Goal: Task Accomplishment & Management: Manage account settings

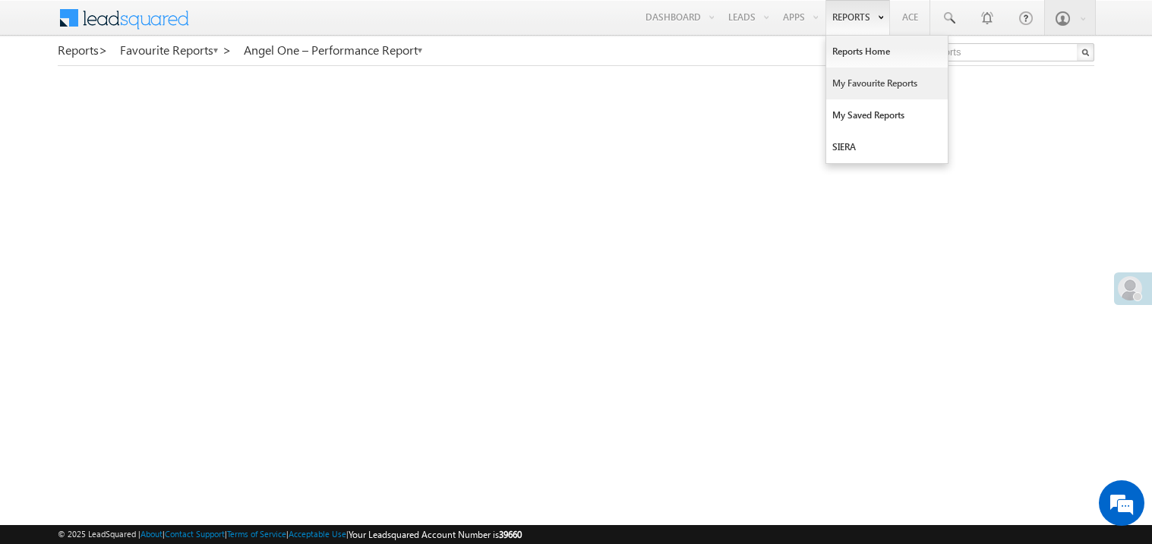
click at [848, 80] on link "My Favourite Reports" at bounding box center [886, 84] width 121 height 32
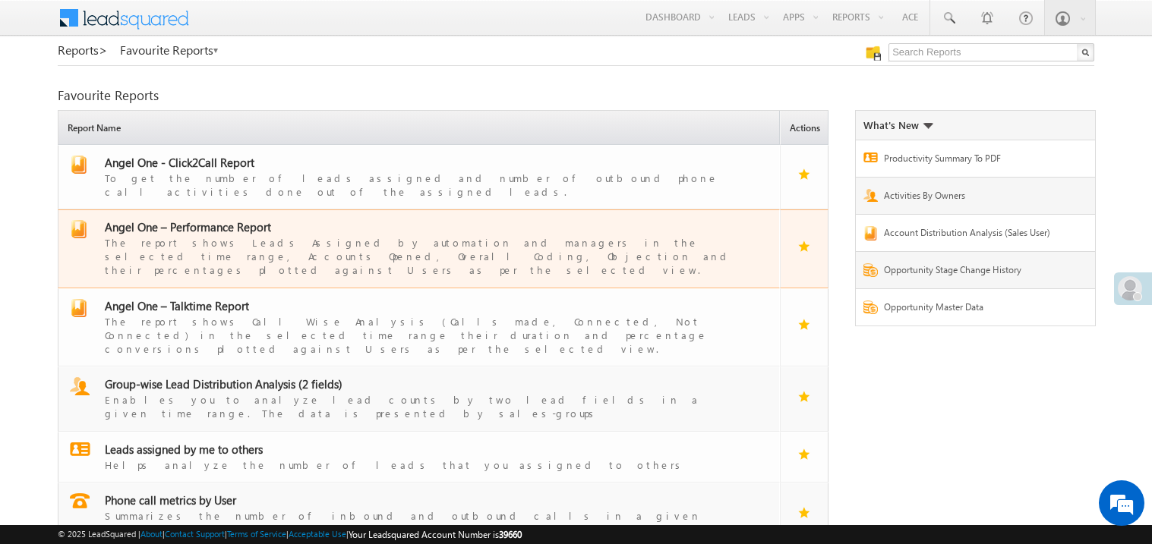
click at [222, 219] on span "Angel One – Performance Report" at bounding box center [188, 226] width 166 height 15
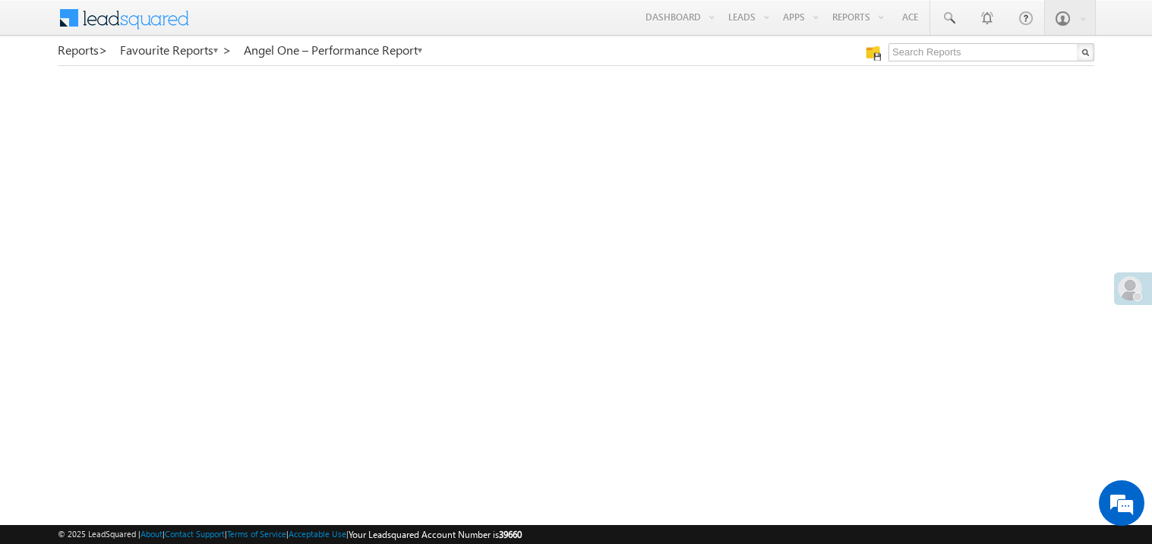
click at [1125, 288] on span at bounding box center [1130, 288] width 24 height 24
click at [1126, 280] on span at bounding box center [1130, 288] width 24 height 24
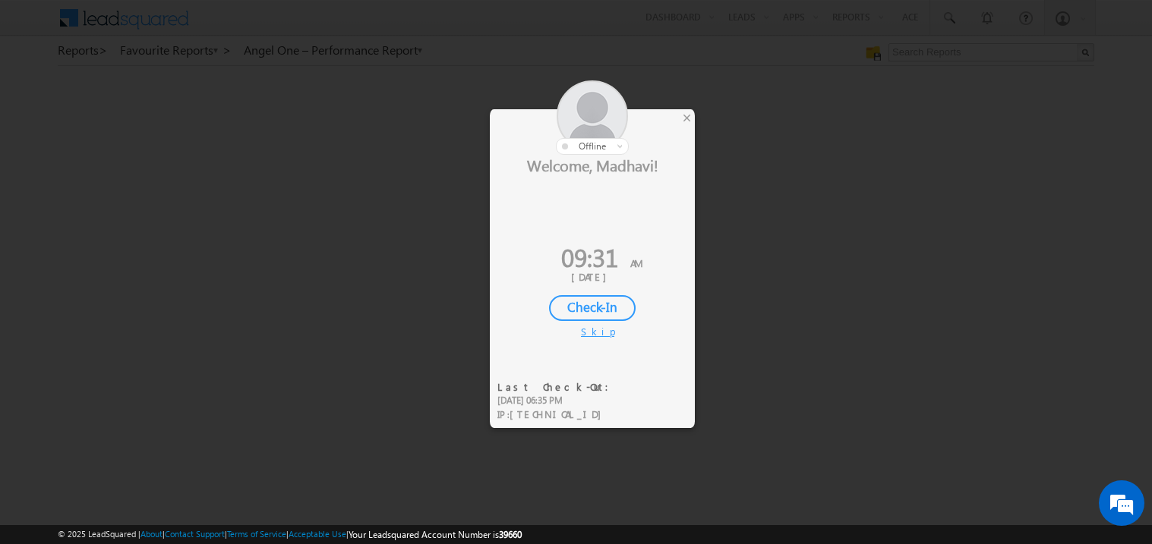
click at [596, 299] on div "Check-In" at bounding box center [592, 308] width 87 height 26
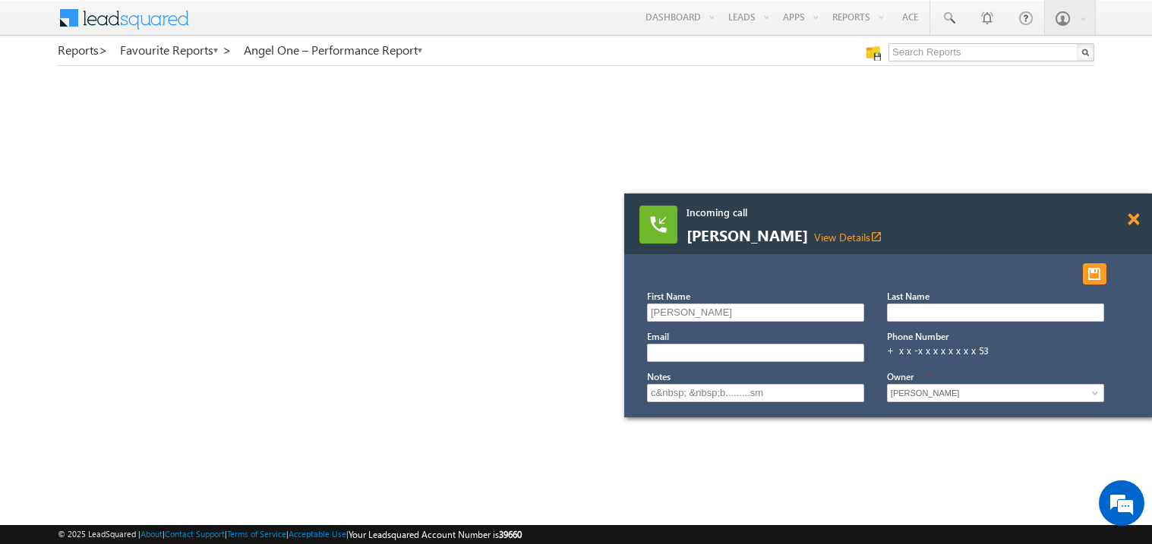
click at [1135, 217] on span at bounding box center [1132, 219] width 11 height 13
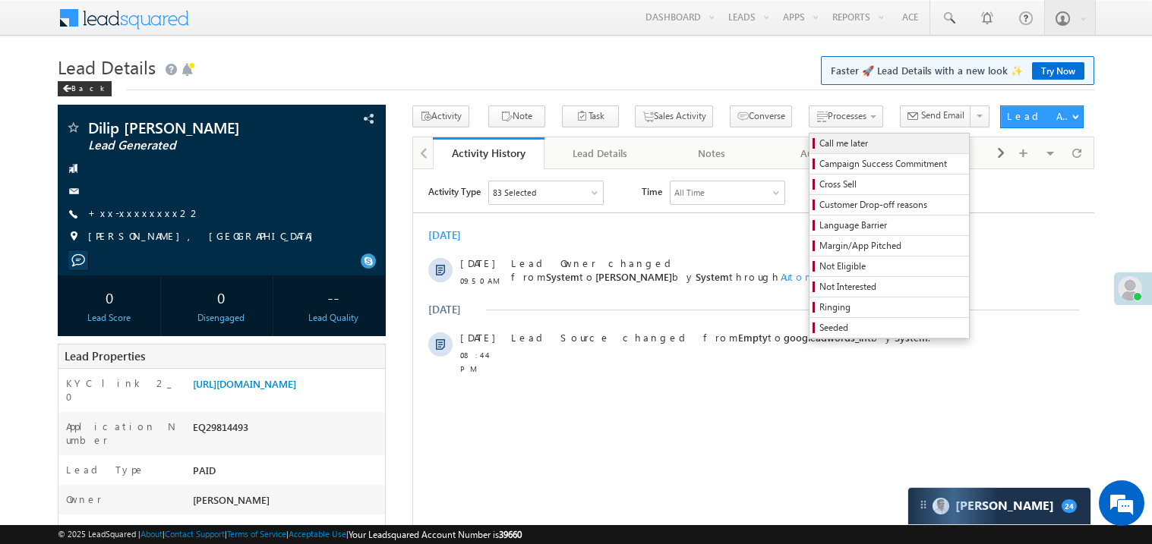
click at [819, 141] on span "Call me later" at bounding box center [891, 144] width 144 height 14
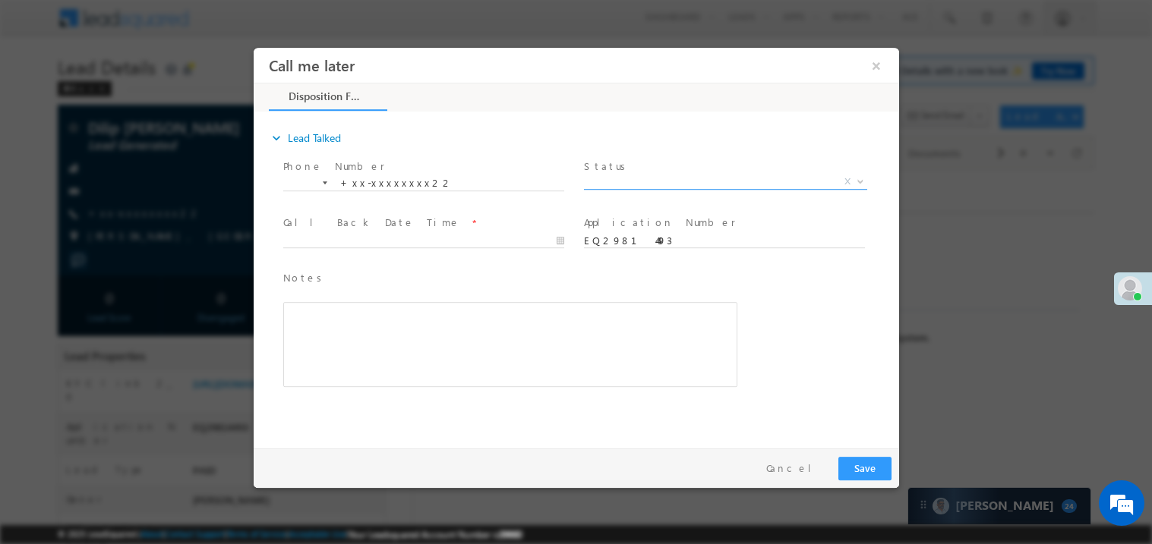
click at [601, 176] on span "X" at bounding box center [724, 181] width 283 height 15
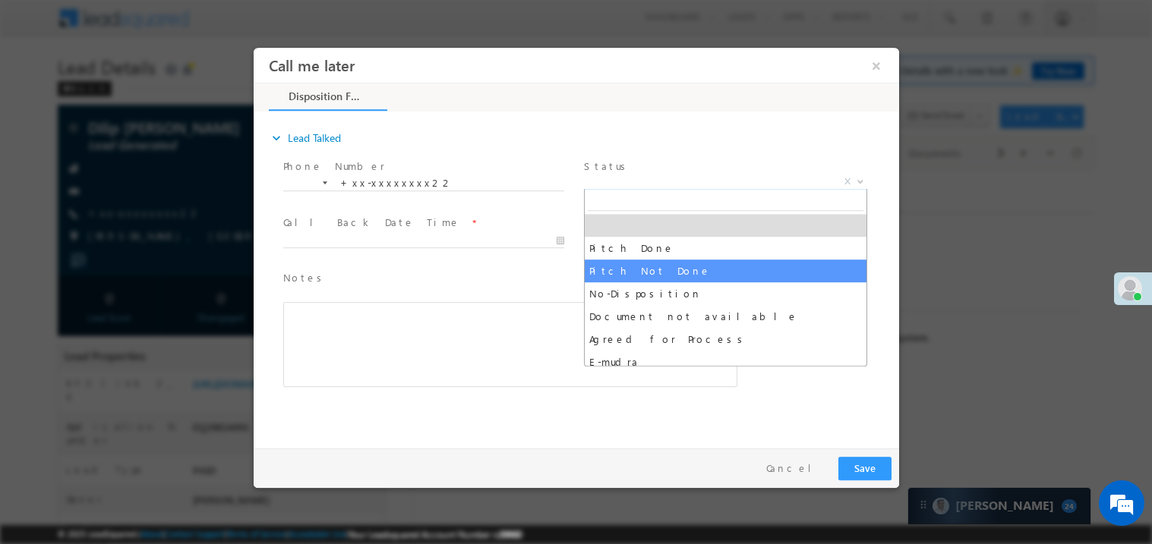
select select "Pitch Not Done"
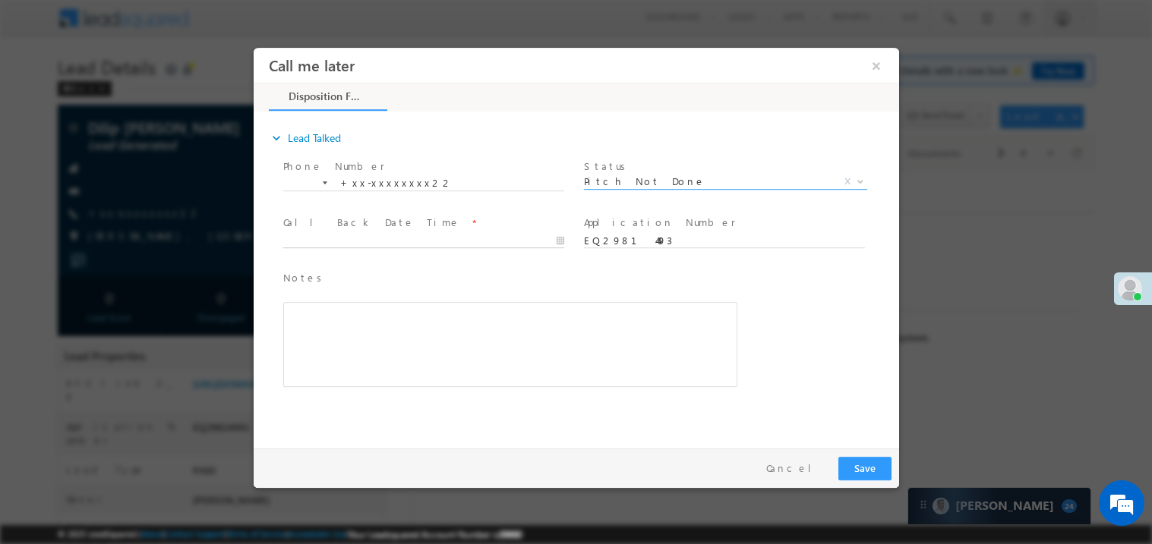
click at [381, 238] on body "Call me later ×" at bounding box center [575, 244] width 645 height 394
type input "10/01/25 9:51 AM"
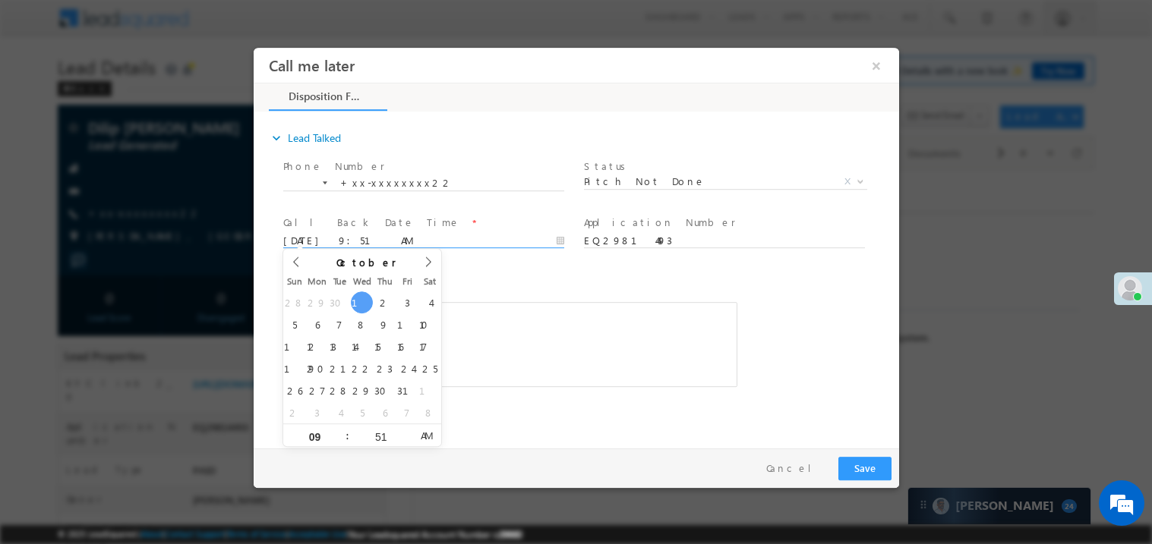
click at [610, 376] on div "Rich Text Editor, 40788eee-0fb2-11ec-a811-0adc8a9d82c2__tab1__section1__Notes__…" at bounding box center [509, 343] width 454 height 85
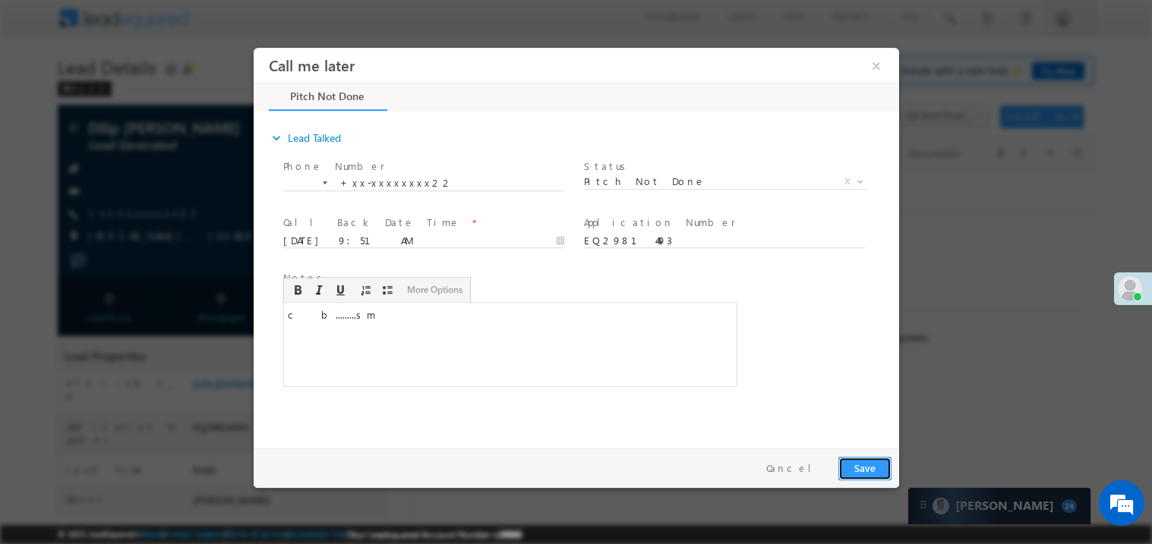
click at [855, 464] on button "Save" at bounding box center [863, 468] width 53 height 24
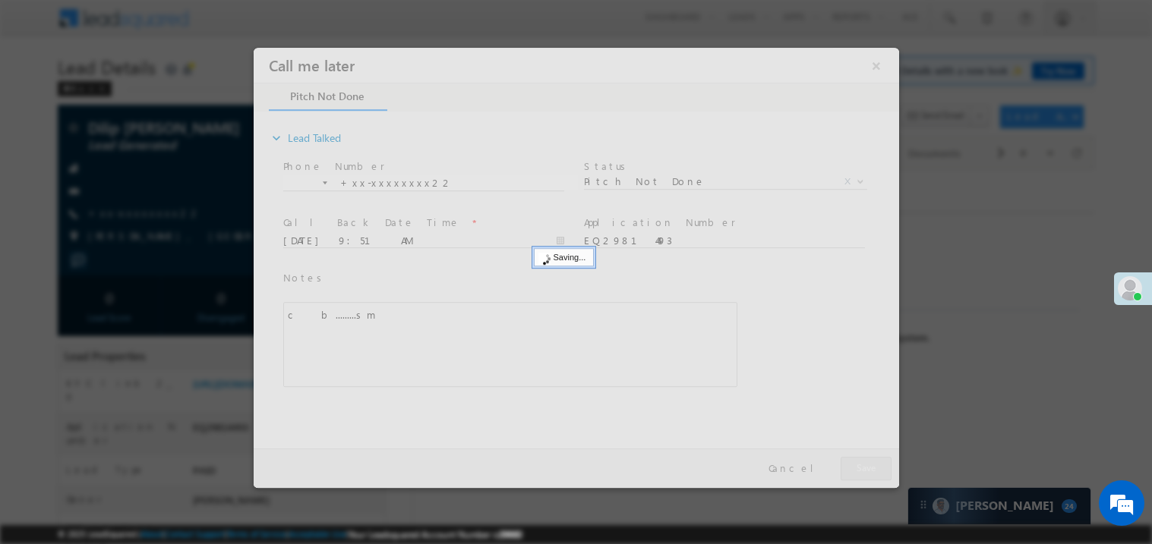
click at [855, 464] on div at bounding box center [575, 267] width 645 height 440
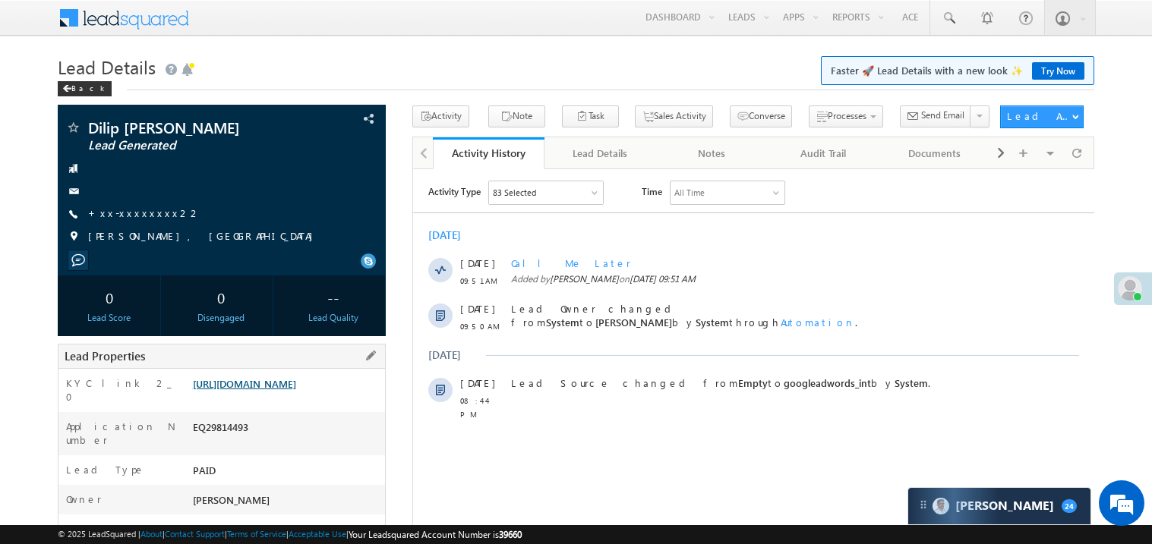
click at [278, 386] on link "https://angelbroking1-pk3em7sa.customui-test.leadsquared.com?leadId=8eeaa374-ec…" at bounding box center [244, 383] width 103 height 13
click at [137, 210] on link "+xx-xxxxxxxx22" at bounding box center [144, 213] width 113 height 13
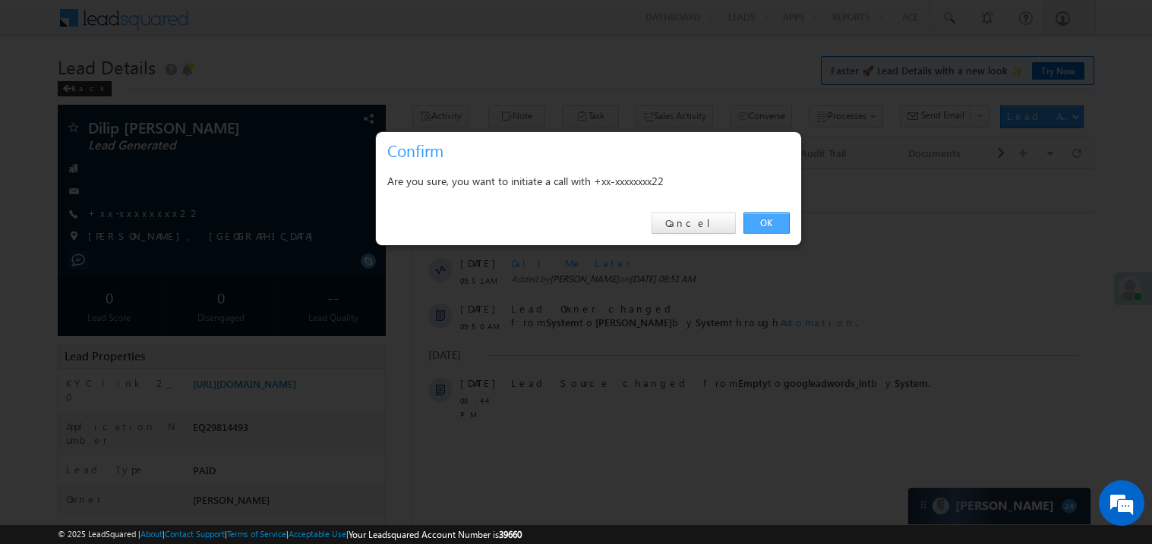
click at [768, 226] on link "OK" at bounding box center [766, 223] width 46 height 21
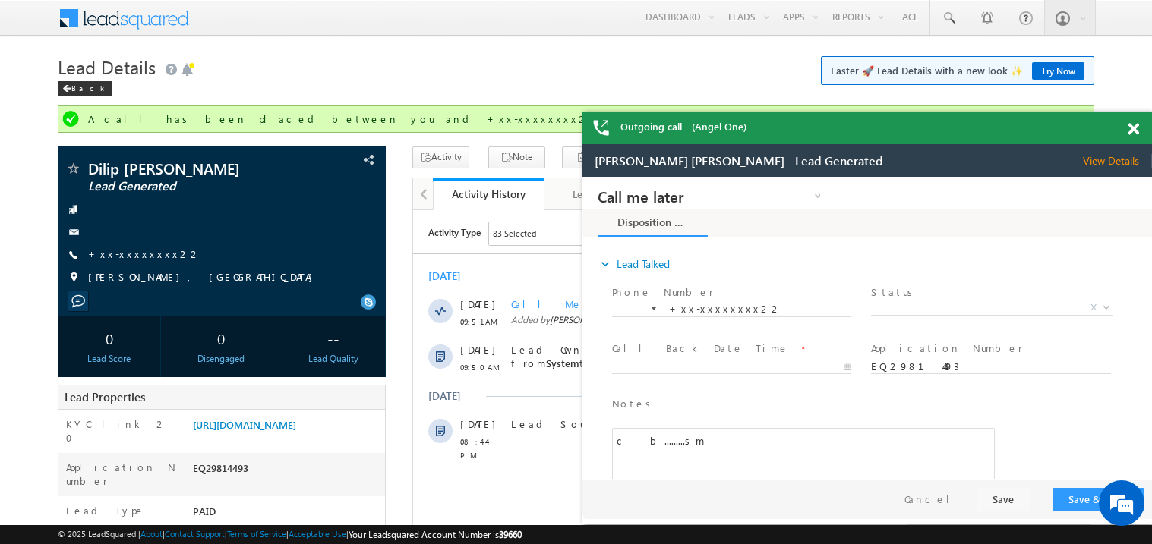
click at [1136, 130] on span at bounding box center [1132, 129] width 11 height 13
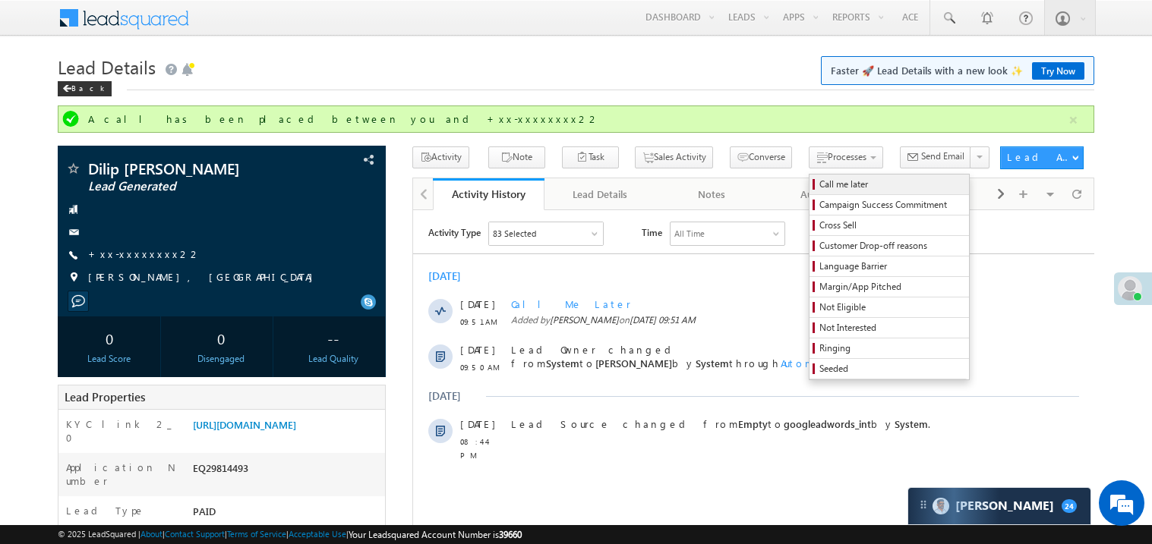
click at [819, 186] on span "Call me later" at bounding box center [891, 185] width 144 height 14
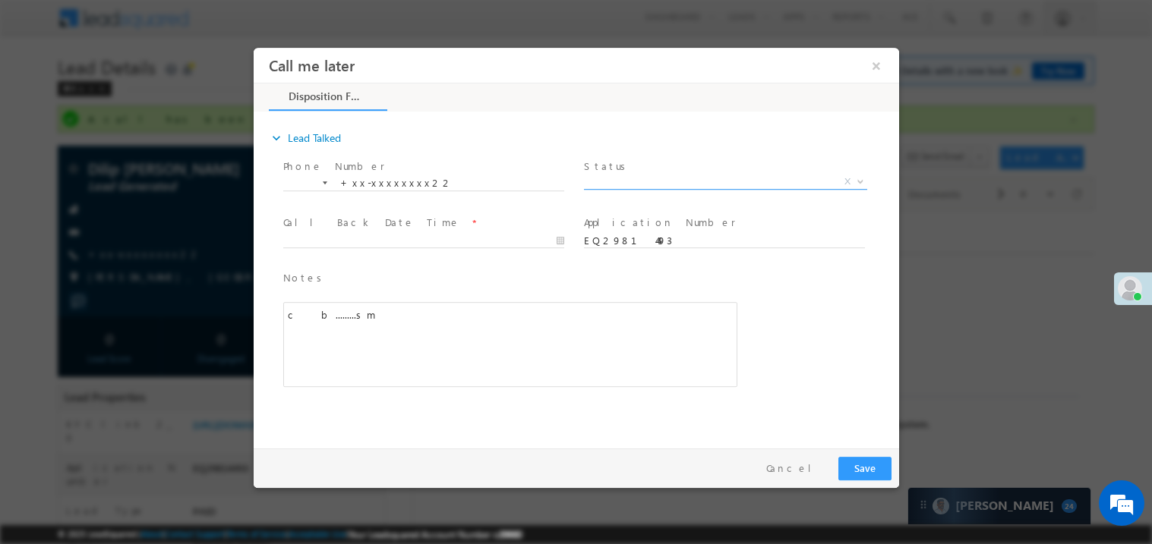
click at [620, 180] on span "X" at bounding box center [724, 181] width 283 height 15
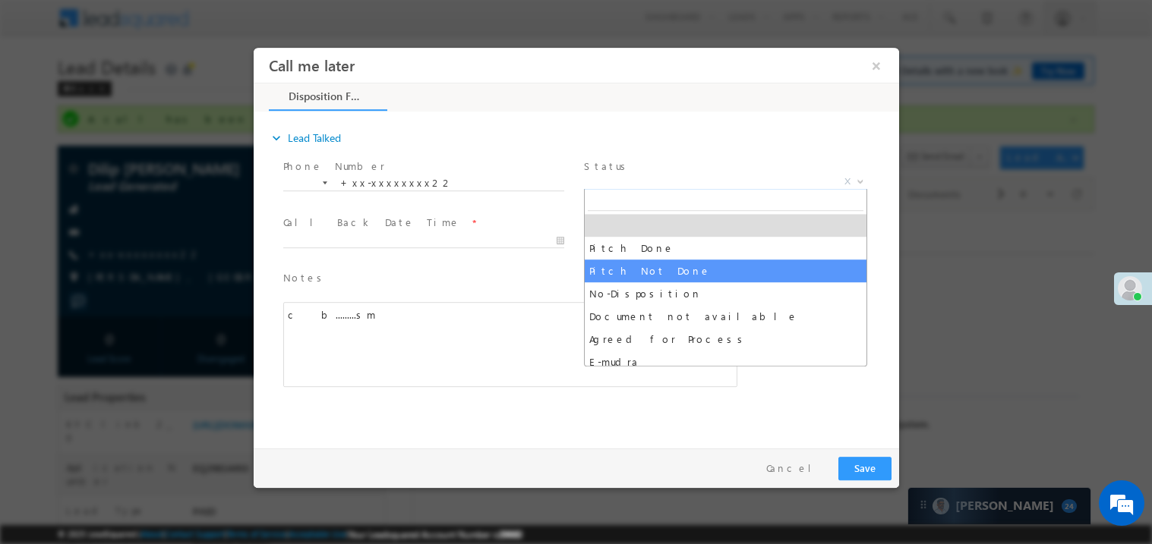
select select "Pitch Not Done"
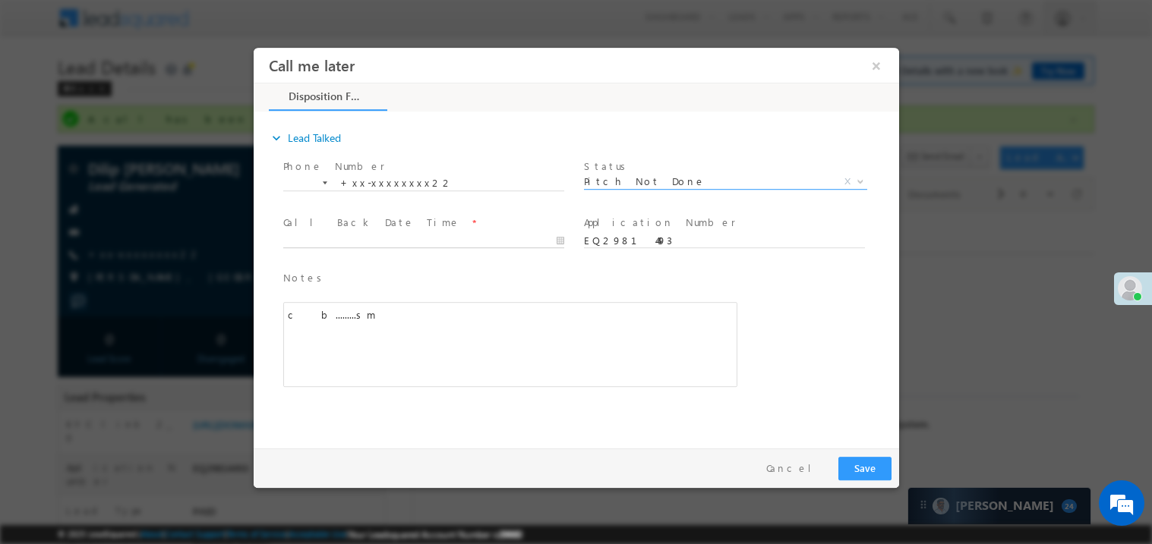
click at [394, 241] on body "Call me later ×" at bounding box center [575, 244] width 645 height 394
type input "10/01/25 9:59 AM"
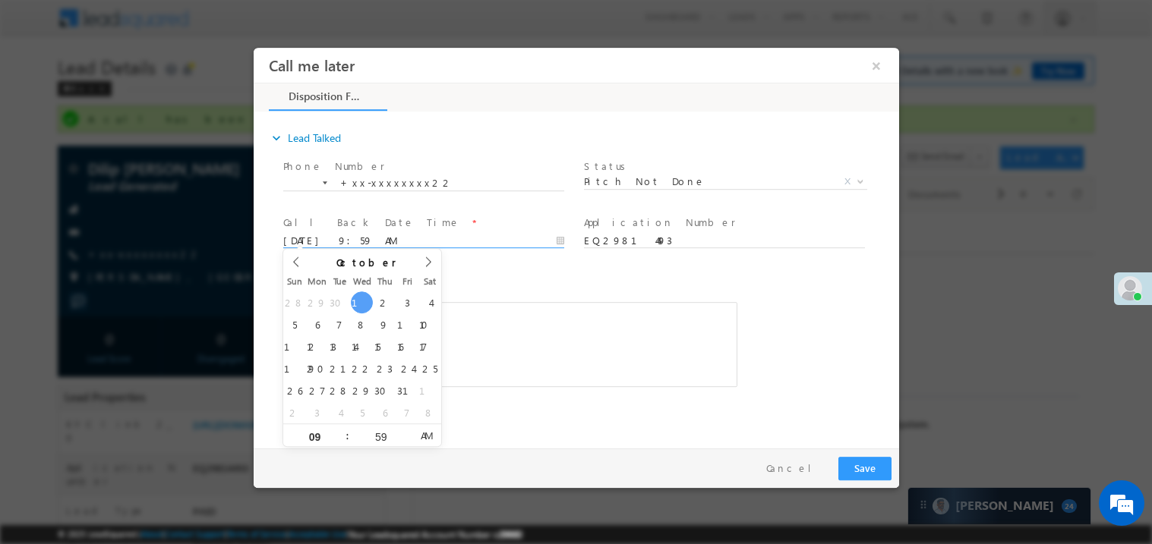
click at [511, 326] on div "c b.........sm" at bounding box center [509, 343] width 454 height 85
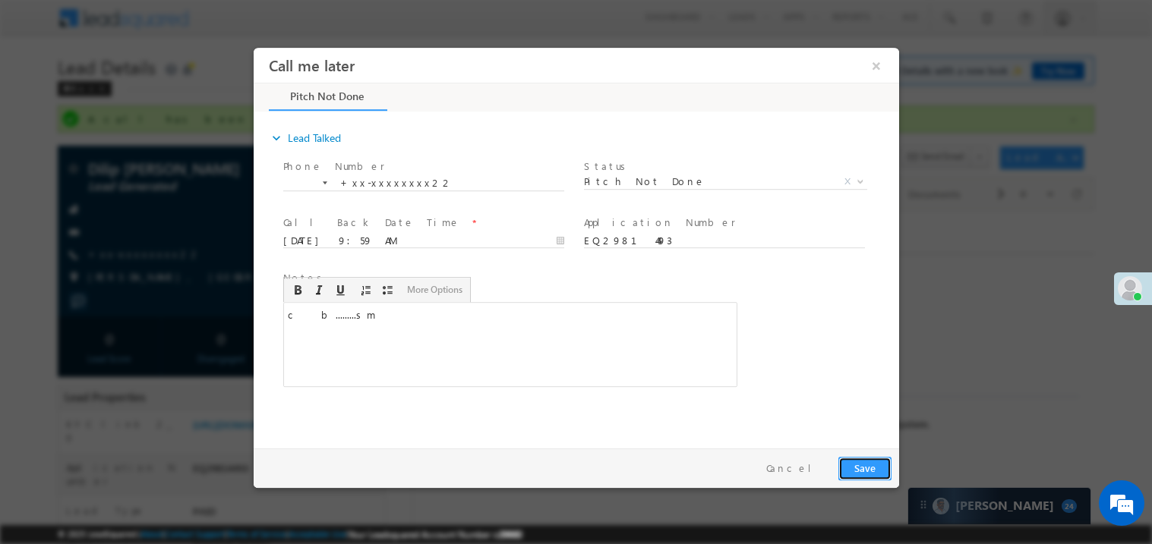
click at [879, 474] on button "Save" at bounding box center [863, 468] width 53 height 24
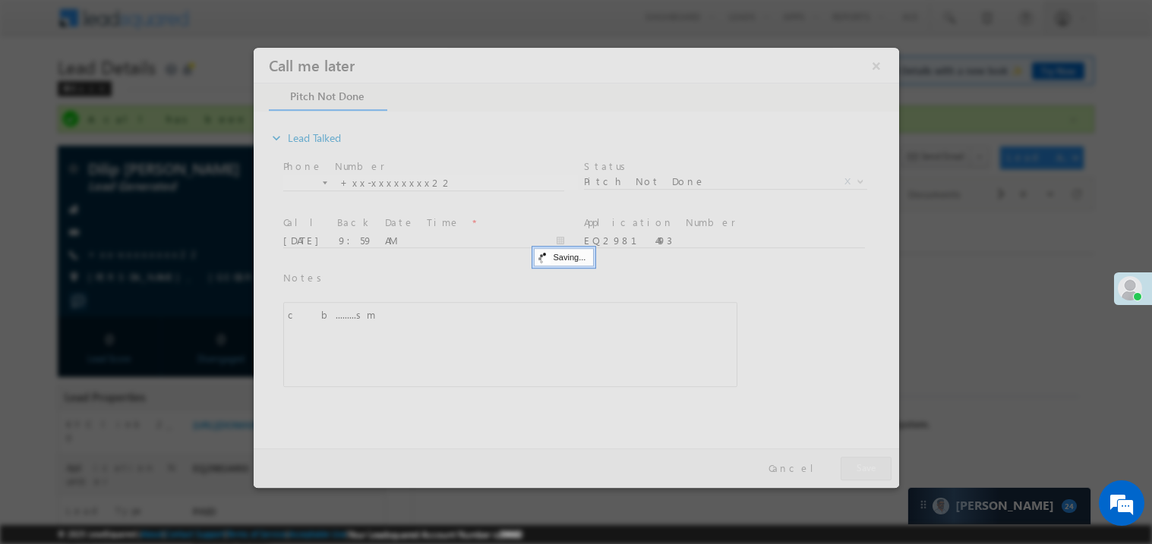
click at [879, 474] on div at bounding box center [575, 267] width 645 height 440
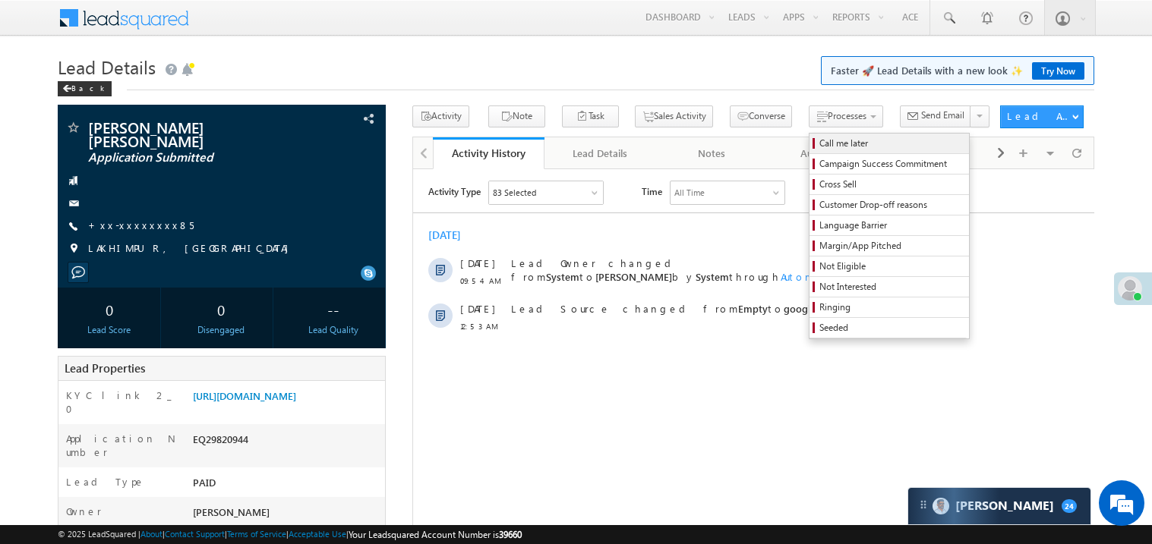
click at [819, 142] on span "Call me later" at bounding box center [891, 144] width 144 height 14
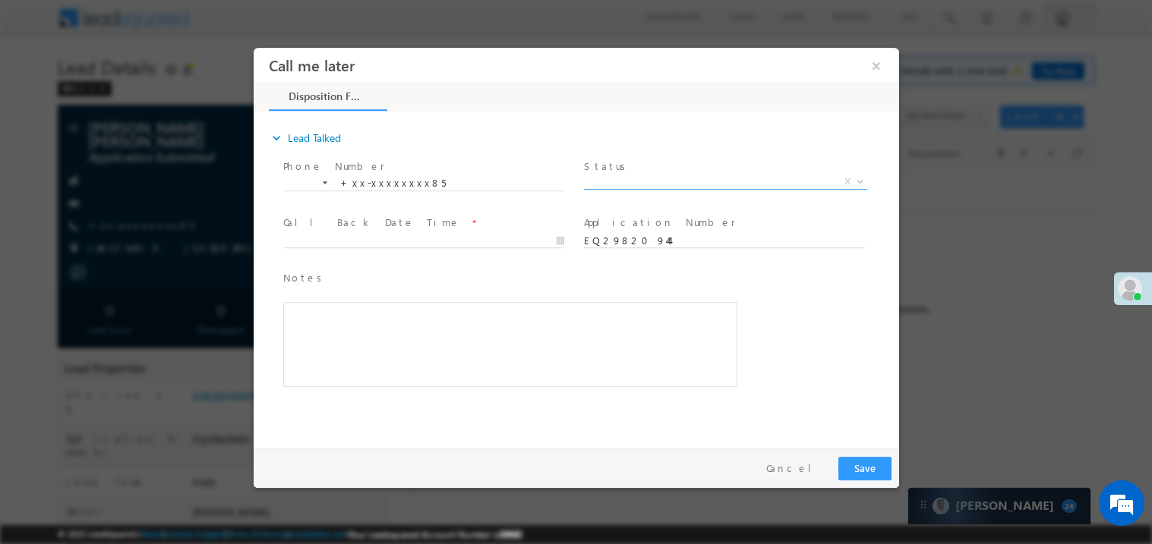
click at [643, 175] on span "X" at bounding box center [724, 181] width 283 height 15
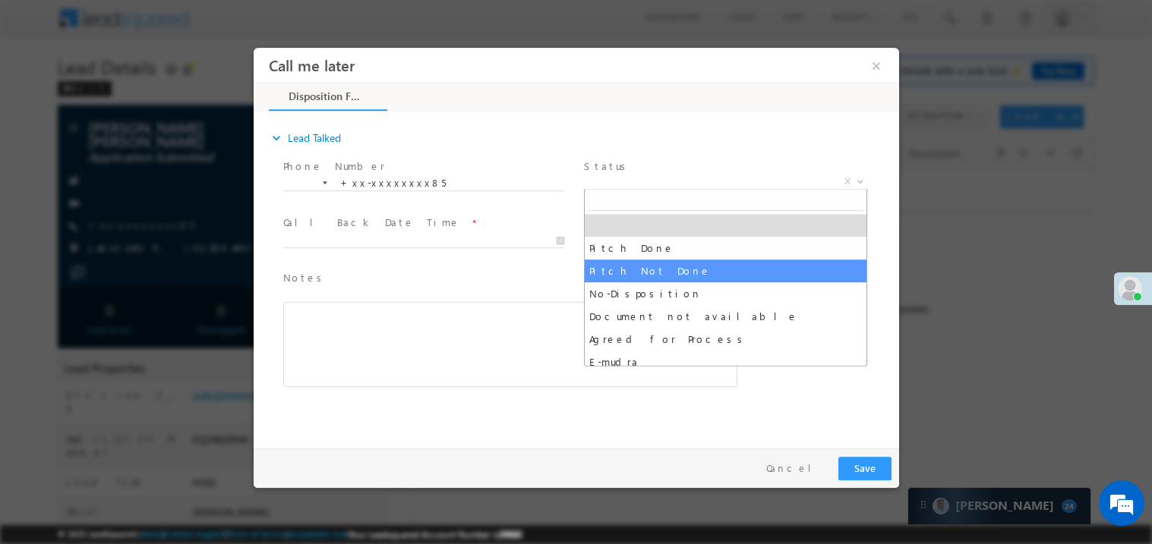
select select "Pitch Not Done"
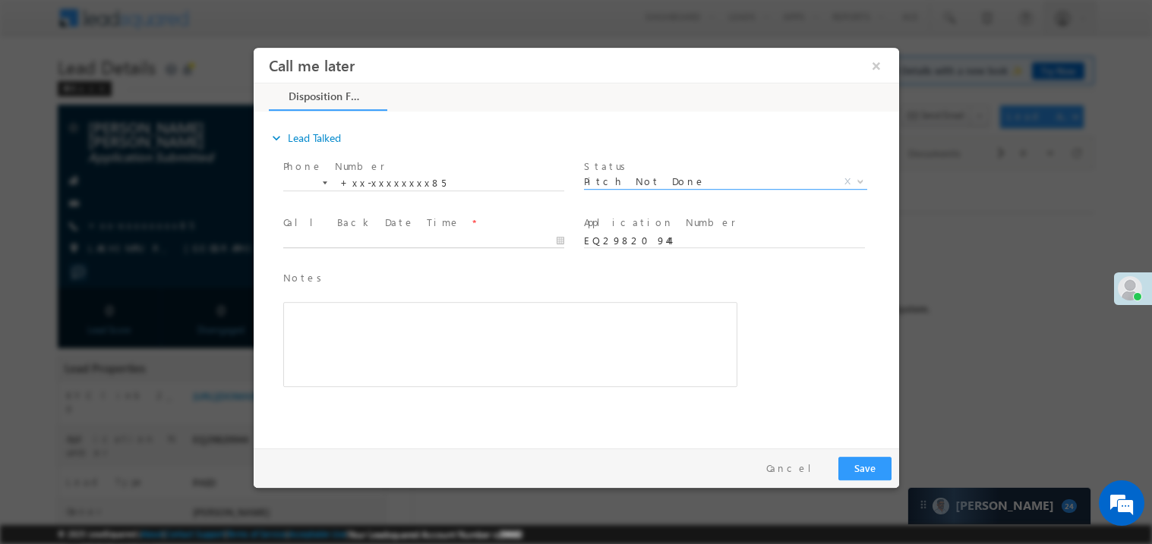
click at [305, 233] on input "text" at bounding box center [422, 240] width 281 height 15
type input "10/01/25 10:00 AM"
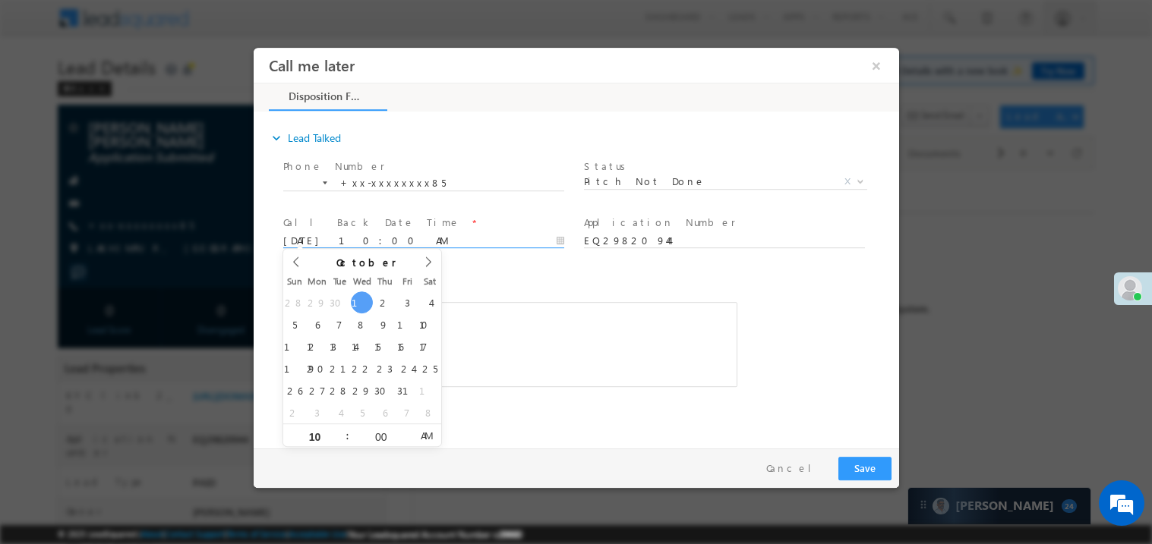
click at [554, 301] on div "Rich Text Editor, 40788eee-0fb2-11ec-a811-0adc8a9d82c2__tab1__section1__Notes__…" at bounding box center [509, 343] width 454 height 85
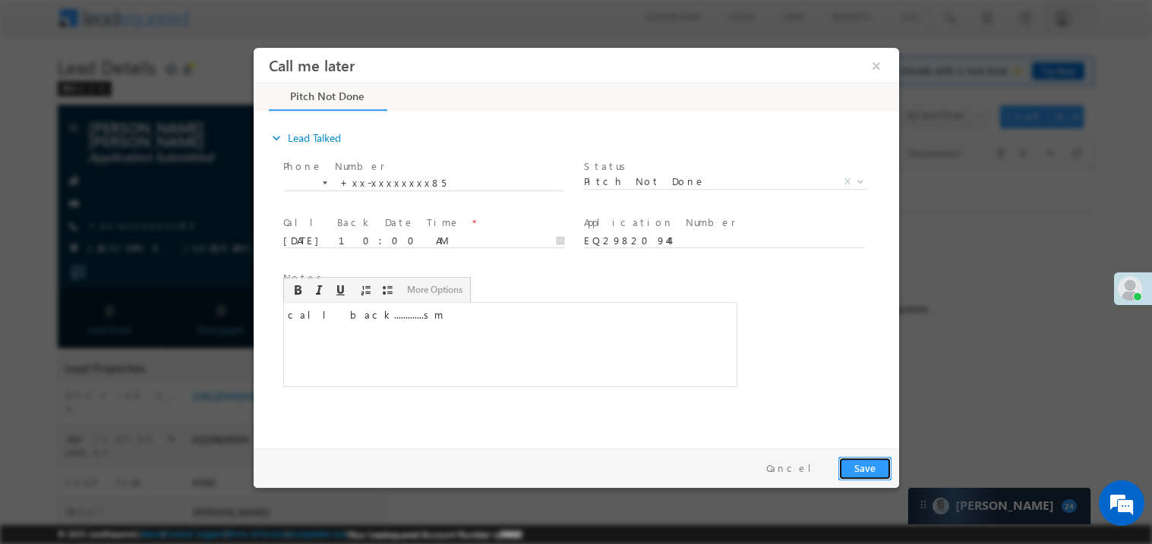
click at [868, 469] on button "Save" at bounding box center [863, 468] width 53 height 24
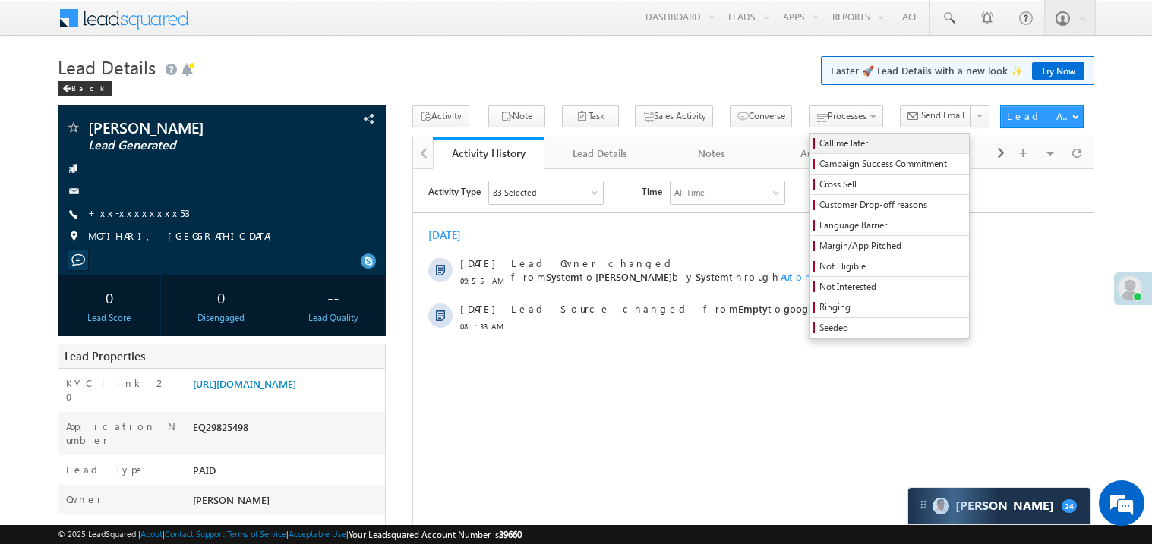
click at [819, 144] on span "Call me later" at bounding box center [891, 144] width 144 height 14
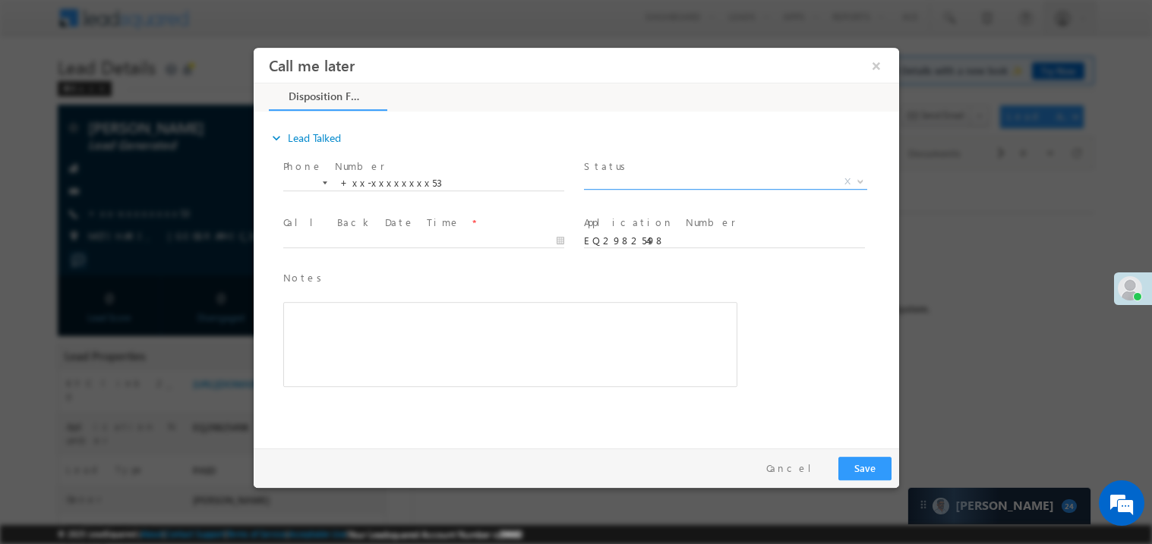
click at [628, 183] on span "X" at bounding box center [724, 181] width 283 height 15
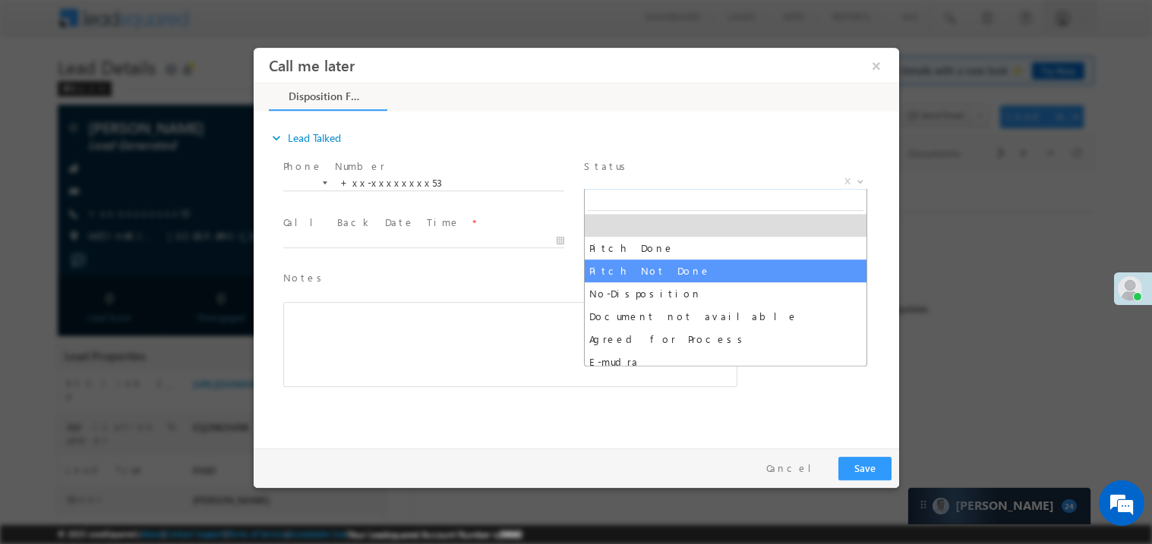
select select "Pitch Not Done"
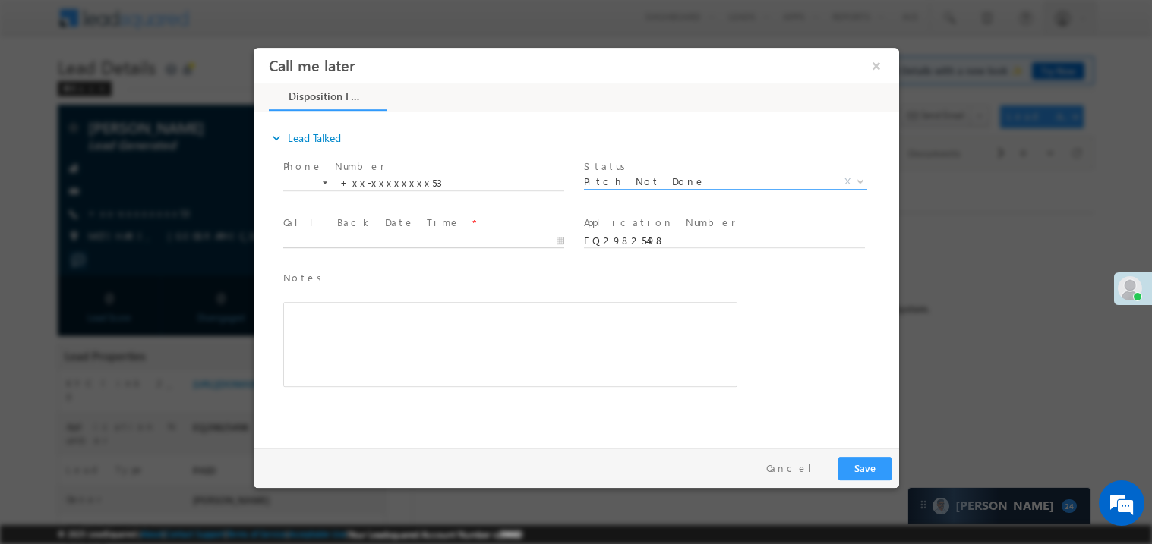
click at [353, 236] on body "Call me later ×" at bounding box center [575, 244] width 645 height 394
type input "10/01/25 10:01 AM"
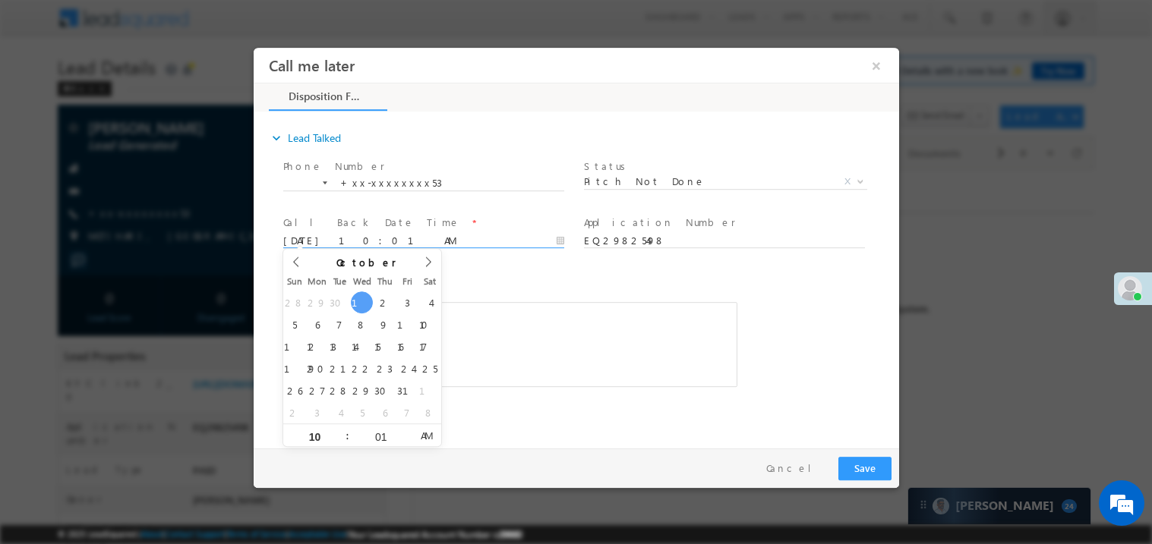
click at [544, 334] on div "Rich Text Editor, 40788eee-0fb2-11ec-a811-0adc8a9d82c2__tab1__section1__Notes__…" at bounding box center [509, 343] width 454 height 85
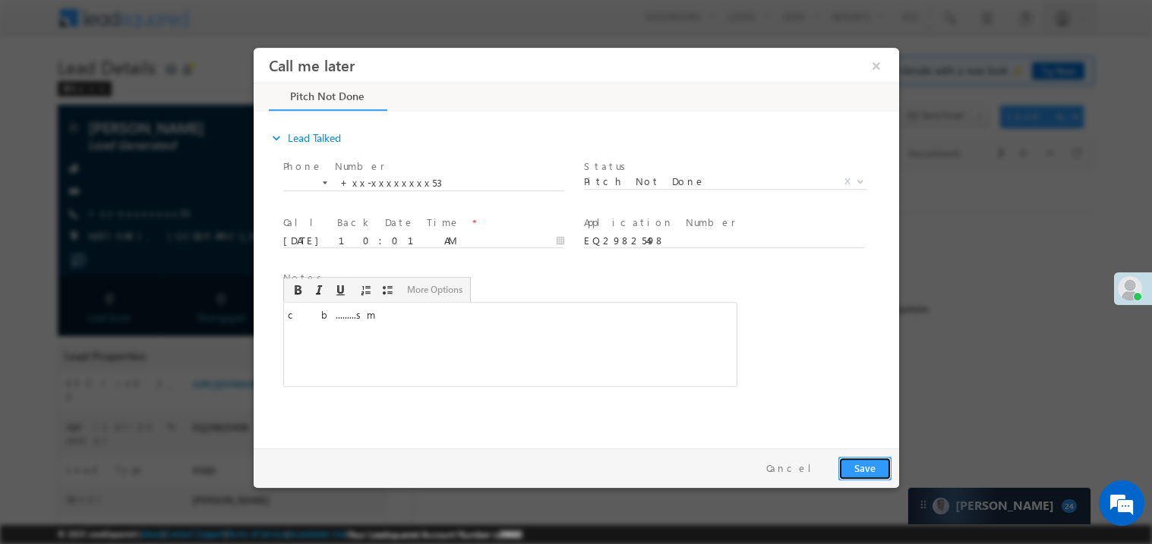
click at [861, 468] on button "Save" at bounding box center [863, 468] width 53 height 24
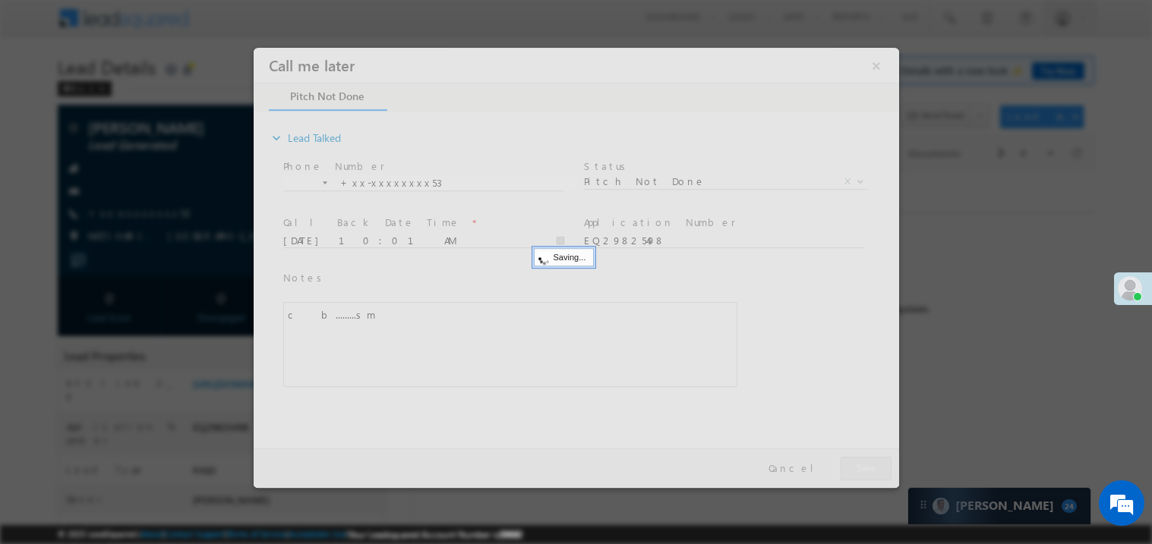
click at [861, 468] on div at bounding box center [575, 267] width 645 height 440
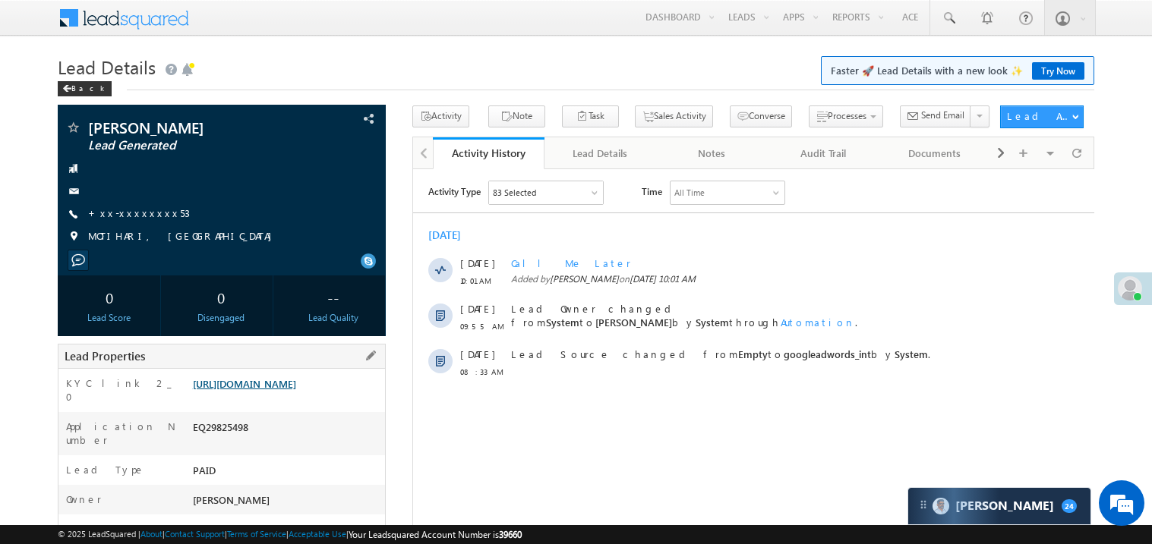
click at [278, 390] on link "https://angelbroking1-pk3em7sa.customui-test.leadsquared.com?leadId=92fb28c3-b1…" at bounding box center [244, 383] width 103 height 13
click at [134, 213] on link "+xx-xxxxxxxx53" at bounding box center [139, 213] width 102 height 13
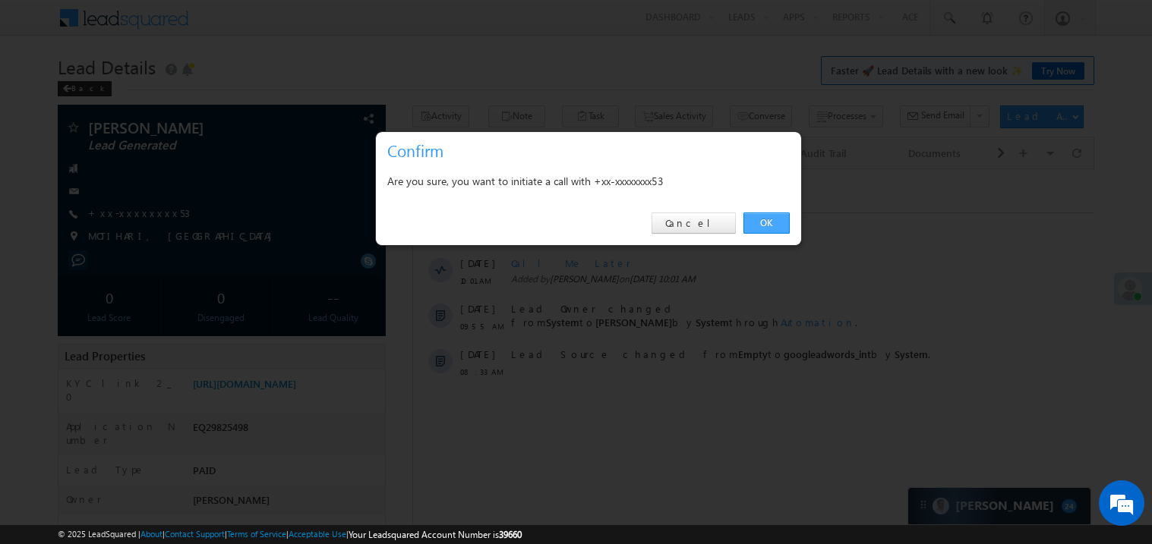
click at [769, 224] on link "OK" at bounding box center [766, 223] width 46 height 21
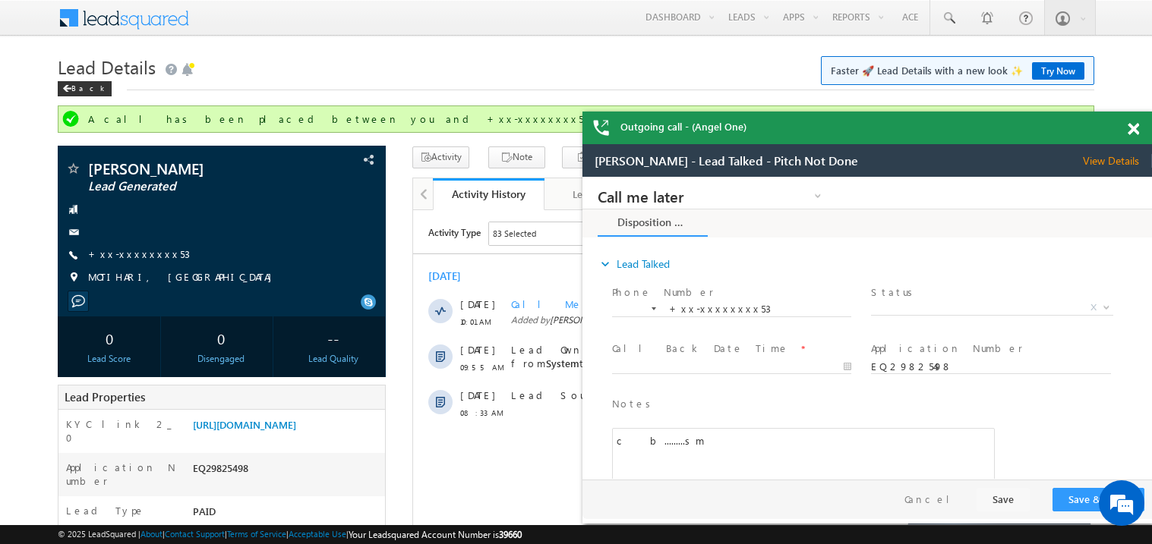
click at [1134, 125] on span at bounding box center [1132, 129] width 11 height 13
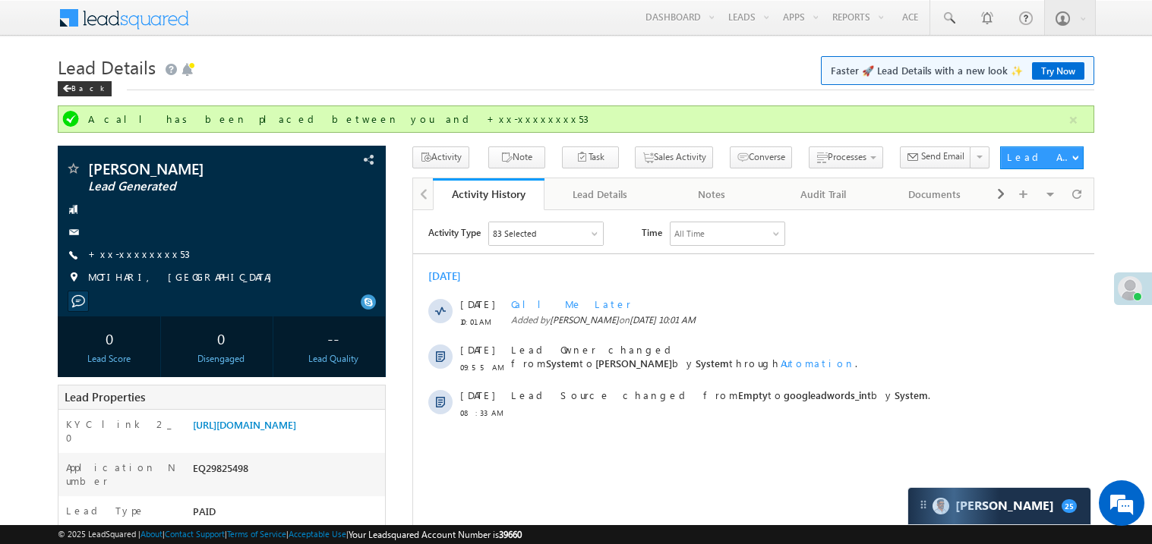
click at [1054, 74] on link "Try Now" at bounding box center [1058, 70] width 52 height 17
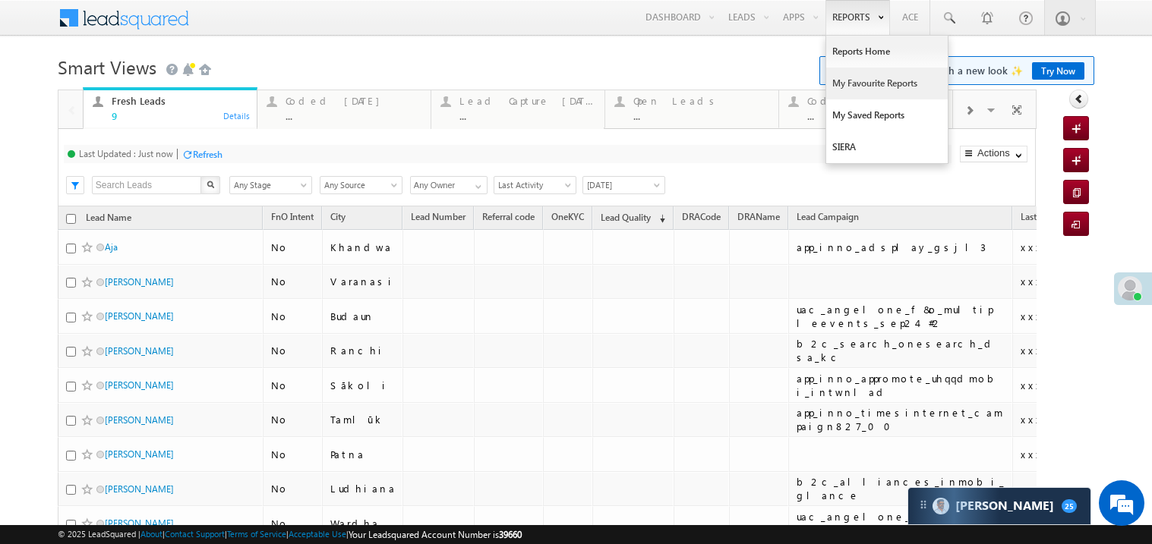
click at [849, 80] on link "My Favourite Reports" at bounding box center [886, 84] width 121 height 32
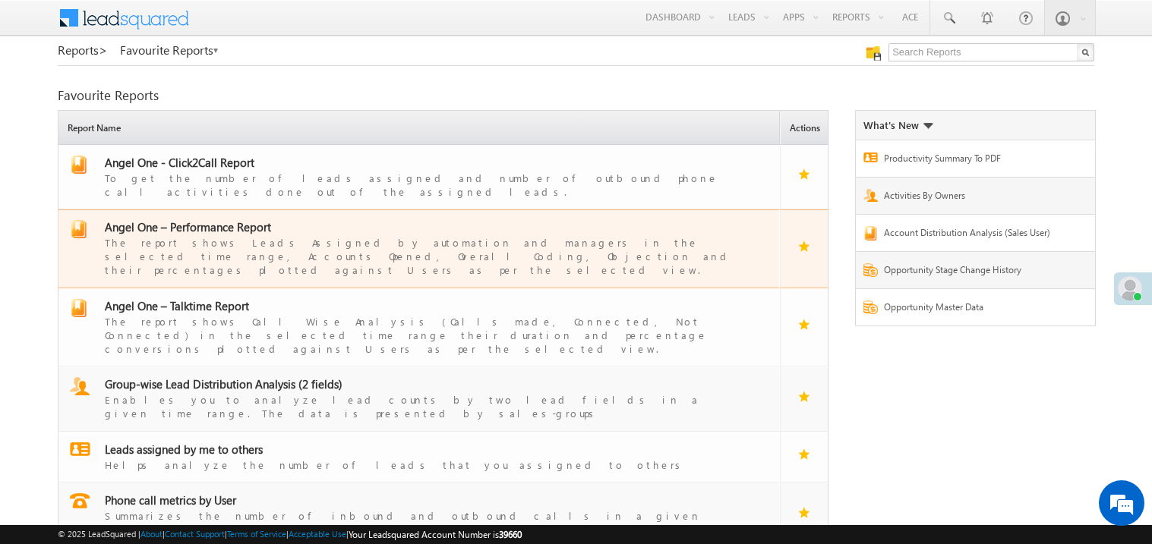
click at [185, 219] on span "Angel One – Performance Report" at bounding box center [188, 226] width 166 height 15
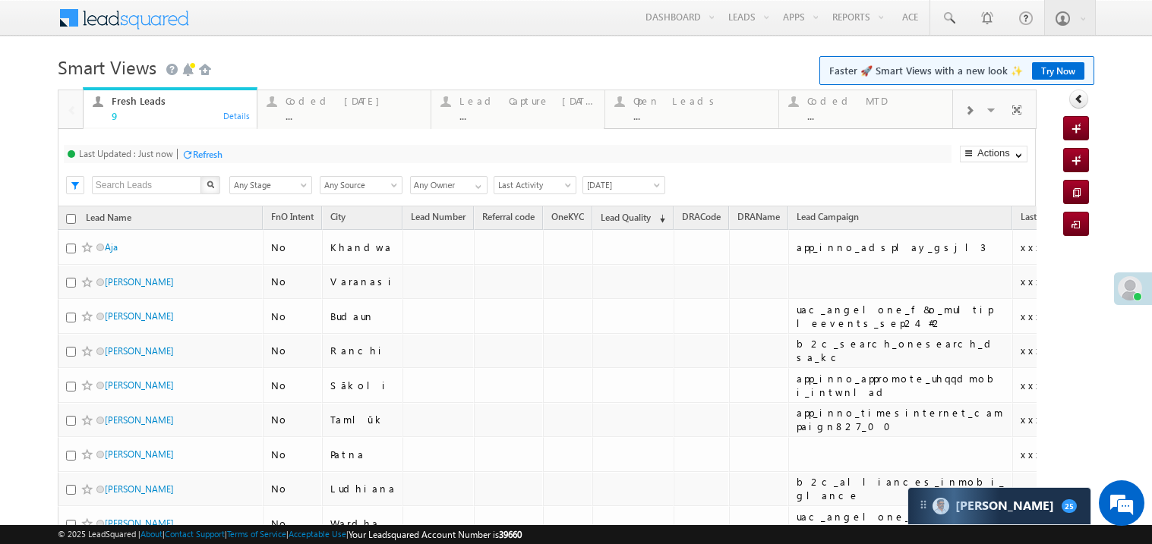
click at [1058, 73] on link "Try Now" at bounding box center [1058, 70] width 52 height 17
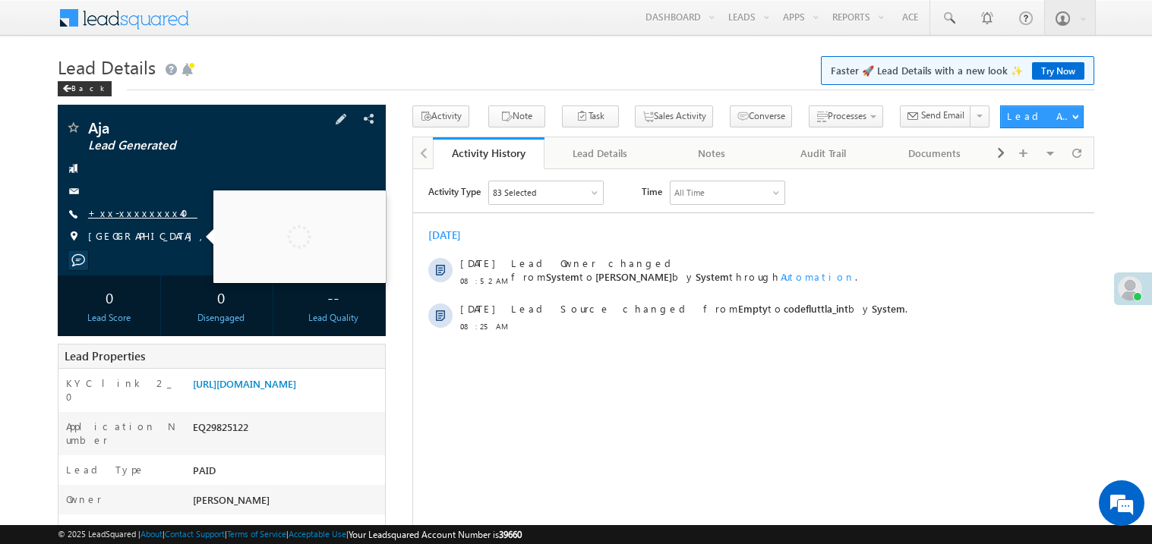
click at [139, 209] on link "+xx-xxxxxxxx40" at bounding box center [142, 213] width 109 height 13
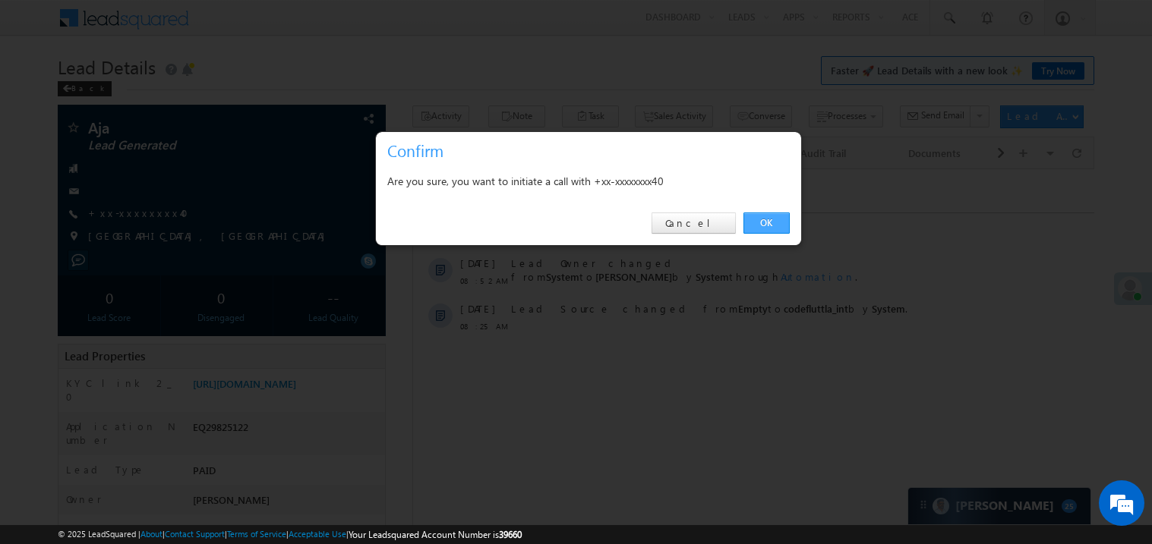
click at [775, 222] on link "OK" at bounding box center [766, 223] width 46 height 21
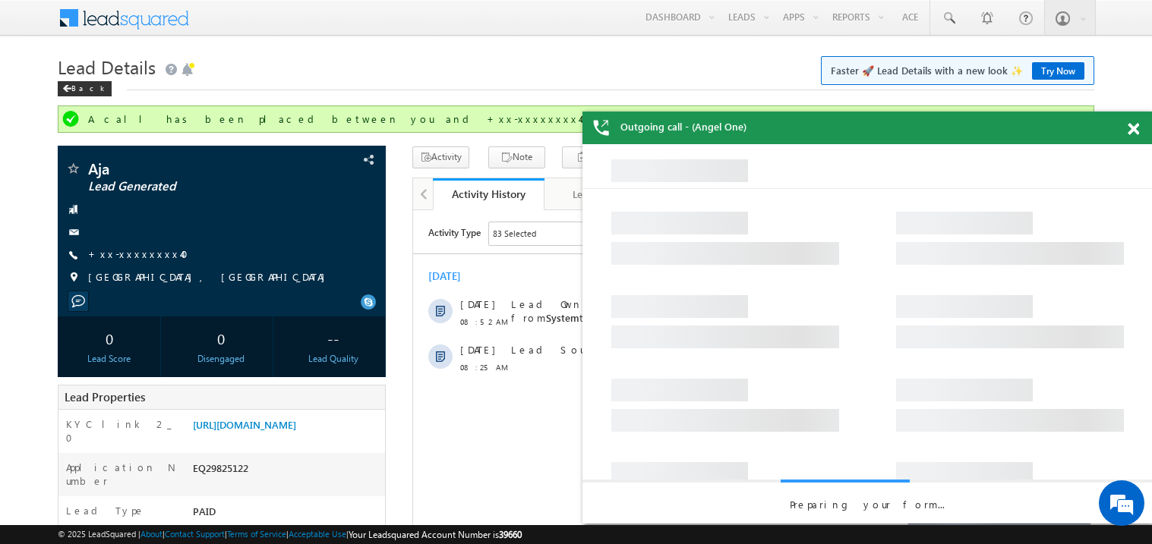
click at [1133, 121] on div at bounding box center [1141, 127] width 20 height 30
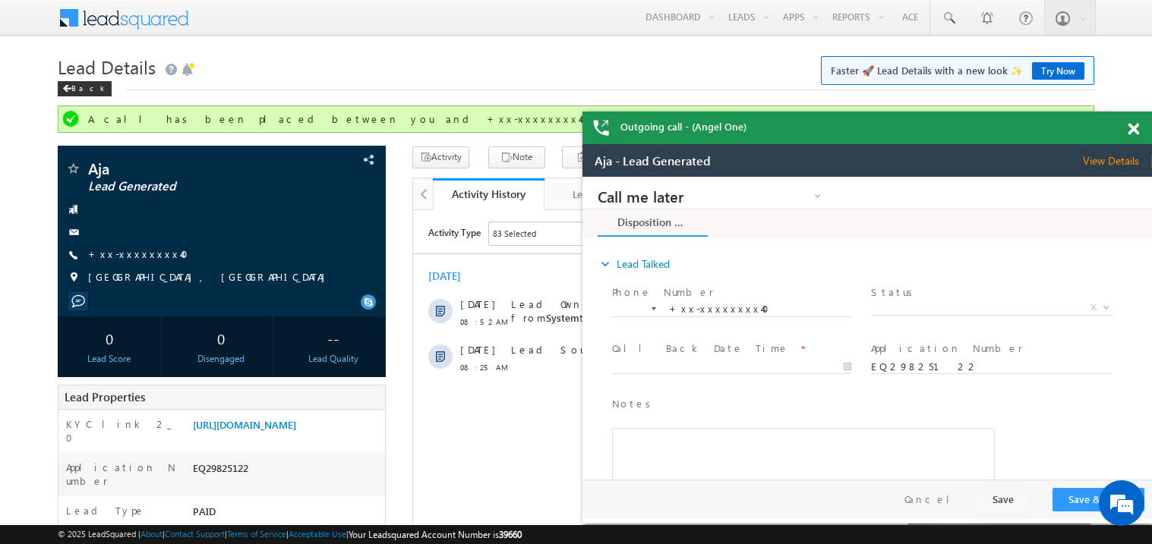
click at [1138, 130] on span at bounding box center [1132, 129] width 11 height 13
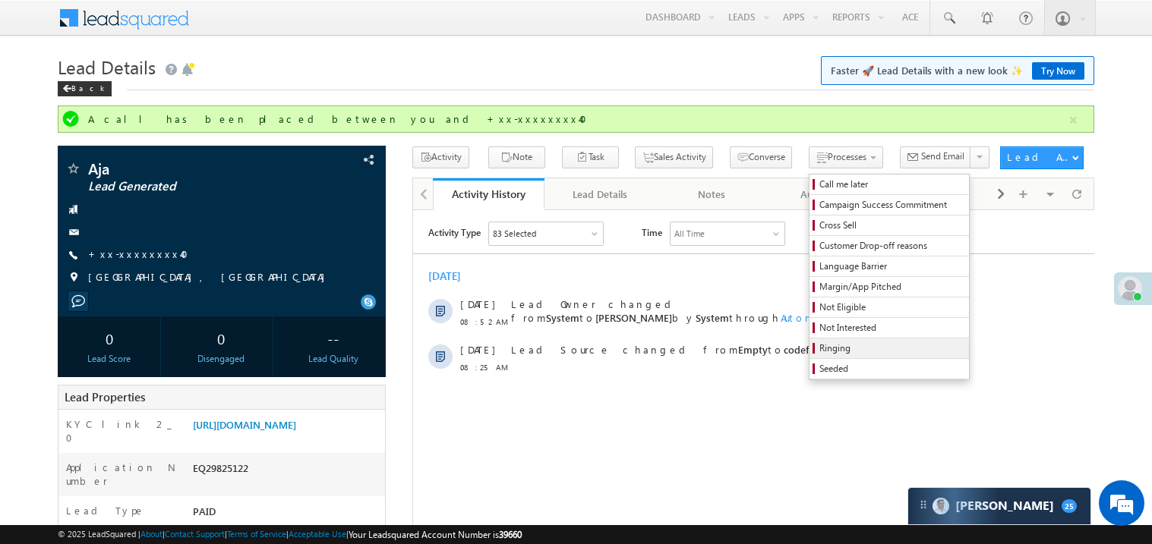
click at [819, 355] on span "Ringing" at bounding box center [891, 349] width 144 height 14
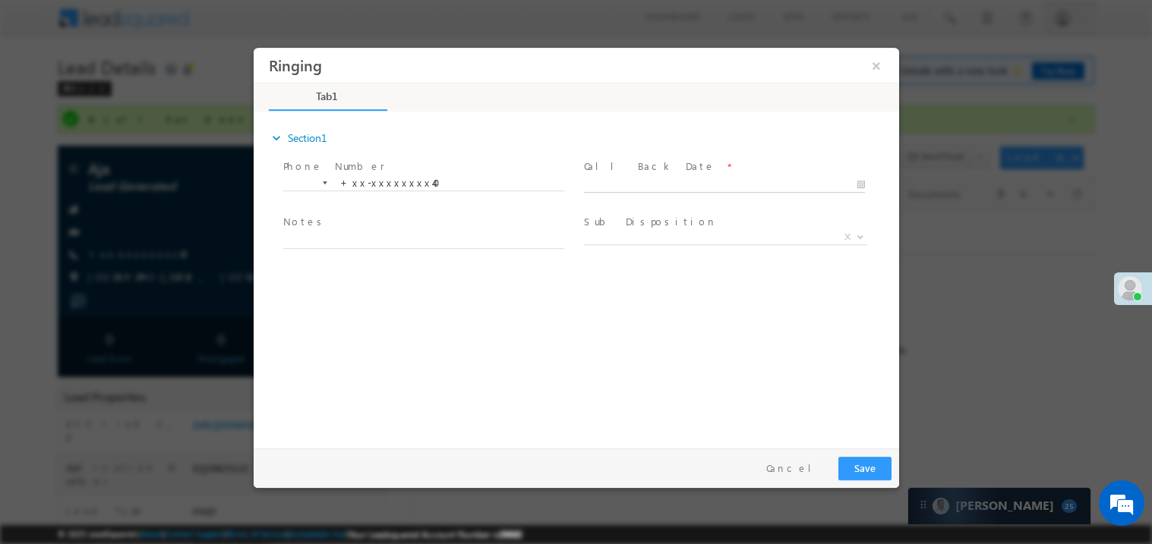
click at [613, 184] on body "Ringing ×" at bounding box center [575, 244] width 645 height 394
type input "10/01/25 10:32 AM"
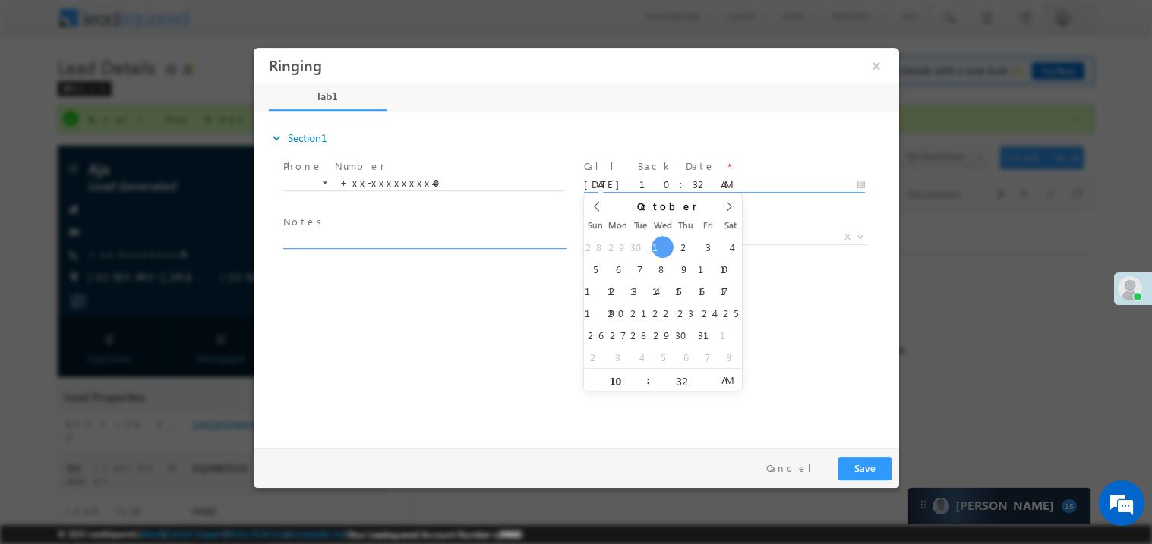
click at [430, 232] on textarea at bounding box center [422, 239] width 281 height 17
type textarea "ring"
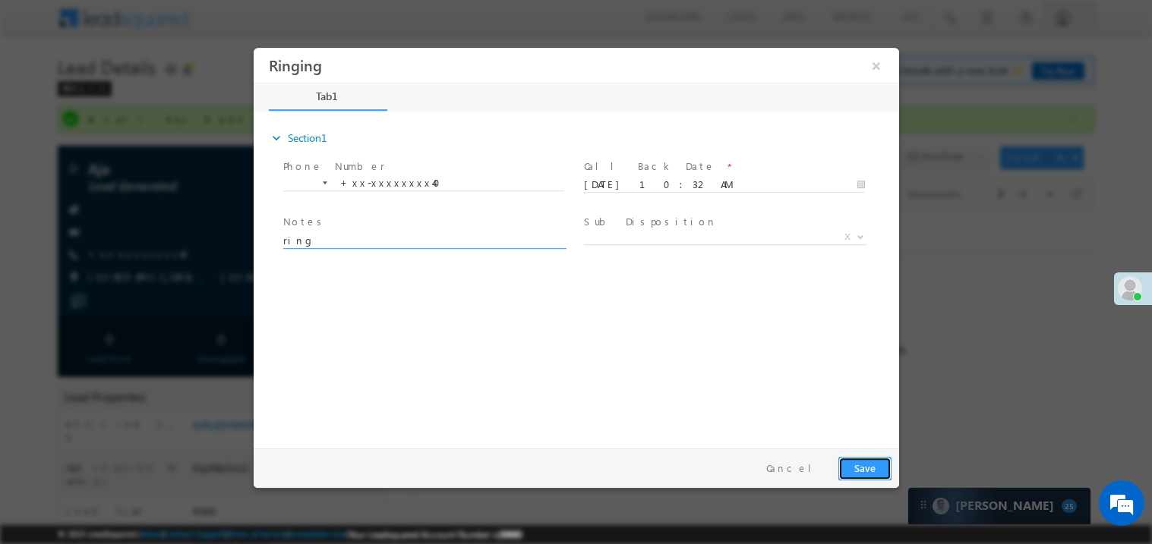
click at [854, 465] on button "Save" at bounding box center [863, 468] width 53 height 24
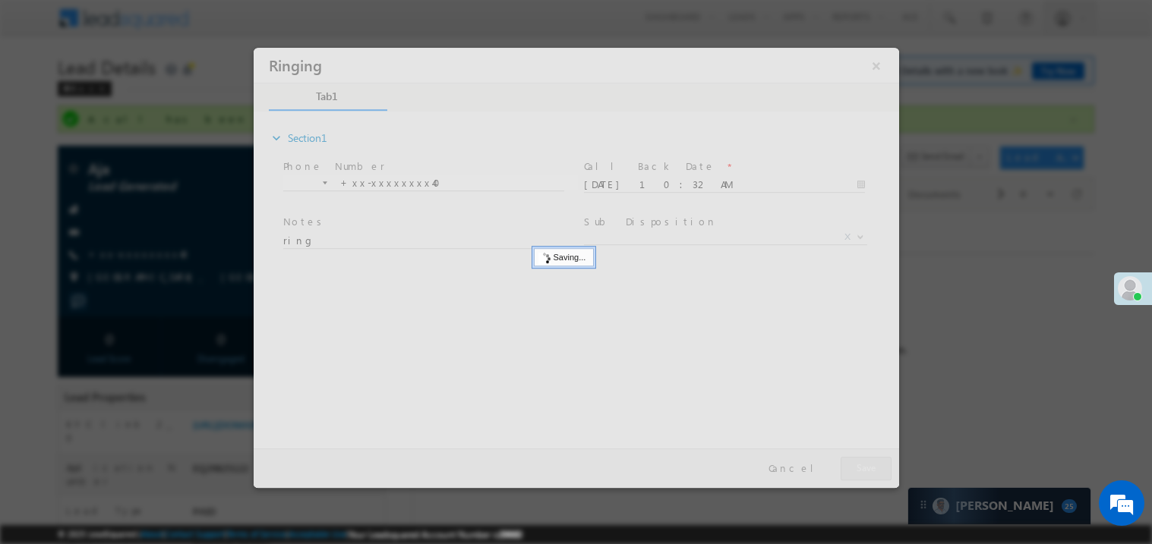
click at [854, 465] on div at bounding box center [575, 267] width 645 height 440
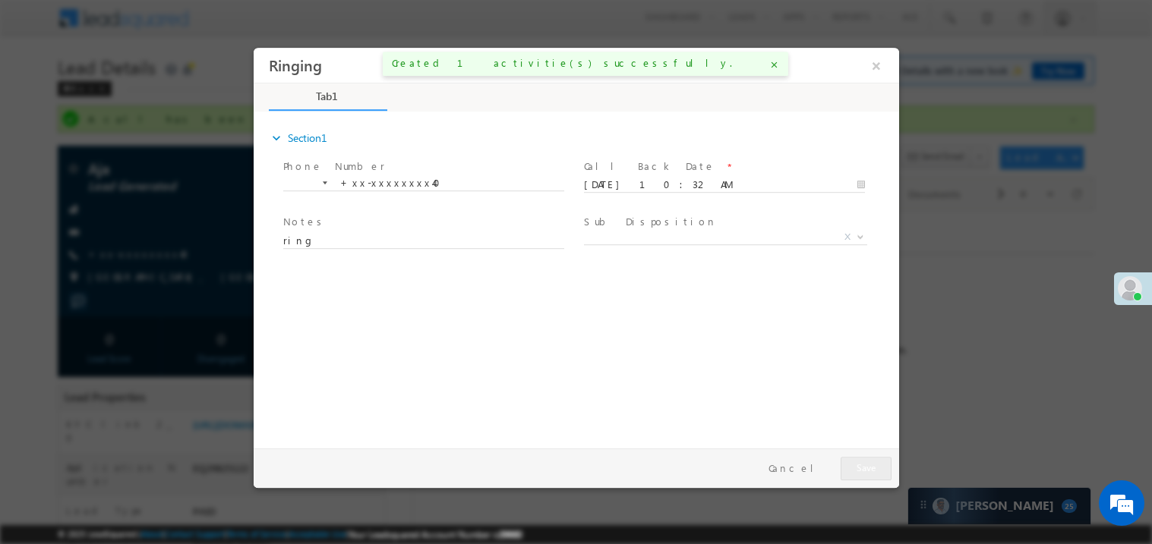
click at [187, 88] on div at bounding box center [576, 272] width 1152 height 544
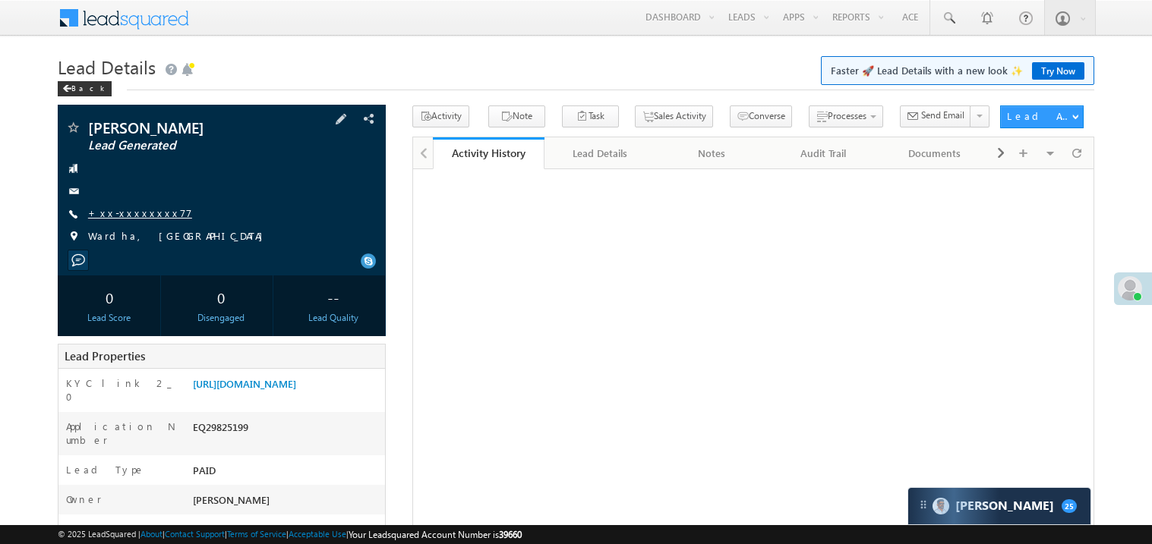
click at [134, 213] on link "+xx-xxxxxxxx77" at bounding box center [140, 213] width 104 height 13
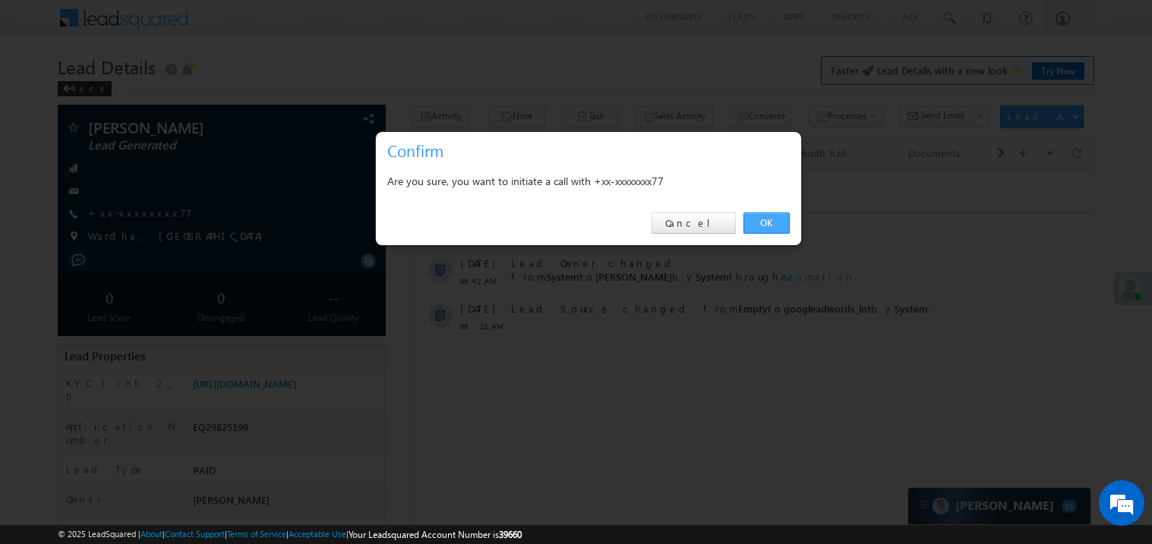
click at [765, 217] on link "OK" at bounding box center [766, 223] width 46 height 21
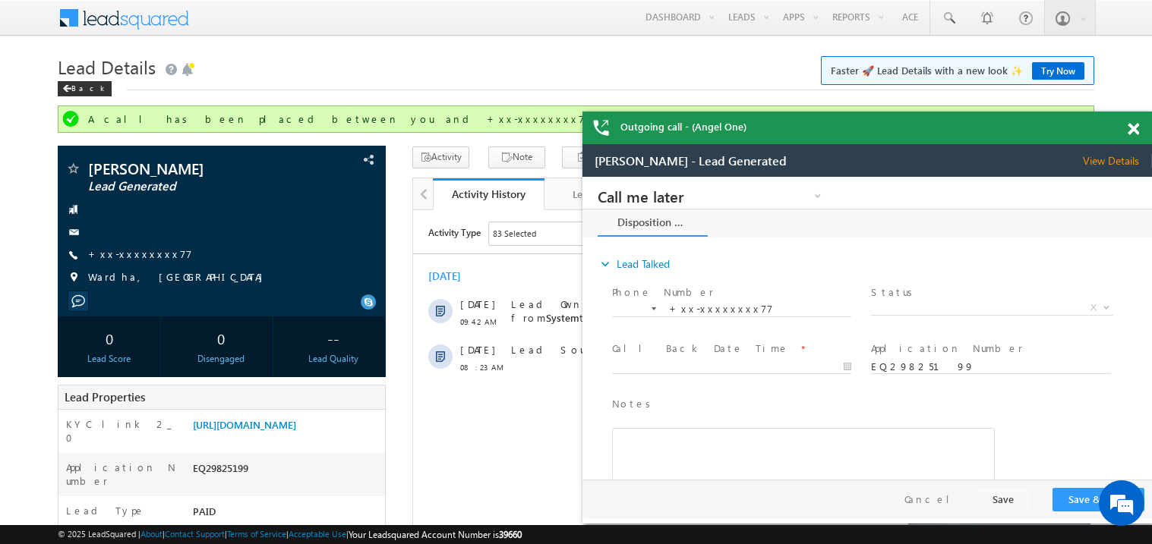
click at [1127, 116] on div "Outgoing call - (Angel One)" at bounding box center [866, 128] width 569 height 33
click at [1134, 125] on span at bounding box center [1132, 129] width 11 height 13
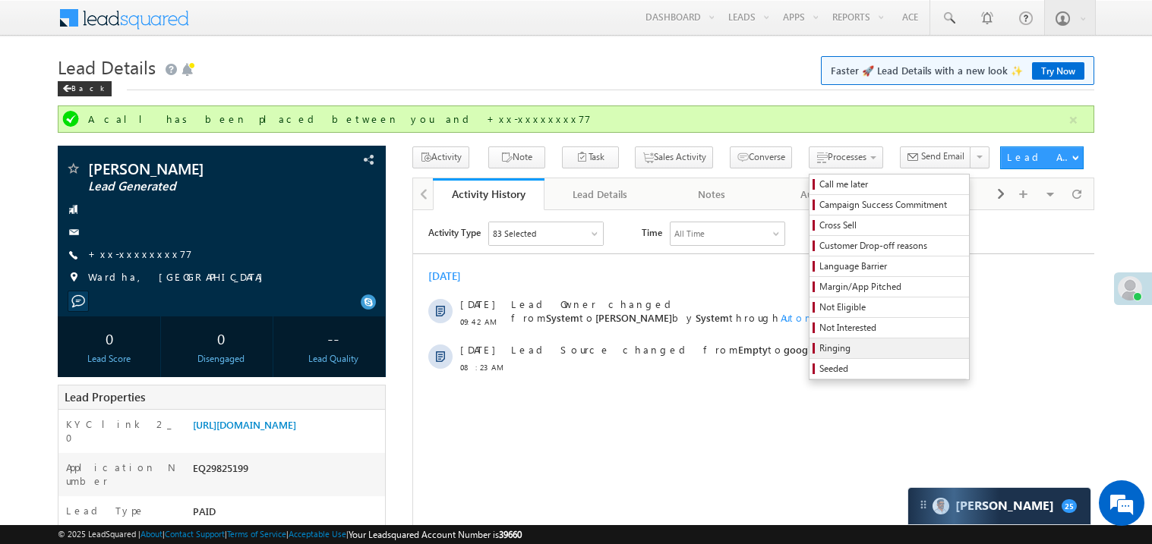
click at [821, 345] on span "Ringing" at bounding box center [891, 349] width 144 height 14
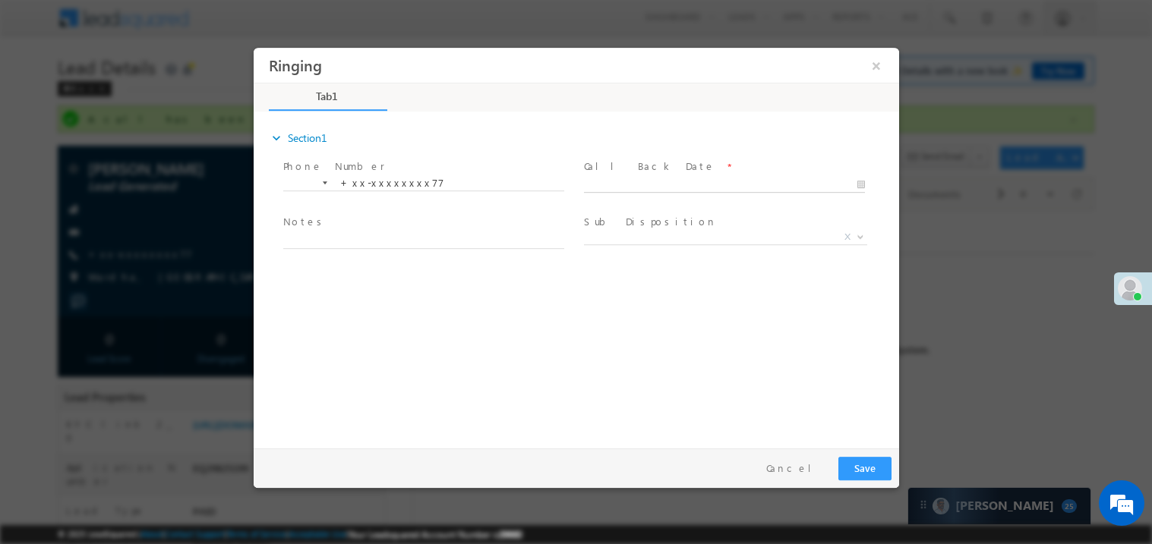
click at [619, 181] on body "Ringing ×" at bounding box center [575, 244] width 645 height 394
type input "10/01/25 10:32 AM"
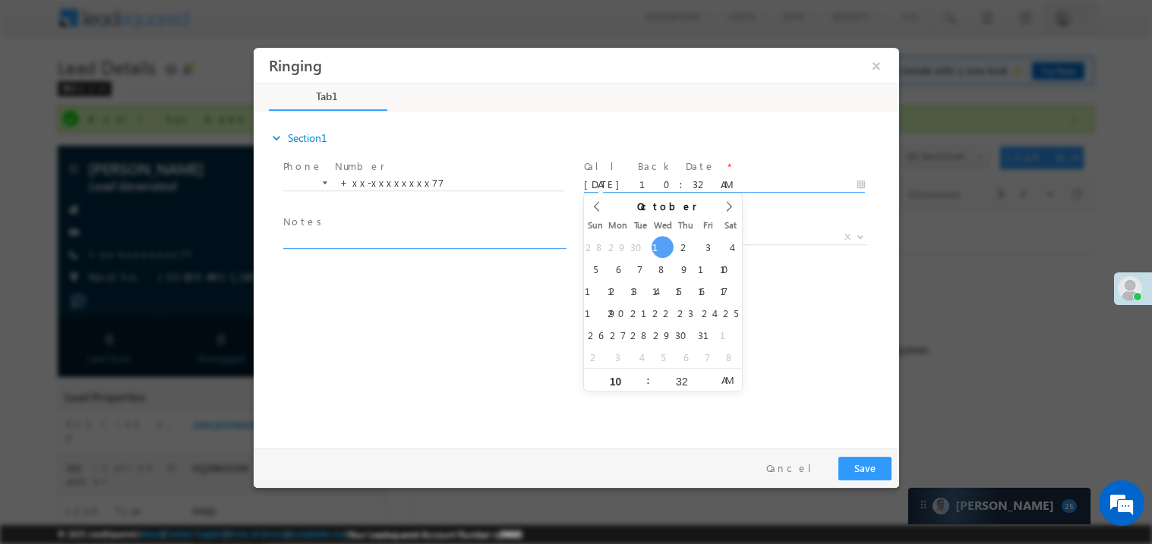
click at [310, 238] on textarea at bounding box center [422, 239] width 281 height 17
type textarea "ring"
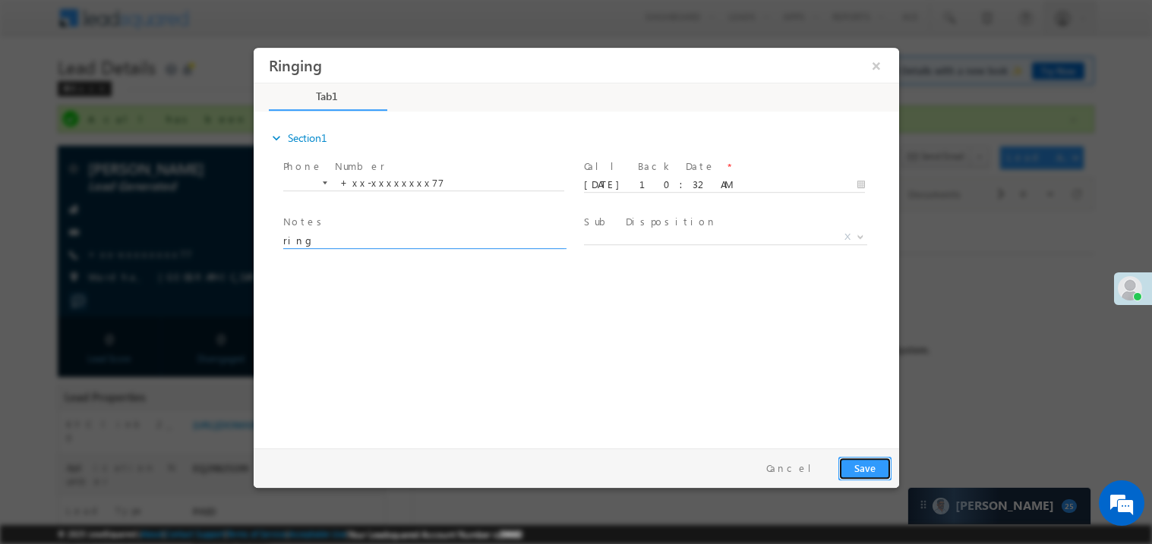
click at [867, 470] on button "Save" at bounding box center [863, 468] width 53 height 24
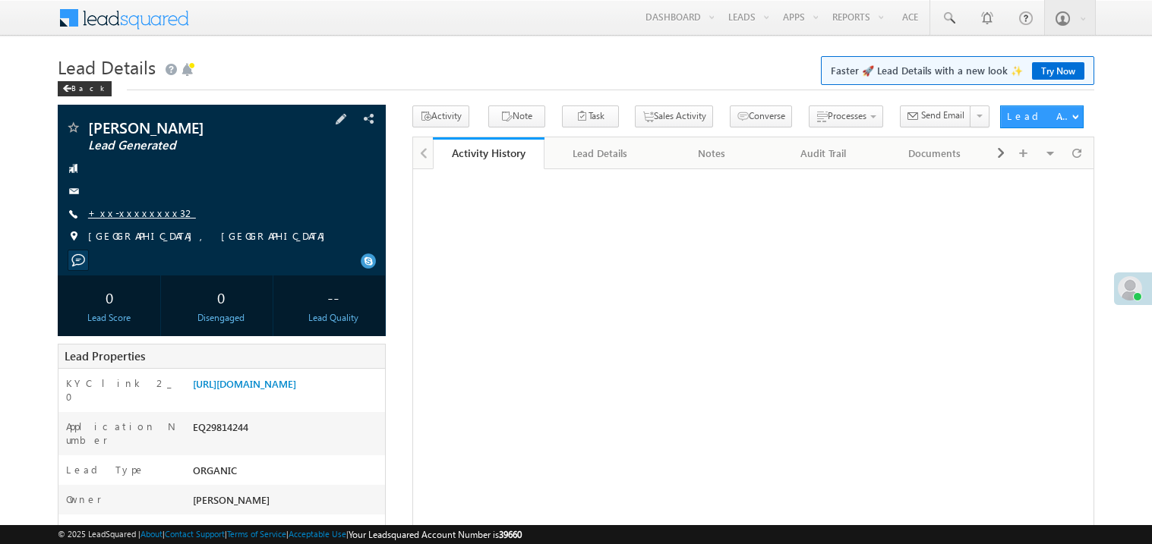
click at [141, 211] on link "+xx-xxxxxxxx32" at bounding box center [142, 213] width 108 height 13
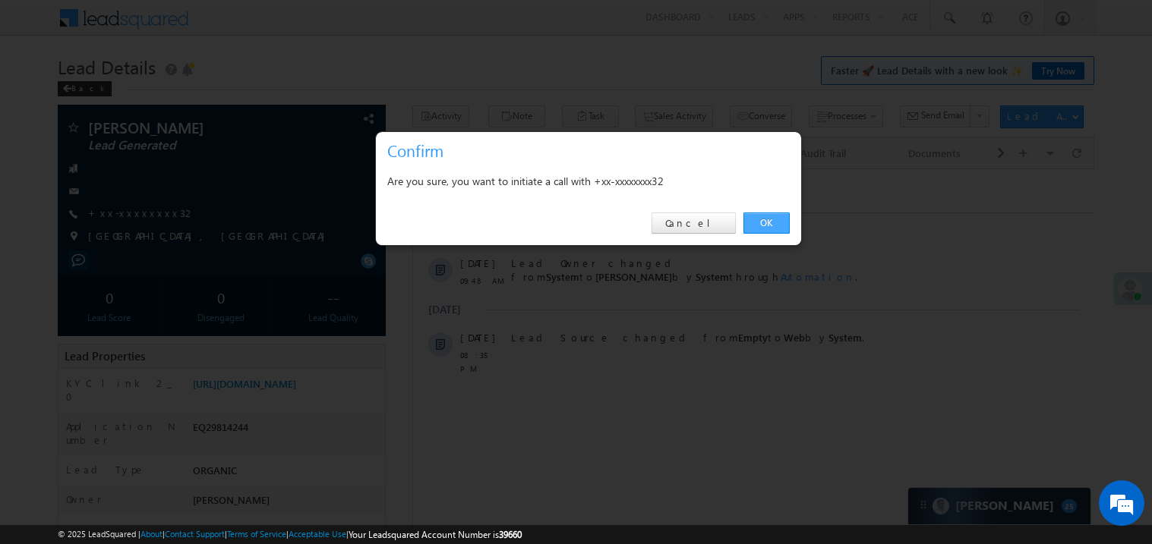
click at [765, 218] on link "OK" at bounding box center [766, 223] width 46 height 21
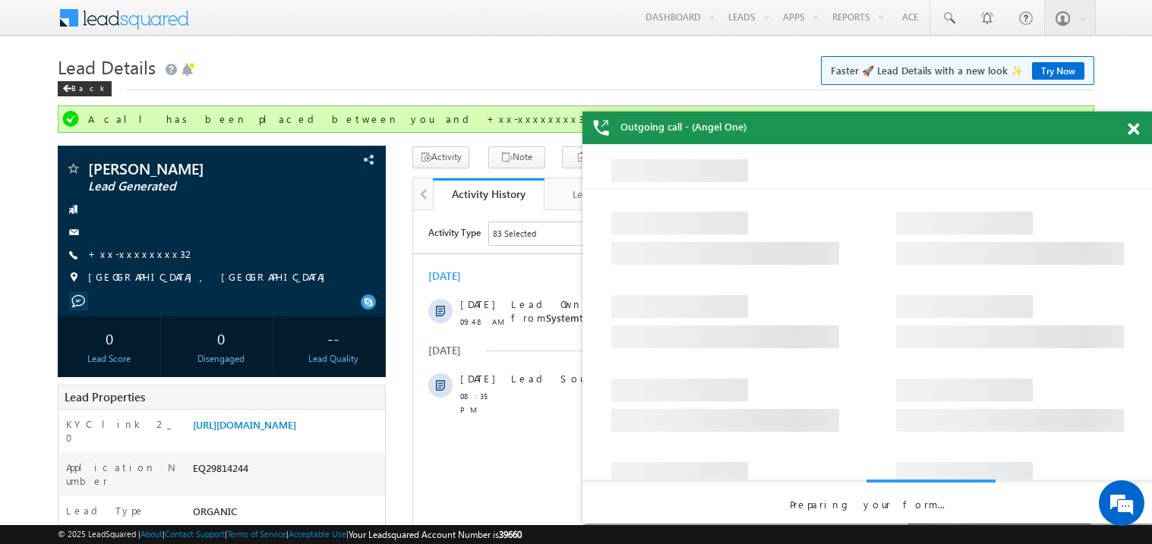
click at [1131, 132] on span at bounding box center [1132, 129] width 11 height 13
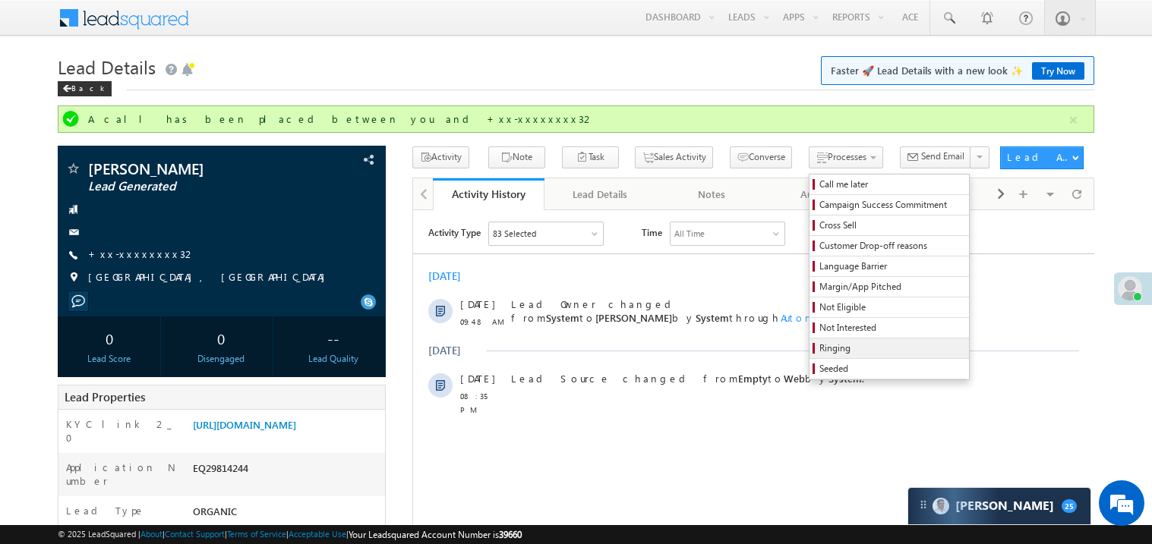
click at [819, 344] on span "Ringing" at bounding box center [891, 349] width 144 height 14
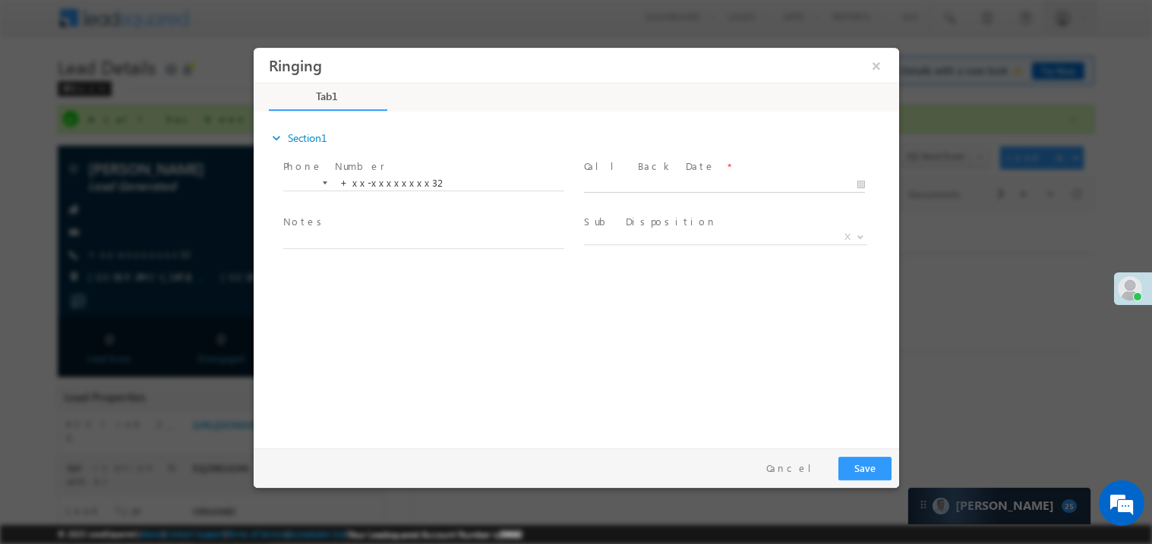
click at [623, 183] on body "Ringing ×" at bounding box center [575, 244] width 645 height 394
type input "[DATE] 10:33 AM"
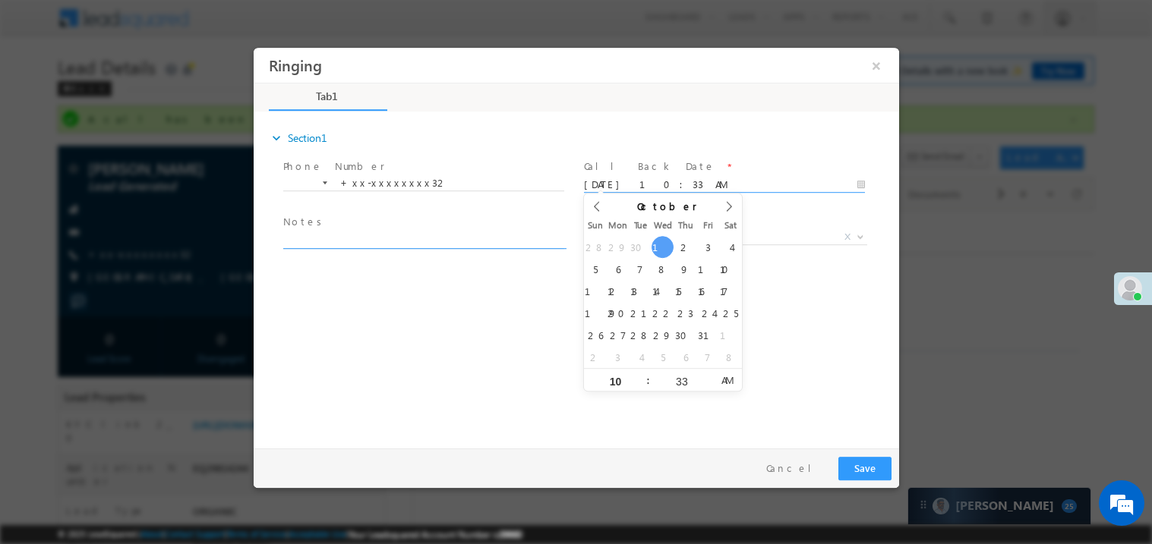
click at [413, 232] on textarea at bounding box center [422, 239] width 281 height 17
type textarea "ring"
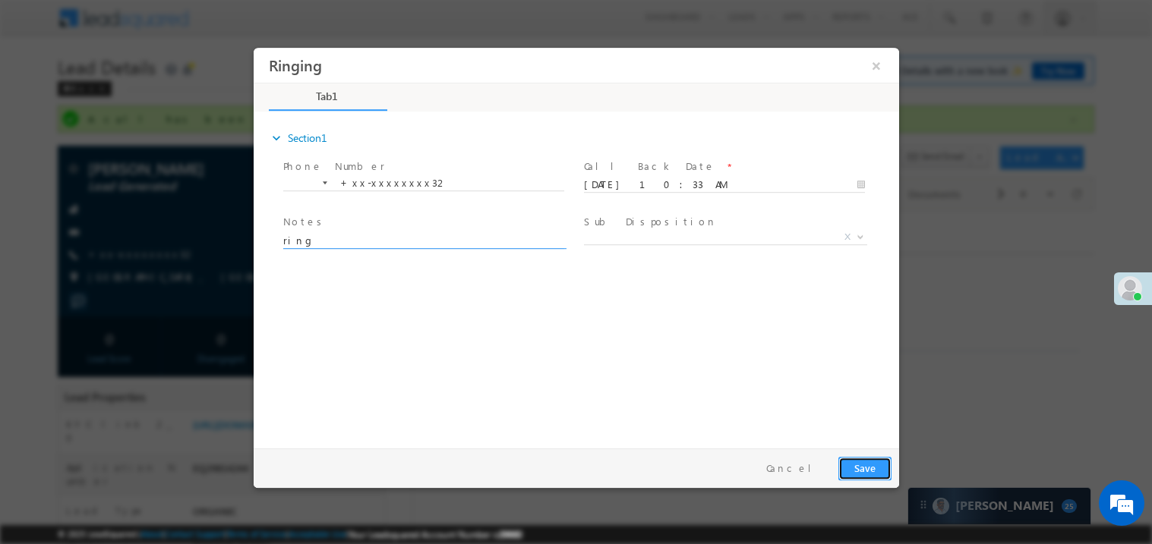
click at [870, 463] on button "Save" at bounding box center [863, 468] width 53 height 24
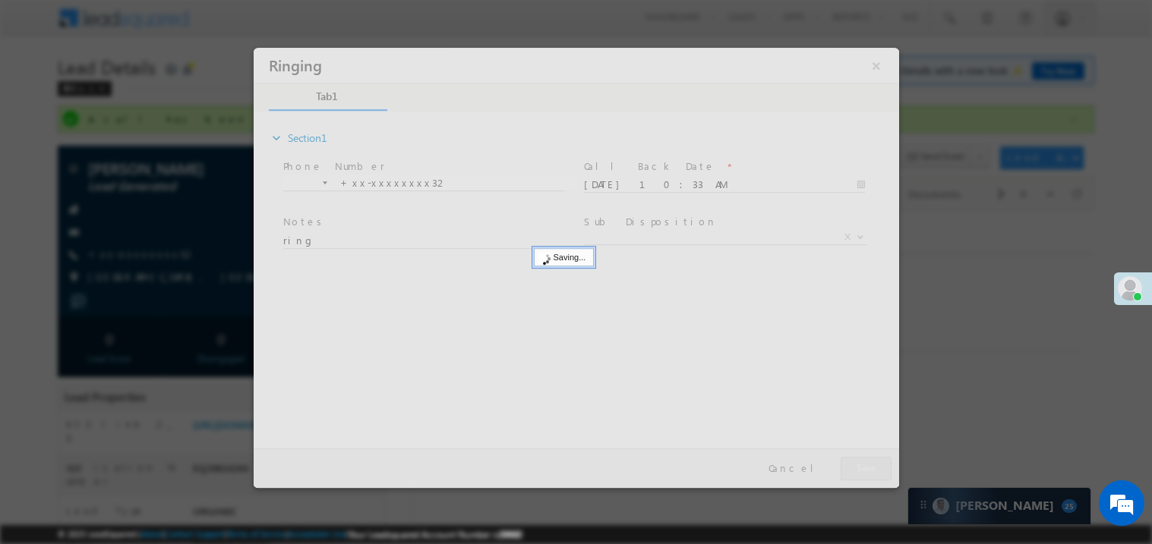
click at [870, 463] on div at bounding box center [575, 267] width 645 height 440
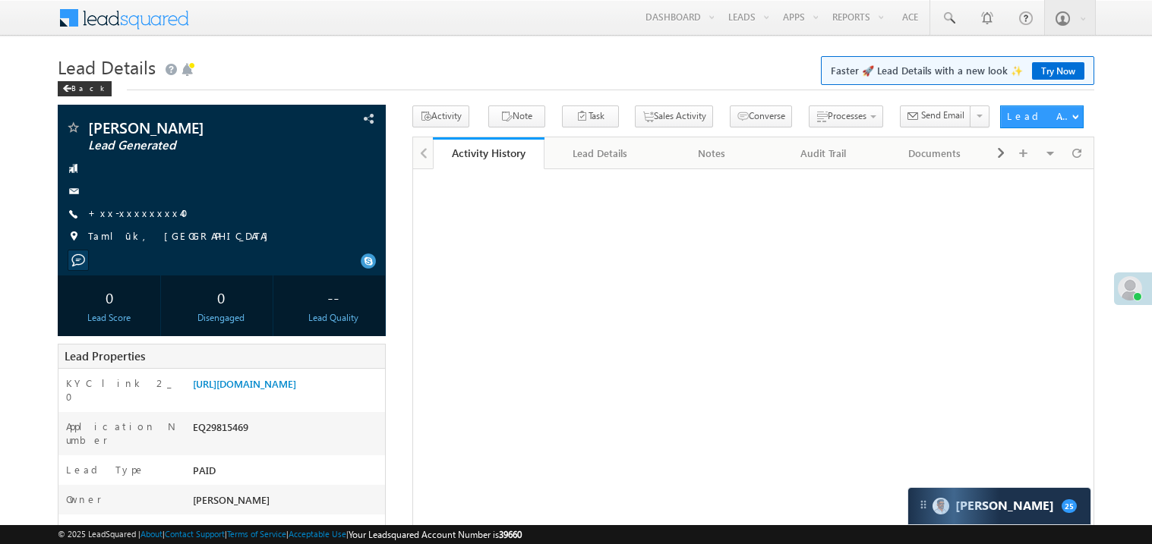
click at [138, 216] on link "+xx-xxxxxxxx40" at bounding box center [142, 213] width 109 height 13
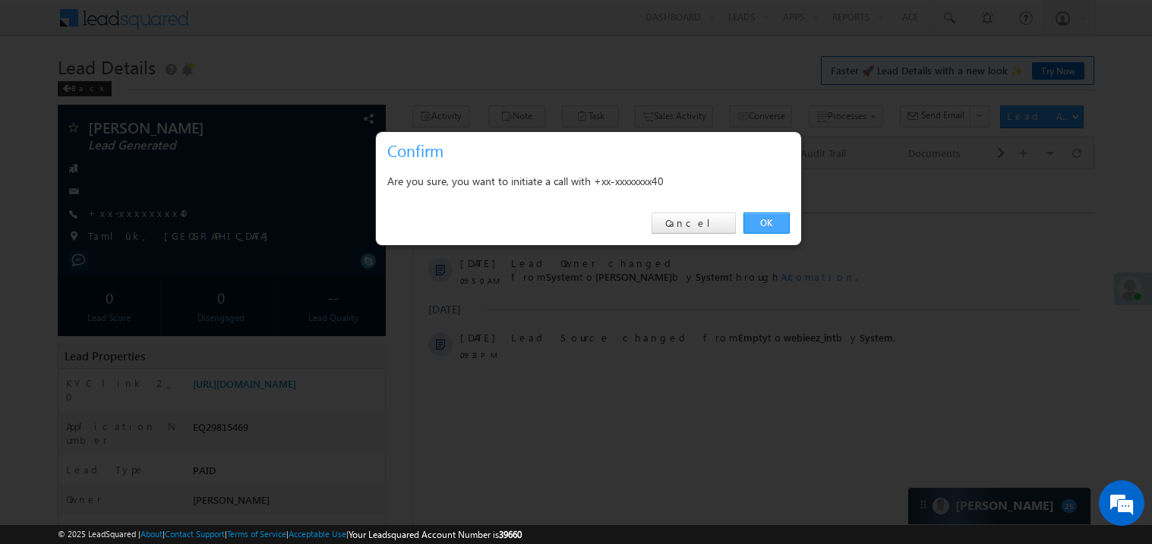
click at [770, 217] on link "OK" at bounding box center [766, 223] width 46 height 21
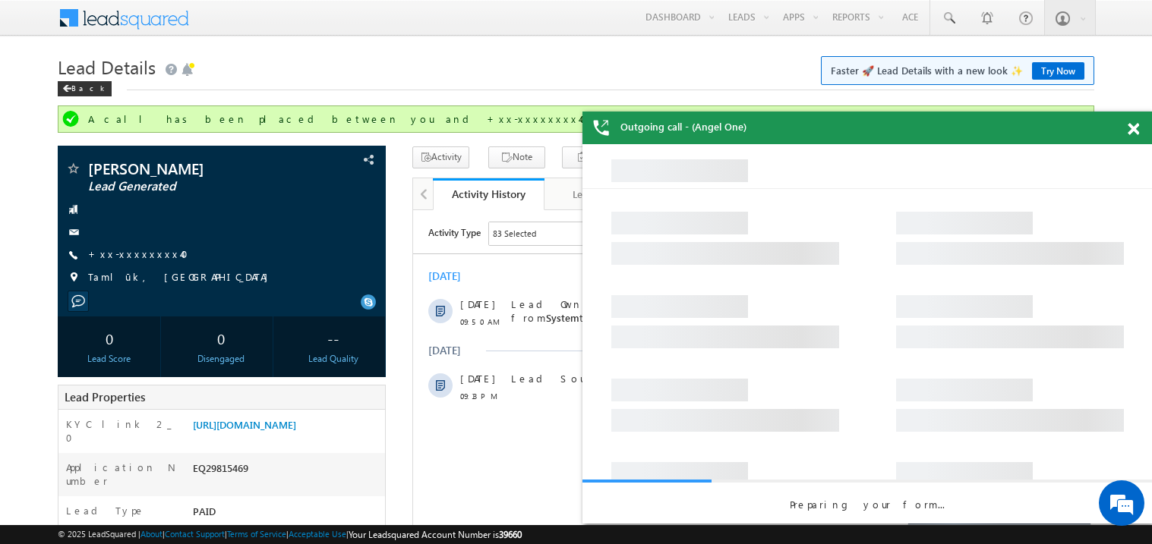
click at [1134, 125] on span at bounding box center [1132, 129] width 11 height 13
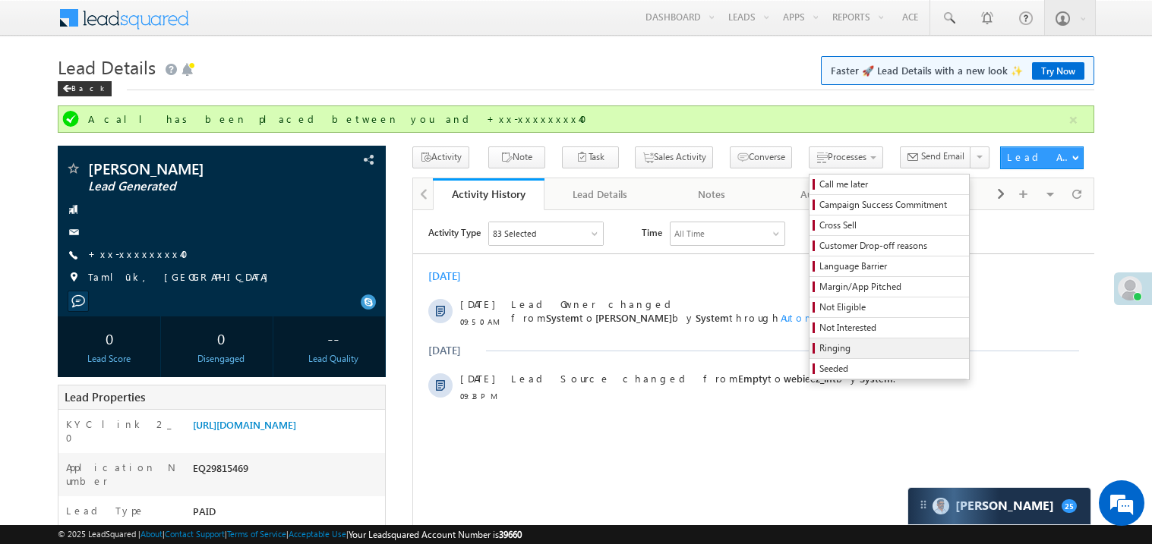
click at [819, 345] on span "Ringing" at bounding box center [891, 349] width 144 height 14
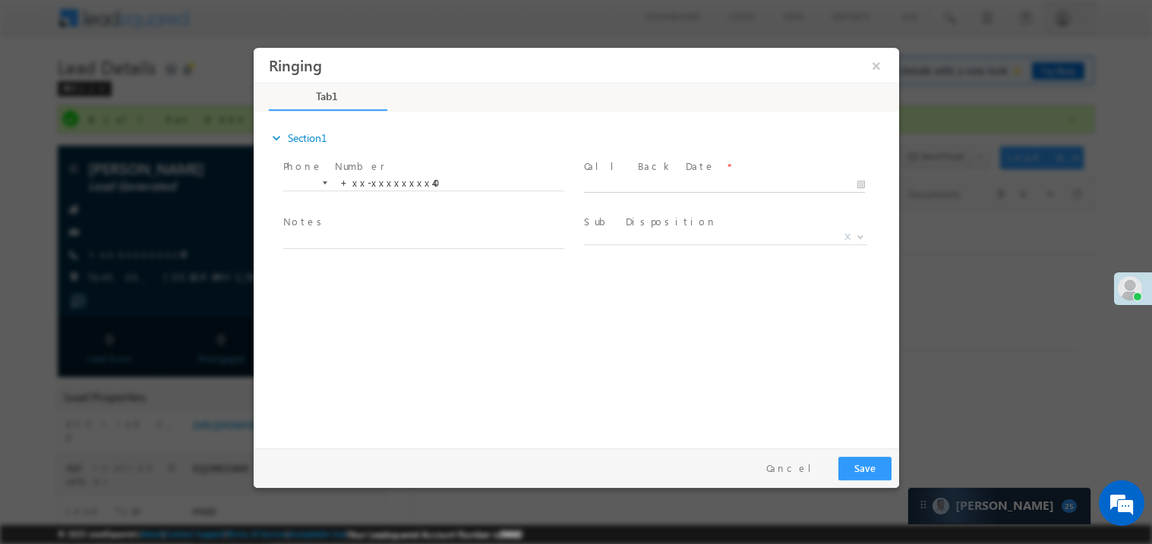
click at [624, 186] on body "Ringing ×" at bounding box center [575, 244] width 645 height 394
type input "10/01/25 10:35 AM"
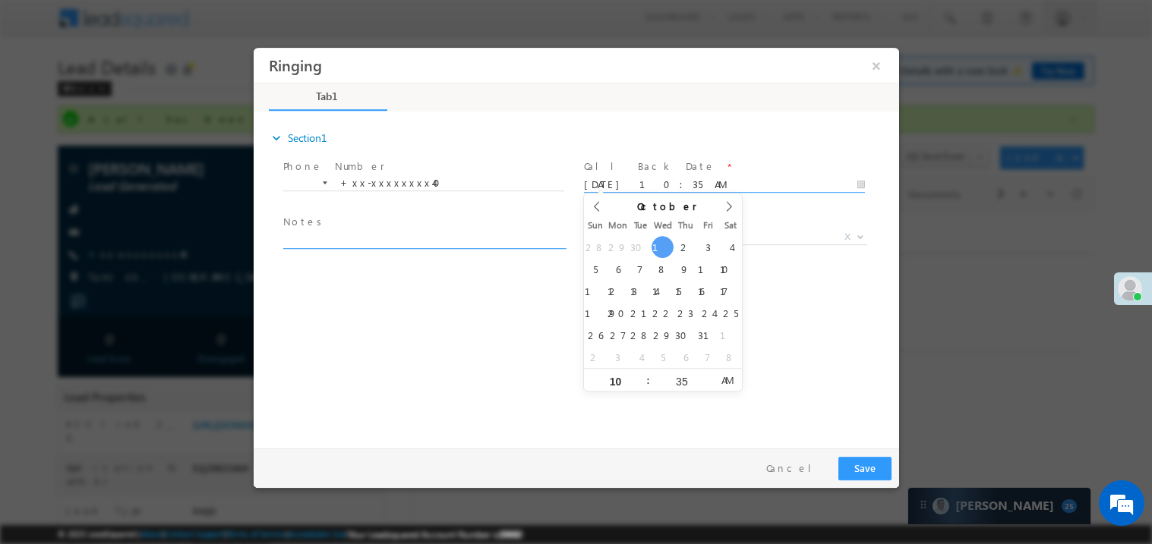
click at [386, 238] on textarea at bounding box center [422, 239] width 281 height 17
type textarea "ring"
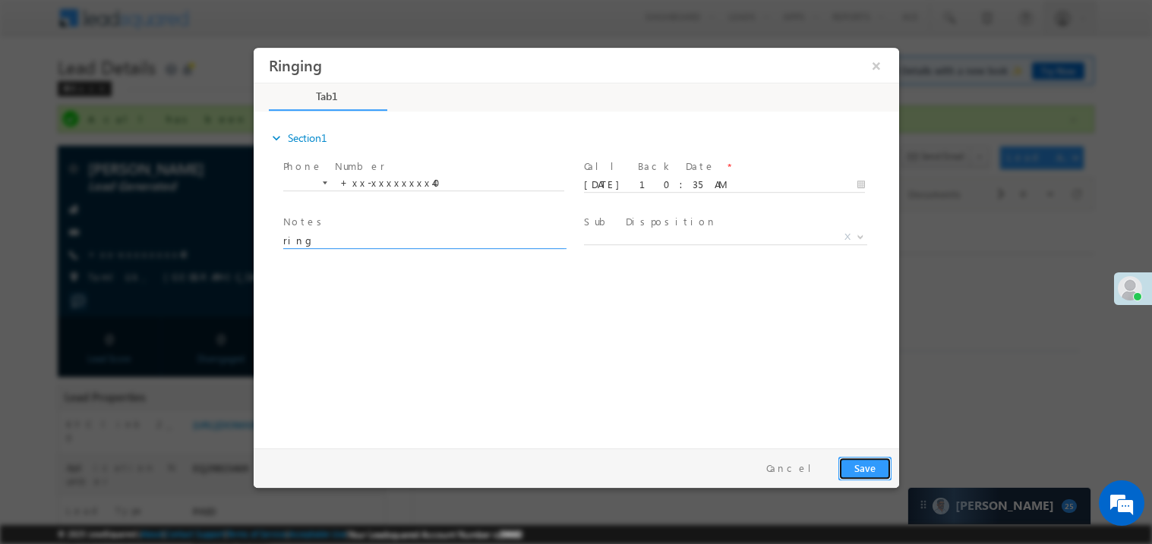
click at [862, 470] on button "Save" at bounding box center [863, 468] width 53 height 24
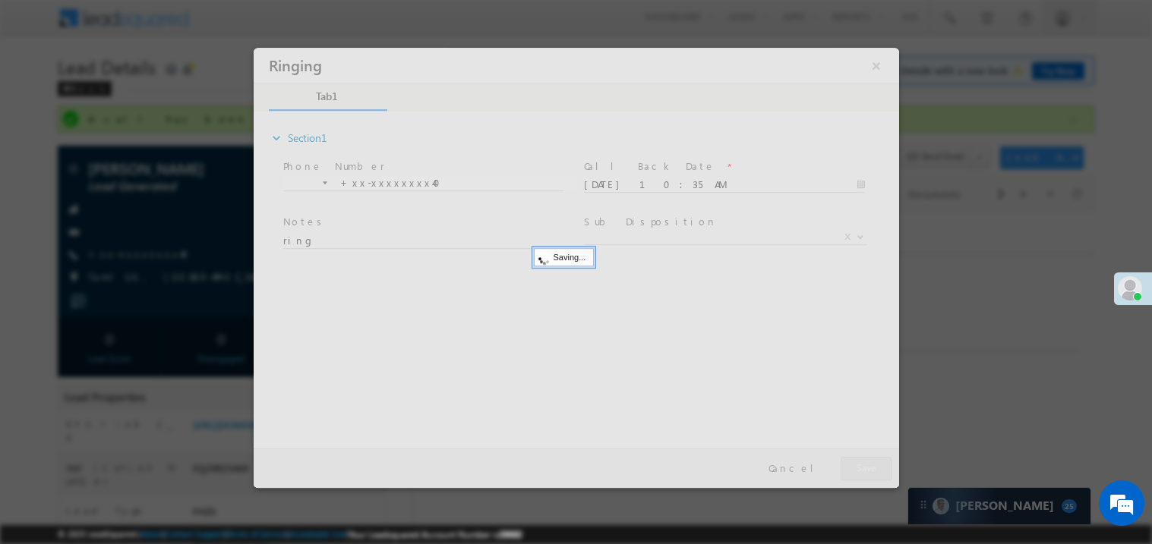
click at [862, 470] on div at bounding box center [575, 267] width 645 height 440
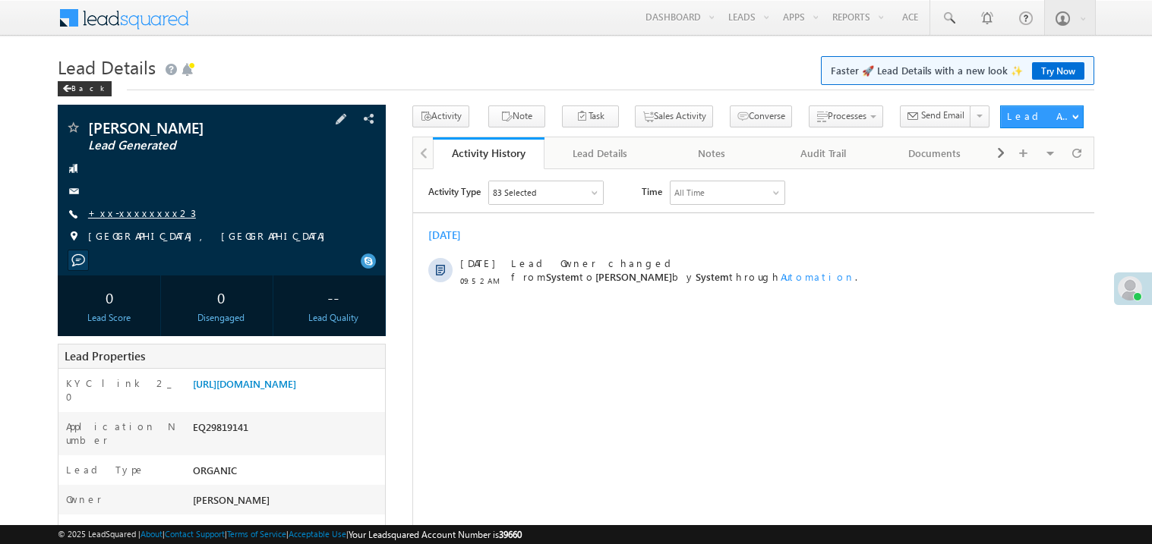
click at [130, 207] on link "+xx-xxxxxxxx23" at bounding box center [142, 213] width 108 height 13
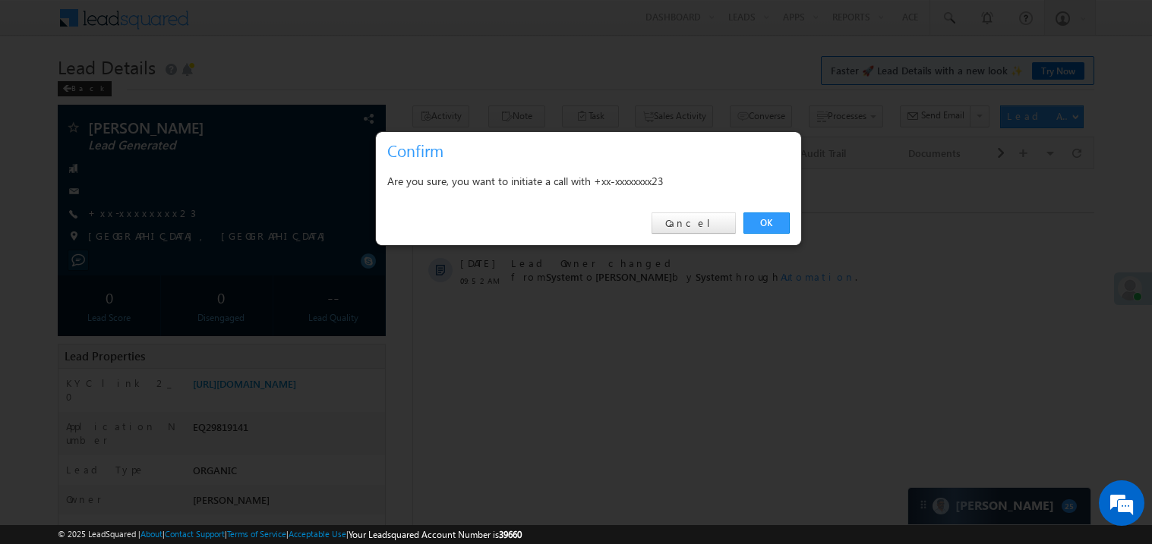
click at [852, 247] on div at bounding box center [576, 272] width 1152 height 544
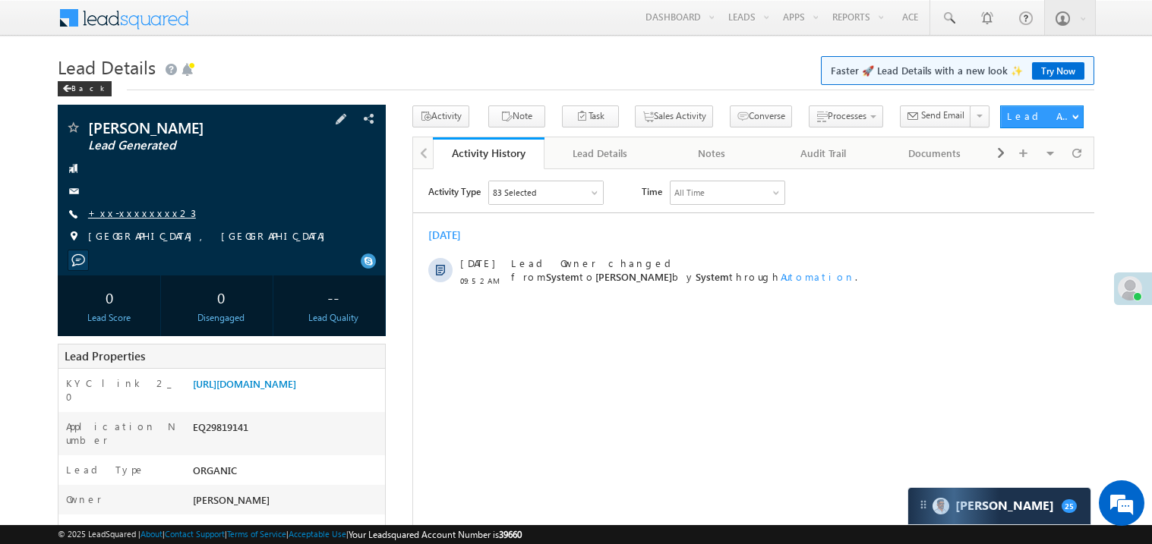
click at [133, 214] on link "+xx-xxxxxxxx23" at bounding box center [142, 213] width 108 height 13
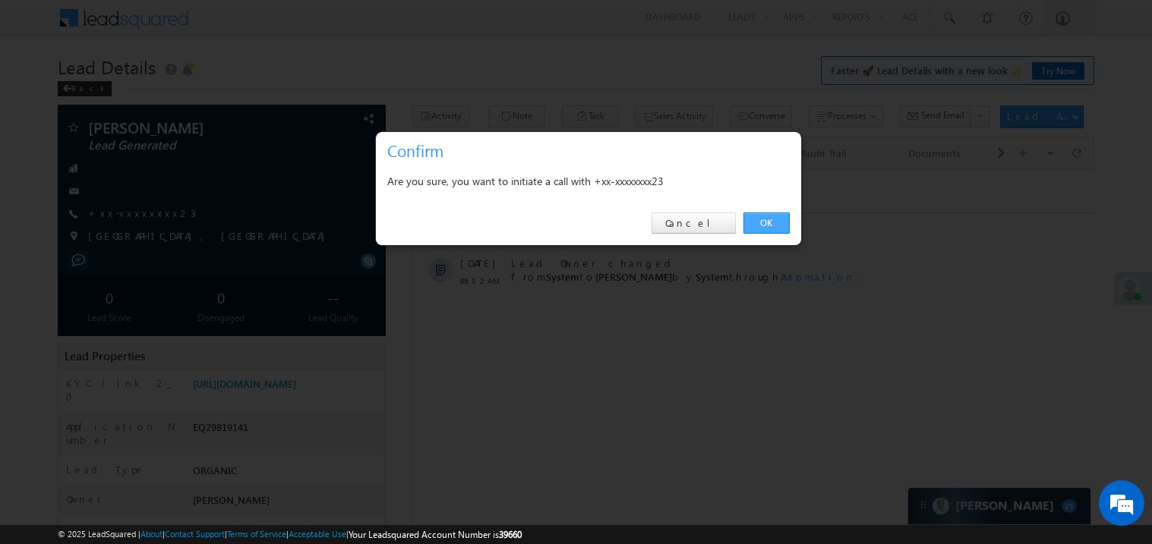
click at [765, 216] on link "OK" at bounding box center [766, 223] width 46 height 21
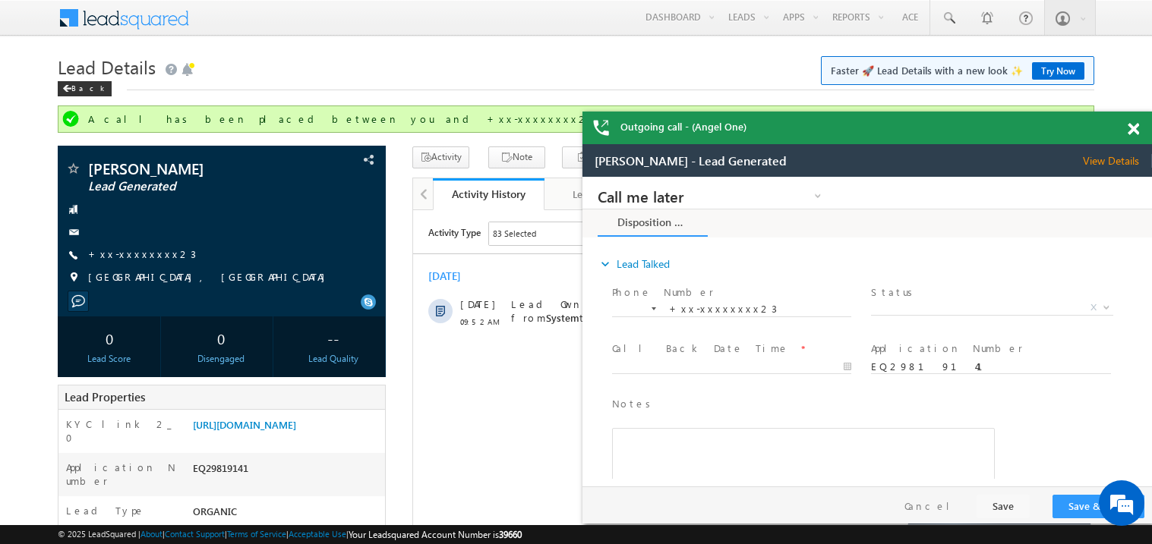
click at [1130, 128] on span at bounding box center [1132, 129] width 11 height 13
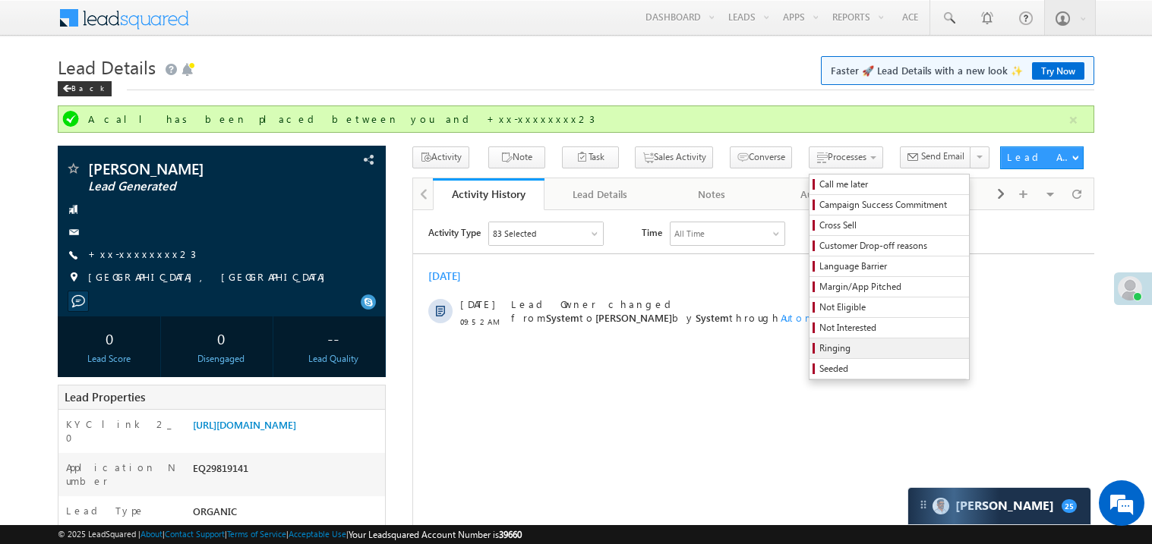
click at [819, 351] on span "Ringing" at bounding box center [891, 349] width 144 height 14
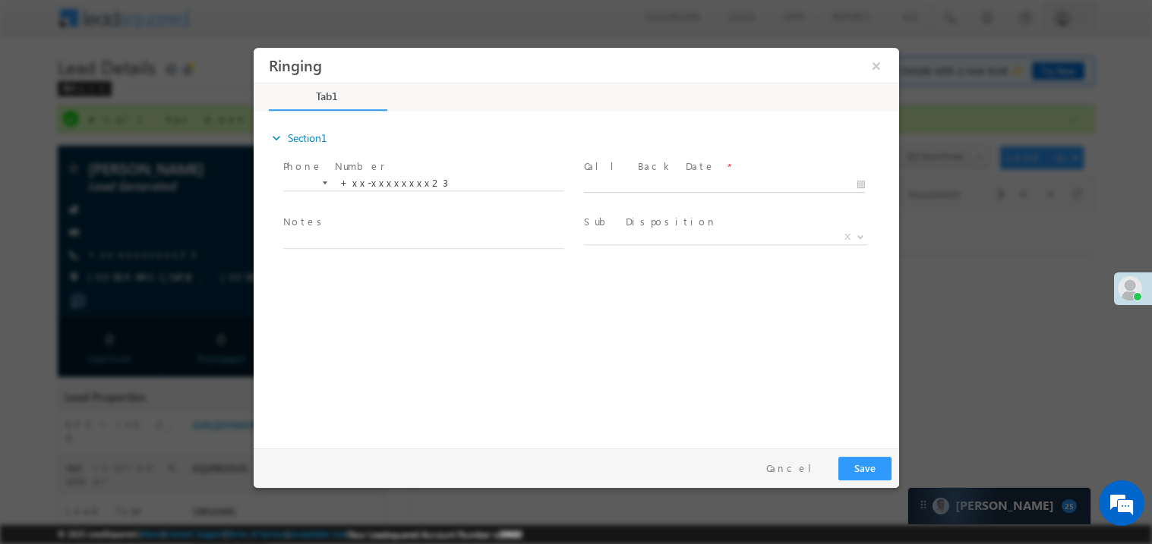
click at [621, 187] on body "Ringing ×" at bounding box center [575, 244] width 645 height 394
type input "10/01/25 10:36 AM"
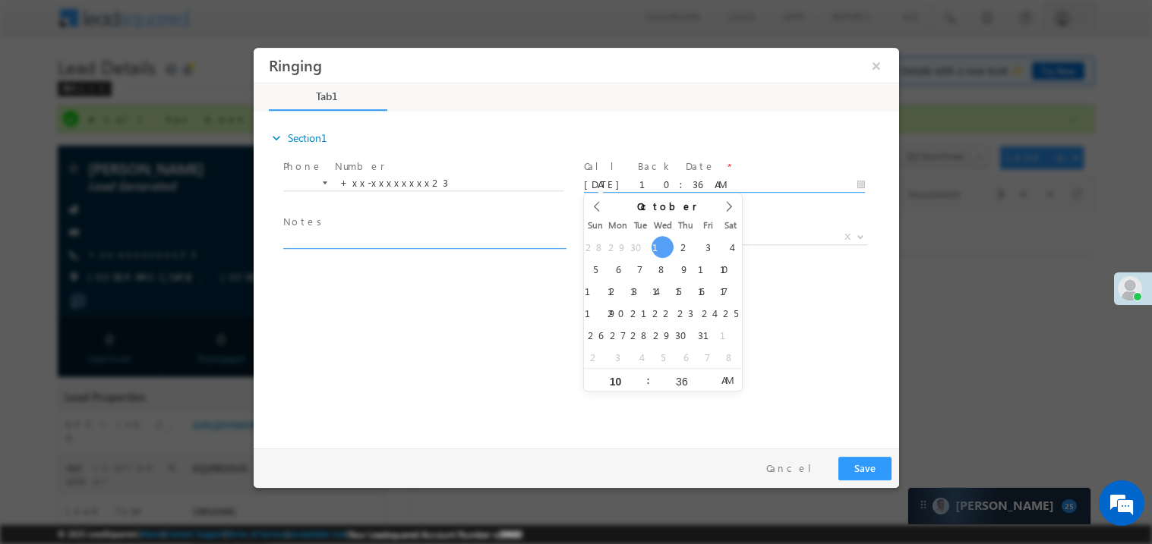
click at [364, 241] on textarea at bounding box center [422, 239] width 281 height 17
type textarea "ring"
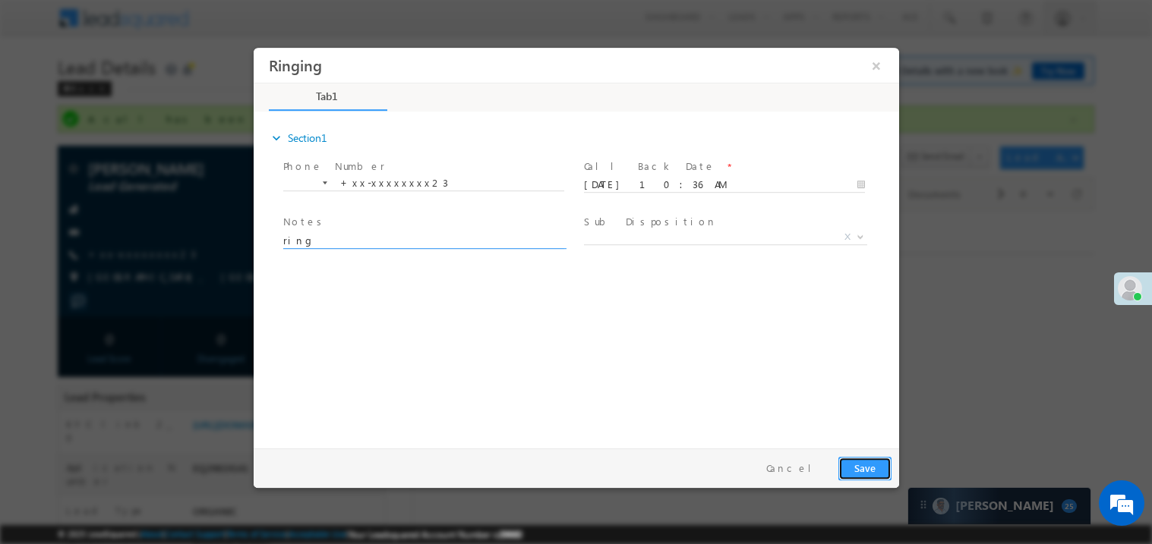
click at [866, 470] on button "Save" at bounding box center [863, 468] width 53 height 24
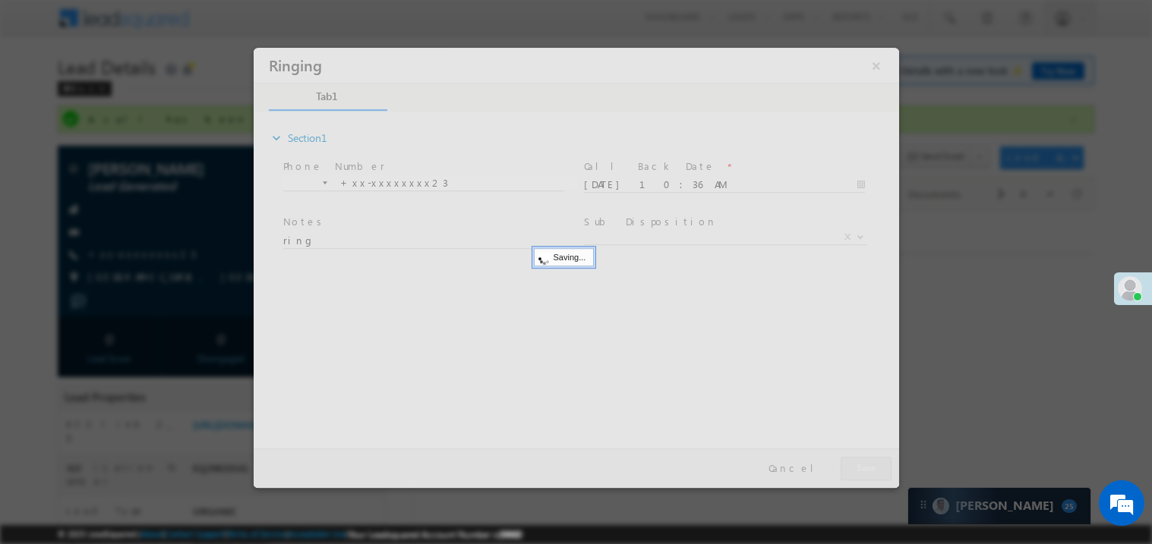
click at [866, 470] on div at bounding box center [575, 267] width 645 height 440
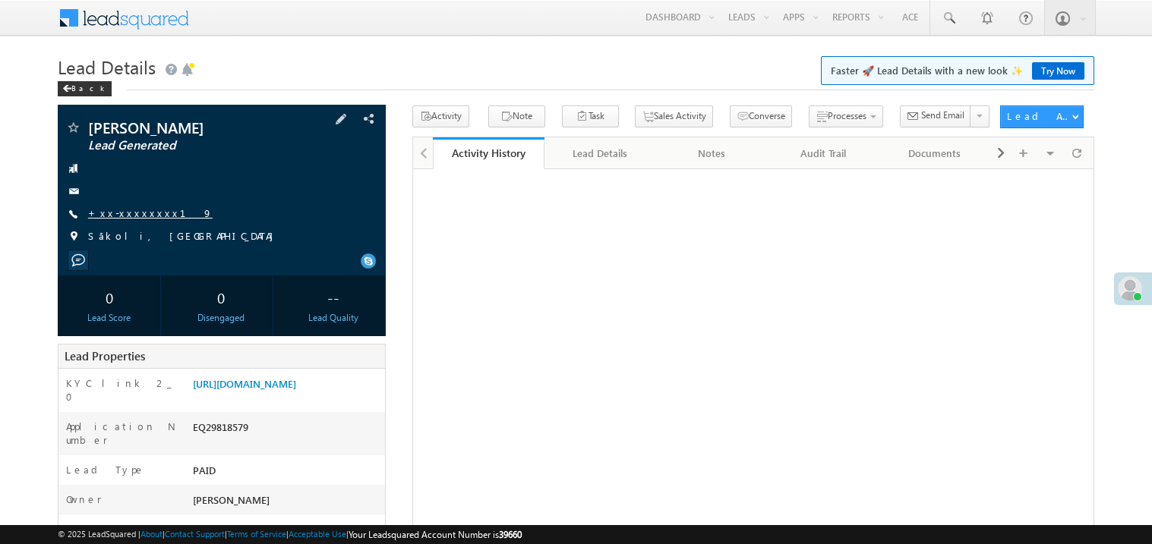
click at [137, 209] on link "+xx-xxxxxxxx19" at bounding box center [150, 213] width 125 height 13
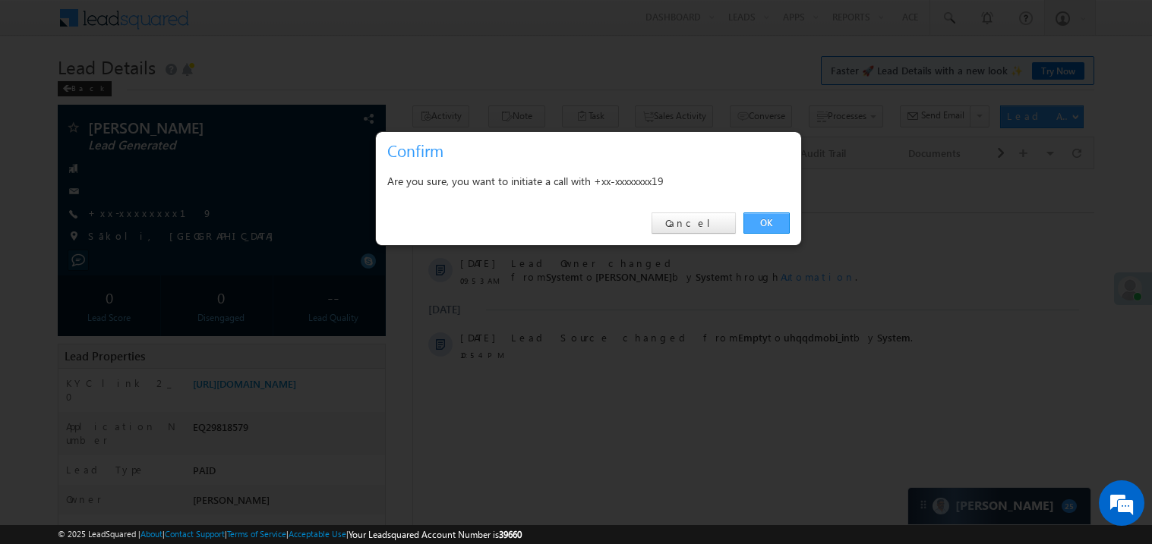
click at [762, 220] on link "OK" at bounding box center [766, 223] width 46 height 21
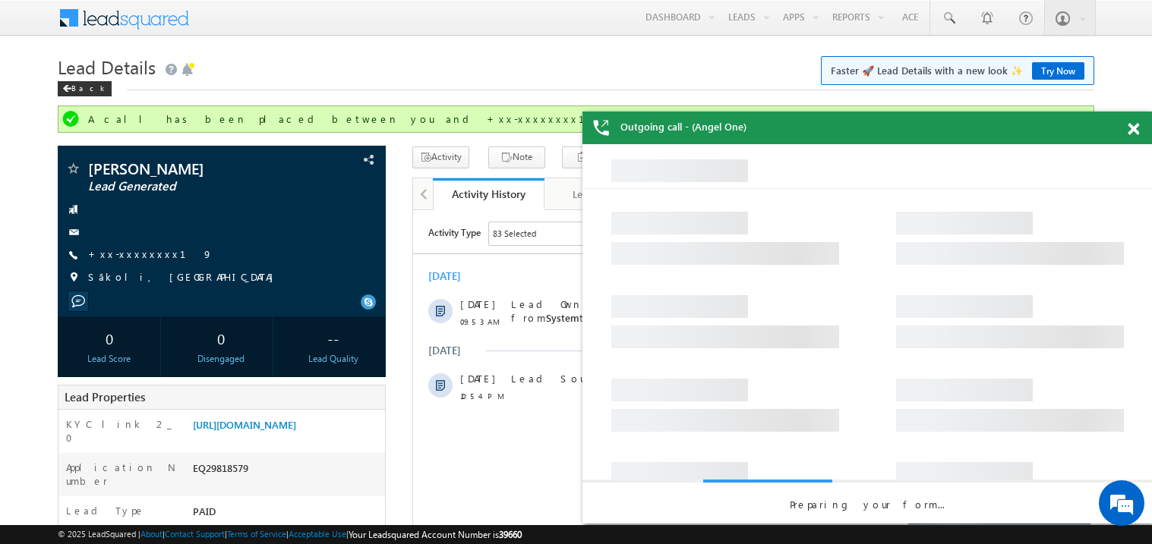
click at [1134, 125] on span at bounding box center [1132, 129] width 11 height 13
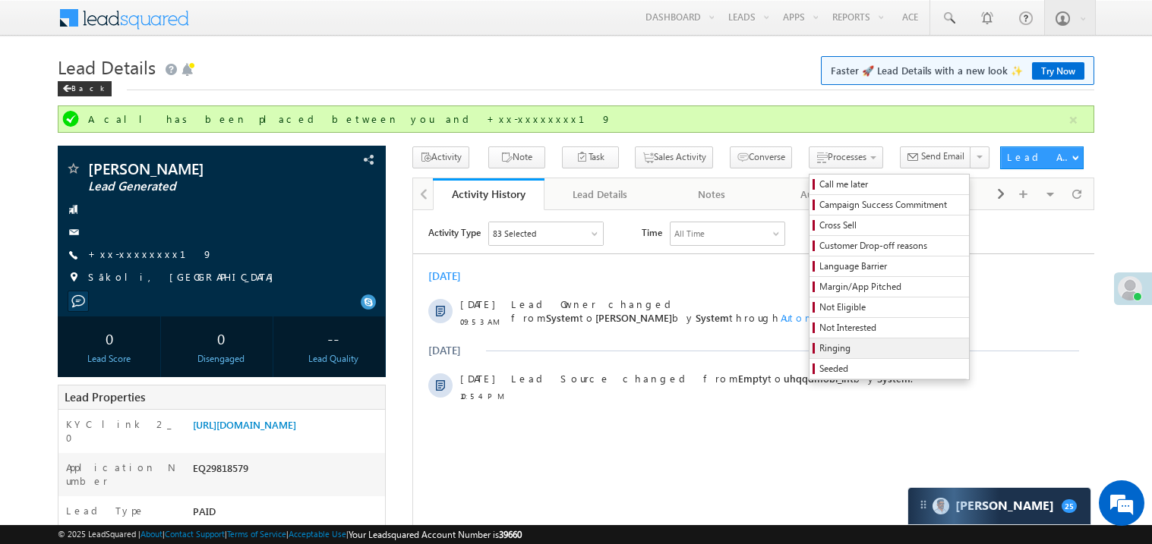
click at [819, 345] on span "Ringing" at bounding box center [891, 349] width 144 height 14
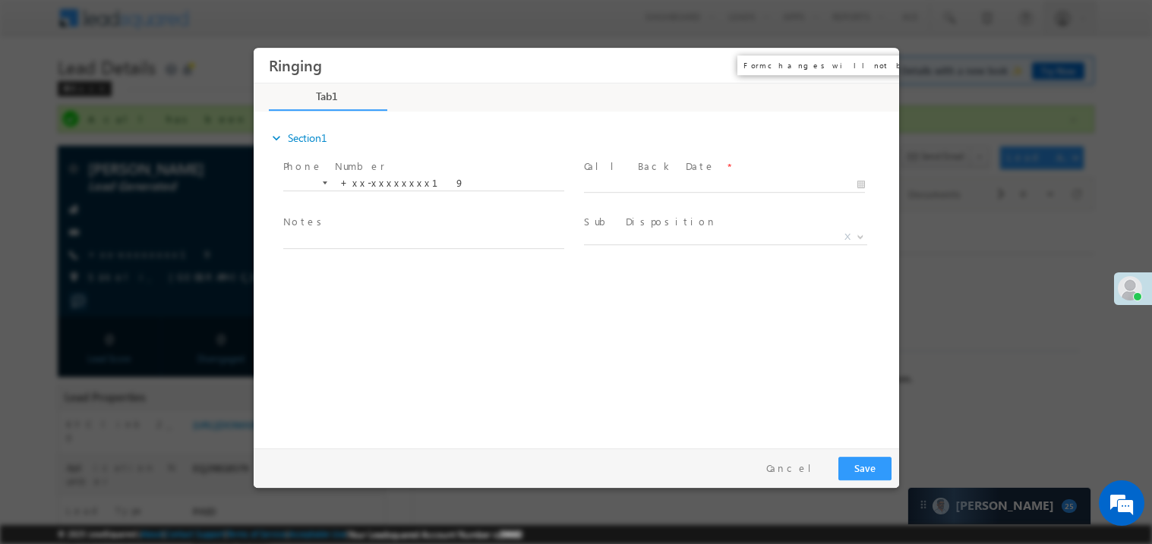
click at [879, 60] on button "×" at bounding box center [875, 65] width 26 height 28
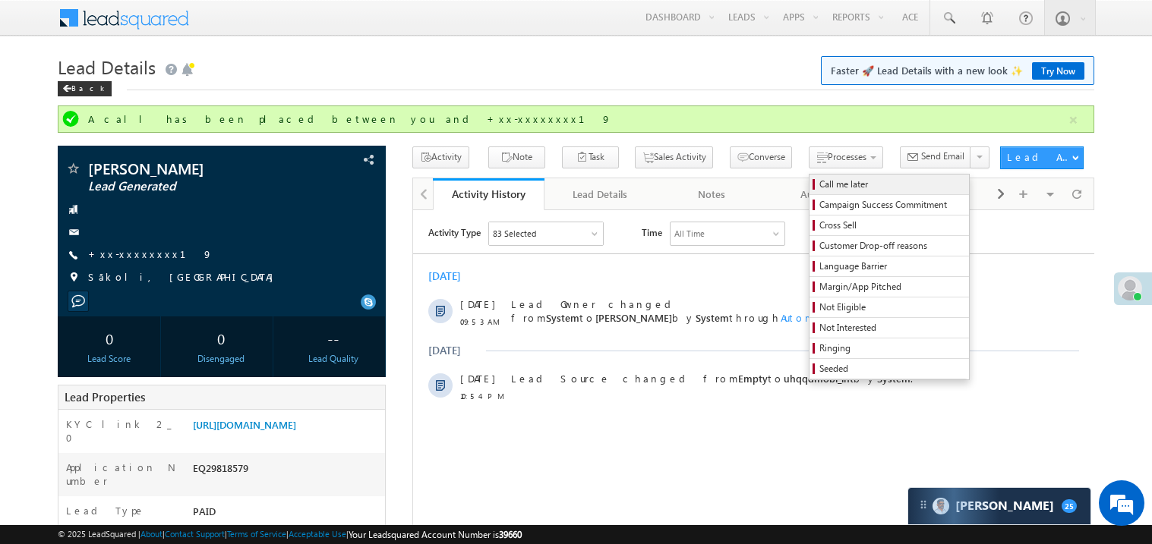
click at [819, 188] on span "Call me later" at bounding box center [891, 185] width 144 height 14
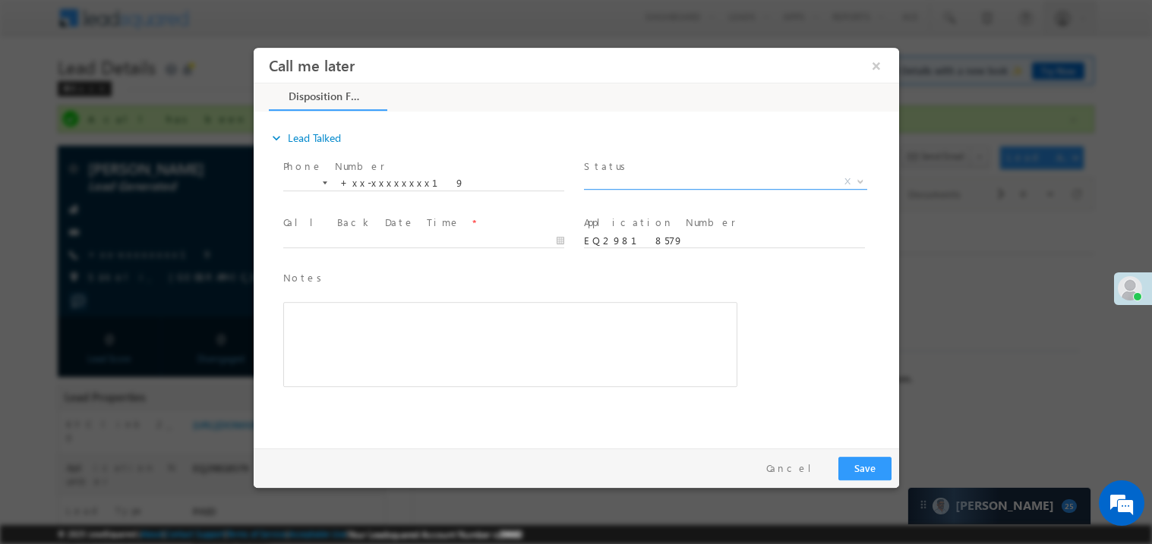
click at [637, 185] on span "X" at bounding box center [724, 181] width 283 height 15
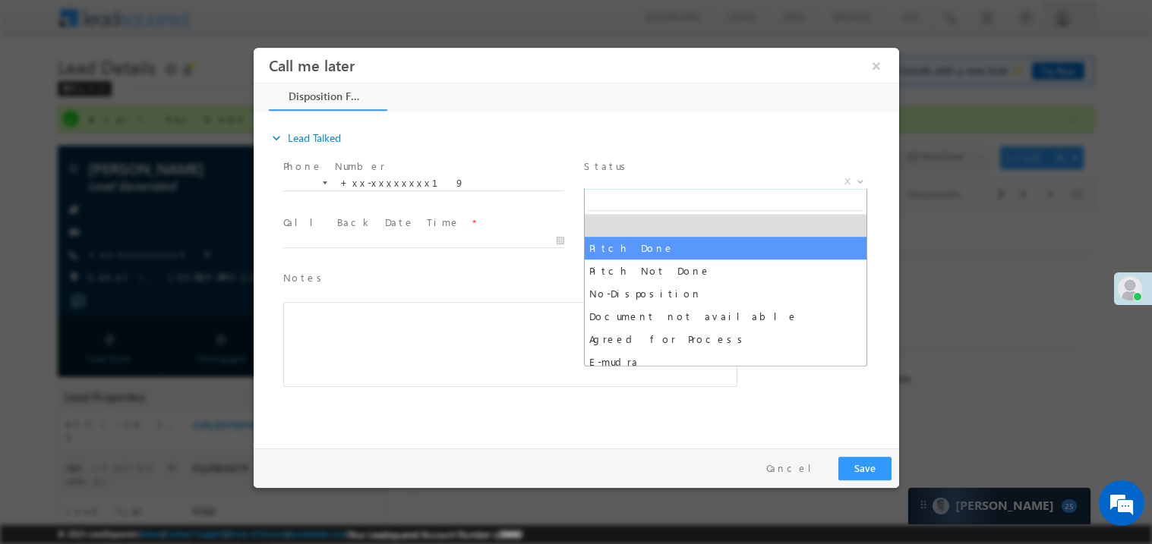
select select "Pitch Done"
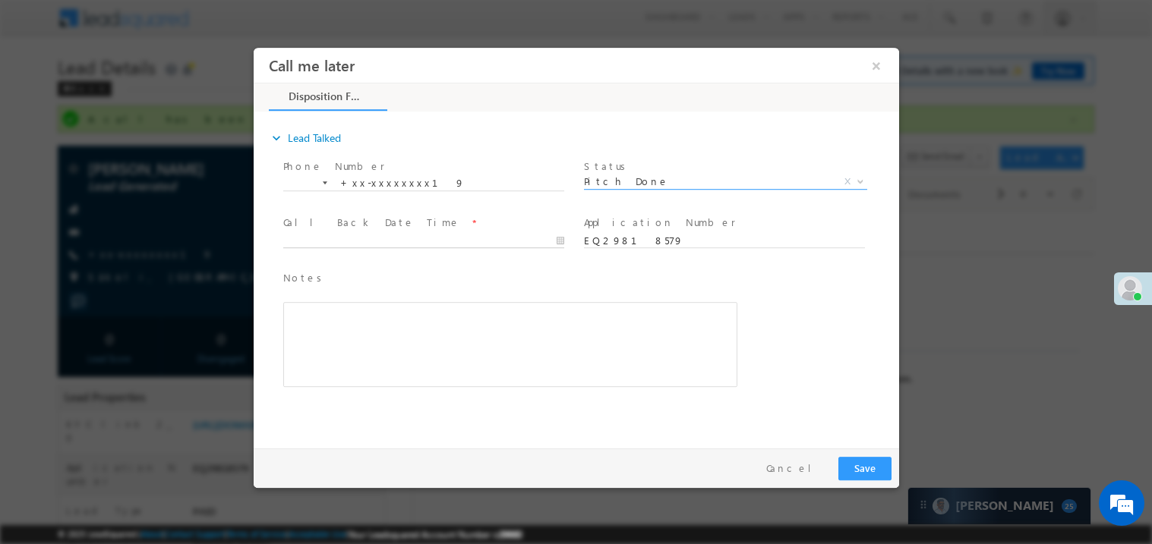
click at [336, 241] on body "Call me later ×" at bounding box center [575, 244] width 645 height 394
type input "10/01/25 10:41 AM"
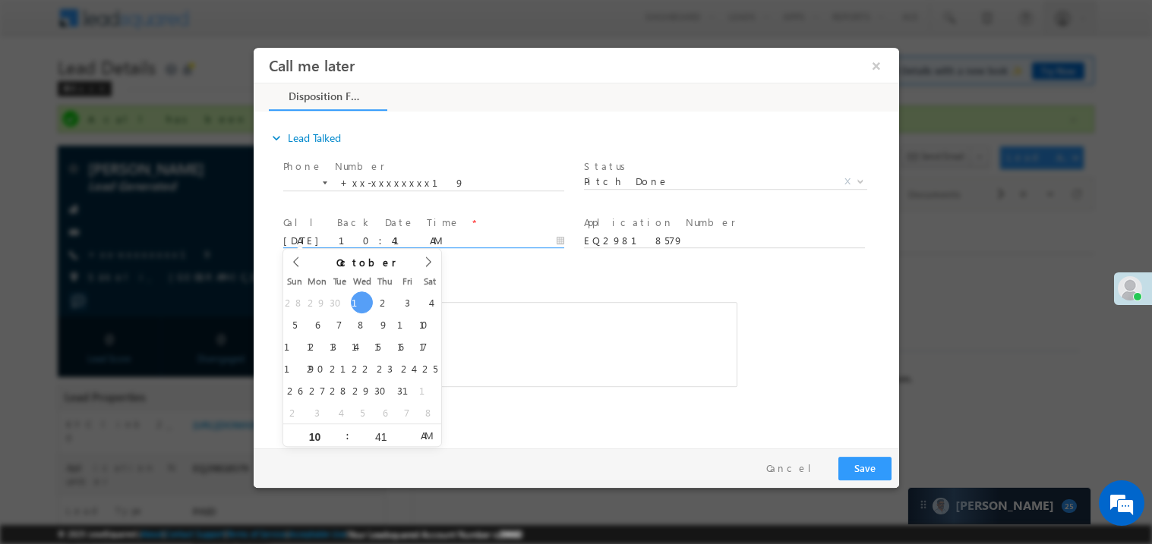
click at [510, 353] on div "Rich Text Editor, 40788eee-0fb2-11ec-a811-0adc8a9d82c2__tab1__section1__Notes__…" at bounding box center [509, 343] width 454 height 85
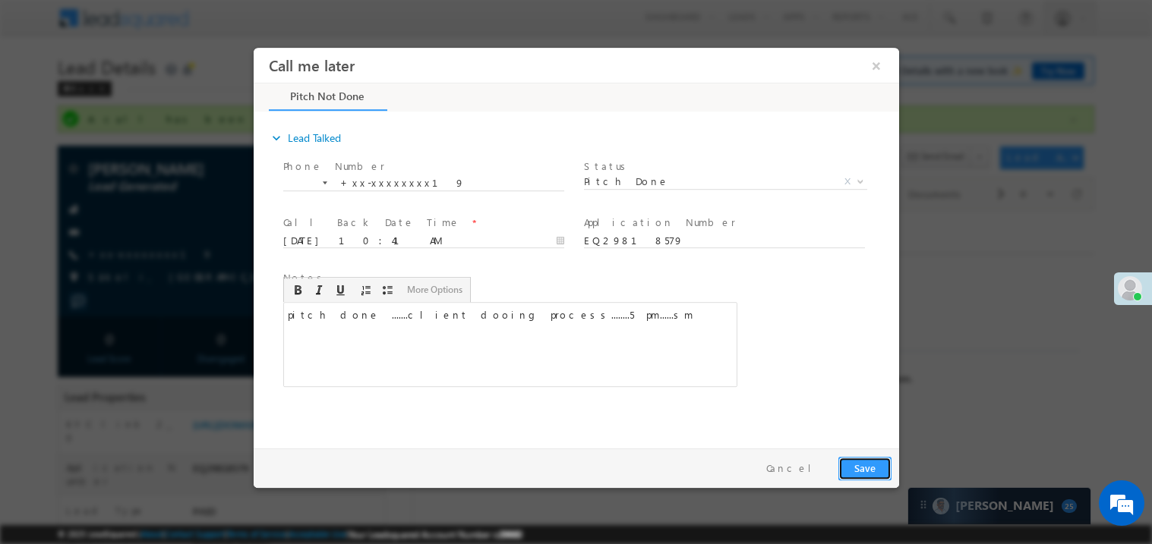
click at [868, 468] on button "Save" at bounding box center [863, 468] width 53 height 24
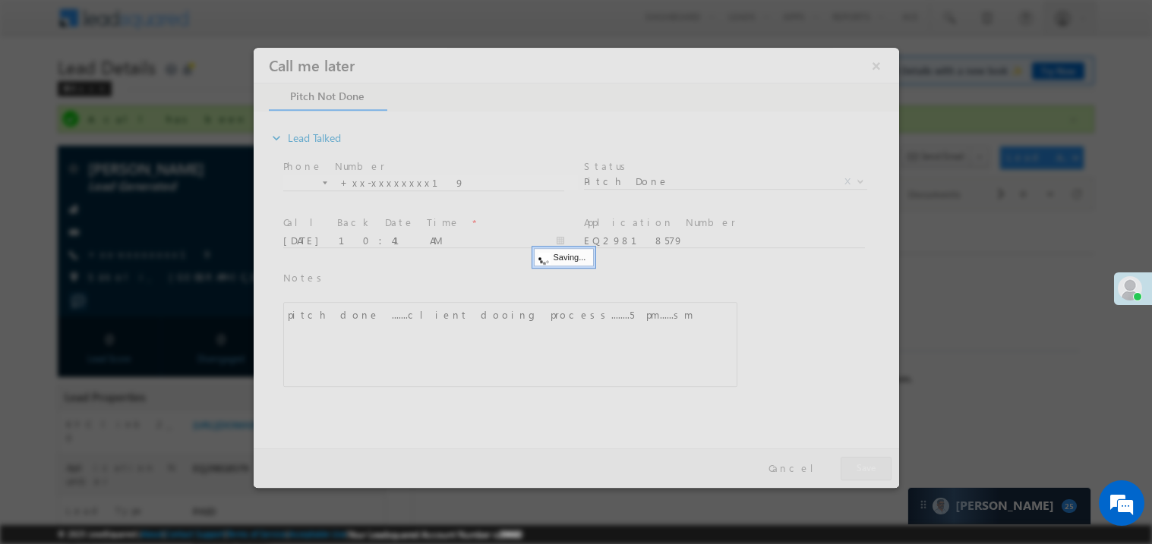
click at [868, 468] on div at bounding box center [575, 267] width 645 height 440
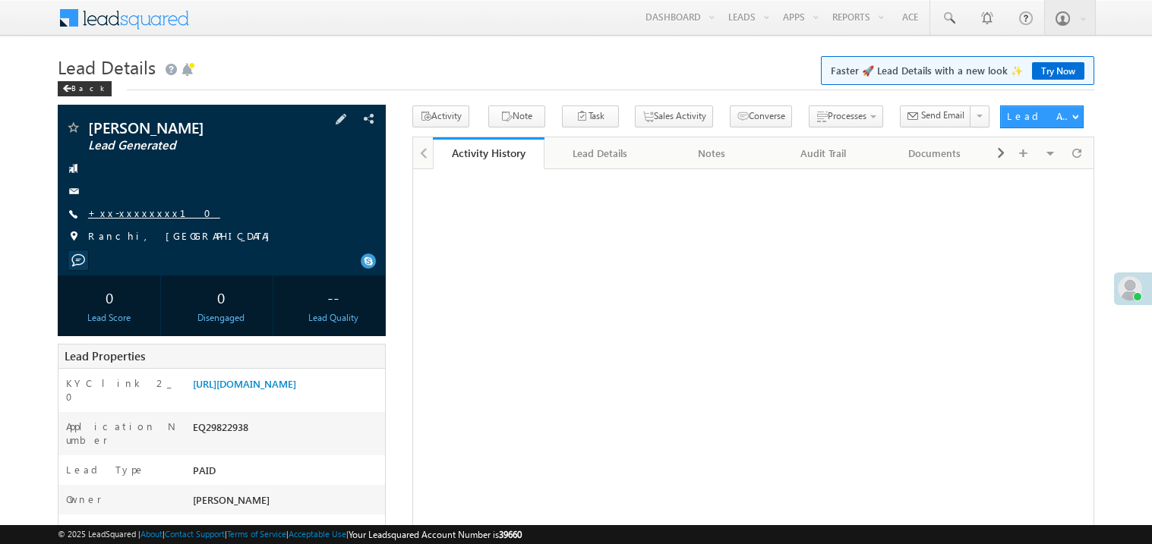
click at [143, 213] on link "+xx-xxxxxxxx10" at bounding box center [154, 213] width 132 height 13
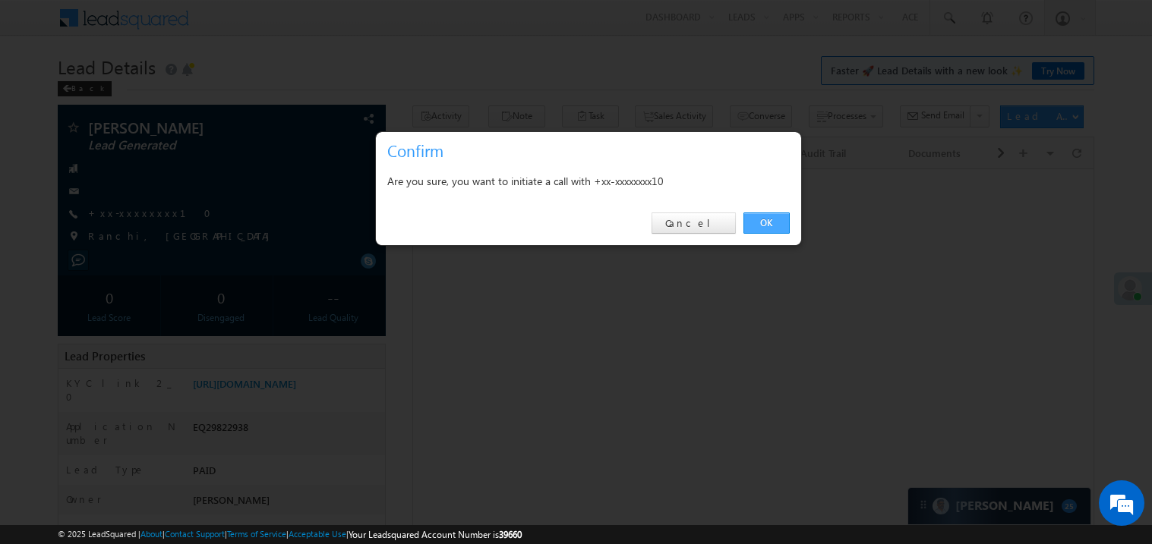
click at [765, 220] on link "OK" at bounding box center [766, 223] width 46 height 21
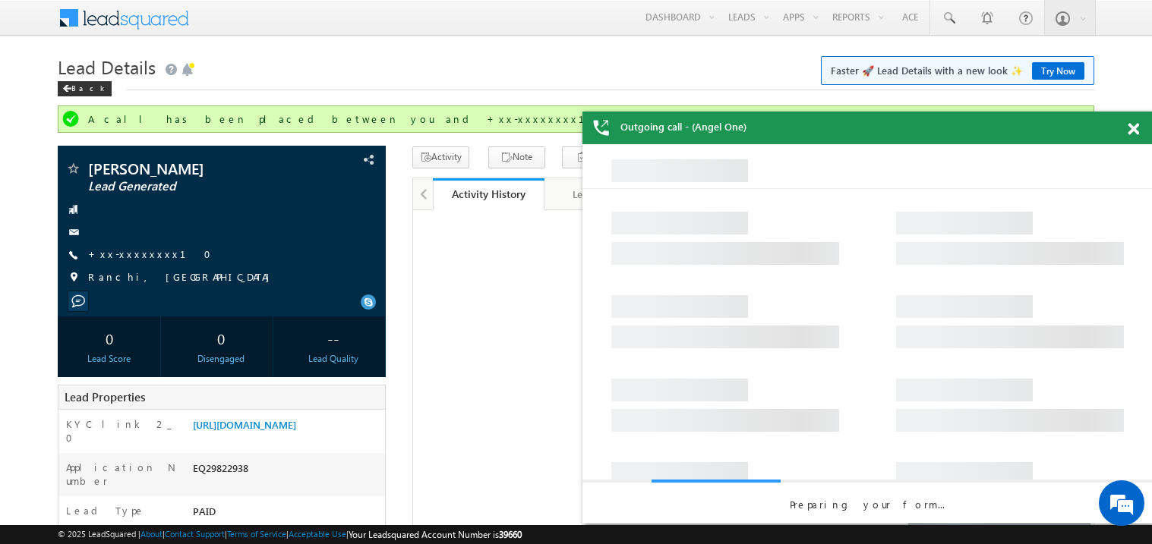
click at [1131, 120] on div at bounding box center [1141, 127] width 20 height 30
click at [1133, 125] on span at bounding box center [1132, 129] width 11 height 13
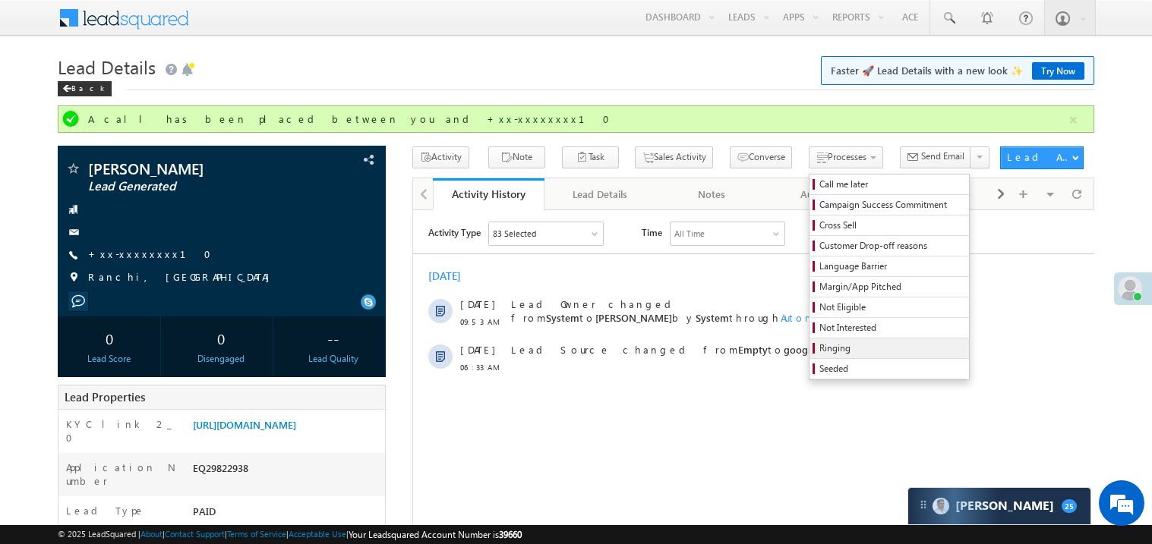
click at [819, 346] on span "Ringing" at bounding box center [891, 349] width 144 height 14
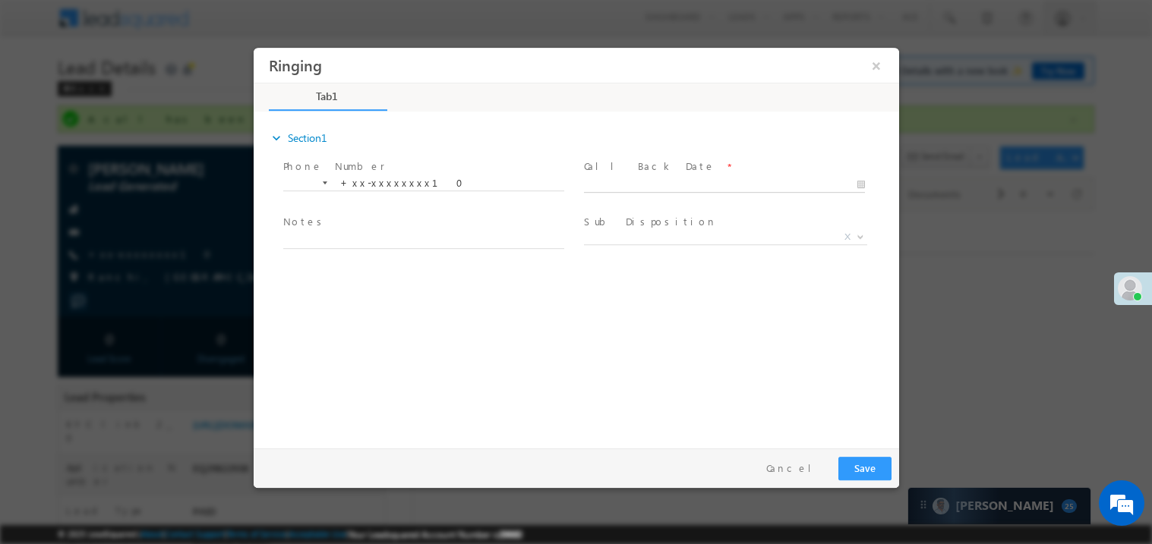
click at [616, 182] on body "Ringing ×" at bounding box center [575, 244] width 645 height 394
type input "[DATE] 10:43 AM"
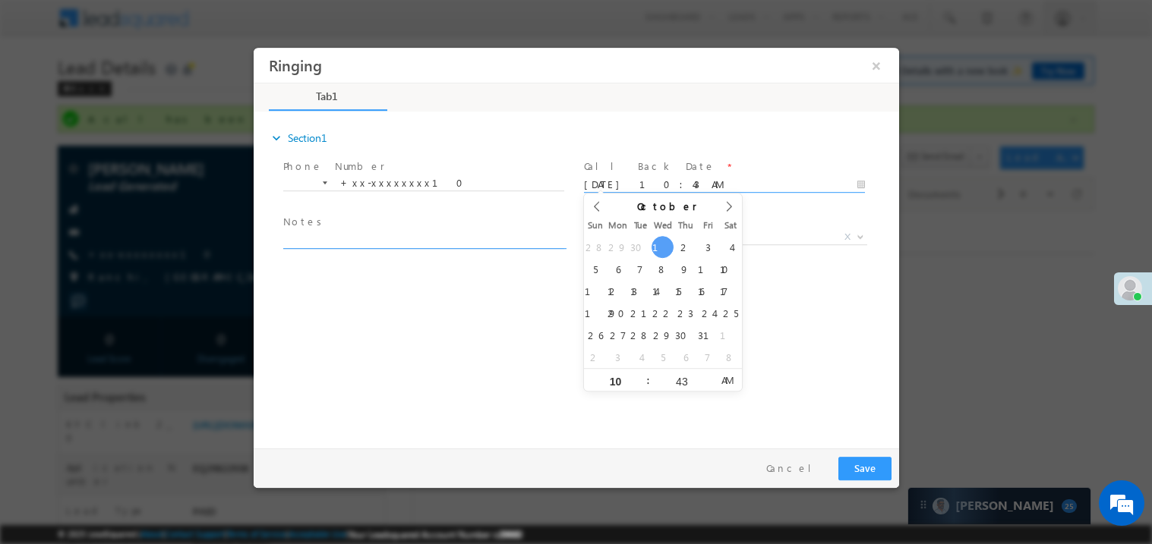
click at [371, 235] on textarea at bounding box center [422, 239] width 281 height 17
type textarea "ring"
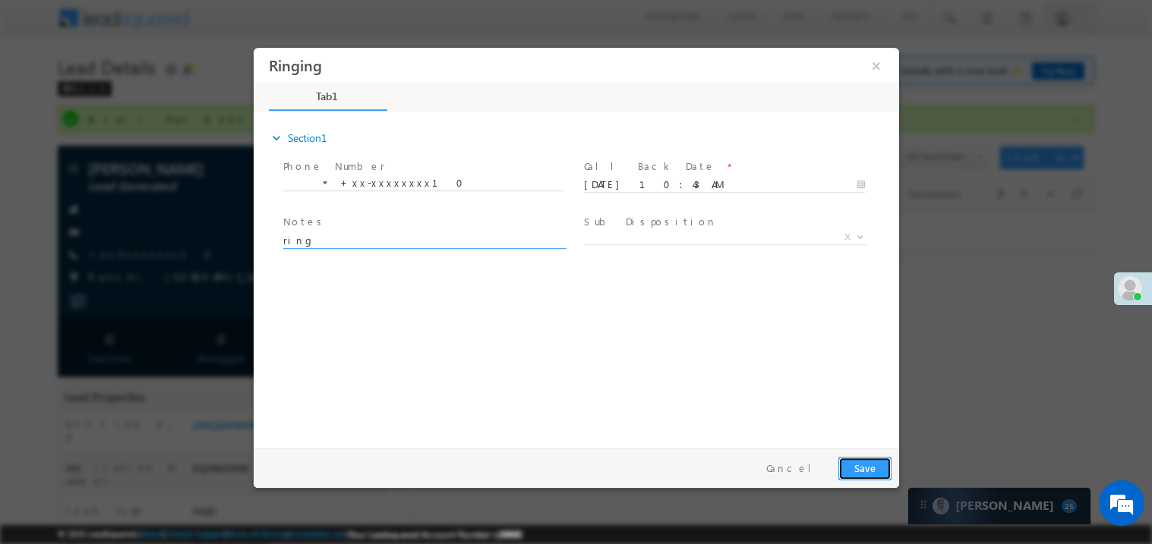
click at [874, 467] on button "Save" at bounding box center [863, 468] width 53 height 24
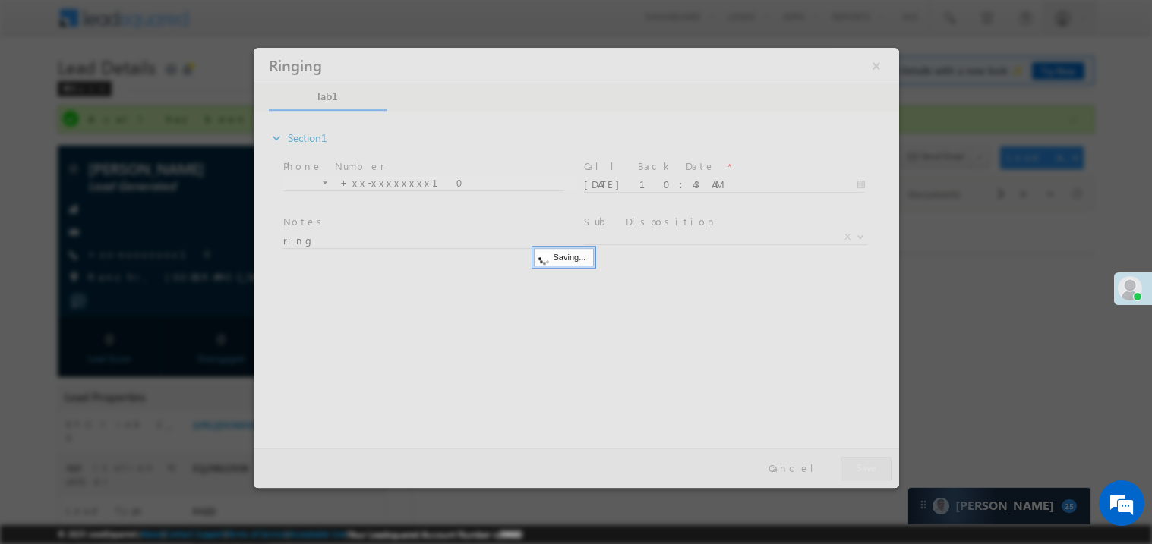
click at [874, 467] on div at bounding box center [575, 267] width 645 height 440
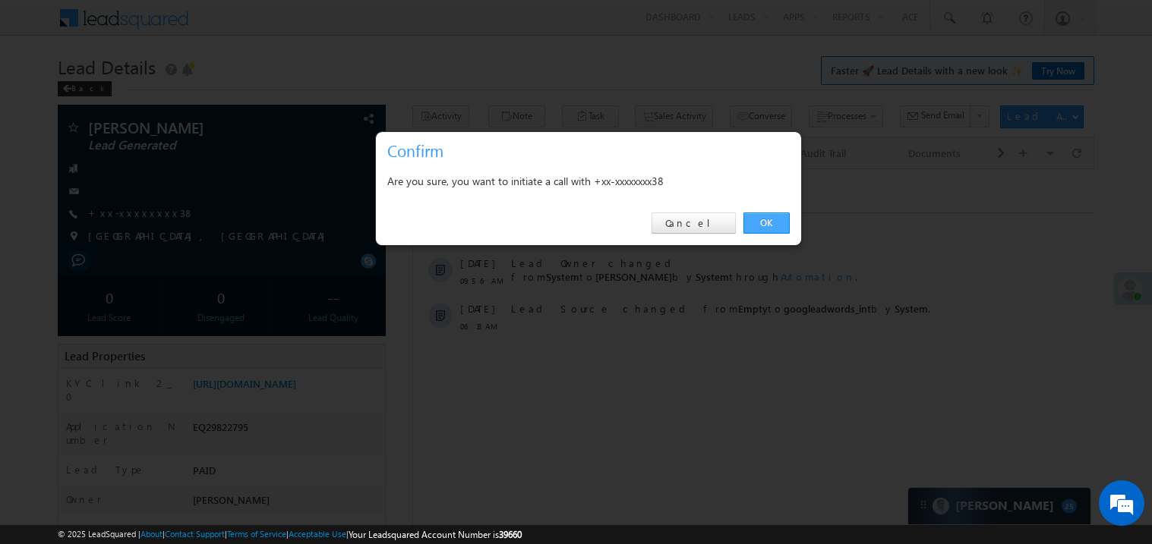
click at [761, 222] on link "OK" at bounding box center [766, 223] width 46 height 21
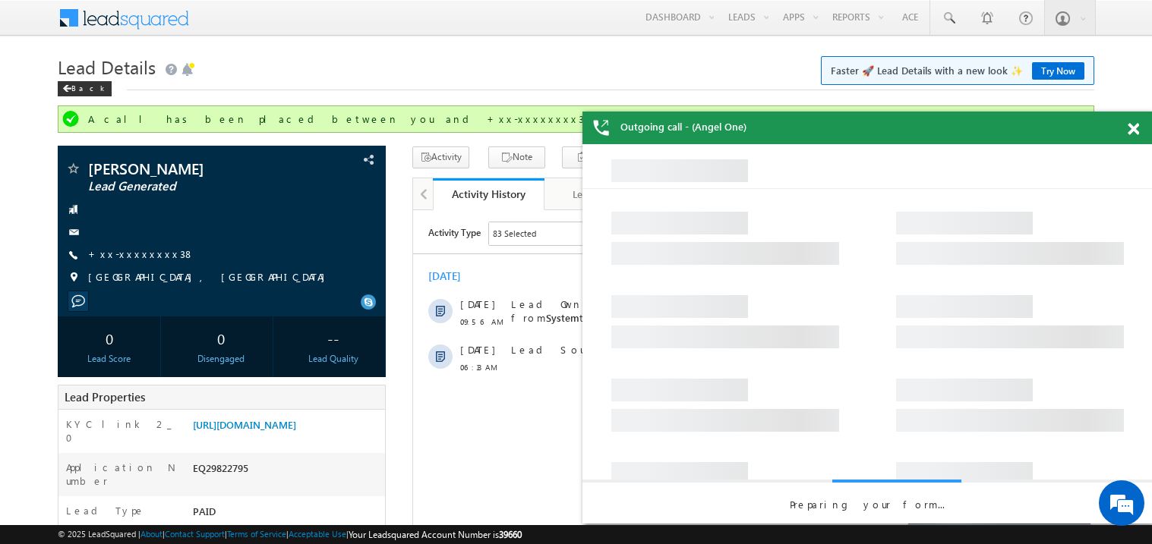
click at [1135, 127] on span at bounding box center [1132, 129] width 11 height 13
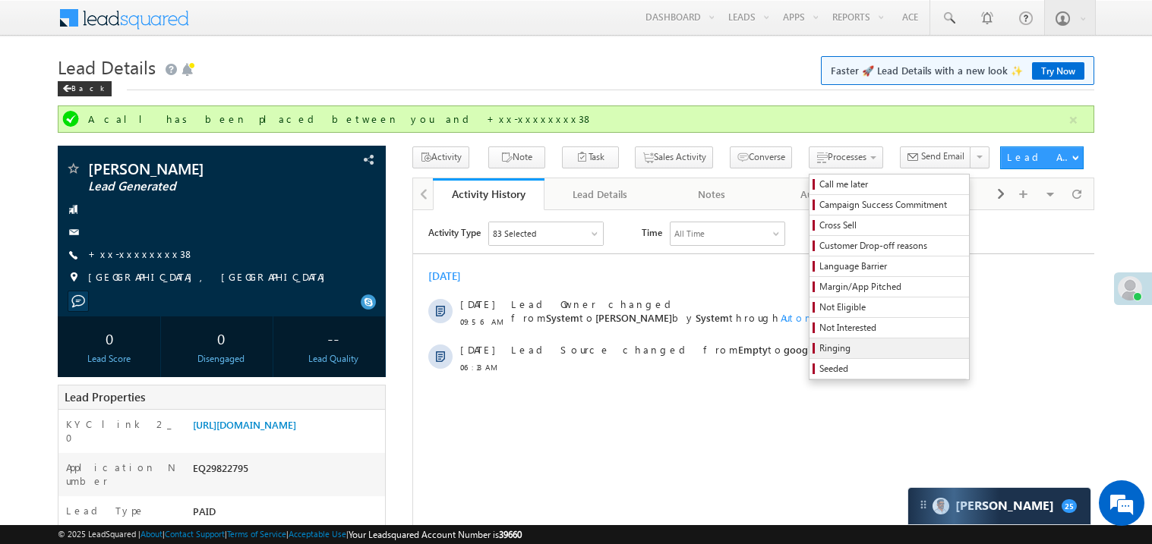
click at [819, 348] on span "Ringing" at bounding box center [891, 349] width 144 height 14
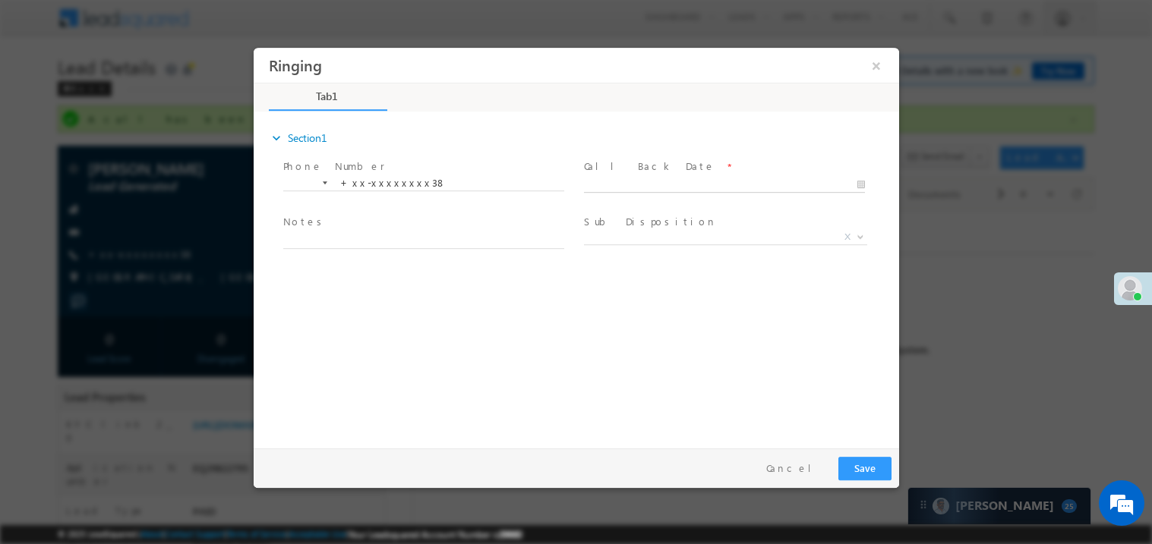
click at [621, 180] on body "Ringing ×" at bounding box center [575, 244] width 645 height 394
type input "10/01/25 10:43 AM"
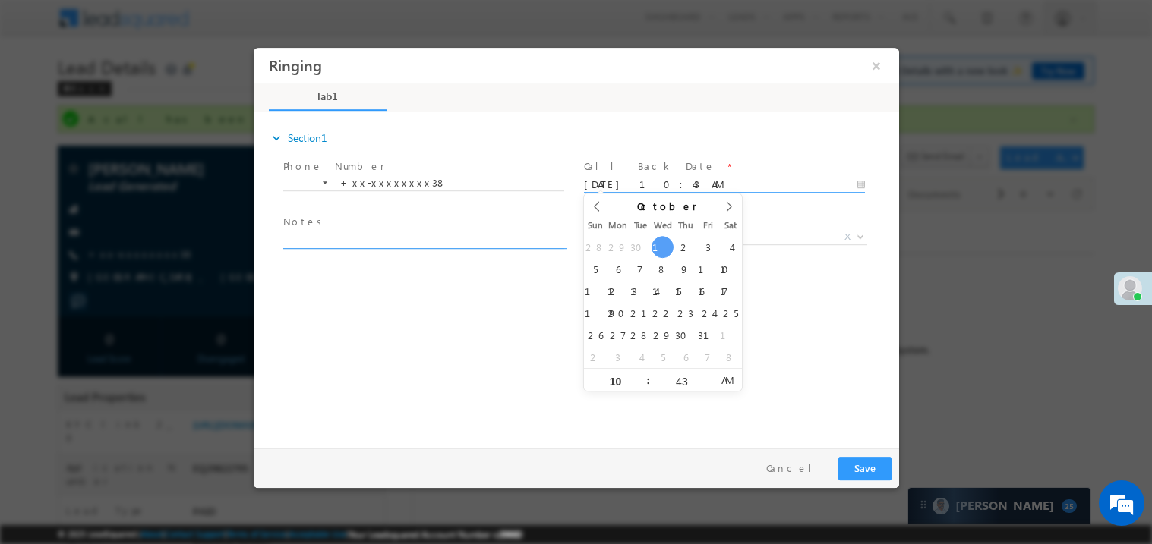
click at [346, 244] on textarea at bounding box center [422, 239] width 281 height 17
type textarea "ring"
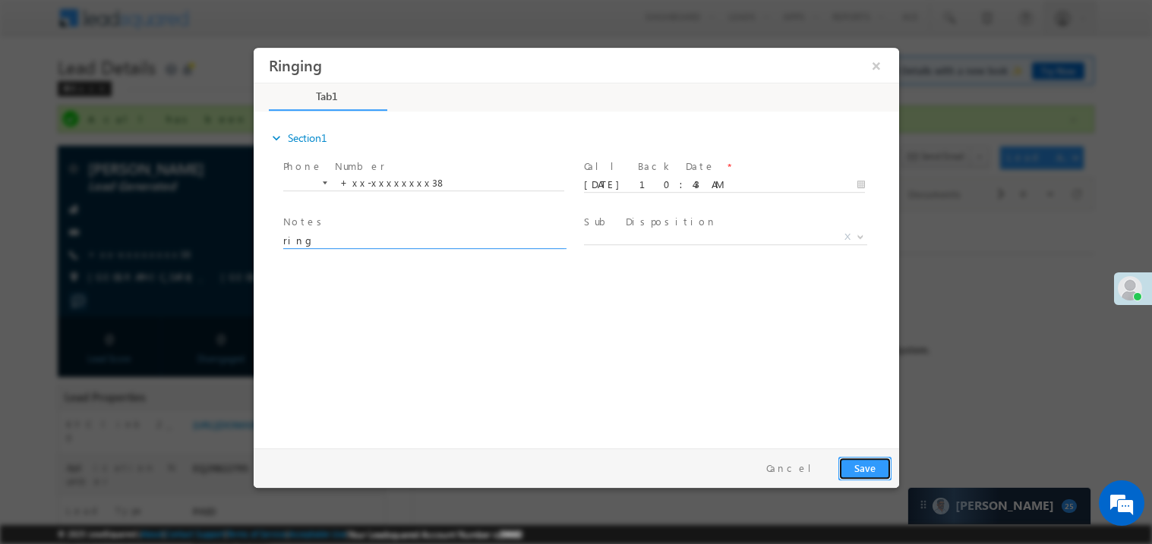
click at [865, 472] on button "Save" at bounding box center [863, 468] width 53 height 24
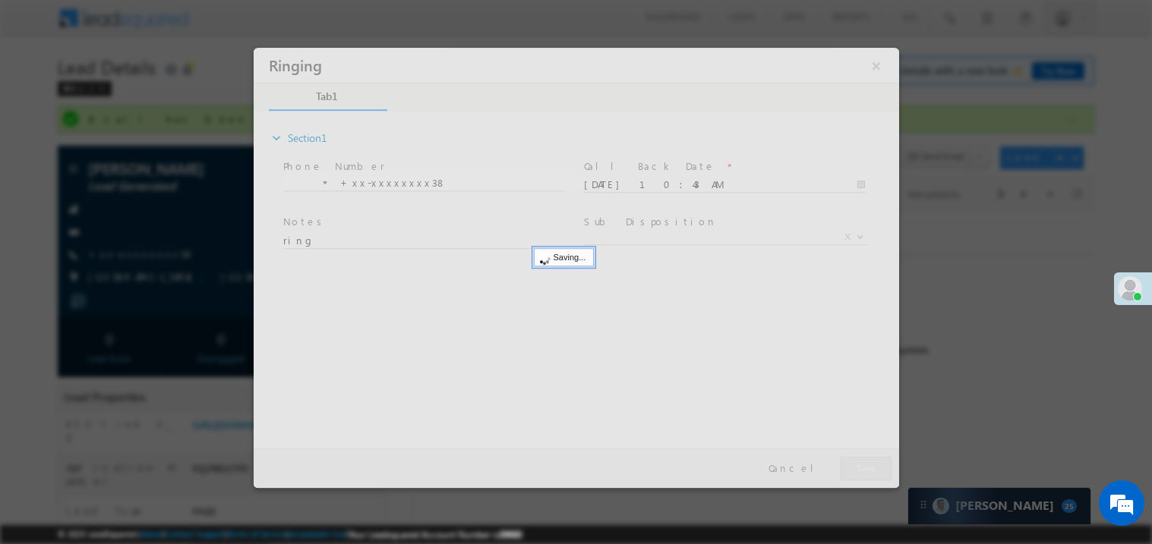
click at [865, 472] on div at bounding box center [575, 267] width 645 height 440
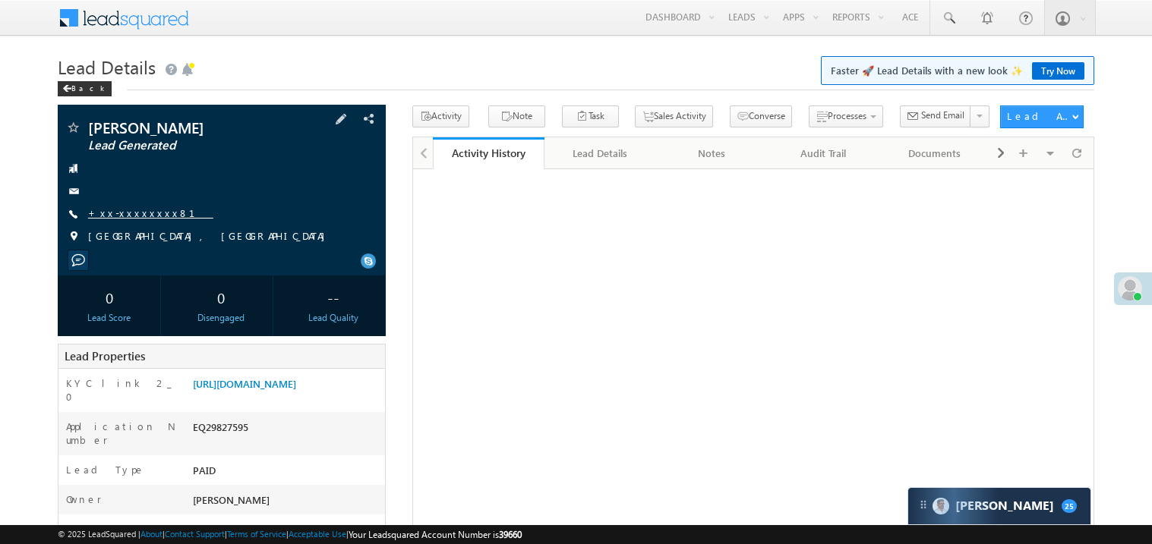
click at [149, 216] on link "+xx-xxxxxxxx81" at bounding box center [150, 213] width 125 height 13
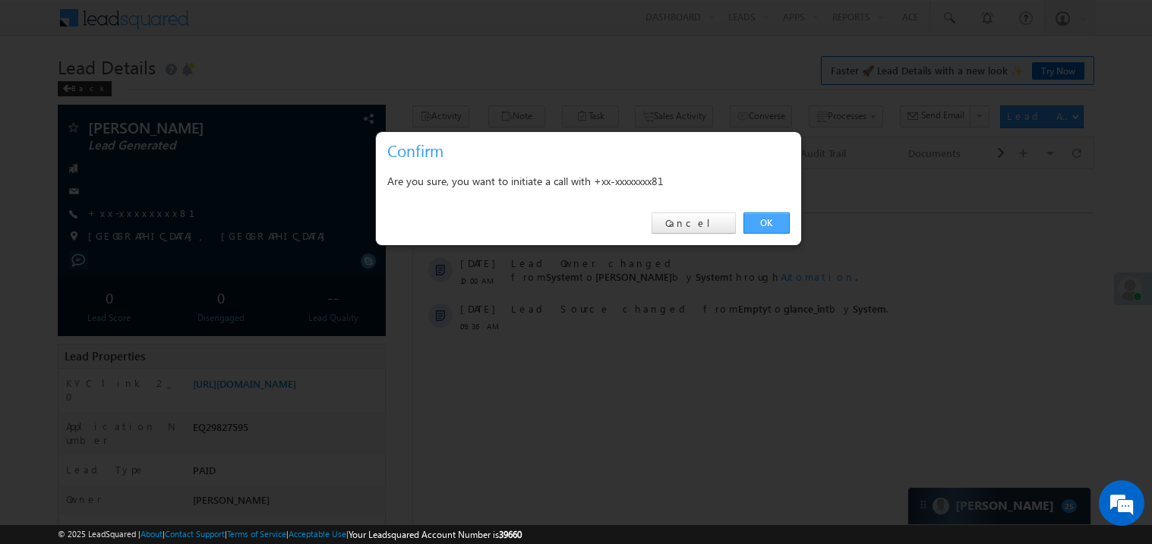
click at [756, 225] on link "OK" at bounding box center [766, 223] width 46 height 21
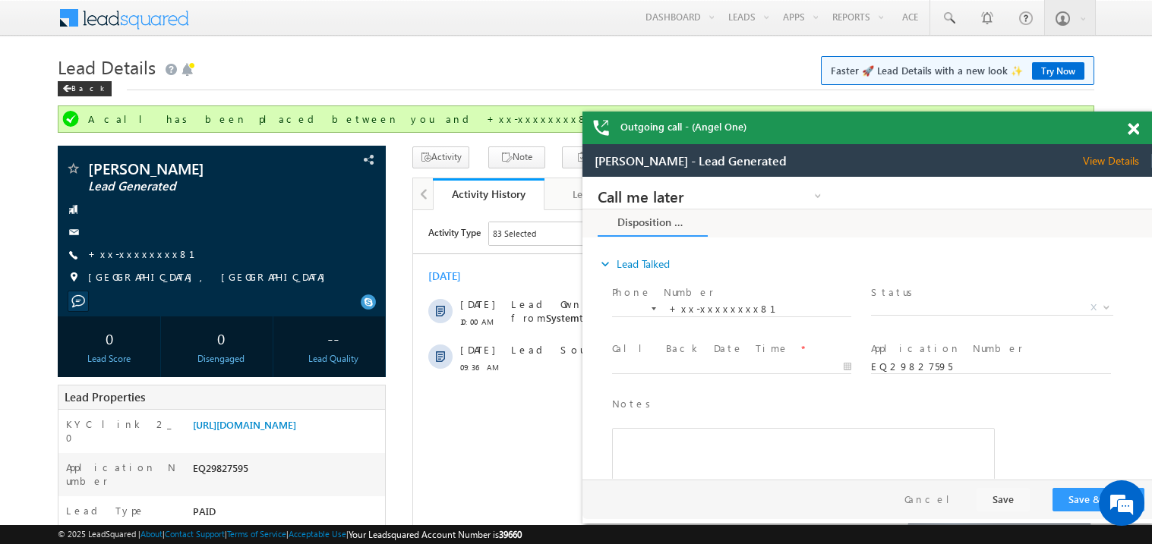
click at [1134, 129] on span at bounding box center [1132, 129] width 11 height 13
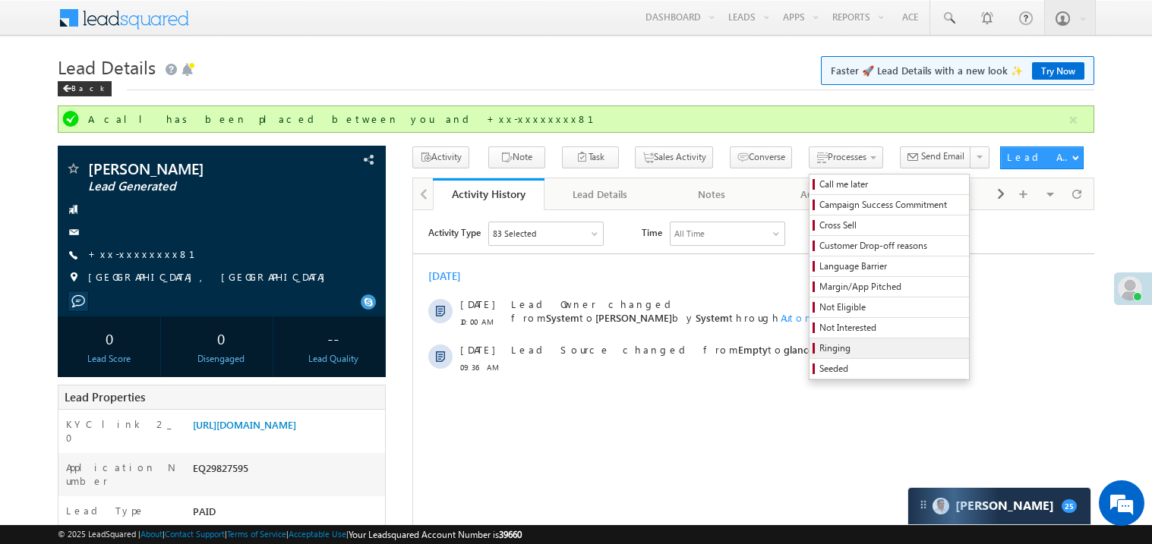
click at [828, 348] on span "Ringing" at bounding box center [891, 349] width 144 height 14
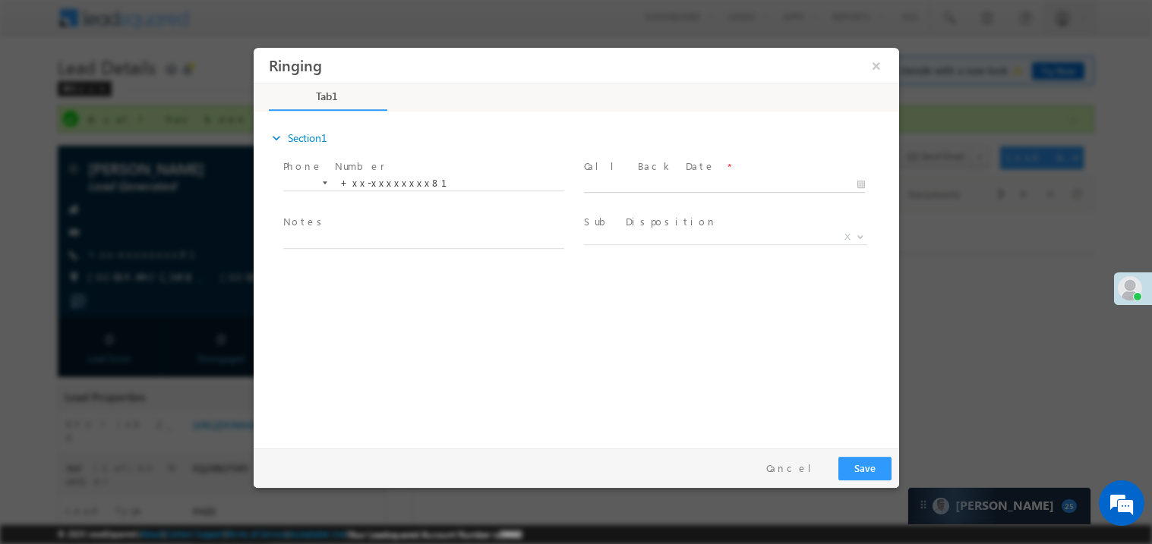
click at [634, 179] on body "Ringing ×" at bounding box center [575, 244] width 645 height 394
type input "[DATE] 10:44 AM"
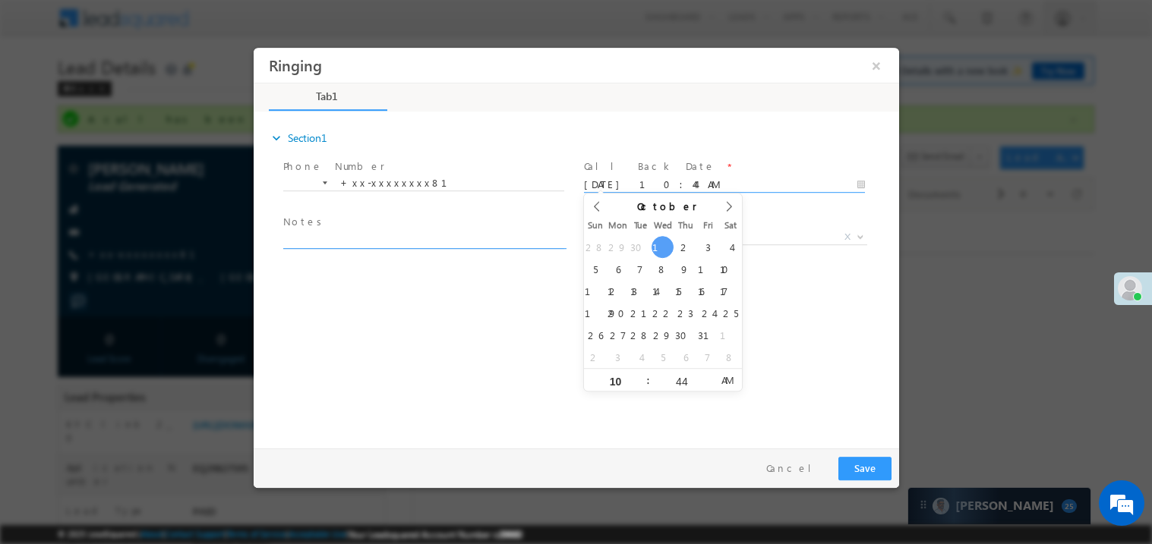
click at [346, 232] on textarea at bounding box center [422, 239] width 281 height 17
type textarea "ring"
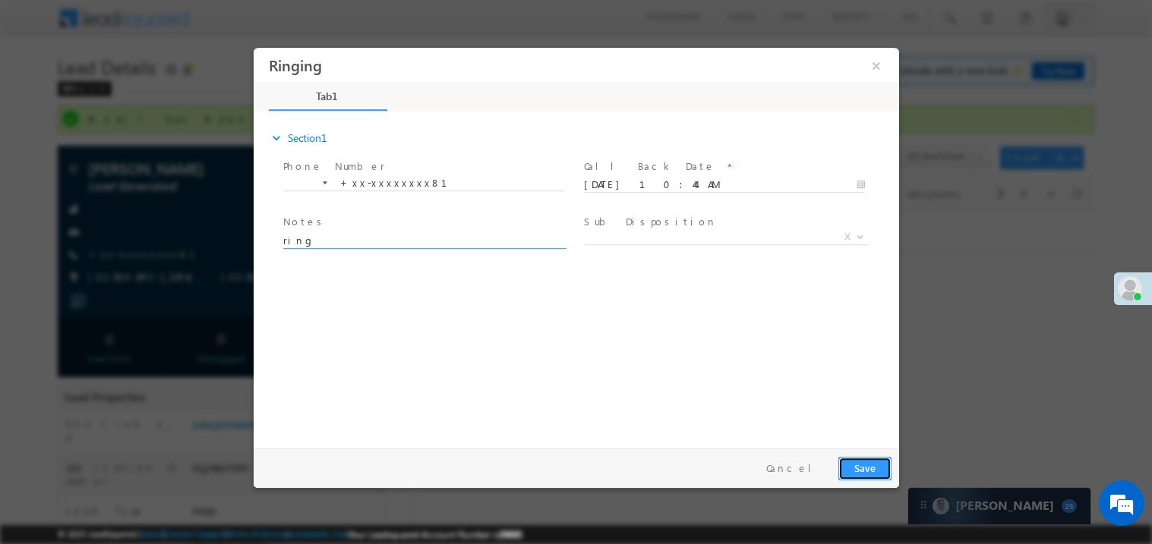
click at [866, 471] on button "Save" at bounding box center [863, 468] width 53 height 24
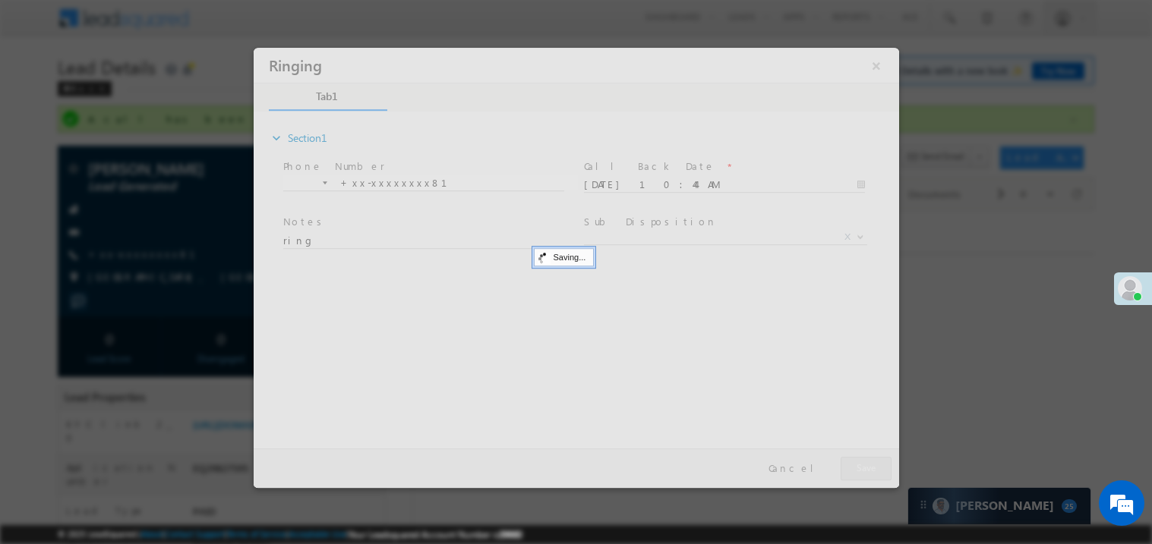
click at [866, 471] on div at bounding box center [575, 267] width 645 height 440
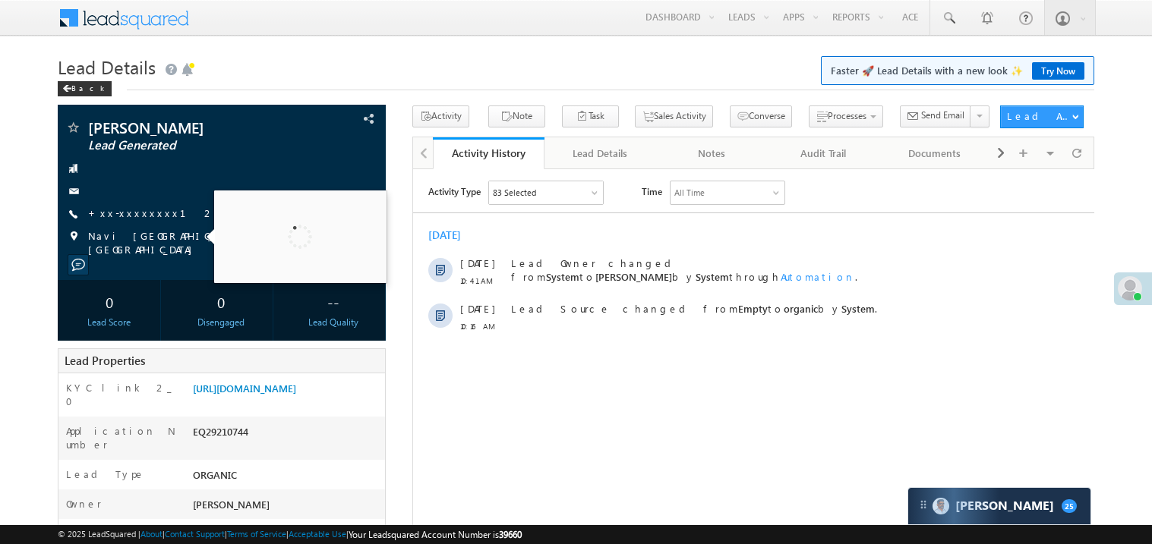
click at [136, 211] on link "+xx-xxxxxxxx12" at bounding box center [151, 213] width 127 height 13
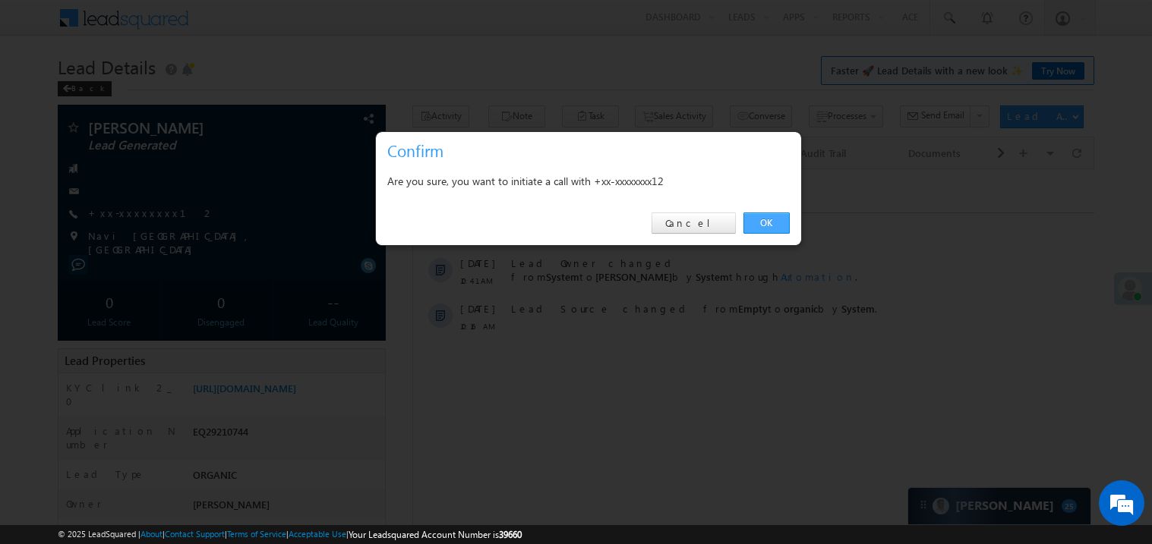
click at [758, 223] on link "OK" at bounding box center [766, 223] width 46 height 21
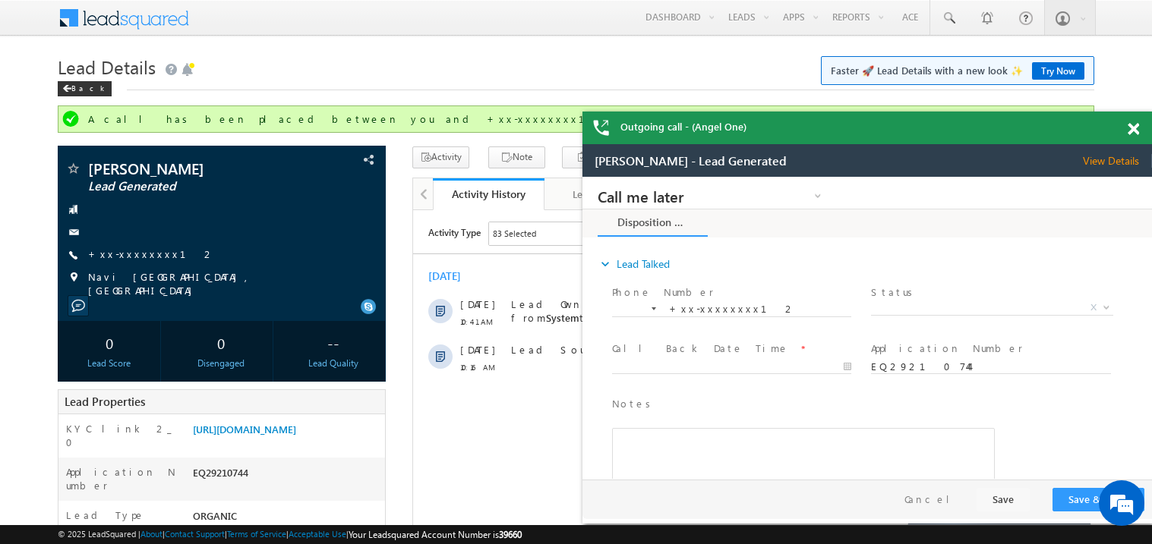
click at [1133, 135] on span at bounding box center [1132, 129] width 11 height 13
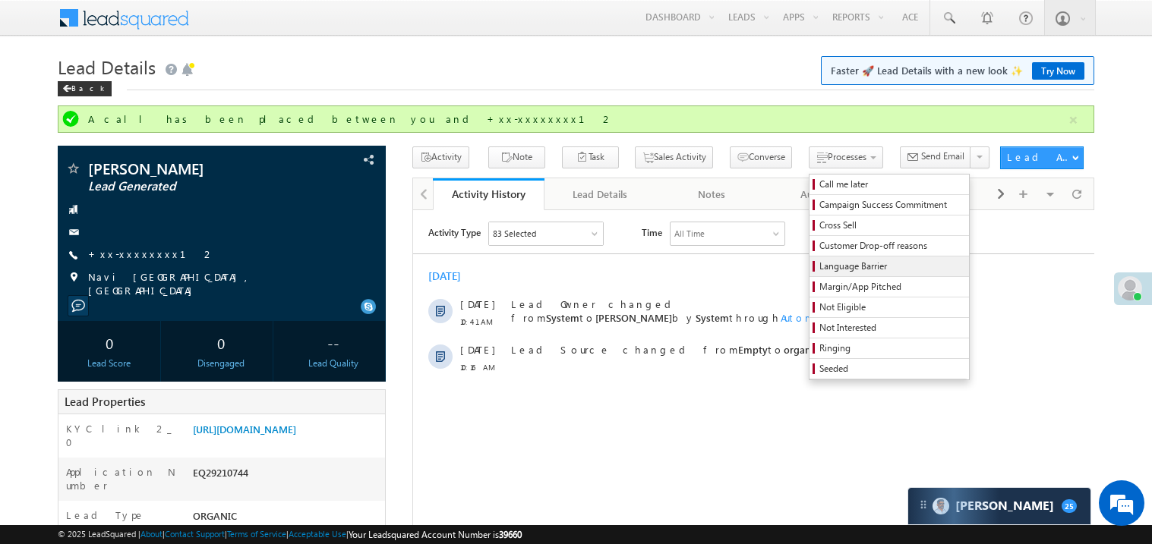
click at [819, 270] on span "Language Barrier" at bounding box center [891, 267] width 144 height 14
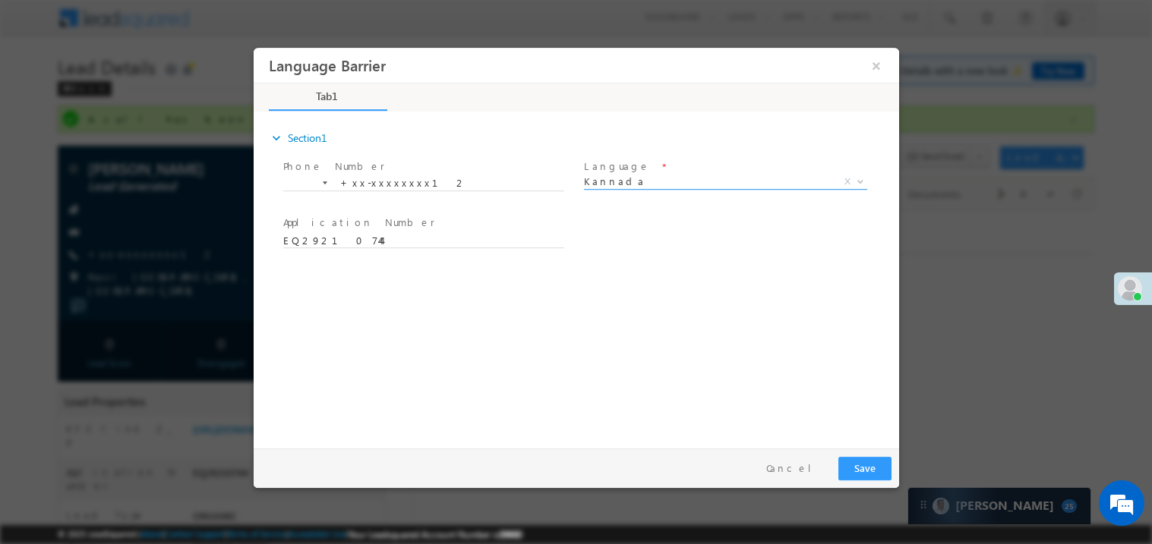
click at [645, 174] on span "Kannada" at bounding box center [706, 181] width 247 height 14
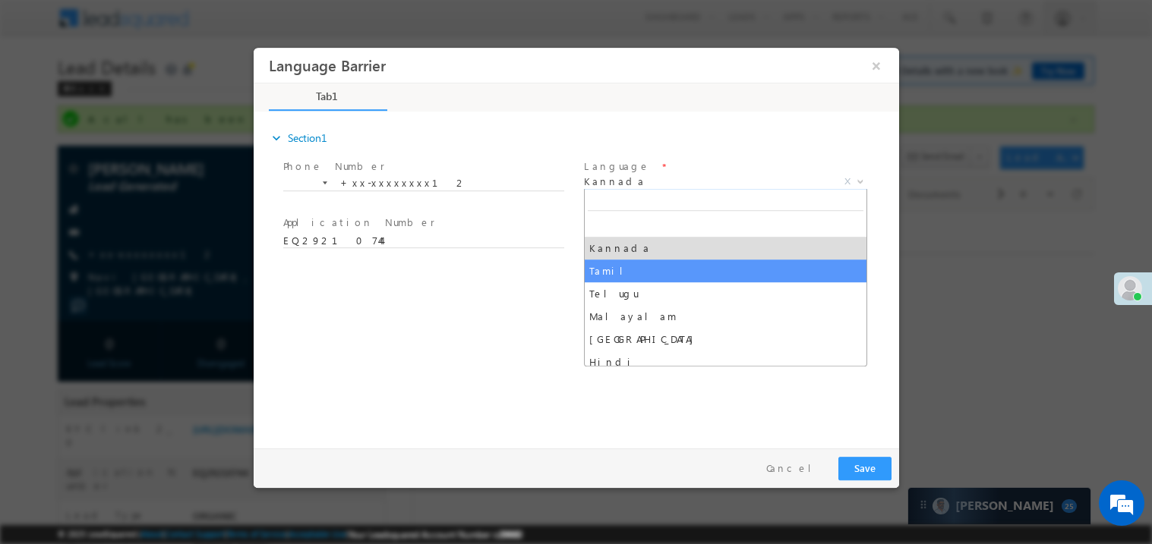
select select "Tamil"
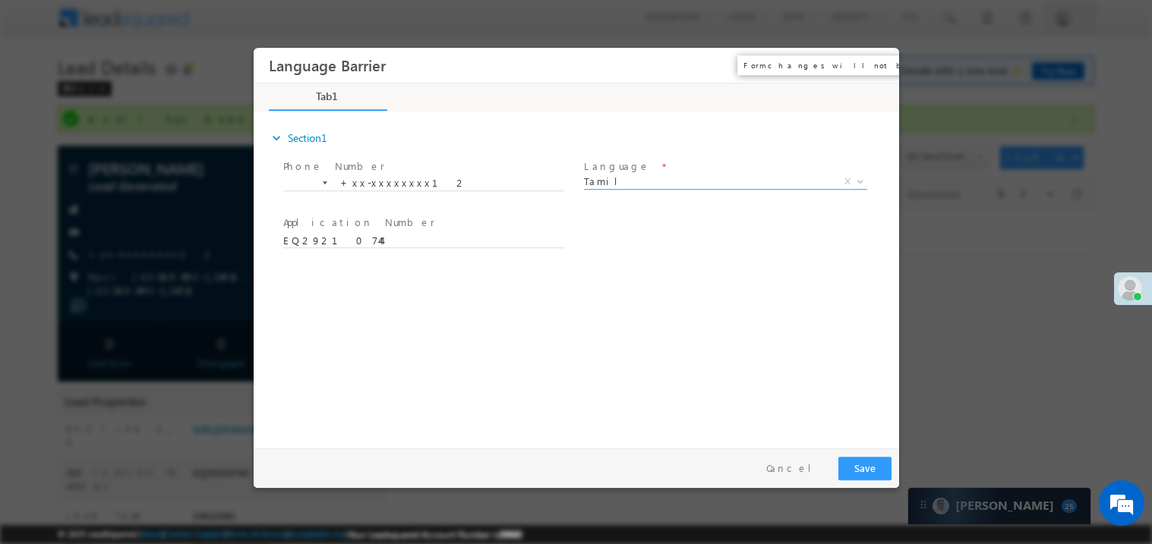
click at [872, 71] on button "×" at bounding box center [875, 65] width 26 height 28
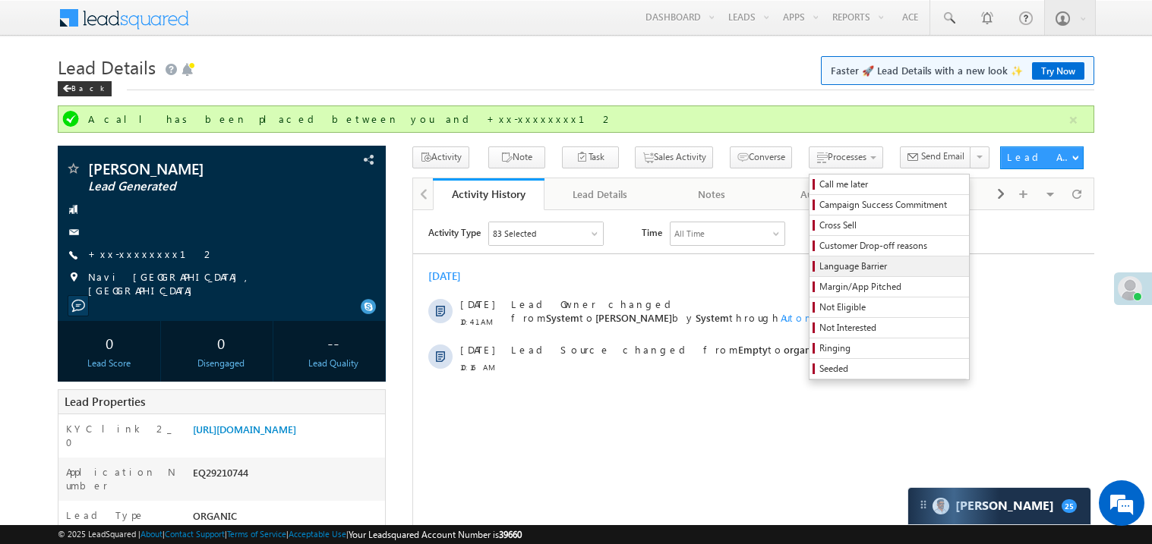
click at [819, 272] on span "Language Barrier" at bounding box center [891, 267] width 144 height 14
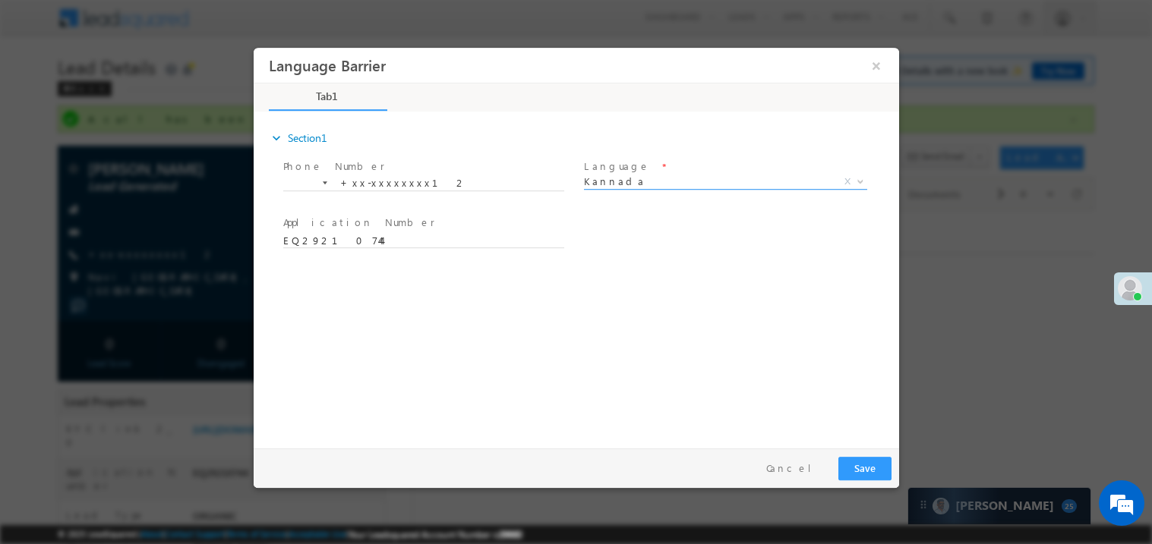
click at [632, 181] on span "Kannada" at bounding box center [706, 181] width 247 height 14
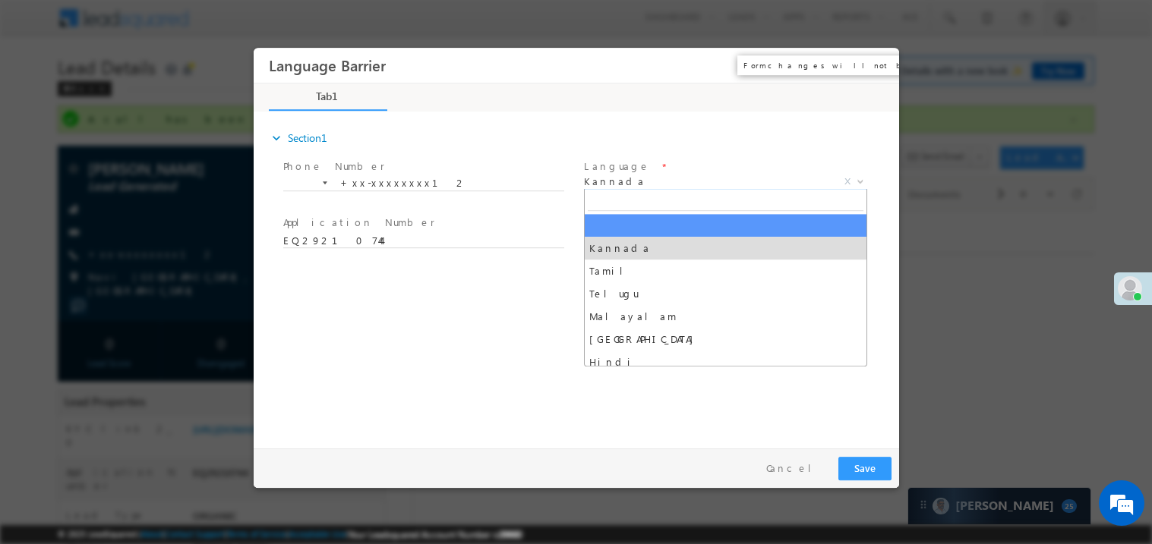
click at [881, 60] on button "×" at bounding box center [875, 65] width 26 height 28
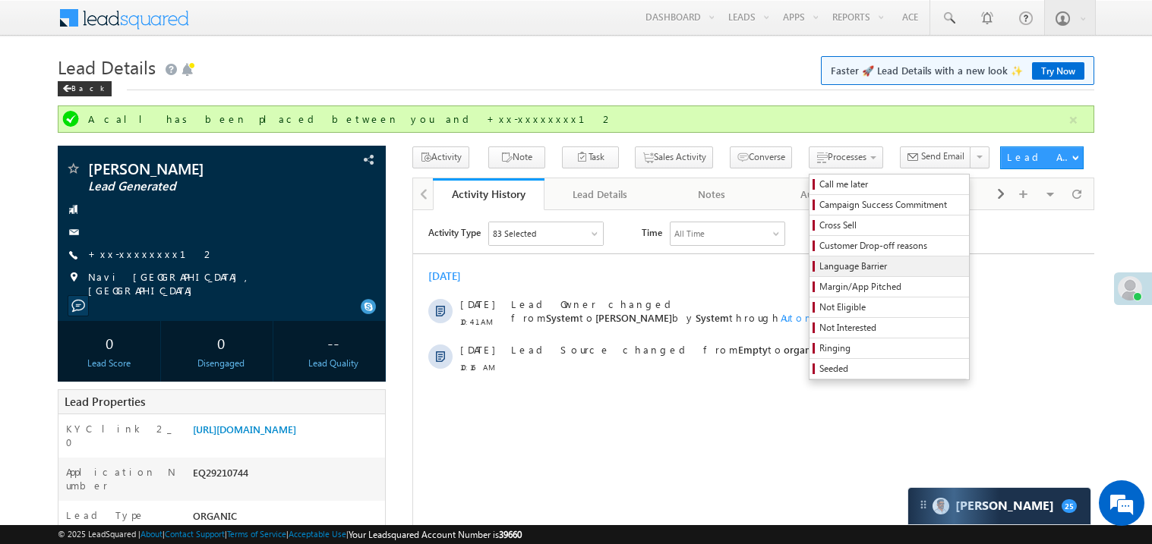
click at [819, 266] on span "Language Barrier" at bounding box center [891, 267] width 144 height 14
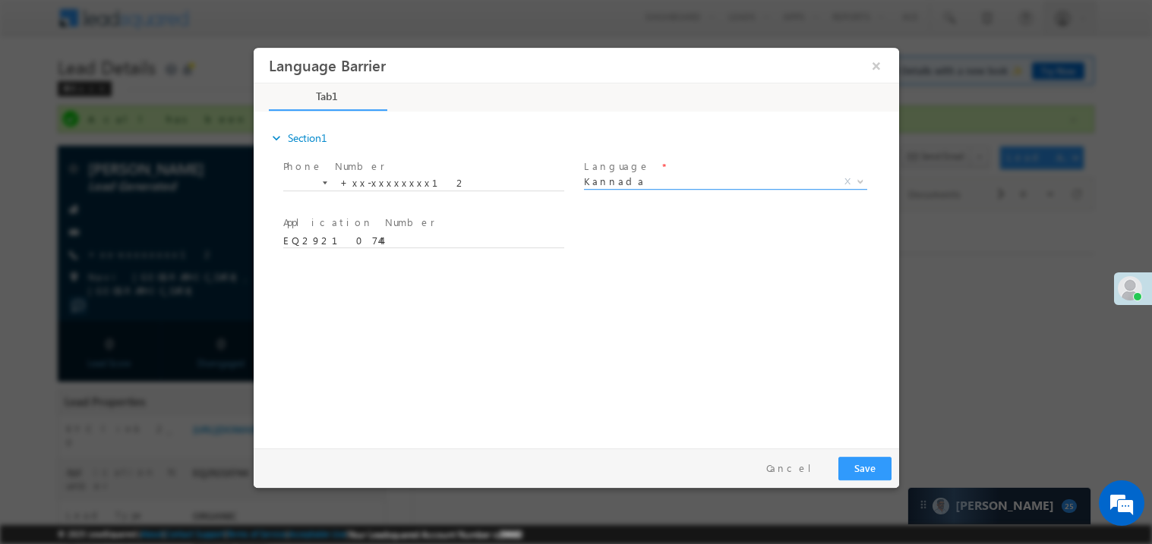
click at [606, 183] on span "Kannada" at bounding box center [706, 181] width 247 height 14
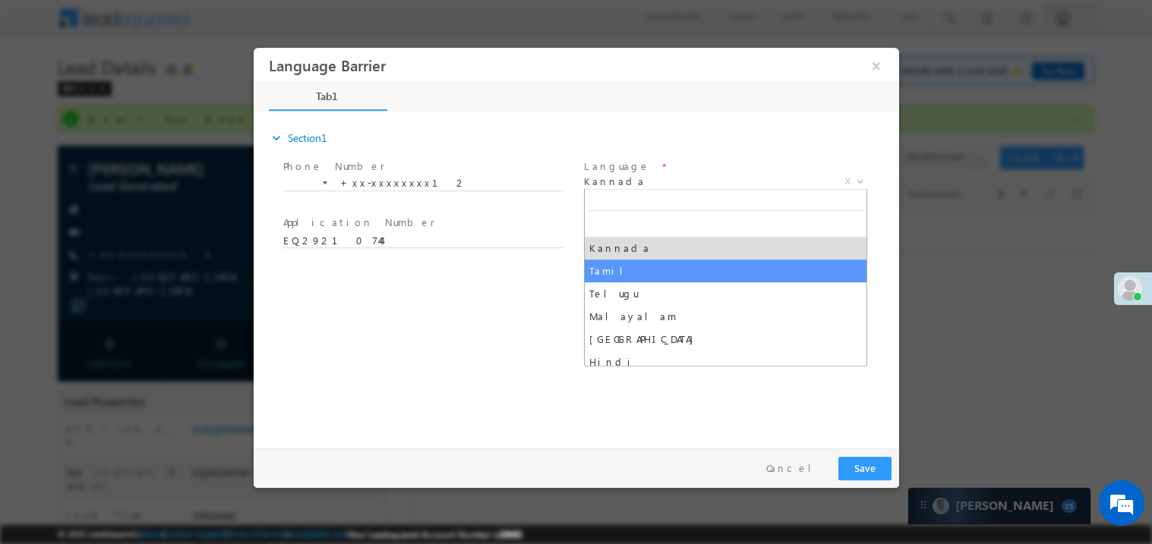
select select "Tamil"
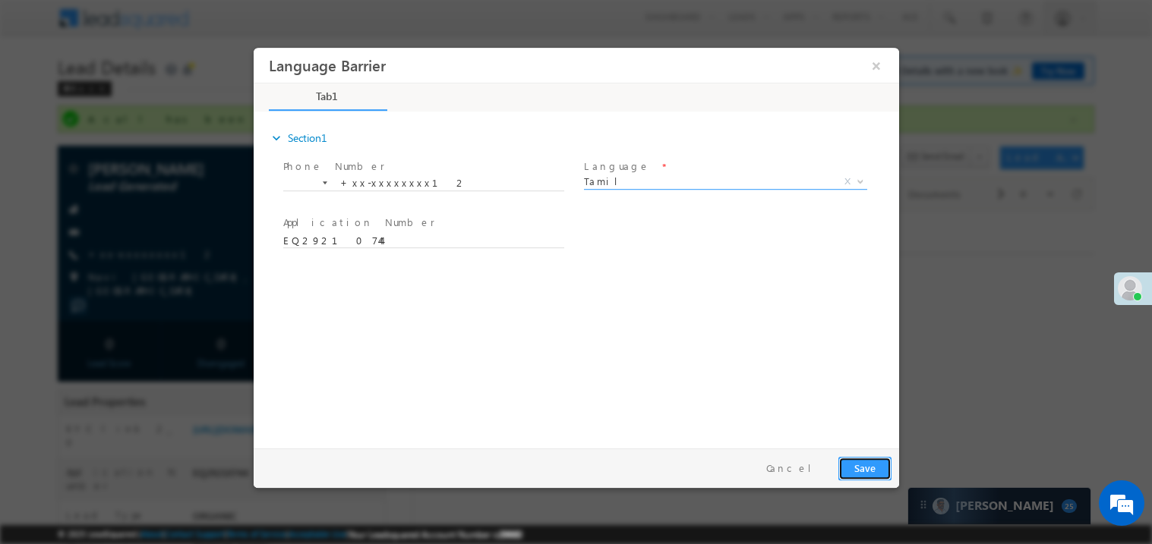
click at [856, 459] on button "Save" at bounding box center [863, 468] width 53 height 24
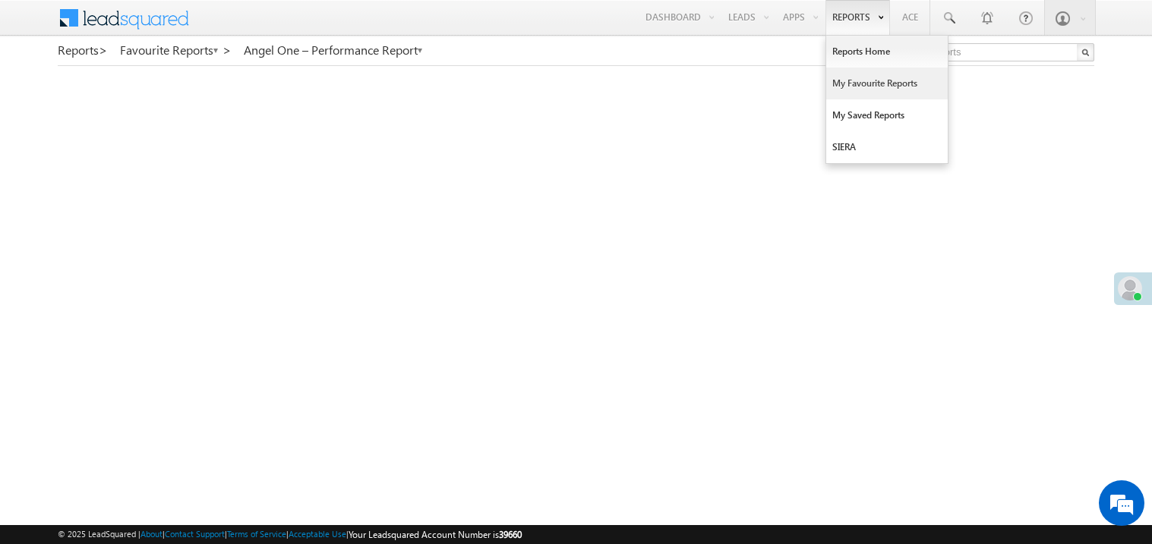
click at [839, 78] on link "My Favourite Reports" at bounding box center [886, 84] width 121 height 32
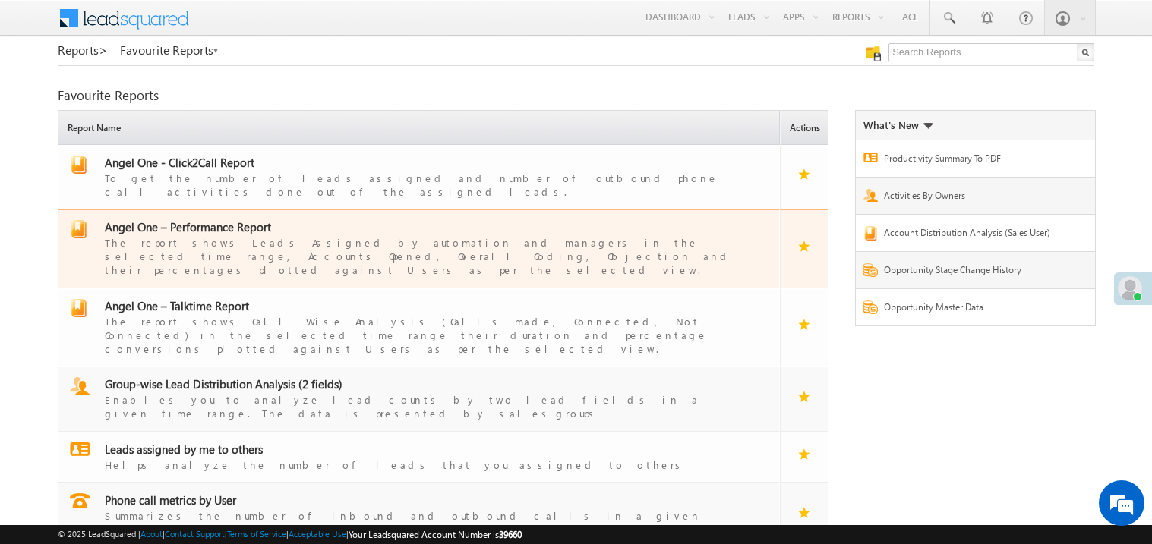
click at [210, 219] on span "Angel One – Performance Report" at bounding box center [188, 226] width 166 height 15
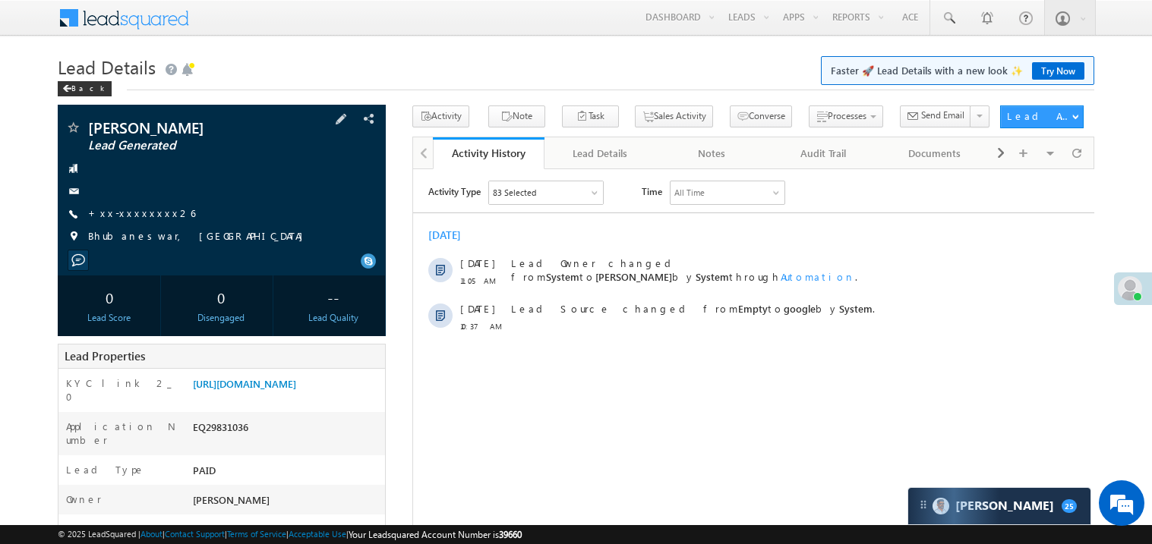
click at [124, 202] on div "[PERSON_NAME] Lead Generated +xx-xxxxxxxx26 [GEOGRAPHIC_DATA], [GEOGRAPHIC_DATA]" at bounding box center [221, 186] width 313 height 132
click at [125, 208] on link "+xx-xxxxxxxx26" at bounding box center [141, 213] width 107 height 13
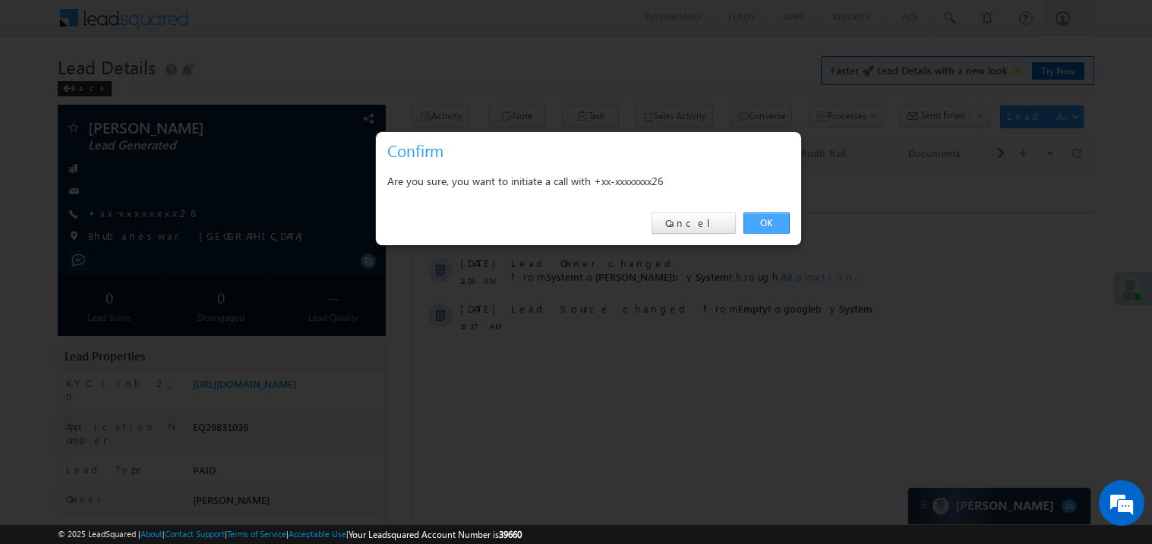
click at [778, 221] on link "OK" at bounding box center [766, 223] width 46 height 21
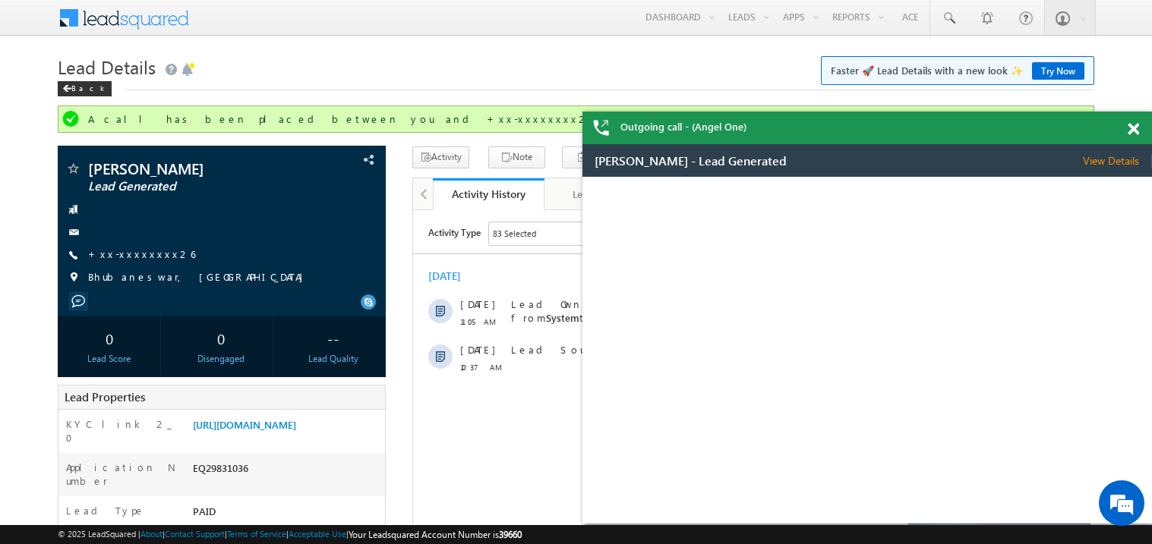
click at [1137, 132] on span at bounding box center [1132, 129] width 11 height 13
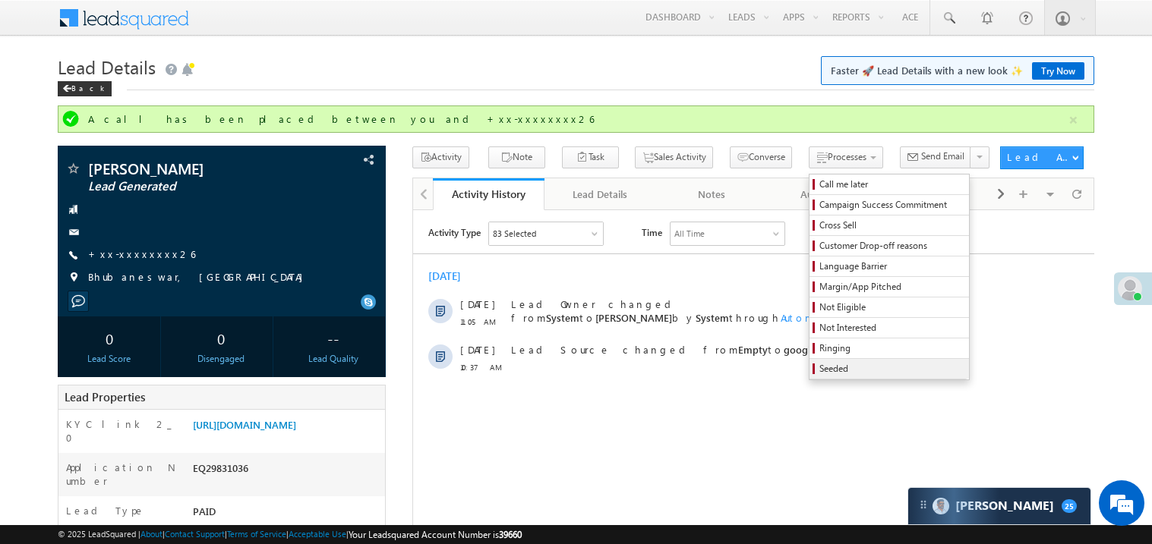
click at [819, 364] on span "Seeded" at bounding box center [891, 369] width 144 height 14
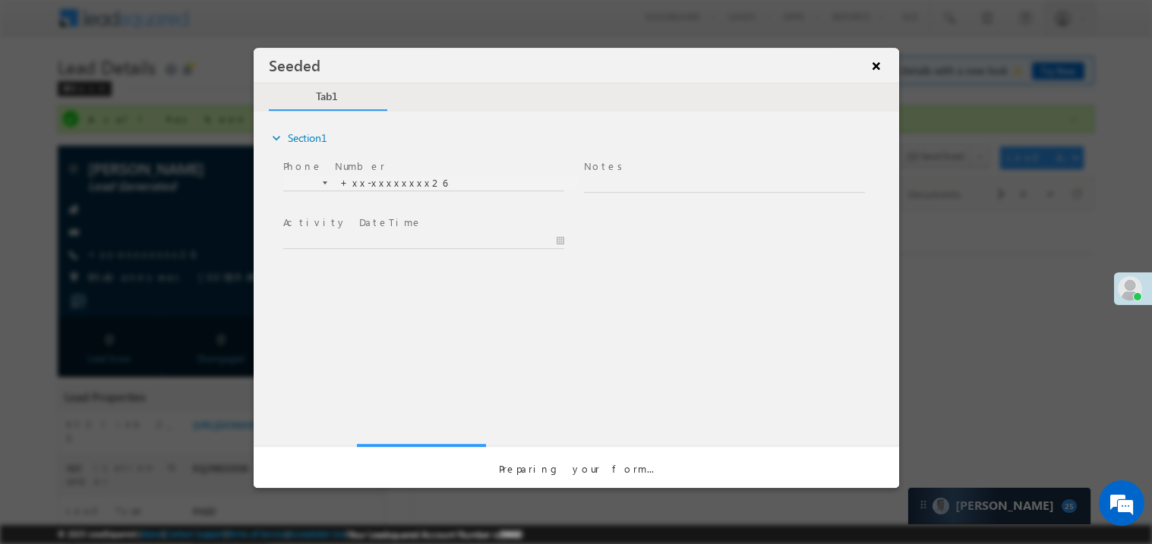
click at [885, 58] on button "×" at bounding box center [875, 65] width 26 height 28
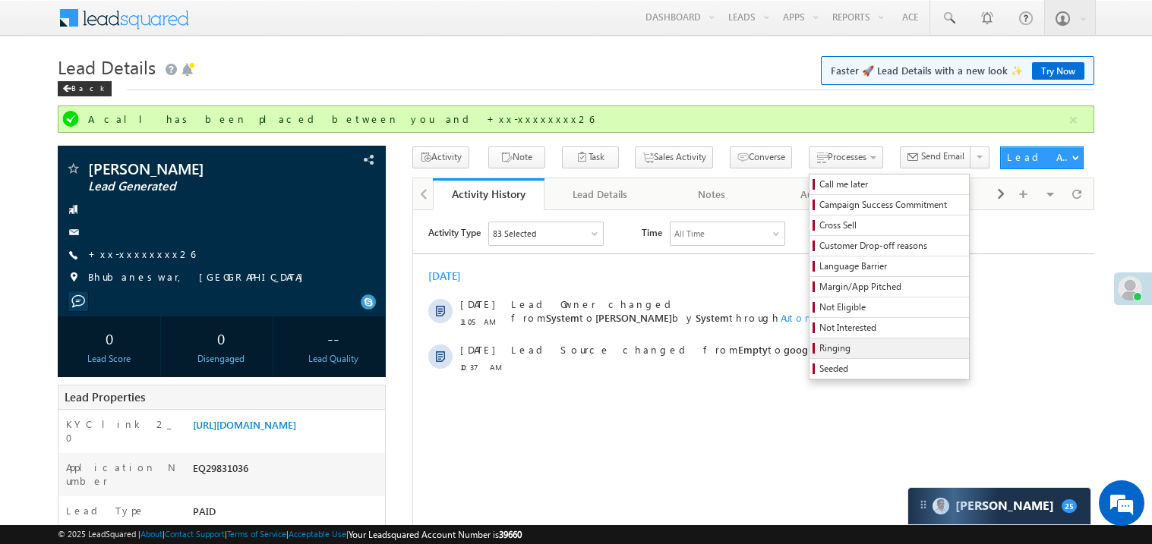
click at [819, 353] on span "Ringing" at bounding box center [891, 349] width 144 height 14
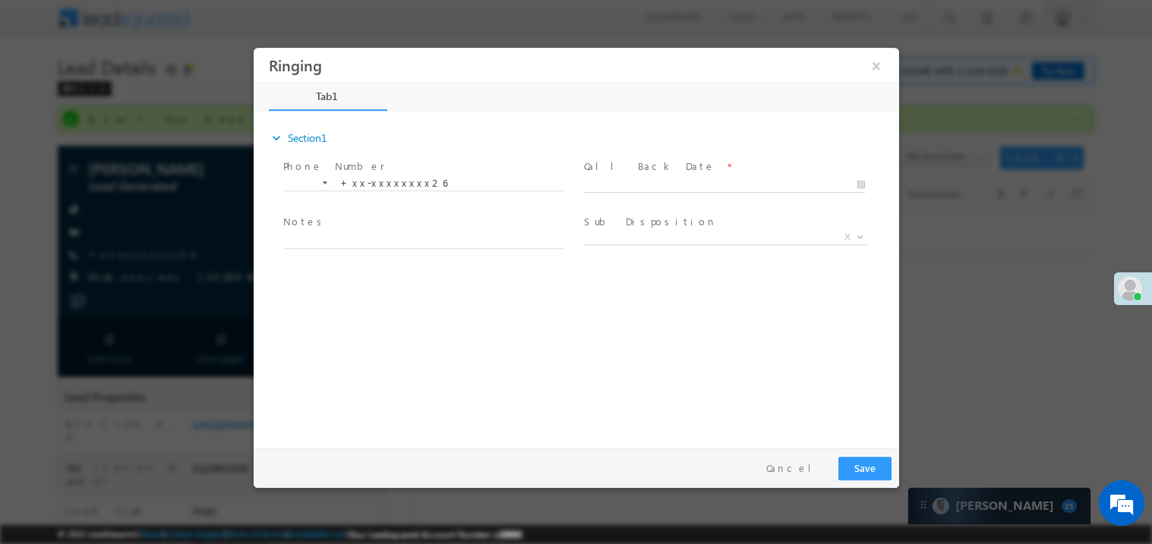
click at [632, 189] on body "Ringing ×" at bounding box center [575, 244] width 645 height 394
type input "10/01/25 11:18 AM"
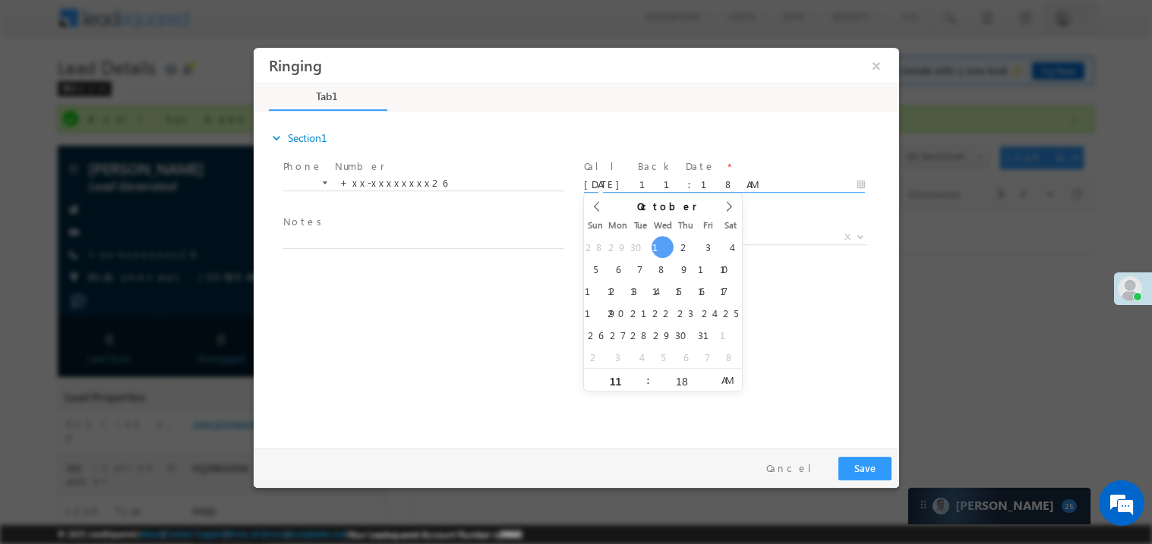
click at [366, 248] on span at bounding box center [422, 256] width 280 height 17
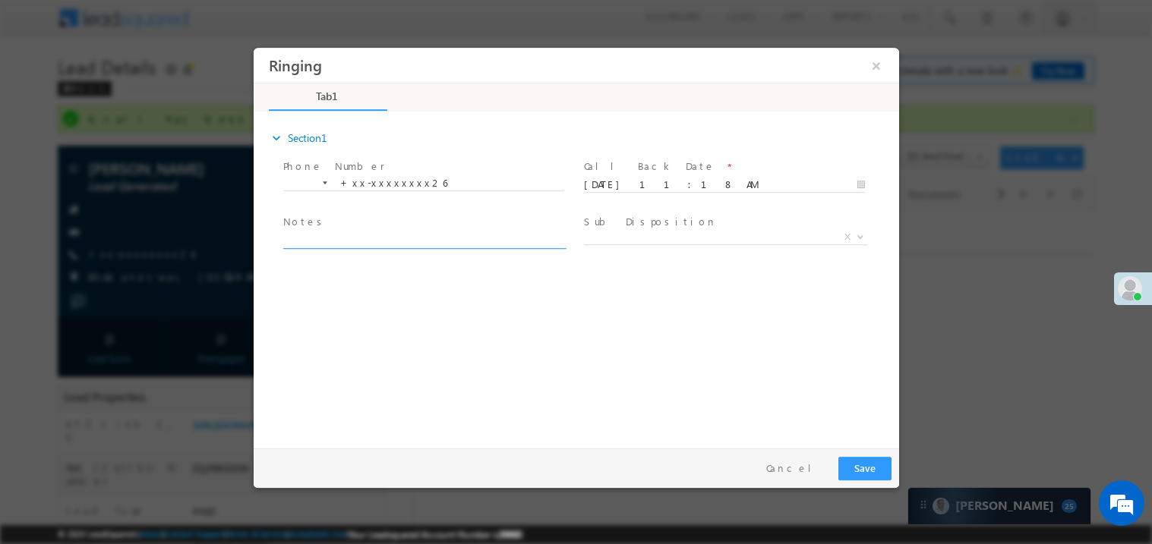
click at [359, 244] on textarea at bounding box center [422, 239] width 281 height 17
type textarea "ring"
click at [869, 473] on button "Save" at bounding box center [863, 468] width 53 height 24
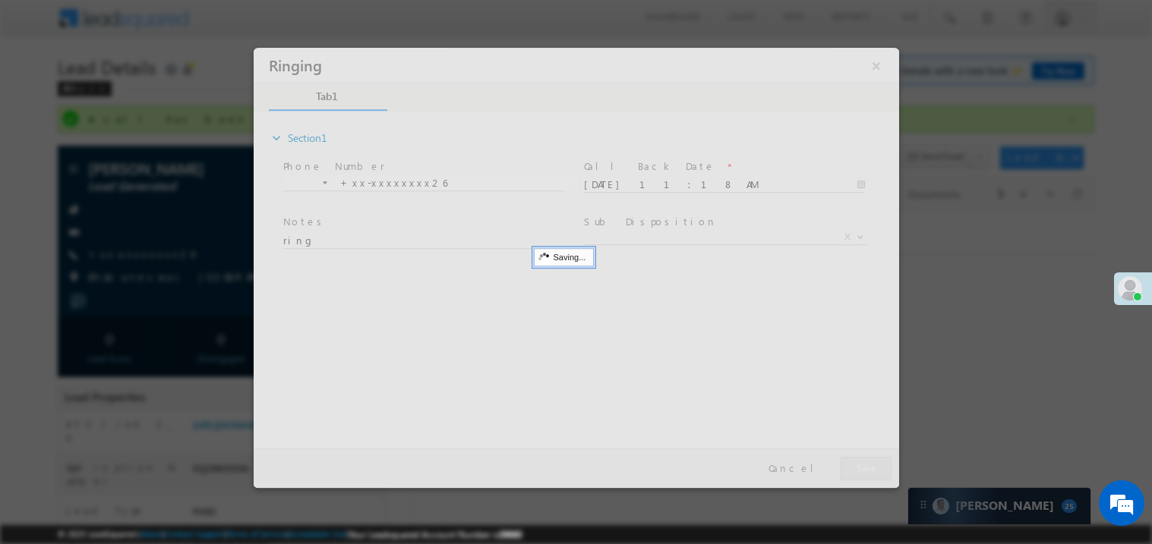
click at [869, 473] on div at bounding box center [575, 267] width 645 height 440
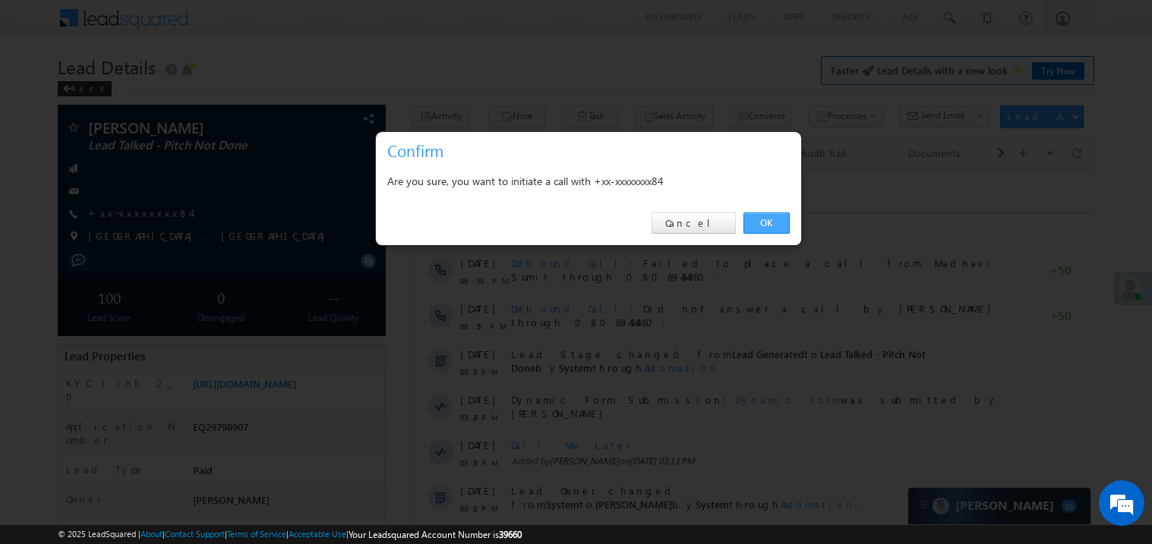
click at [763, 216] on link "OK" at bounding box center [766, 223] width 46 height 21
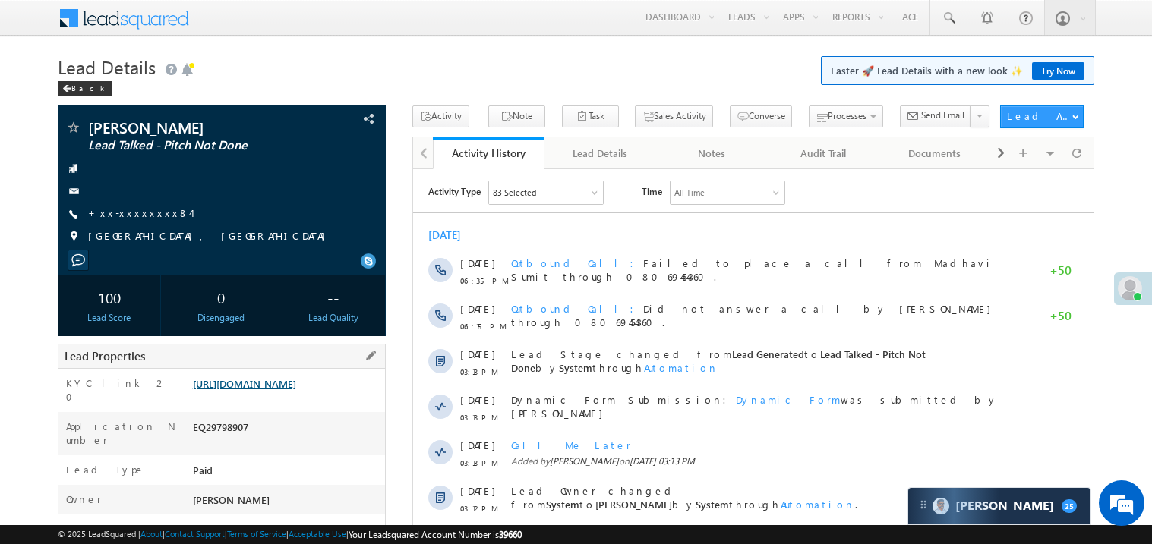
click at [296, 369] on div "Lead Properties" at bounding box center [222, 356] width 328 height 25
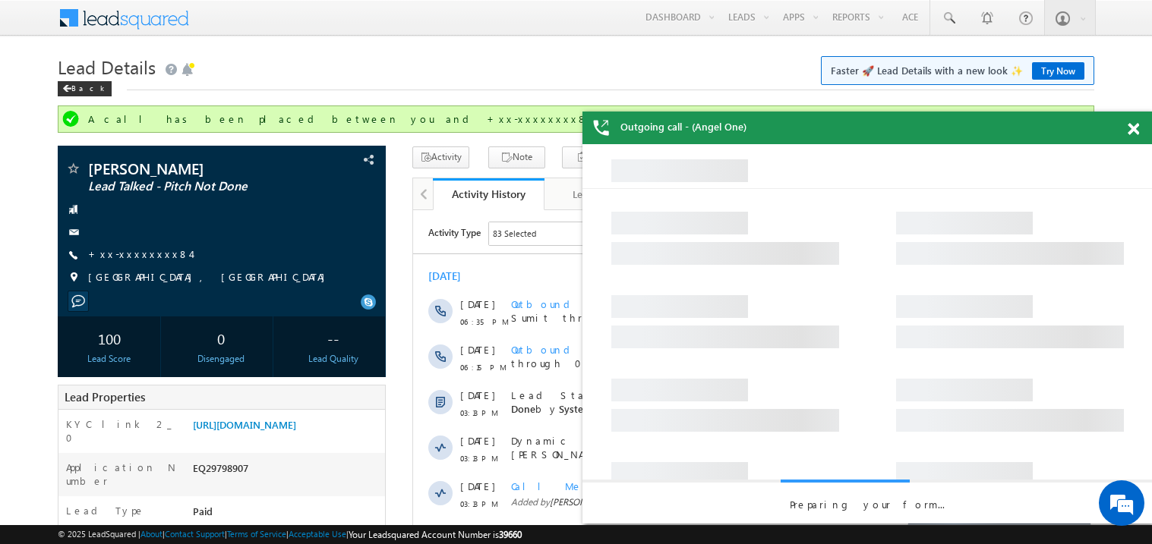
click at [1134, 125] on span at bounding box center [1132, 129] width 11 height 13
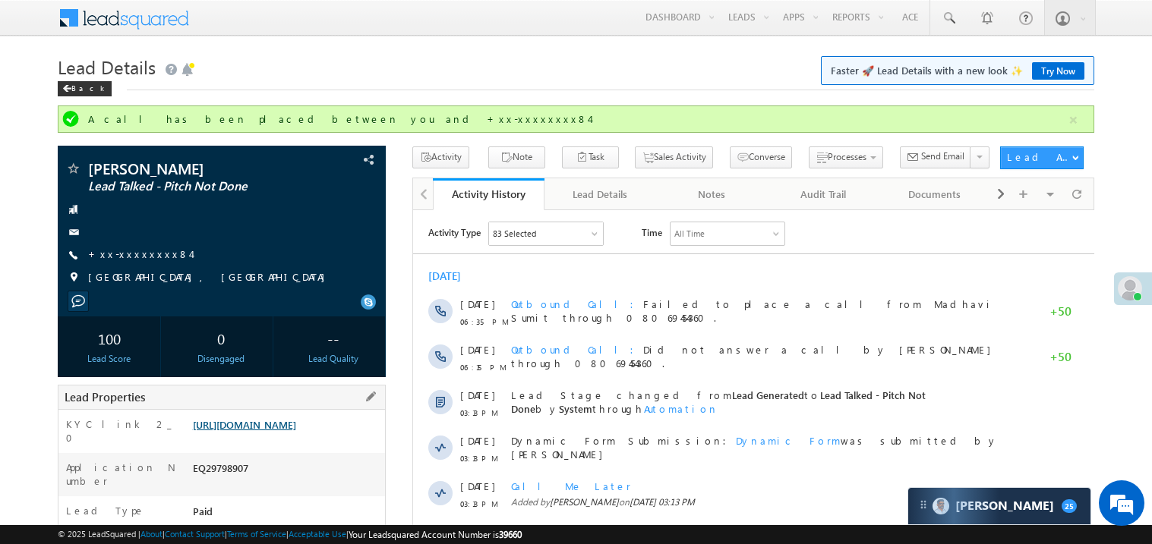
click at [295, 431] on link "[URL][DOMAIN_NAME]" at bounding box center [244, 424] width 103 height 13
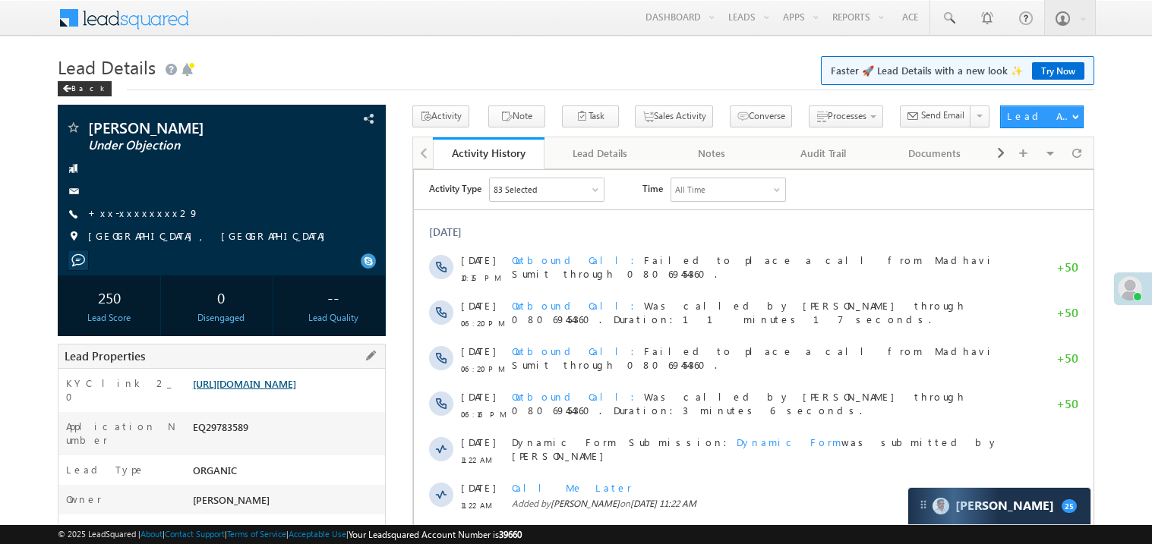
click at [296, 390] on link "https://angelbroking1-pk3em7sa.customui-test.leadsquared.com?leadId=21faa8b7-87…" at bounding box center [244, 383] width 103 height 13
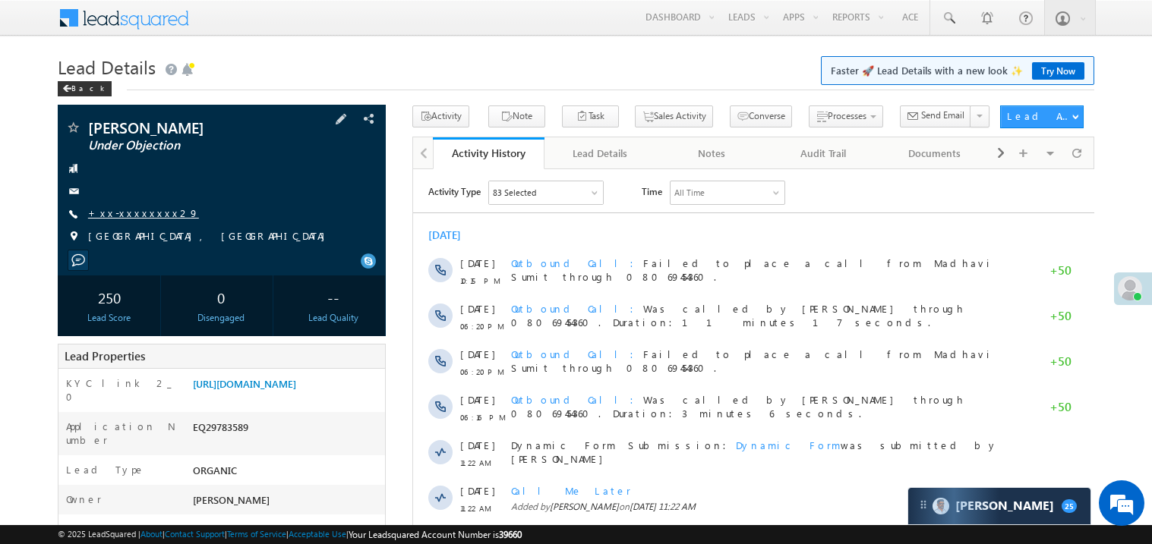
click at [131, 216] on link "+xx-xxxxxxxx29" at bounding box center [143, 213] width 111 height 13
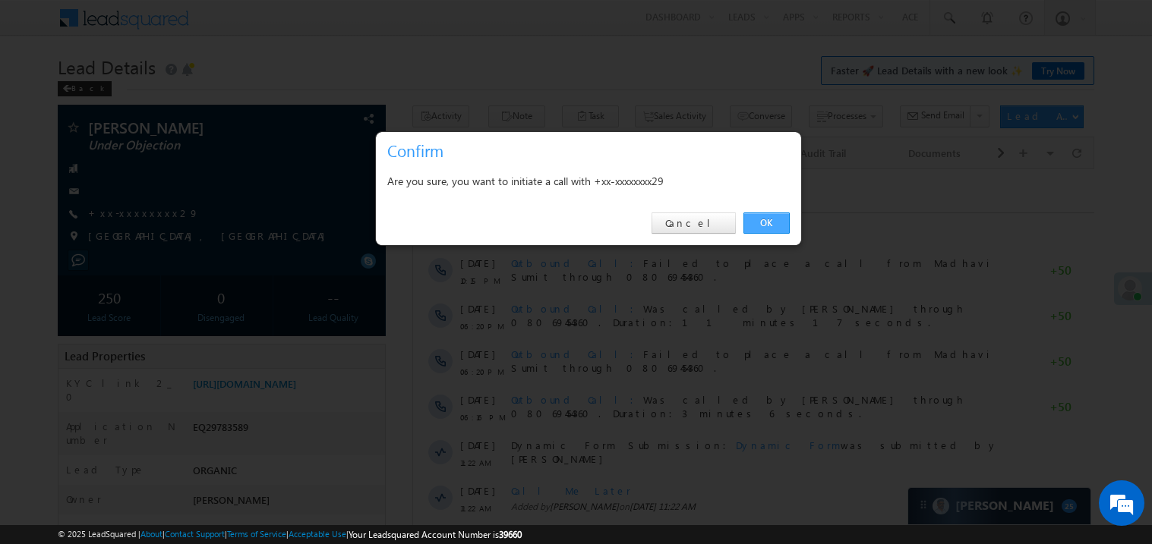
click at [767, 224] on link "OK" at bounding box center [766, 223] width 46 height 21
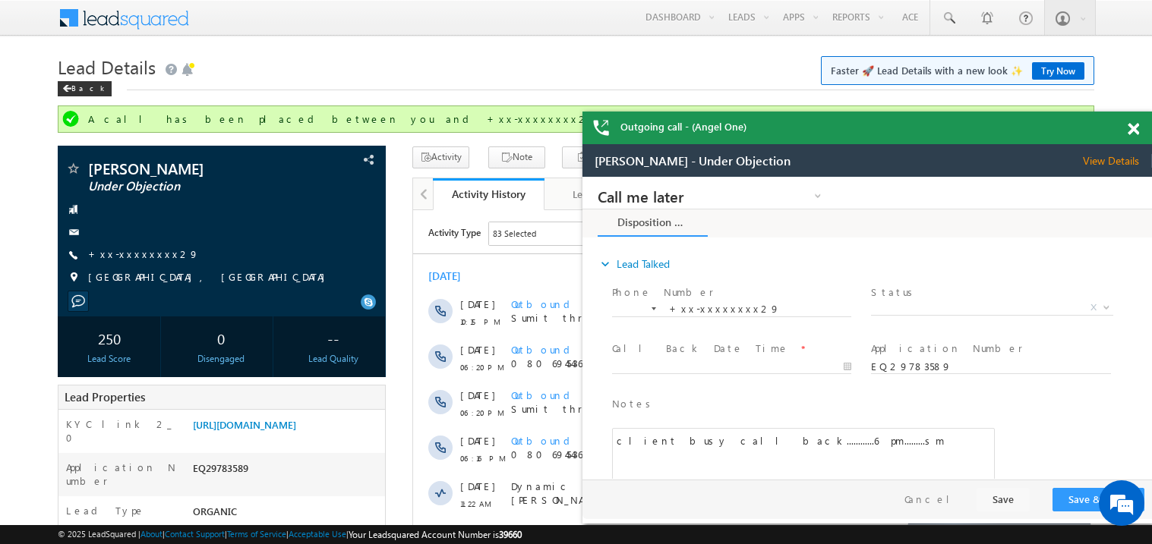
click at [1136, 128] on span at bounding box center [1132, 129] width 11 height 13
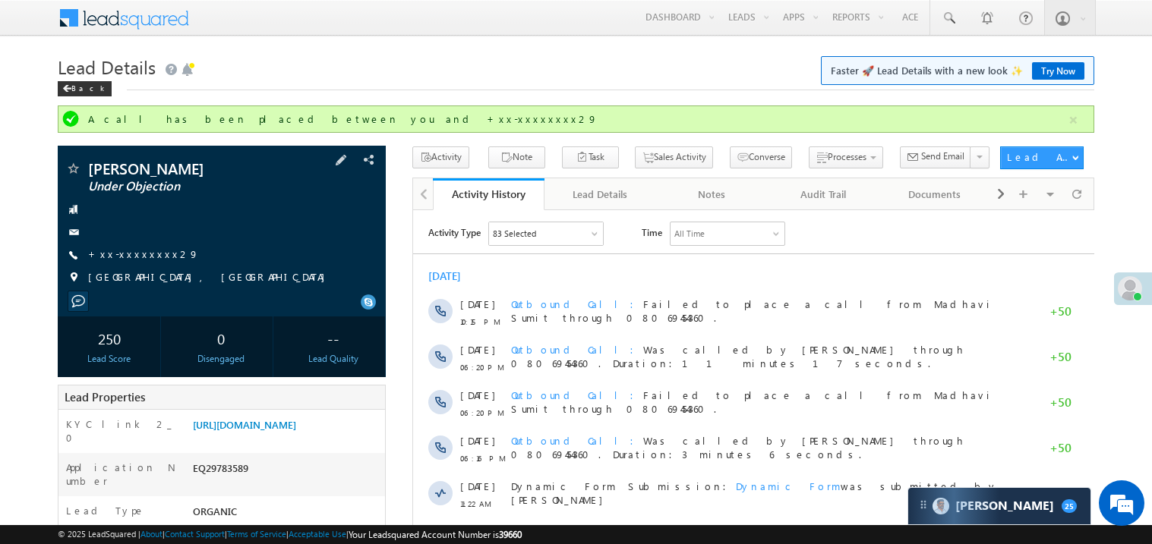
click at [146, 262] on span "+xx-xxxxxxxx29" at bounding box center [143, 255] width 111 height 15
click at [143, 257] on link "+xx-xxxxxxxx29" at bounding box center [143, 254] width 111 height 13
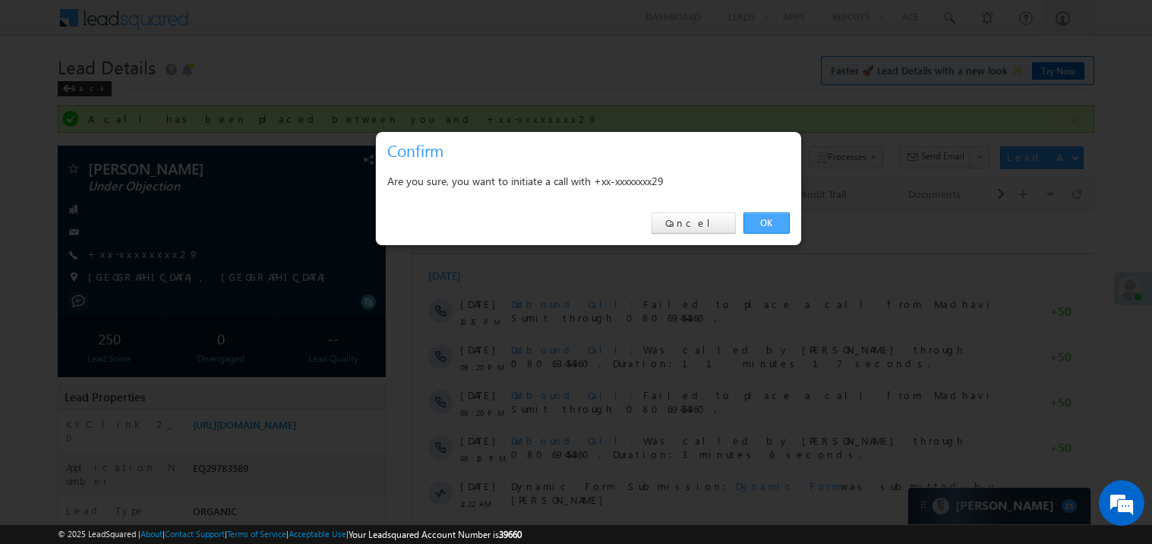
click at [776, 220] on link "OK" at bounding box center [766, 223] width 46 height 21
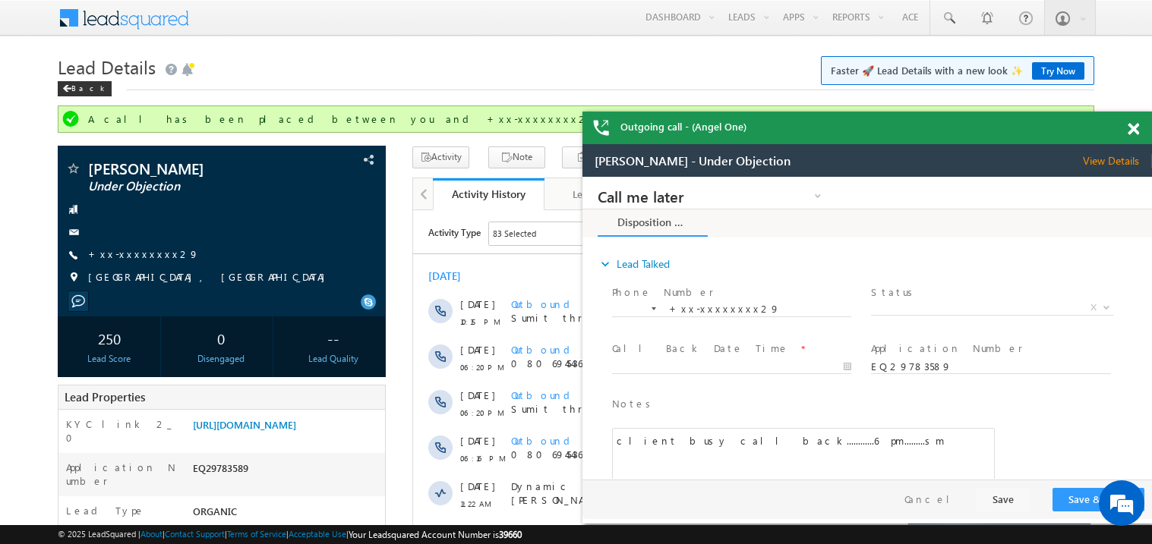
click at [1135, 125] on span at bounding box center [1132, 129] width 11 height 13
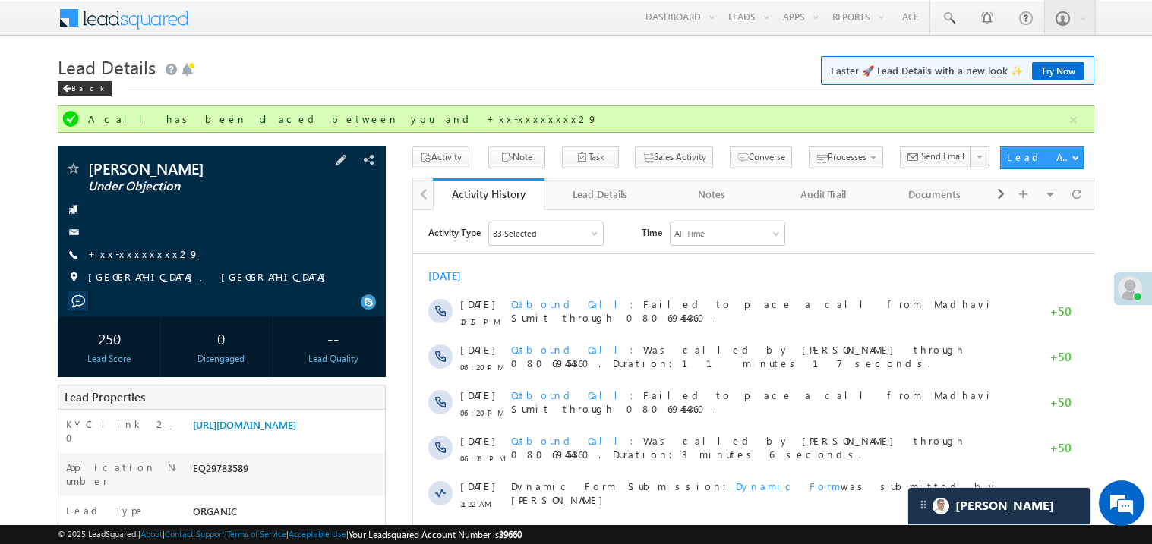
click at [128, 257] on link "+xx-xxxxxxxx29" at bounding box center [143, 254] width 111 height 13
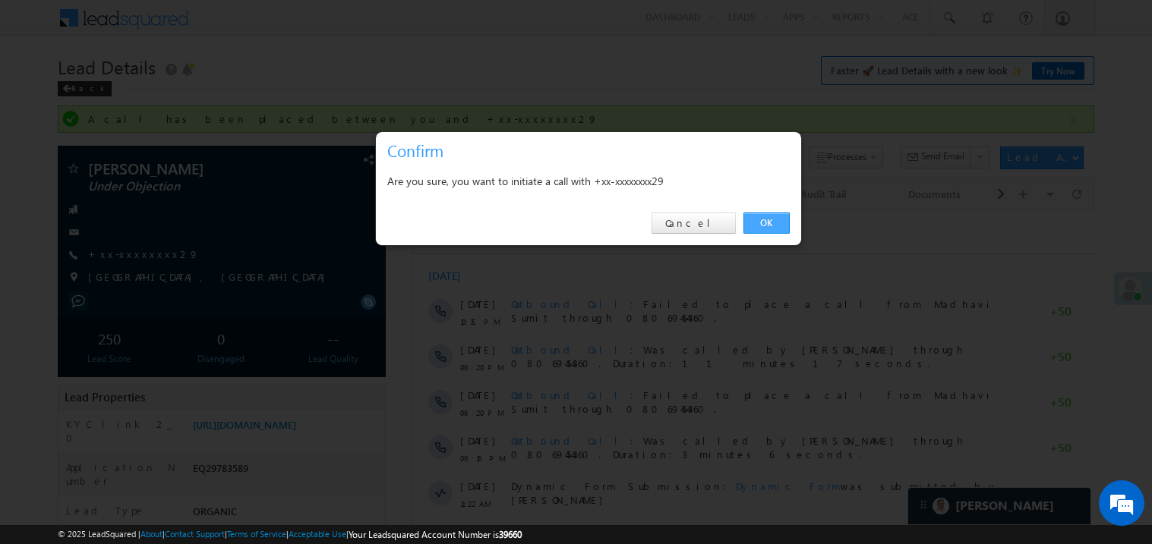
click at [772, 220] on link "OK" at bounding box center [766, 223] width 46 height 21
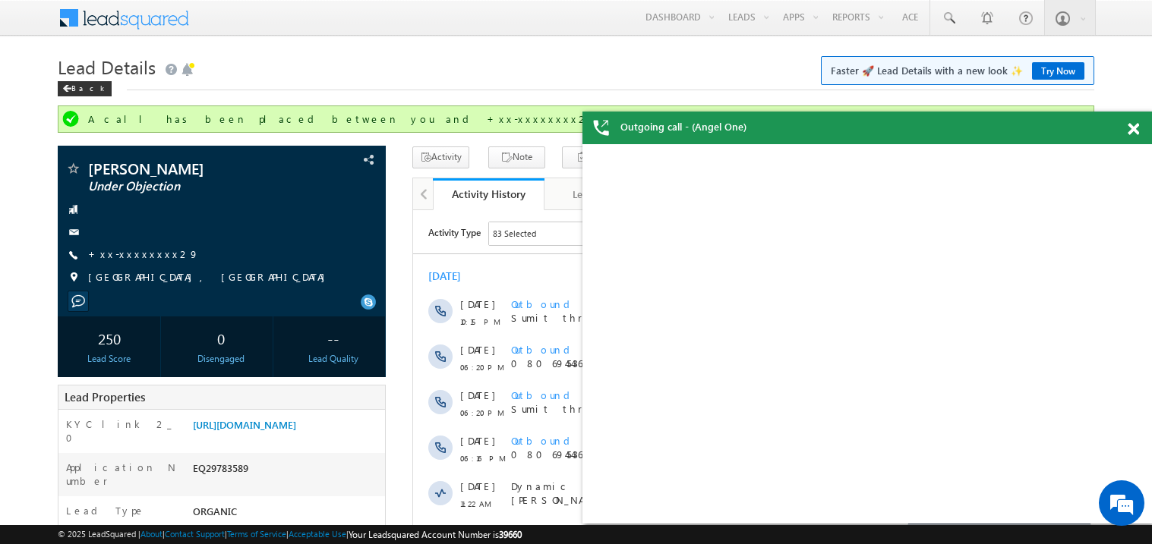
click at [1138, 127] on span at bounding box center [1132, 129] width 11 height 13
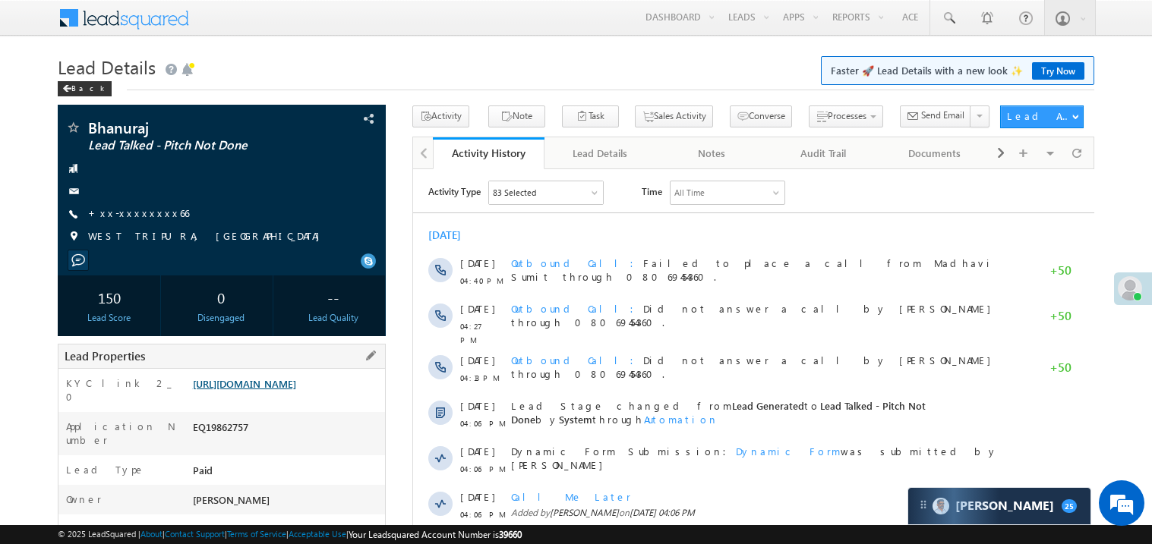
click at [270, 390] on link "[URL][DOMAIN_NAME]" at bounding box center [244, 383] width 103 height 13
click at [1052, 75] on link "Try Now" at bounding box center [1058, 70] width 52 height 17
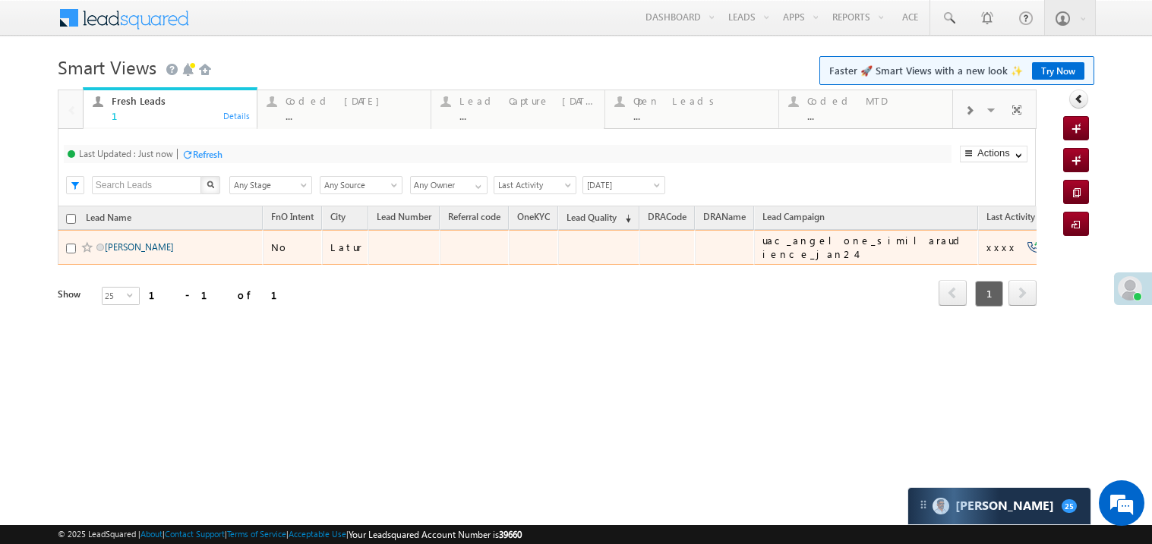
click at [144, 253] on link "[PERSON_NAME]" at bounding box center [139, 246] width 69 height 11
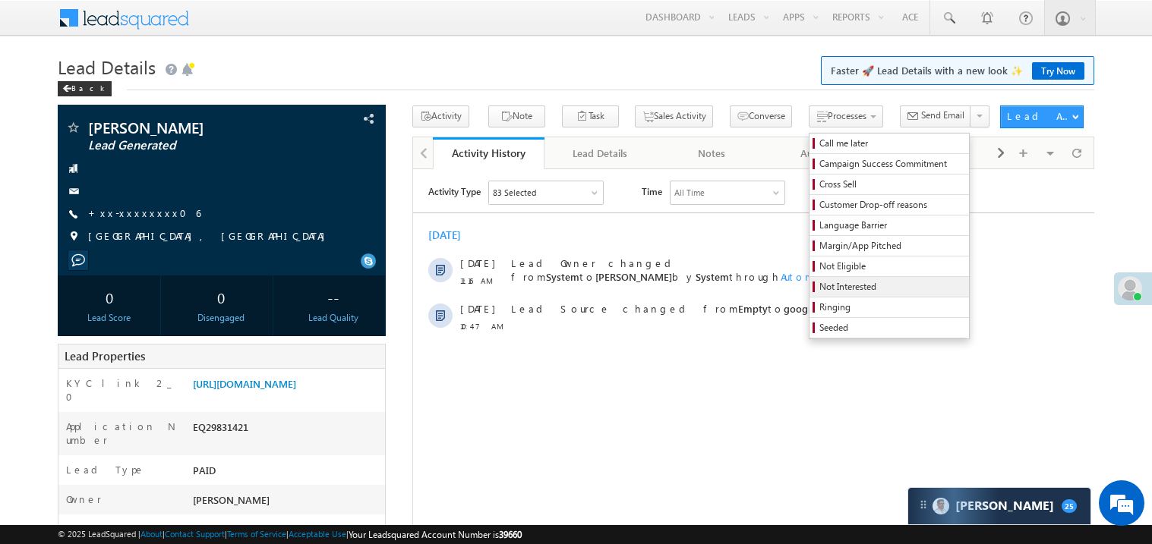
click at [819, 294] on span "Not Interested" at bounding box center [891, 287] width 144 height 14
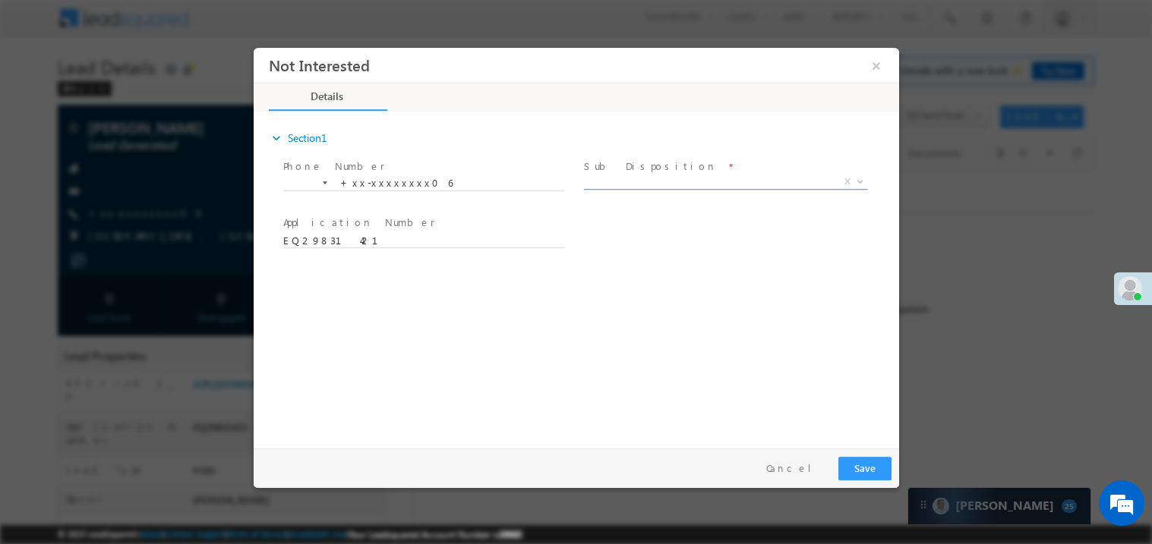
click at [624, 179] on span "X" at bounding box center [724, 181] width 283 height 15
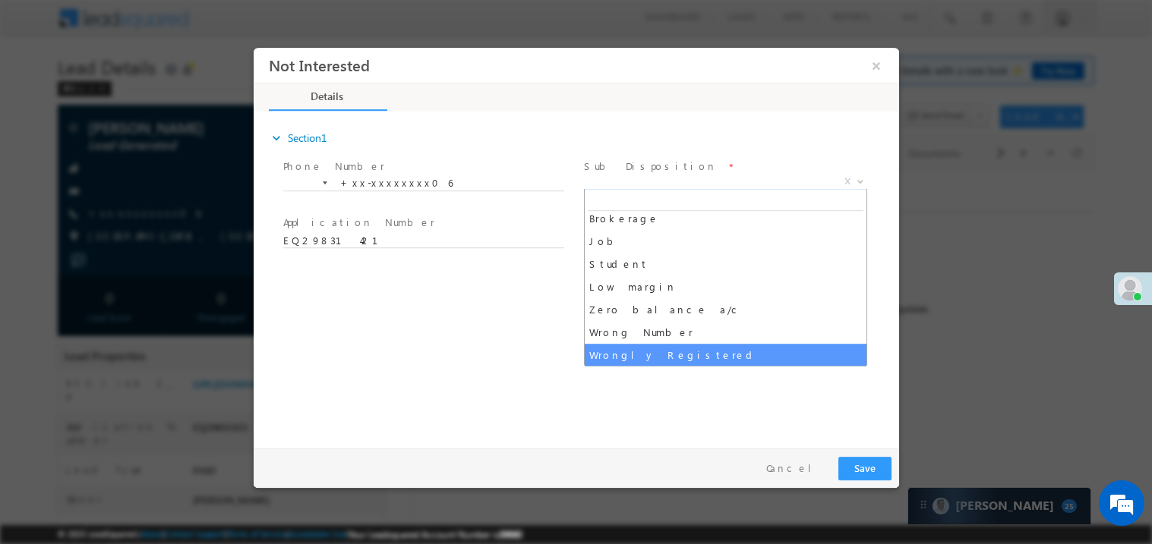
scroll to position [52, 0]
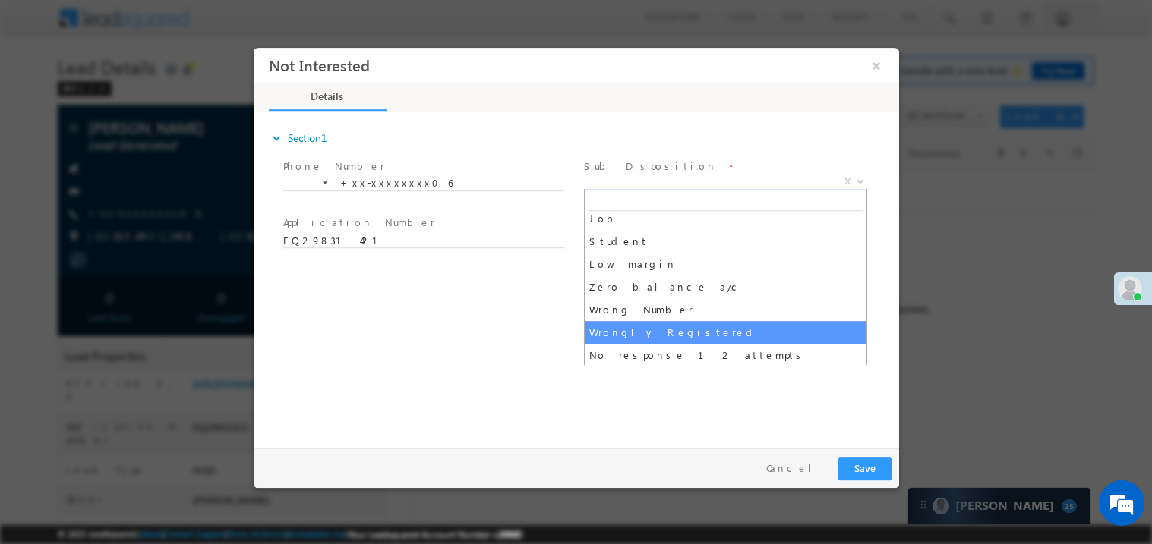
select select "Wrongly Registered"
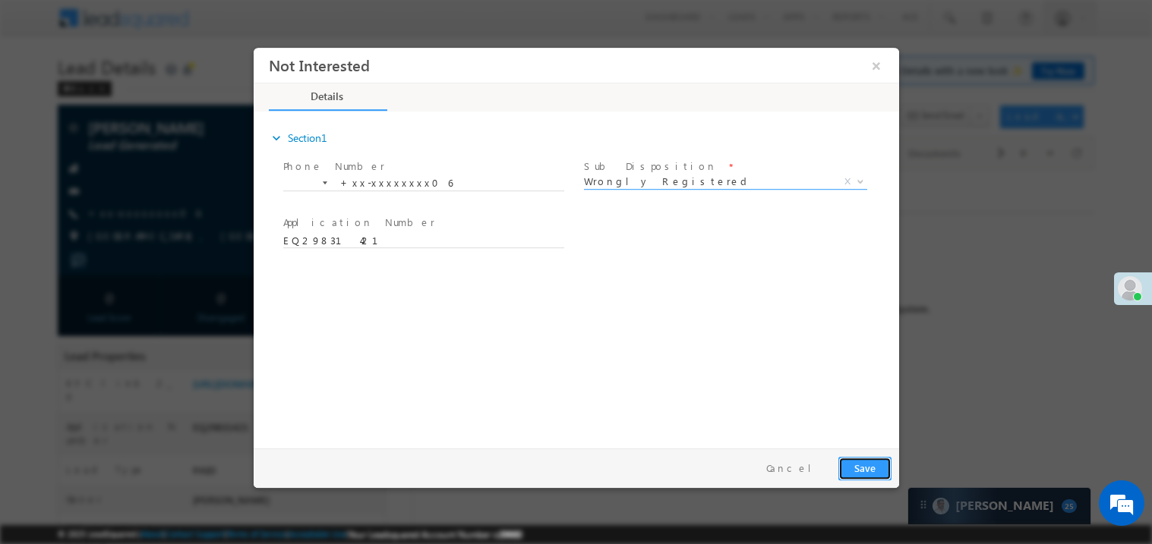
click at [878, 474] on button "Save" at bounding box center [863, 468] width 53 height 24
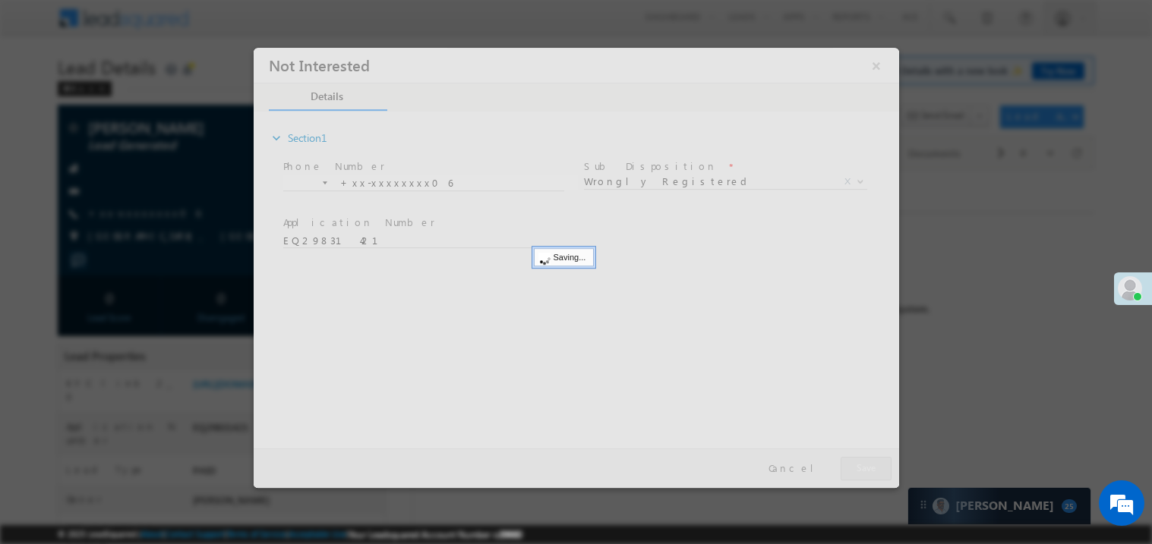
click at [878, 474] on div at bounding box center [575, 267] width 645 height 440
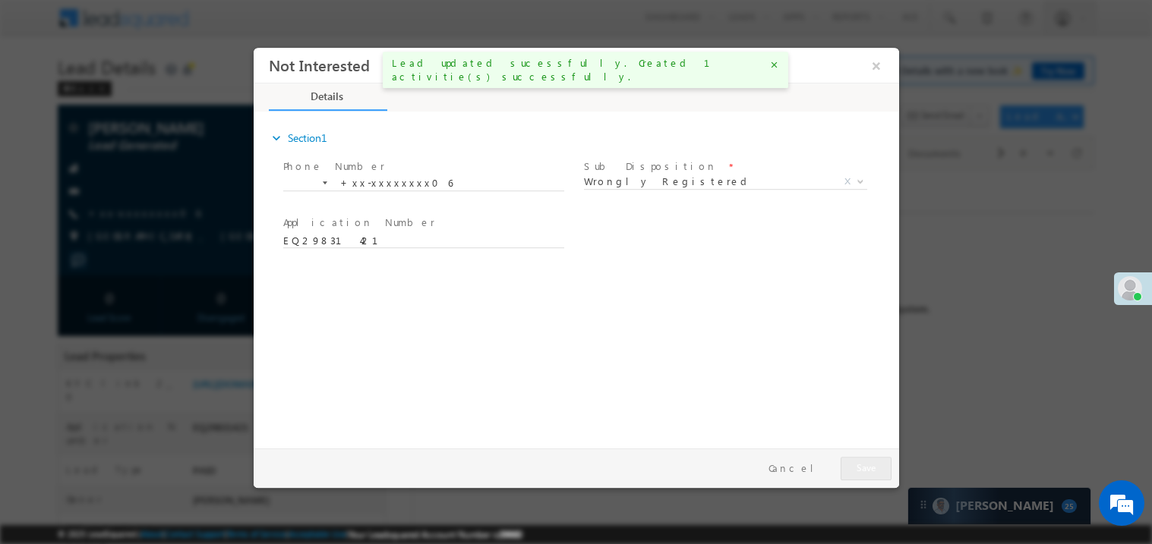
scroll to position [0, 0]
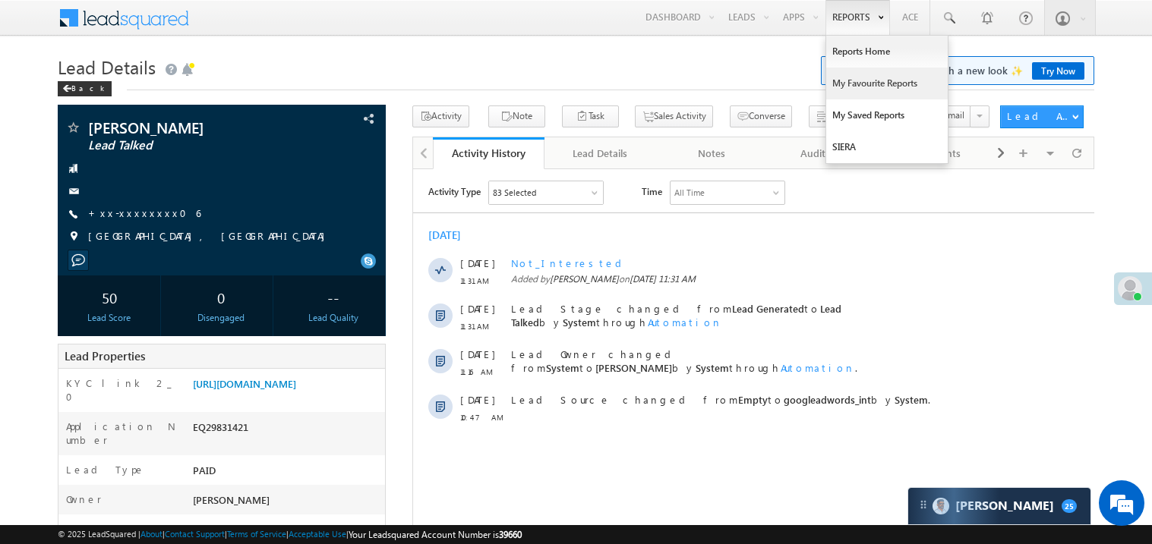
click at [843, 79] on link "My Favourite Reports" at bounding box center [886, 84] width 121 height 32
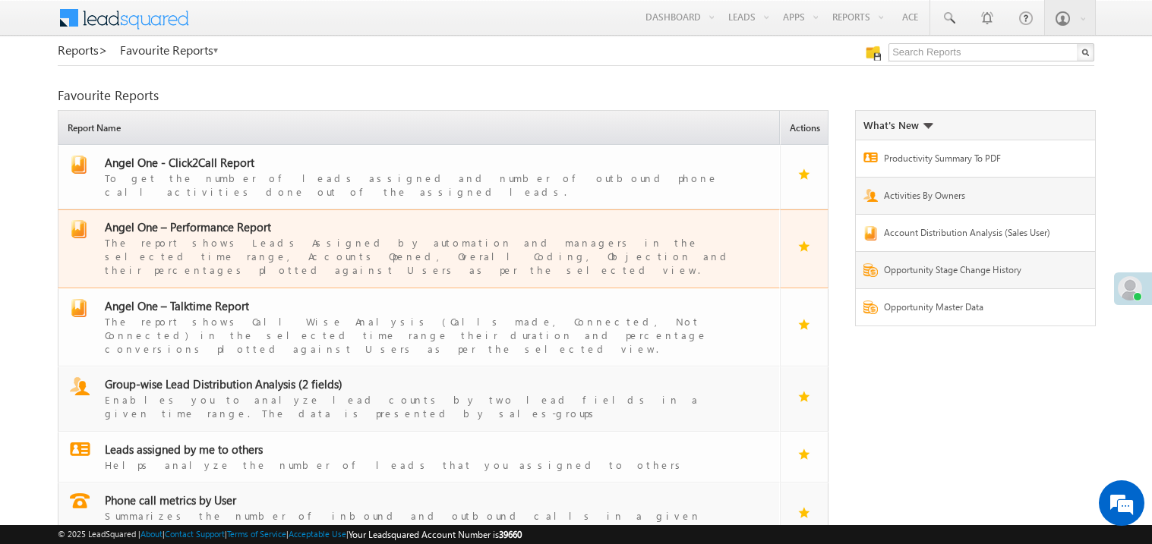
click at [236, 219] on span "Angel One – Performance Report" at bounding box center [188, 226] width 166 height 15
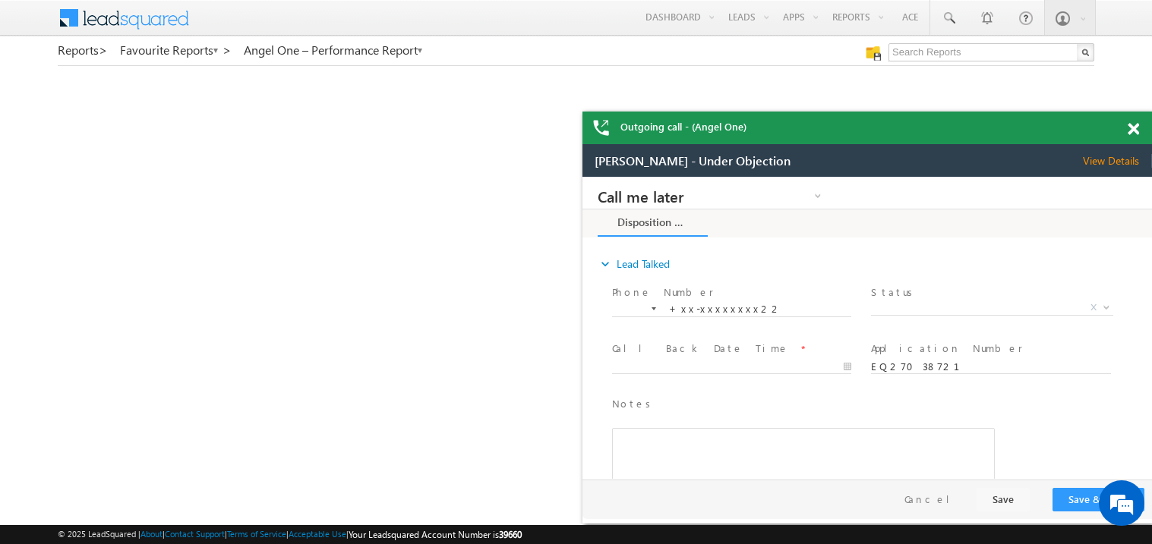
click at [1140, 131] on div at bounding box center [1141, 127] width 20 height 30
click at [1137, 131] on span at bounding box center [1132, 129] width 11 height 13
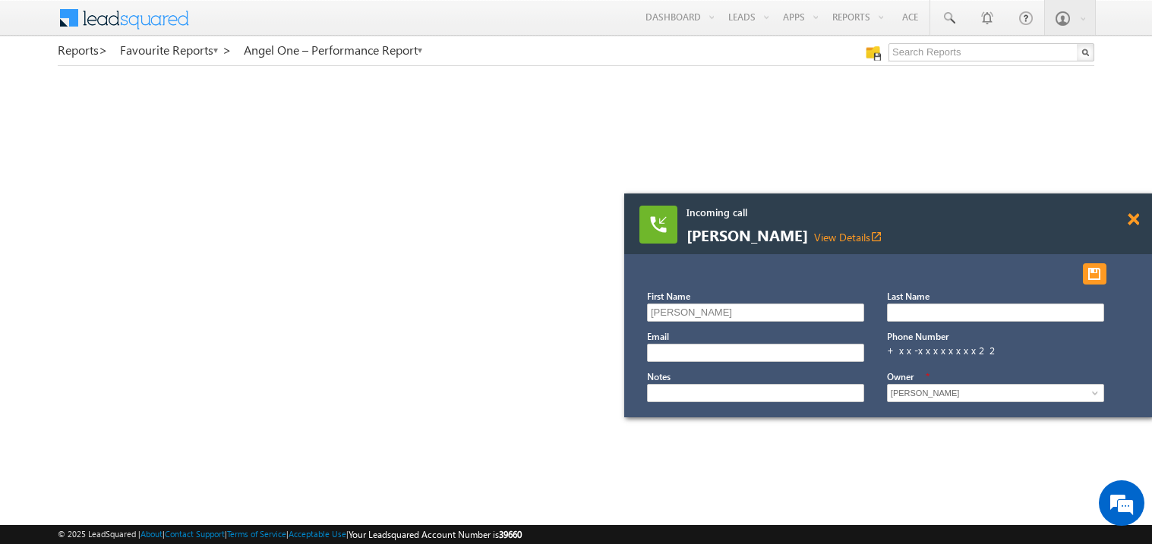
click at [1137, 217] on span at bounding box center [1132, 219] width 11 height 13
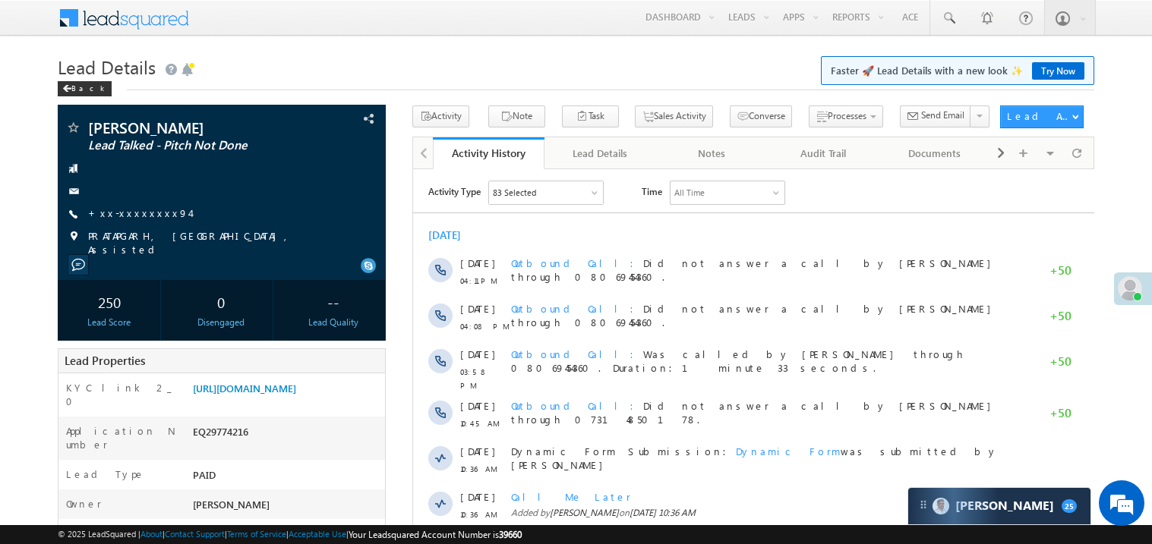
click at [65, 504] on div "Owner *" at bounding box center [123, 508] width 131 height 22
click at [138, 216] on link "+xx-xxxxxxxx94" at bounding box center [139, 213] width 102 height 13
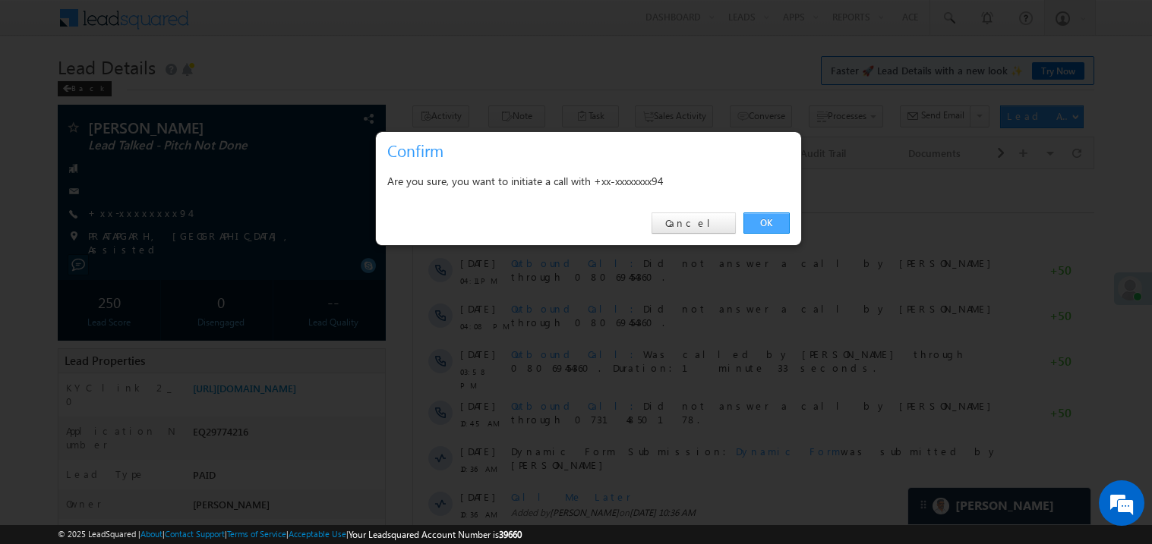
click at [763, 220] on link "OK" at bounding box center [766, 223] width 46 height 21
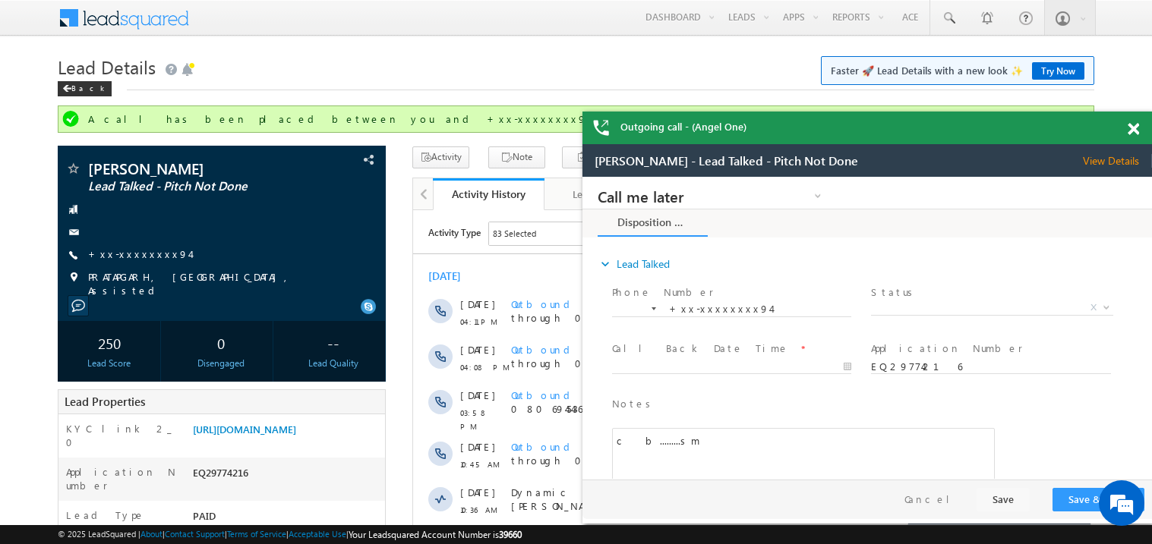
click at [1140, 128] on div at bounding box center [1141, 127] width 20 height 30
click at [1124, 128] on div "Outgoing call - (Angel One)" at bounding box center [866, 128] width 569 height 33
click at [1137, 129] on span at bounding box center [1132, 129] width 11 height 13
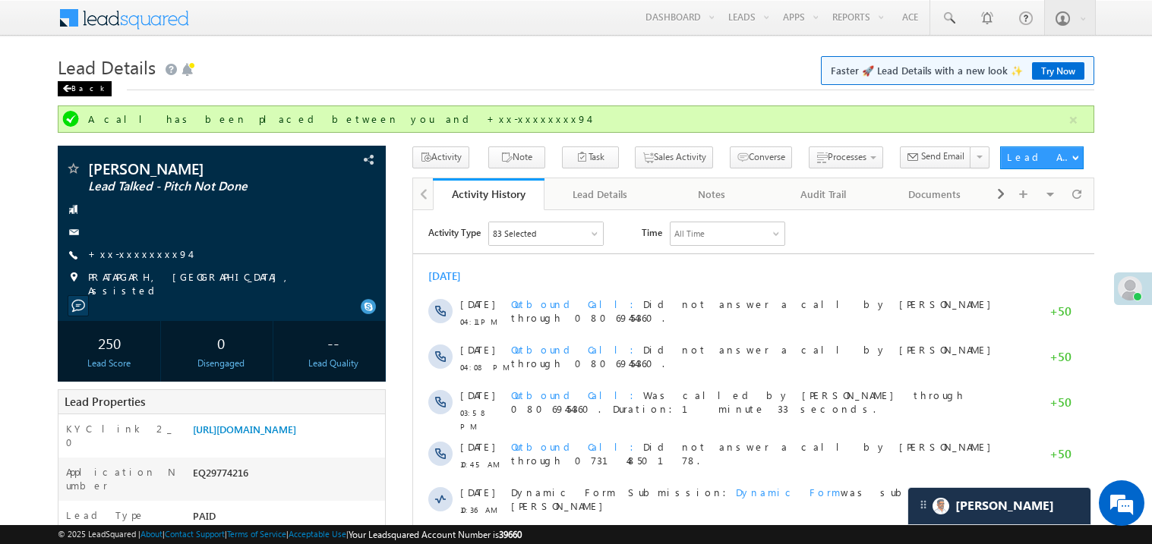
click at [68, 91] on span at bounding box center [66, 89] width 9 height 8
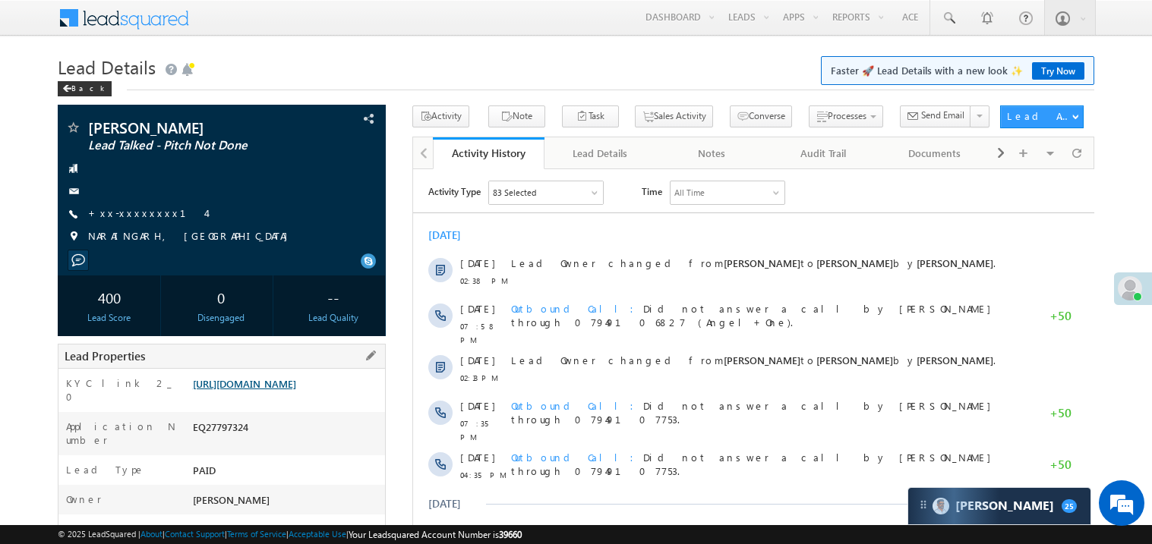
click at [296, 390] on link "https://angelbroking1-pk3em7sa.customui-test.leadsquared.com?leadId=0ca0fd66-3f…" at bounding box center [244, 383] width 103 height 13
click at [127, 214] on link "+xx-xxxxxxxx14" at bounding box center [147, 213] width 118 height 13
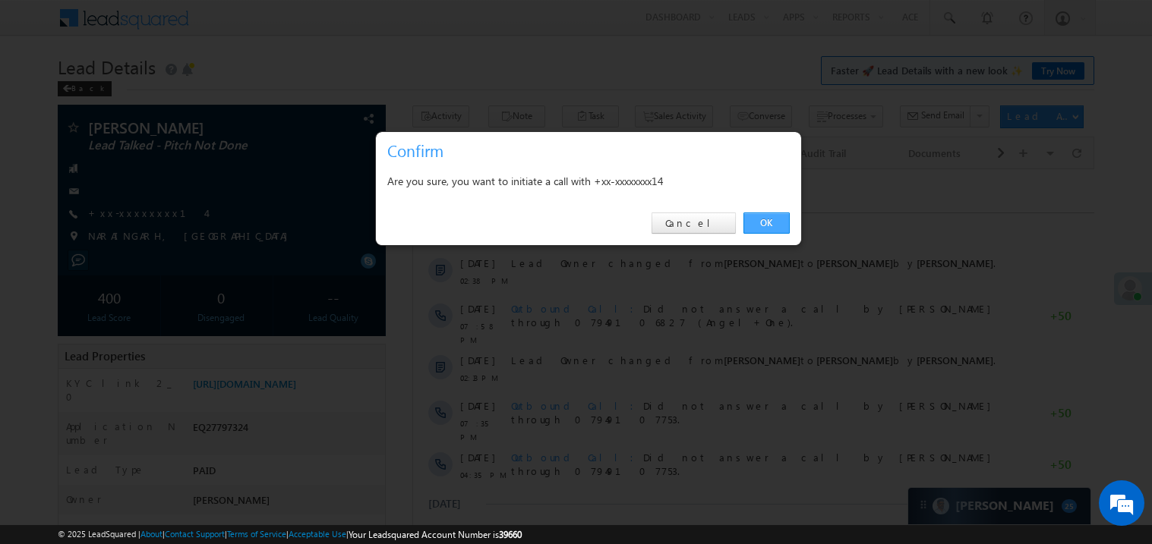
click at [768, 221] on link "OK" at bounding box center [766, 223] width 46 height 21
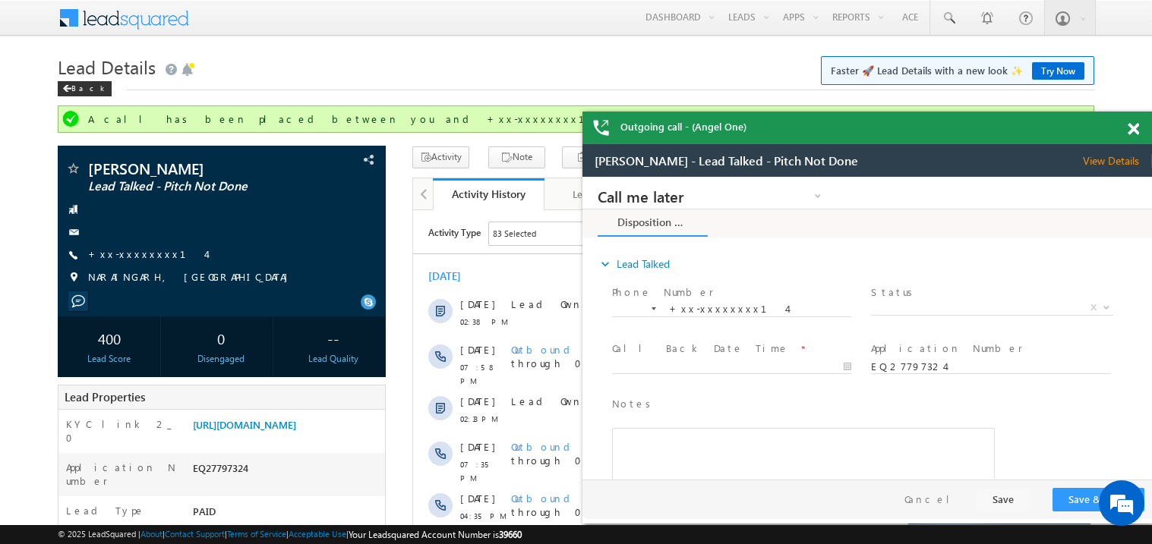
click at [1134, 128] on span at bounding box center [1132, 129] width 11 height 13
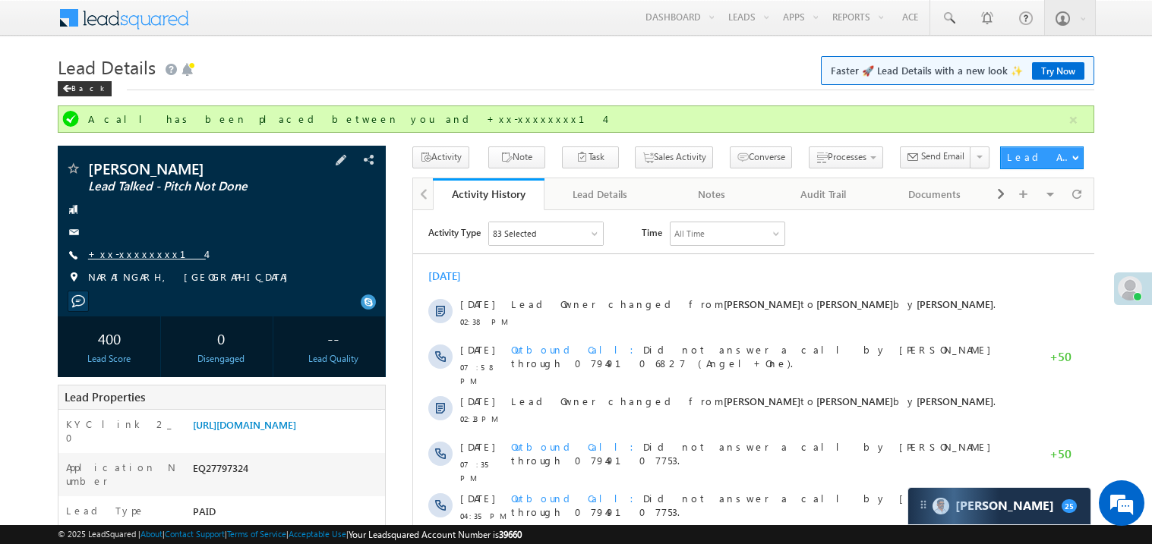
click at [133, 254] on link "+xx-xxxxxxxx14" at bounding box center [147, 254] width 118 height 13
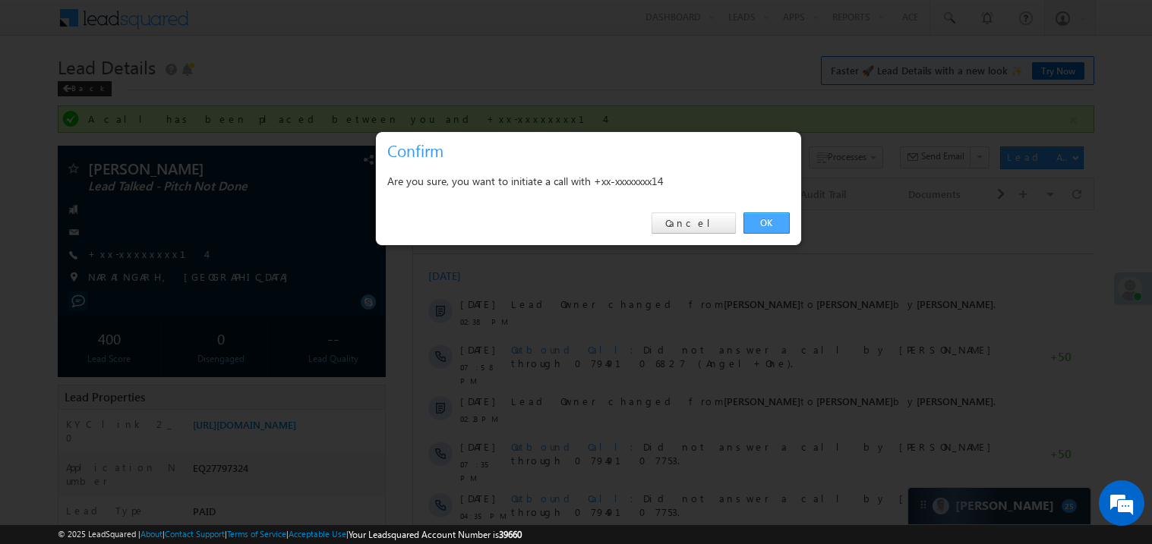
click at [758, 229] on link "OK" at bounding box center [766, 223] width 46 height 21
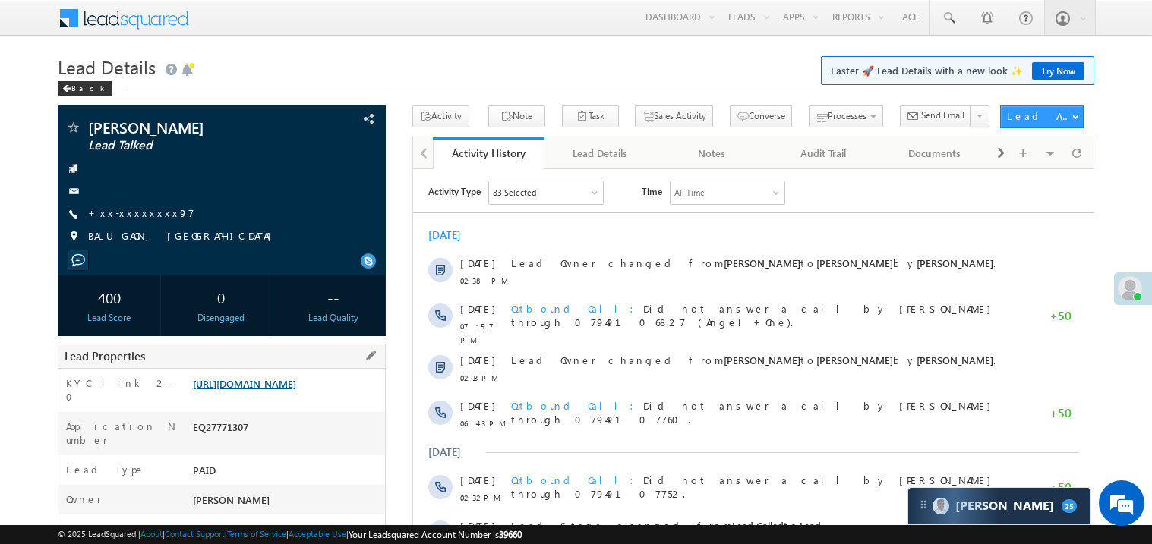
click at [272, 390] on link "[URL][DOMAIN_NAME]" at bounding box center [244, 383] width 103 height 13
click at [143, 215] on link "+xx-xxxxxxxx97" at bounding box center [141, 213] width 106 height 13
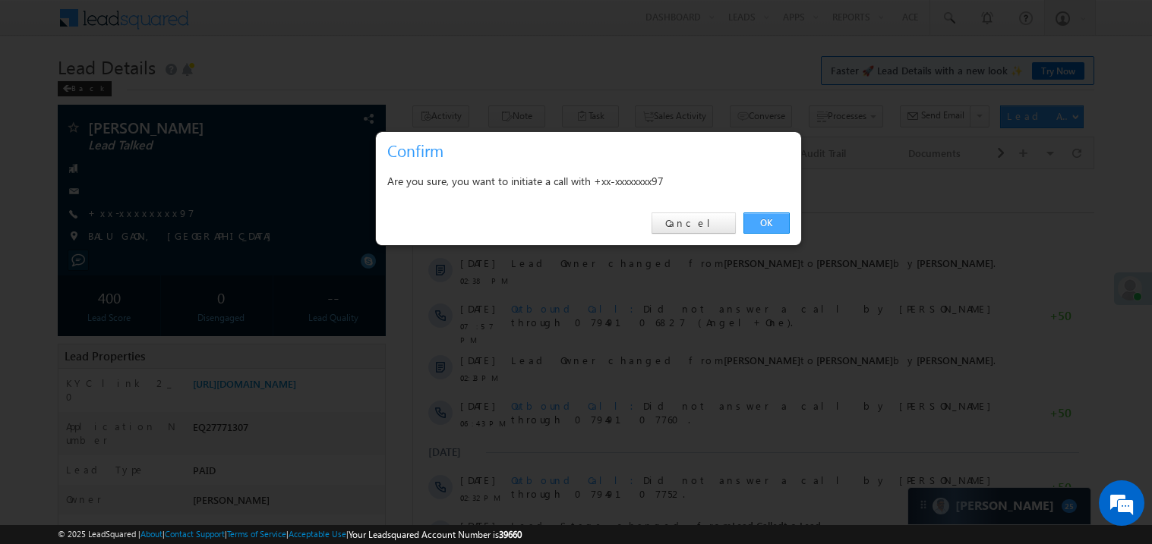
click at [755, 222] on link "OK" at bounding box center [766, 223] width 46 height 21
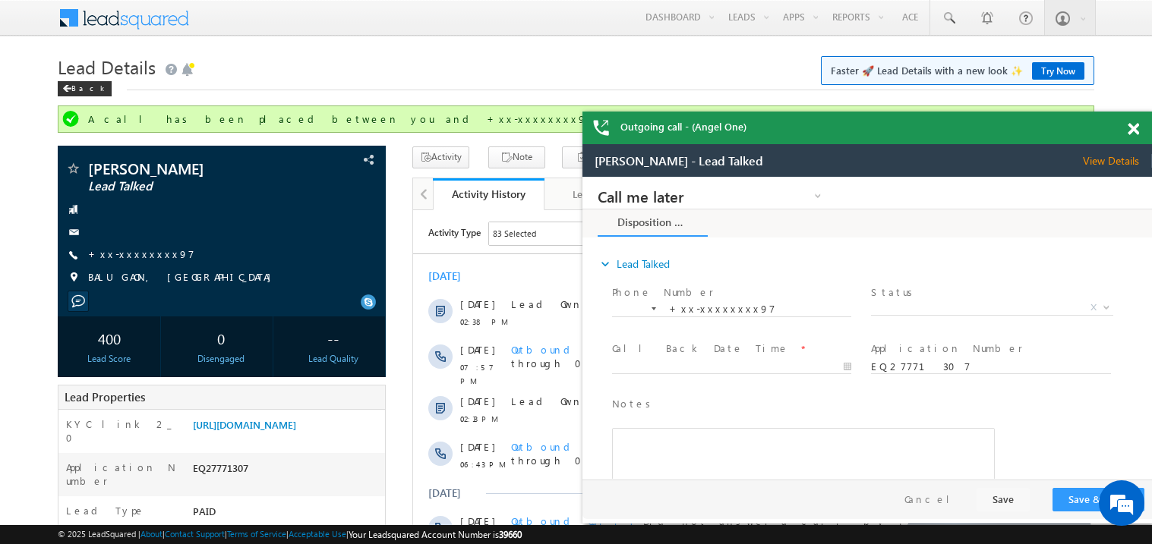
click at [1130, 123] on span at bounding box center [1132, 129] width 11 height 13
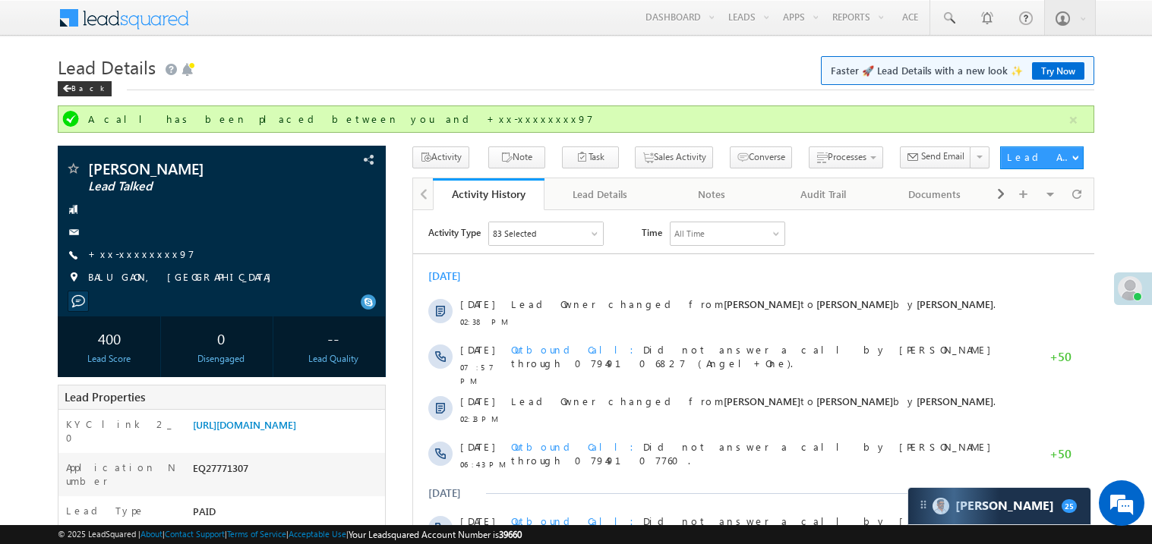
click at [678, 269] on div "[DATE]" at bounding box center [752, 276] width 681 height 14
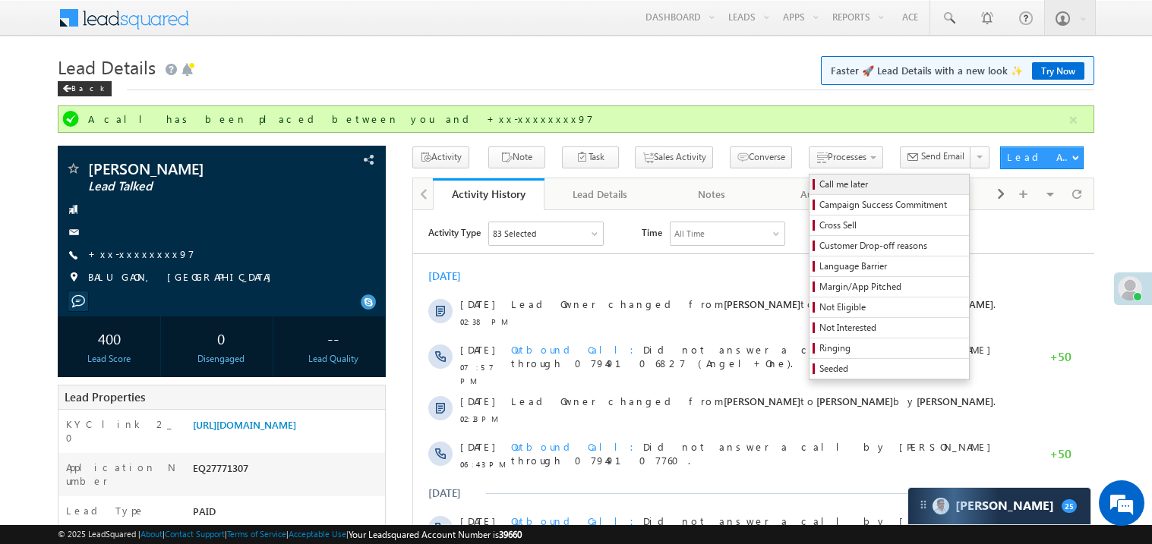
click at [819, 184] on span "Call me later" at bounding box center [891, 185] width 144 height 14
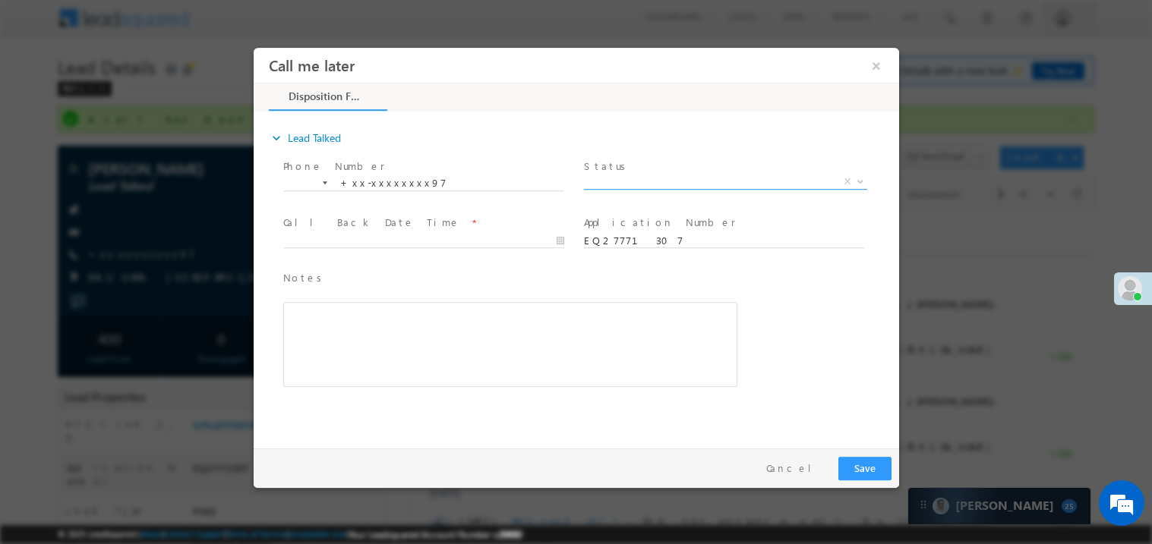
click at [665, 181] on span "X" at bounding box center [724, 181] width 283 height 15
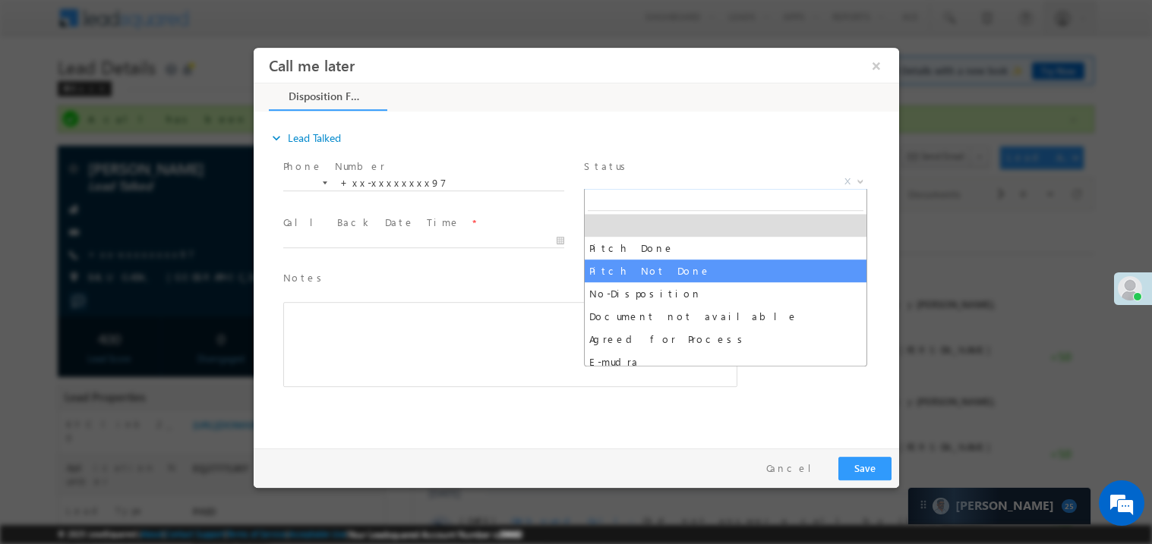
select select "Pitch Not Done"
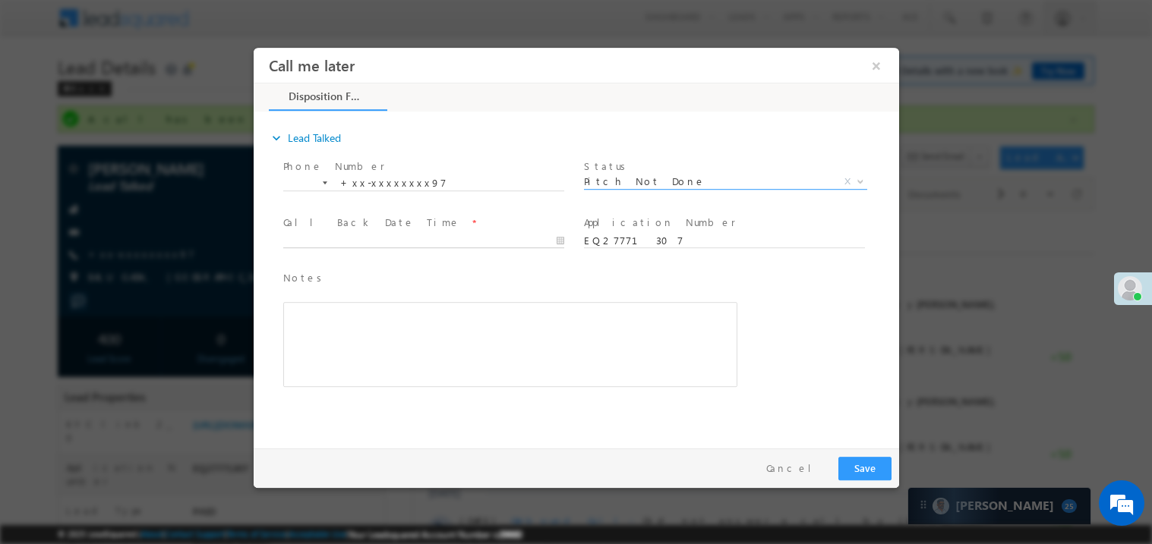
click at [364, 239] on body "Call me later ×" at bounding box center [575, 244] width 645 height 394
type input "10/01/25 11:36 AM"
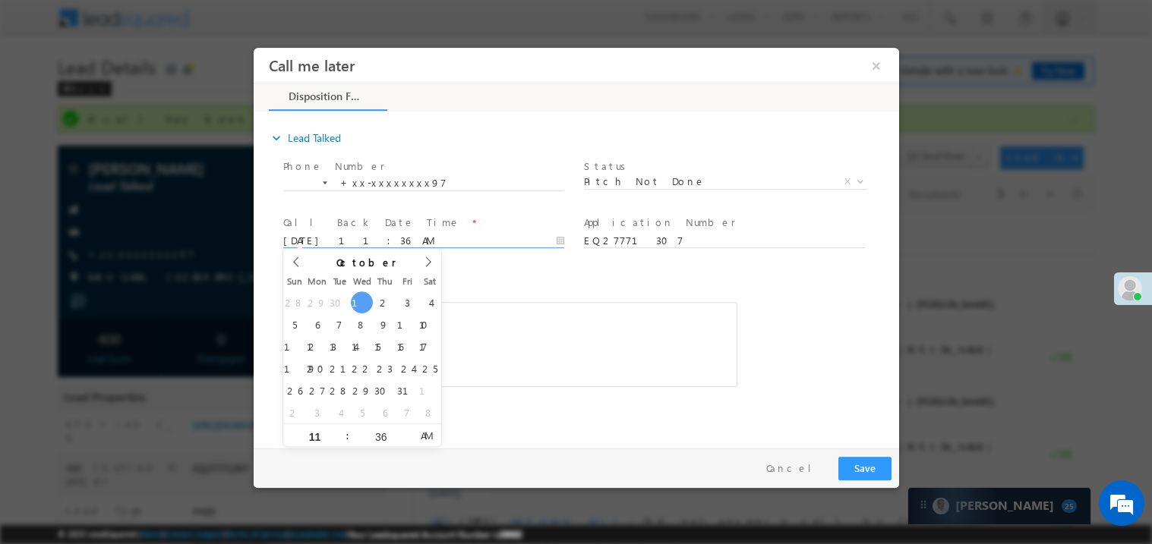
click at [549, 301] on span "Editor toolbars Basic Styles Bold Italic Underline Paragraph Insert/Remove Numb…" at bounding box center [509, 344] width 454 height 86
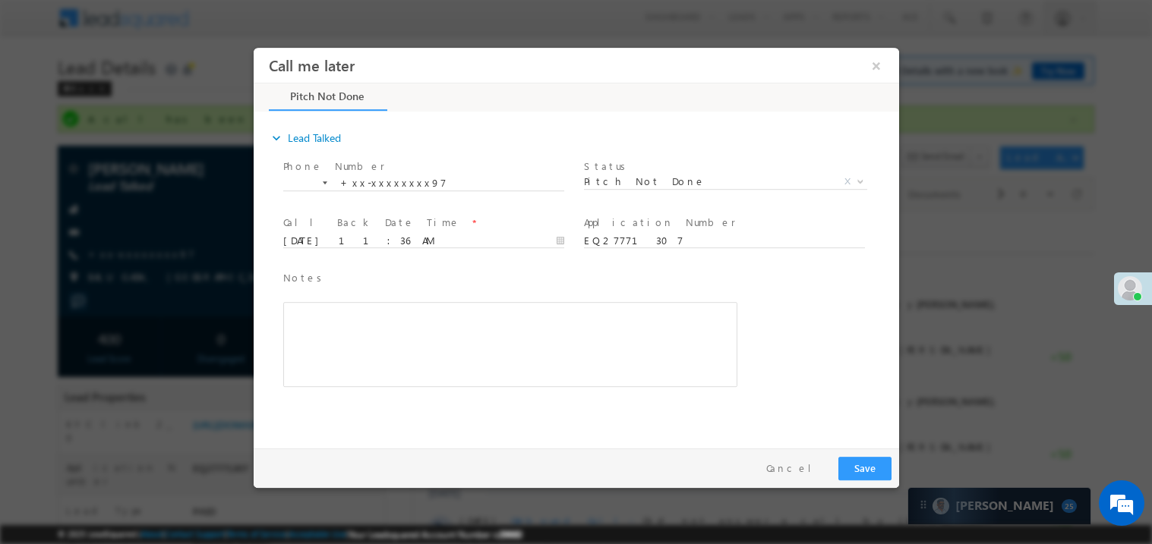
click at [498, 350] on div "Rich Text Editor, 40788eee-0fb2-11ec-a811-0adc8a9d82c2__tab1__section1__Notes__…" at bounding box center [509, 343] width 454 height 85
click at [855, 465] on button "Save" at bounding box center [863, 468] width 53 height 24
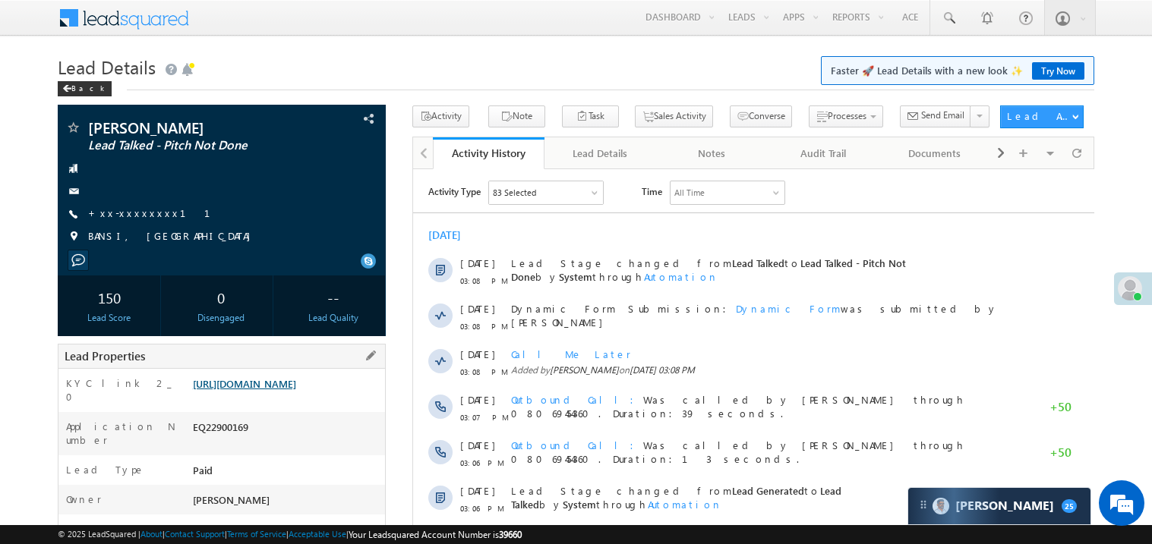
click at [265, 390] on link "[URL][DOMAIN_NAME]" at bounding box center [244, 383] width 103 height 13
click at [138, 213] on link "+xx-xxxxxxxx11" at bounding box center [158, 213] width 140 height 13
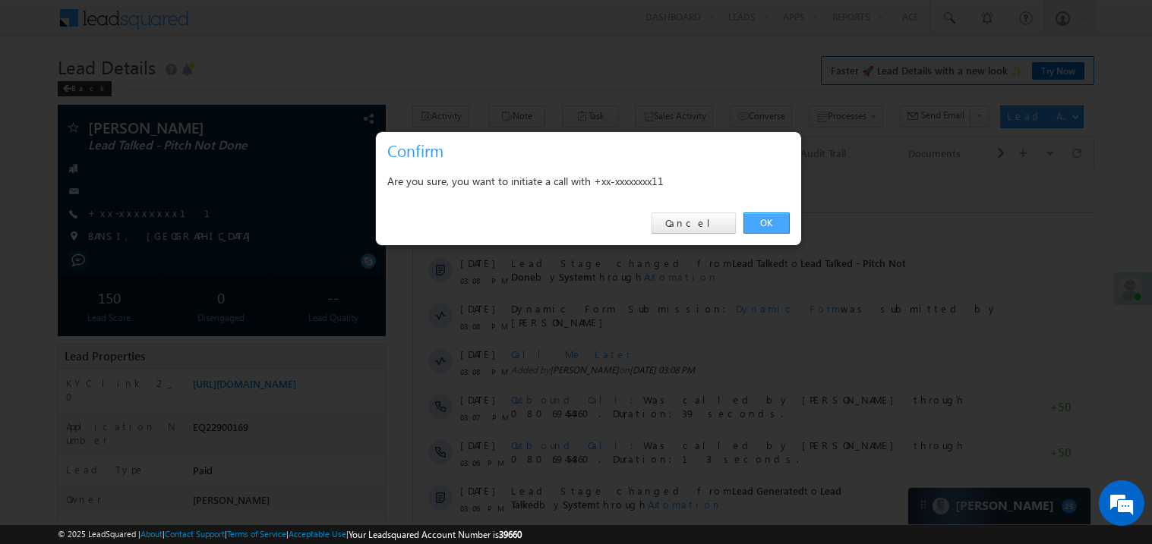
click at [771, 215] on link "OK" at bounding box center [766, 223] width 46 height 21
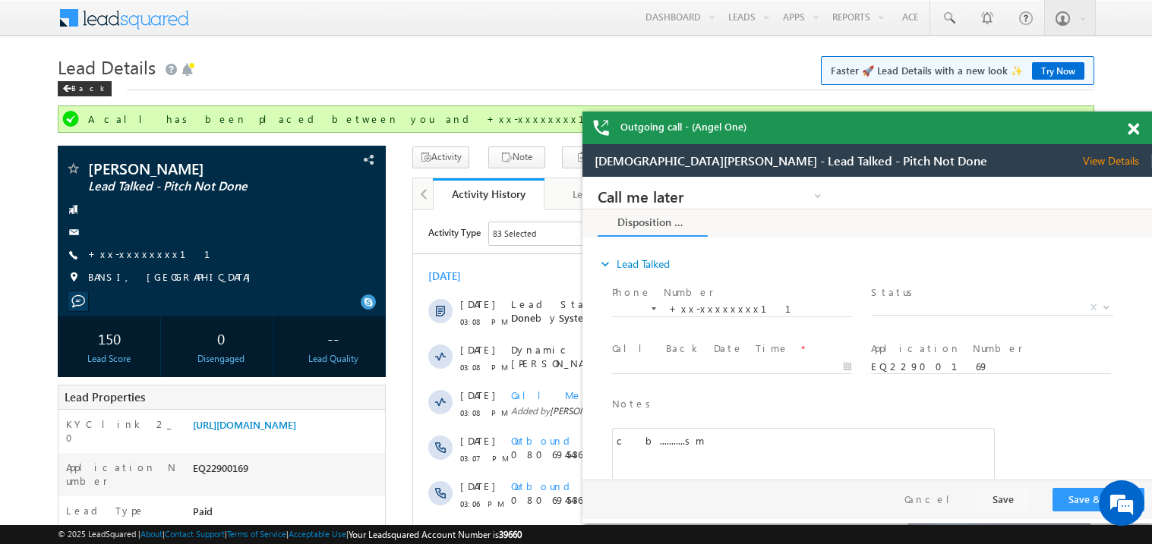
click at [1133, 128] on span at bounding box center [1132, 129] width 11 height 13
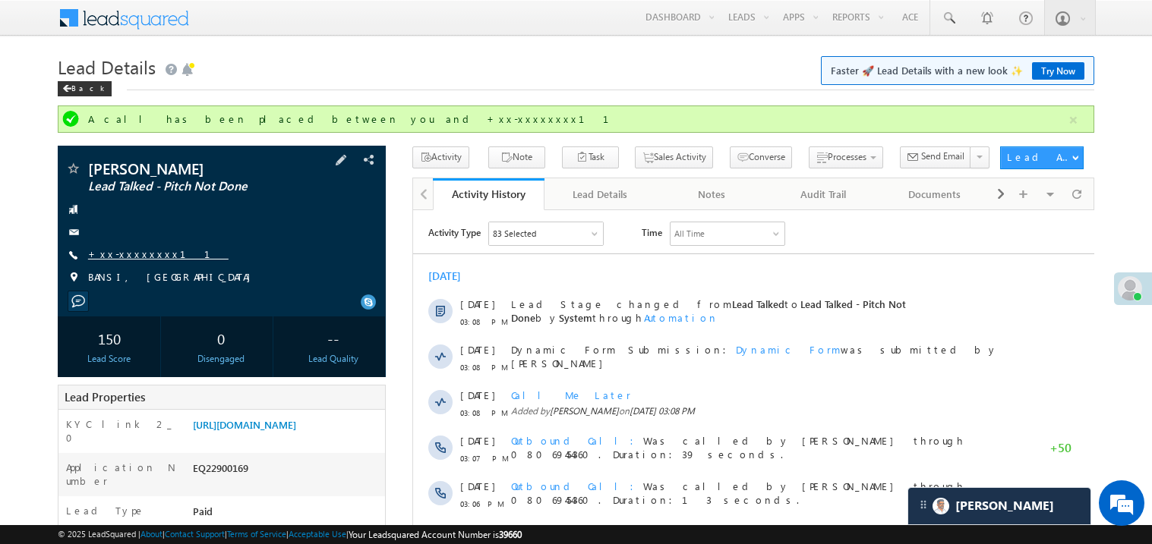
click at [132, 254] on link "+xx-xxxxxxxx11" at bounding box center [158, 254] width 140 height 13
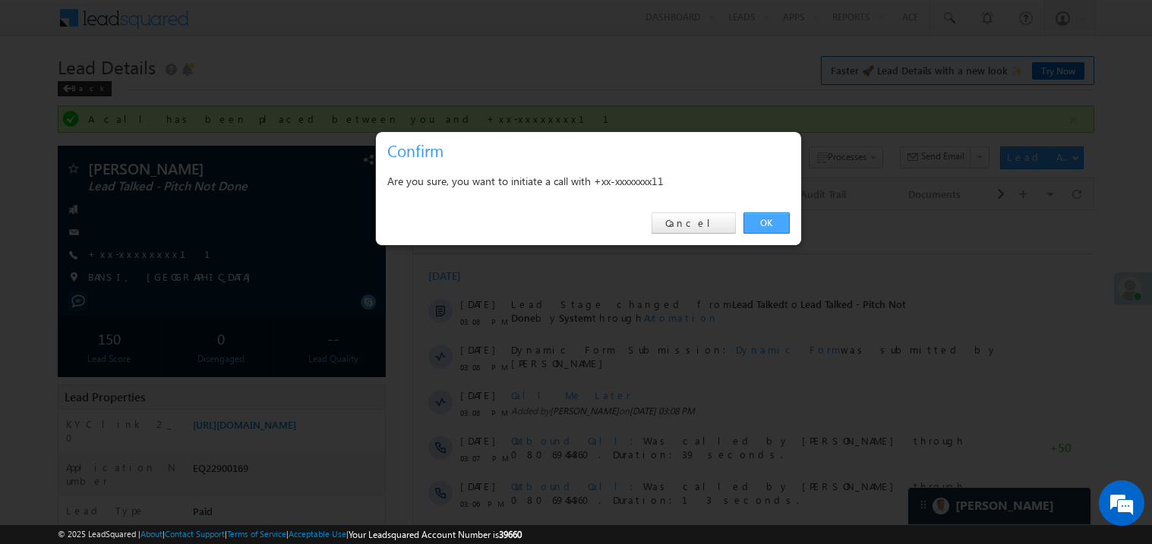
click at [769, 224] on link "OK" at bounding box center [766, 223] width 46 height 21
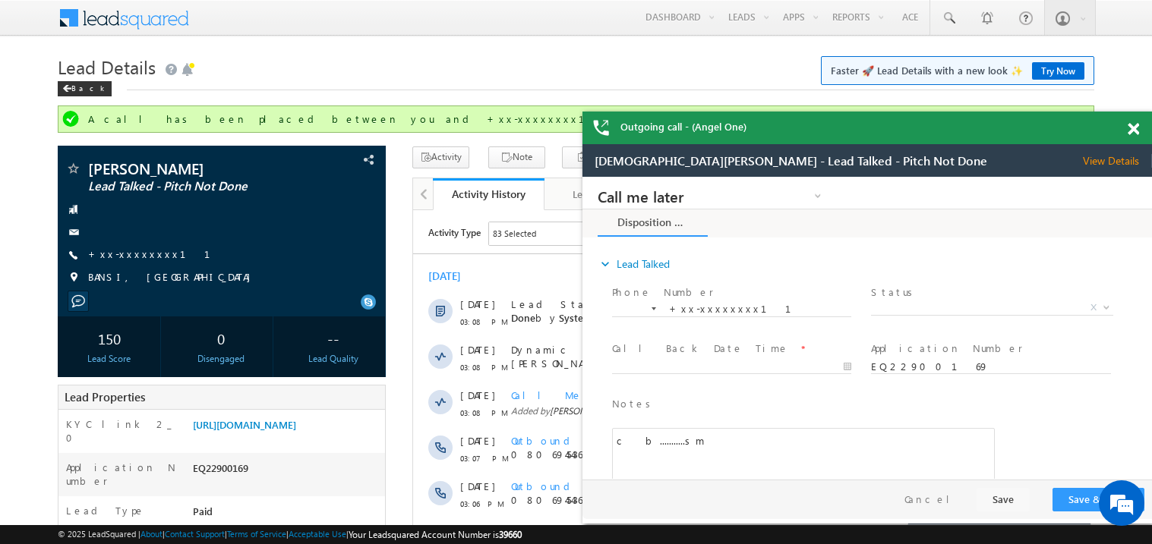
click at [1131, 134] on span at bounding box center [1132, 129] width 11 height 13
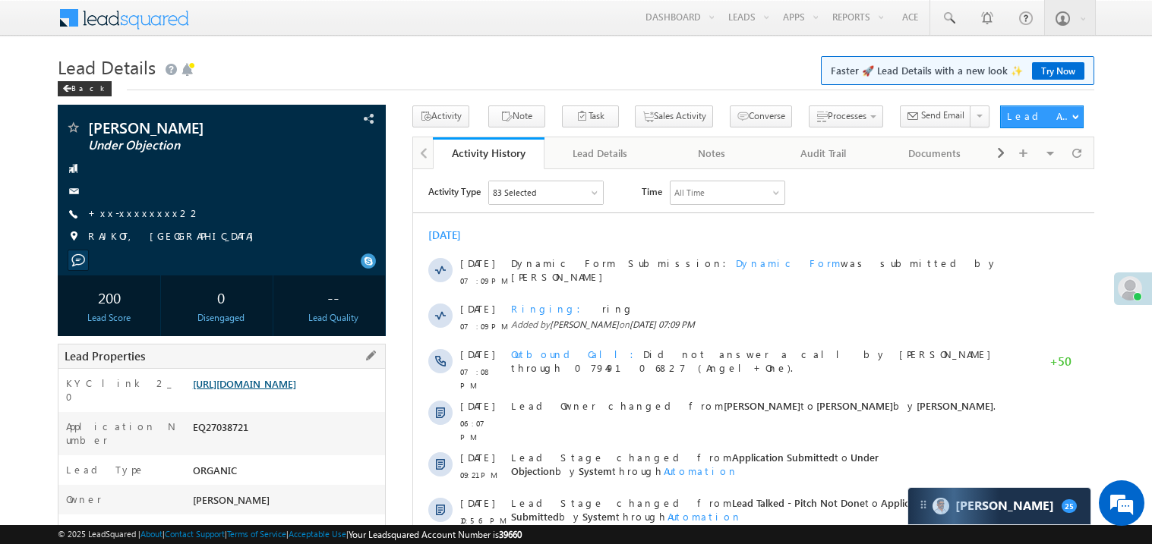
click at [290, 390] on link "[URL][DOMAIN_NAME]" at bounding box center [244, 383] width 103 height 13
click at [130, 213] on link "+xx-xxxxxxxx22" at bounding box center [144, 213] width 113 height 13
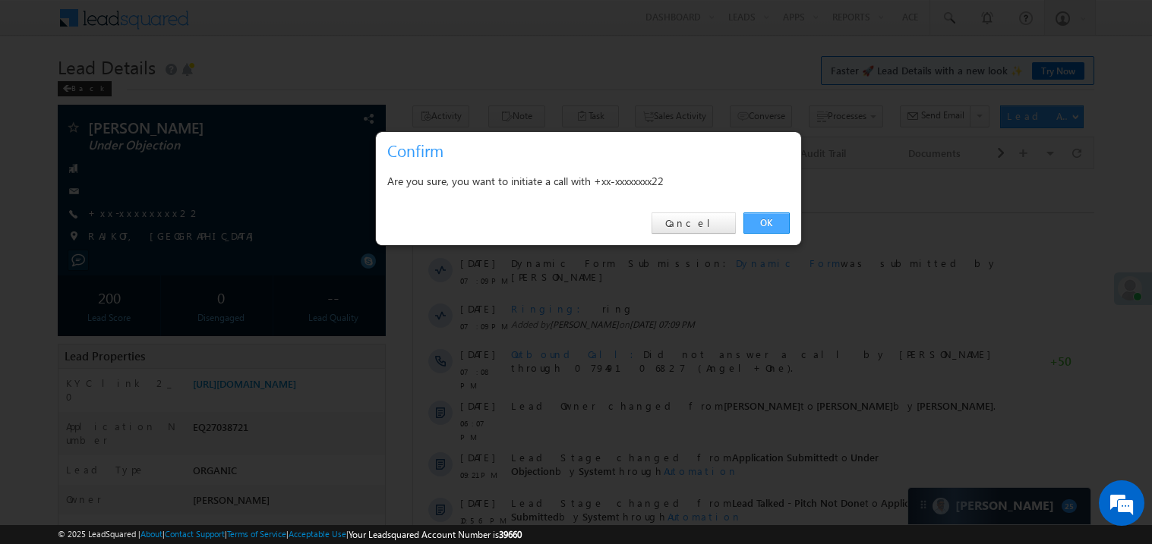
click at [770, 221] on link "OK" at bounding box center [766, 223] width 46 height 21
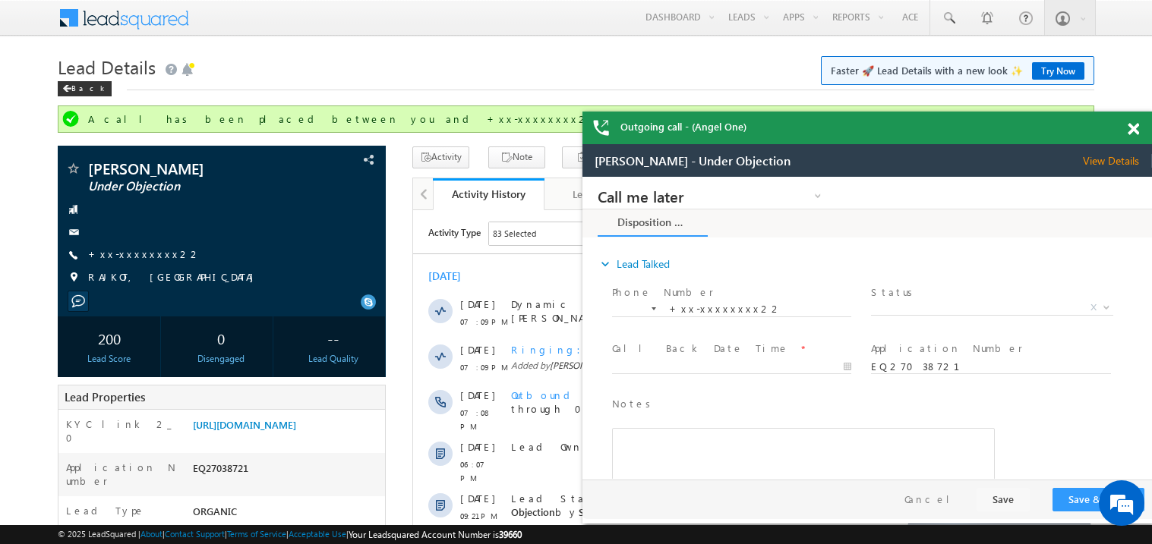
click at [537, 269] on div "[DATE]" at bounding box center [752, 276] width 681 height 14
click at [1136, 121] on div at bounding box center [1141, 127] width 20 height 30
click at [1134, 144] on iframe at bounding box center [866, 334] width 569 height 380
click at [1137, 137] on div at bounding box center [1141, 127] width 20 height 30
click at [1137, 134] on span at bounding box center [1132, 129] width 11 height 13
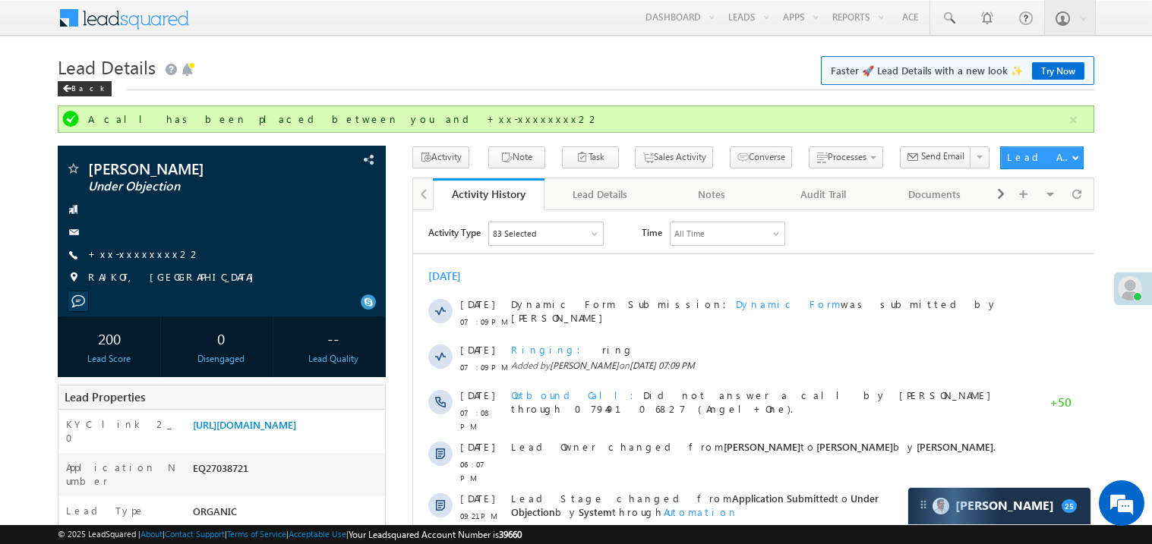
click at [654, 273] on div "[DATE]" at bounding box center [752, 276] width 681 height 14
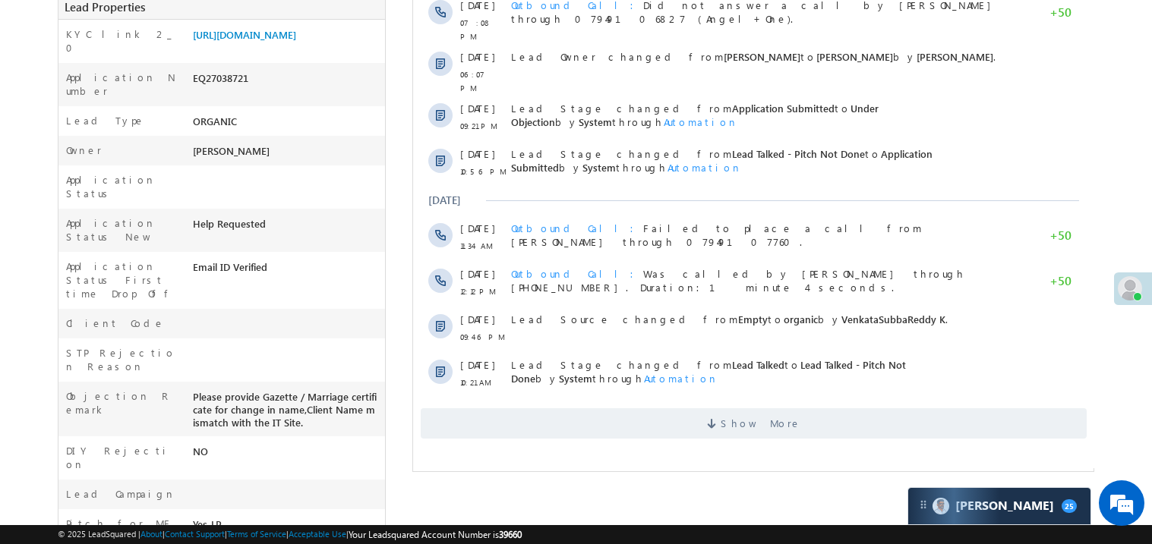
scroll to position [424, 0]
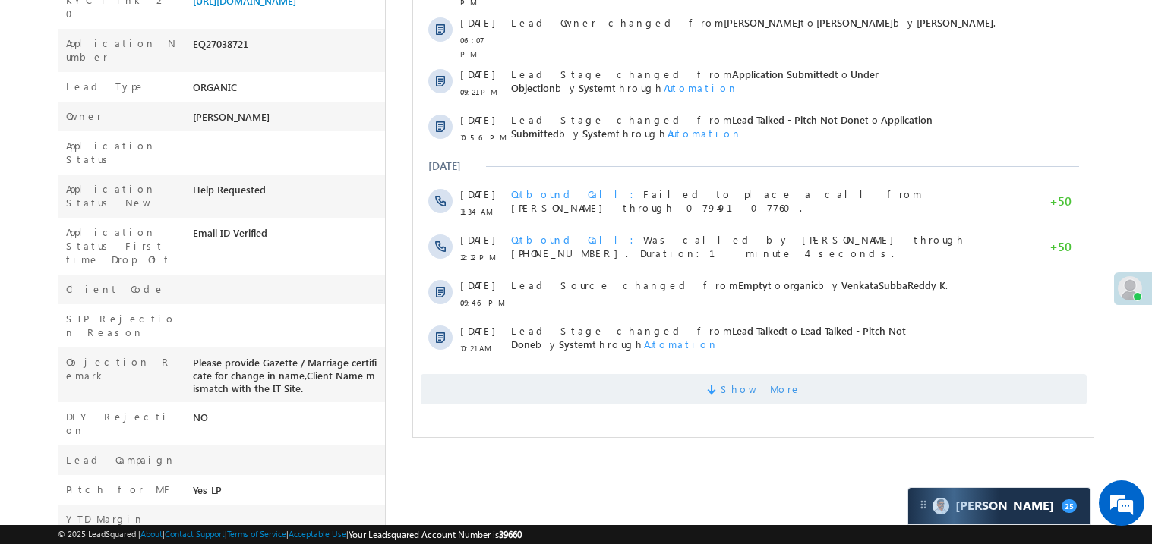
click at [673, 374] on span "Show More" at bounding box center [753, 389] width 666 height 30
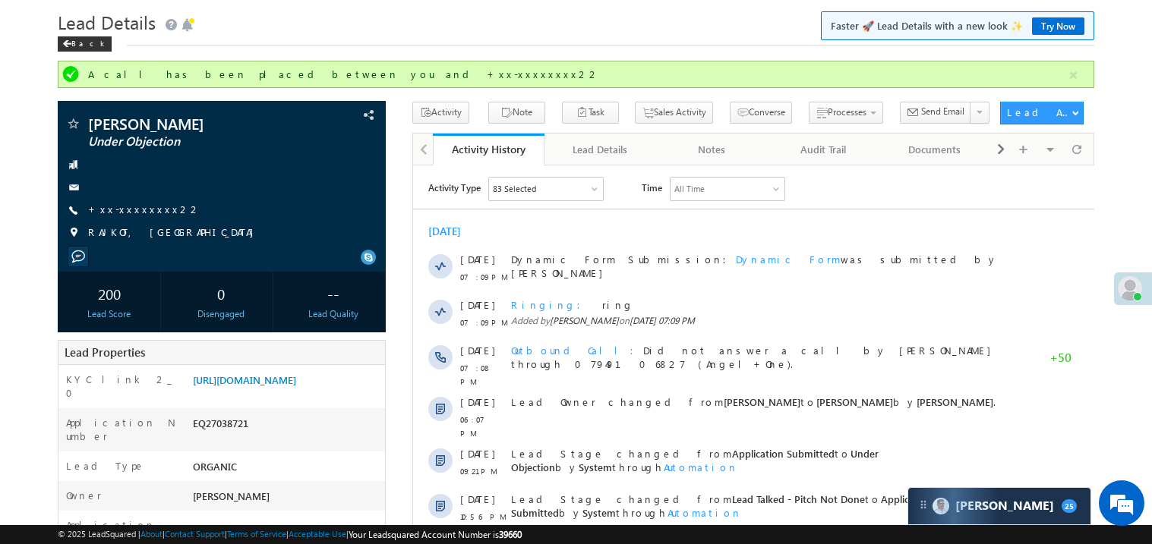
scroll to position [0, 0]
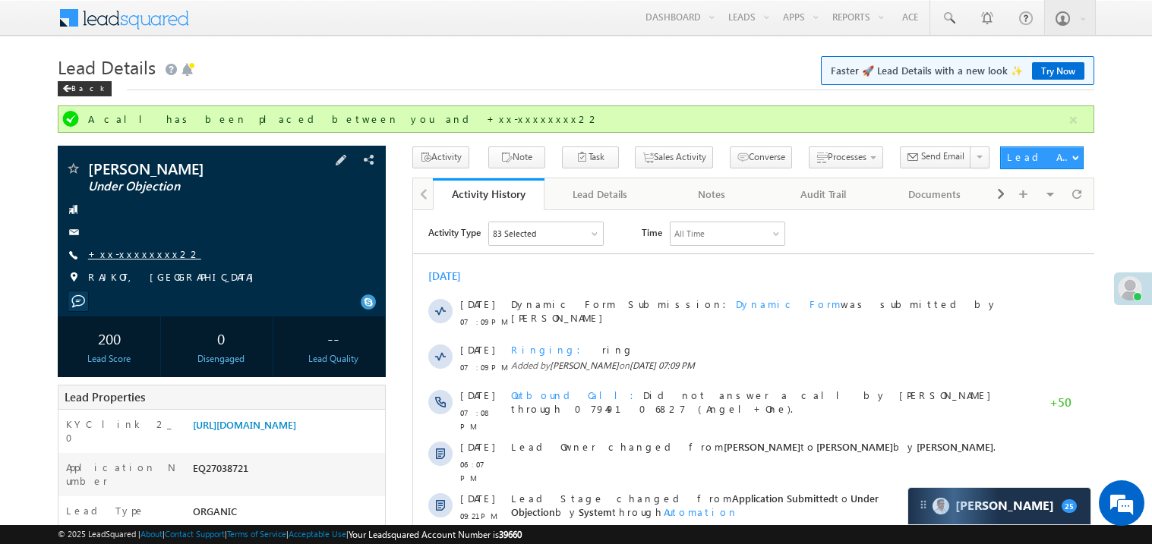
click at [137, 254] on link "+xx-xxxxxxxx22" at bounding box center [144, 254] width 113 height 13
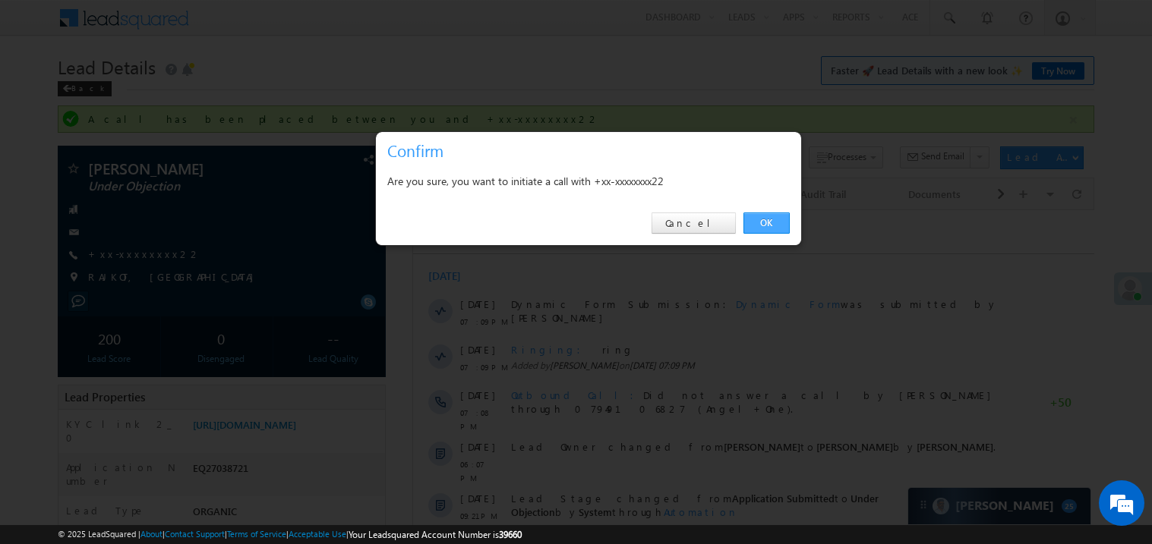
click at [776, 220] on link "OK" at bounding box center [766, 223] width 46 height 21
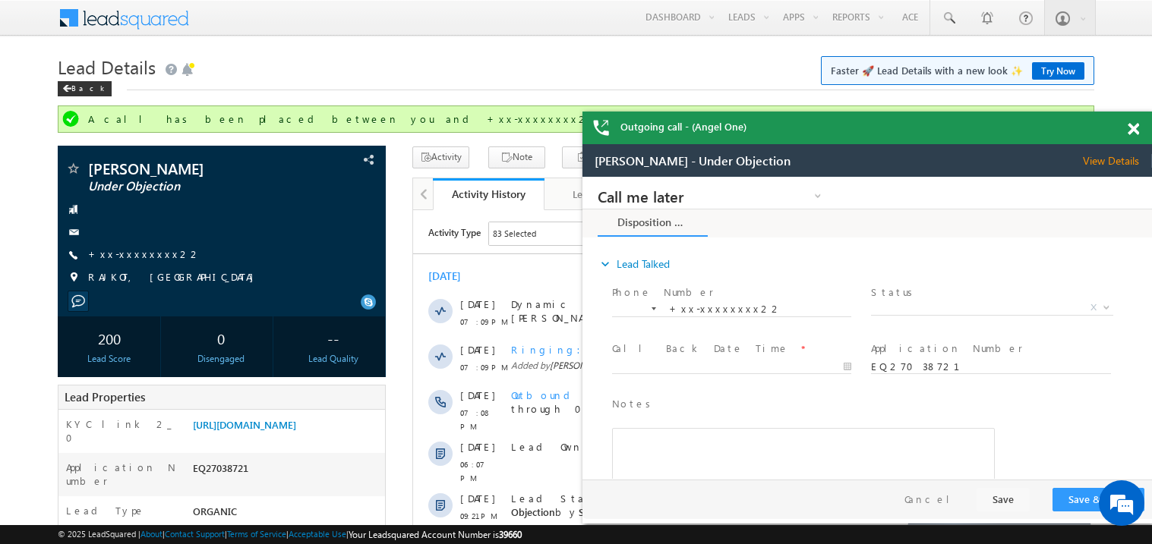
click at [1133, 125] on span at bounding box center [1132, 129] width 11 height 13
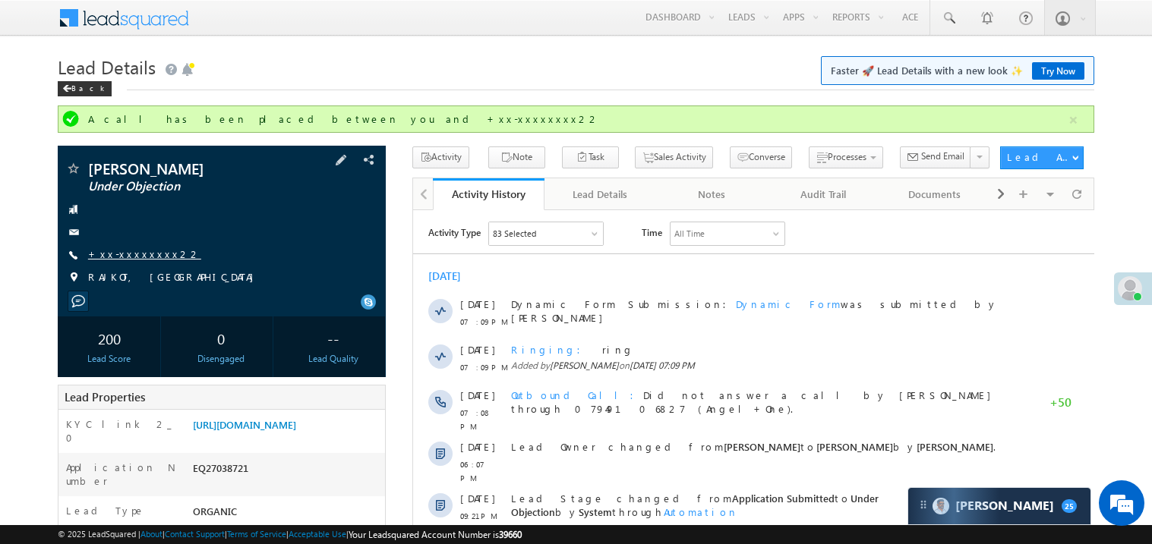
click at [136, 256] on link "+xx-xxxxxxxx22" at bounding box center [144, 254] width 113 height 13
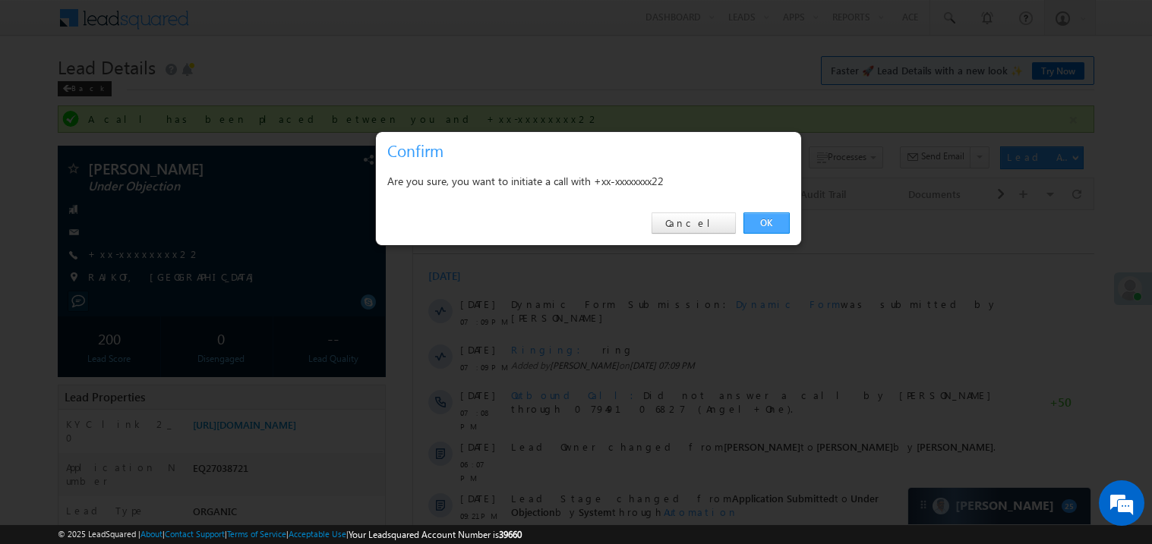
click at [768, 219] on link "OK" at bounding box center [766, 223] width 46 height 21
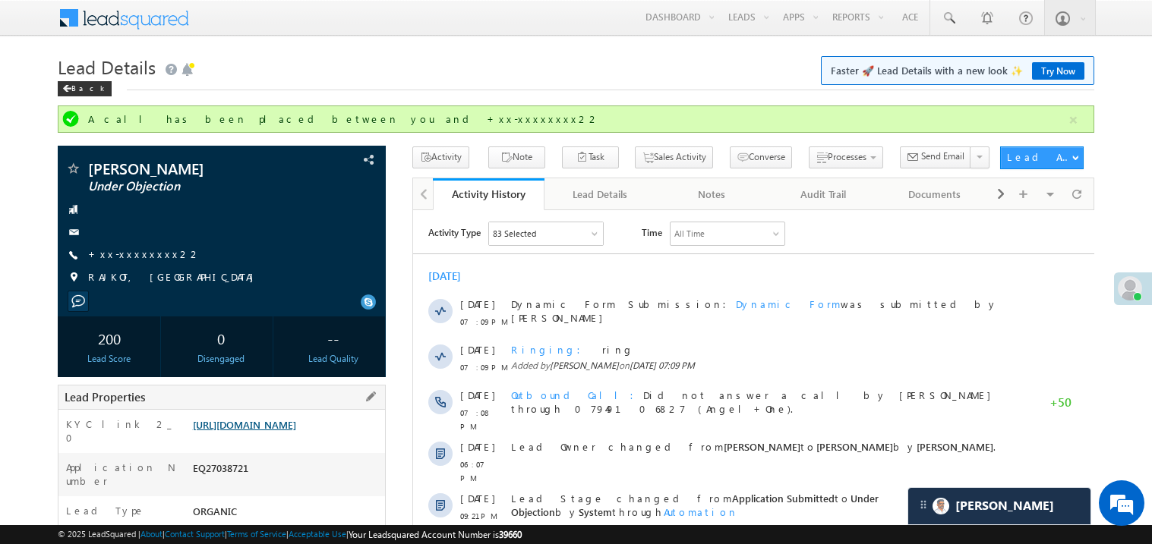
click at [296, 431] on link "https://angelbroking1-pk3em7sa.customui-test.leadsquared.com?leadId=4cc0aee7-66…" at bounding box center [244, 424] width 103 height 13
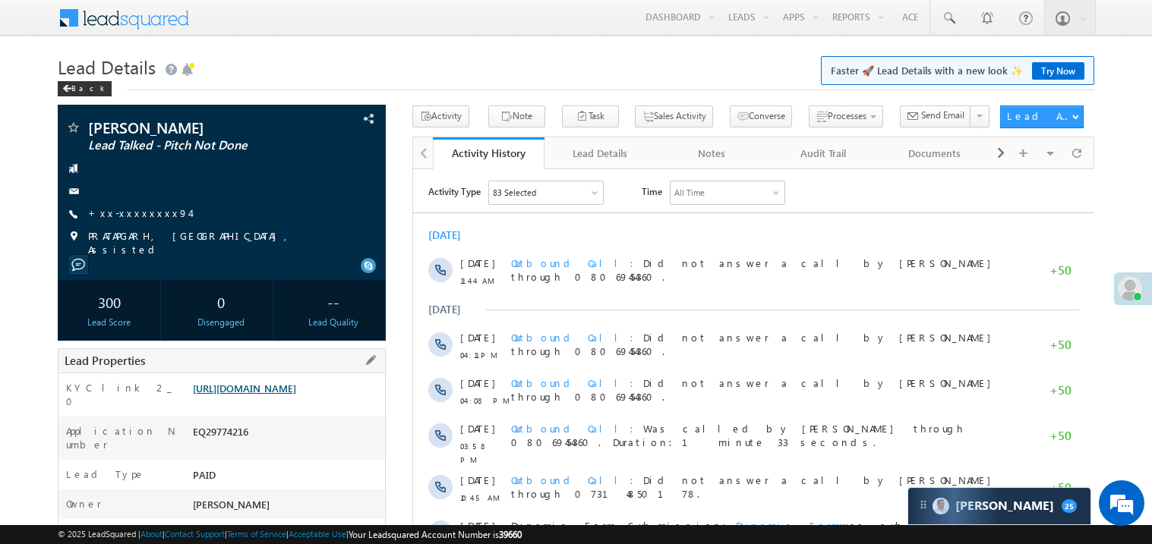
click at [293, 395] on link "https://angelbroking1-pk3em7sa.customui-test.leadsquared.com?leadId=68b6d4cb-5e…" at bounding box center [244, 388] width 103 height 13
click at [286, 395] on link "https://angelbroking1-pk3em7sa.customui-test.leadsquared.com?leadId=68b6d4cb-5e…" at bounding box center [244, 388] width 103 height 13
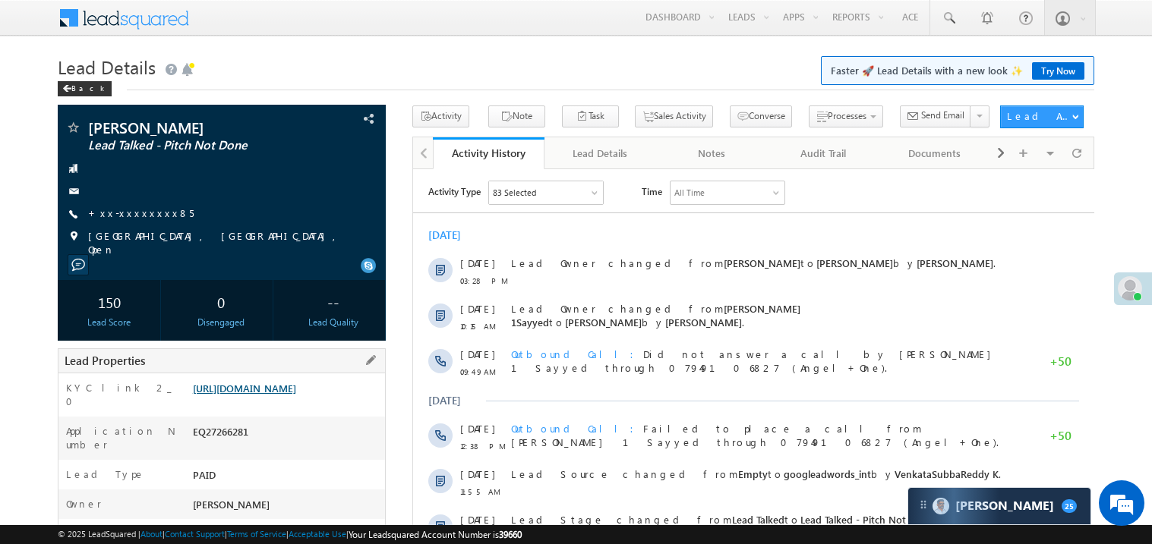
click at [296, 389] on link "[URL][DOMAIN_NAME]" at bounding box center [244, 388] width 103 height 13
click at [141, 220] on span "+xx-xxxxxxxx85" at bounding box center [141, 214] width 106 height 15
click at [139, 213] on link "+xx-xxxxxxxx85" at bounding box center [141, 213] width 106 height 13
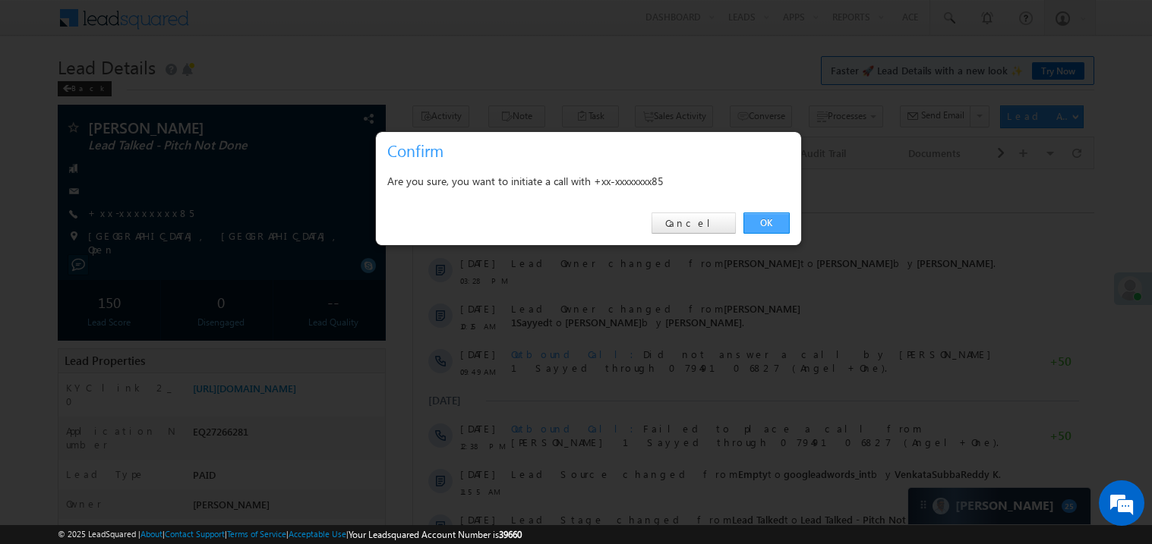
click at [762, 226] on link "OK" at bounding box center [766, 223] width 46 height 21
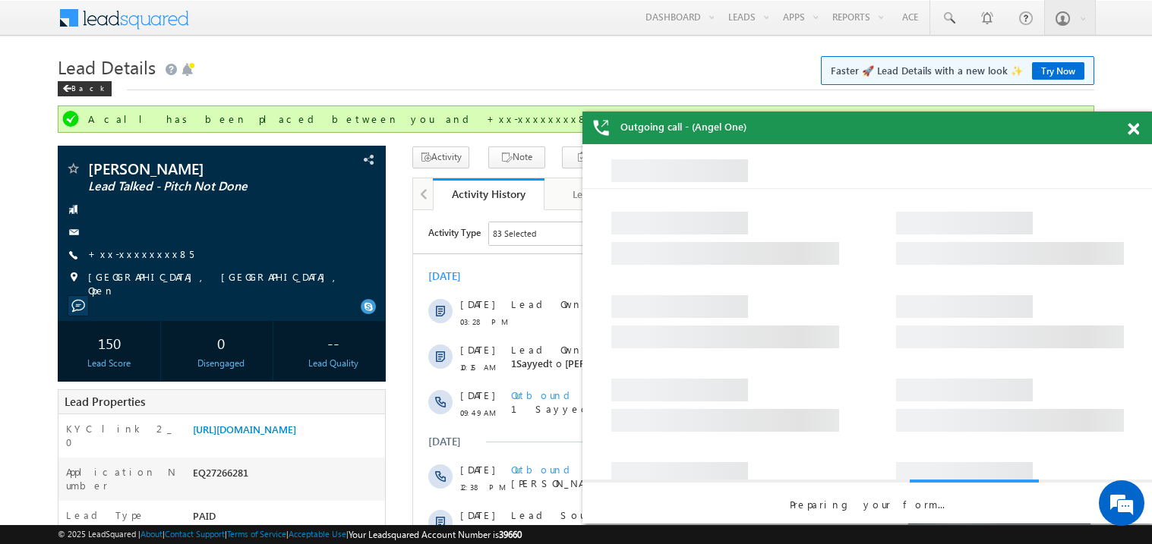
click at [1134, 132] on span at bounding box center [1132, 129] width 11 height 13
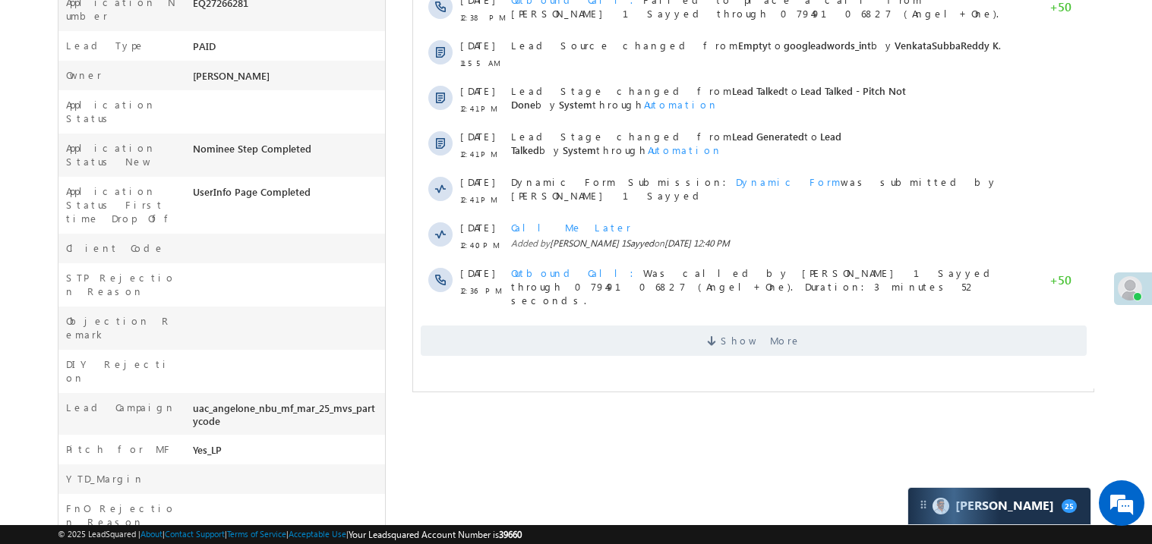
scroll to position [576, 0]
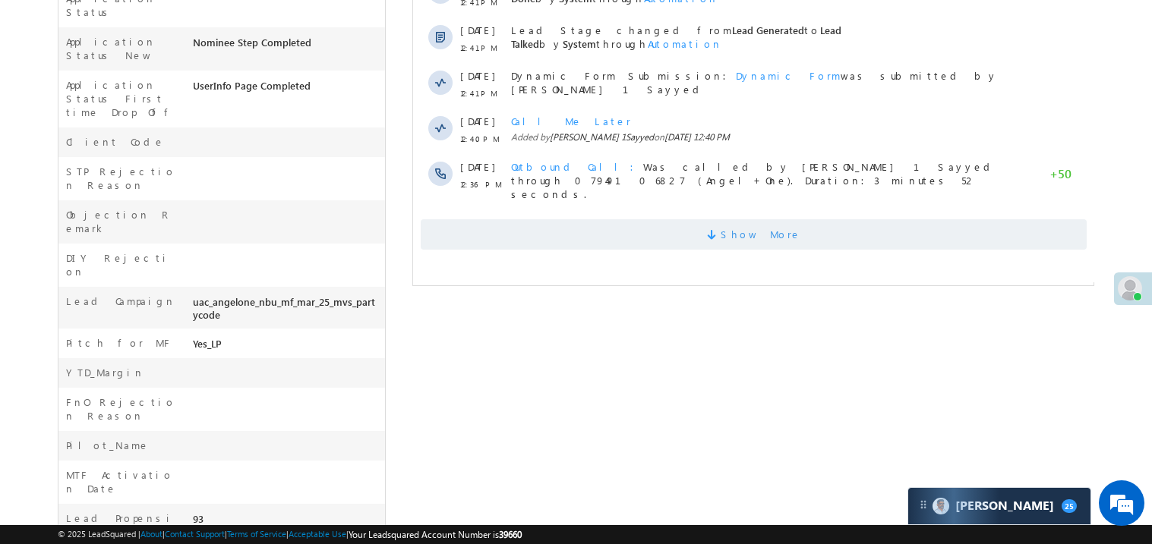
click at [687, 225] on span "Show More" at bounding box center [753, 234] width 666 height 30
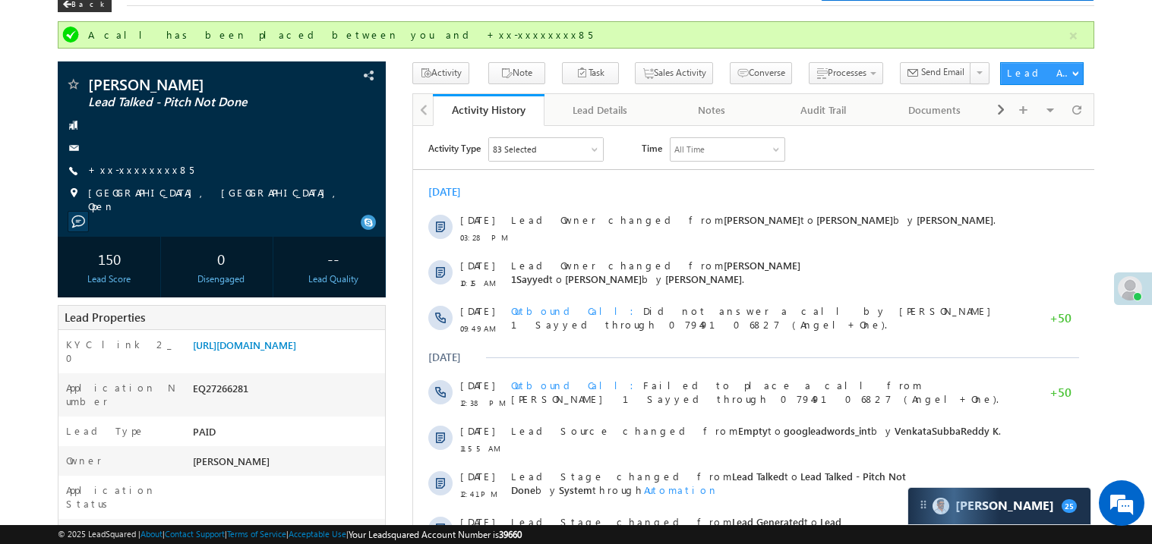
scroll to position [0, 0]
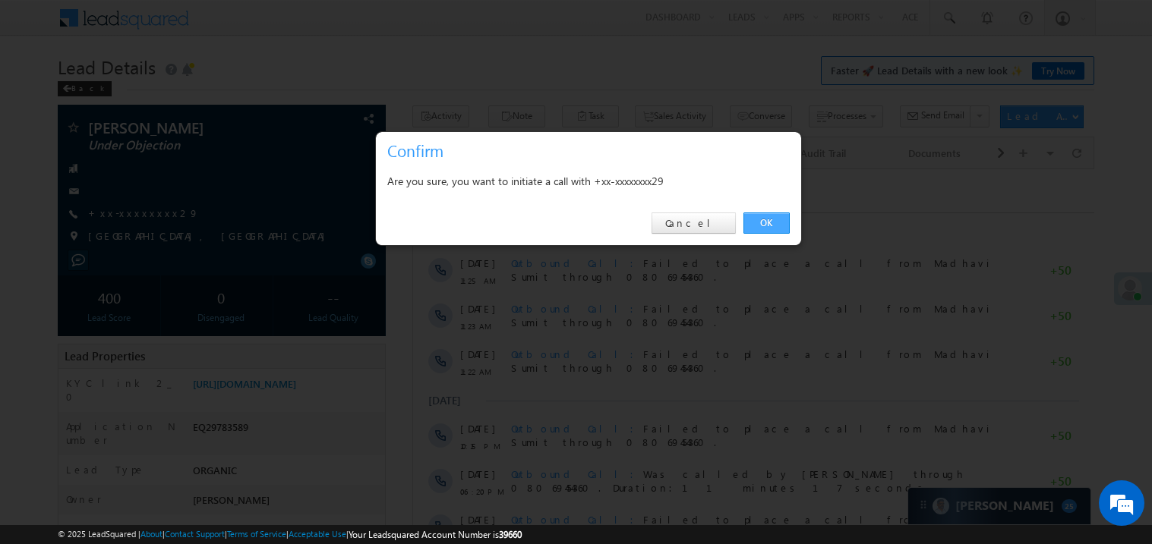
click at [769, 225] on link "OK" at bounding box center [766, 223] width 46 height 21
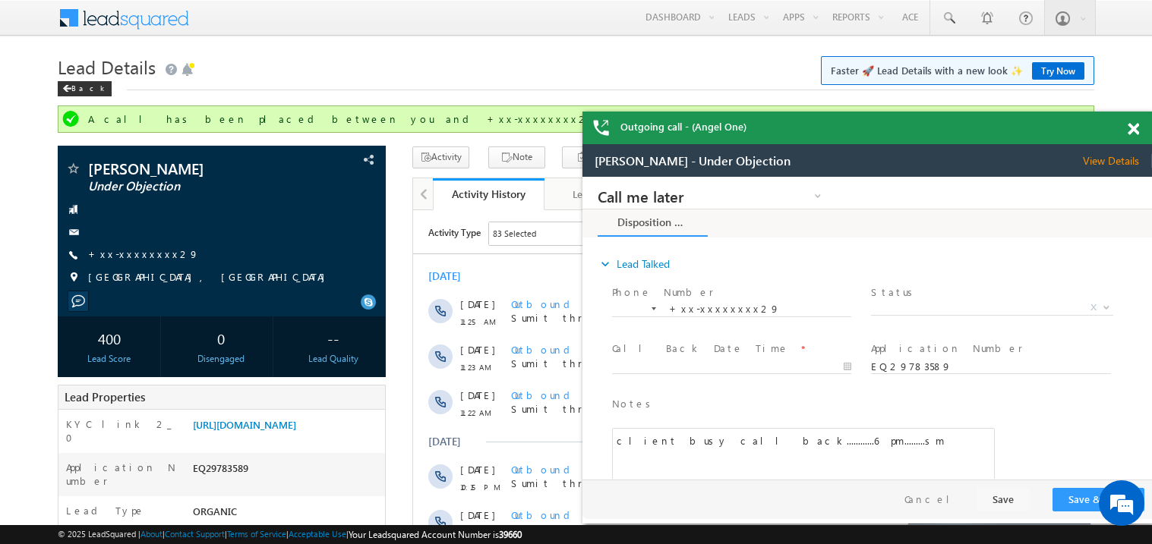
click at [1135, 128] on span at bounding box center [1132, 129] width 11 height 13
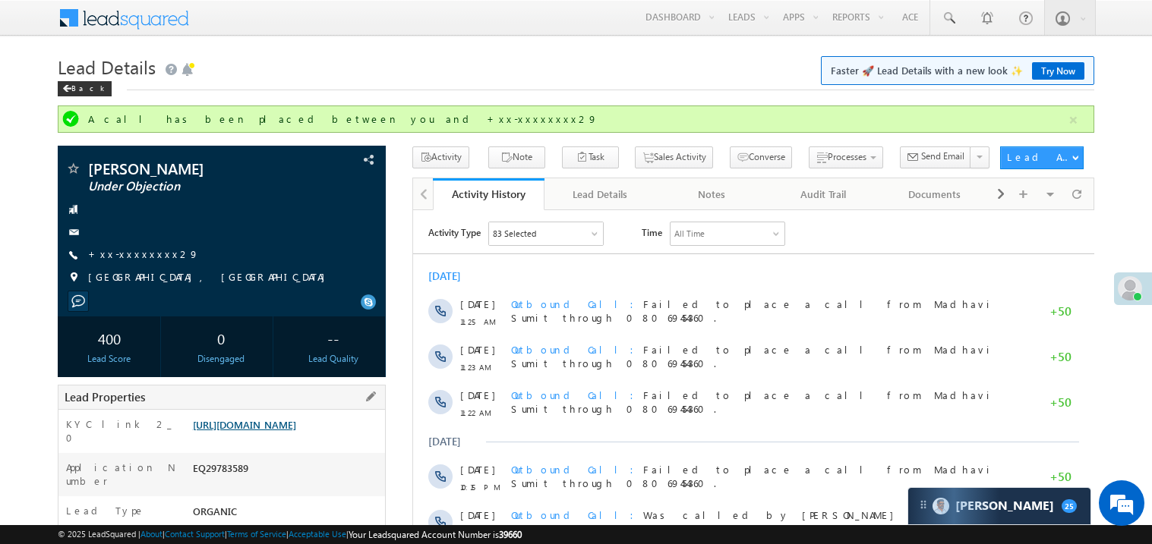
click at [296, 431] on link "https://angelbroking1-pk3em7sa.customui-test.leadsquared.com?leadId=21faa8b7-87…" at bounding box center [244, 424] width 103 height 13
click at [1053, 68] on link "Try Now" at bounding box center [1058, 70] width 52 height 17
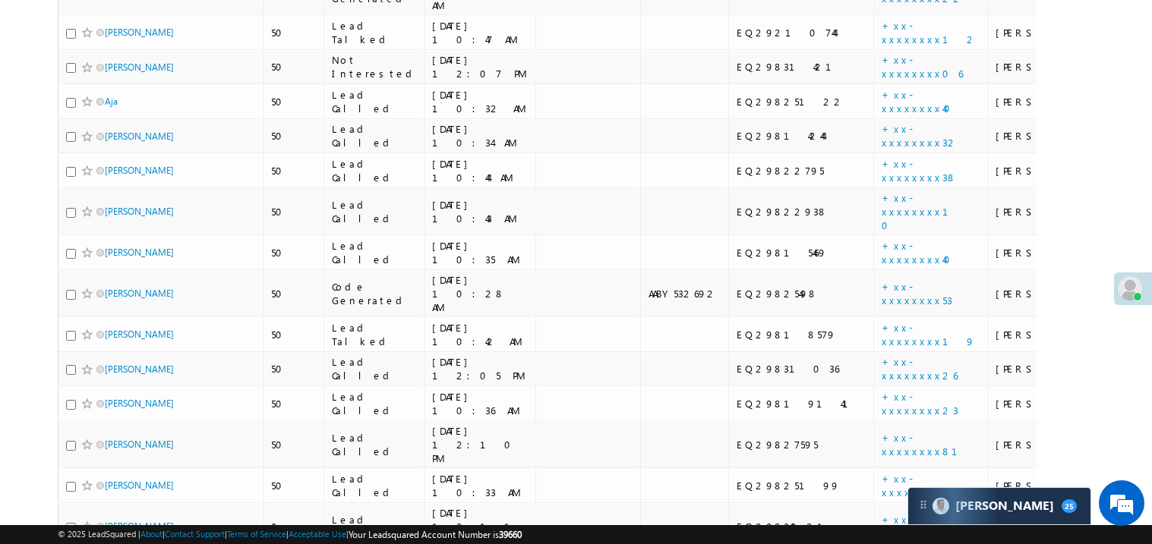
scroll to position [303, 0]
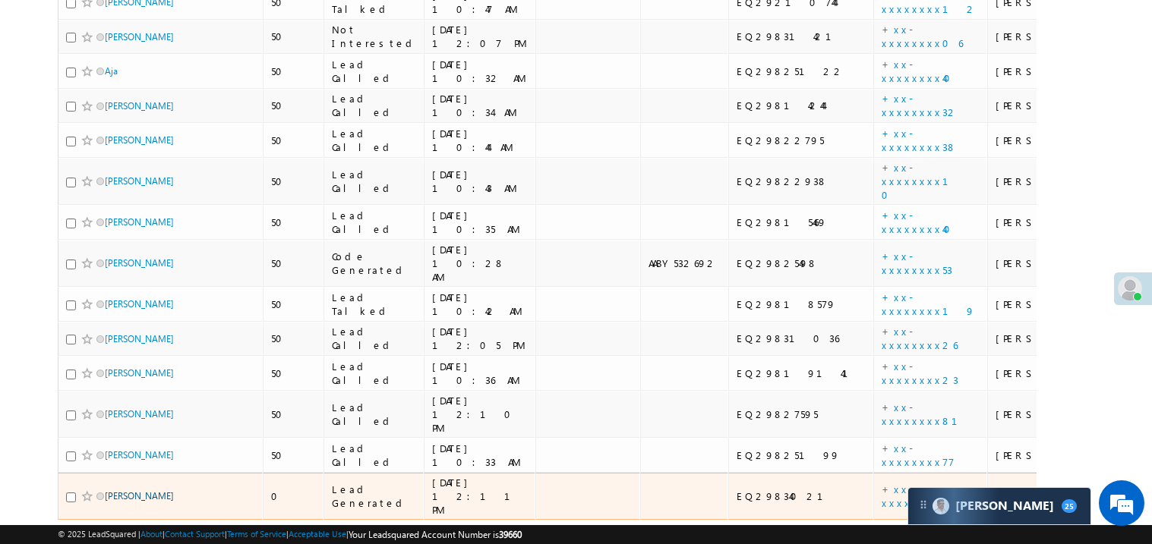
click at [154, 490] on link "Prashant Kumar" at bounding box center [139, 495] width 69 height 11
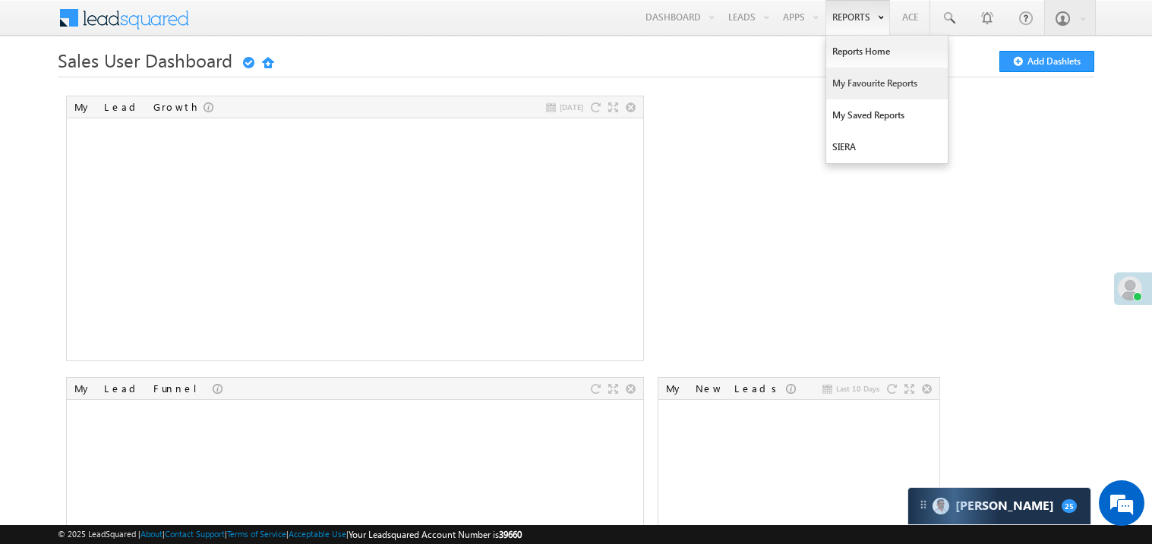
click at [860, 84] on link "My Favourite Reports" at bounding box center [886, 84] width 121 height 32
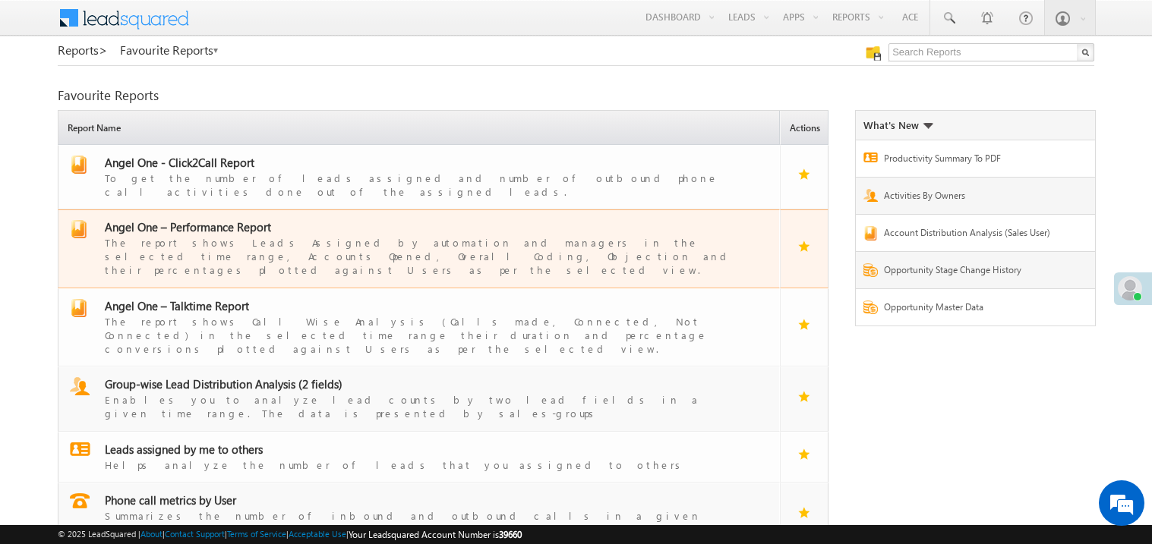
click at [207, 219] on span "Angel One – Performance Report" at bounding box center [188, 226] width 166 height 15
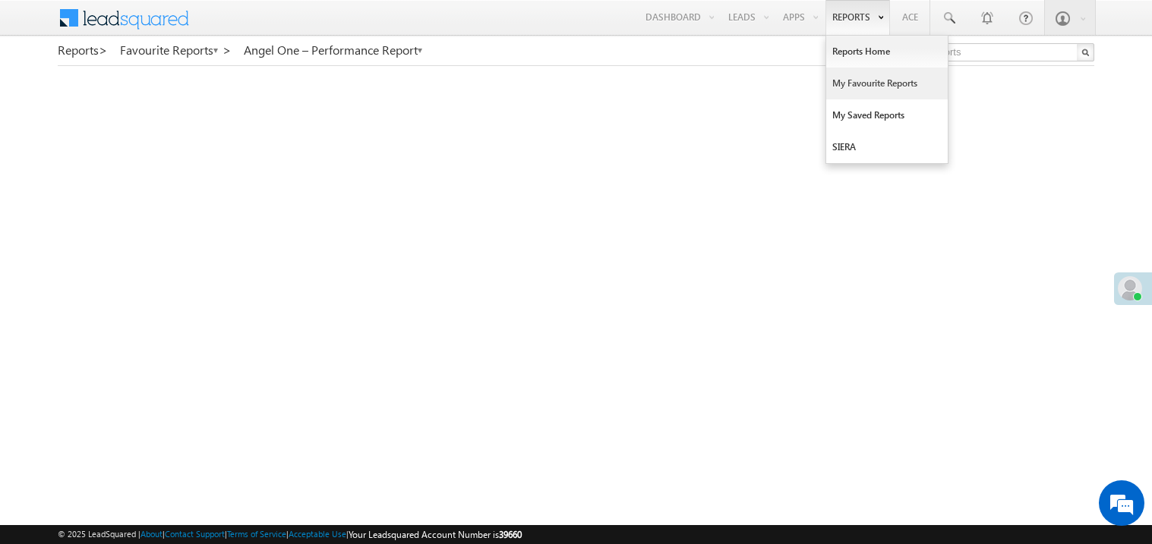
click at [853, 82] on link "My Favourite Reports" at bounding box center [886, 84] width 121 height 32
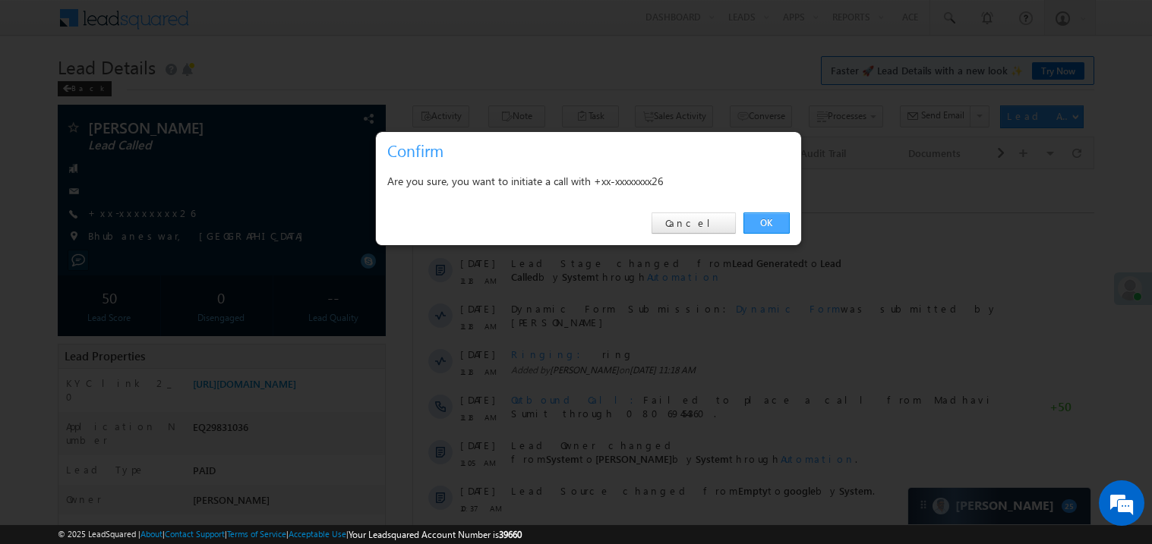
click at [764, 216] on link "OK" at bounding box center [766, 223] width 46 height 21
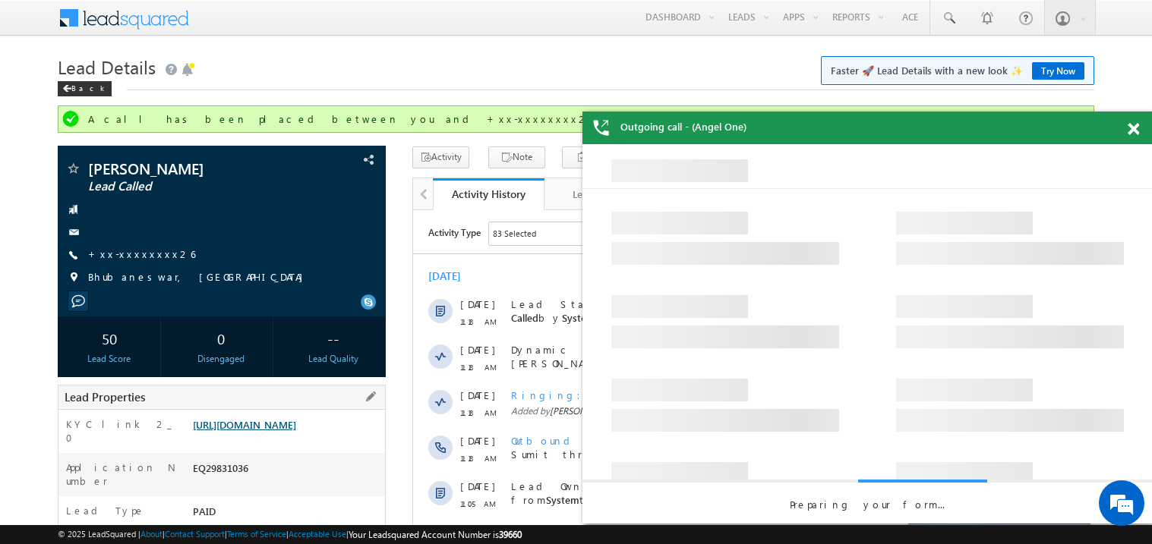
click at [294, 429] on link "https://angelbroking1-pk3em7sa.customui-test.leadsquared.com?leadId=30b454b3-69…" at bounding box center [244, 424] width 103 height 13
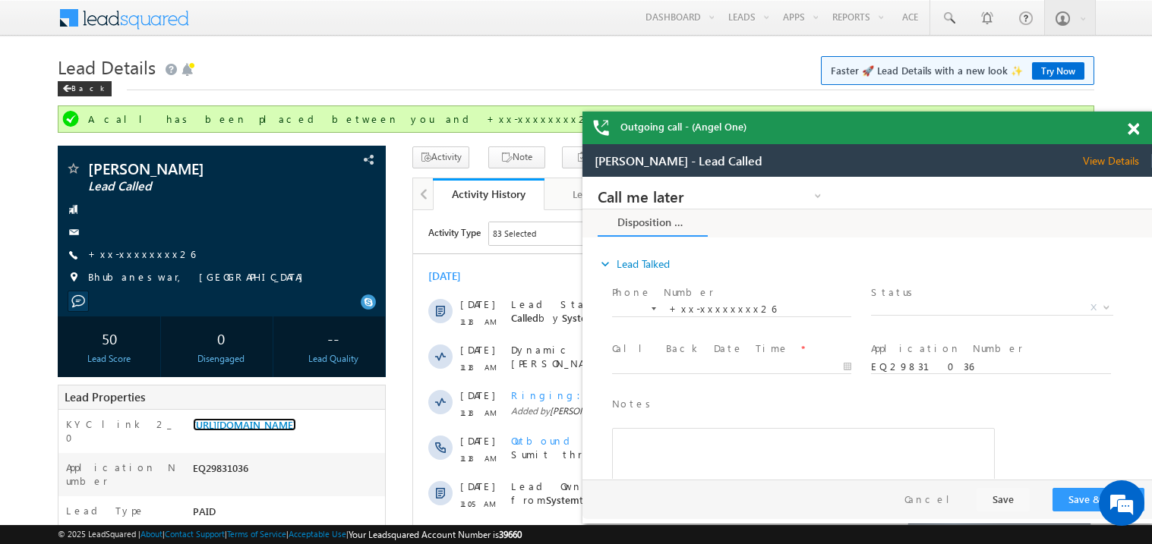
click at [1138, 126] on span at bounding box center [1132, 129] width 11 height 13
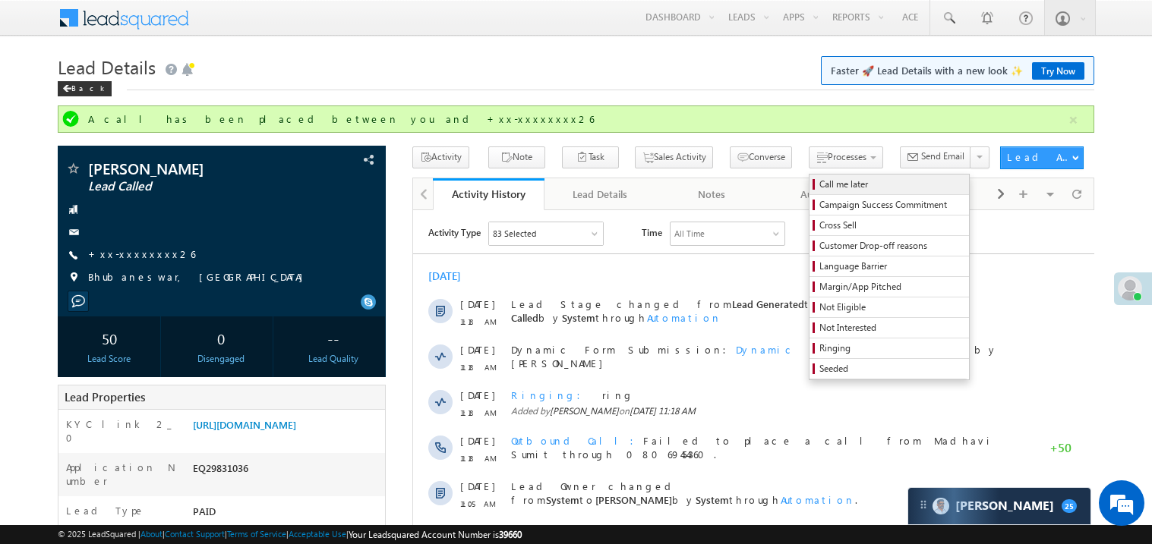
click at [819, 188] on span "Call me later" at bounding box center [891, 185] width 144 height 14
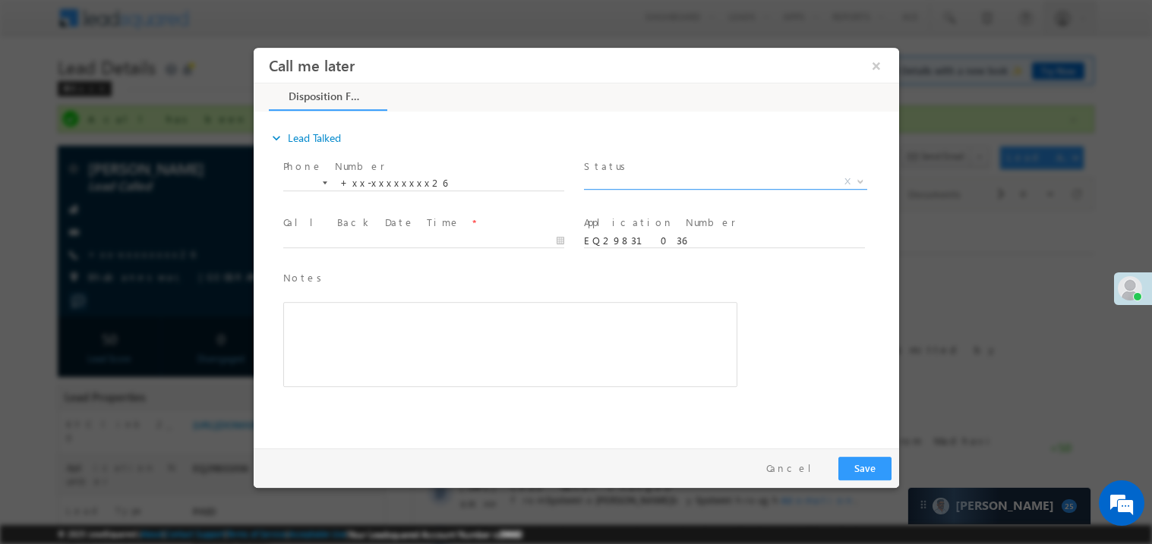
click at [629, 175] on span "X" at bounding box center [724, 181] width 283 height 15
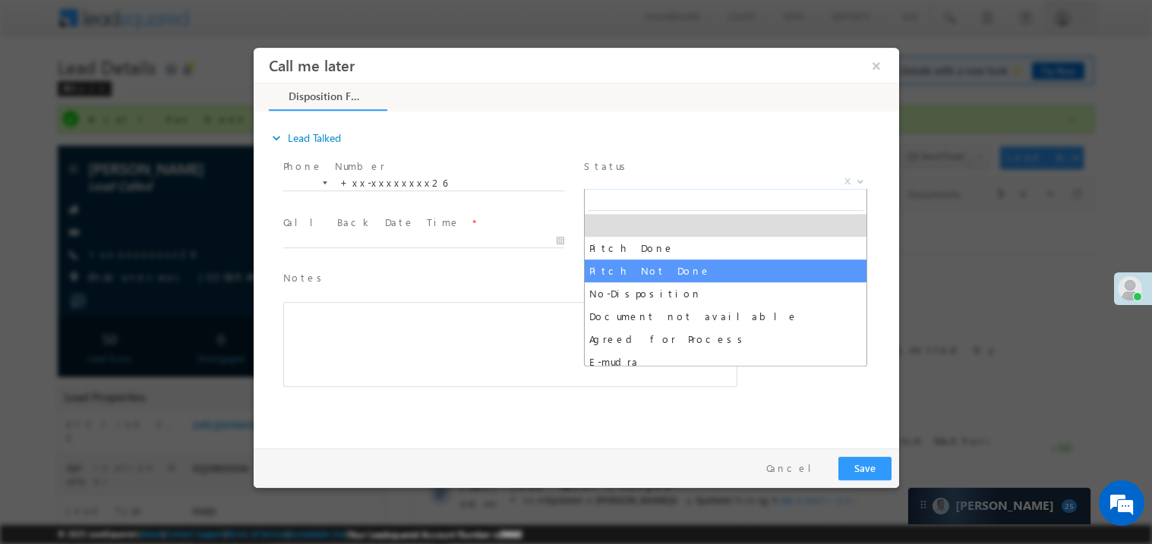
select select "Pitch Not Done"
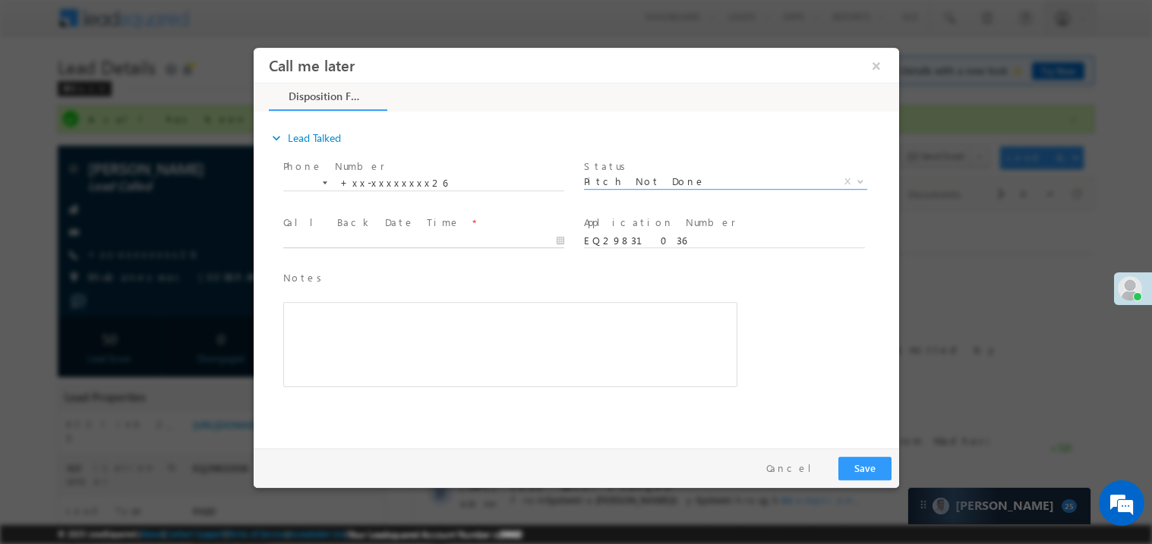
click at [351, 238] on body "Call me later ×" at bounding box center [575, 244] width 645 height 394
type input "10/01/25 12:18 PM"
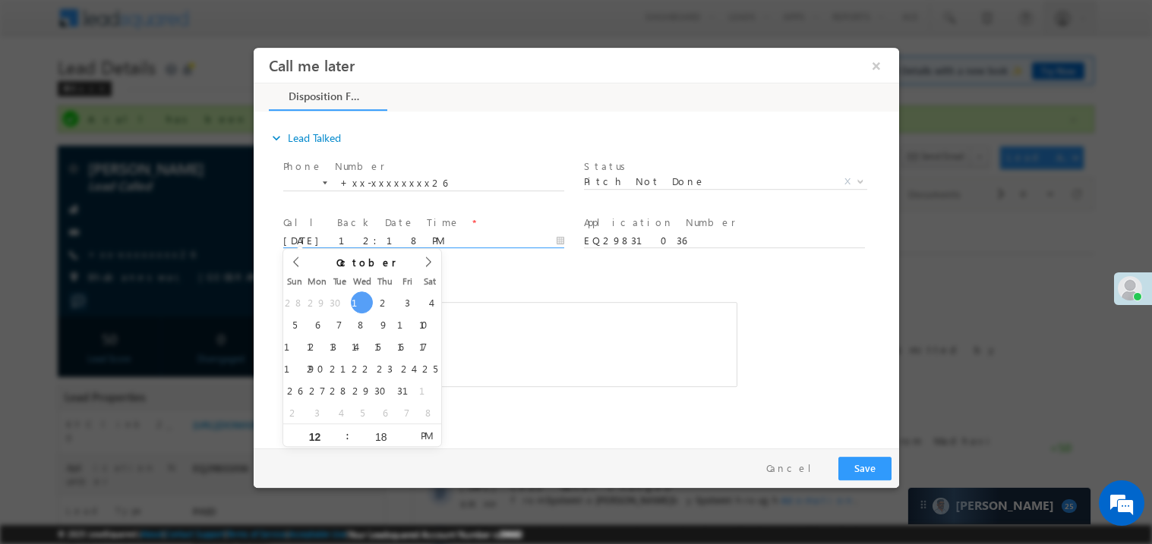
click at [493, 360] on div "Rich Text Editor, 40788eee-0fb2-11ec-a811-0adc8a9d82c2__tab1__section1__Notes__…" at bounding box center [509, 343] width 454 height 85
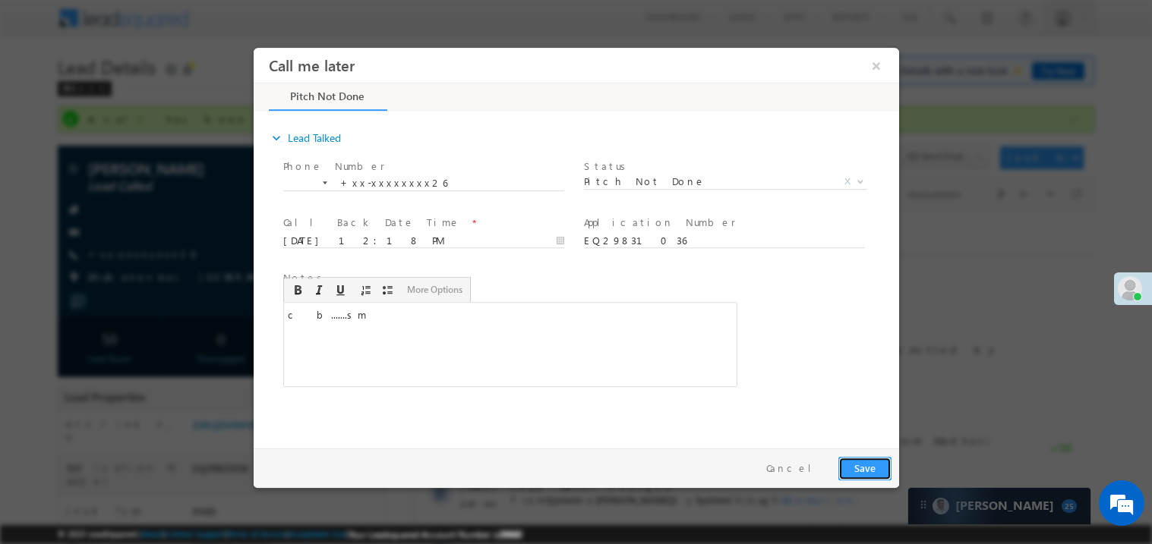
click at [887, 473] on button "Save" at bounding box center [863, 468] width 53 height 24
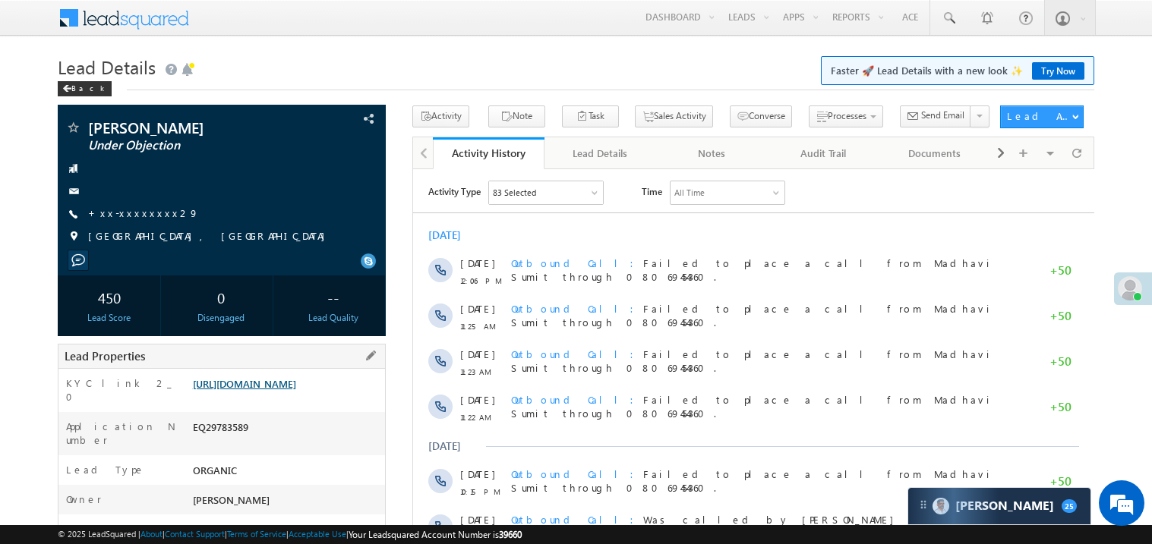
click at [279, 390] on link "[URL][DOMAIN_NAME]" at bounding box center [244, 383] width 103 height 13
click at [296, 379] on link "[URL][DOMAIN_NAME]" at bounding box center [244, 383] width 103 height 13
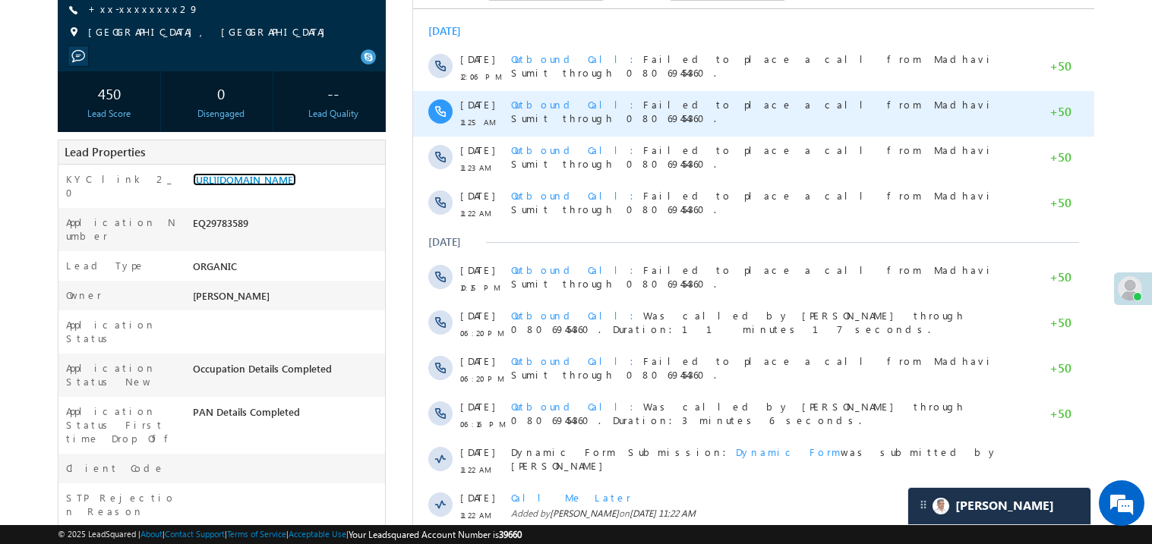
scroll to position [212, 0]
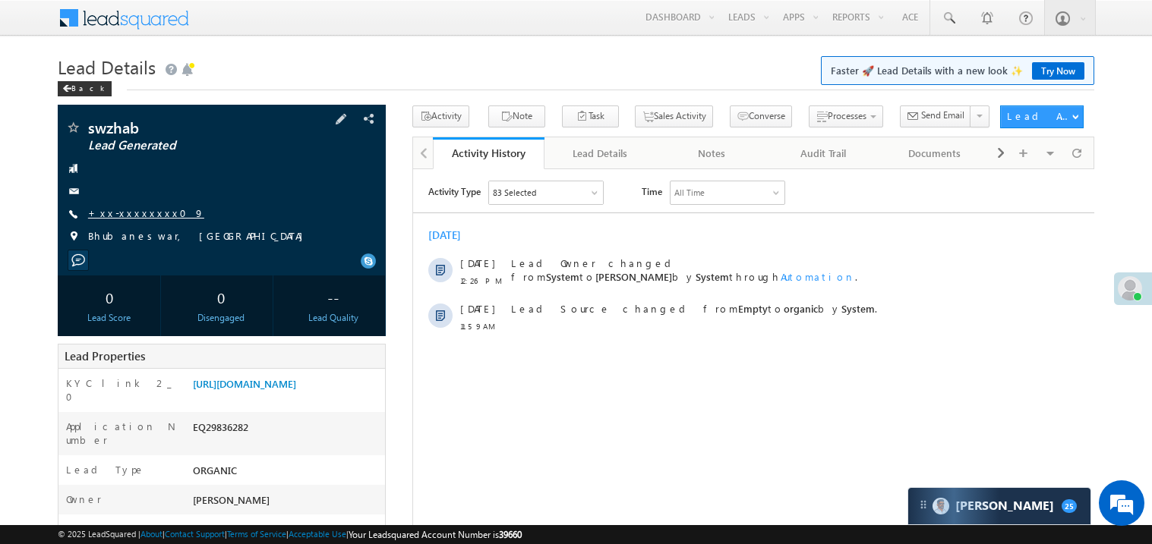
click at [134, 212] on link "+xx-xxxxxxxx09" at bounding box center [146, 213] width 116 height 13
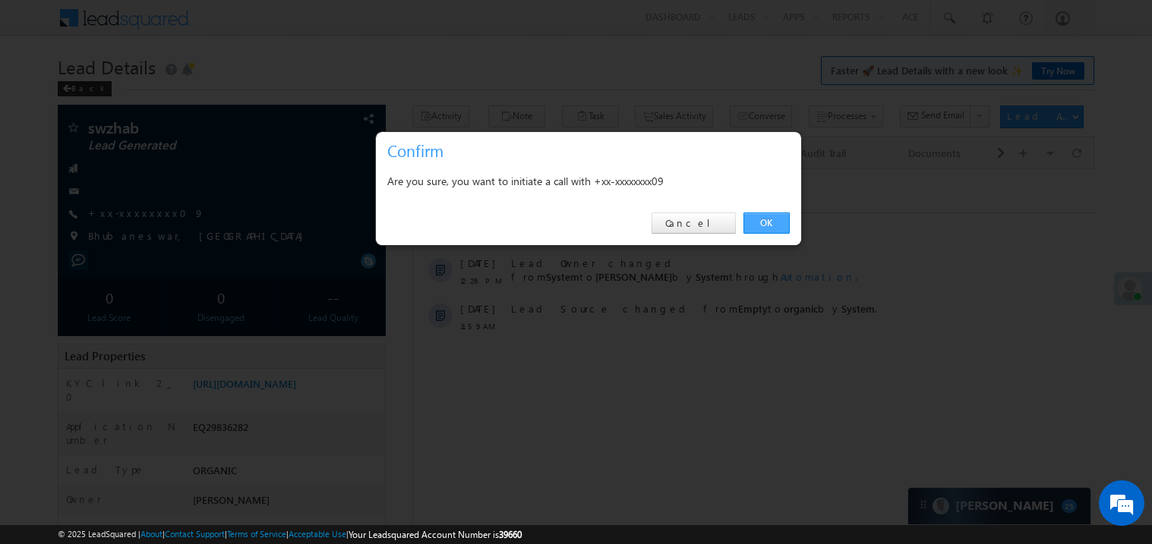
click at [757, 216] on link "OK" at bounding box center [766, 223] width 46 height 21
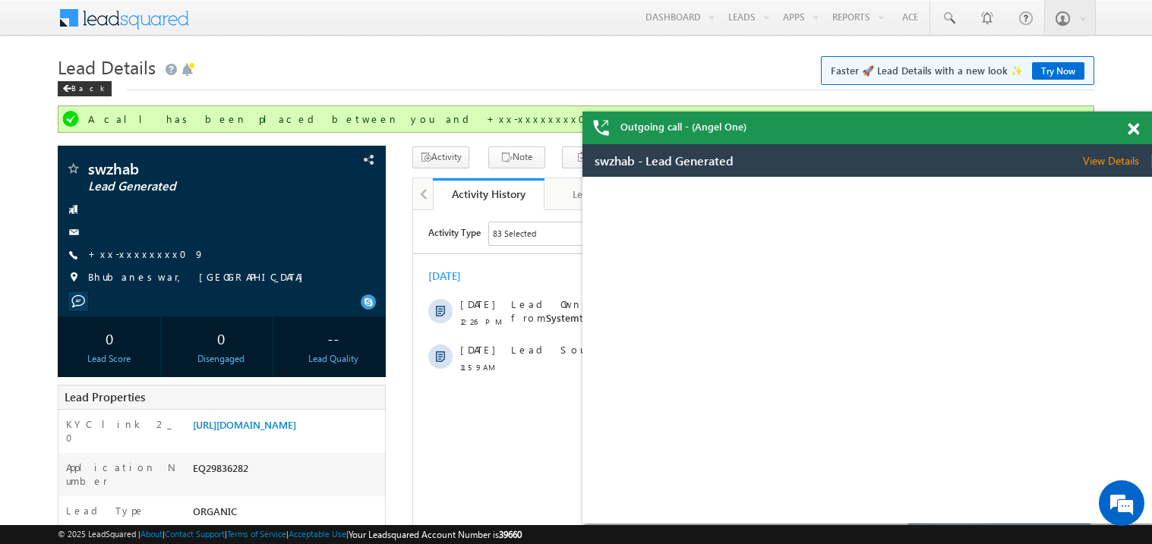
click at [1135, 129] on span at bounding box center [1132, 129] width 11 height 13
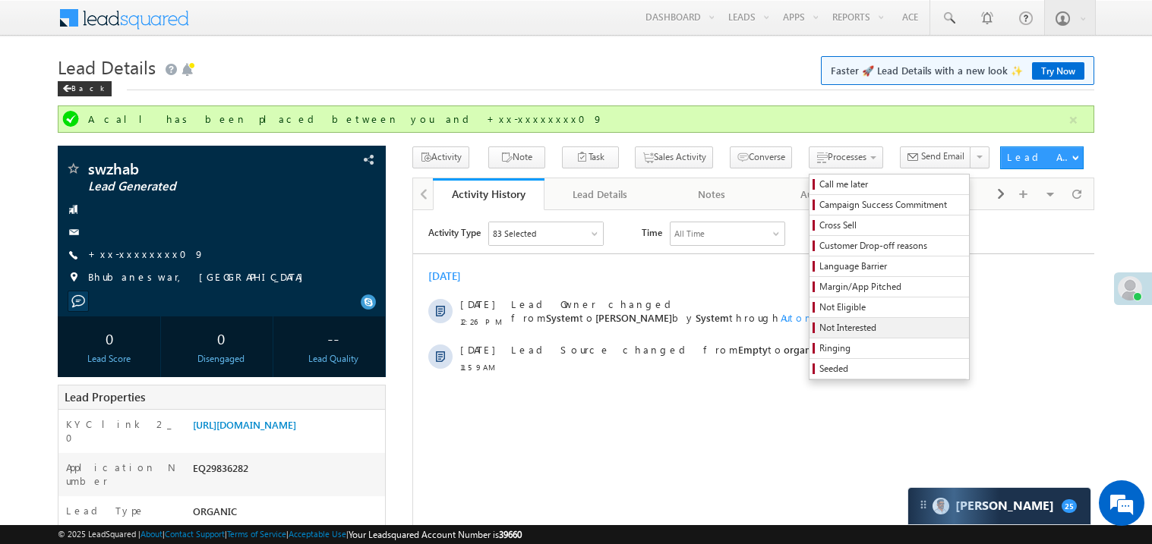
click at [831, 329] on span "Not Interested" at bounding box center [891, 328] width 144 height 14
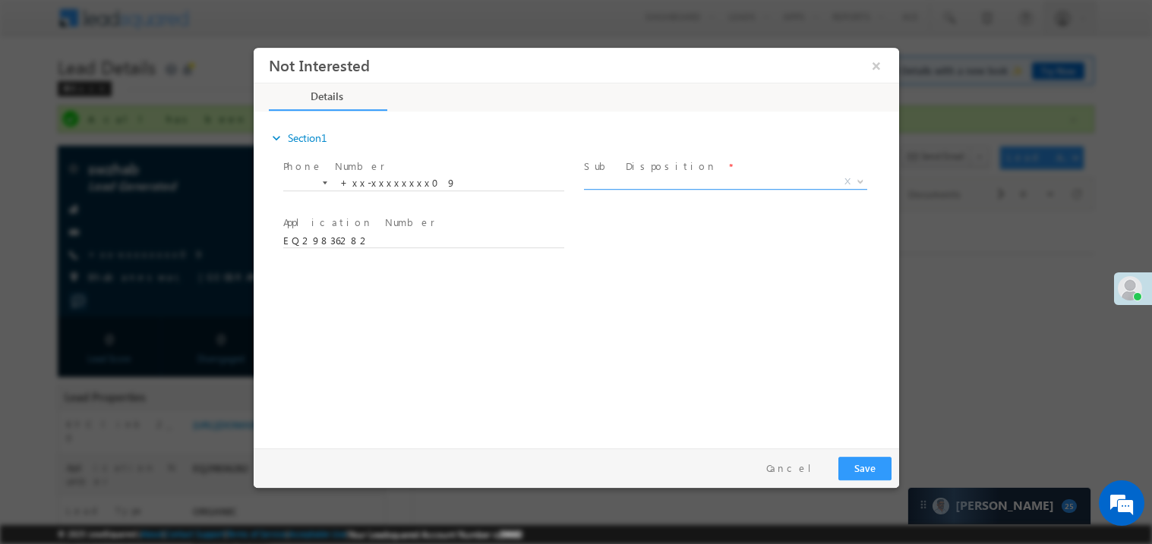
click at [604, 182] on span "X" at bounding box center [724, 181] width 283 height 15
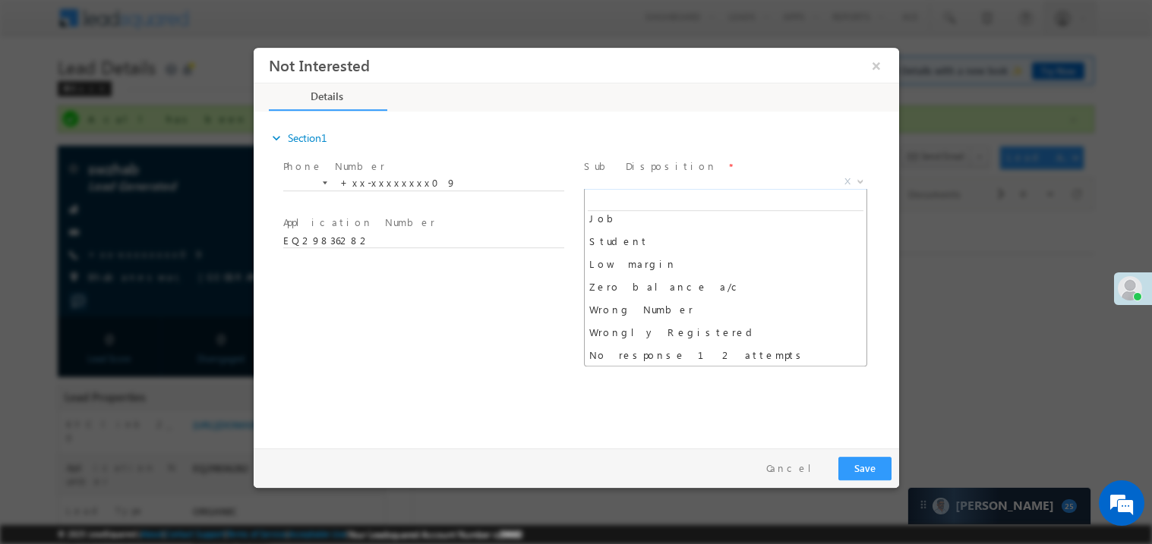
scroll to position [75, 0]
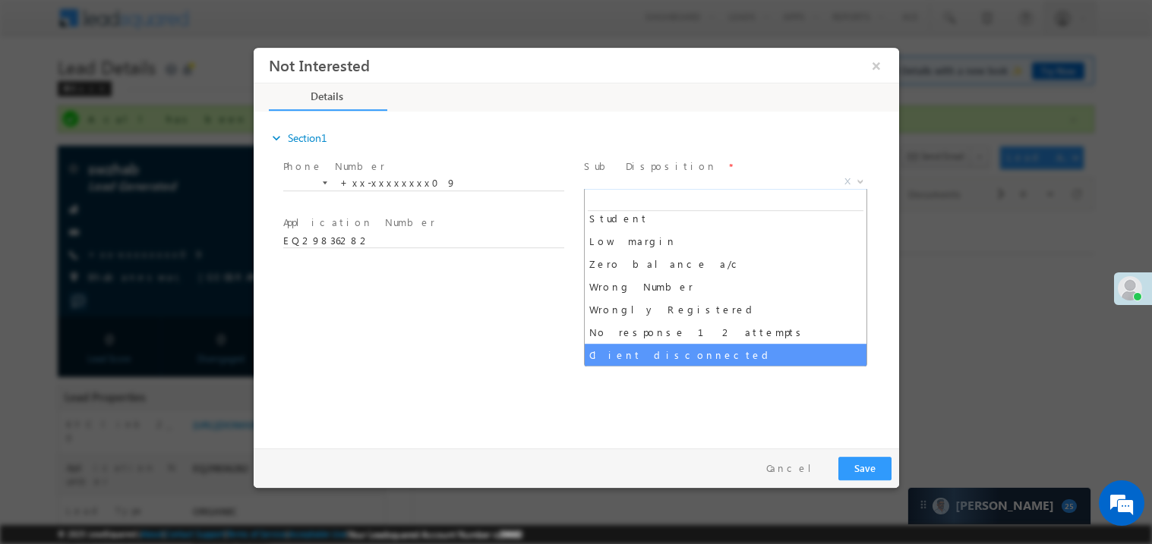
select select "Client disconnected"
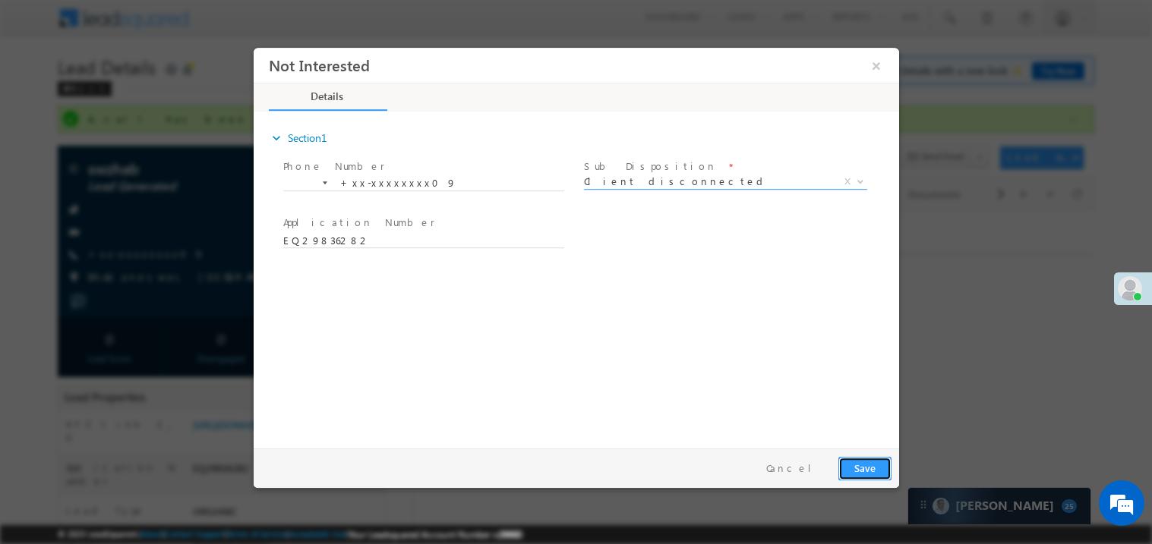
click at [882, 471] on button "Save" at bounding box center [863, 468] width 53 height 24
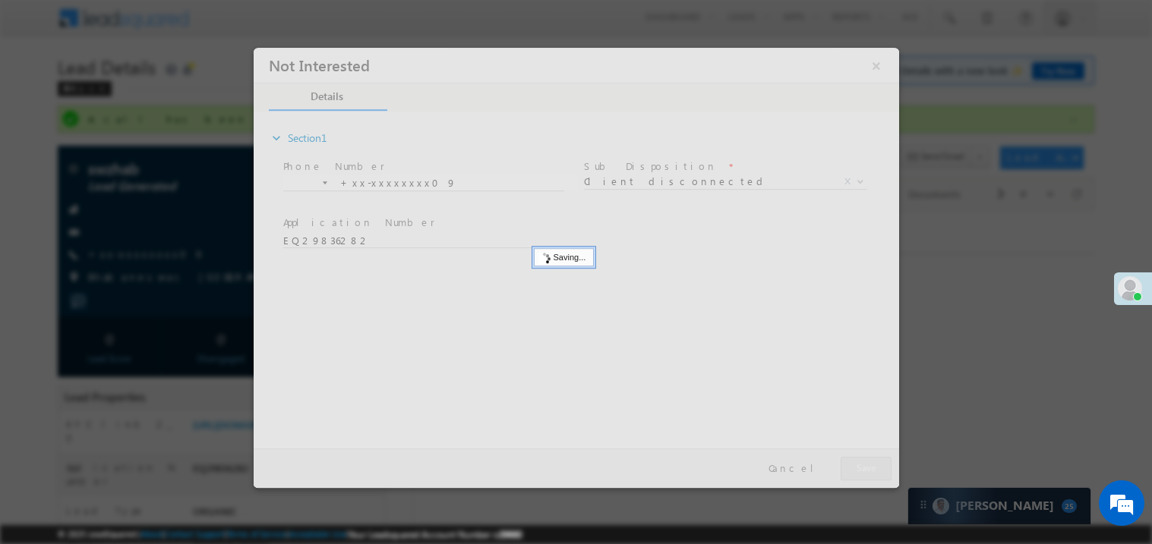
click at [882, 471] on div at bounding box center [575, 267] width 645 height 440
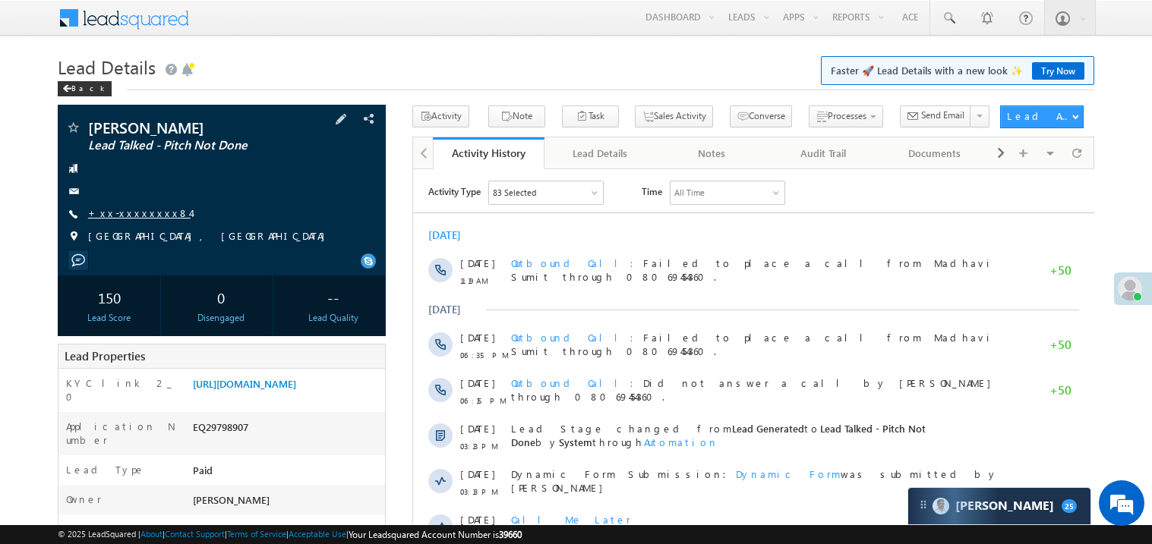
click at [128, 207] on link "+xx-xxxxxxxx84" at bounding box center [139, 213] width 102 height 13
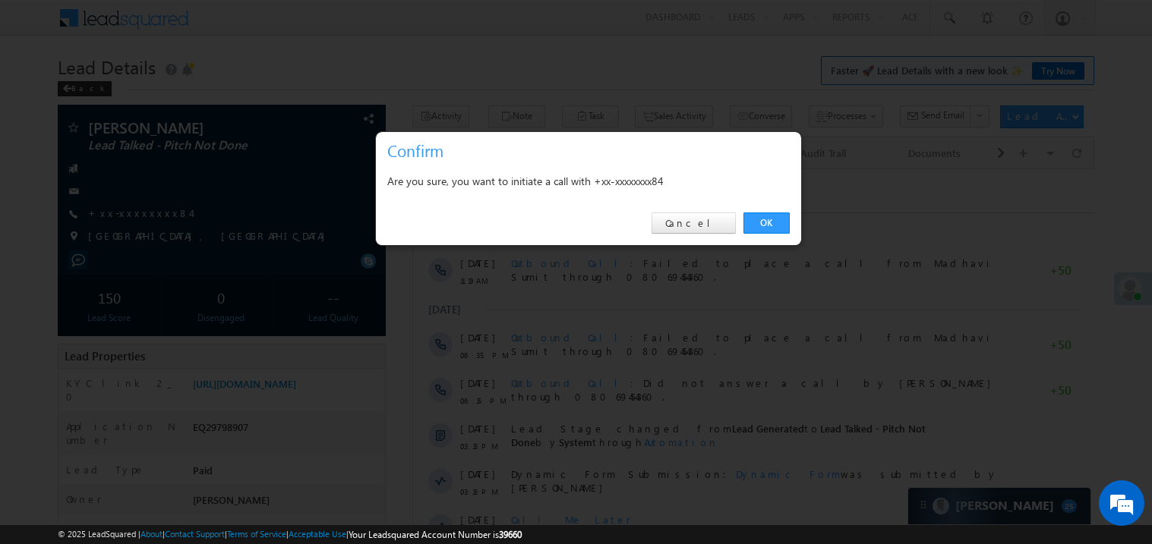
click at [765, 212] on div "OK Cancel" at bounding box center [588, 223] width 425 height 43
click at [765, 218] on link "OK" at bounding box center [766, 223] width 46 height 21
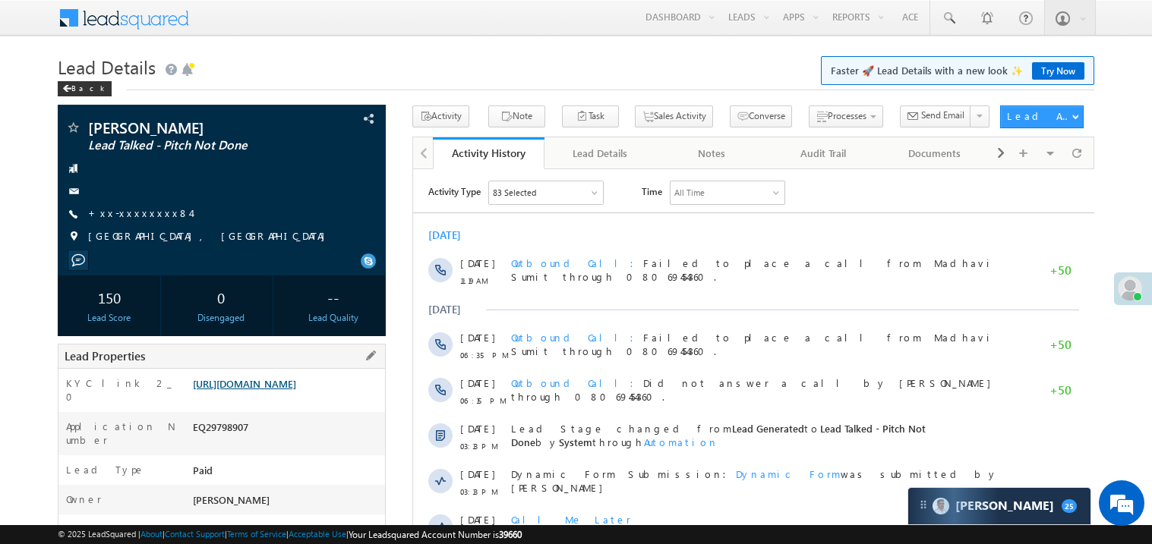
click at [296, 390] on link "https://angelbroking1-pk3em7sa.customui-test.leadsquared.com?leadId=1a12553f-1e…" at bounding box center [244, 383] width 103 height 13
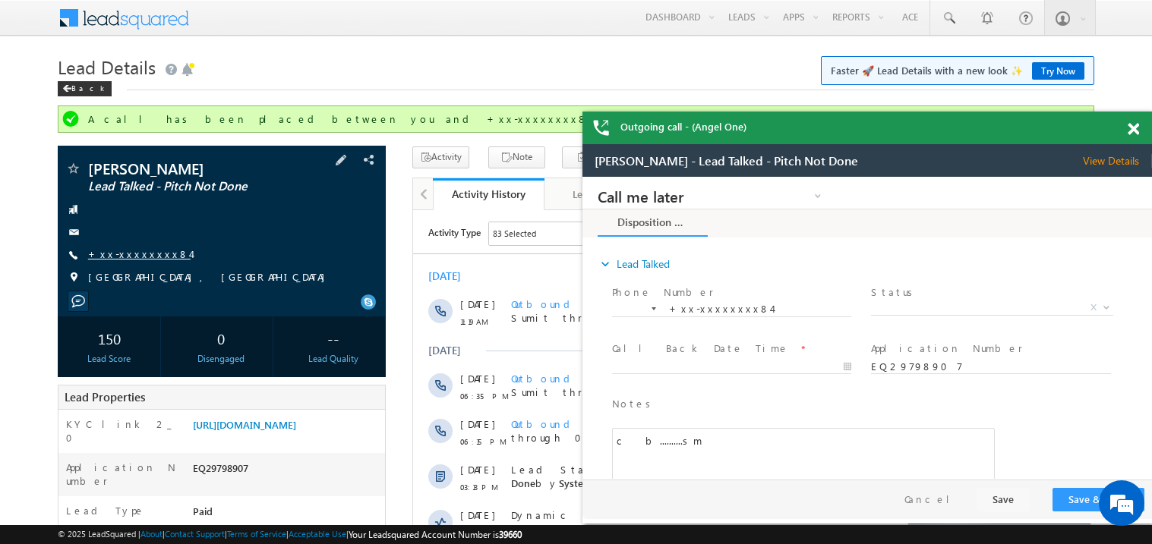
click at [128, 254] on link "+xx-xxxxxxxx84" at bounding box center [139, 254] width 102 height 13
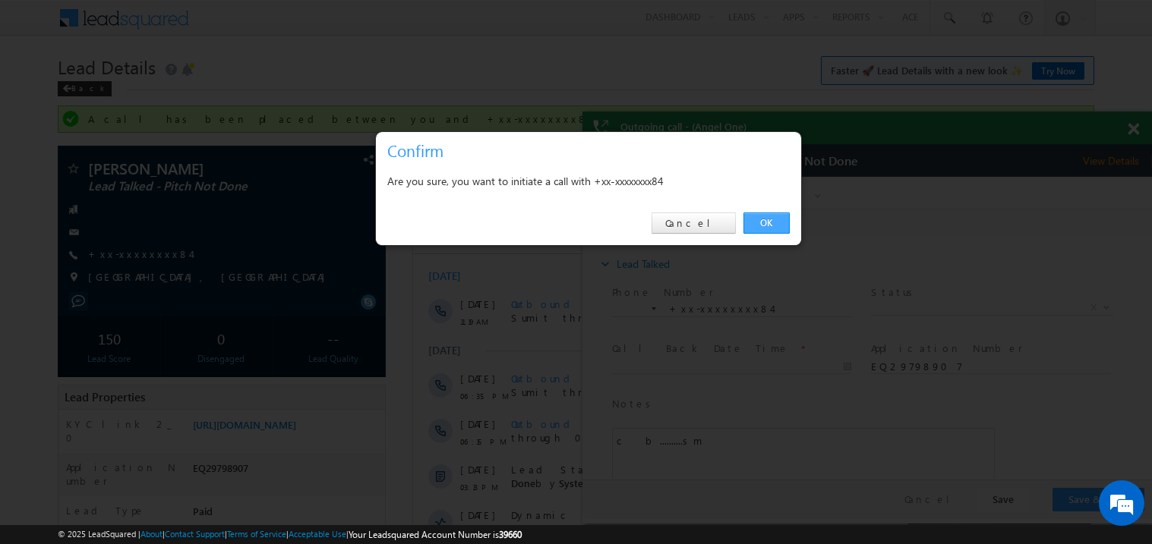
click at [765, 229] on link "OK" at bounding box center [766, 223] width 46 height 21
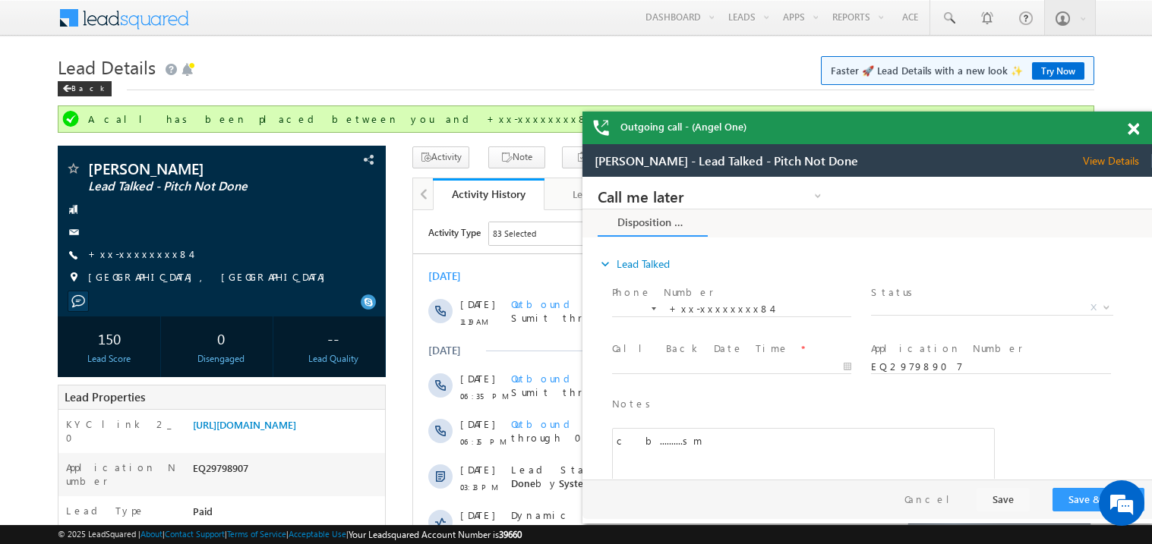
click at [1134, 128] on span at bounding box center [1132, 129] width 11 height 13
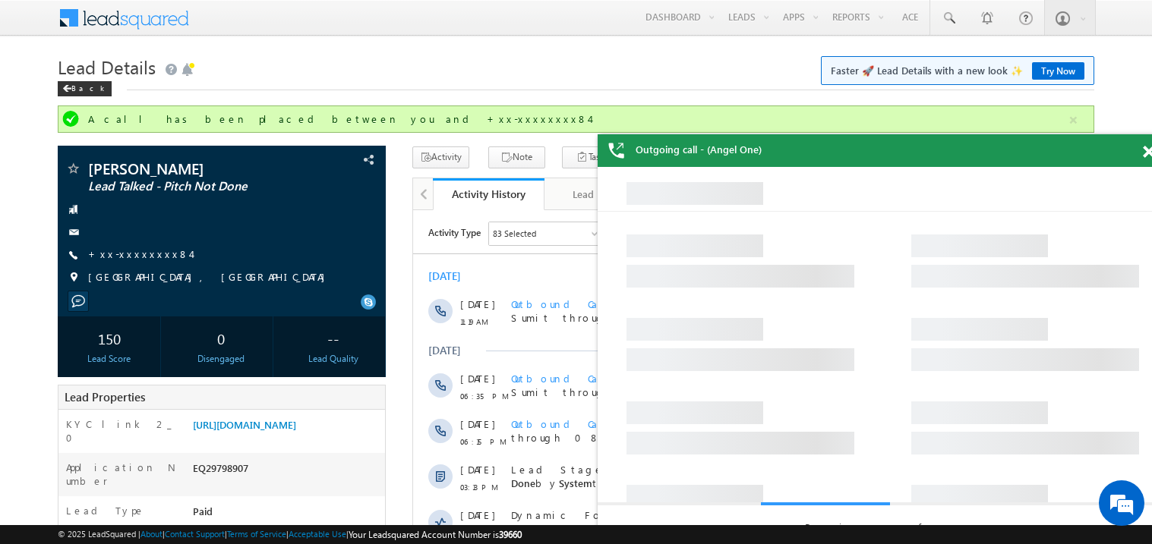
drag, startPoint x: 967, startPoint y: 157, endPoint x: 819, endPoint y: 92, distance: 161.8
click at [819, 134] on div "Outgoing call - (Angel One)" at bounding box center [882, 150] width 569 height 33
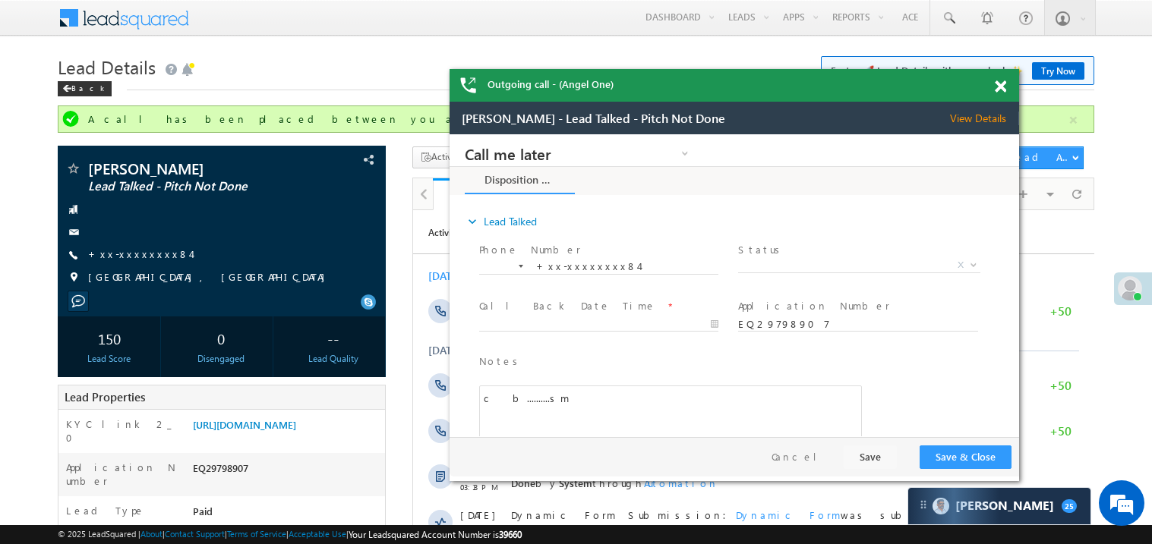
click at [1004, 88] on span at bounding box center [1000, 86] width 11 height 13
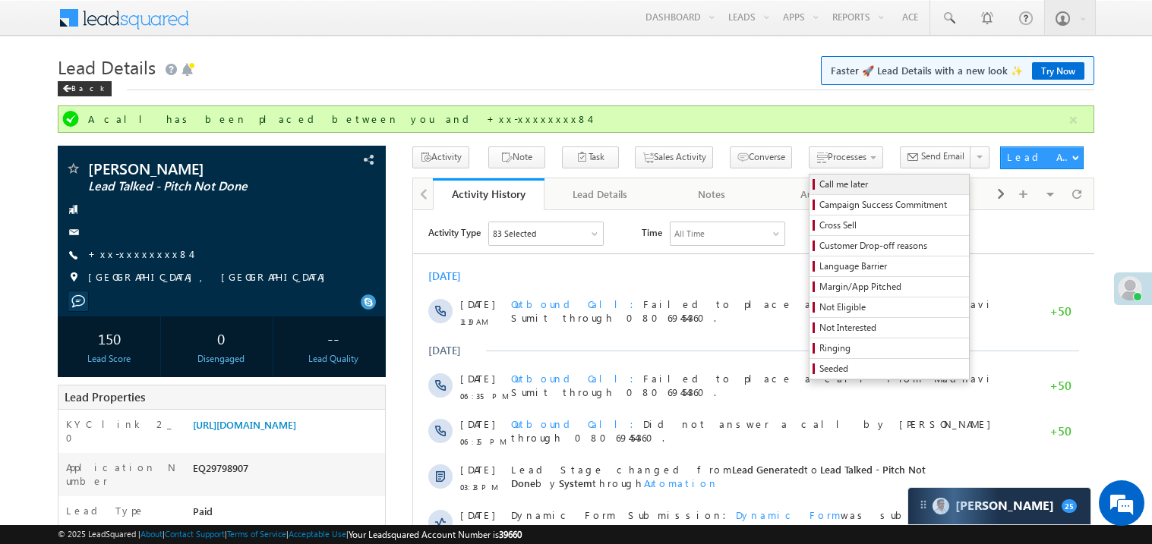
click at [819, 184] on span "Call me later" at bounding box center [891, 185] width 144 height 14
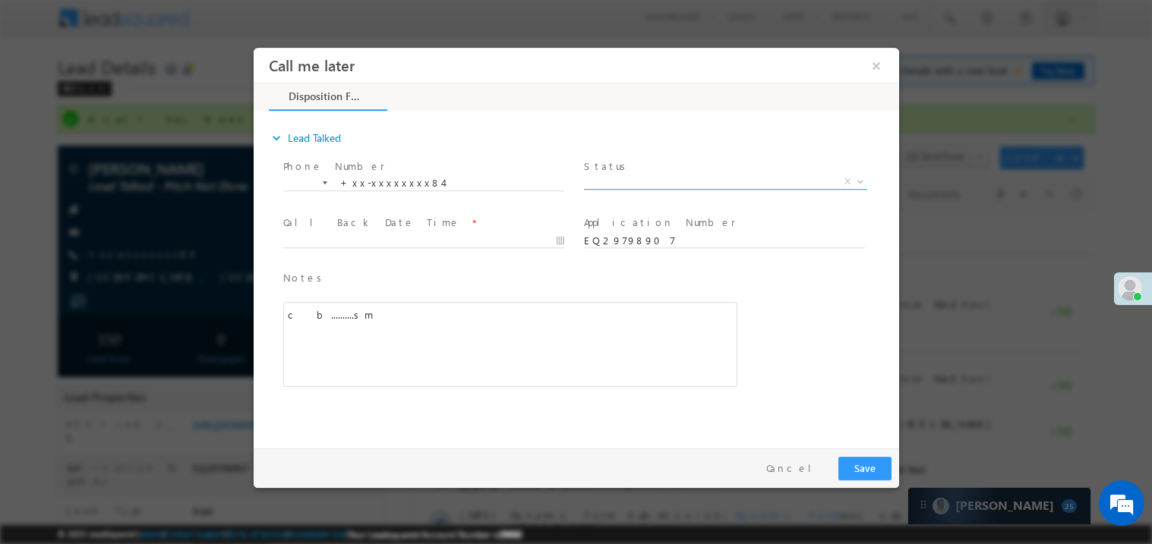
click at [622, 178] on span "X" at bounding box center [724, 181] width 283 height 15
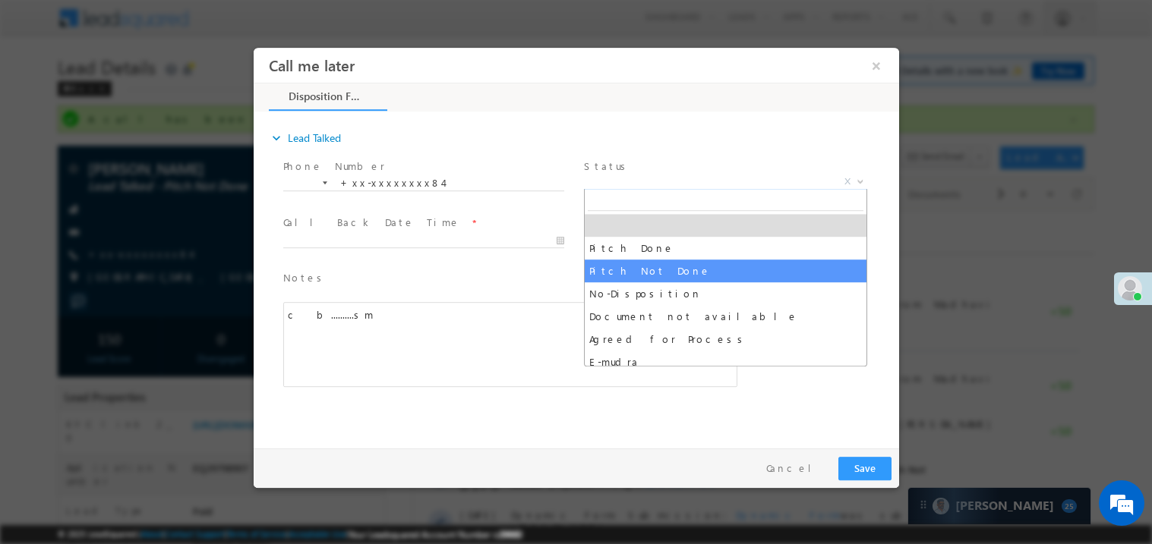
select select "Pitch Not Done"
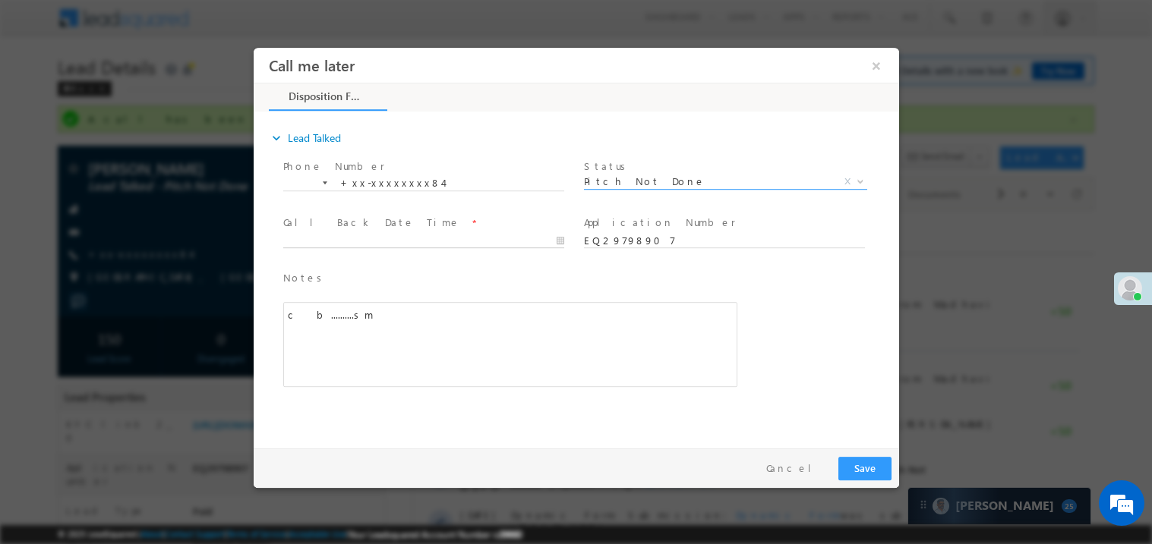
click at [377, 242] on body "Call me later ×" at bounding box center [575, 244] width 645 height 394
type input "10/01/25 12:32 PM"
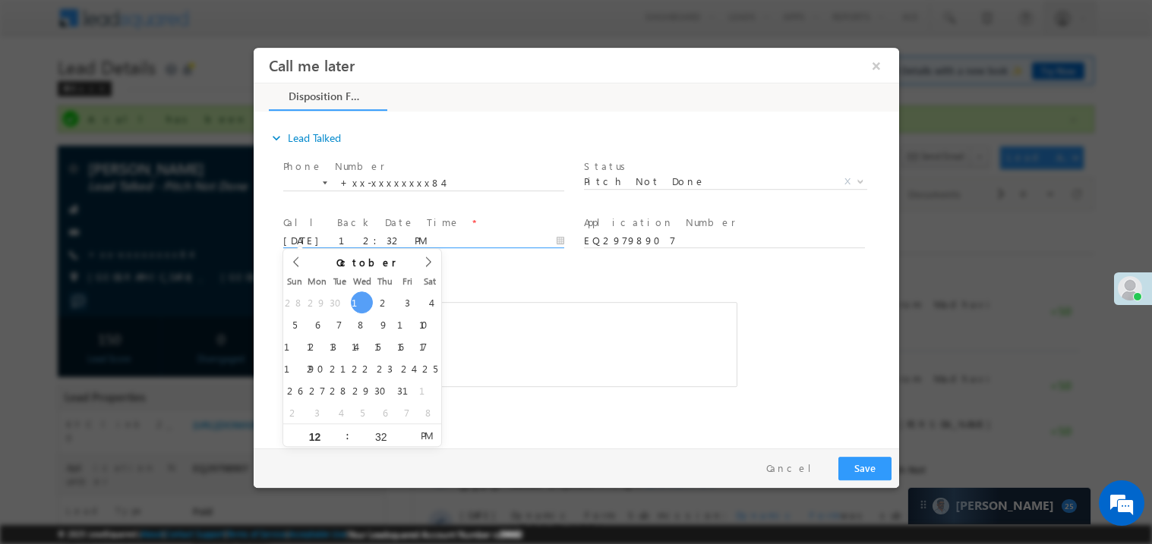
click at [528, 352] on div "c b..........sm" at bounding box center [509, 343] width 454 height 85
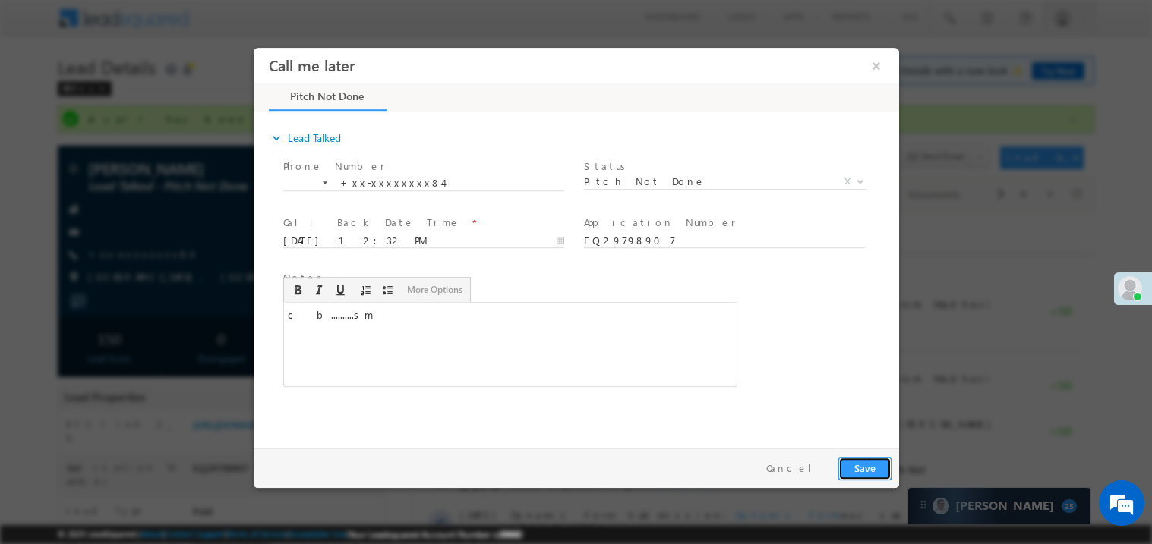
click at [867, 468] on button "Save" at bounding box center [863, 468] width 53 height 24
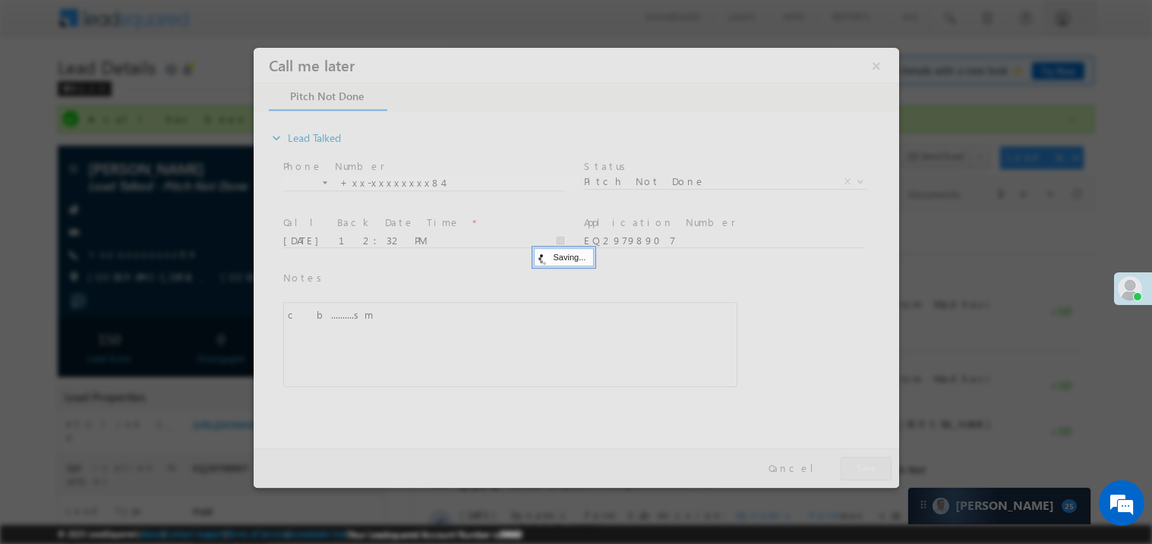
click at [867, 468] on div at bounding box center [575, 267] width 645 height 440
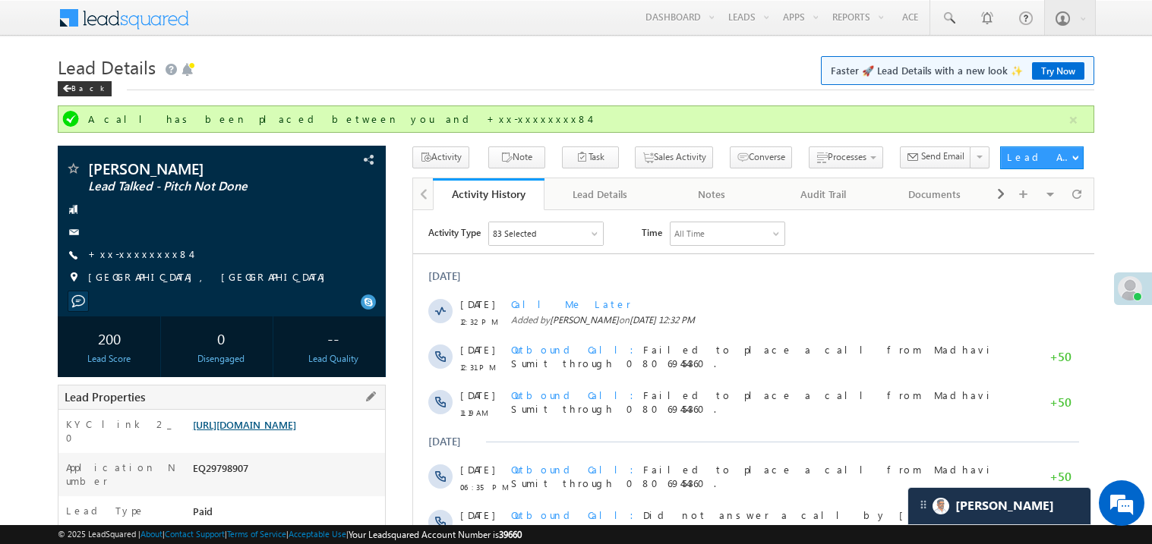
click at [296, 431] on link "https://angelbroking1-pk3em7sa.customui-test.leadsquared.com?leadId=1a12553f-1e…" at bounding box center [244, 424] width 103 height 13
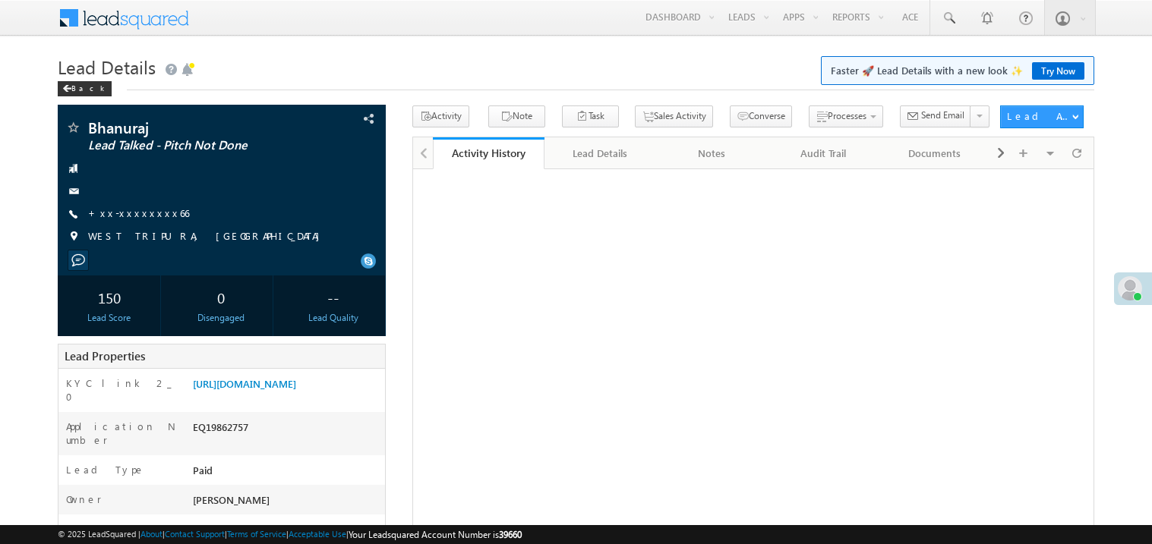
click at [147, 213] on link "+xx-xxxxxxxx66" at bounding box center [138, 213] width 101 height 13
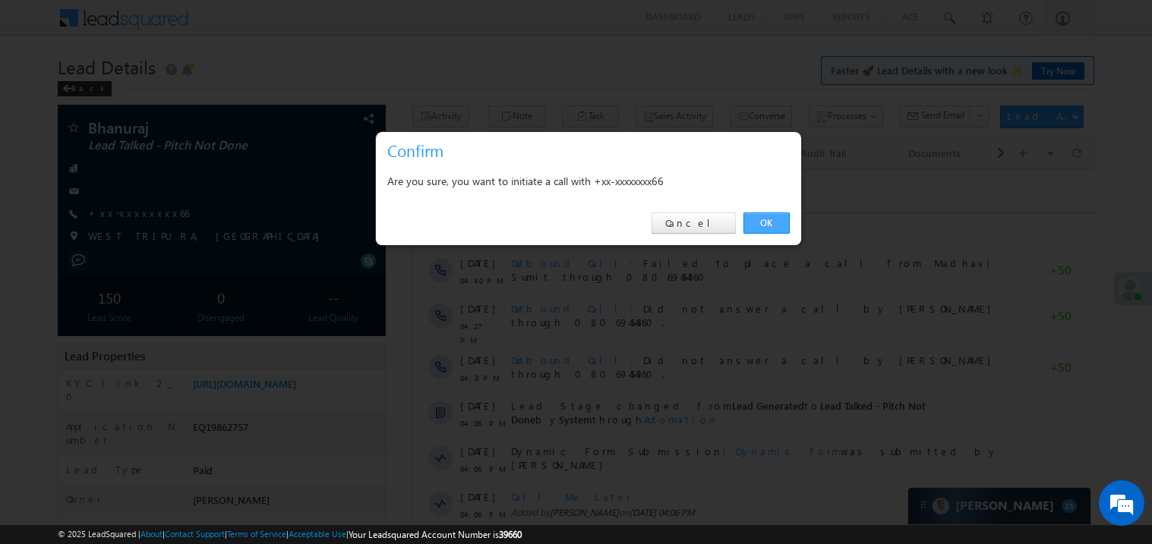
click at [763, 218] on link "OK" at bounding box center [766, 223] width 46 height 21
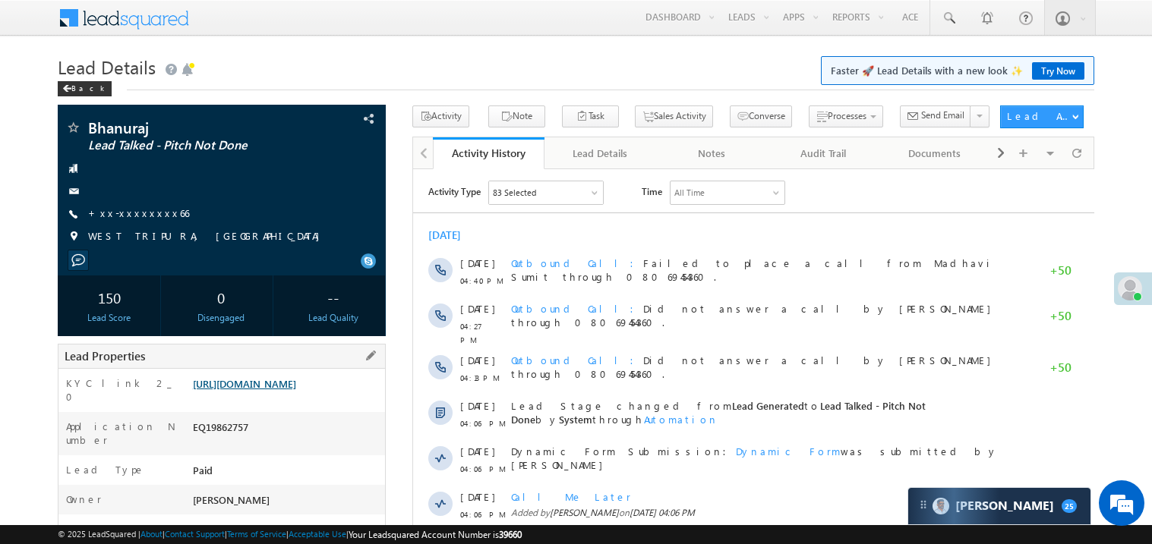
click at [296, 386] on link "[URL][DOMAIN_NAME]" at bounding box center [244, 383] width 103 height 13
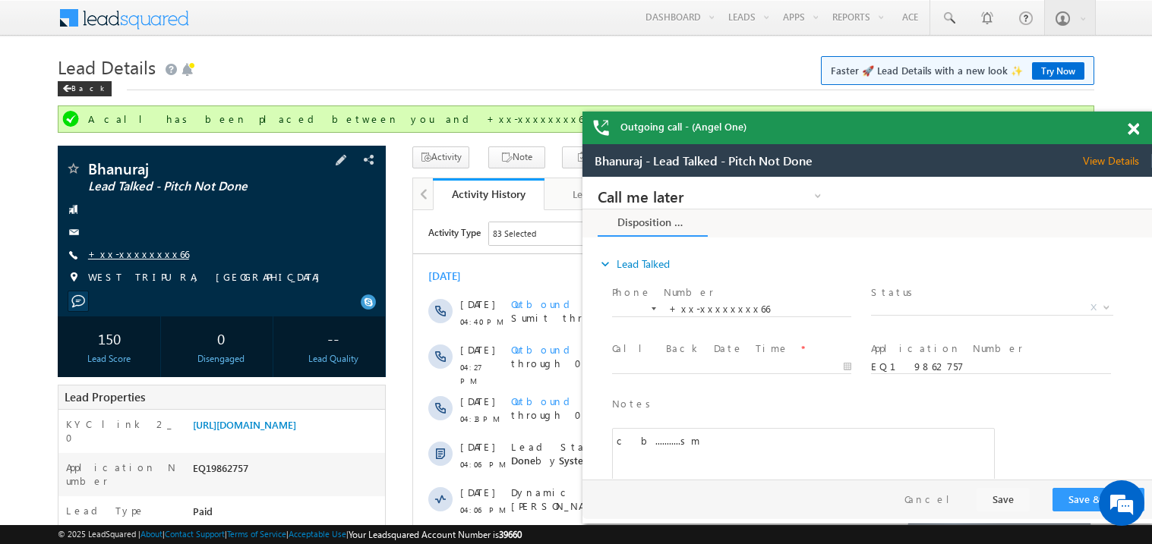
click at [134, 252] on link "+xx-xxxxxxxx66" at bounding box center [138, 254] width 101 height 13
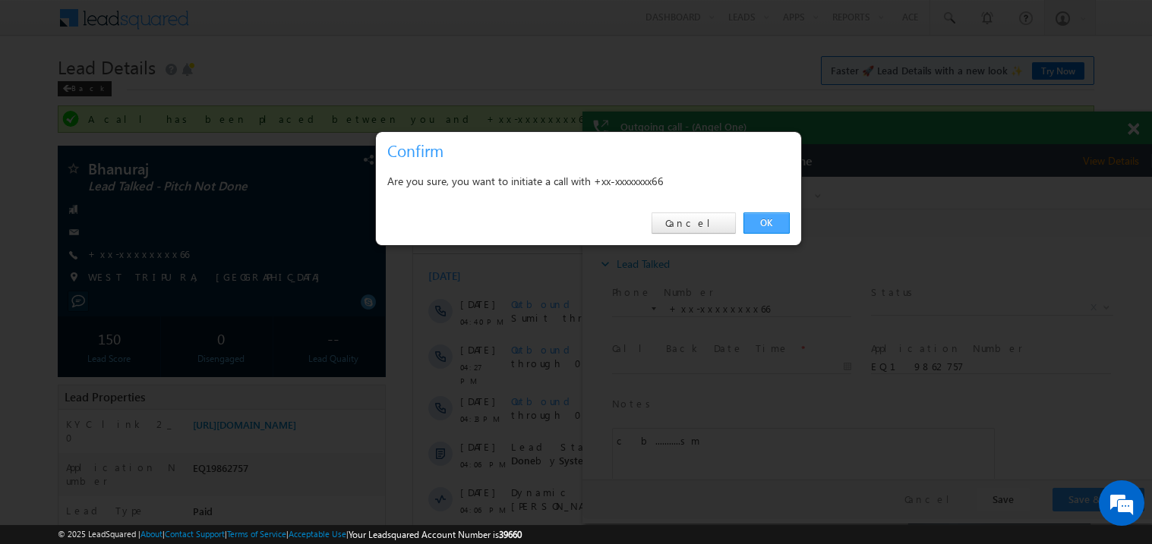
click at [767, 225] on link "OK" at bounding box center [766, 223] width 46 height 21
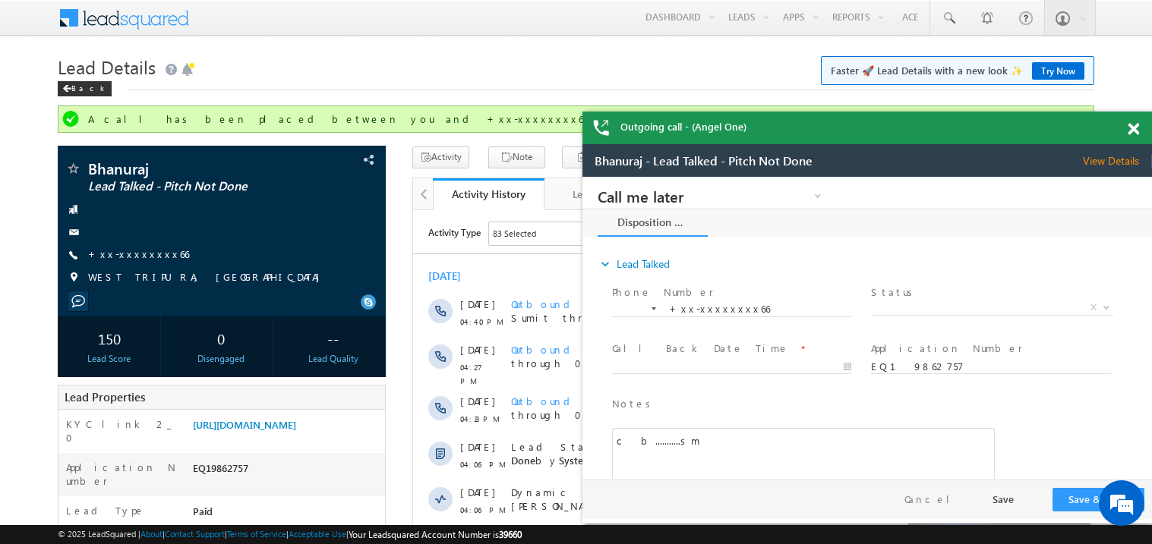
click at [1136, 128] on span at bounding box center [1132, 129] width 11 height 13
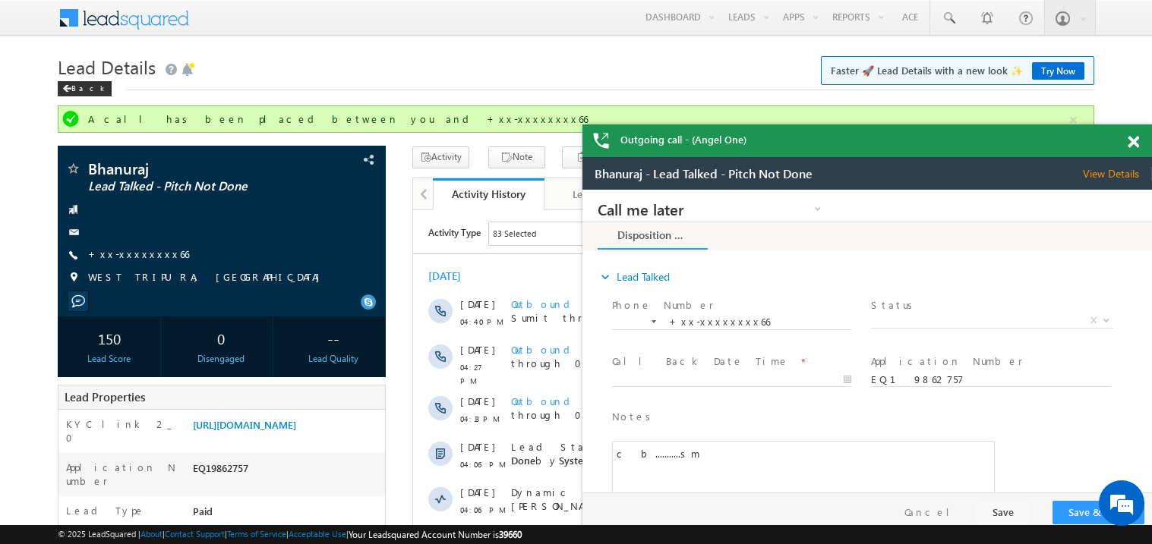
drag, startPoint x: 1027, startPoint y: 162, endPoint x: 939, endPoint y: 139, distance: 91.0
click at [939, 139] on div "Outgoing call - (Angel One)" at bounding box center [866, 141] width 569 height 33
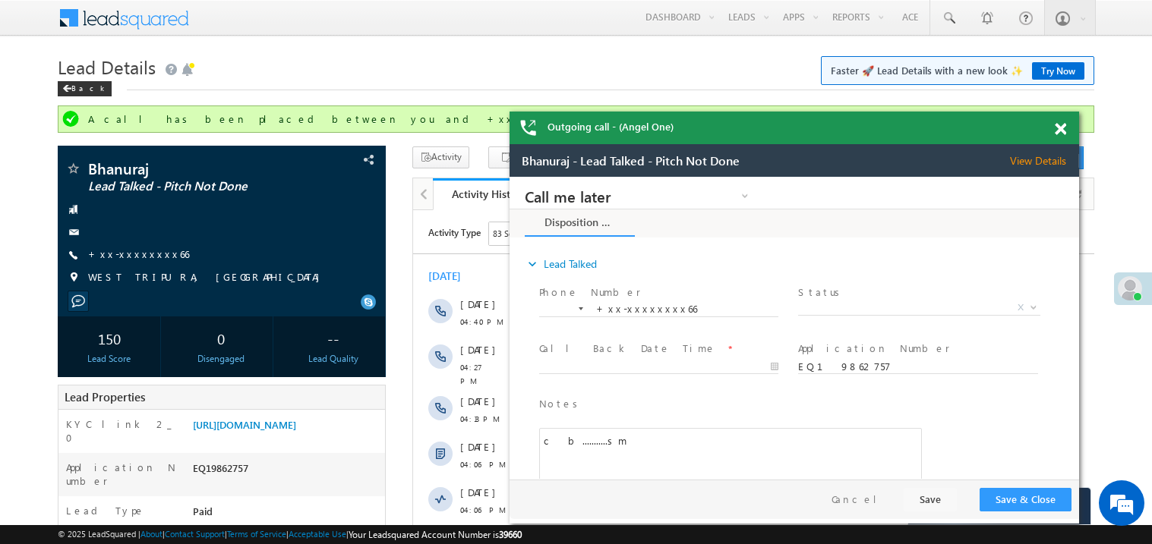
click at [1061, 128] on span at bounding box center [1060, 129] width 11 height 13
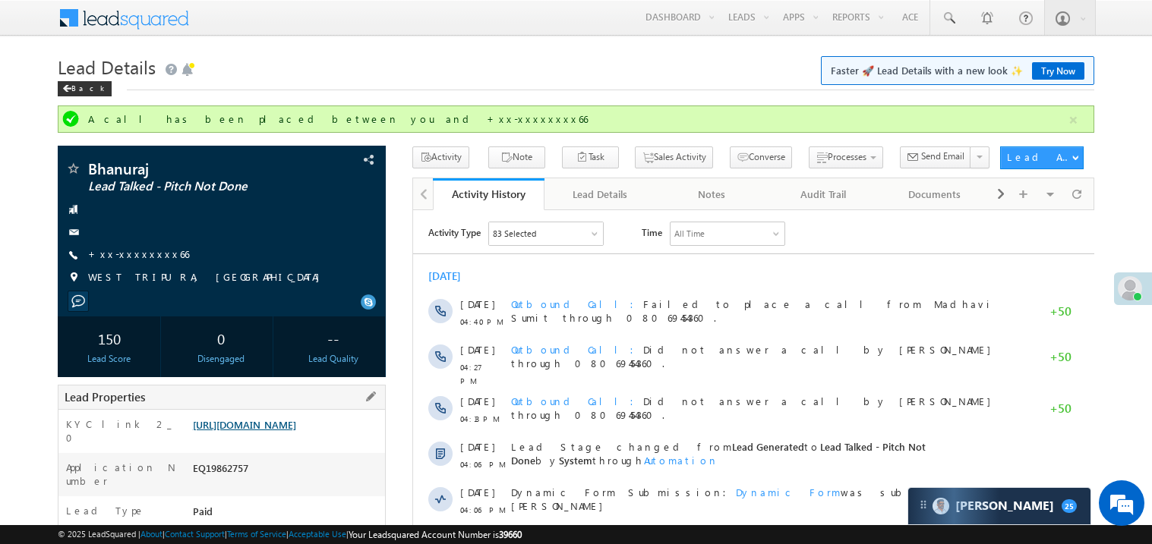
click at [296, 427] on link "[URL][DOMAIN_NAME]" at bounding box center [244, 424] width 103 height 13
click at [296, 431] on link "[URL][DOMAIN_NAME]" at bounding box center [244, 424] width 103 height 13
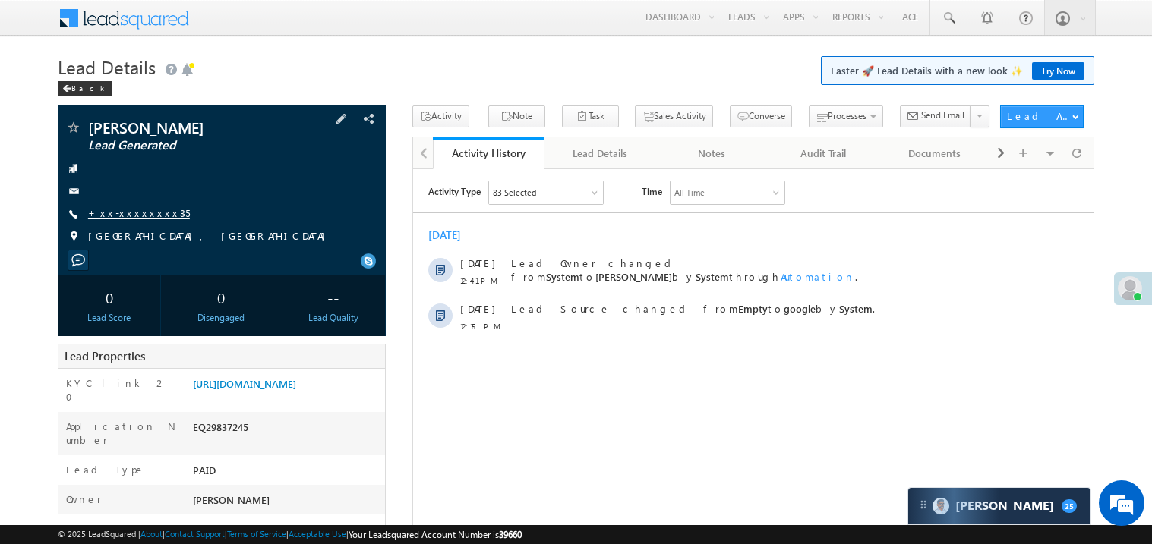
click at [143, 211] on link "+xx-xxxxxxxx35" at bounding box center [139, 213] width 102 height 13
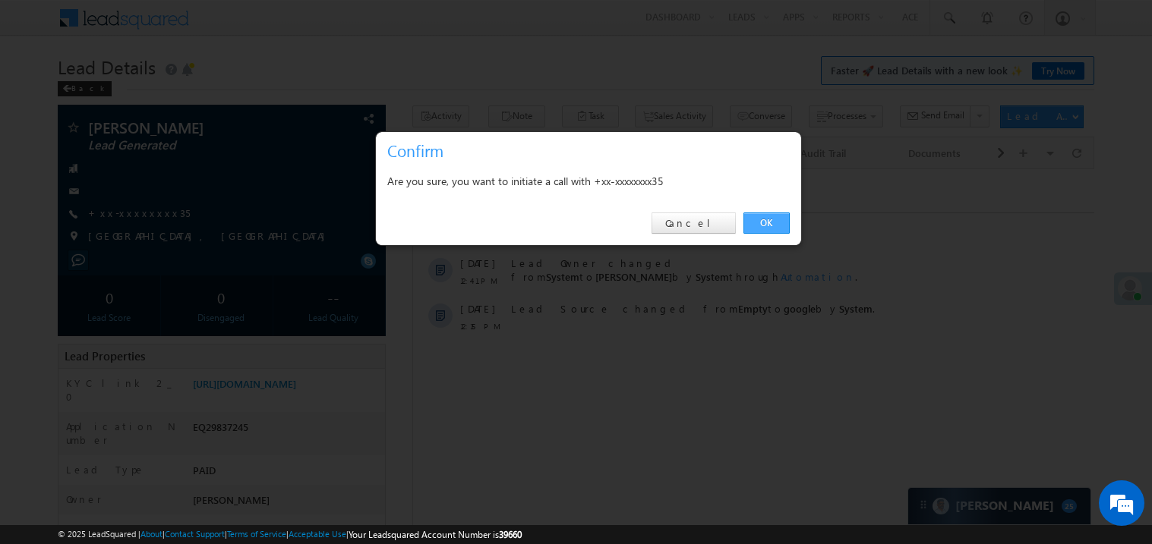
click at [761, 219] on link "OK" at bounding box center [766, 223] width 46 height 21
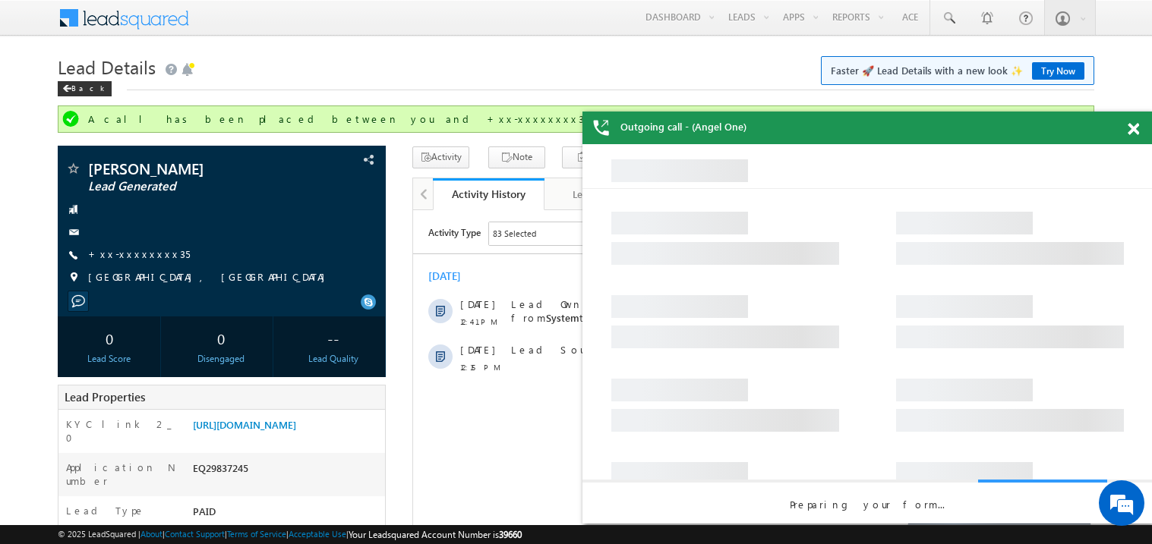
click at [1133, 127] on span at bounding box center [1132, 129] width 11 height 13
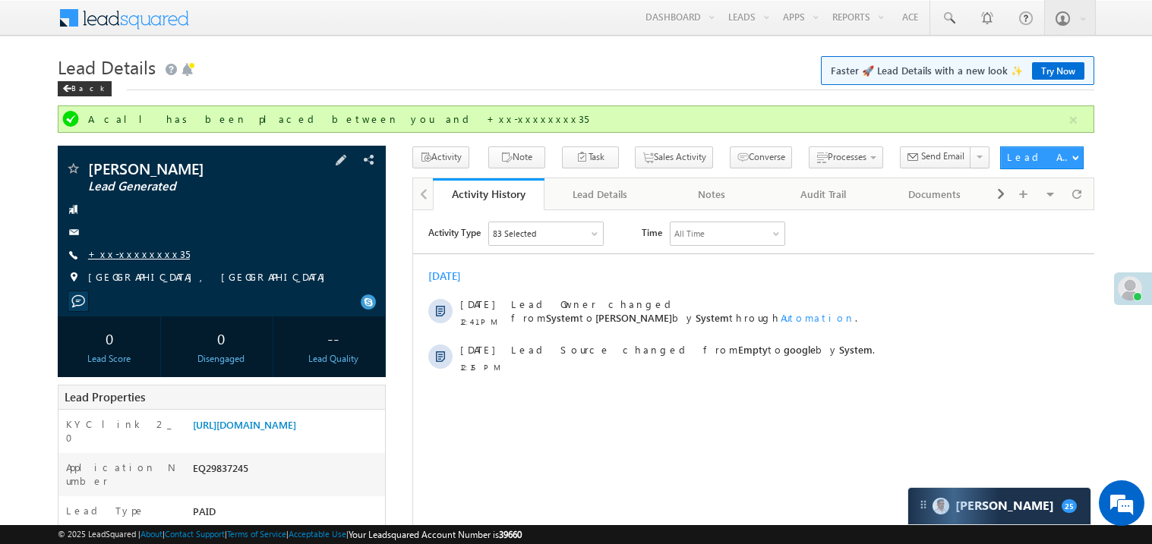
click at [145, 257] on link "+xx-xxxxxxxx35" at bounding box center [139, 254] width 102 height 13
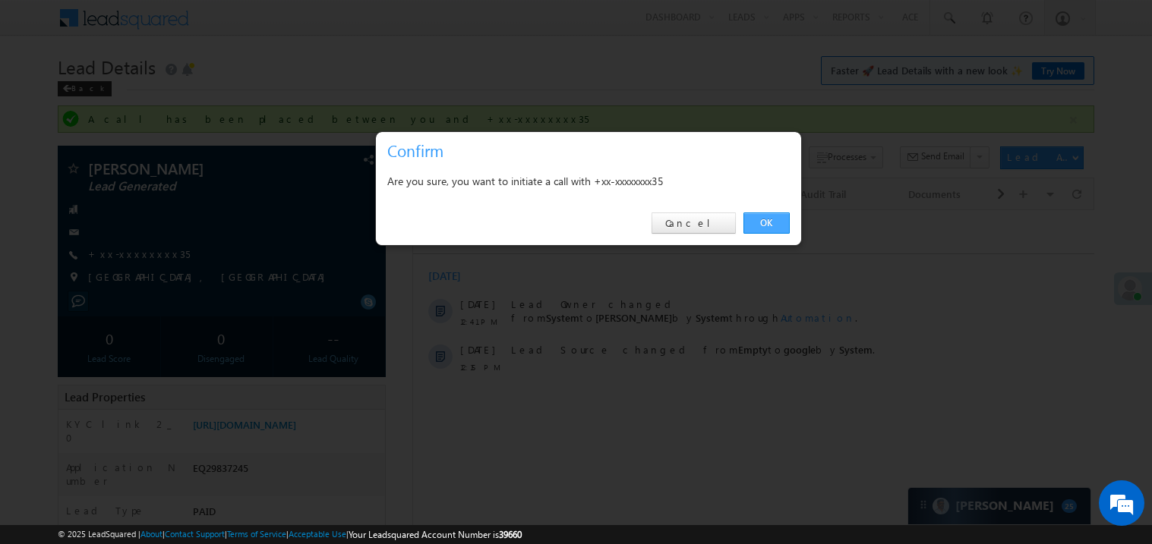
click at [774, 222] on link "OK" at bounding box center [766, 223] width 46 height 21
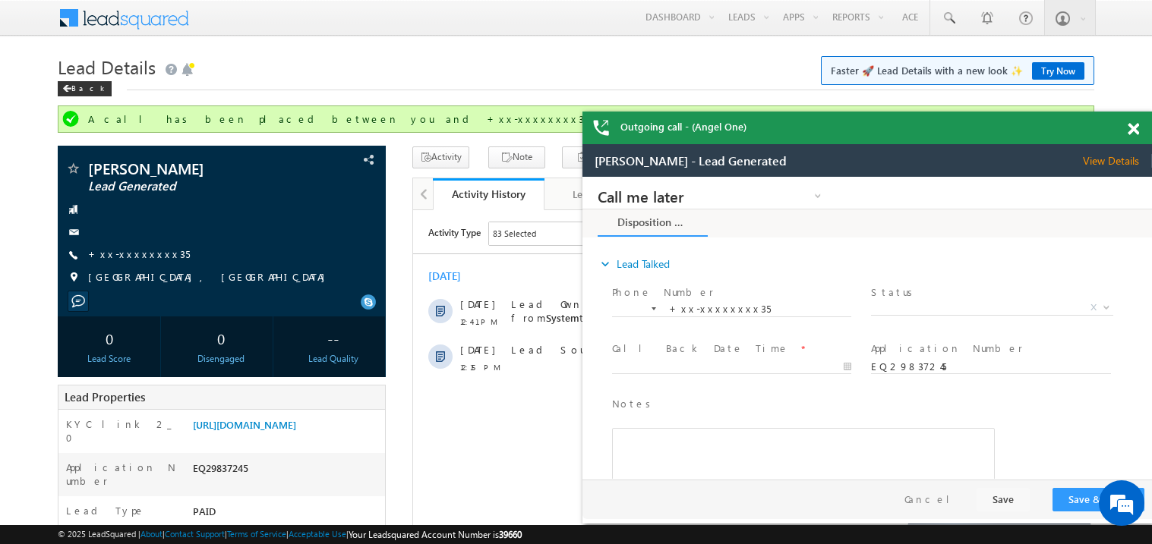
click at [1130, 132] on span at bounding box center [1132, 129] width 11 height 13
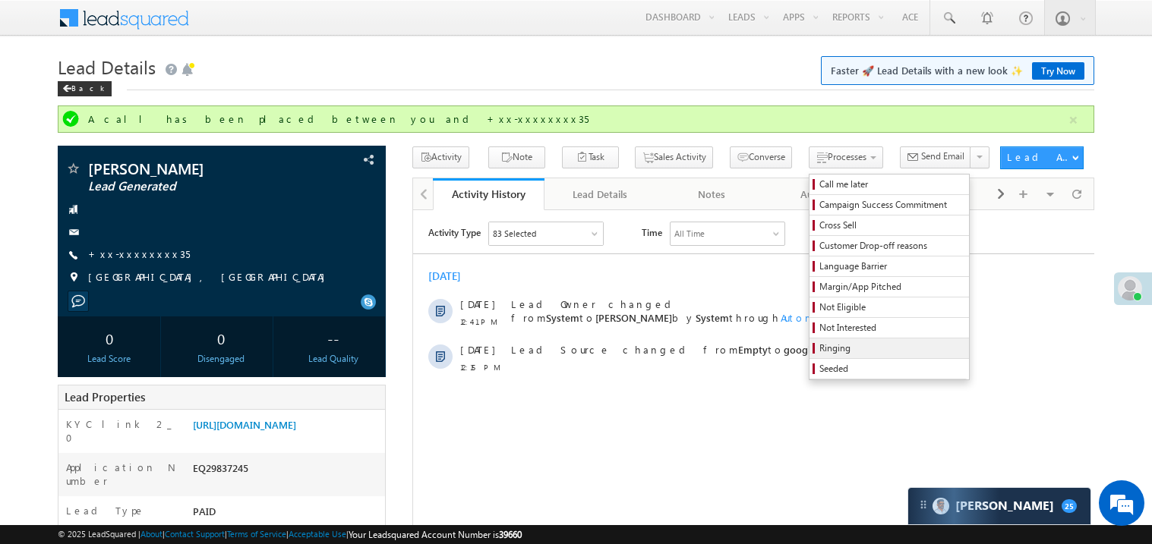
click at [819, 352] on span "Ringing" at bounding box center [891, 349] width 144 height 14
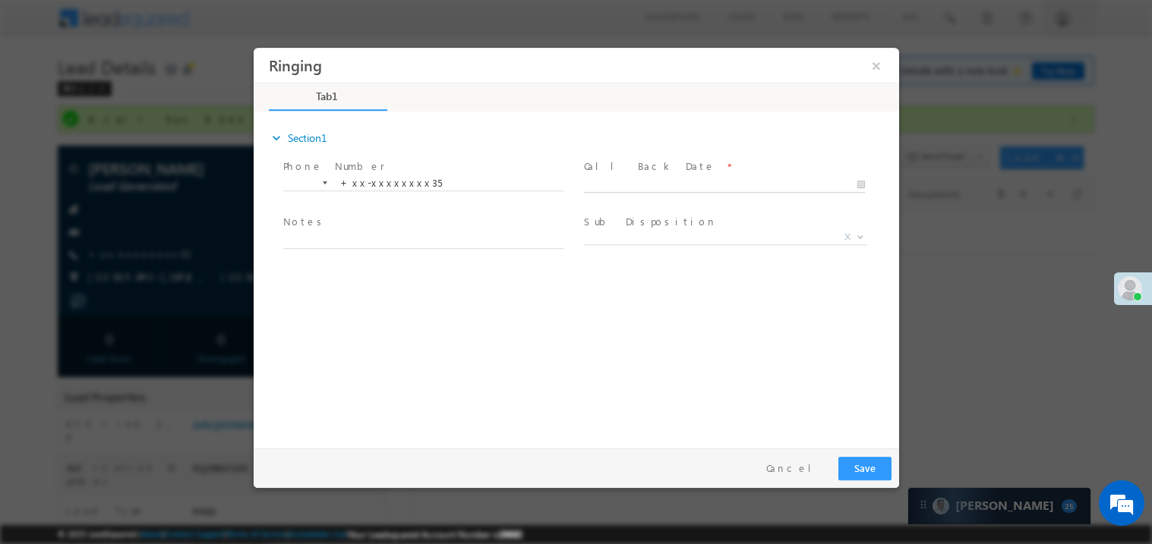
click at [618, 184] on body "Ringing ×" at bounding box center [575, 244] width 645 height 394
type input "[DATE] 12:51 PM"
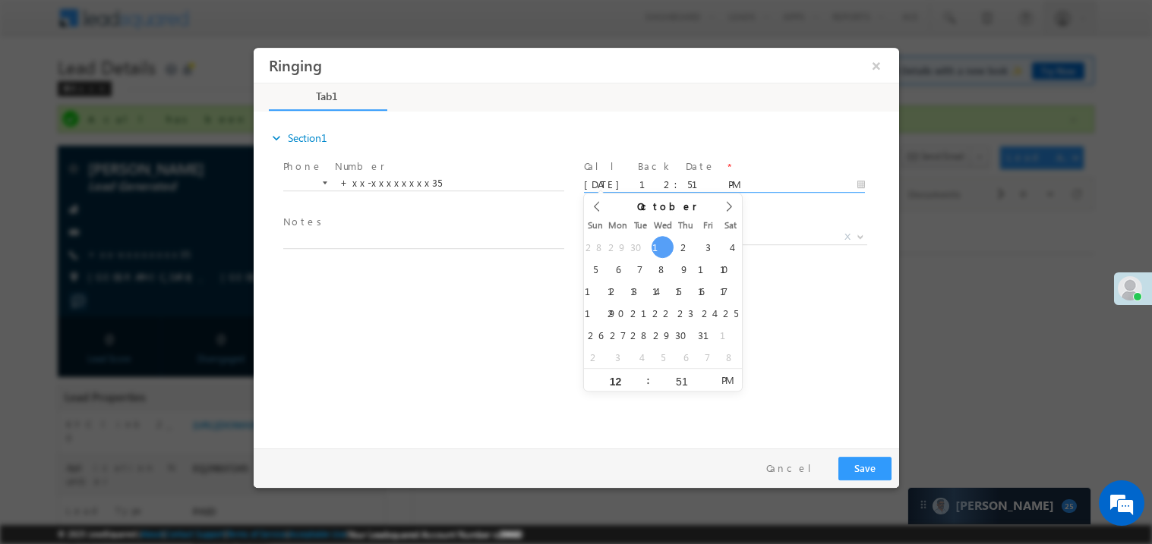
click at [446, 220] on span "Notes *" at bounding box center [422, 222] width 280 height 17
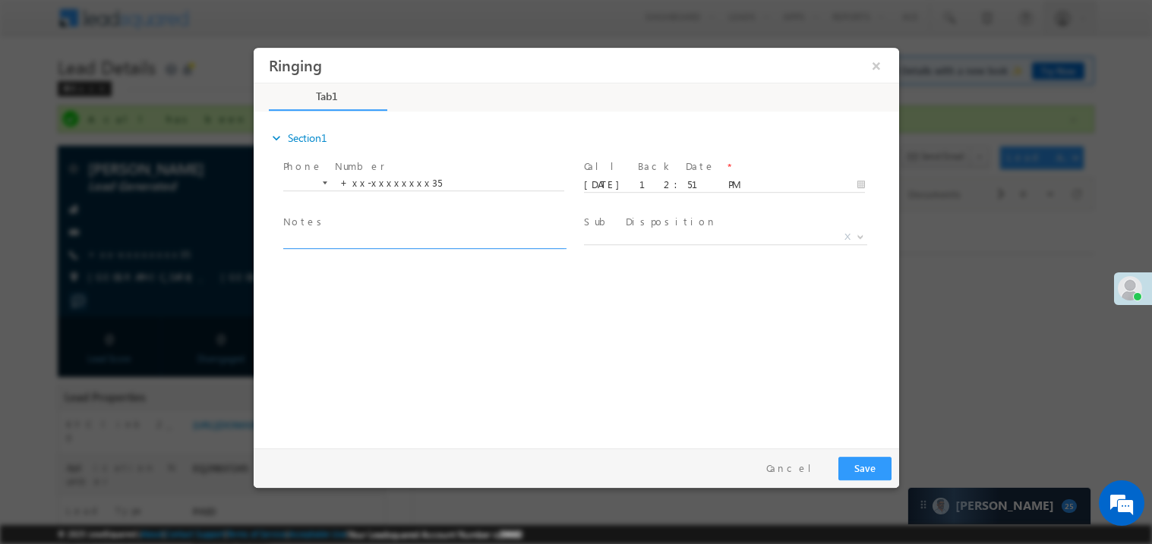
click at [434, 234] on textarea at bounding box center [422, 239] width 281 height 17
type textarea "ring"
click at [866, 471] on button "Save" at bounding box center [863, 468] width 53 height 24
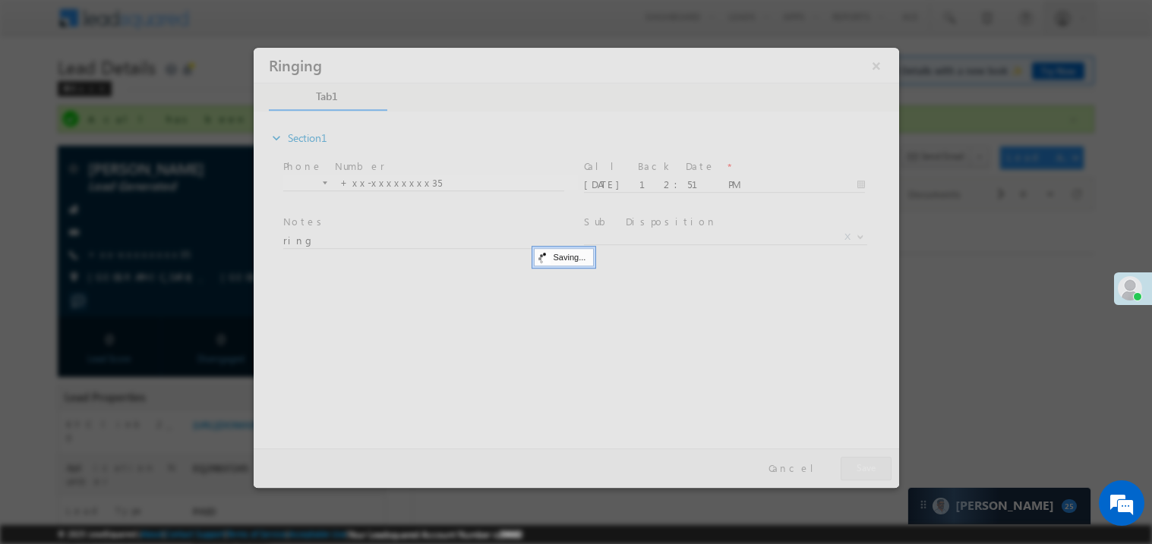
click at [866, 471] on div at bounding box center [575, 267] width 645 height 440
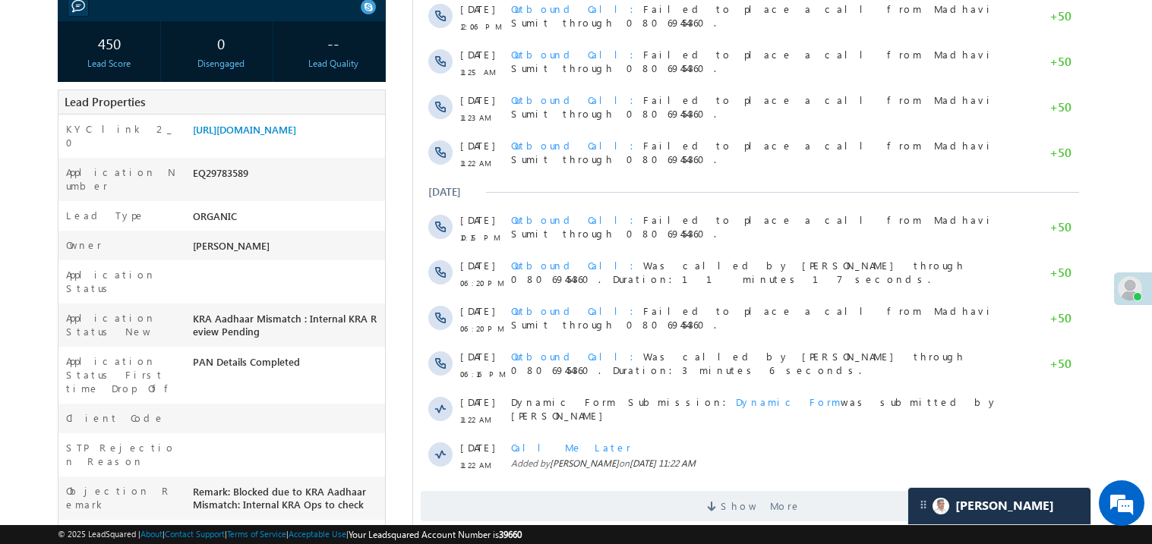
scroll to position [303, 0]
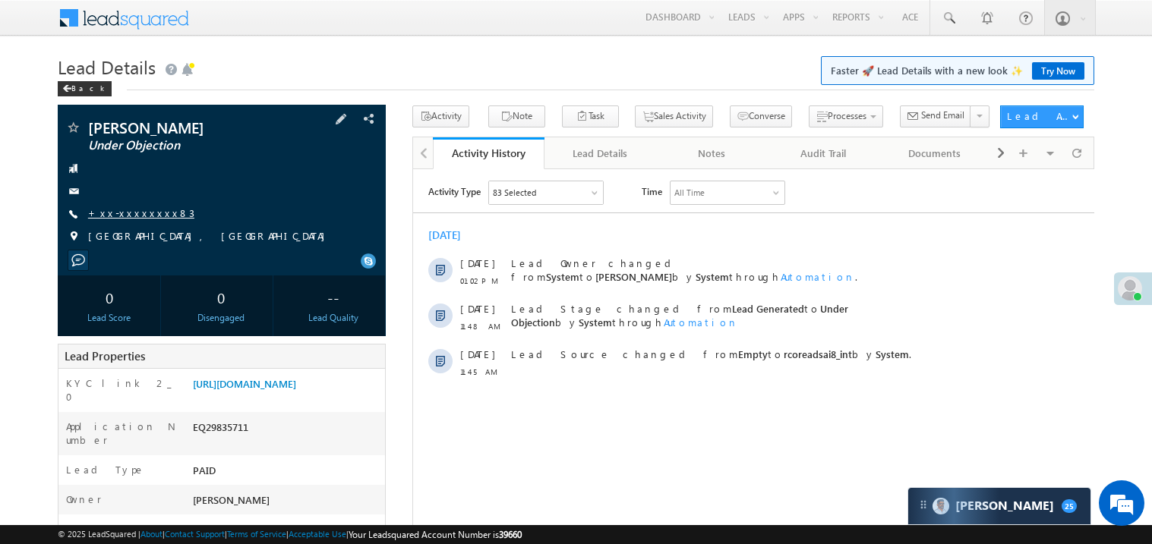
click at [131, 216] on link "+xx-xxxxxxxx83" at bounding box center [141, 213] width 106 height 13
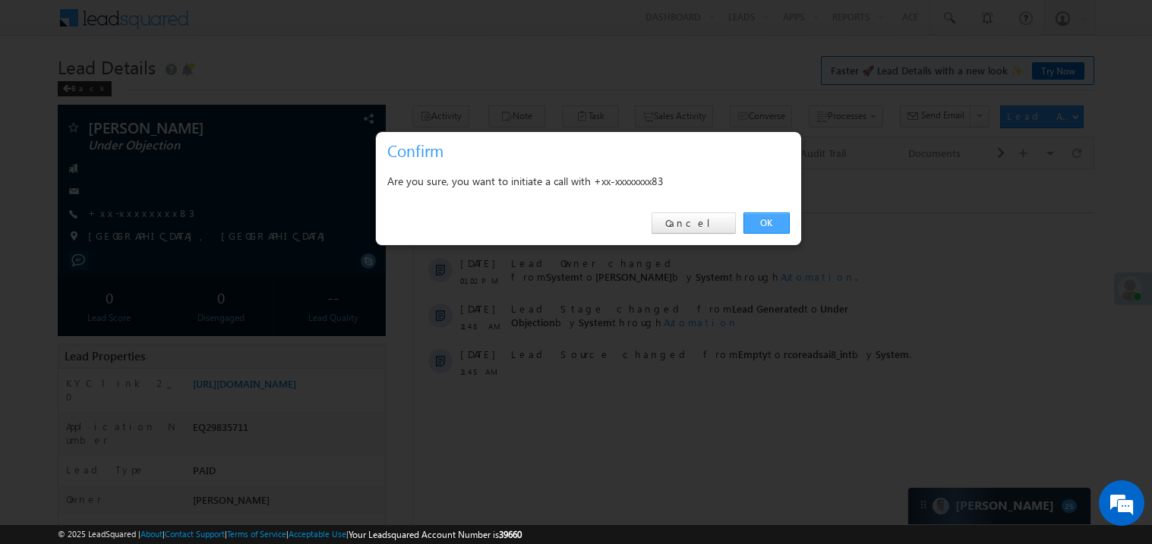
click at [764, 219] on link "OK" at bounding box center [766, 223] width 46 height 21
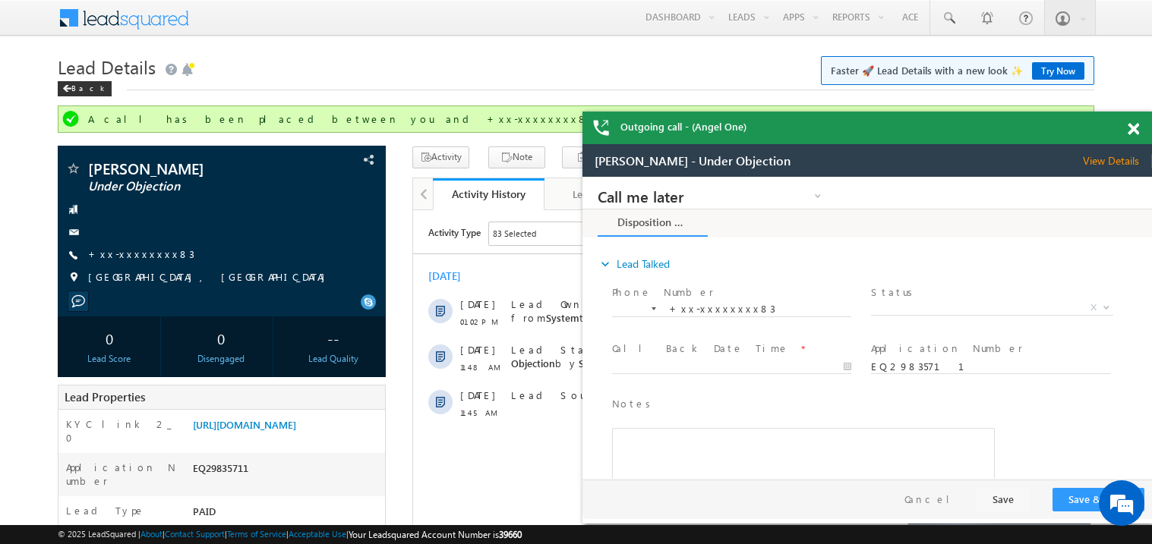
click at [1138, 132] on span at bounding box center [1132, 129] width 11 height 13
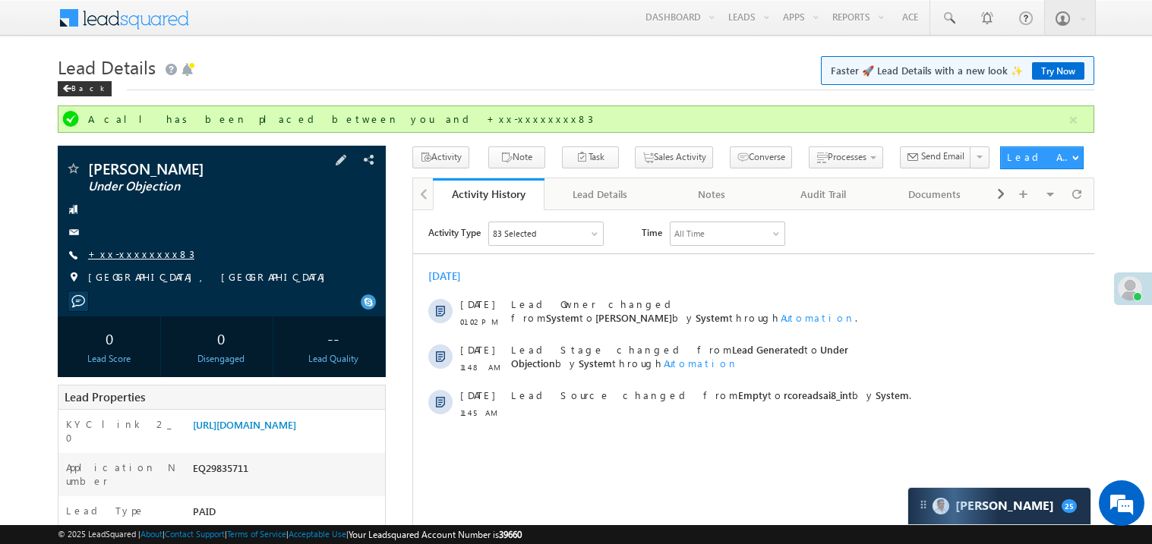
click at [141, 252] on link "+xx-xxxxxxxx83" at bounding box center [141, 254] width 106 height 13
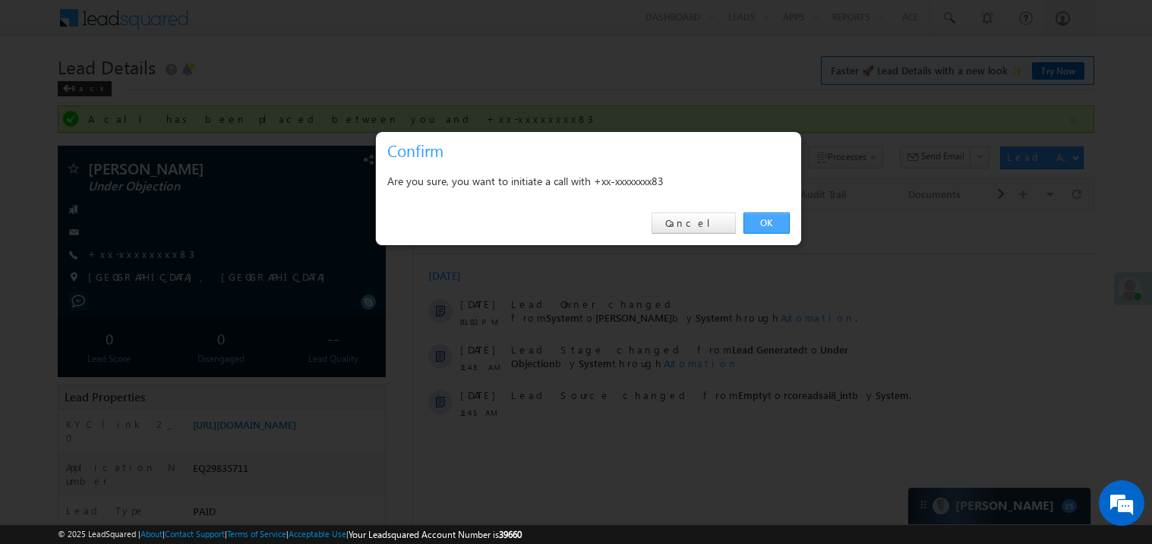
click at [768, 225] on link "OK" at bounding box center [766, 223] width 46 height 21
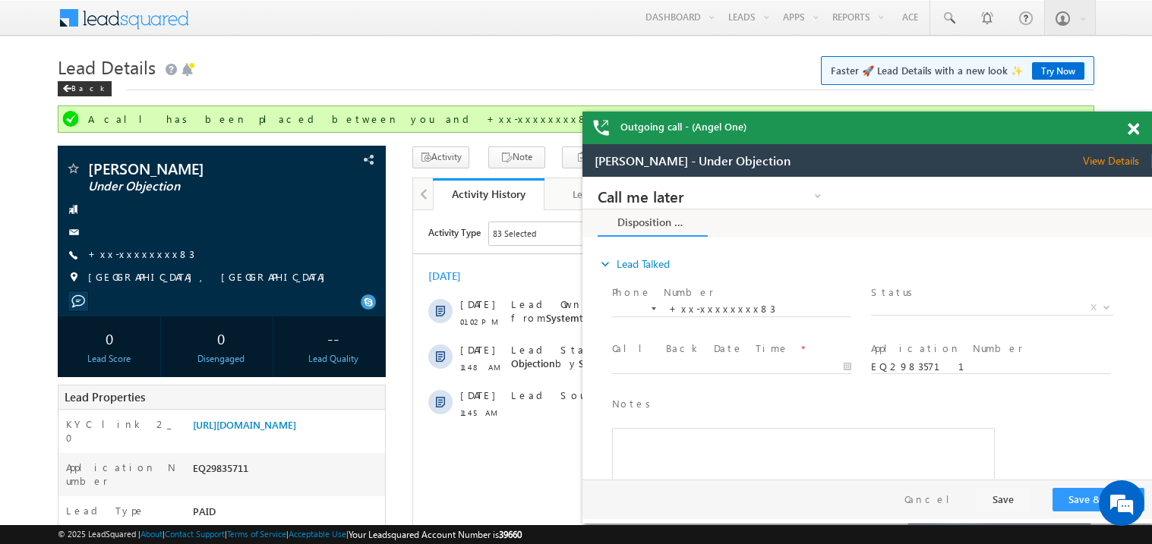
click at [1130, 128] on span at bounding box center [1132, 129] width 11 height 13
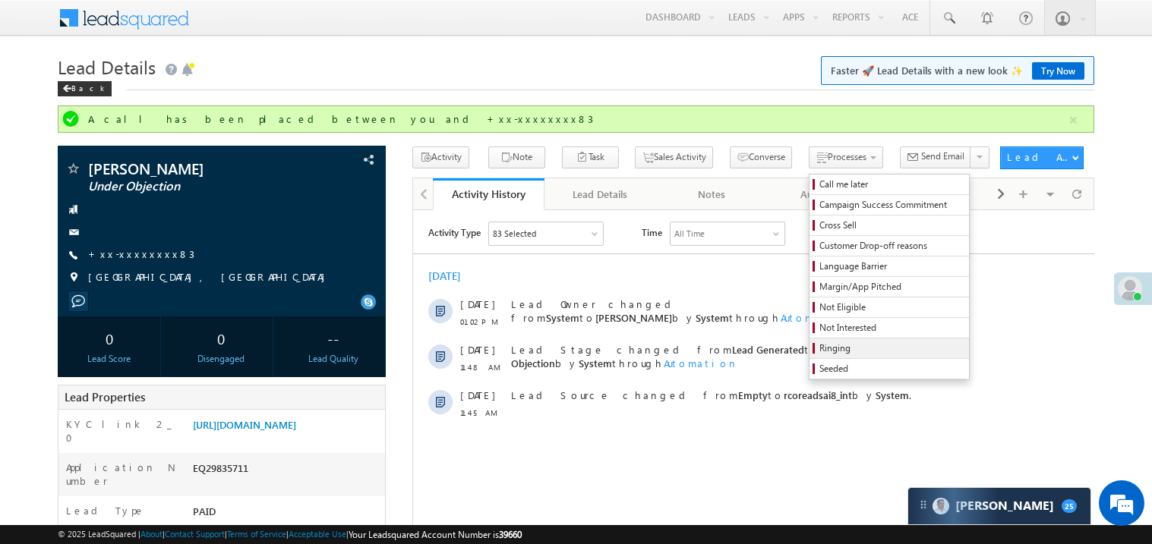
click at [840, 346] on span "Ringing" at bounding box center [891, 349] width 144 height 14
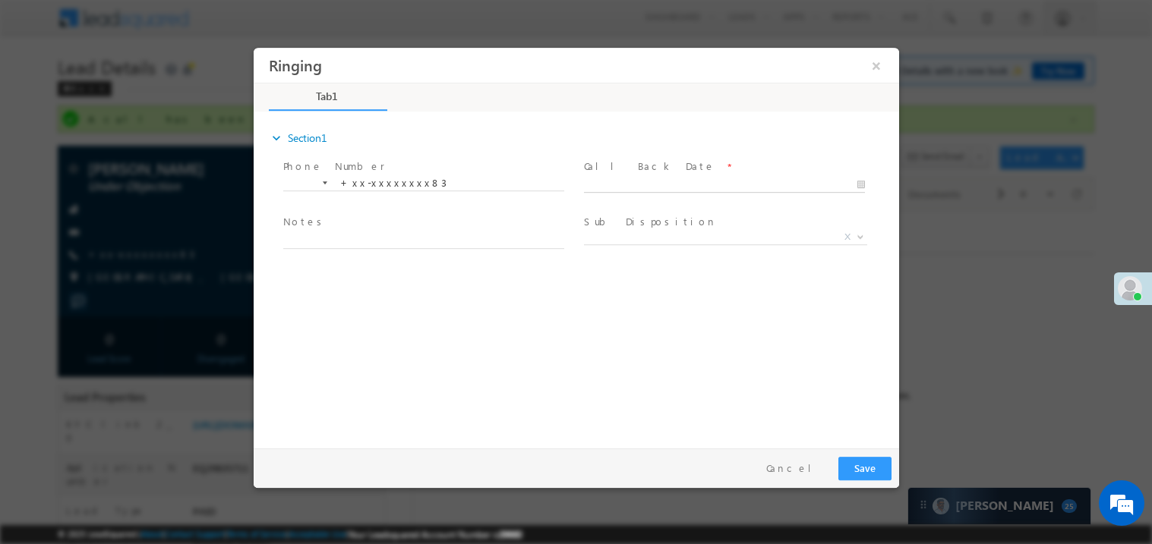
click at [635, 185] on body "Ringing ×" at bounding box center [575, 244] width 645 height 394
type input "10/01/25 1:12 PM"
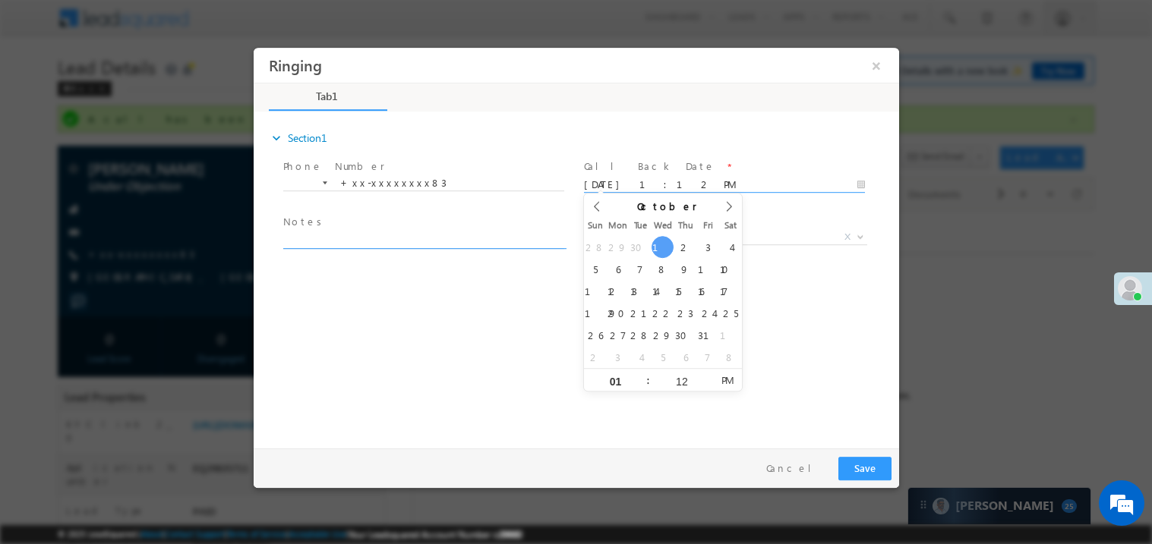
click at [380, 233] on textarea at bounding box center [422, 239] width 281 height 17
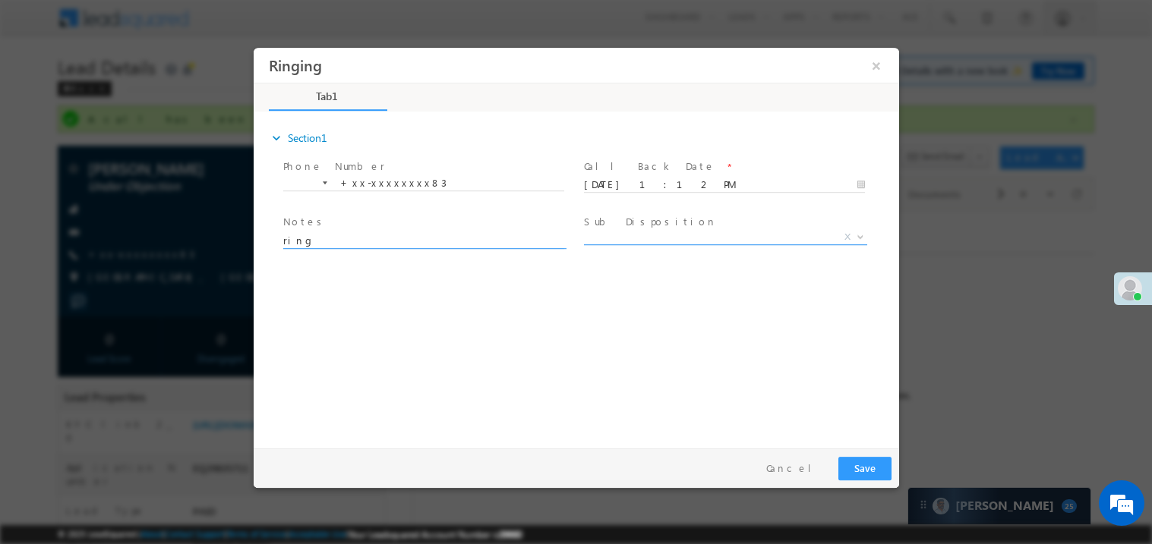
type textarea "ring"
click at [654, 241] on span "X" at bounding box center [724, 236] width 283 height 15
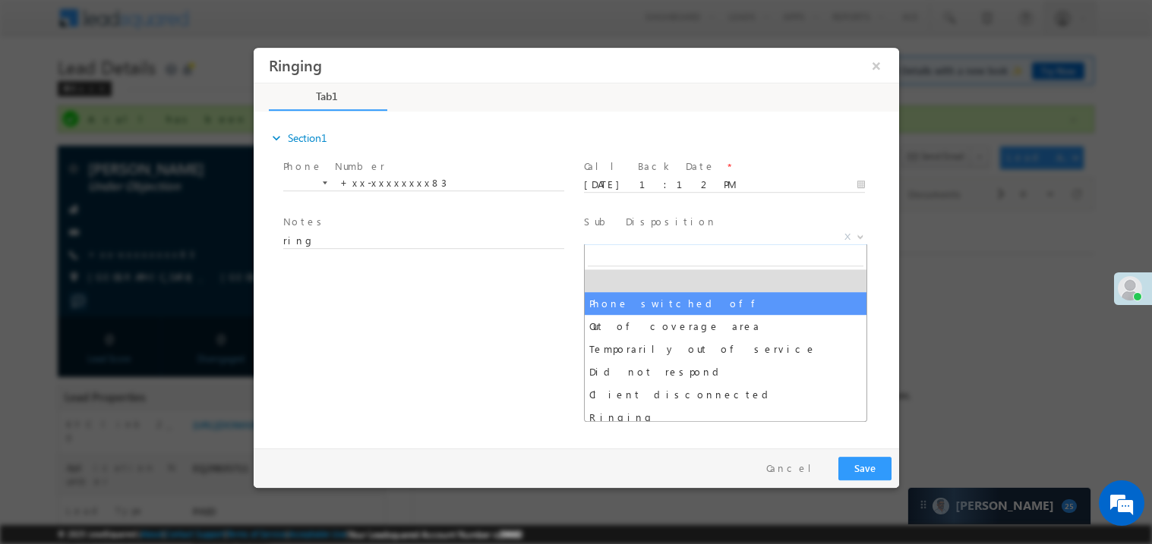
select select "Phone switched off"
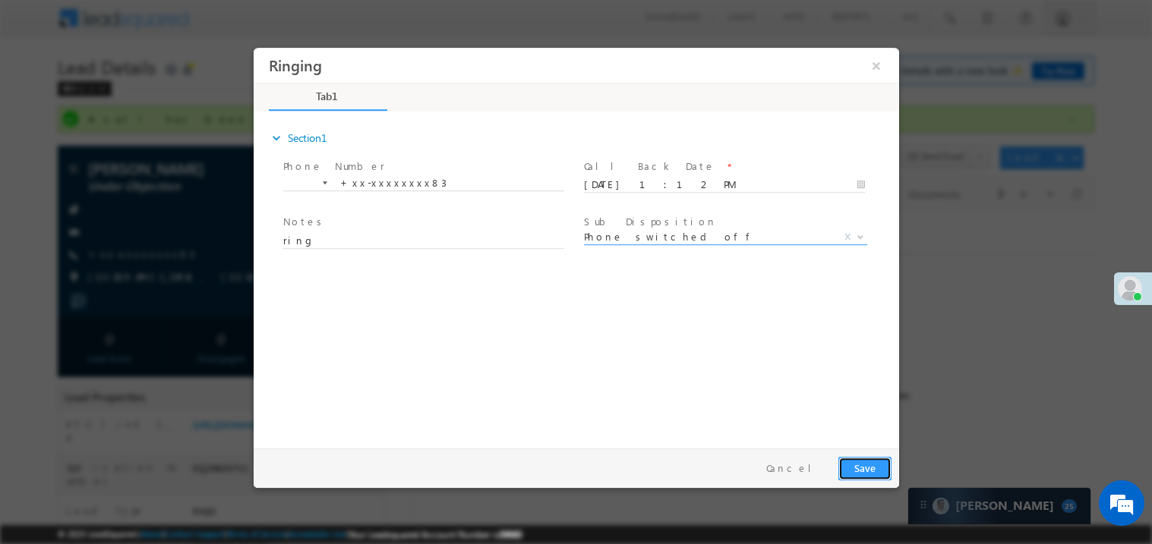
click at [866, 476] on button "Save" at bounding box center [863, 468] width 53 height 24
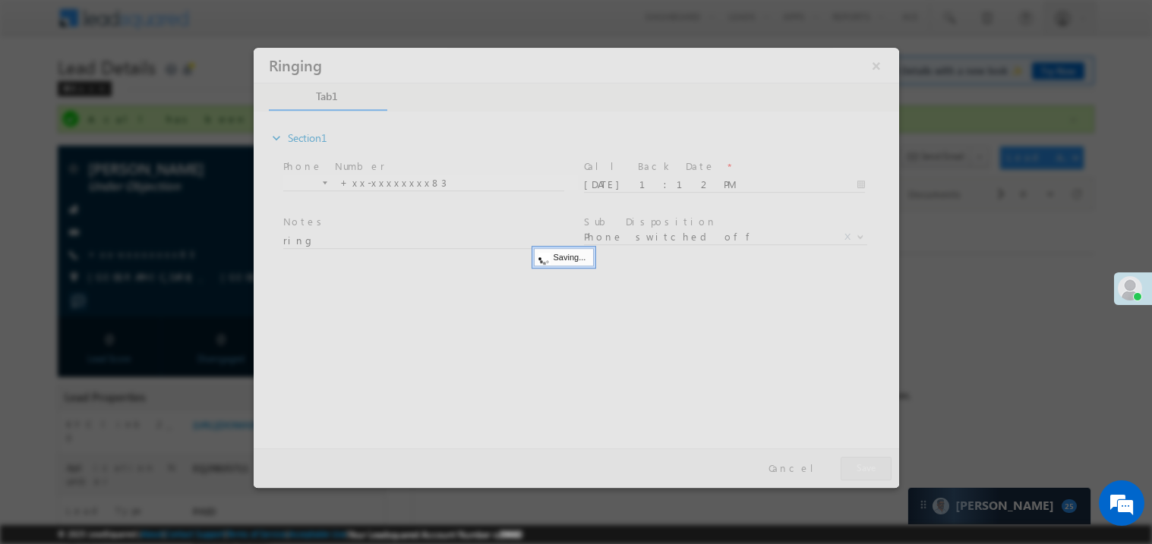
click at [866, 476] on div at bounding box center [575, 267] width 645 height 440
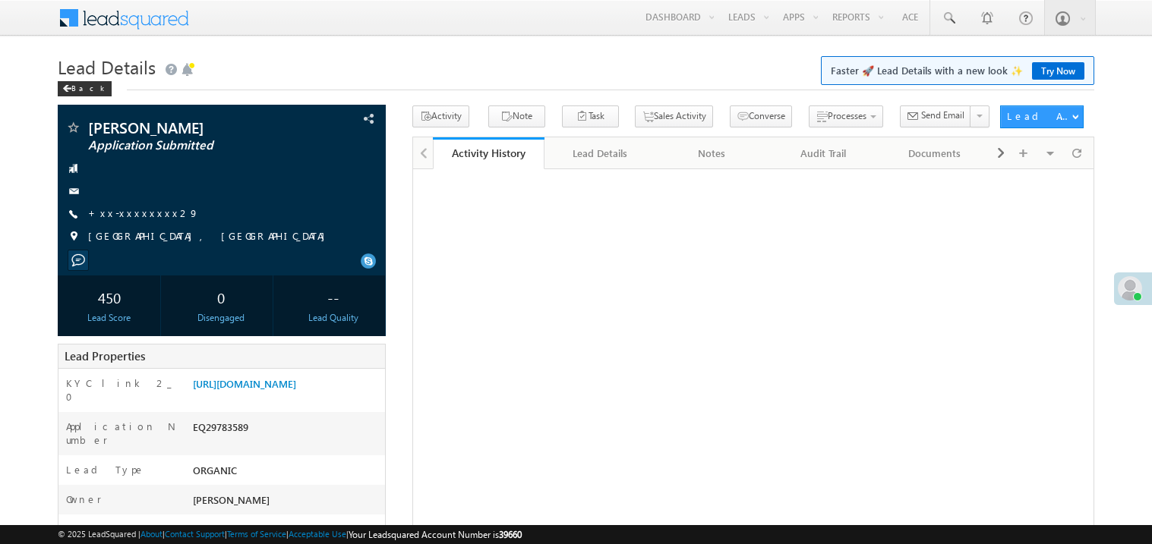
scroll to position [298, 0]
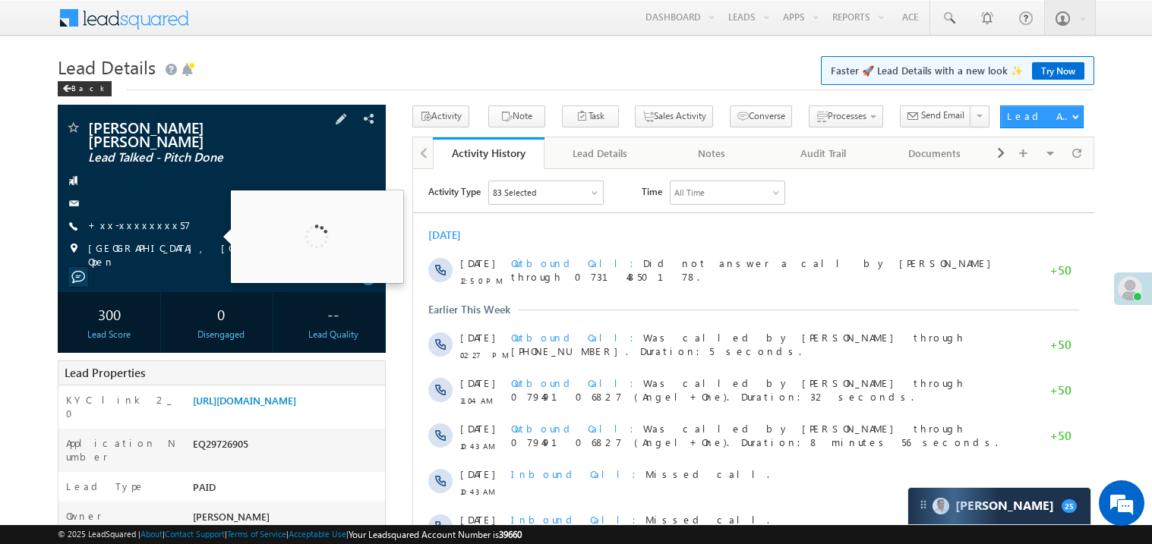
click at [136, 204] on div "[PERSON_NAME] [PERSON_NAME] Lead Talked - Pitch Done +xx-xxxxxxxx57" at bounding box center [221, 194] width 313 height 149
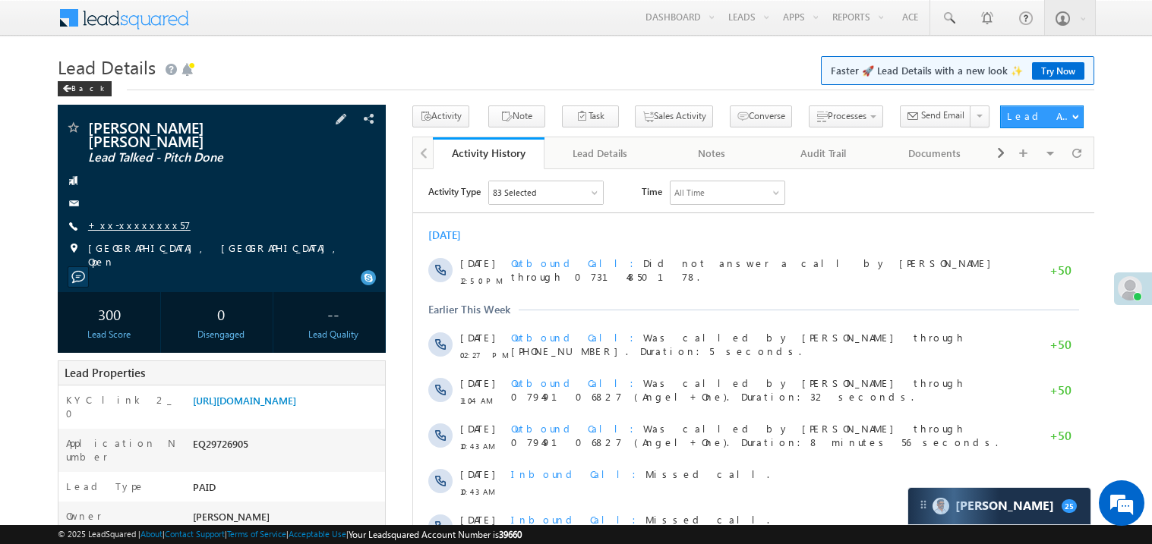
click at [136, 219] on link "+xx-xxxxxxxx57" at bounding box center [139, 225] width 102 height 13
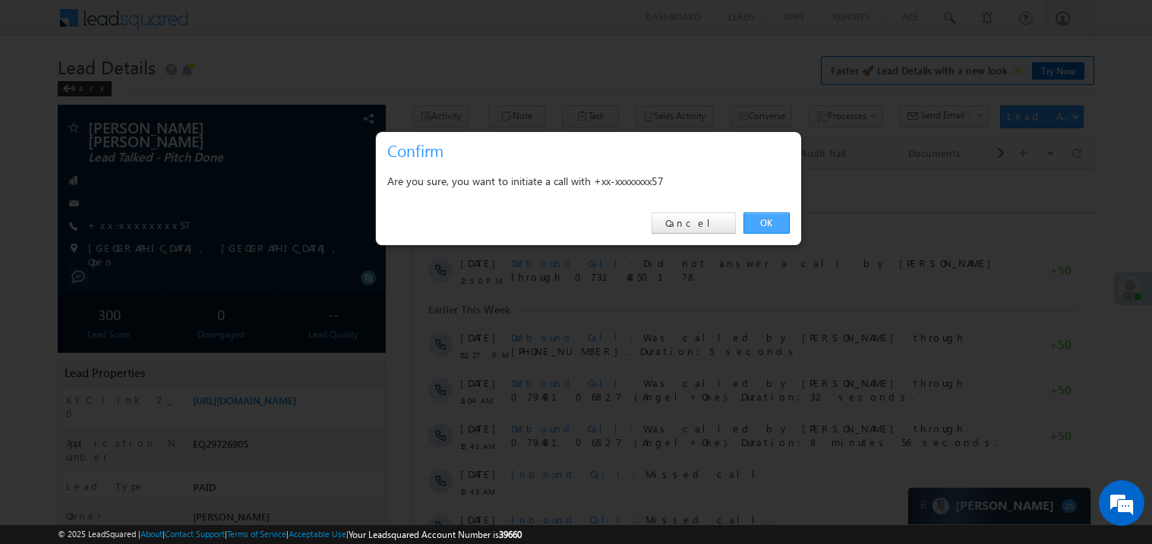
click at [756, 223] on link "OK" at bounding box center [766, 223] width 46 height 21
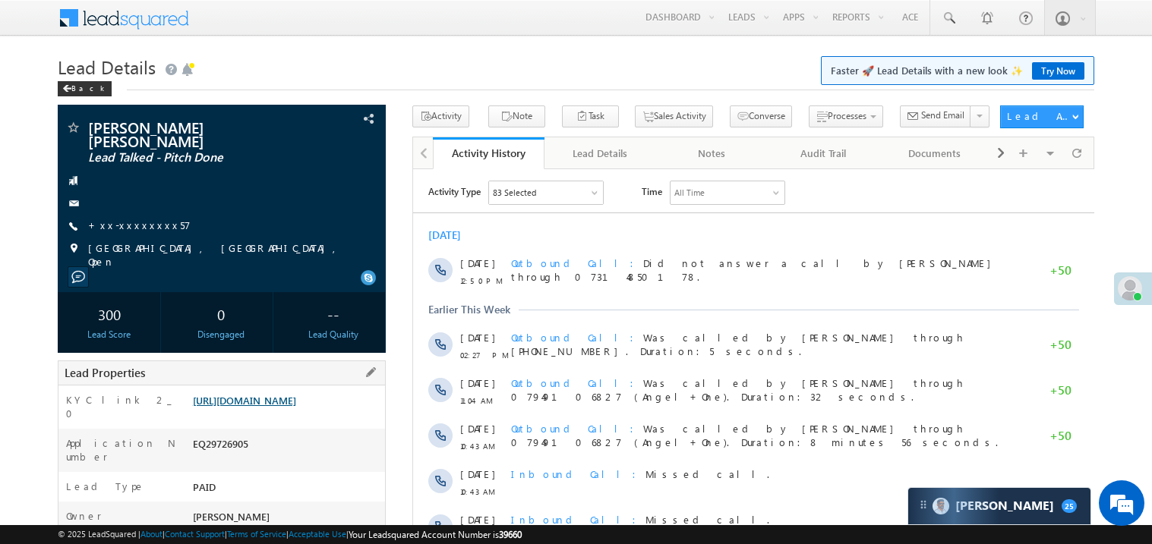
click at [253, 394] on link "[URL][DOMAIN_NAME]" at bounding box center [244, 400] width 103 height 13
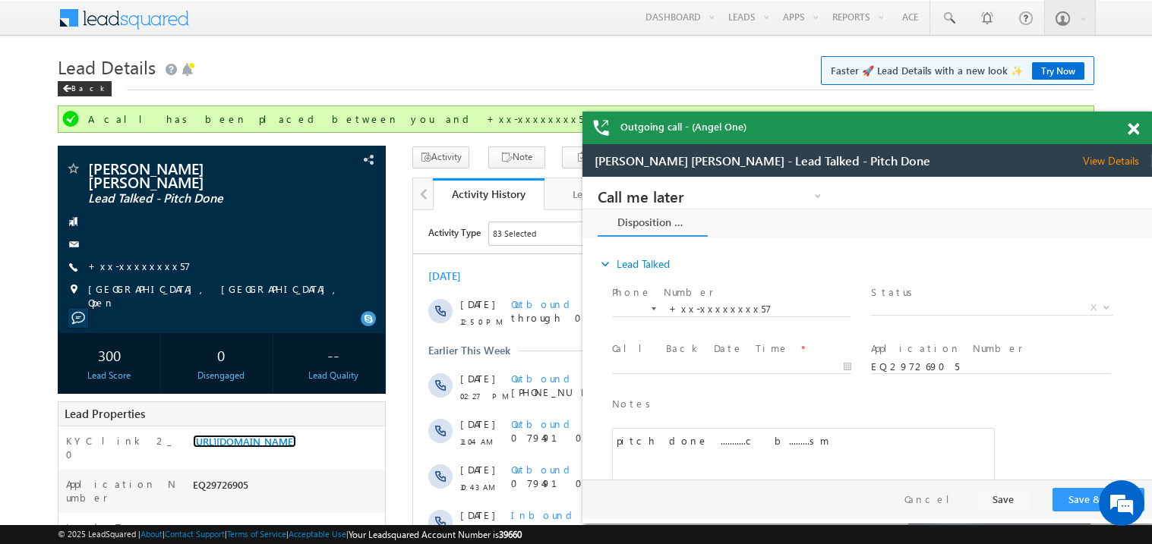
click at [1132, 123] on span at bounding box center [1132, 129] width 11 height 13
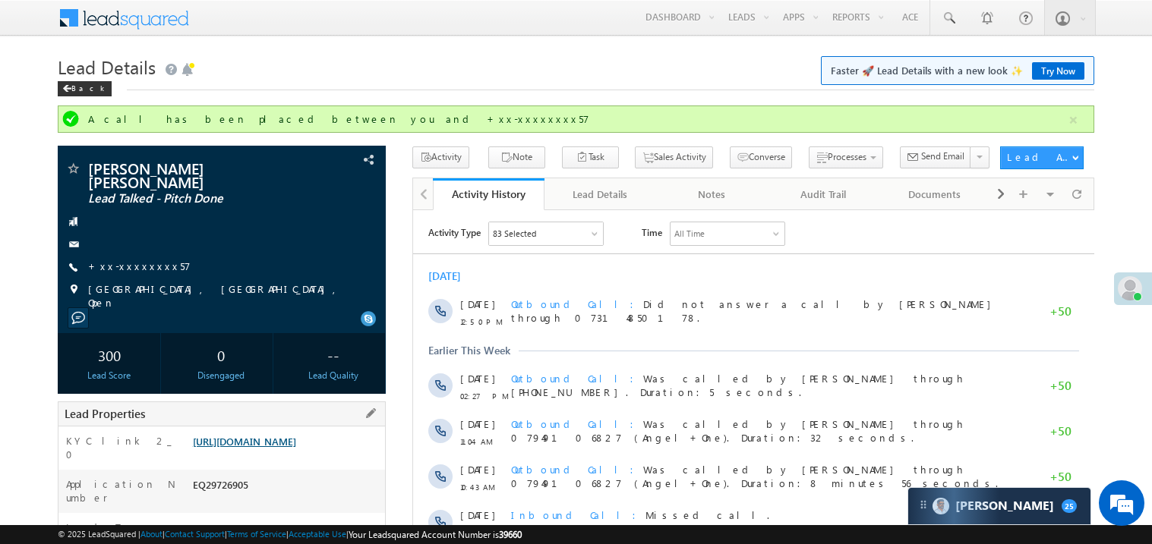
click at [296, 435] on link "[URL][DOMAIN_NAME]" at bounding box center [244, 441] width 103 height 13
click at [292, 448] on link "[URL][DOMAIN_NAME]" at bounding box center [244, 441] width 103 height 13
click at [296, 437] on link "https://angelbroking1-pk3em7sa.customui-test.leadsquared.com?leadId=9985c4be-0b…" at bounding box center [244, 441] width 103 height 13
click at [296, 440] on link "https://angelbroking1-pk3em7sa.customui-test.leadsquared.com?leadId=9985c4be-0b…" at bounding box center [244, 441] width 103 height 13
click at [296, 445] on link "https://angelbroking1-pk3em7sa.customui-test.leadsquared.com?leadId=9985c4be-0b…" at bounding box center [244, 441] width 103 height 13
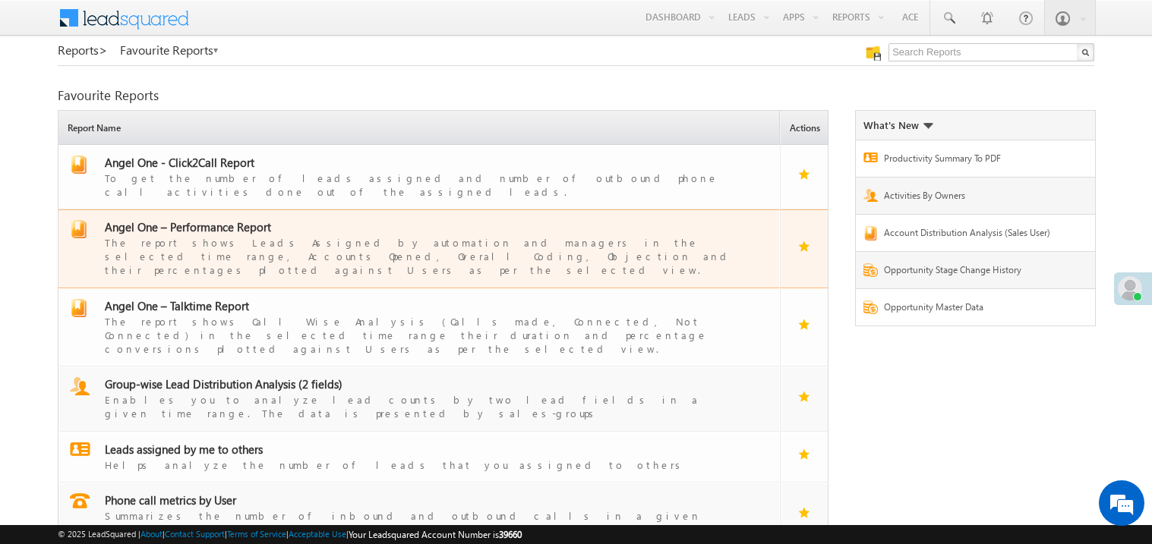
click at [225, 219] on span "Angel One – Performance Report" at bounding box center [188, 226] width 166 height 15
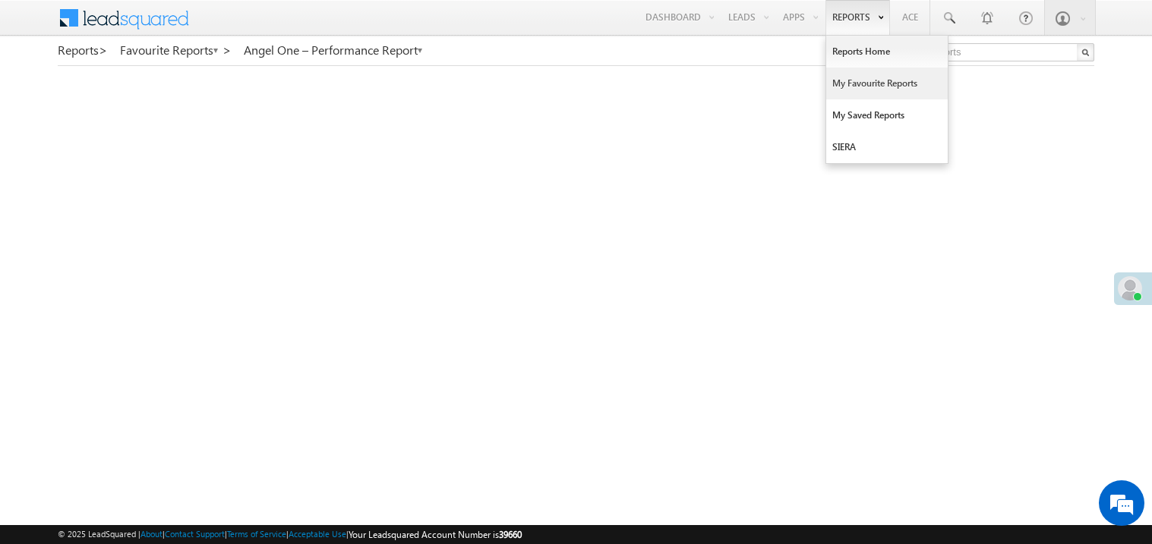
click at [848, 87] on link "My Favourite Reports" at bounding box center [886, 84] width 121 height 32
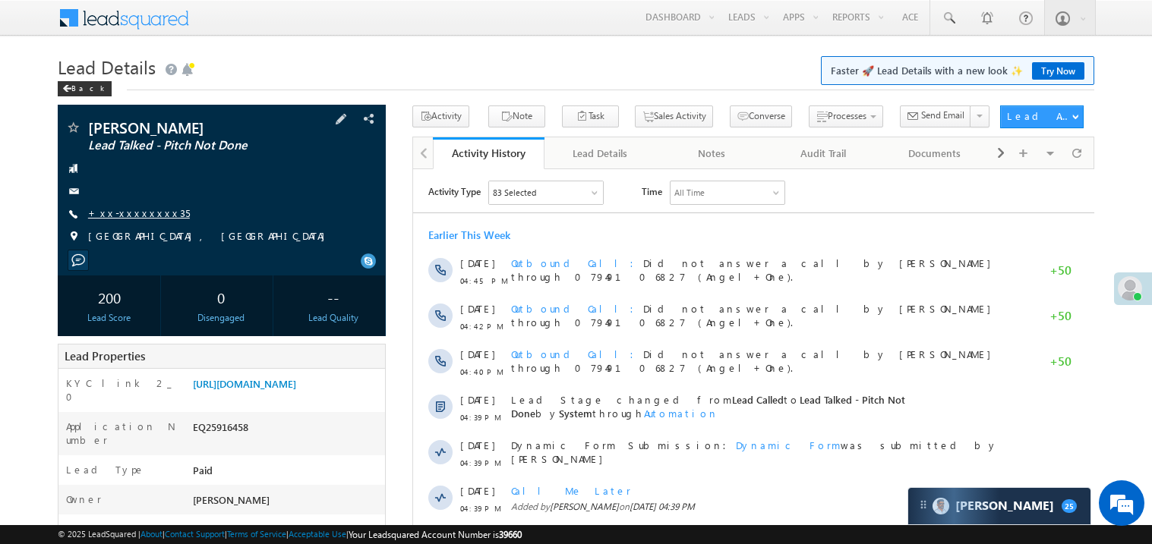
click at [137, 211] on link "+xx-xxxxxxxx35" at bounding box center [139, 213] width 102 height 13
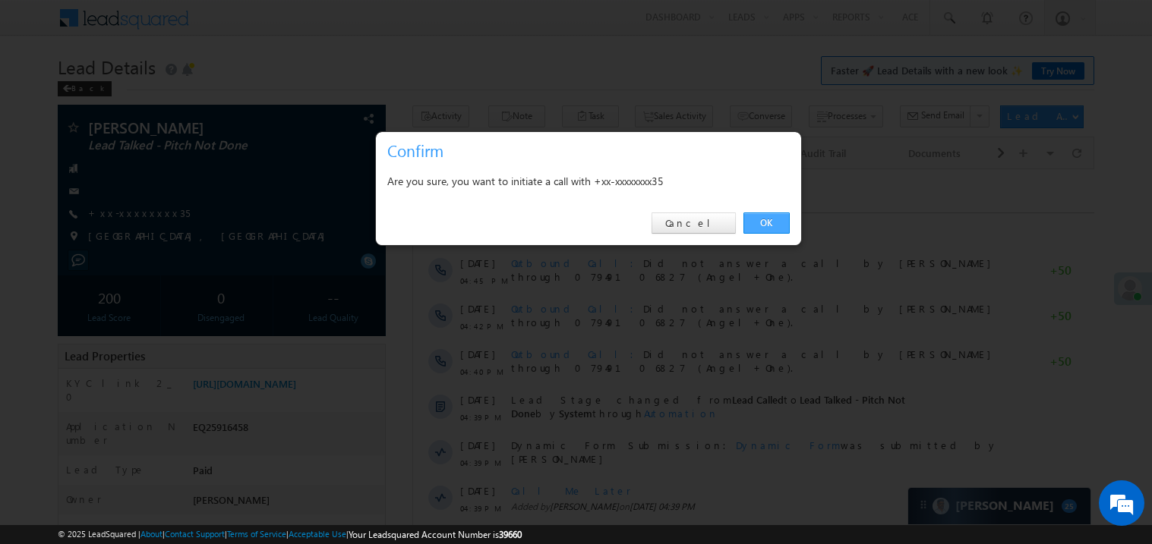
click at [768, 225] on link "OK" at bounding box center [766, 223] width 46 height 21
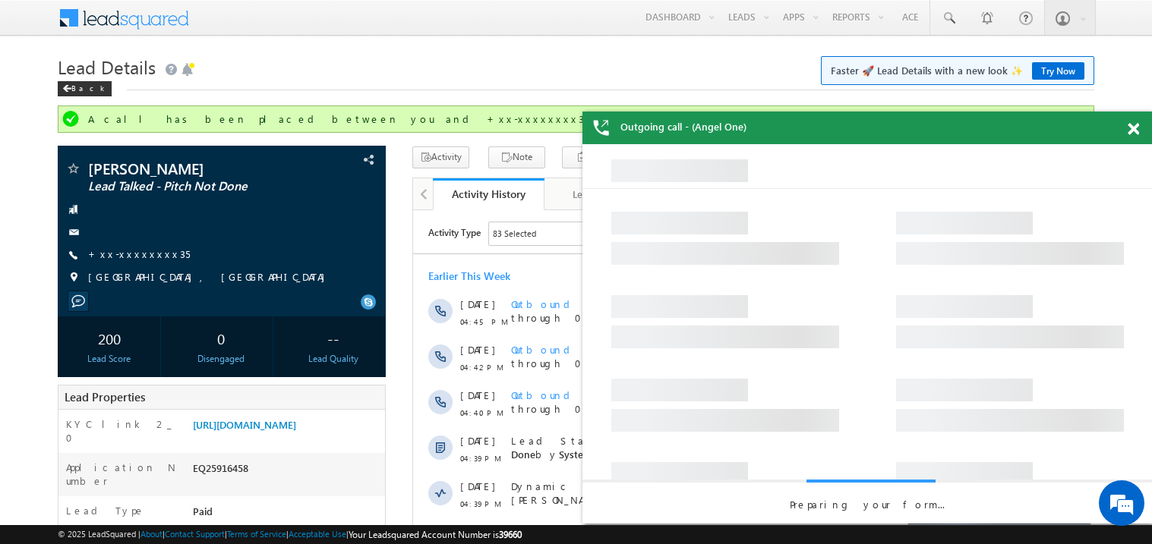
click at [1135, 128] on span at bounding box center [1132, 129] width 11 height 13
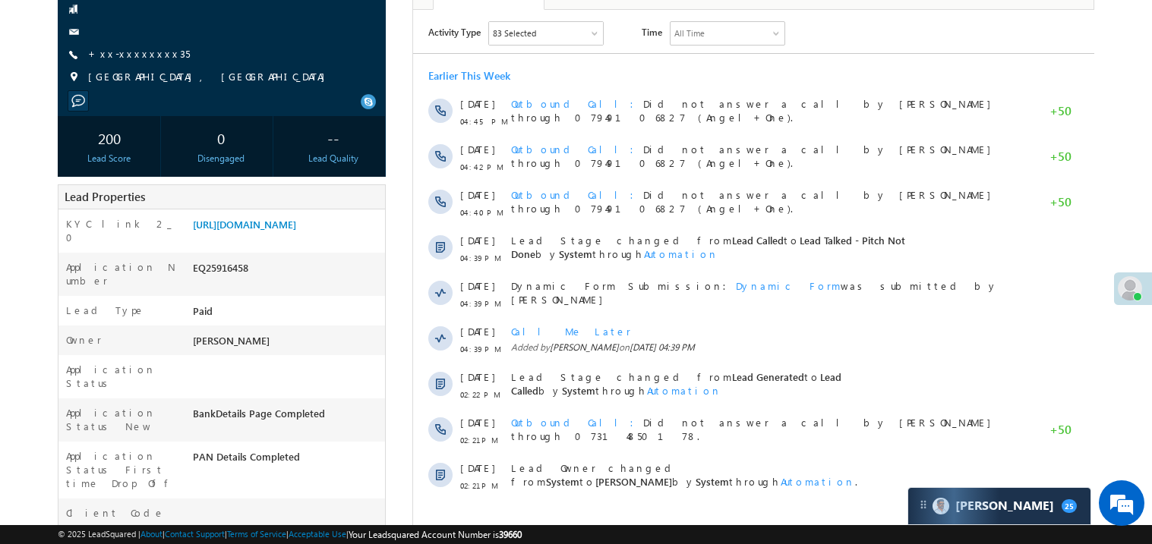
scroll to position [242, 0]
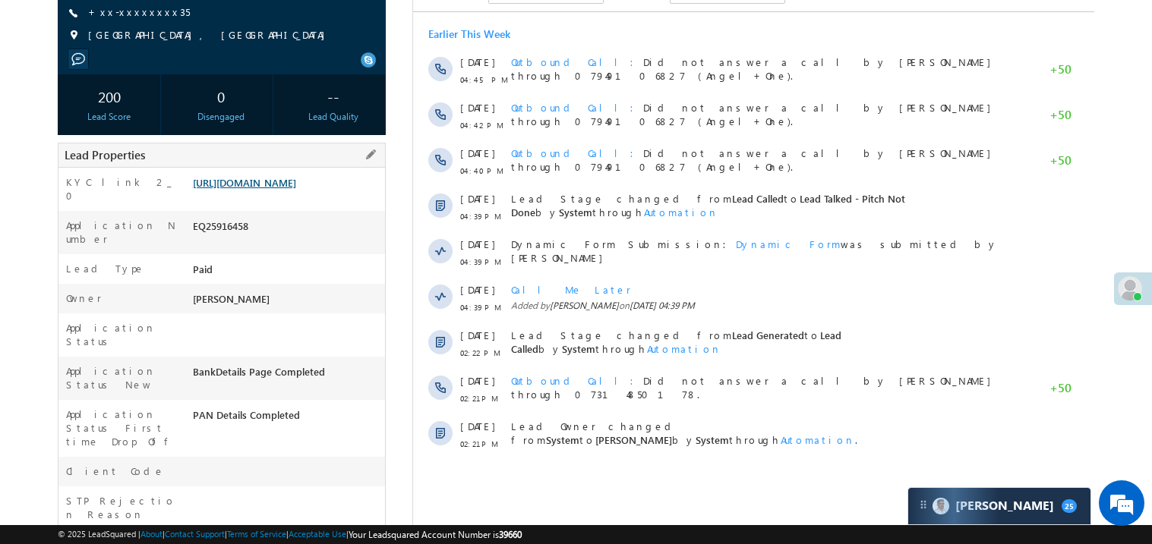
click at [296, 188] on link "https://angelbroking1-pk3em7sa.customui-test.leadsquared.com?leadId=fa6c2c27-a7…" at bounding box center [244, 182] width 103 height 13
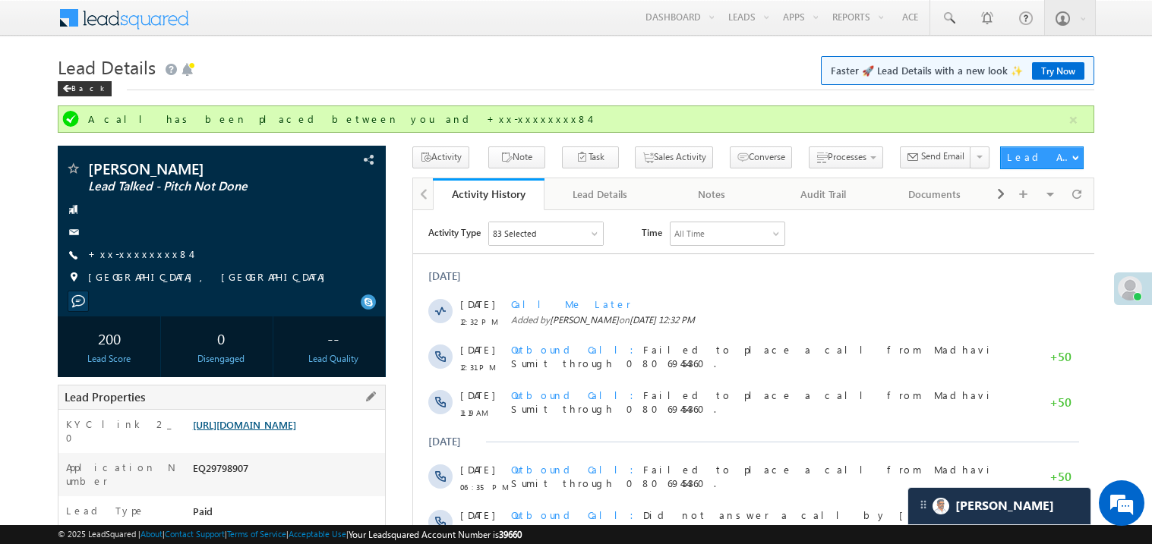
click at [274, 431] on link "https://angelbroking1-pk3em7sa.customui-test.leadsquared.com?leadId=1a12553f-1e…" at bounding box center [244, 424] width 103 height 13
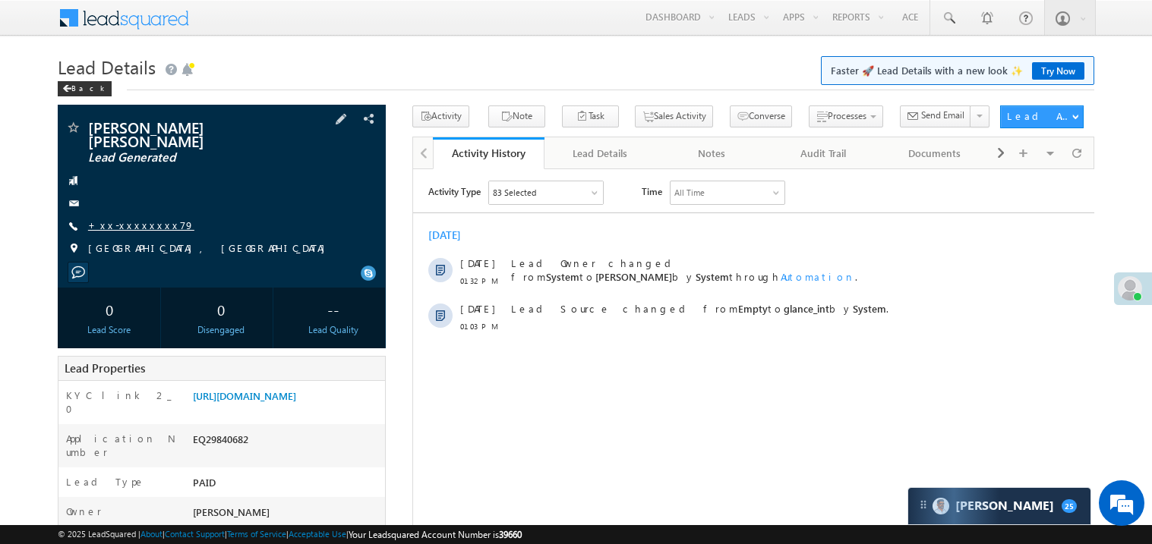
click at [132, 219] on link "+xx-xxxxxxxx79" at bounding box center [141, 225] width 106 height 13
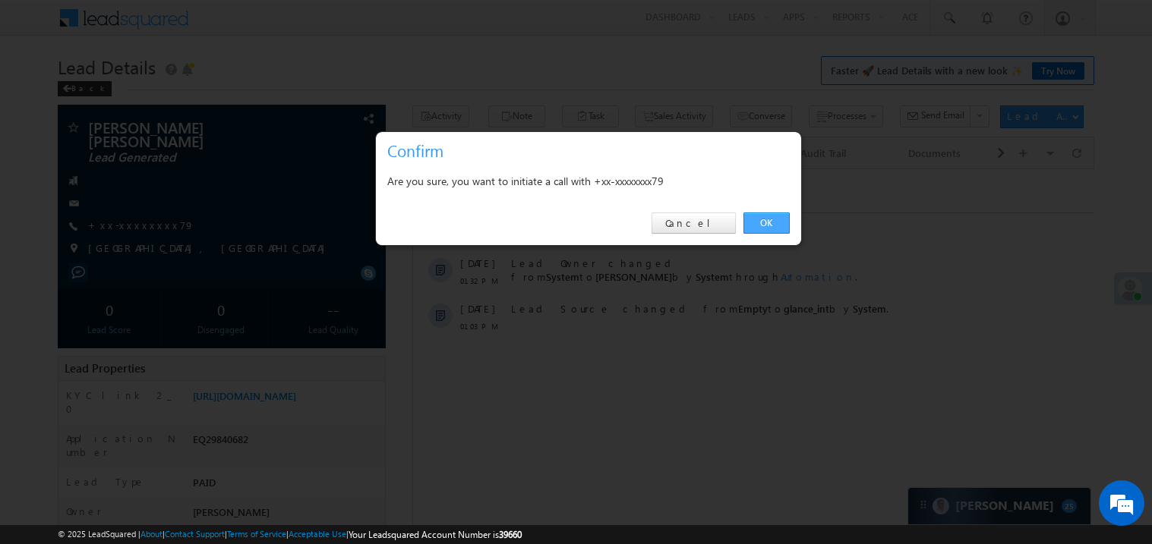
click at [764, 222] on link "OK" at bounding box center [766, 223] width 46 height 21
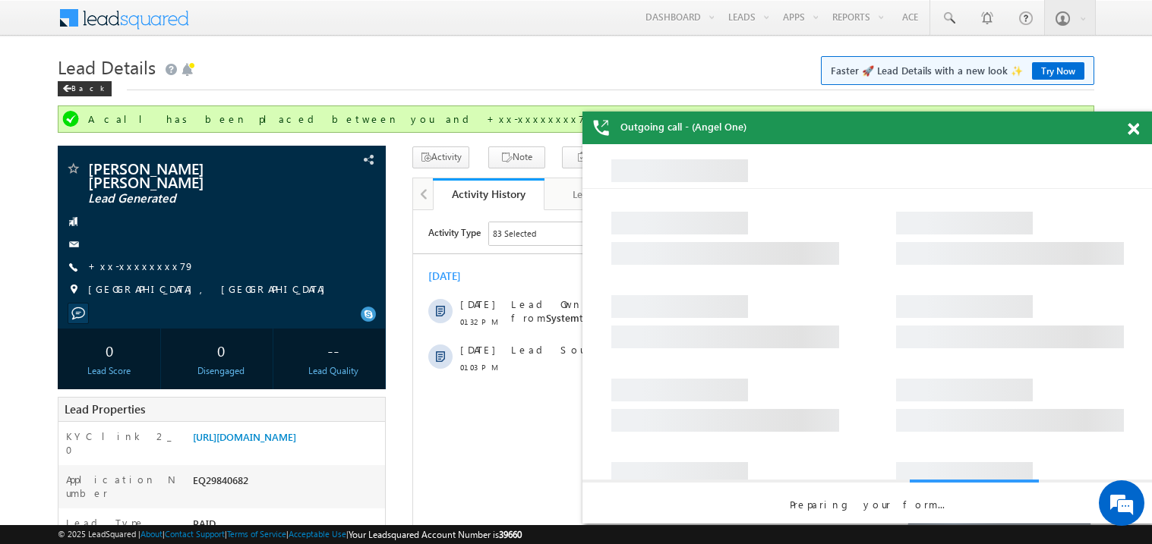
click at [1129, 131] on span at bounding box center [1132, 129] width 11 height 13
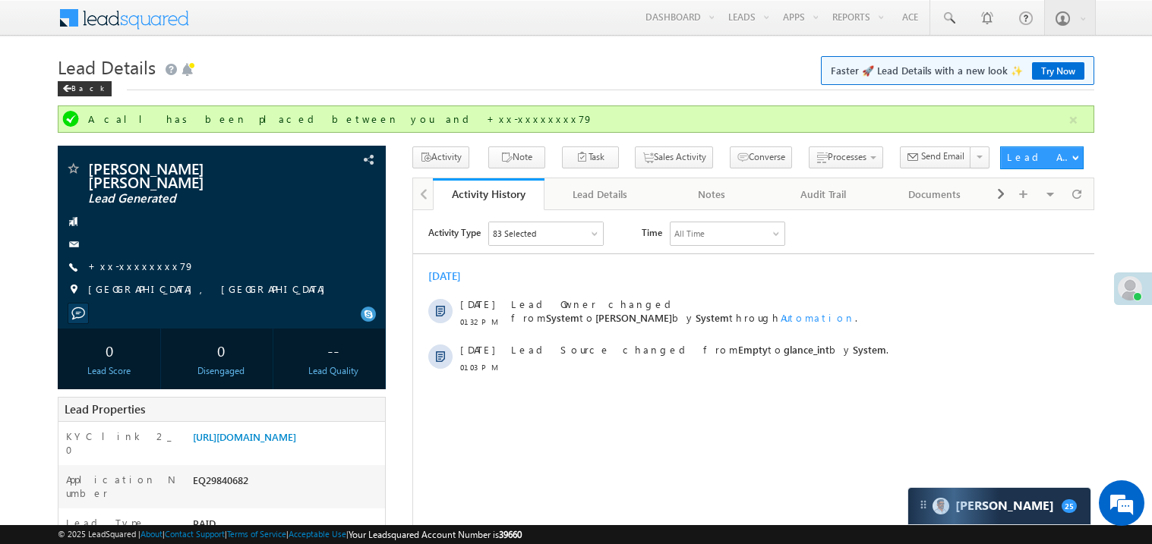
click at [650, 270] on div "[DATE]" at bounding box center [752, 276] width 681 height 14
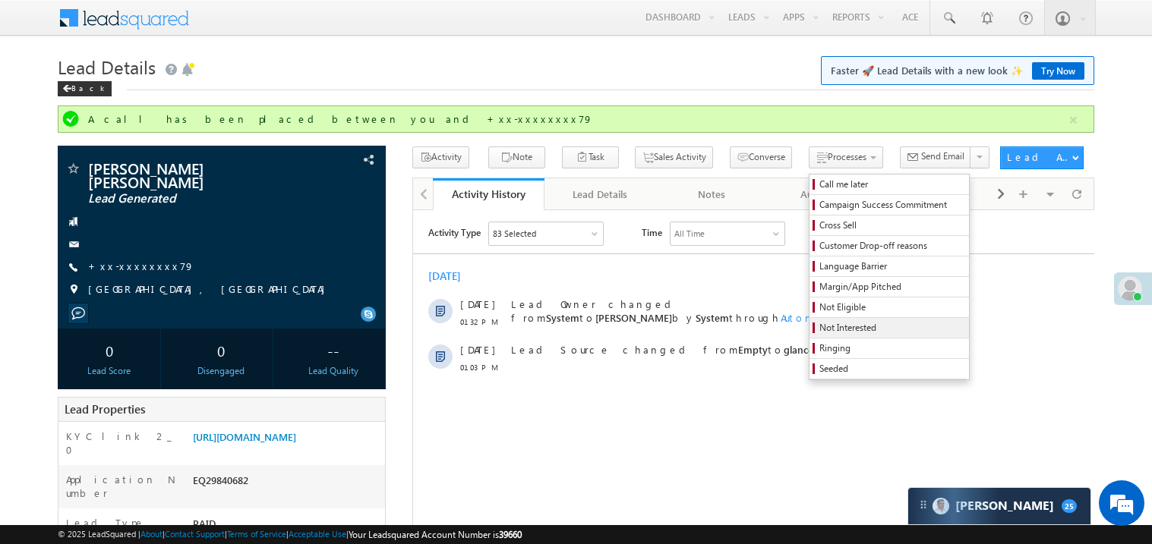
click at [819, 332] on span "Not Interested" at bounding box center [891, 328] width 144 height 14
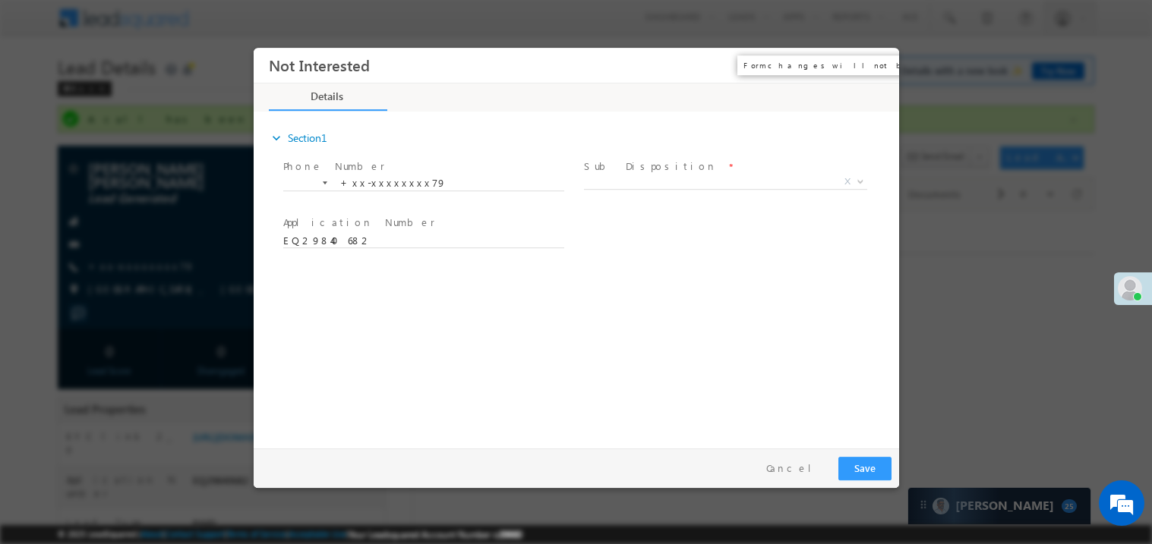
click at [879, 61] on button "×" at bounding box center [875, 65] width 26 height 28
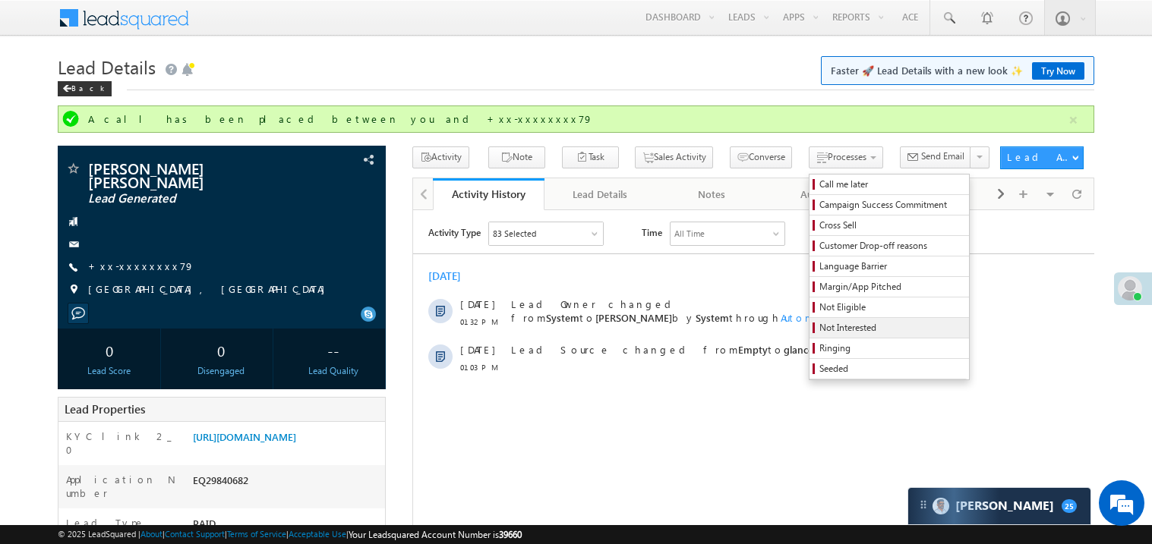
click at [840, 333] on span "Not Interested" at bounding box center [891, 328] width 144 height 14
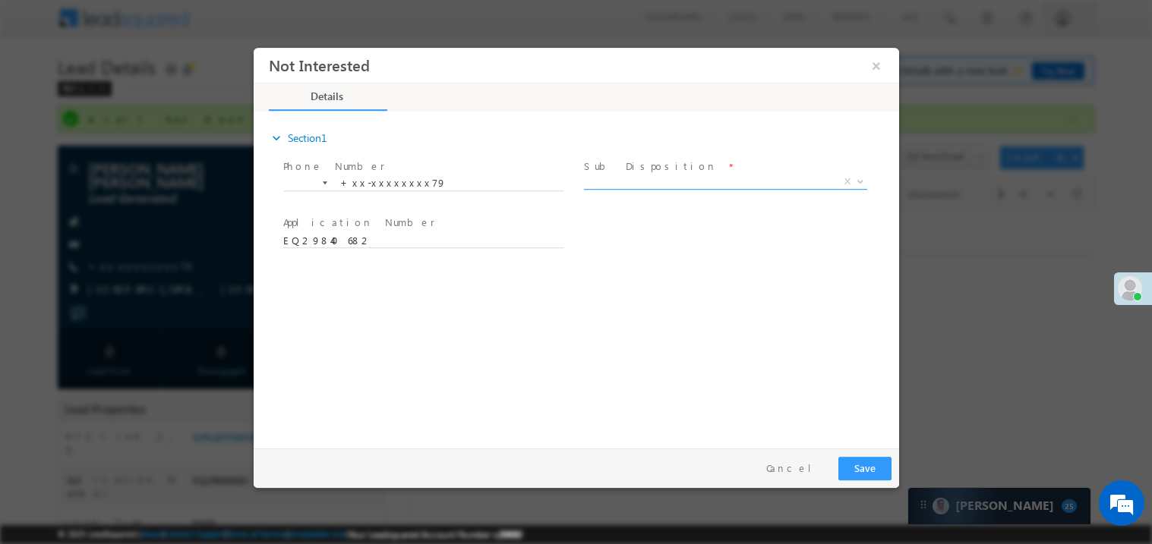
click at [617, 178] on span "X" at bounding box center [724, 181] width 283 height 15
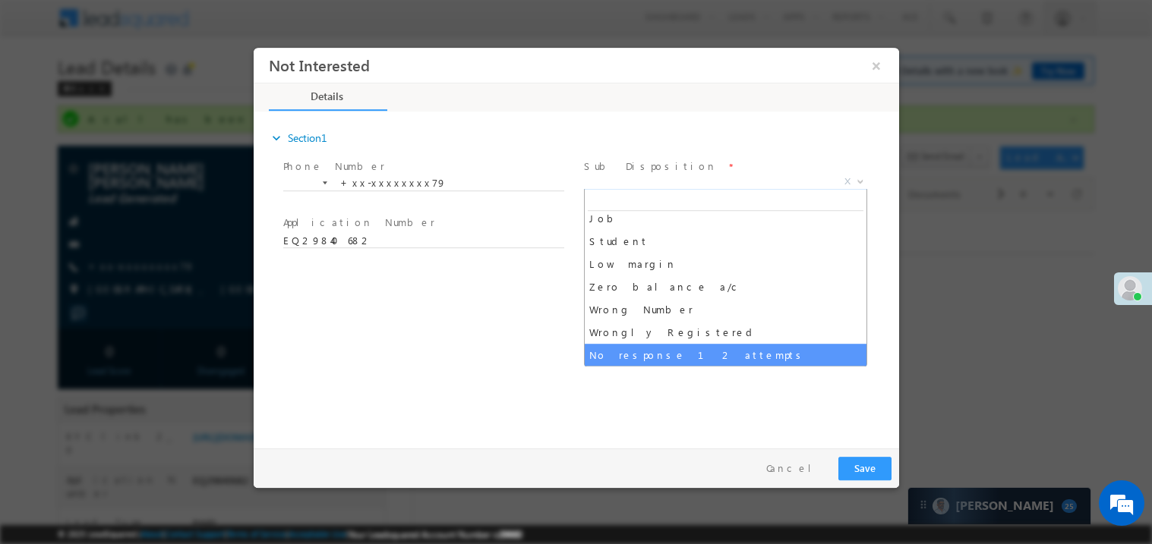
scroll to position [98, 0]
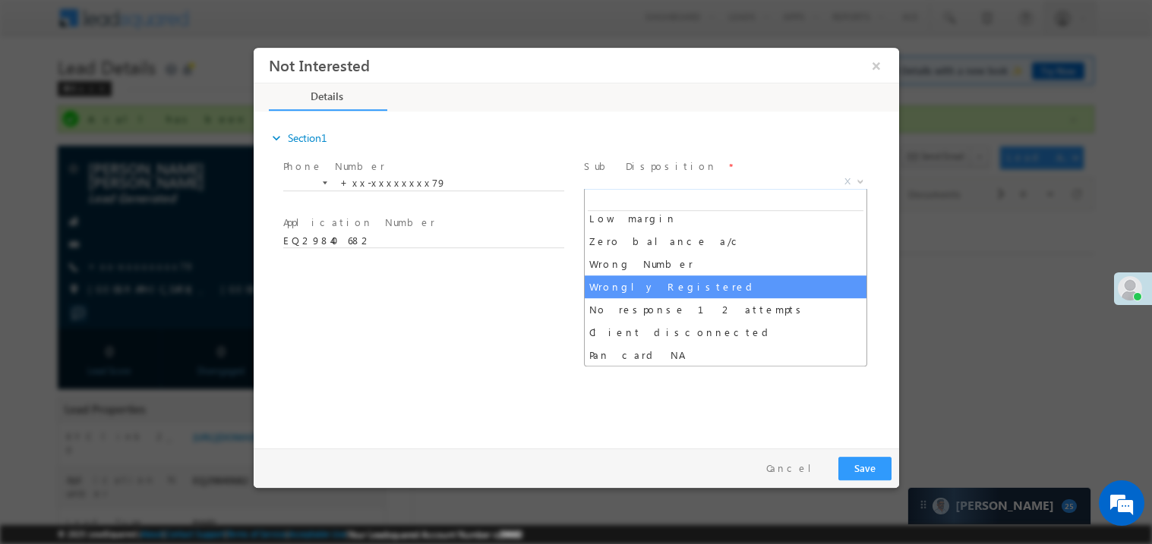
select select "Wrongly Registered"
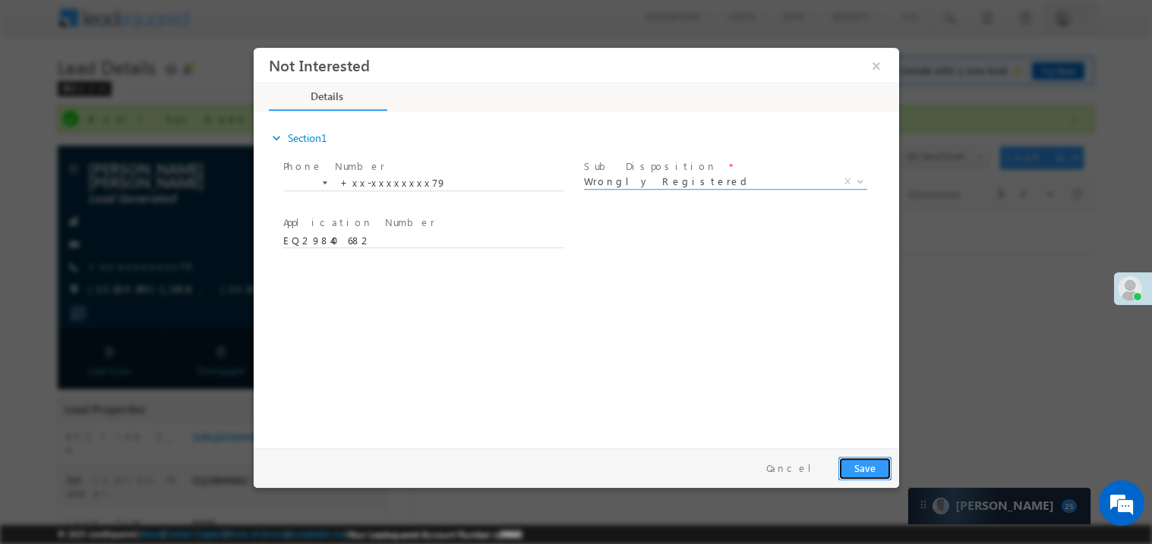
click at [841, 464] on button "Save" at bounding box center [863, 468] width 53 height 24
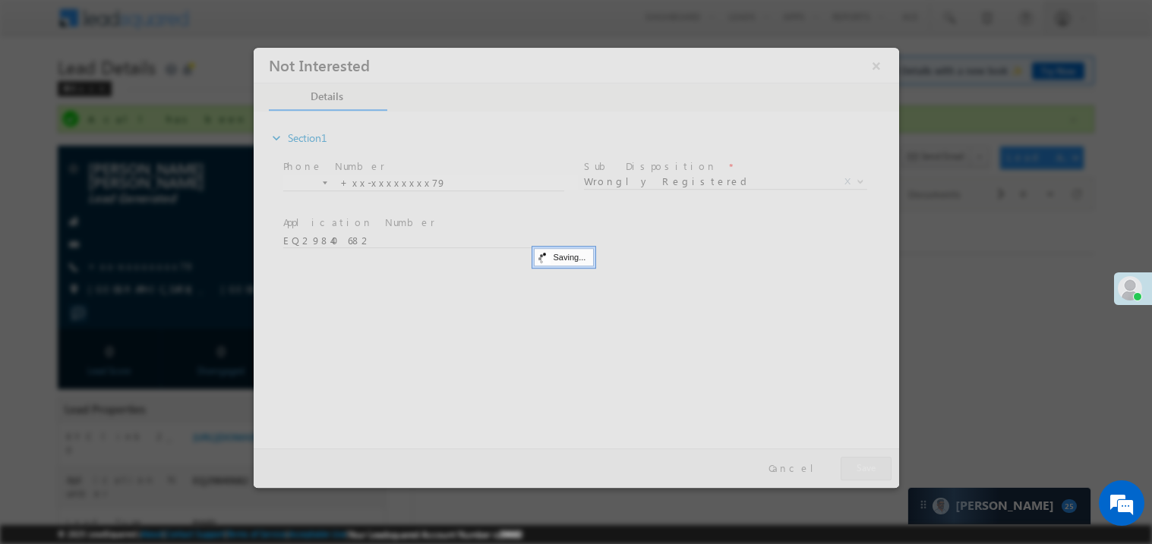
click at [841, 464] on div at bounding box center [575, 267] width 645 height 440
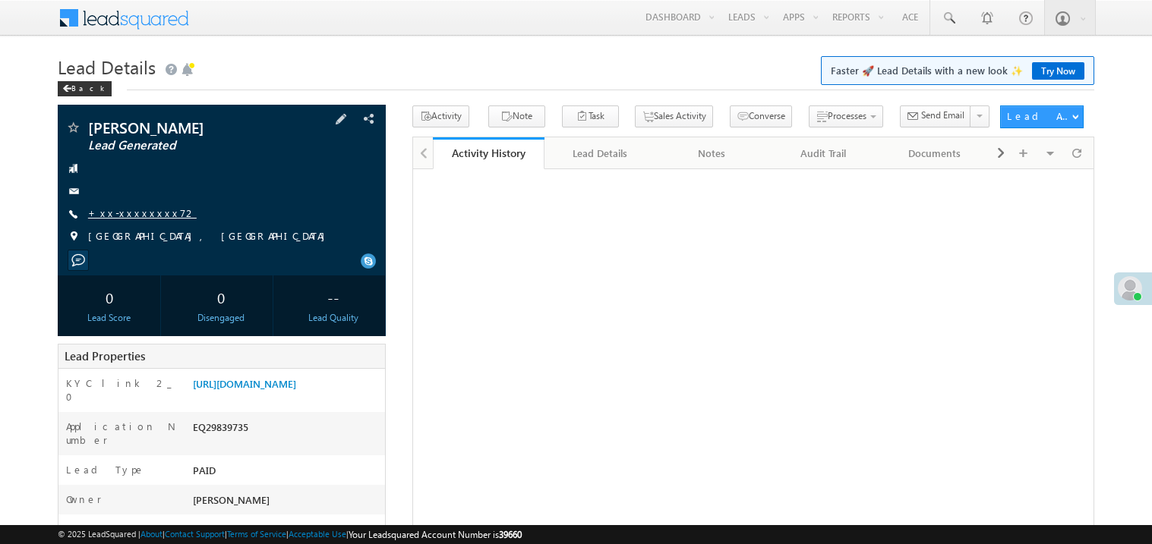
click at [133, 214] on link "+xx-xxxxxxxx72" at bounding box center [142, 213] width 109 height 13
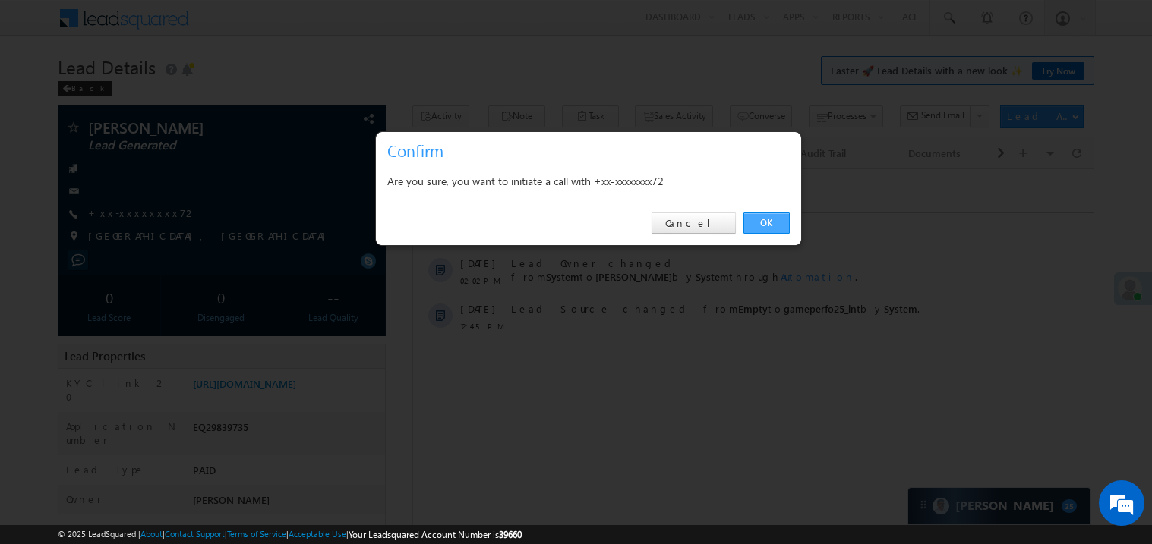
click at [771, 221] on link "OK" at bounding box center [766, 223] width 46 height 21
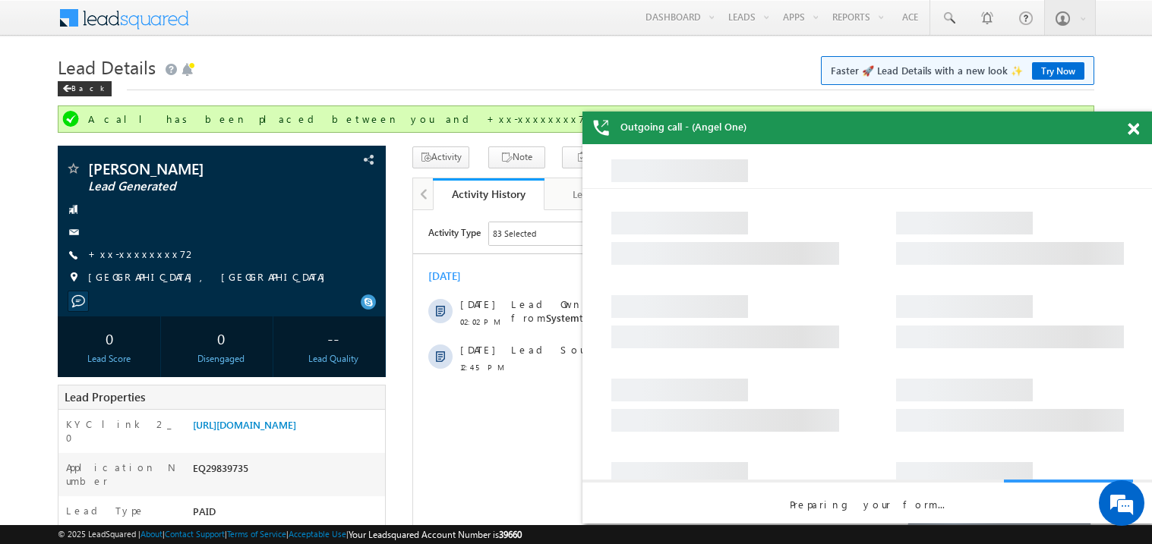
click at [1137, 125] on span at bounding box center [1132, 129] width 11 height 13
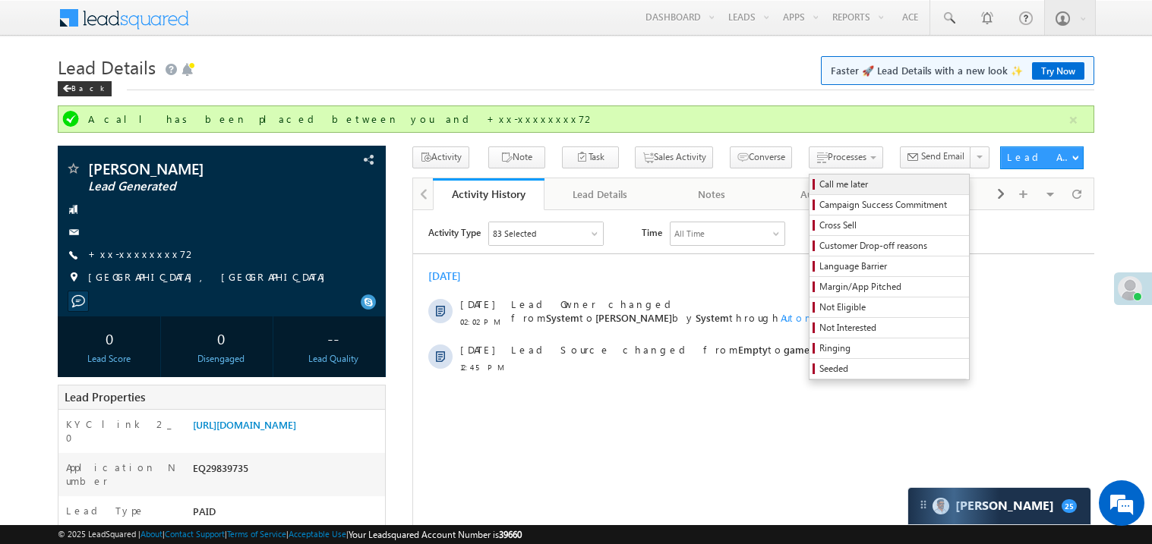
click at [819, 182] on span "Call me later" at bounding box center [891, 185] width 144 height 14
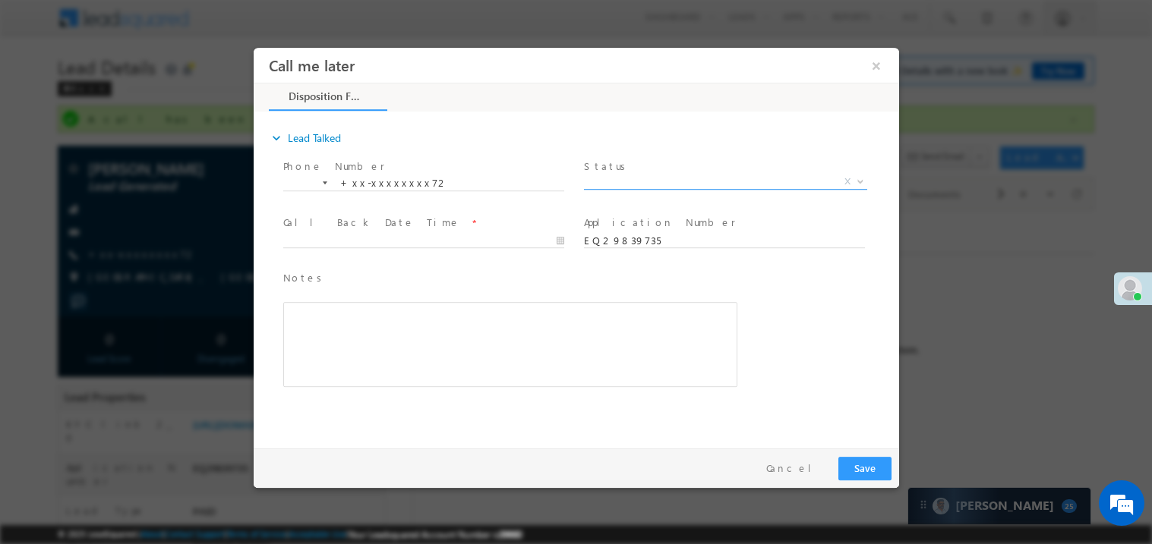
click at [638, 178] on span "X" at bounding box center [724, 181] width 283 height 15
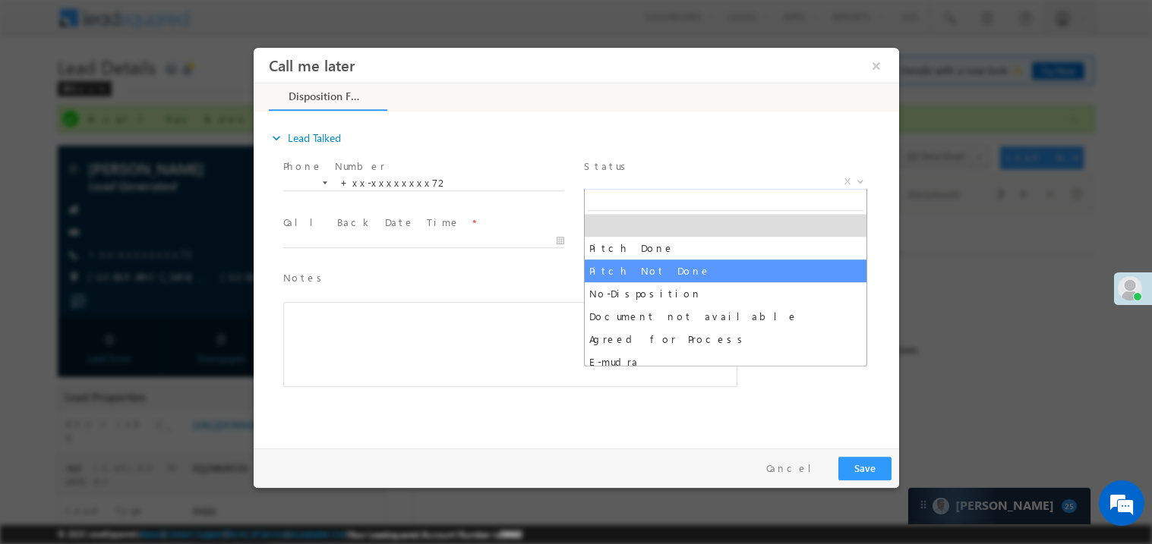
select select "Pitch Not Done"
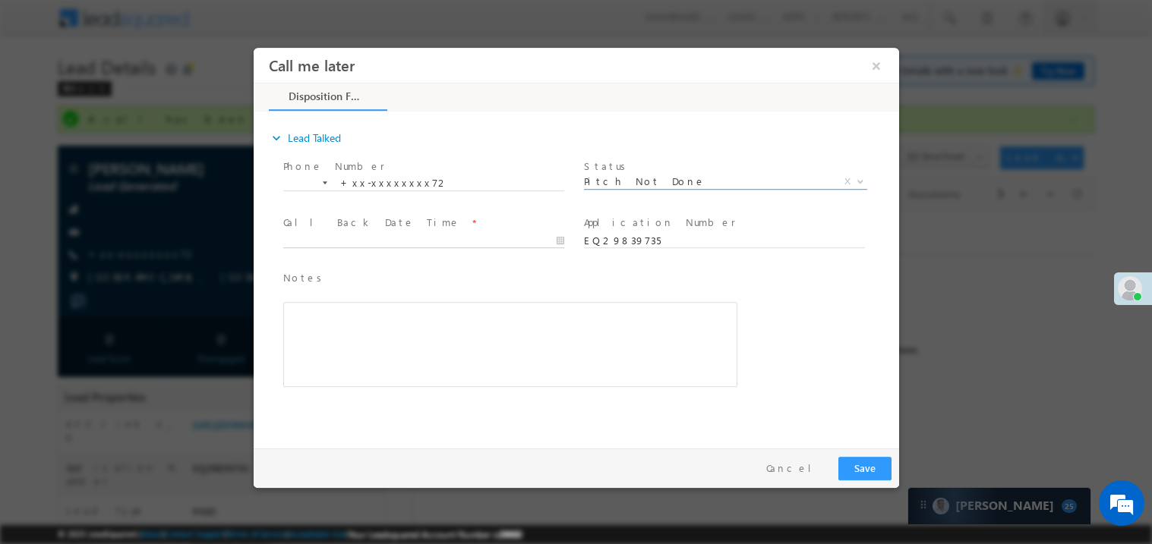
click at [398, 241] on body "Call me later ×" at bounding box center [575, 244] width 645 height 394
type input "10/01/25 2:11 PM"
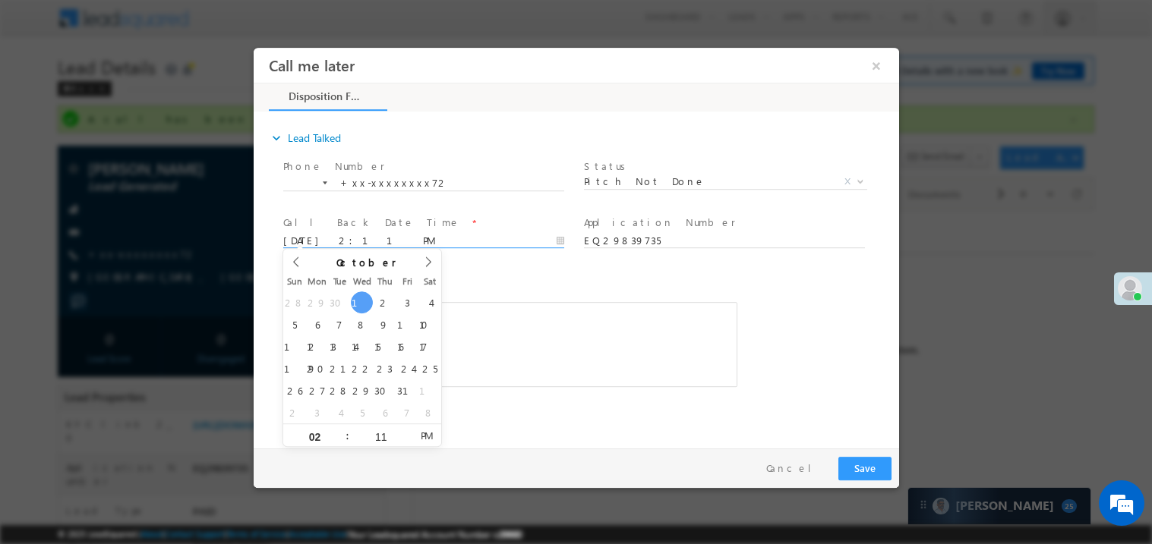
click at [503, 372] on div "Rich Text Editor, 40788eee-0fb2-11ec-a811-0adc8a9d82c2__tab1__section1__Notes__…" at bounding box center [509, 343] width 454 height 85
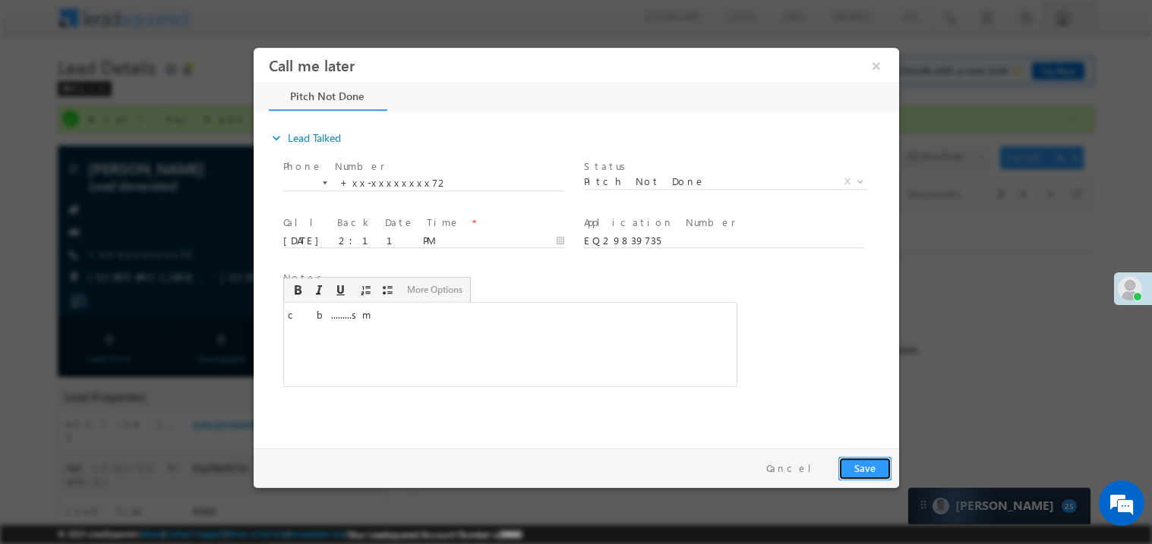
click at [871, 466] on button "Save" at bounding box center [863, 468] width 53 height 24
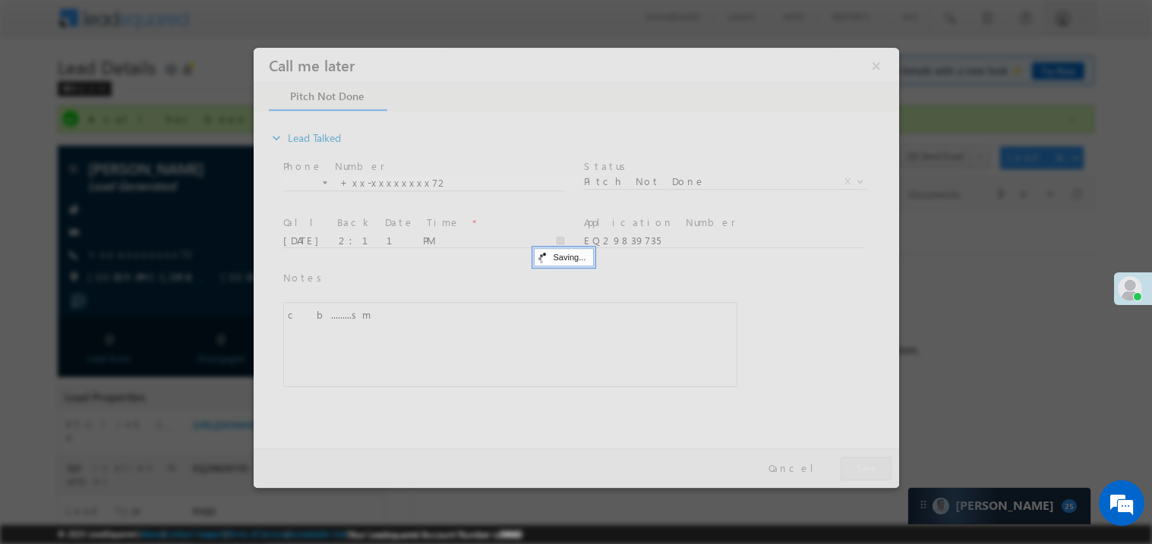
click at [871, 466] on div at bounding box center [575, 267] width 645 height 440
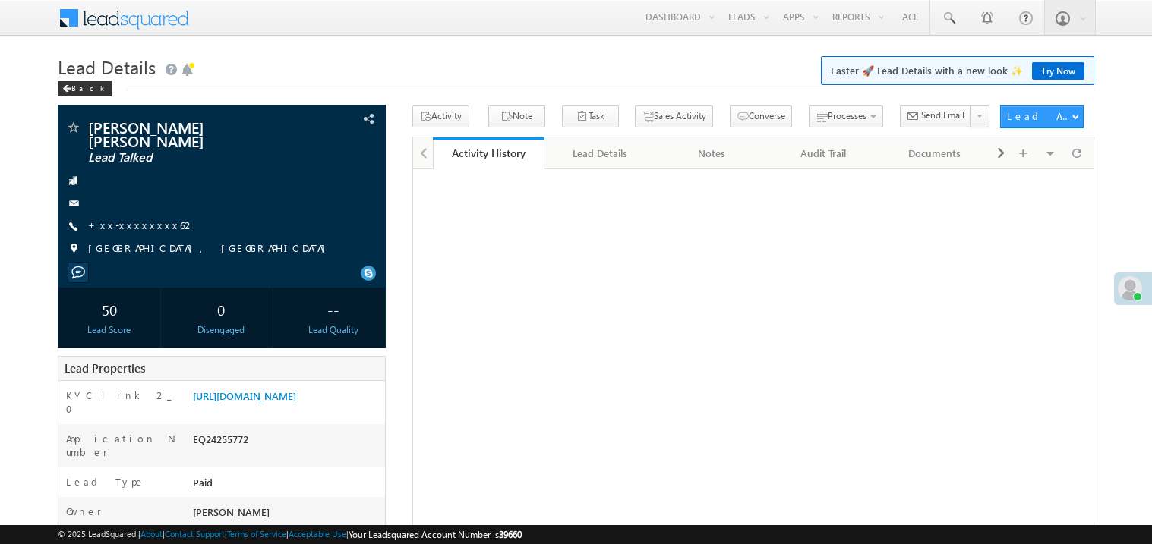
click at [143, 220] on span "+xx-xxxxxxxx62" at bounding box center [141, 226] width 107 height 15
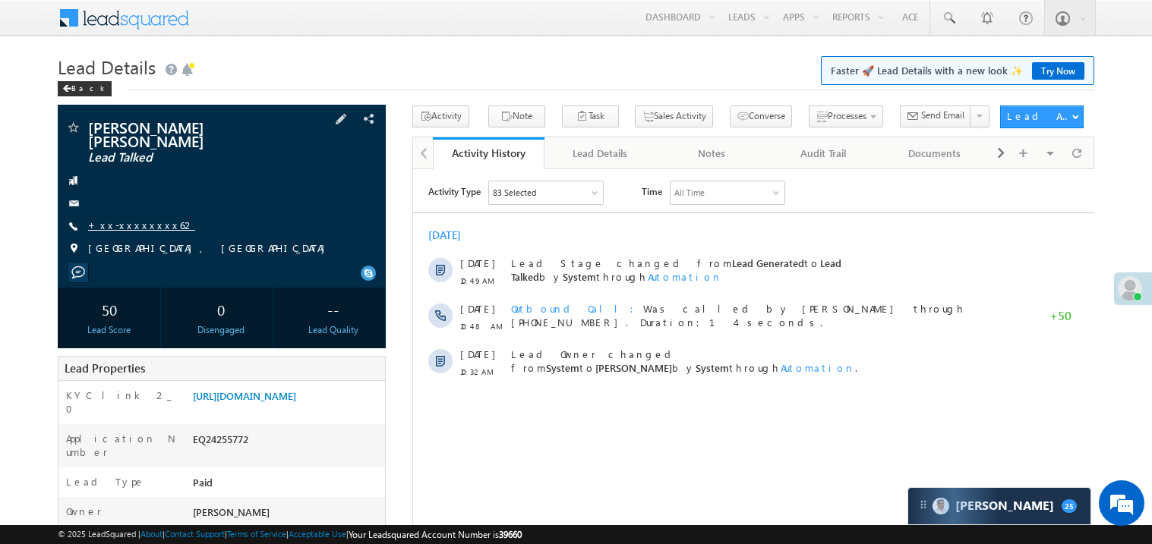
click at [139, 219] on link "+xx-xxxxxxxx62" at bounding box center [141, 225] width 107 height 13
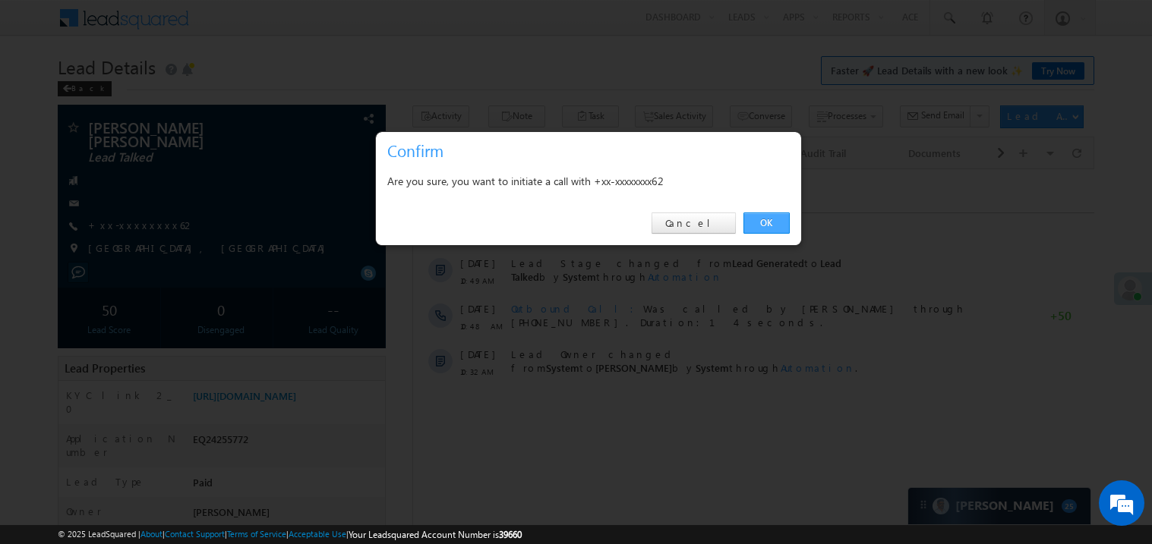
click at [767, 213] on link "OK" at bounding box center [766, 223] width 46 height 21
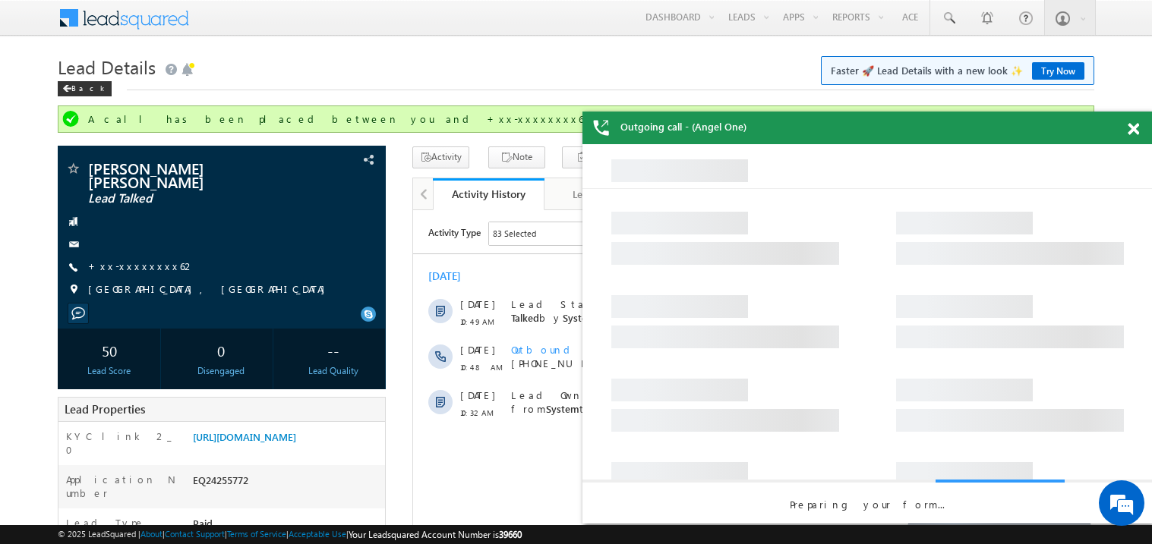
click at [1137, 130] on span at bounding box center [1132, 129] width 11 height 13
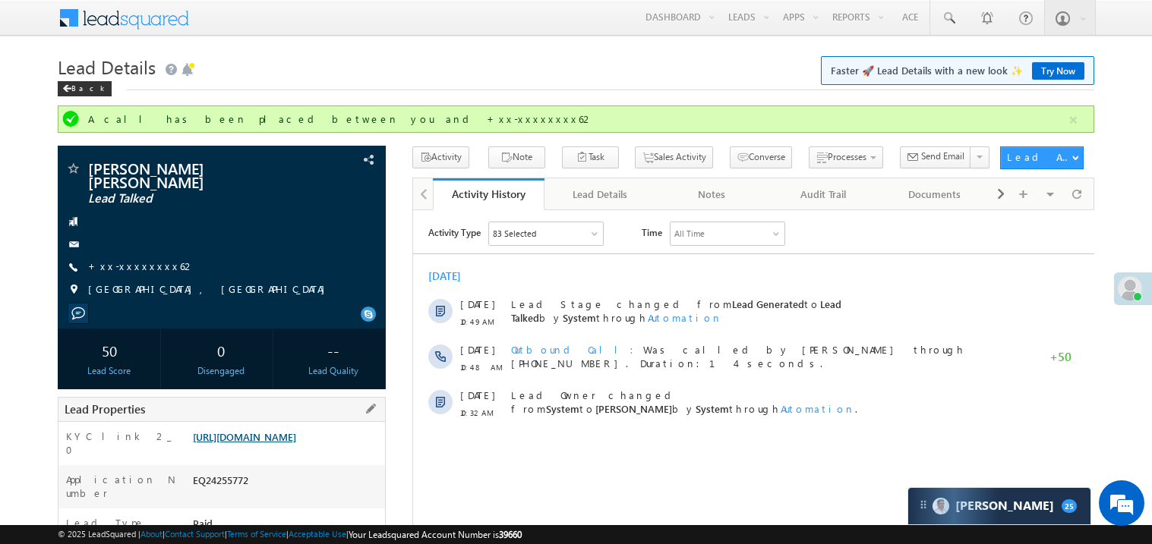
click at [284, 441] on link "https://angelbroking1-pk3em7sa.customui-test.leadsquared.com?leadId=cf8b9cf1-79…" at bounding box center [244, 436] width 103 height 13
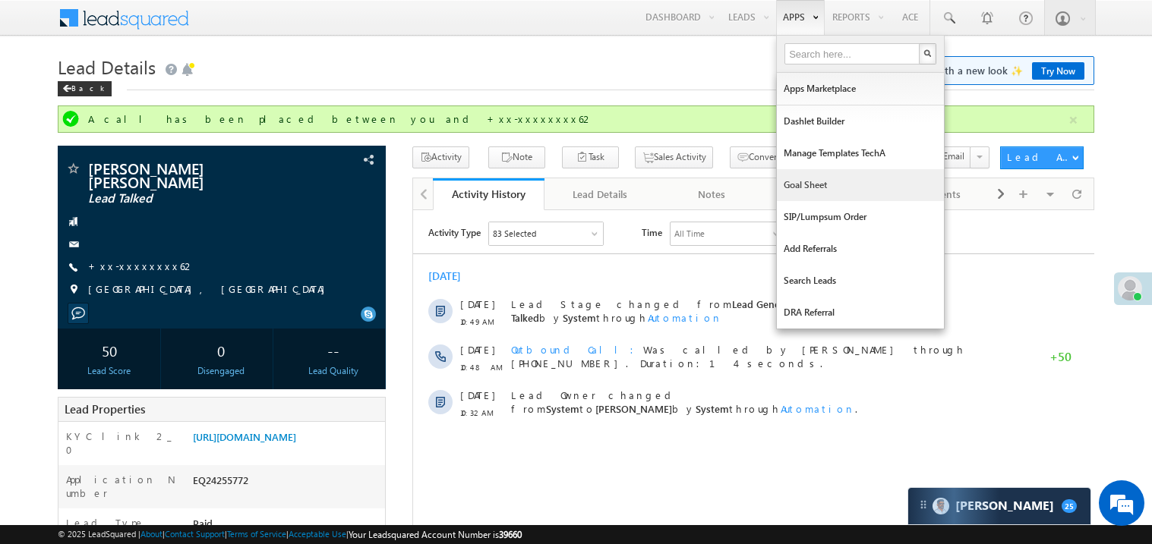
click at [801, 181] on link "Goal Sheet" at bounding box center [860, 185] width 167 height 32
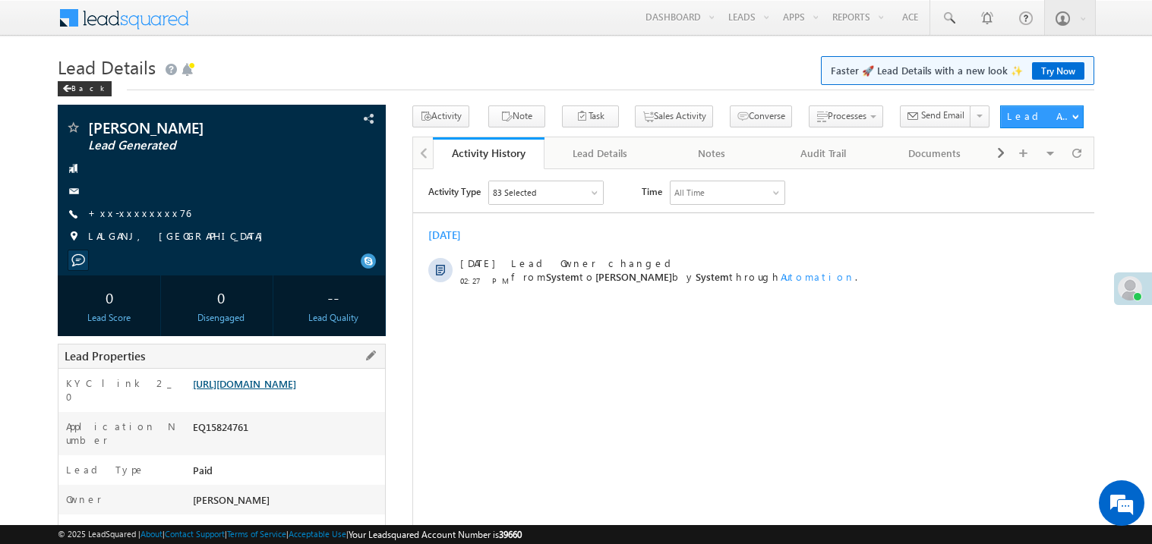
click at [290, 390] on link "https://angelbroking1-pk3em7sa.customui-test.leadsquared.com?leadId=5bf7c74b-11…" at bounding box center [244, 383] width 103 height 13
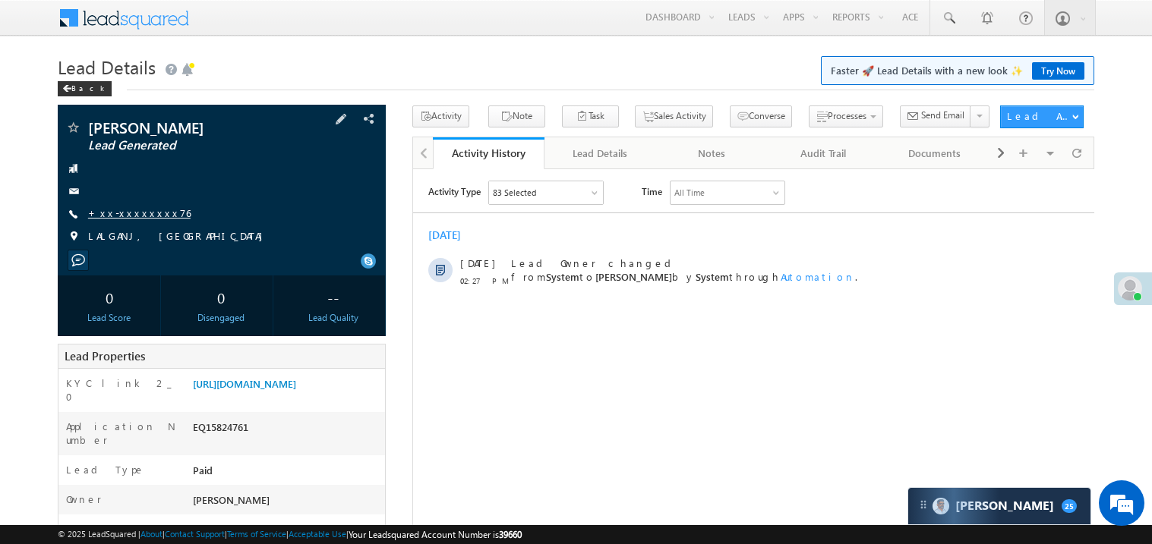
click at [126, 216] on link "+xx-xxxxxxxx76" at bounding box center [139, 213] width 102 height 13
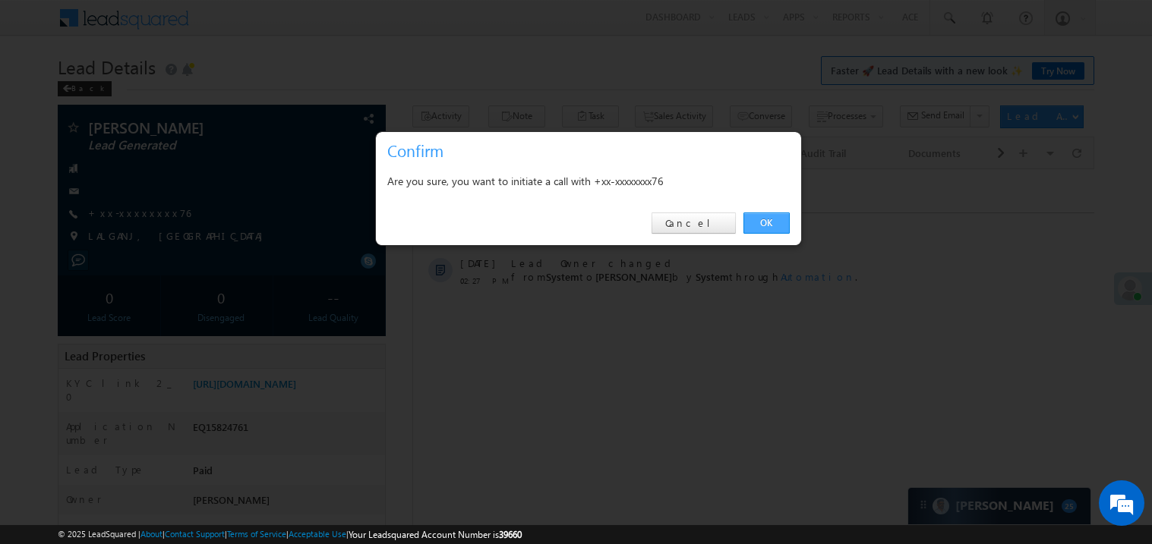
click at [773, 218] on link "OK" at bounding box center [766, 223] width 46 height 21
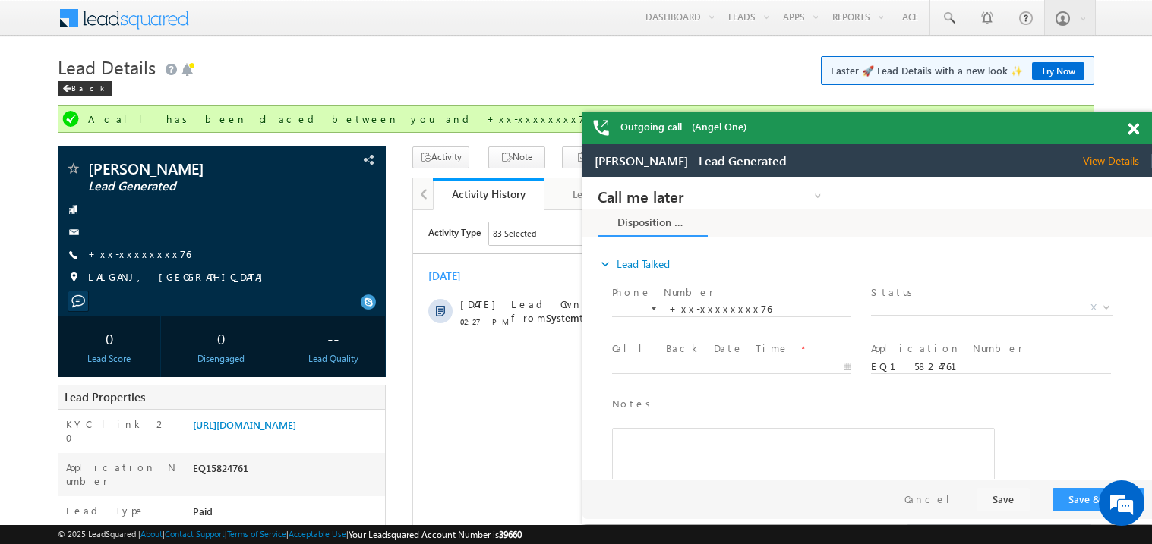
click at [1135, 125] on span at bounding box center [1132, 129] width 11 height 13
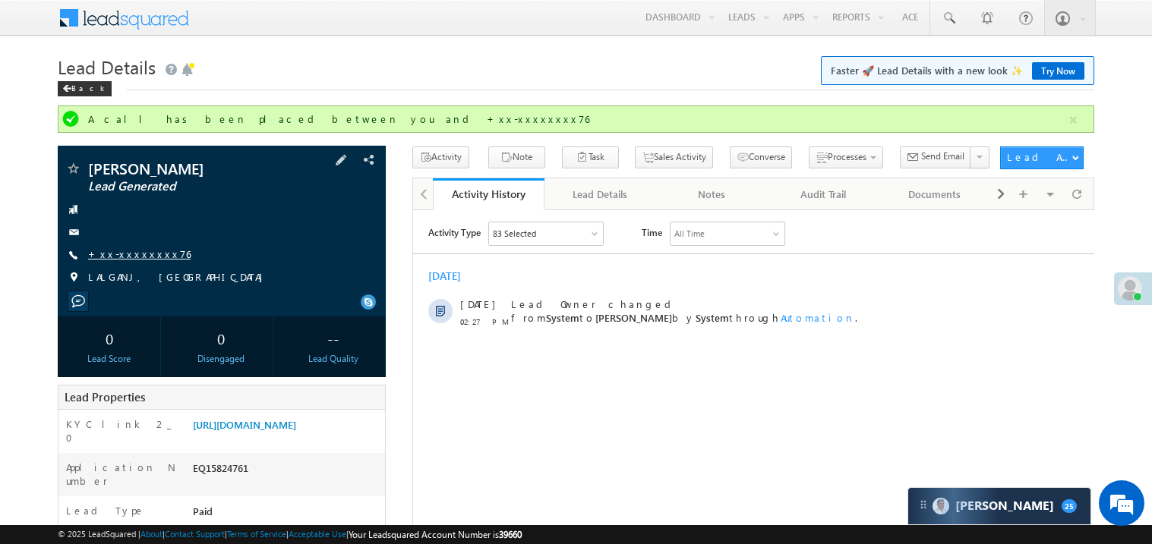
click at [134, 260] on link "+xx-xxxxxxxx76" at bounding box center [139, 254] width 102 height 13
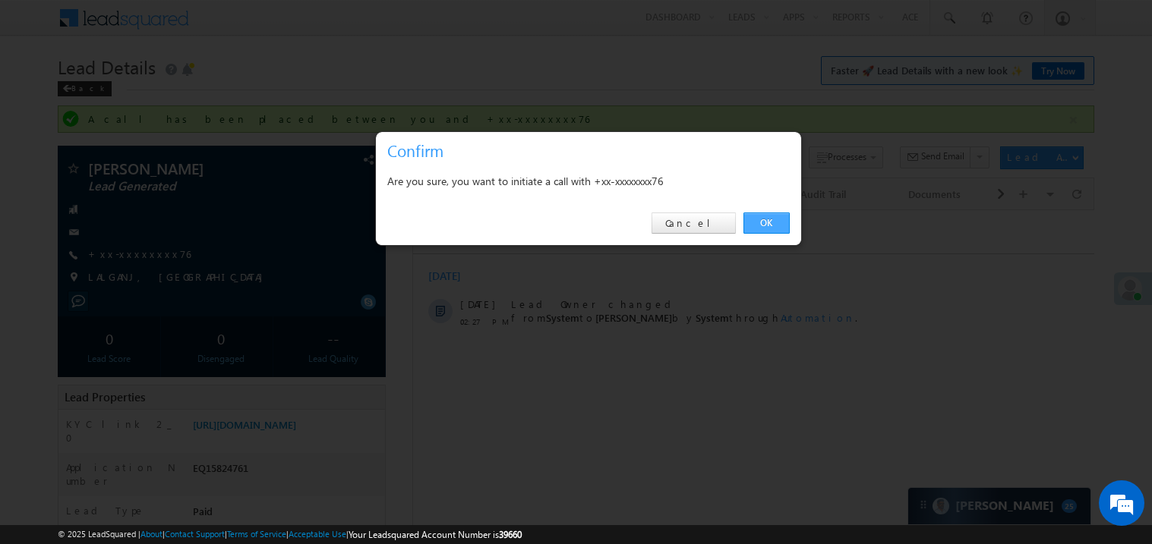
click at [768, 222] on link "OK" at bounding box center [766, 223] width 46 height 21
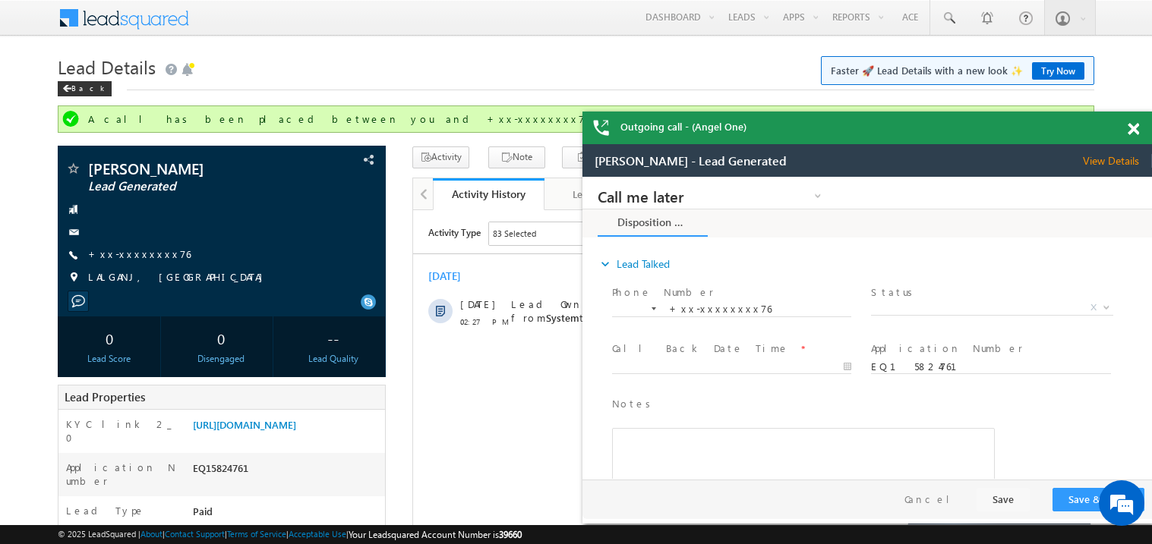
click at [1140, 125] on div at bounding box center [1141, 127] width 20 height 30
click at [1134, 132] on span at bounding box center [1132, 129] width 11 height 13
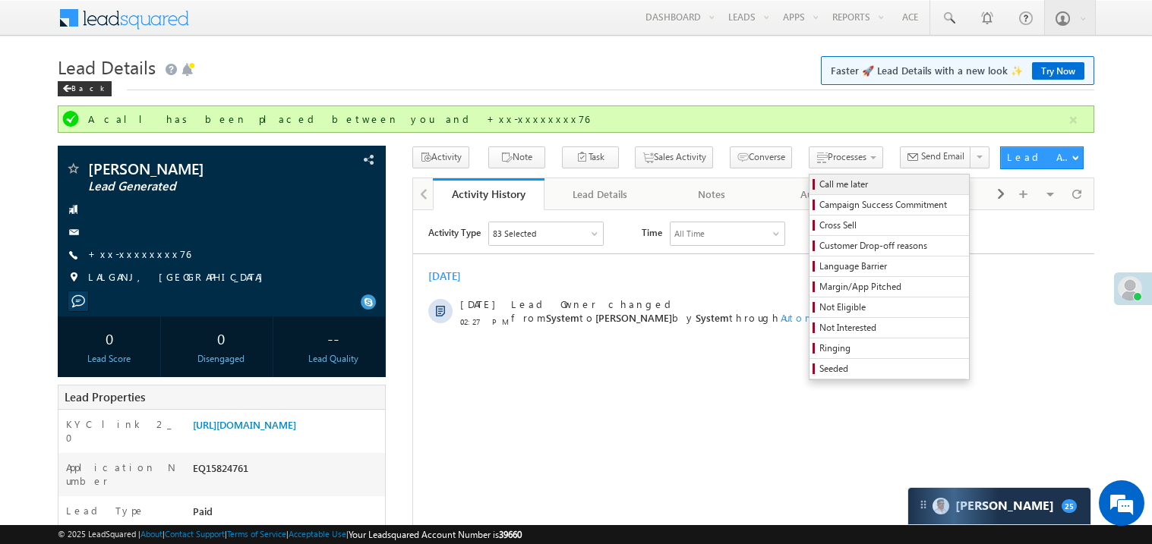
click at [819, 187] on span "Call me later" at bounding box center [891, 185] width 144 height 14
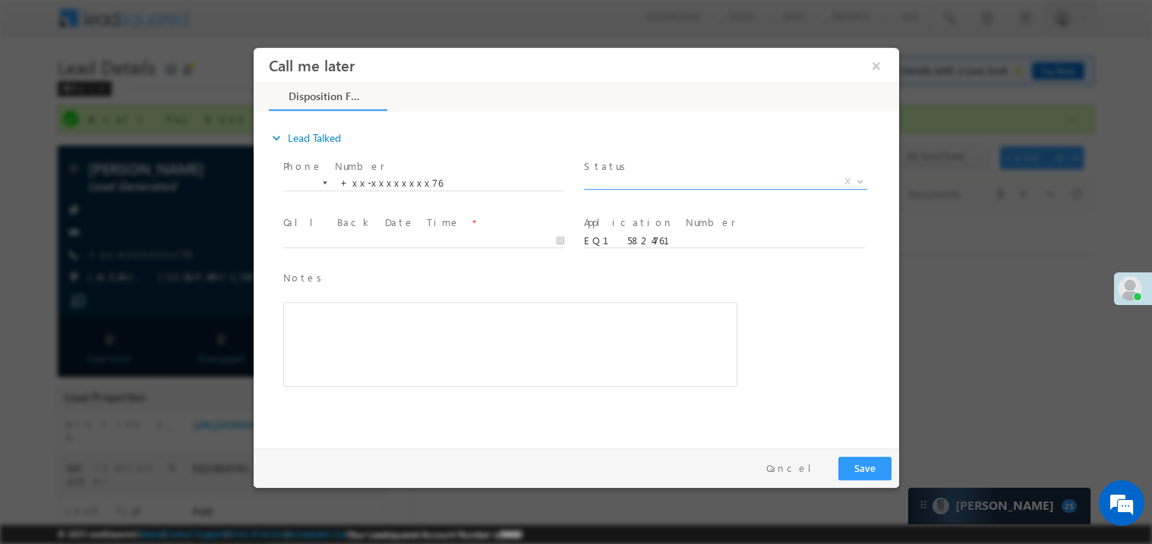
click at [649, 185] on span "X" at bounding box center [724, 181] width 283 height 15
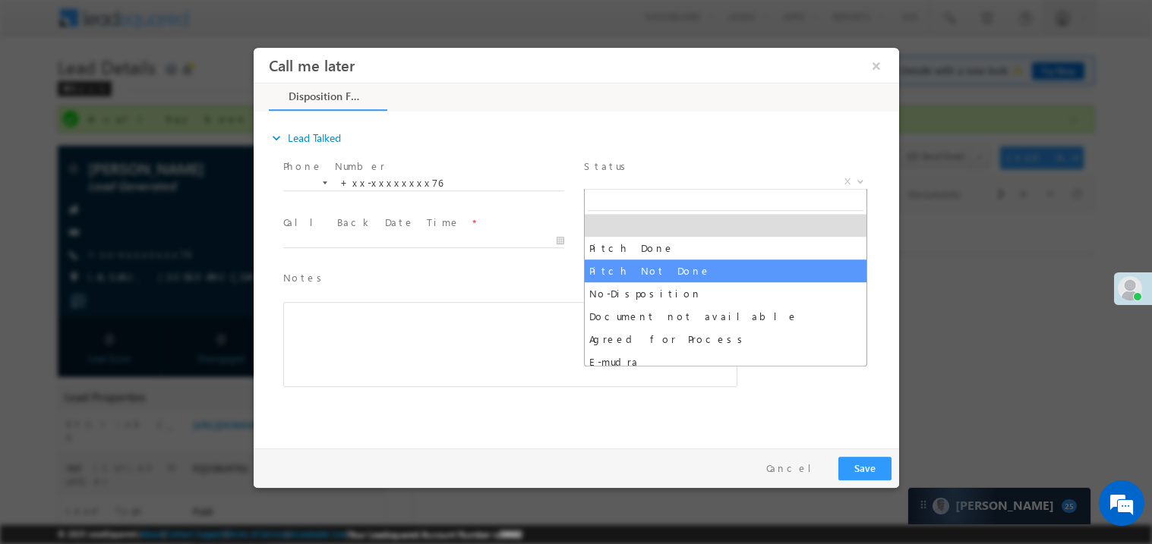
select select "Pitch Not Done"
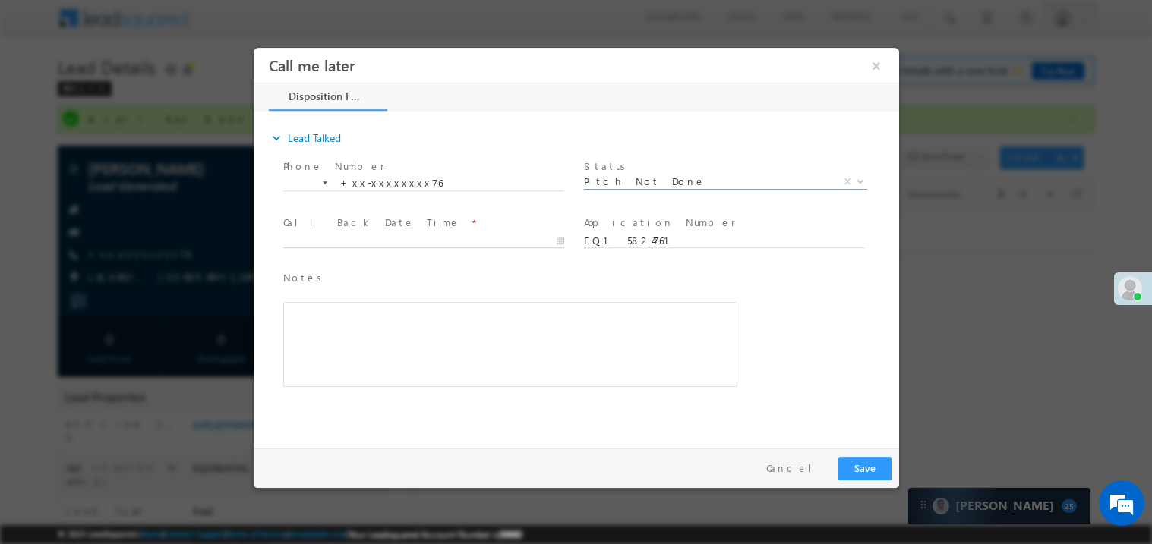
click at [427, 244] on body "Call me later ×" at bounding box center [575, 244] width 645 height 394
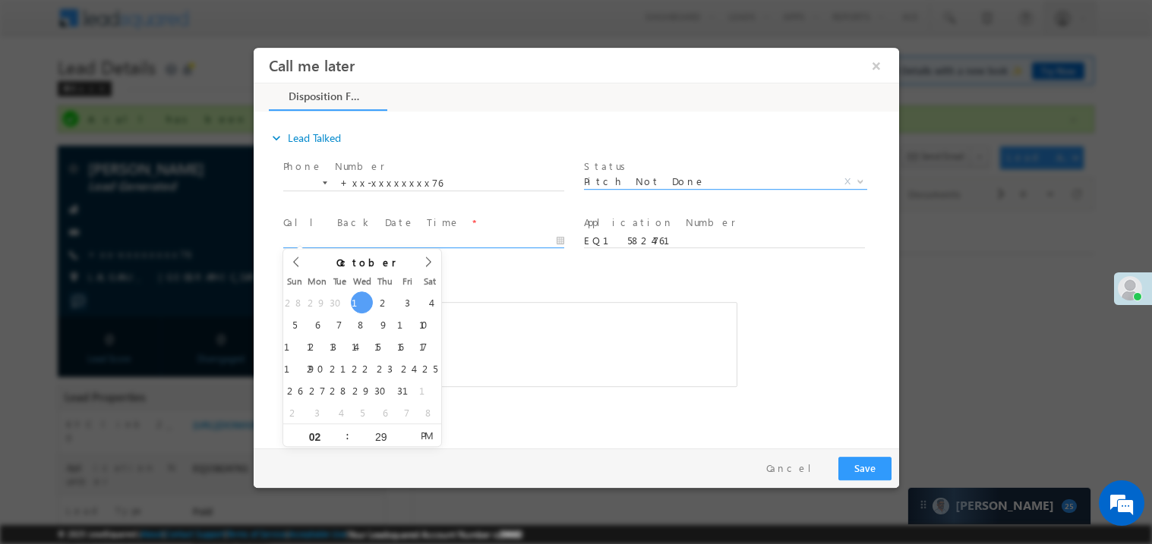
type input "10/01/25 2:29 PM"
click at [570, 307] on div "Rich Text Editor, 40788eee-0fb2-11ec-a811-0adc8a9d82c2__tab1__section1__Notes__…" at bounding box center [509, 343] width 454 height 85
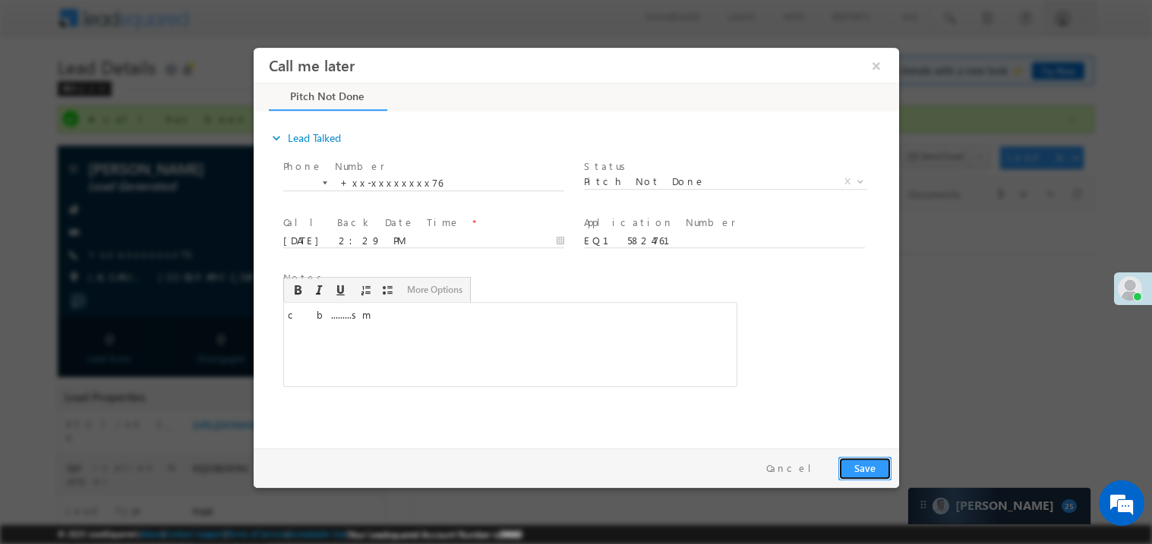
click at [872, 465] on button "Save" at bounding box center [863, 468] width 53 height 24
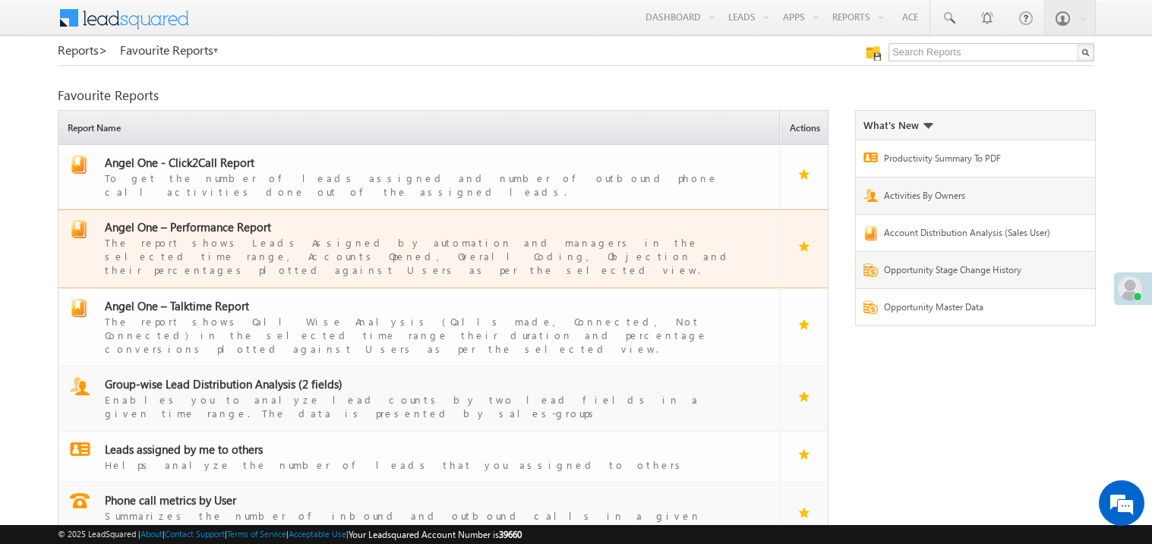
click at [213, 219] on span "Angel One – Performance Report" at bounding box center [188, 226] width 166 height 15
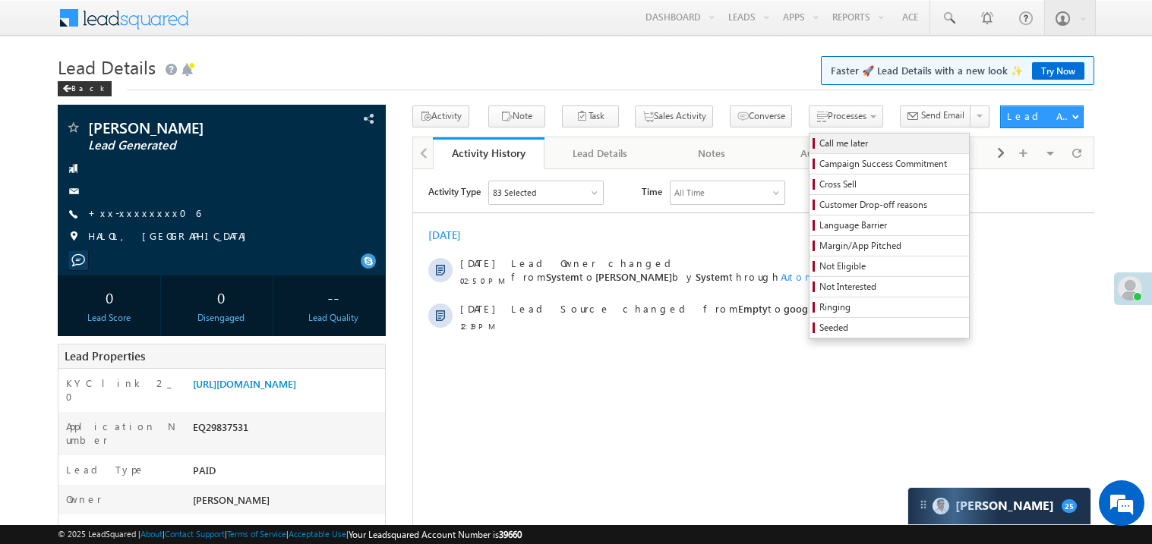
click at [819, 146] on span "Call me later" at bounding box center [891, 144] width 144 height 14
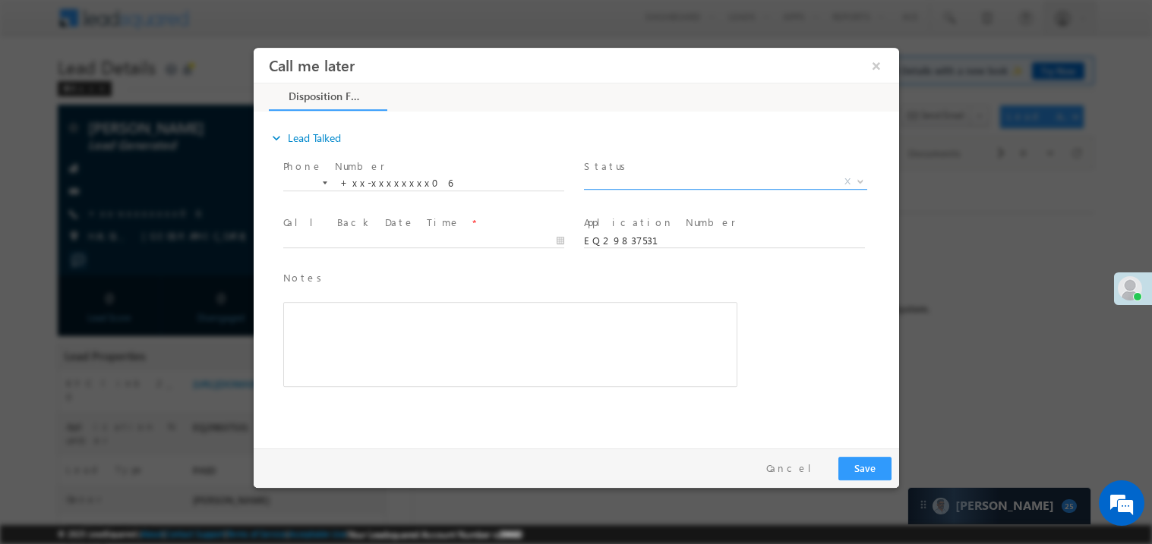
click at [624, 176] on span "X" at bounding box center [724, 181] width 283 height 15
click at [616, 178] on span "Pitch Done" at bounding box center [706, 181] width 247 height 14
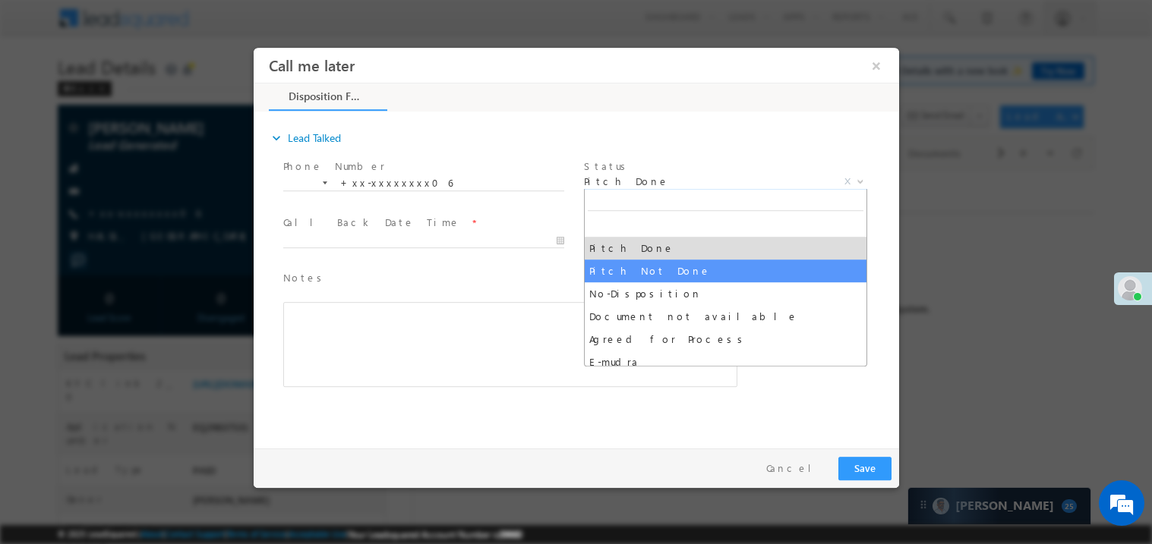
select select "Pitch Not Done"
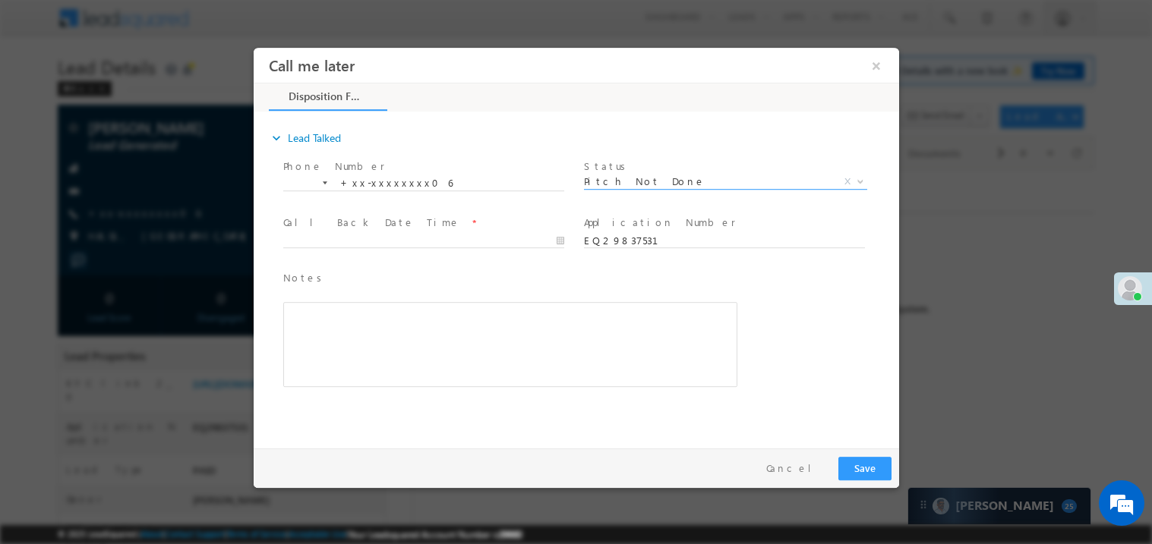
click at [359, 249] on span at bounding box center [422, 255] width 280 height 17
click at [362, 241] on body "Call me later ×" at bounding box center [575, 244] width 645 height 394
type input "10/01/25 2:52 PM"
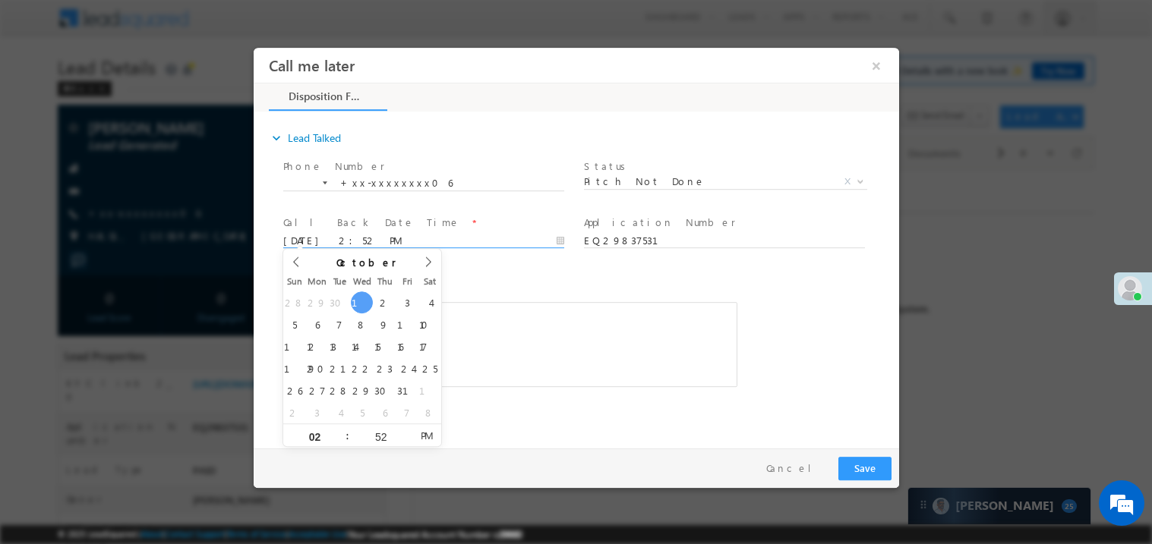
click at [538, 387] on span at bounding box center [497, 394] width 431 height 17
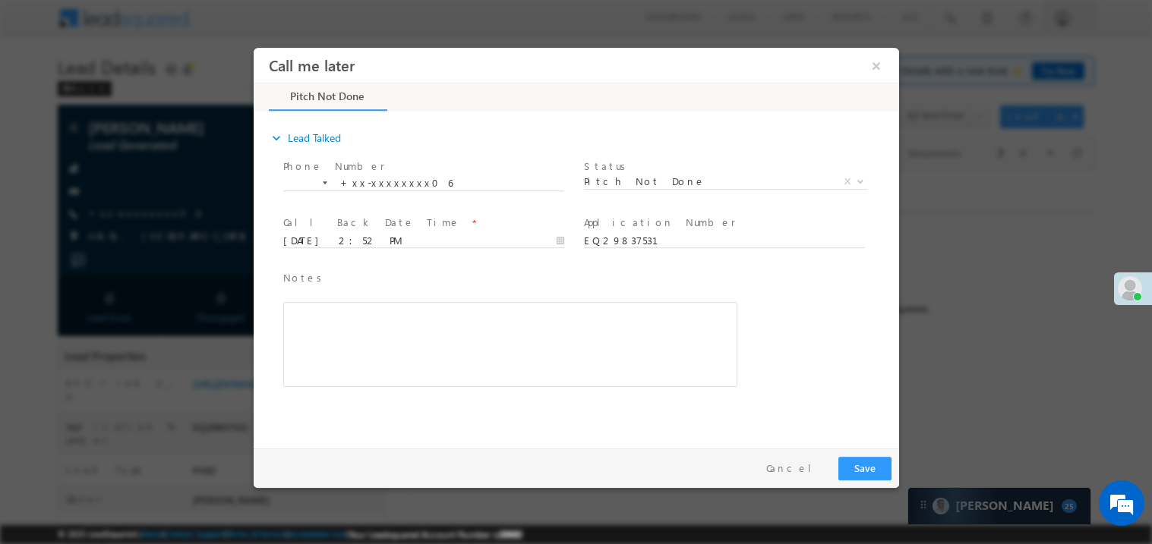
click at [516, 373] on div "Rich Text Editor, 40788eee-0fb2-11ec-a811-0adc8a9d82c2__tab1__section1__Notes__…" at bounding box center [509, 343] width 454 height 85
click at [871, 456] on button "Save" at bounding box center [863, 468] width 53 height 24
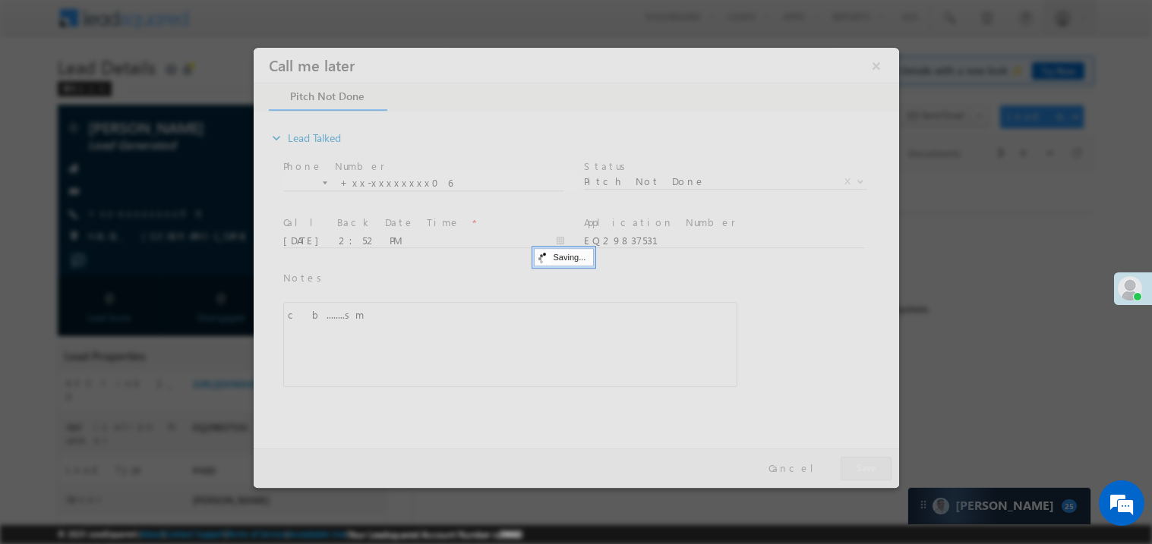
click at [871, 456] on div at bounding box center [575, 267] width 645 height 440
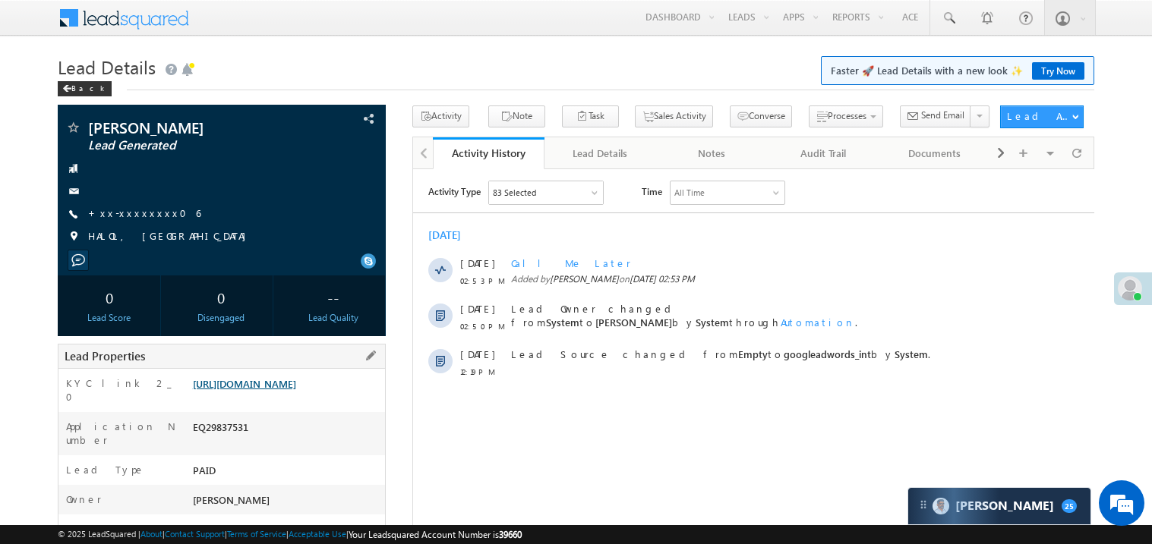
click at [269, 390] on link "[URL][DOMAIN_NAME]" at bounding box center [244, 383] width 103 height 13
click at [1051, 67] on link "Try Now" at bounding box center [1058, 70] width 52 height 17
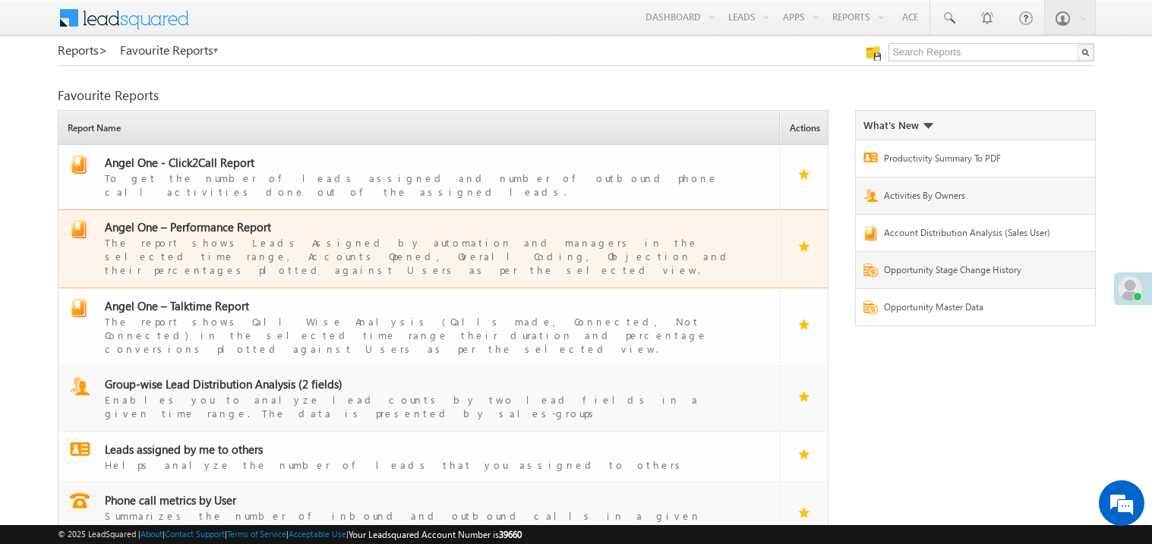
click at [217, 219] on span "Angel One – Performance Report" at bounding box center [188, 226] width 166 height 15
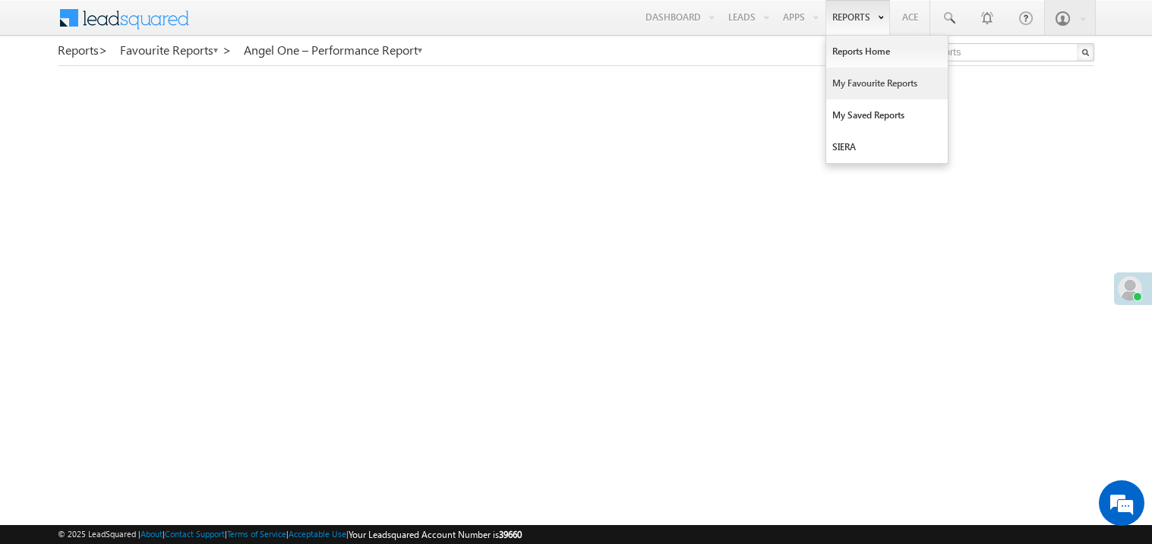
click at [852, 82] on link "My Favourite Reports" at bounding box center [886, 84] width 121 height 32
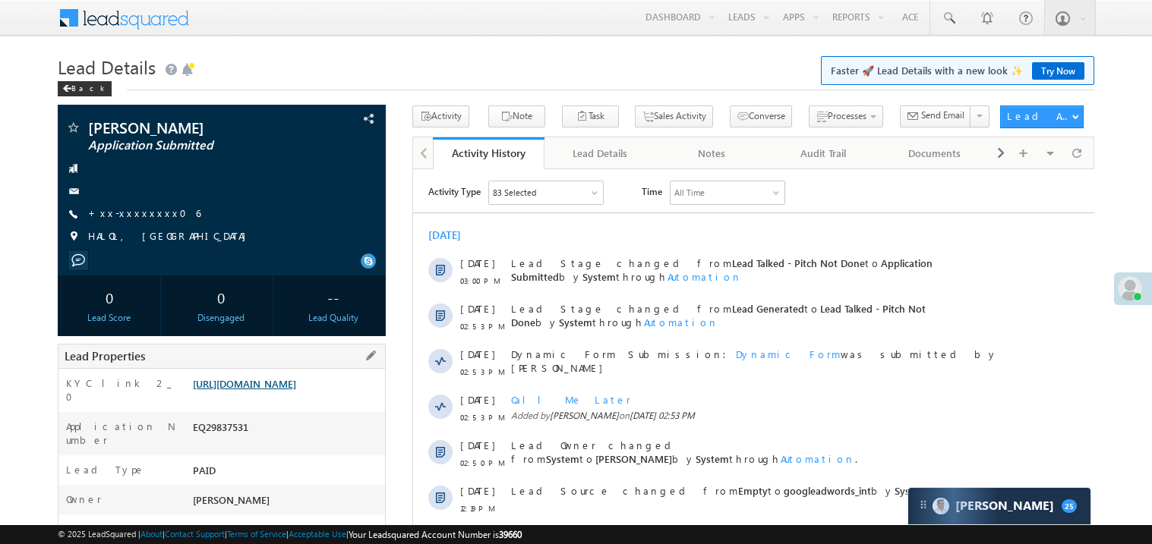
click at [295, 390] on link "https://angelbroking1-pk3em7sa.customui-test.leadsquared.com?leadId=7d2b0a41-cc…" at bounding box center [244, 383] width 103 height 13
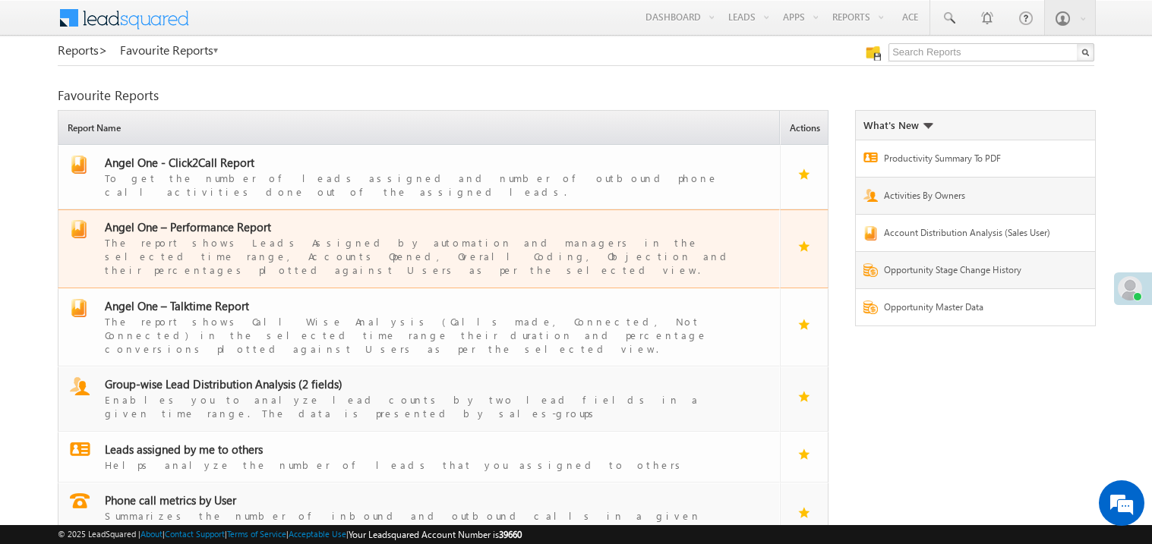
click at [200, 219] on span "Angel One – Performance Report" at bounding box center [188, 226] width 166 height 15
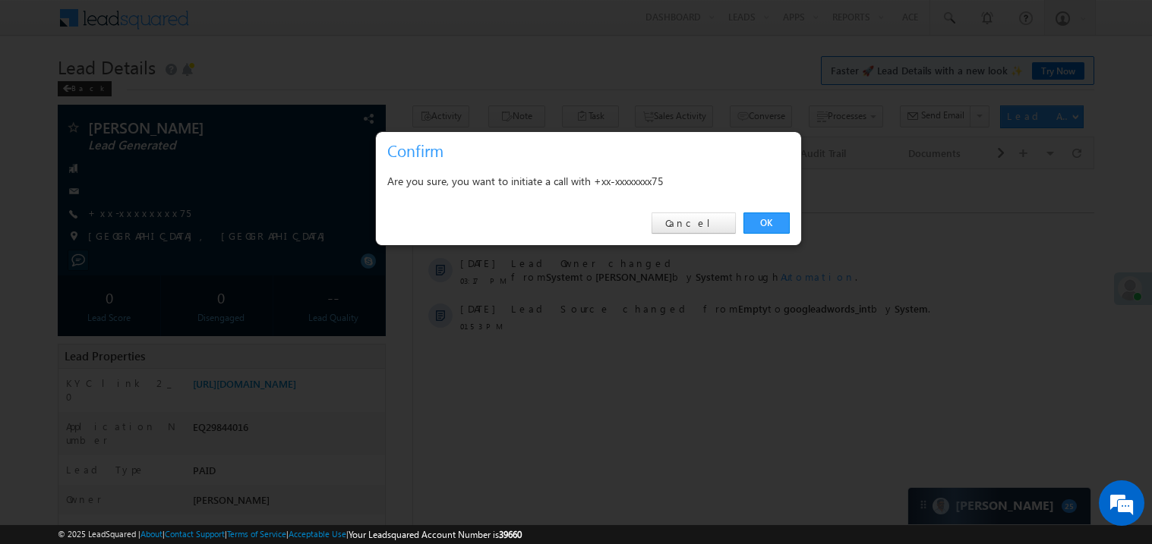
click at [765, 219] on link "OK" at bounding box center [766, 223] width 46 height 21
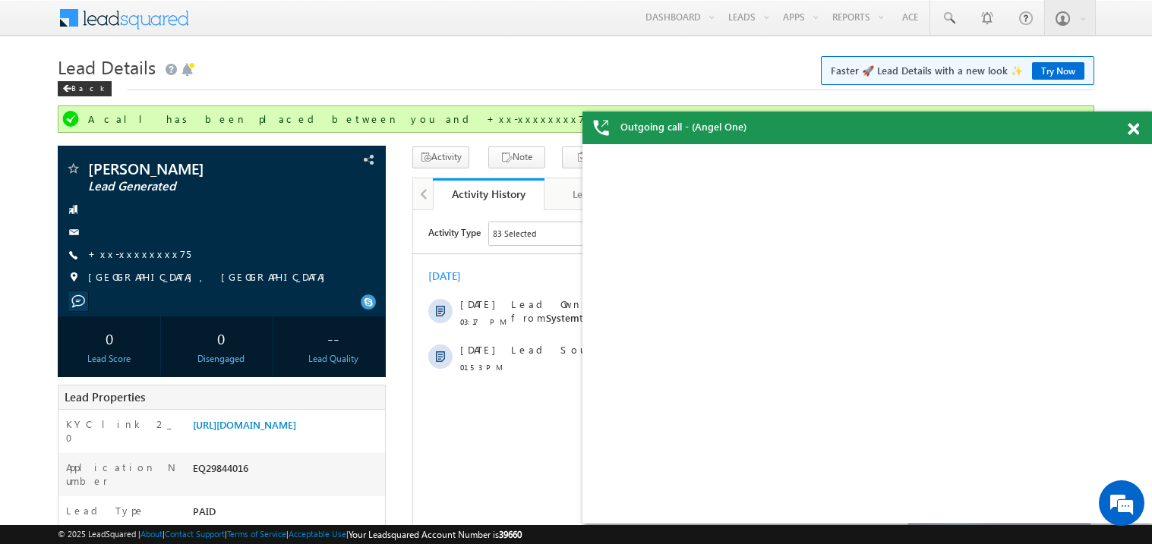
click at [1134, 134] on span at bounding box center [1132, 129] width 11 height 13
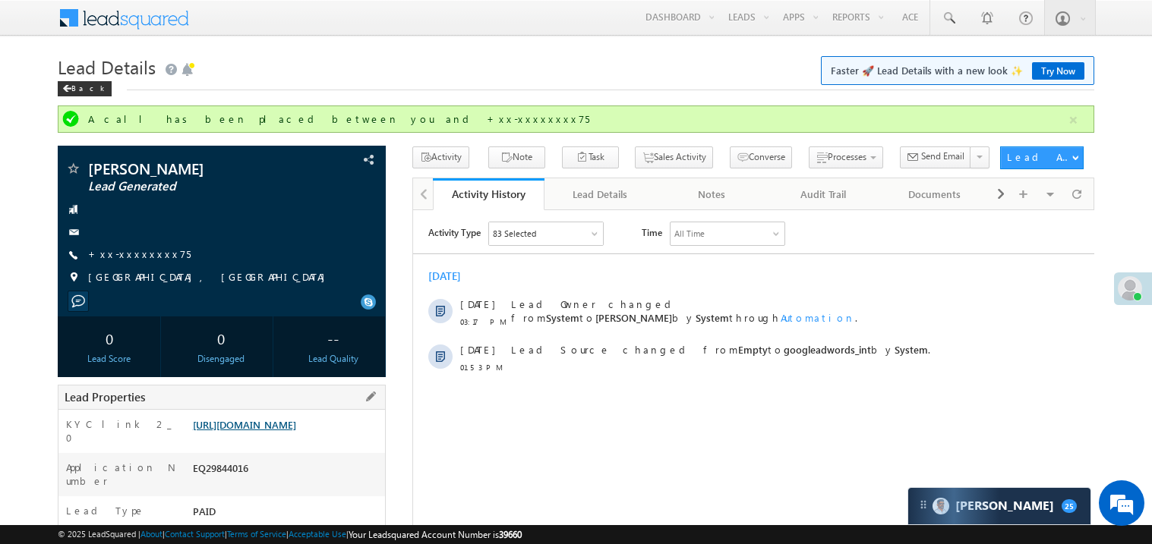
click at [283, 431] on link "https://angelbroking1-pk3em7sa.customui-test.leadsquared.com?leadId=5fdda96a-87…" at bounding box center [244, 424] width 103 height 13
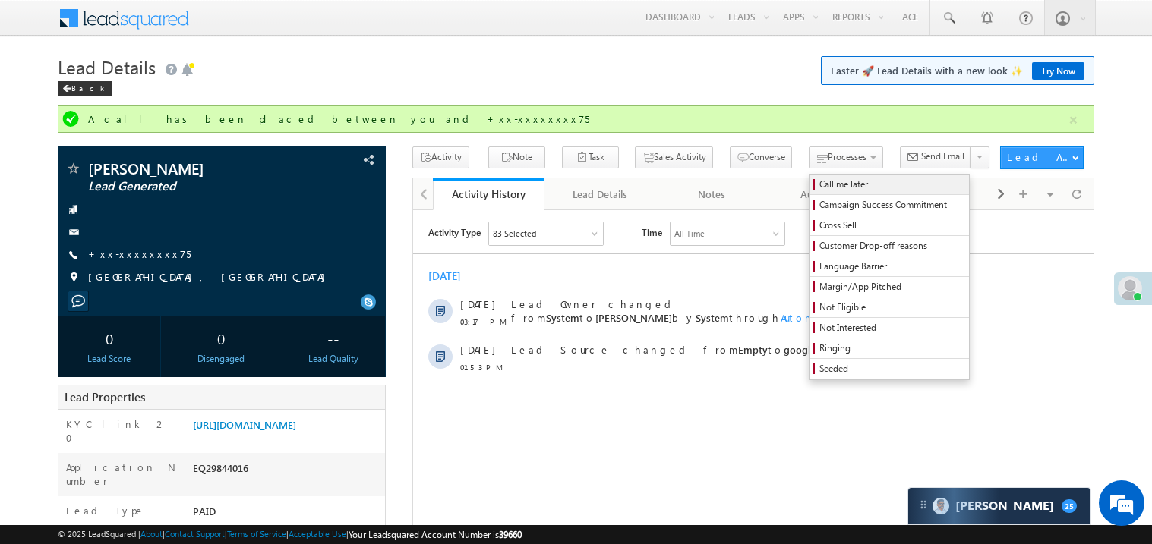
click at [819, 185] on span "Call me later" at bounding box center [891, 185] width 144 height 14
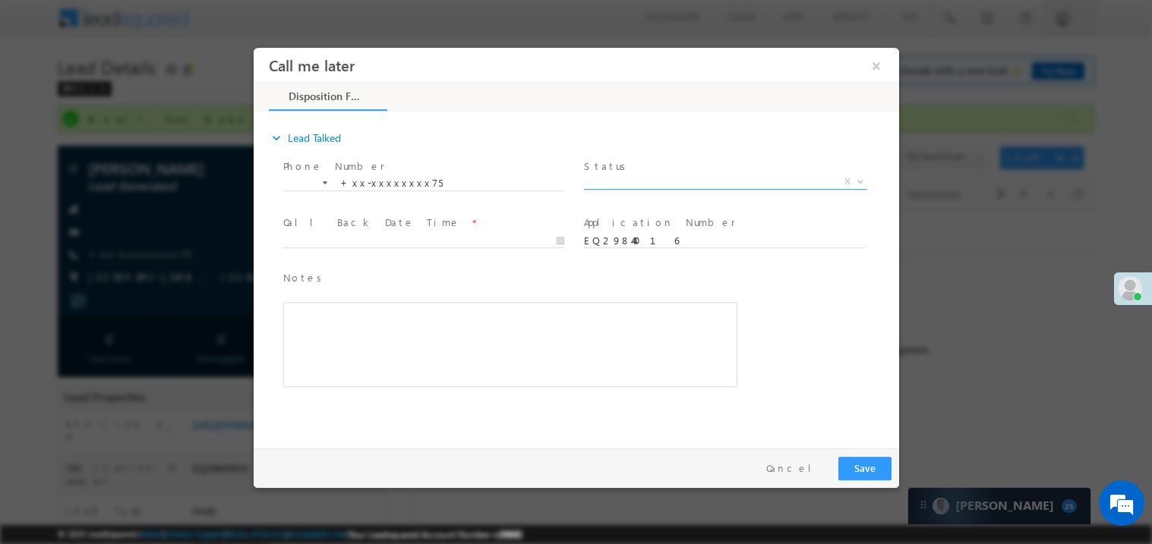
click at [629, 177] on span "X" at bounding box center [724, 181] width 283 height 15
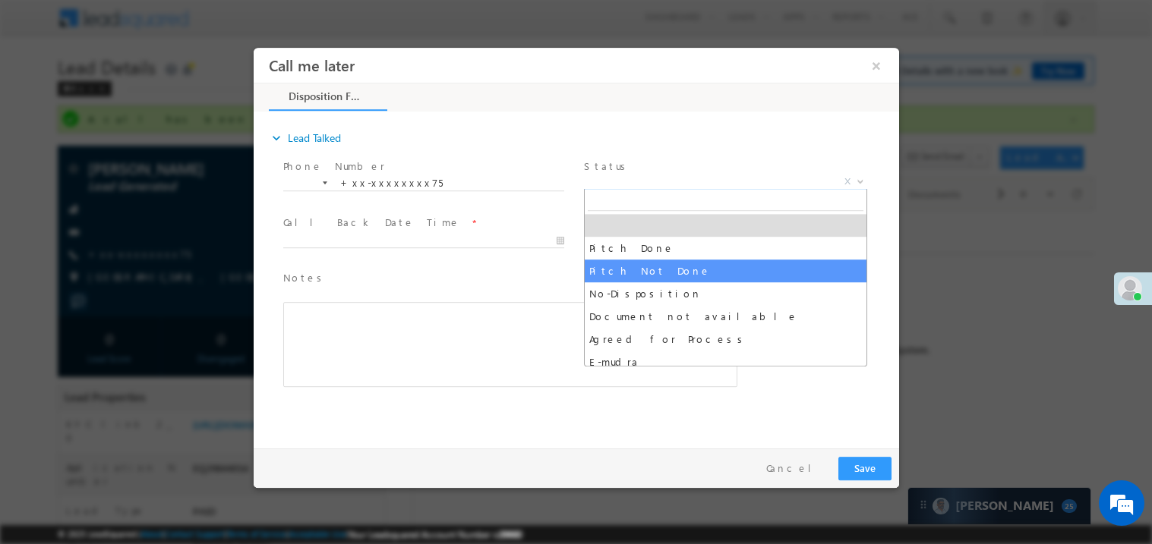
select select "Pitch Not Done"
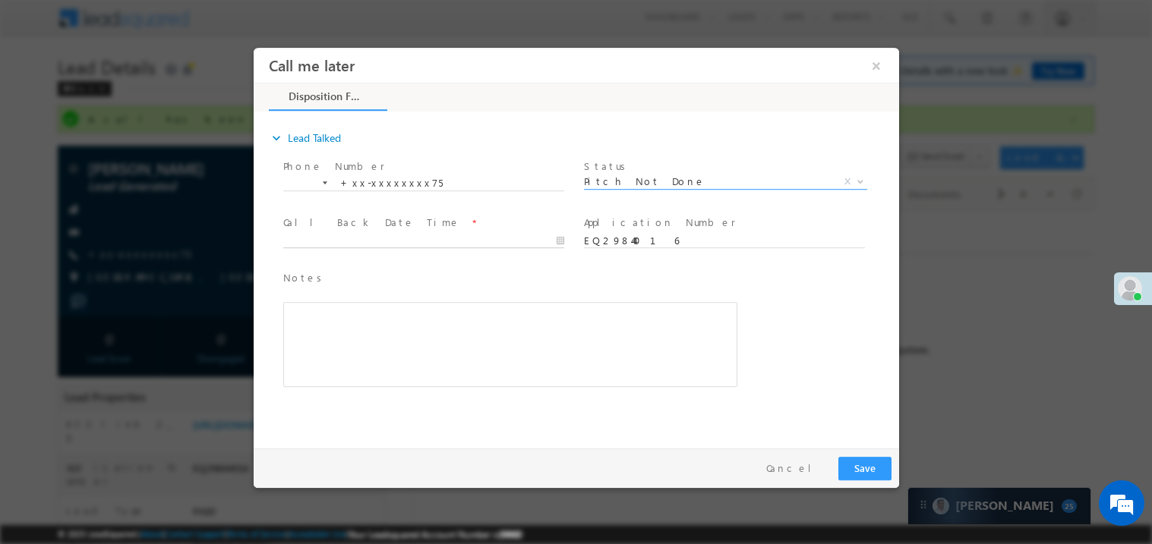
click at [339, 238] on body "Call me later ×" at bounding box center [575, 244] width 645 height 394
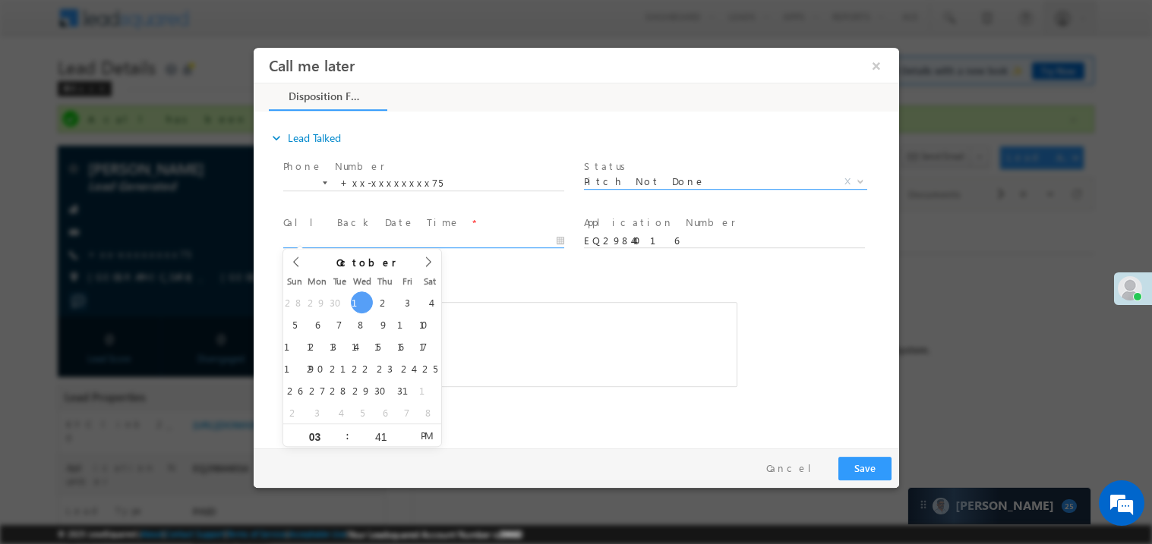
type input "10/01/25 3:41 PM"
click at [541, 342] on div "Rich Text Editor, 40788eee-0fb2-11ec-a811-0adc8a9d82c2__tab1__section1__Notes__…" at bounding box center [509, 343] width 454 height 85
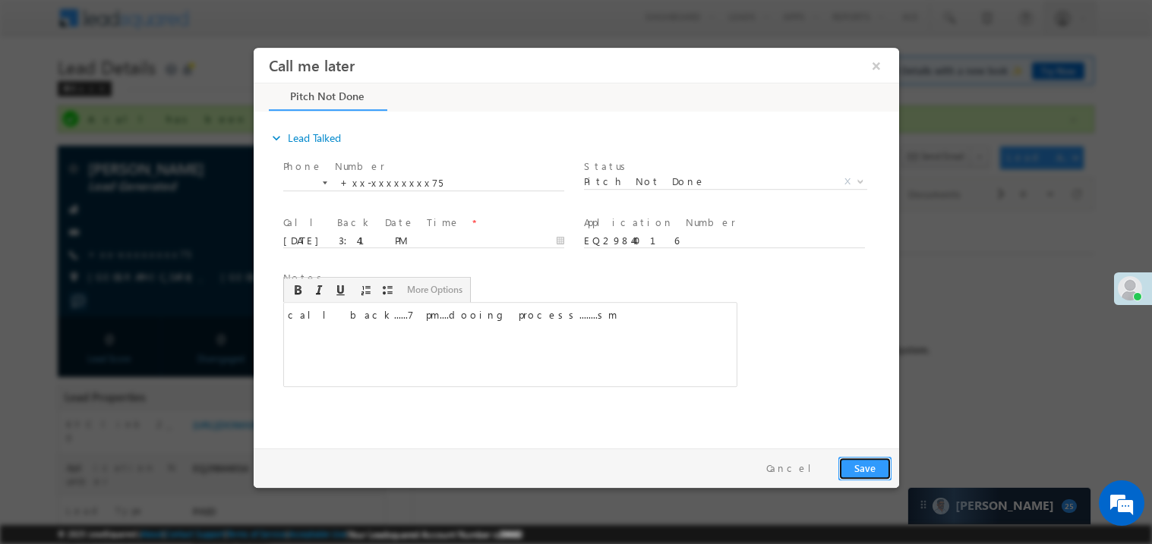
click at [868, 458] on button "Save" at bounding box center [863, 468] width 53 height 24
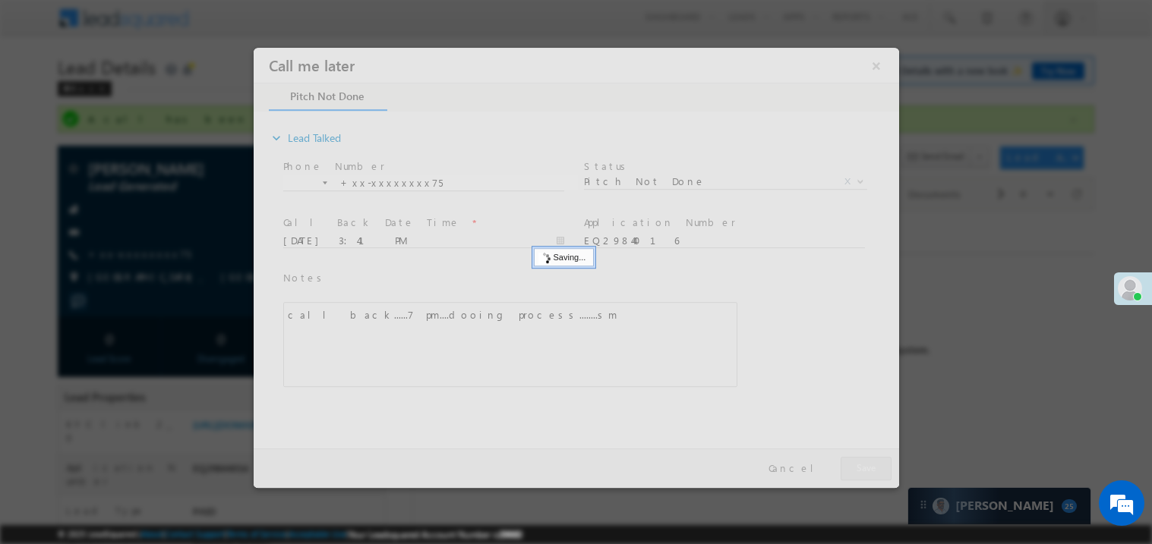
click at [868, 458] on div at bounding box center [575, 267] width 645 height 440
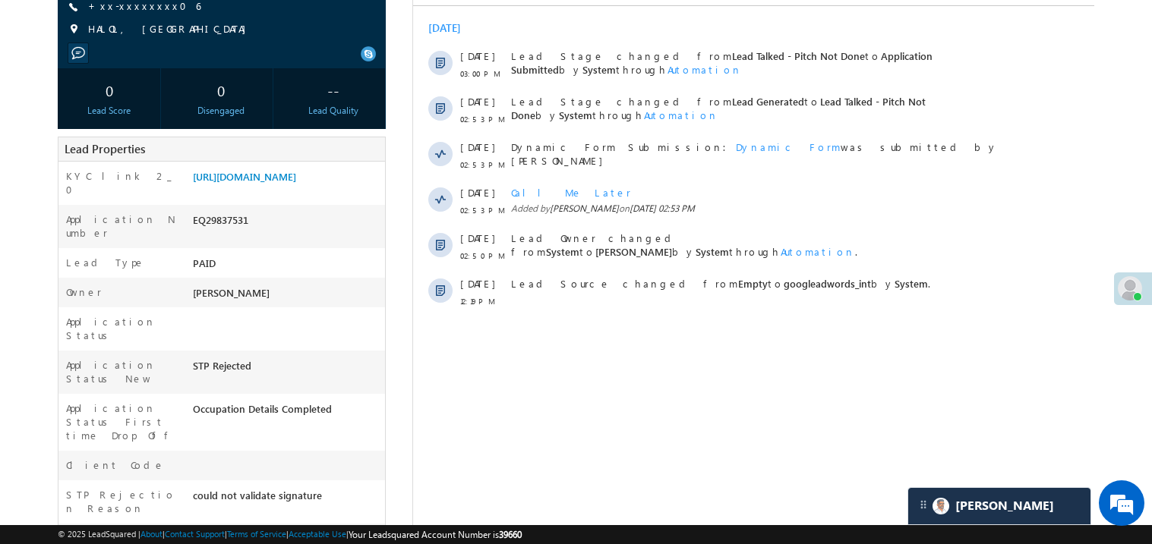
scroll to position [242, 0]
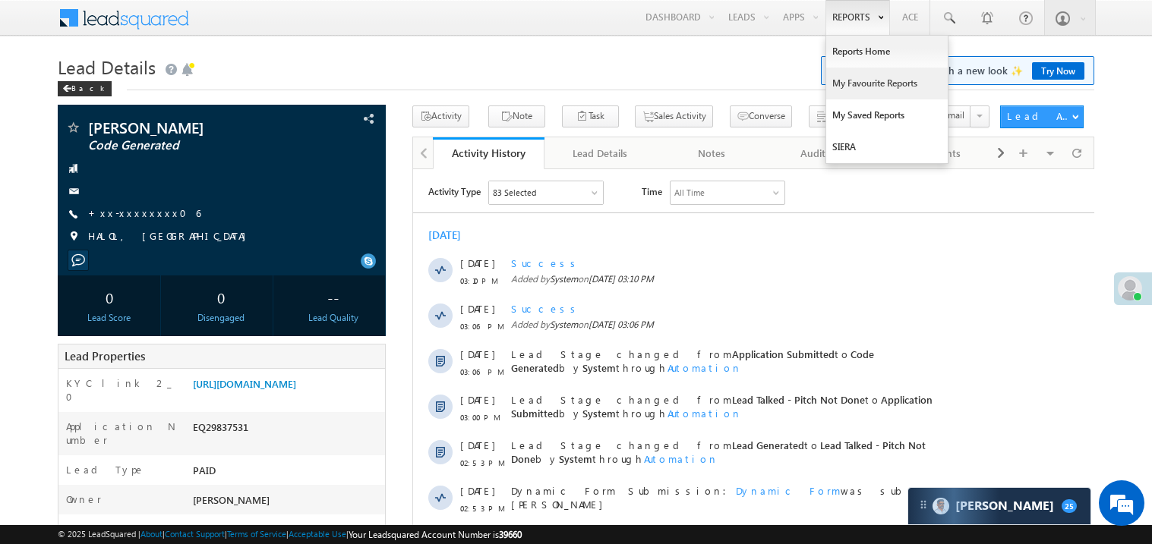
click at [854, 77] on link "My Favourite Reports" at bounding box center [886, 84] width 121 height 32
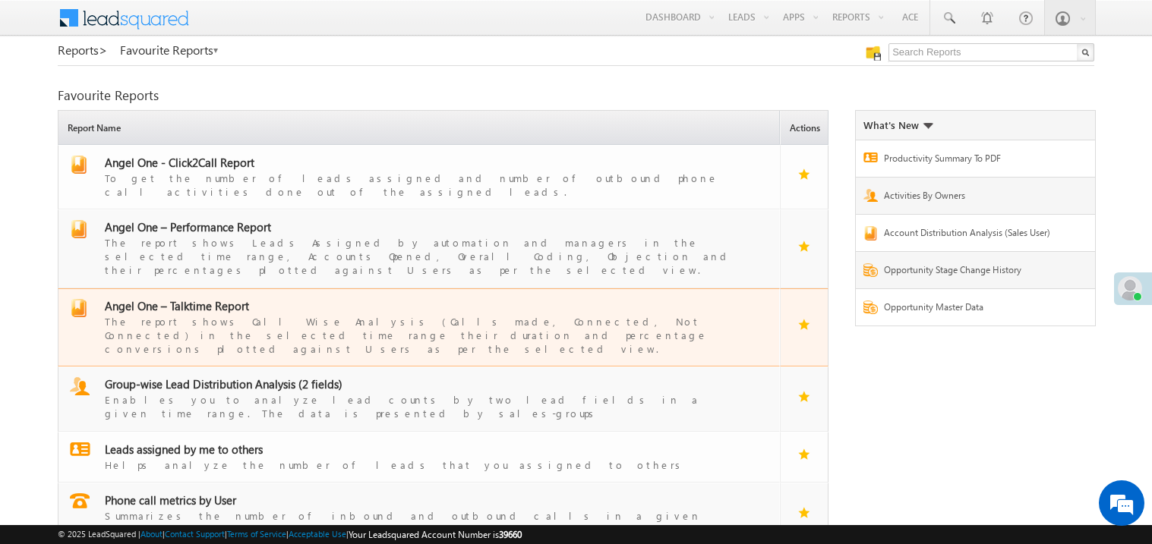
click at [211, 298] on span "Angel One – Talktime Report" at bounding box center [177, 305] width 144 height 15
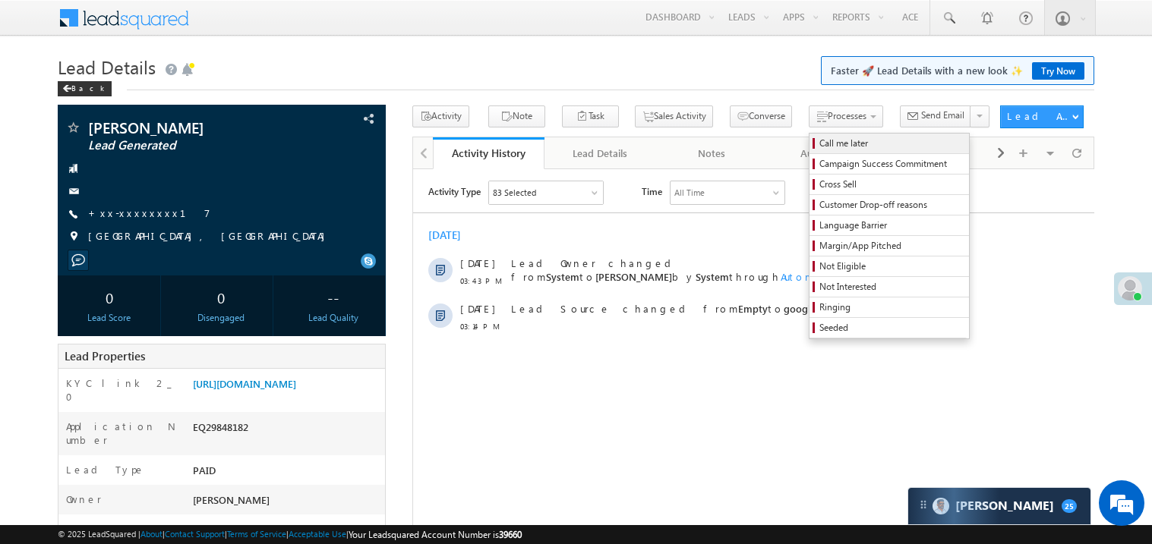
click at [819, 137] on span "Call me later" at bounding box center [891, 144] width 144 height 14
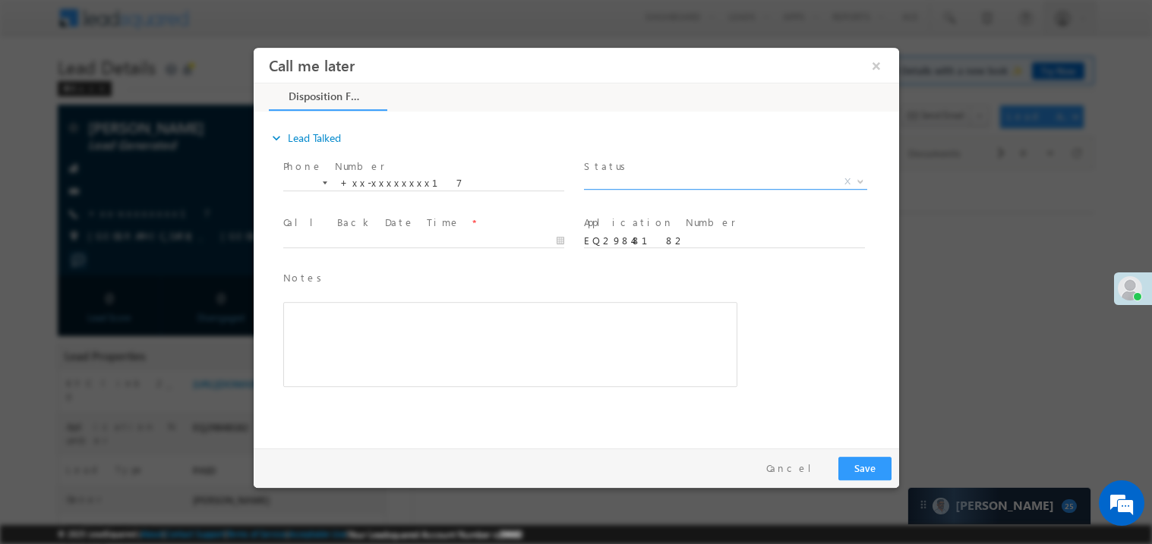
click at [615, 181] on span "X" at bounding box center [724, 181] width 283 height 15
select select "Pitch Not Done"
click at [329, 240] on body "Call me later ×" at bounding box center [575, 244] width 645 height 394
type input "10/01/25 3:43 PM"
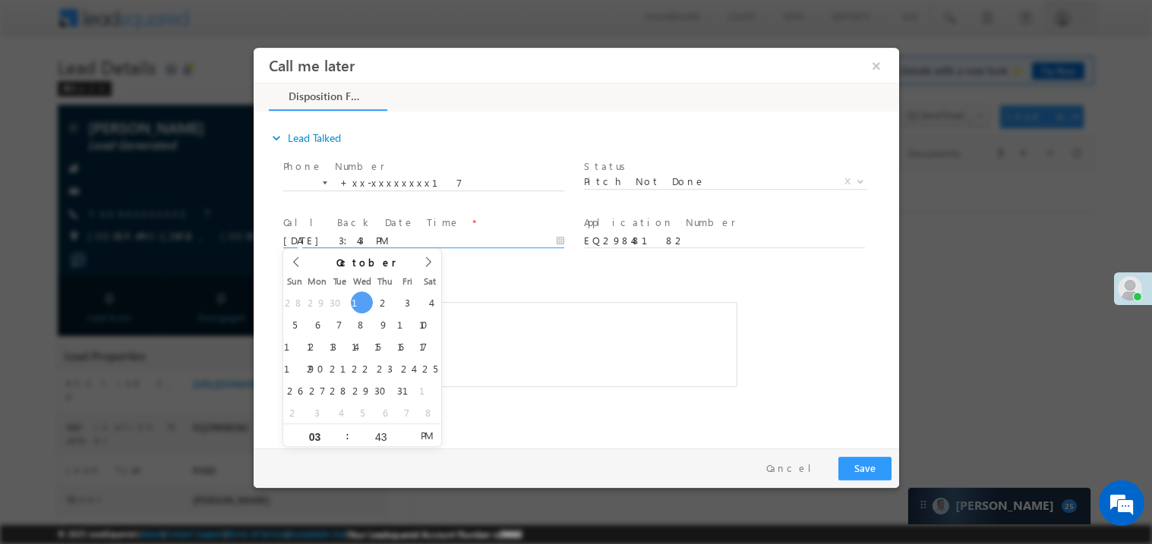
click at [551, 361] on div "Rich Text Editor, 40788eee-0fb2-11ec-a811-0adc8a9d82c2__tab1__section1__Notes__…" at bounding box center [509, 343] width 454 height 85
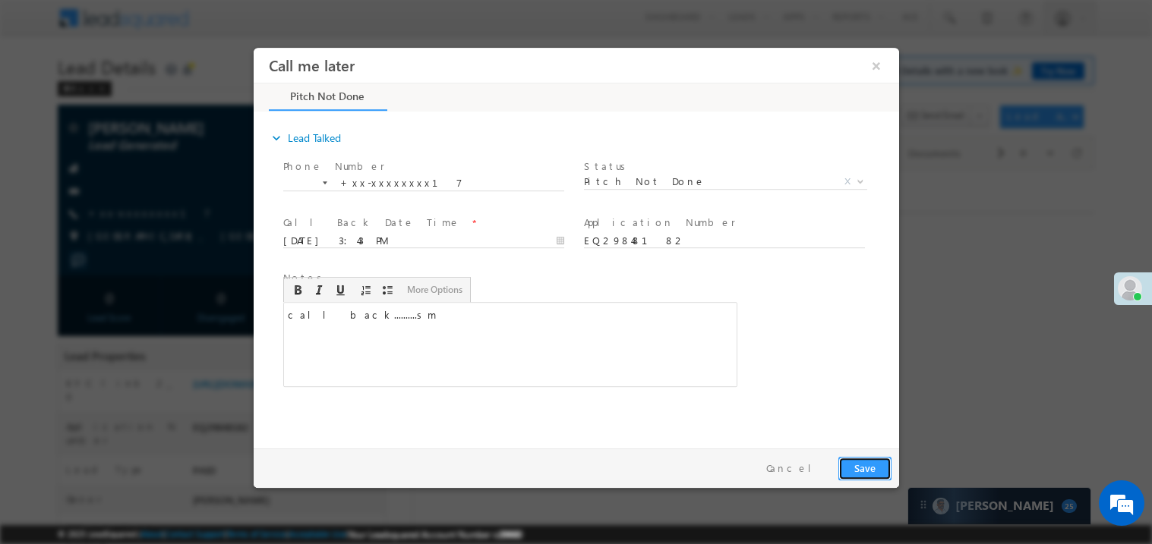
click at [864, 467] on button "Save" at bounding box center [863, 468] width 53 height 24
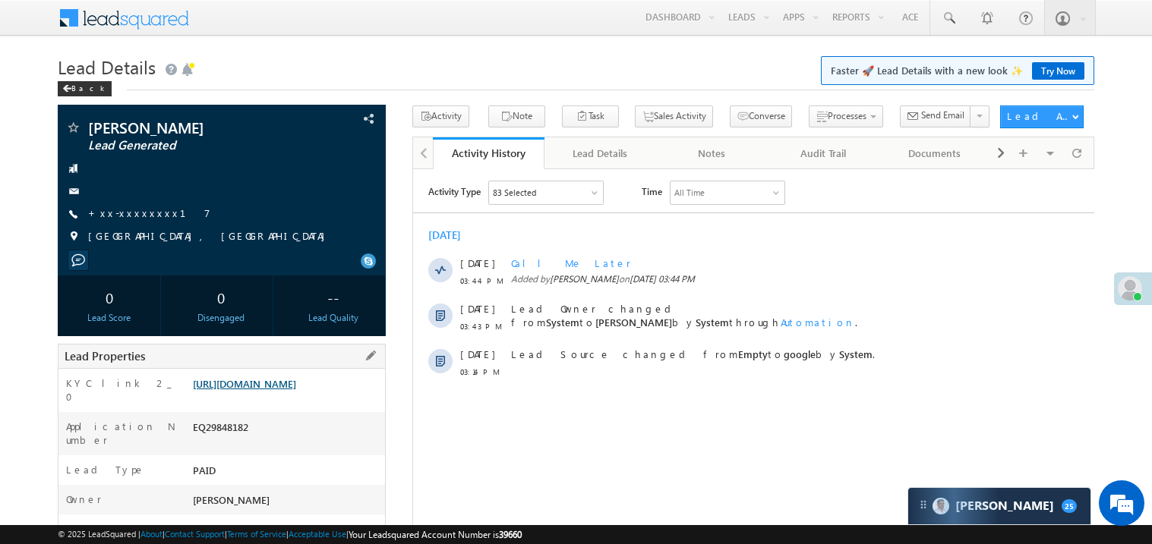
click at [289, 390] on link "https://angelbroking1-pk3em7sa.customui-test.leadsquared.com?leadId=3e3141b1-c6…" at bounding box center [244, 383] width 103 height 13
click at [134, 218] on link "+xx-xxxxxxxx17" at bounding box center [149, 213] width 122 height 13
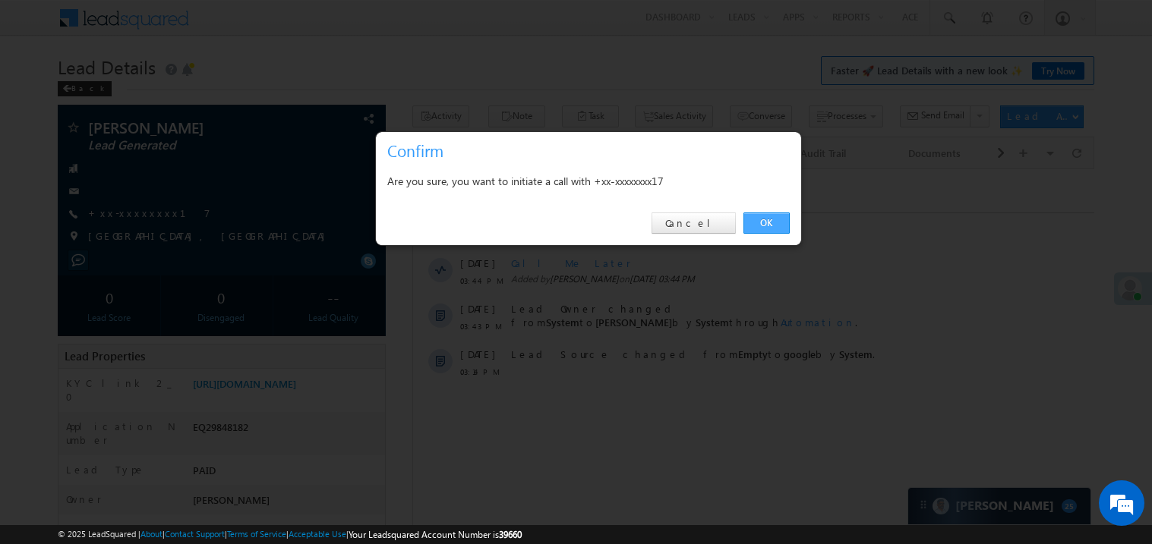
click at [762, 222] on link "OK" at bounding box center [766, 223] width 46 height 21
click at [771, 222] on link "OK" at bounding box center [766, 223] width 46 height 21
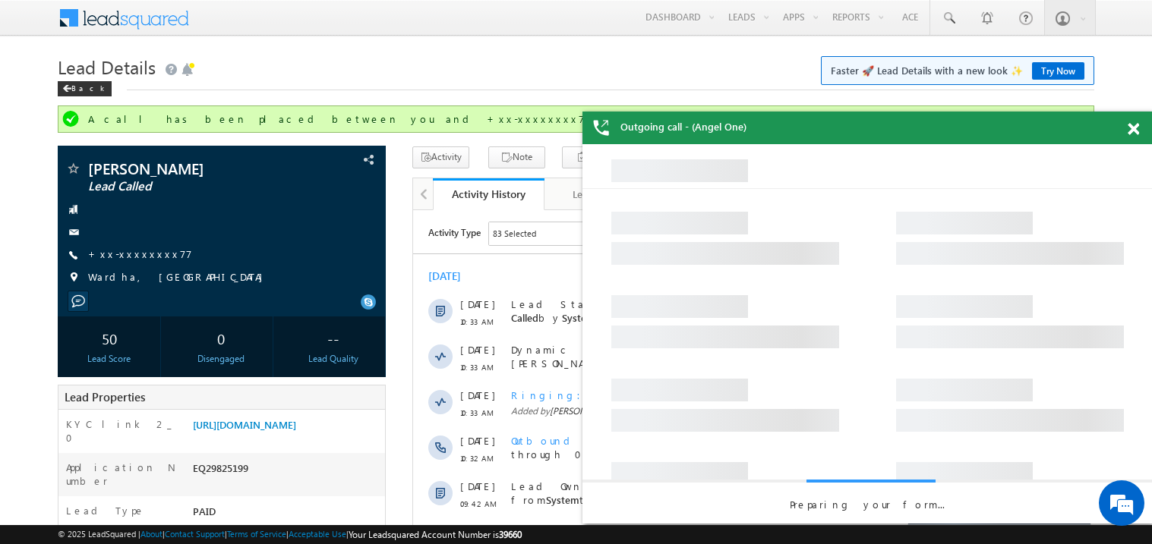
click at [1131, 128] on span at bounding box center [1132, 129] width 11 height 13
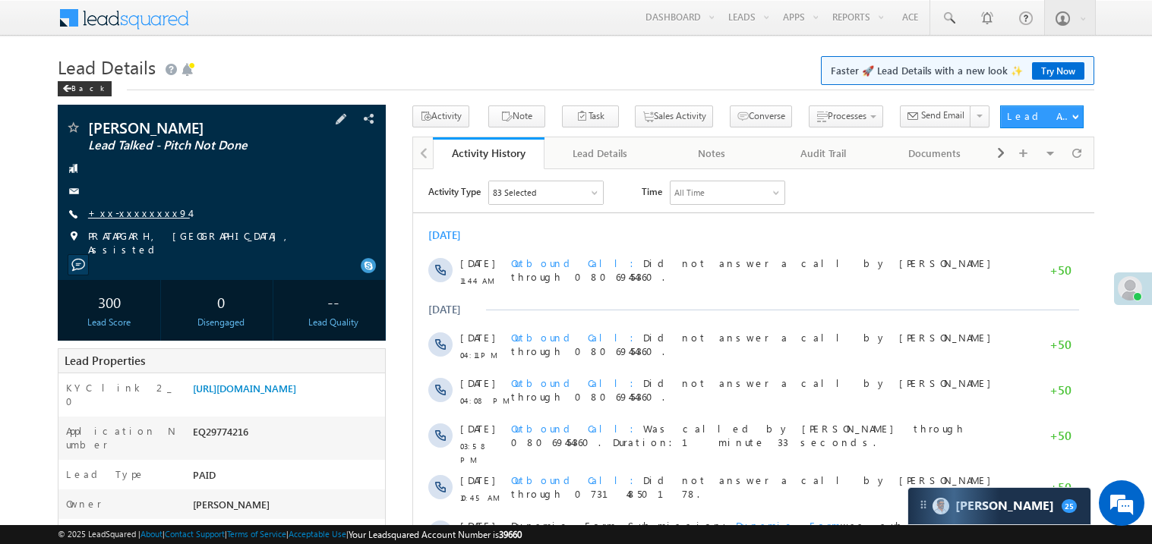
click at [123, 211] on link "+xx-xxxxxxxx94" at bounding box center [139, 213] width 102 height 13
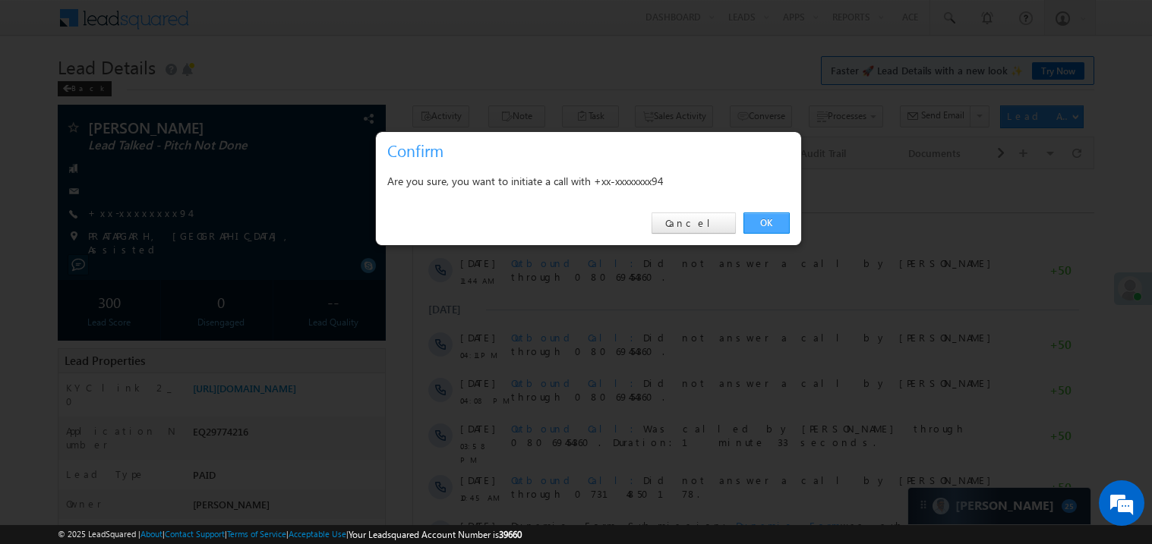
click at [757, 219] on link "OK" at bounding box center [766, 223] width 46 height 21
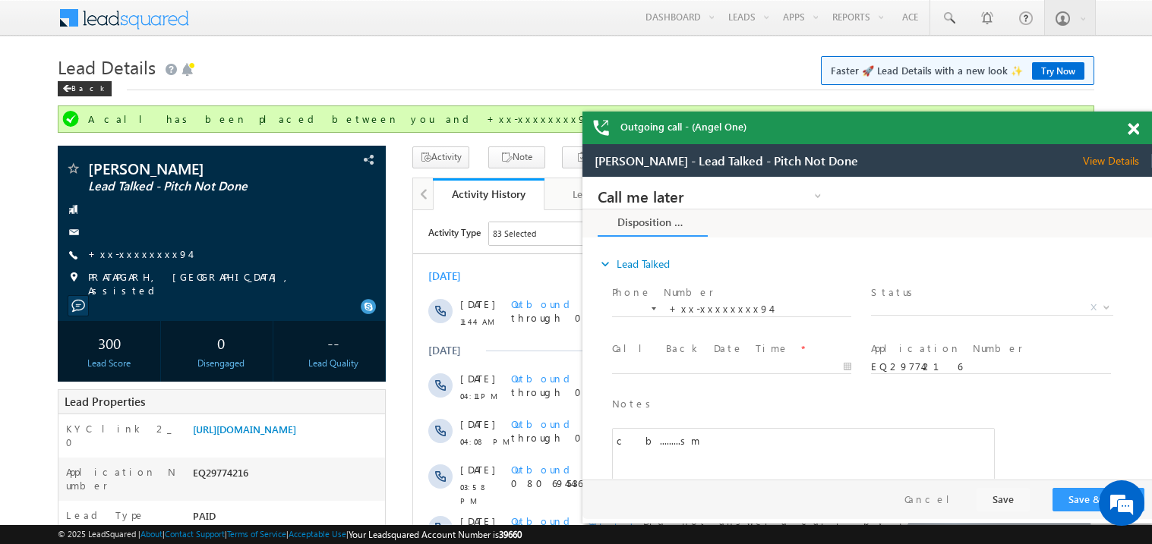
click at [1137, 131] on span at bounding box center [1132, 129] width 11 height 13
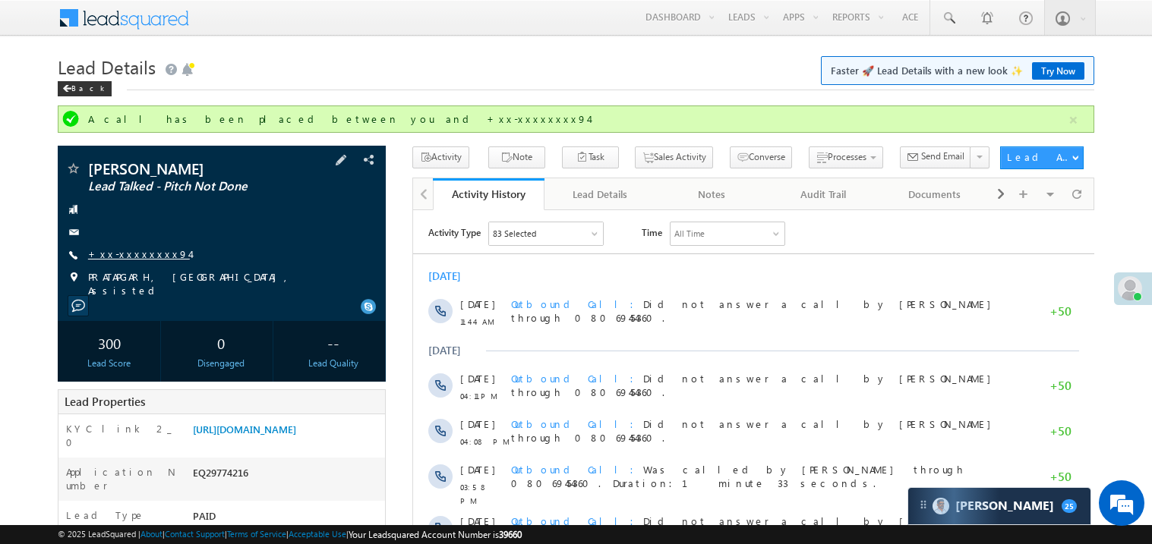
click at [150, 254] on link "+xx-xxxxxxxx94" at bounding box center [139, 254] width 102 height 13
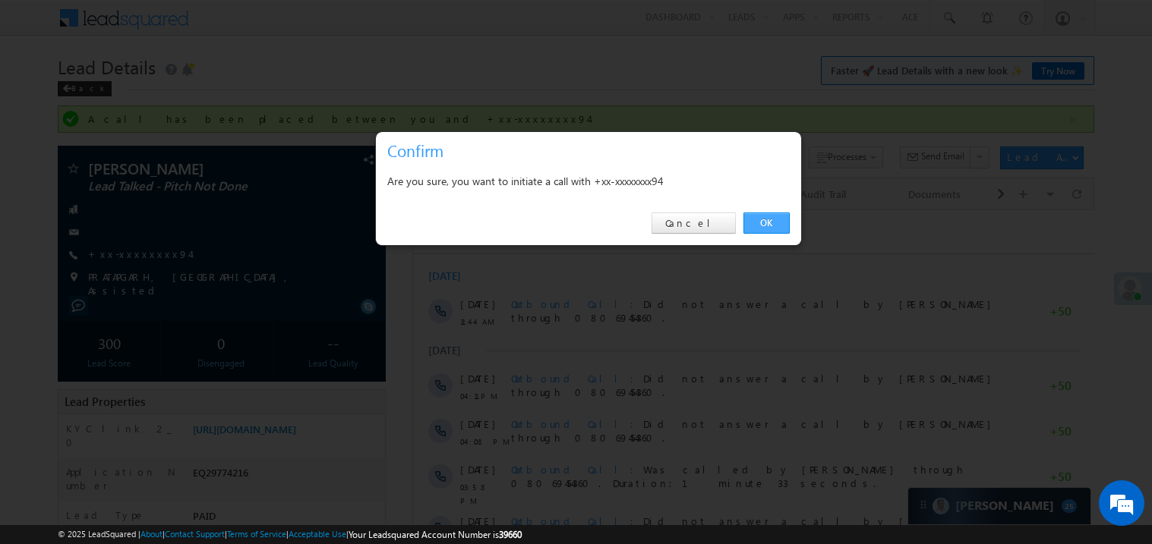
click at [770, 222] on link "OK" at bounding box center [766, 223] width 46 height 21
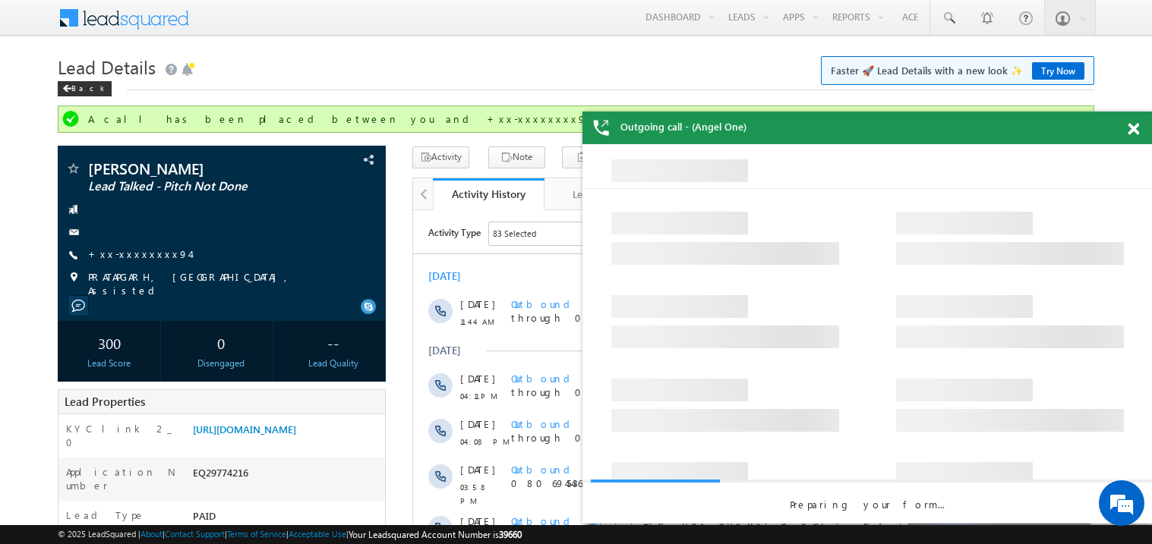
click at [1137, 132] on span at bounding box center [1132, 129] width 11 height 13
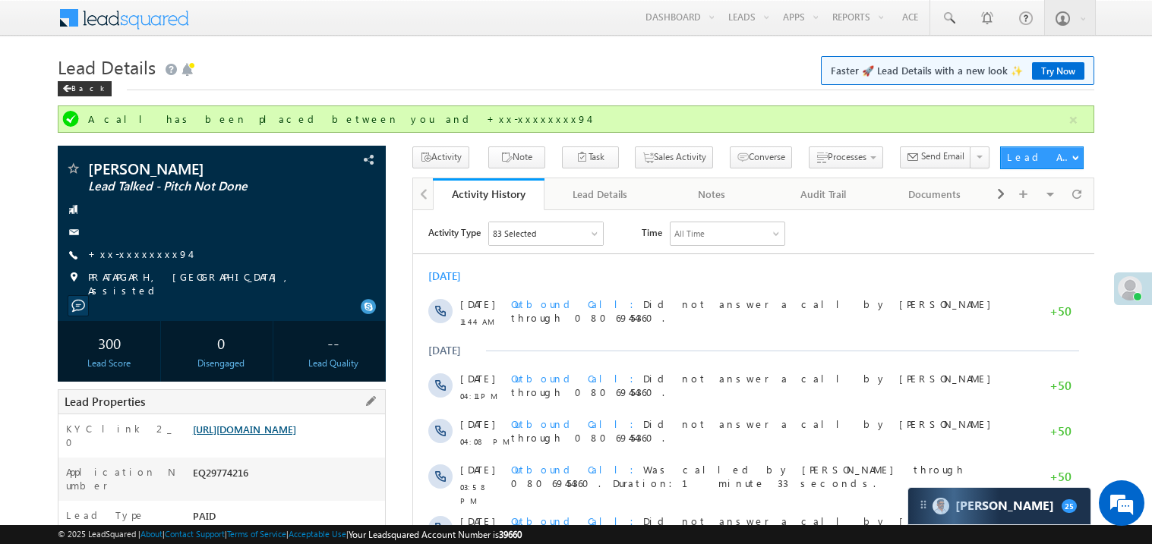
click at [296, 436] on link "https://angelbroking1-pk3em7sa.customui-test.leadsquared.com?leadId=68b6d4cb-5e…" at bounding box center [244, 429] width 103 height 13
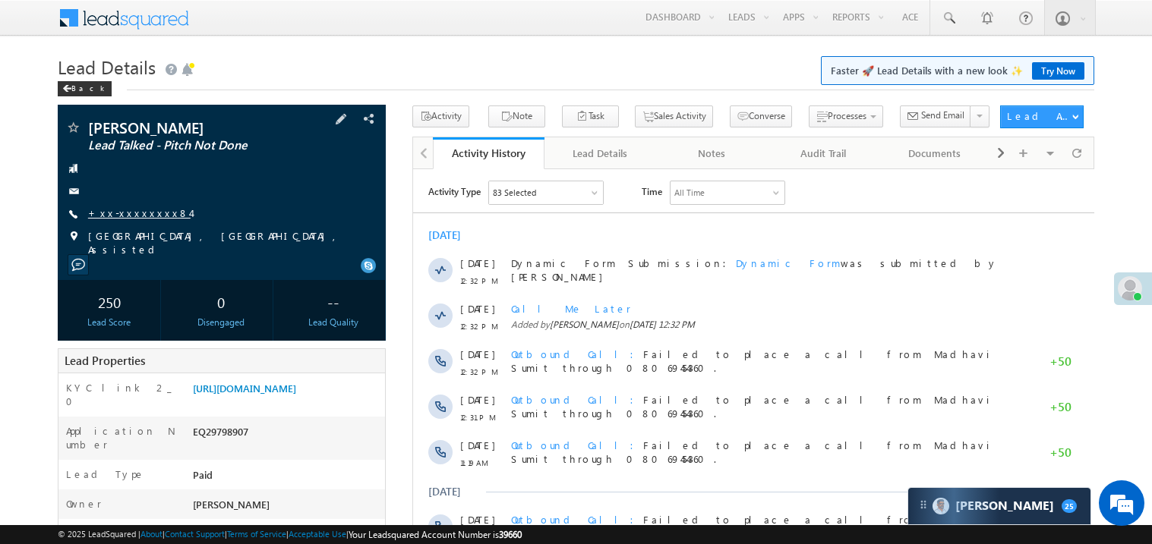
click at [137, 213] on link "+xx-xxxxxxxx84" at bounding box center [139, 213] width 102 height 13
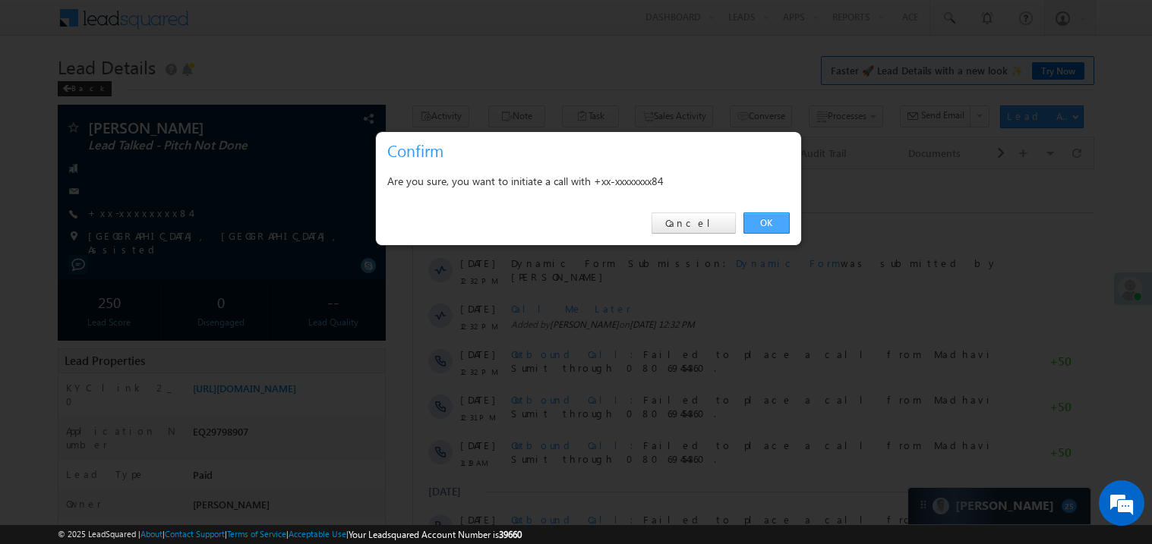
click at [765, 222] on link "OK" at bounding box center [766, 223] width 46 height 21
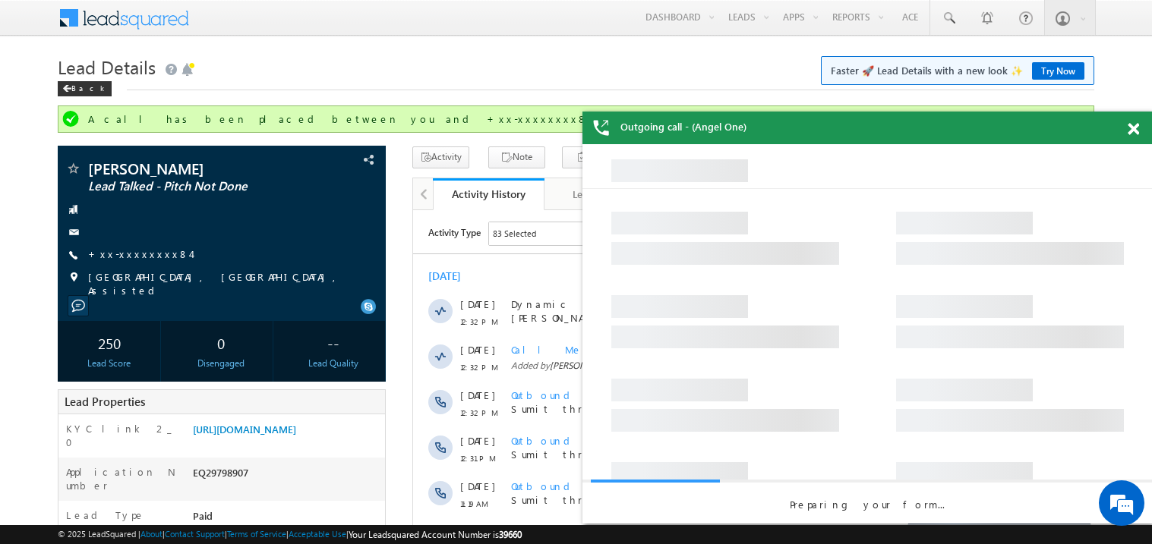
click at [1138, 127] on span at bounding box center [1132, 129] width 11 height 13
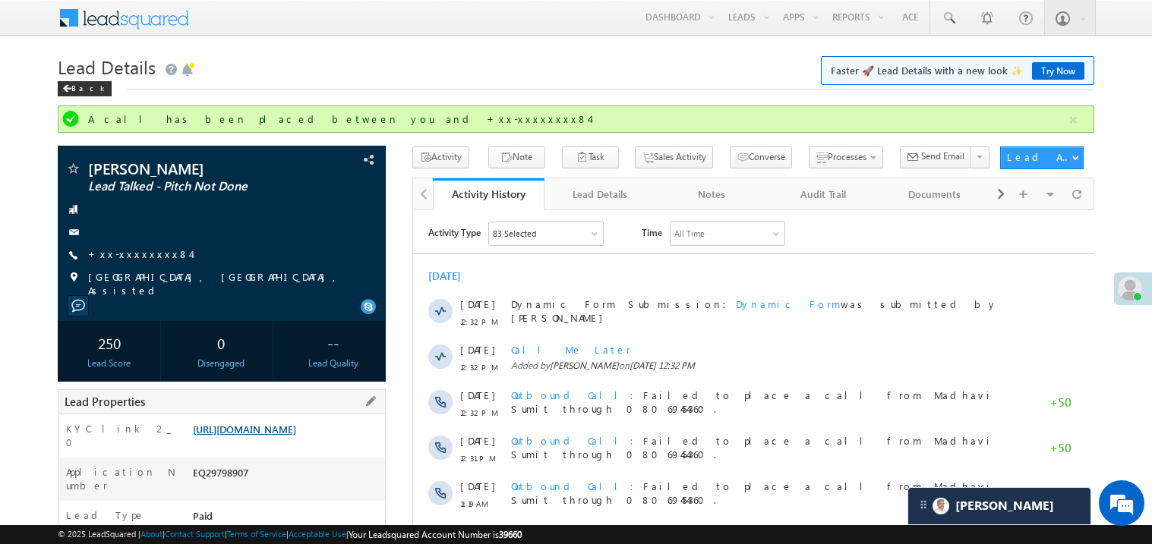
click at [276, 434] on link "https://angelbroking1-pk3em7sa.customui-test.leadsquared.com?leadId=1a12553f-1e…" at bounding box center [244, 429] width 103 height 13
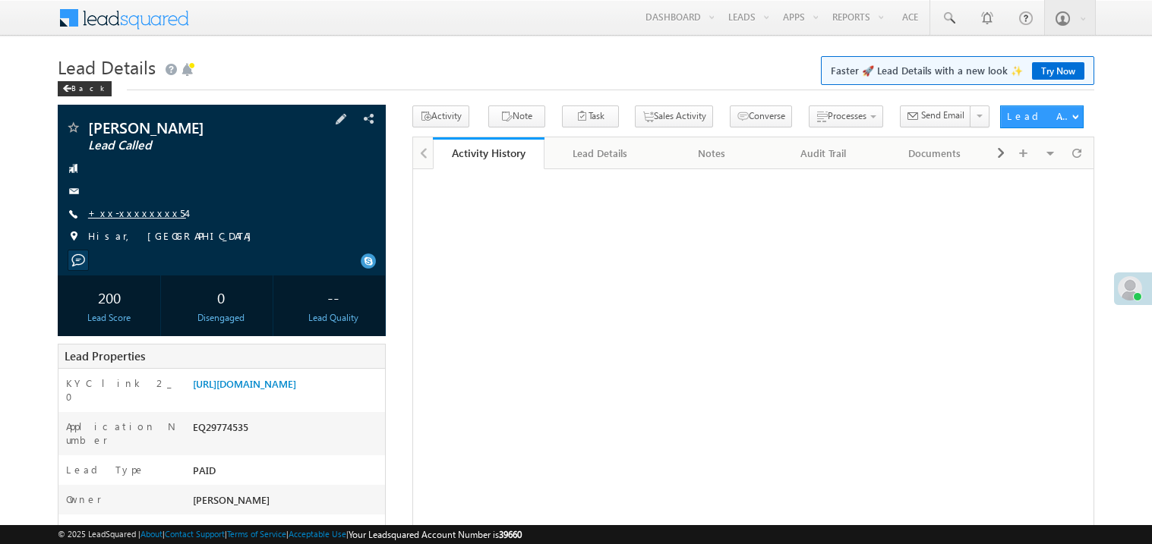
click at [131, 212] on link "+xx-xxxxxxxx54" at bounding box center [137, 213] width 98 height 13
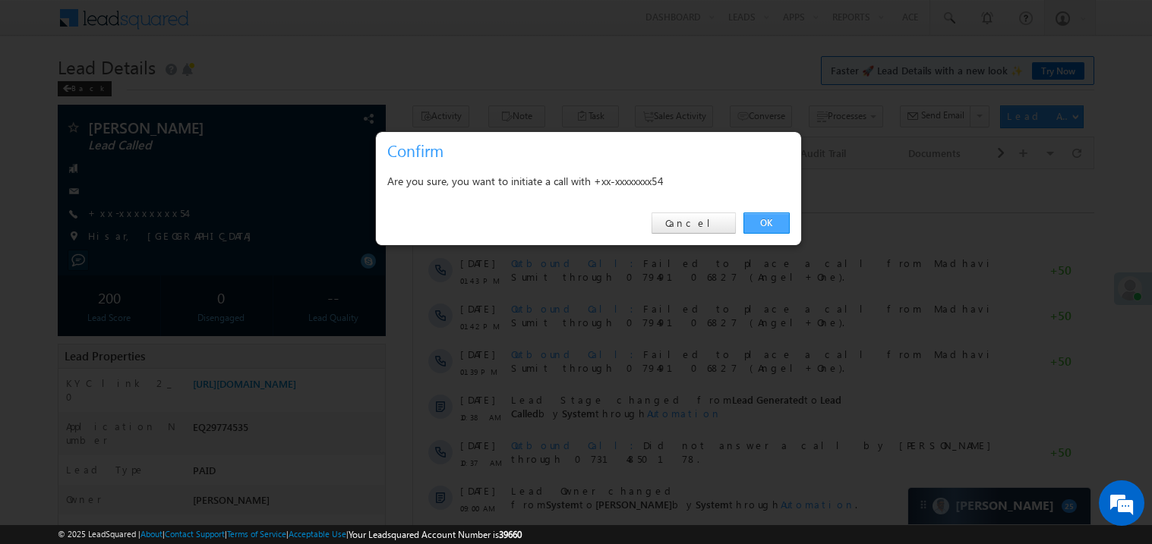
click at [774, 222] on link "OK" at bounding box center [766, 223] width 46 height 21
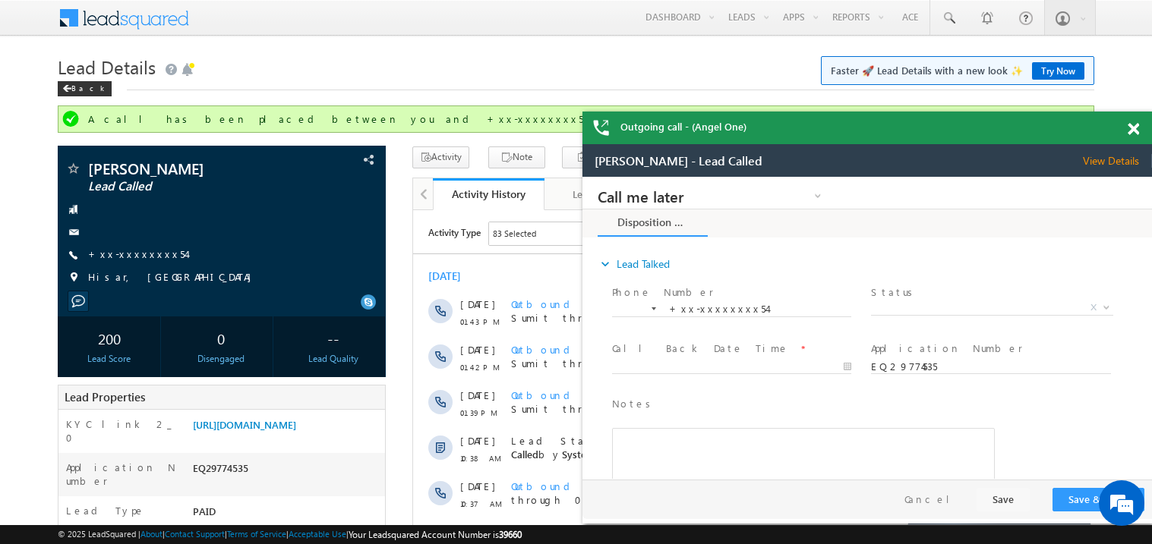
click at [1138, 124] on span at bounding box center [1132, 129] width 11 height 13
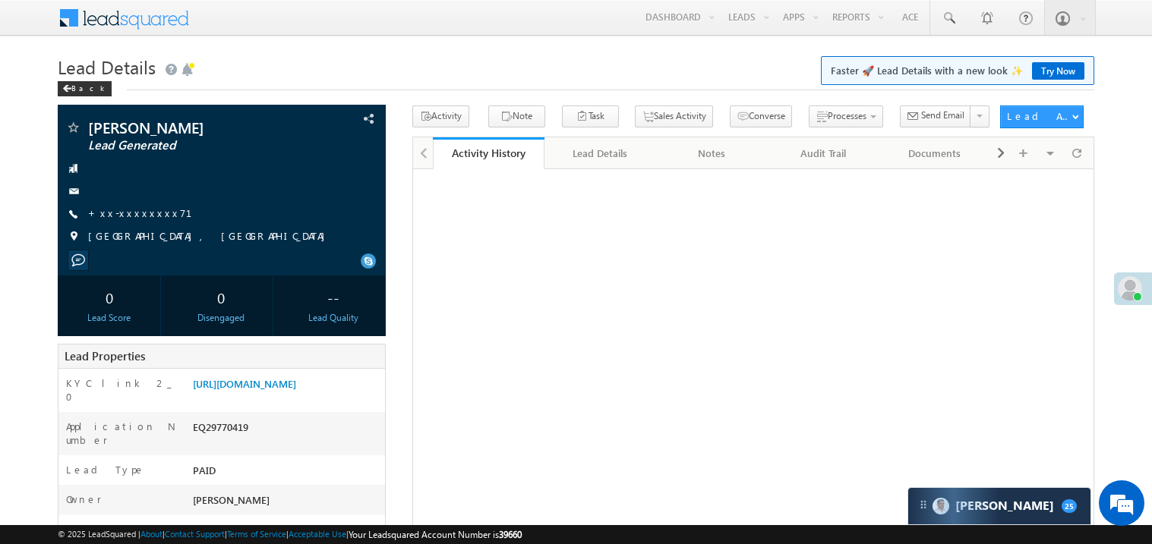
click at [118, 216] on link "+xx-xxxxxxxx71" at bounding box center [149, 213] width 122 height 13
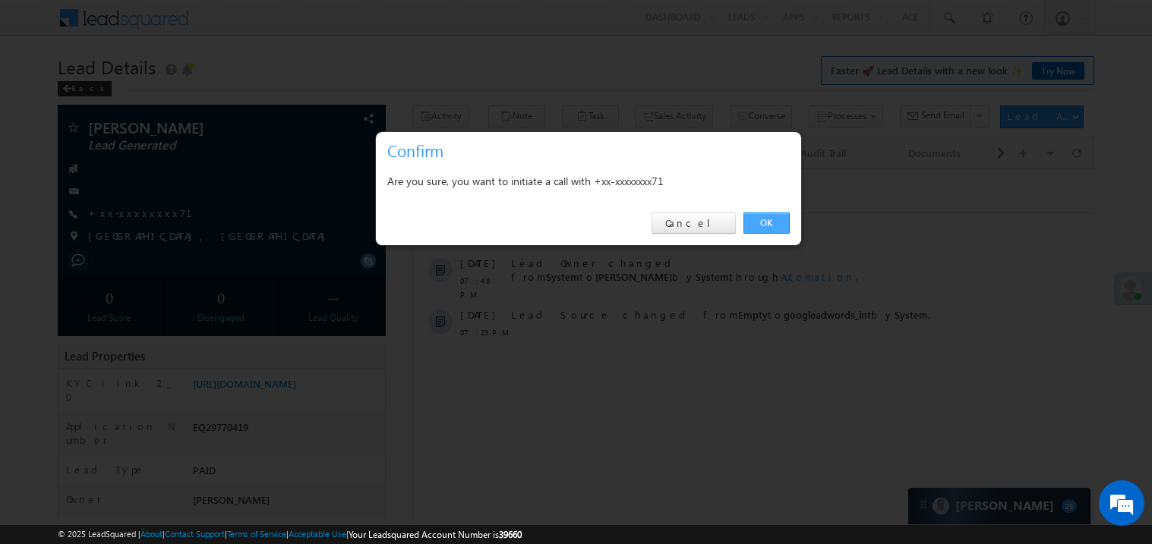
click at [759, 222] on link "OK" at bounding box center [766, 223] width 46 height 21
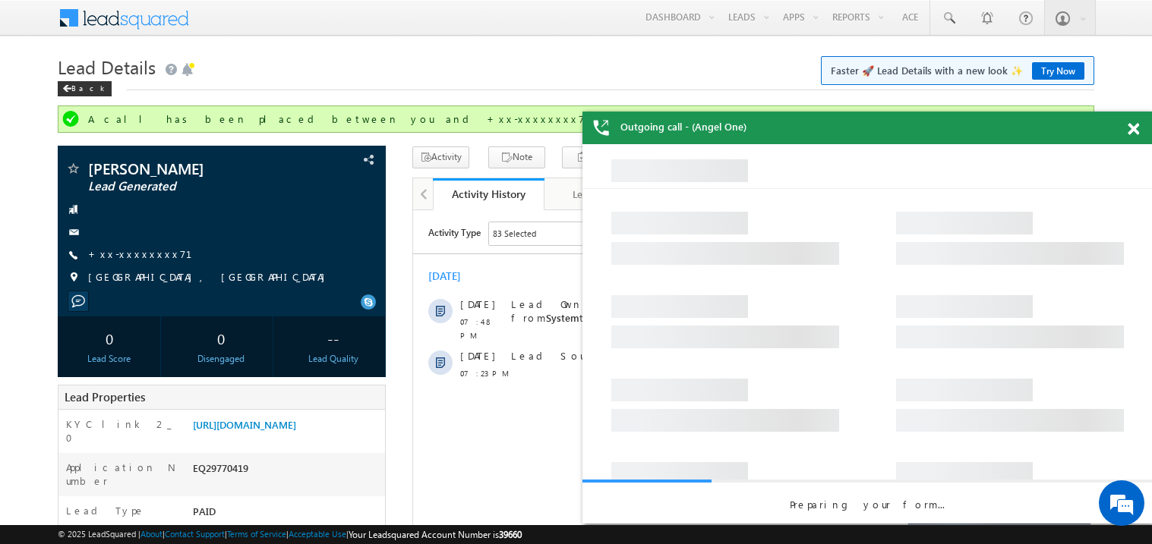
click at [1136, 134] on span at bounding box center [1132, 129] width 11 height 13
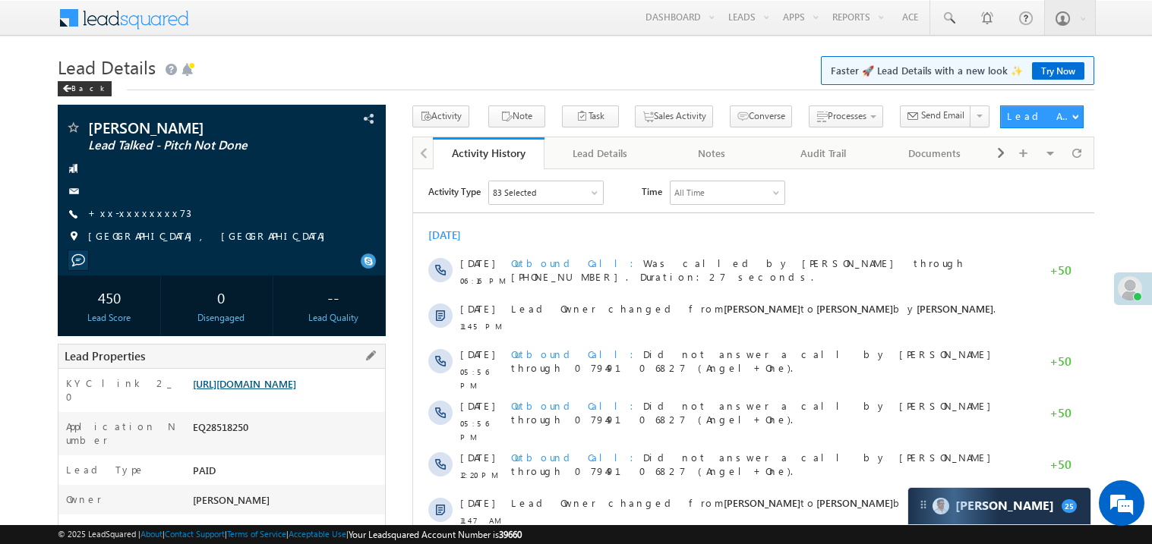
click at [278, 390] on link "[URL][DOMAIN_NAME]" at bounding box center [244, 383] width 103 height 13
click at [128, 213] on link "+xx-xxxxxxxx73" at bounding box center [139, 213] width 103 height 13
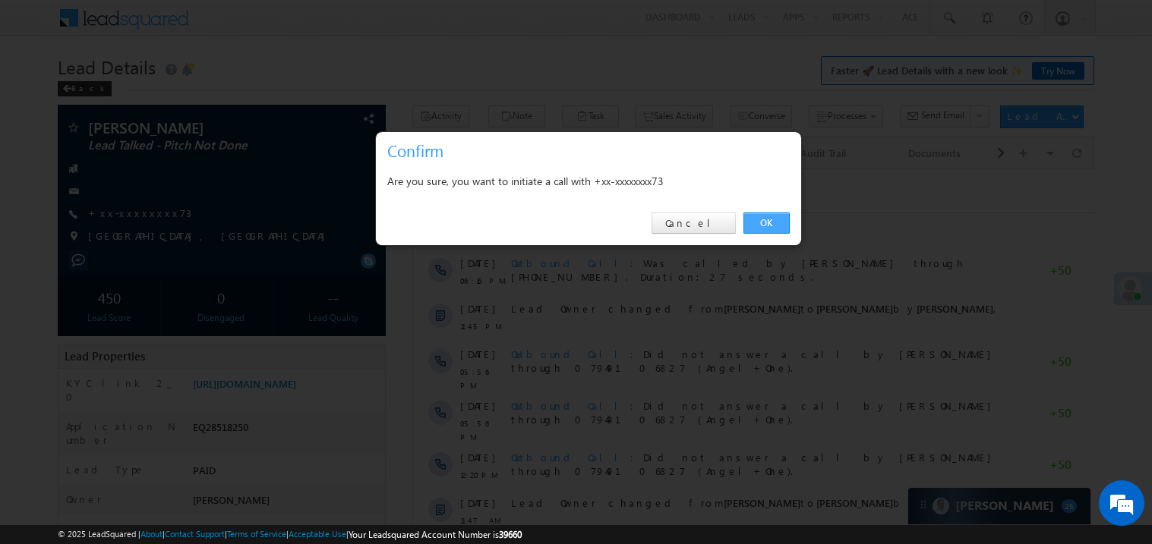
click at [774, 225] on link "OK" at bounding box center [766, 223] width 46 height 21
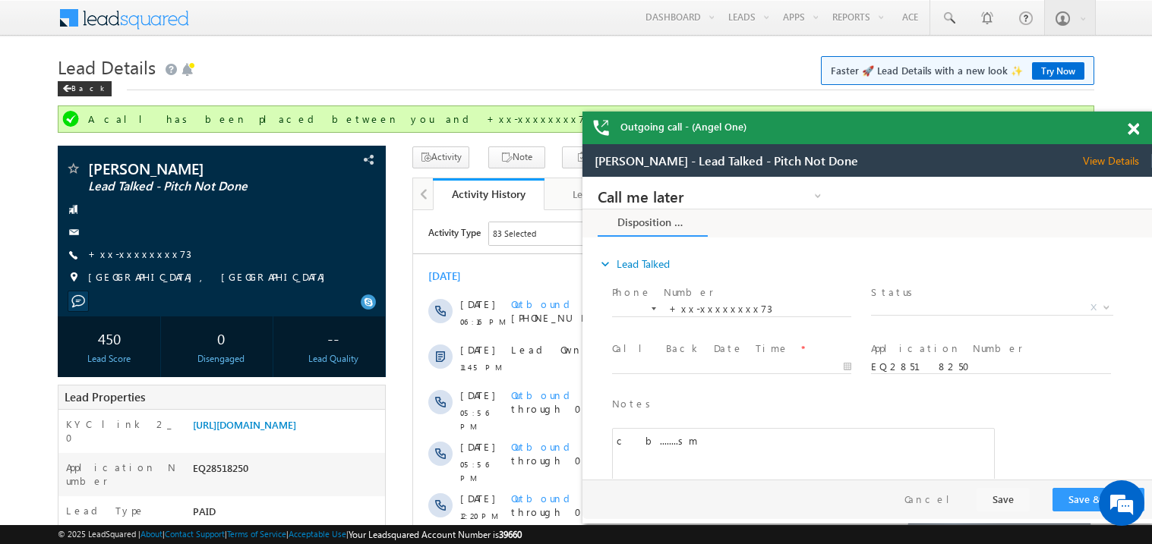
click at [1136, 134] on span at bounding box center [1132, 129] width 11 height 13
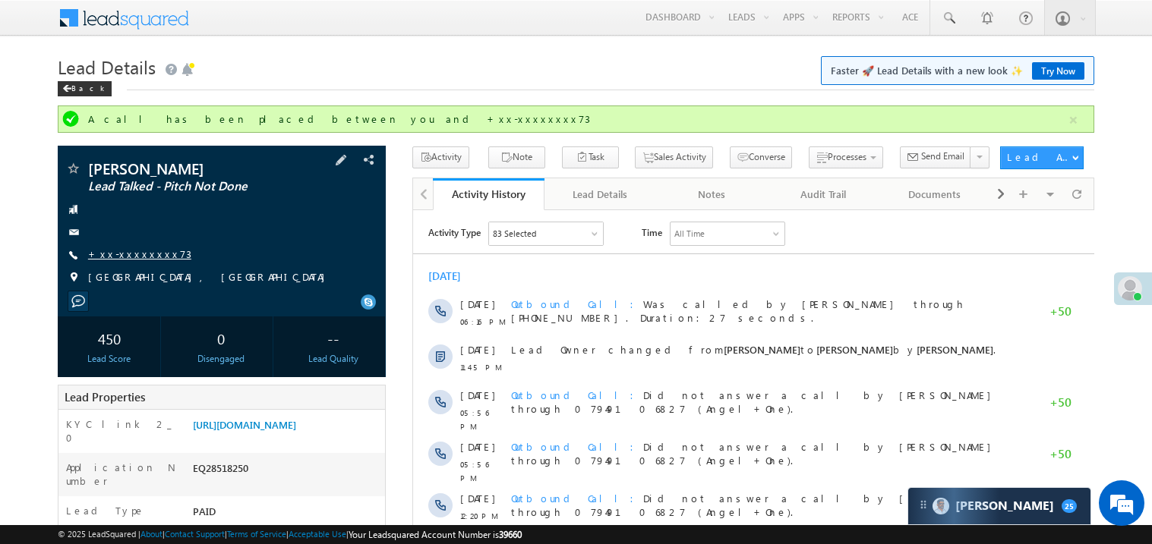
click at [153, 256] on link "+xx-xxxxxxxx73" at bounding box center [139, 254] width 103 height 13
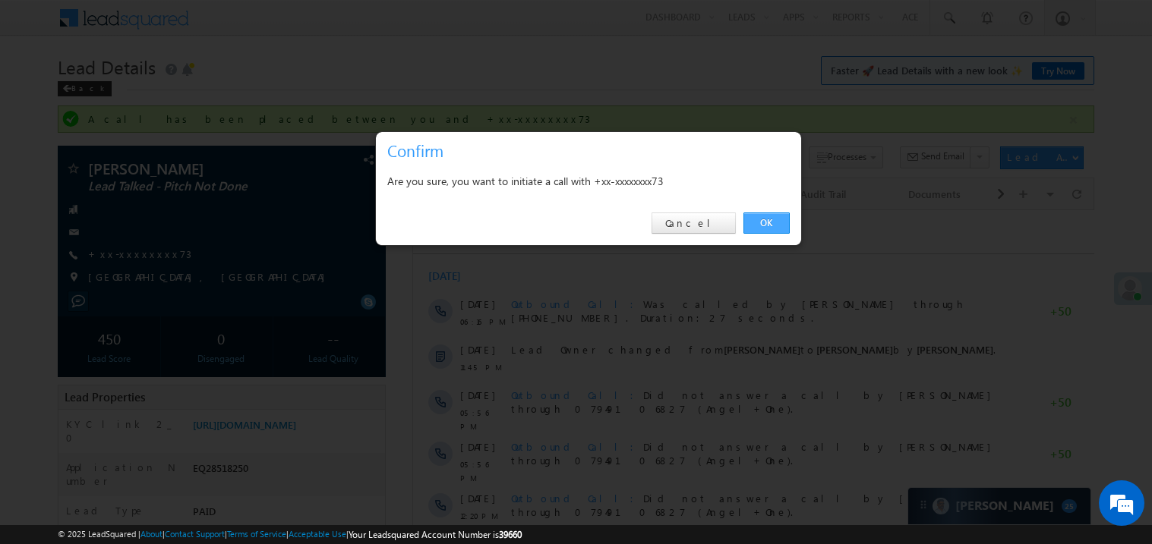
click at [766, 221] on link "OK" at bounding box center [766, 223] width 46 height 21
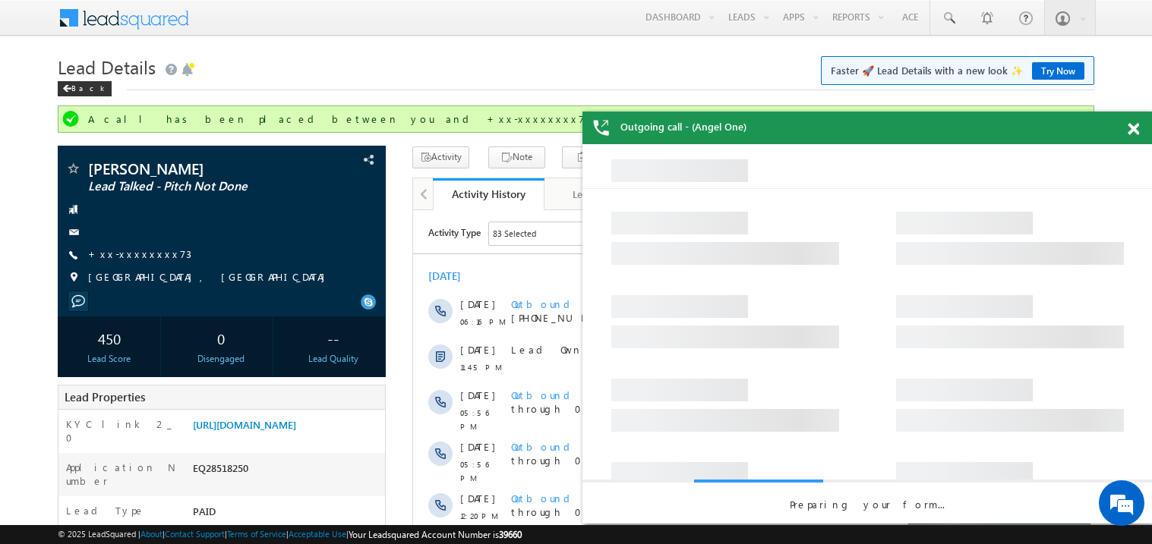
click at [1136, 130] on span at bounding box center [1132, 129] width 11 height 13
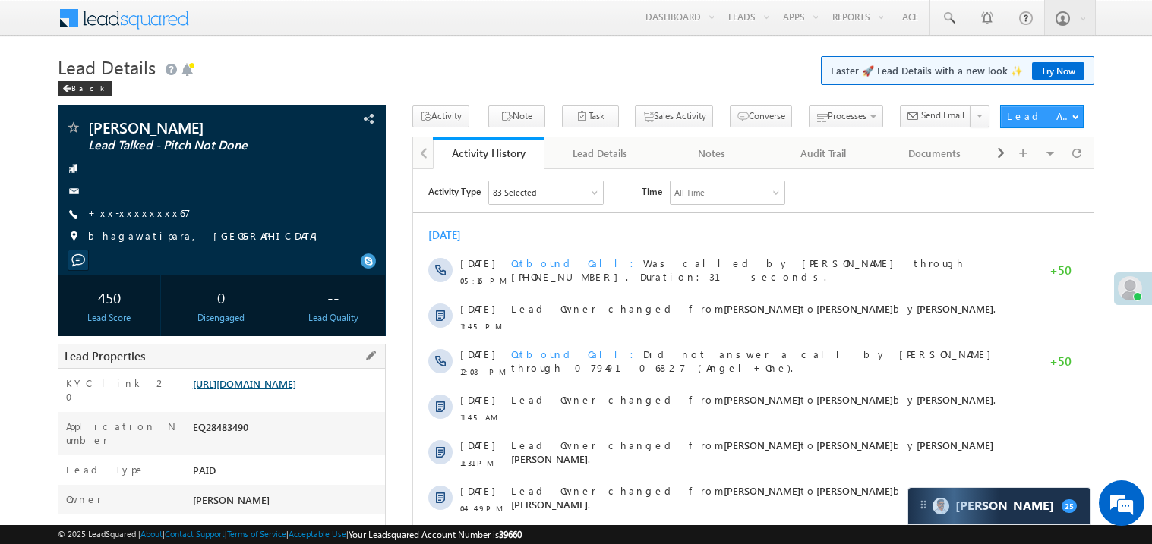
click at [296, 390] on link "https://angelbroking1-pk3em7sa.customui-test.leadsquared.com?leadId=01c6d68c-28…" at bounding box center [244, 383] width 103 height 13
click at [130, 217] on link "+xx-xxxxxxxx67" at bounding box center [139, 213] width 102 height 13
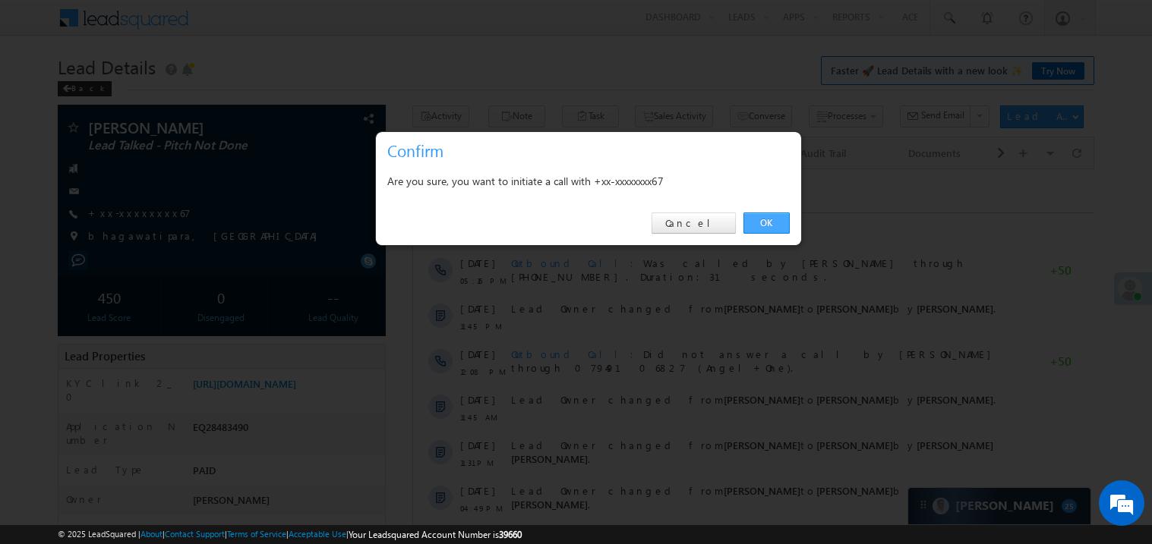
click at [758, 222] on link "OK" at bounding box center [766, 223] width 46 height 21
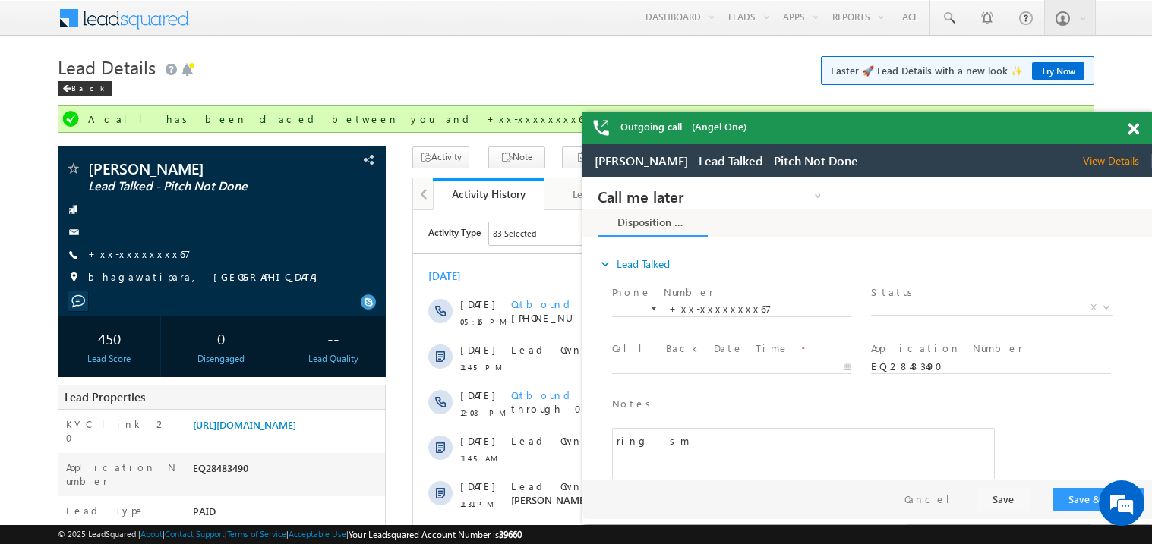
click at [1134, 131] on span at bounding box center [1132, 129] width 11 height 13
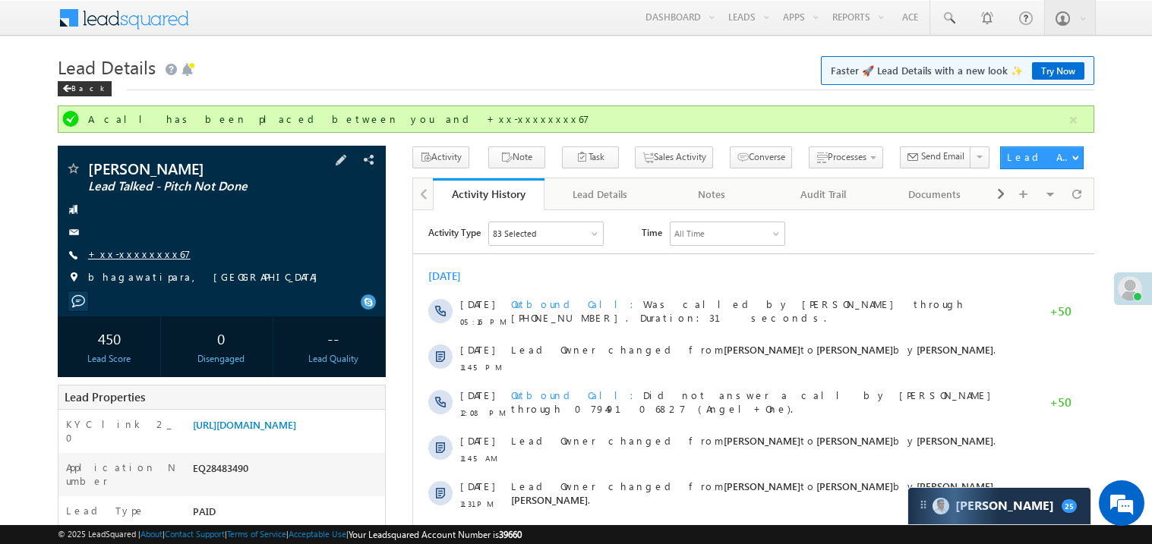
click at [128, 249] on link "+xx-xxxxxxxx67" at bounding box center [139, 254] width 102 height 13
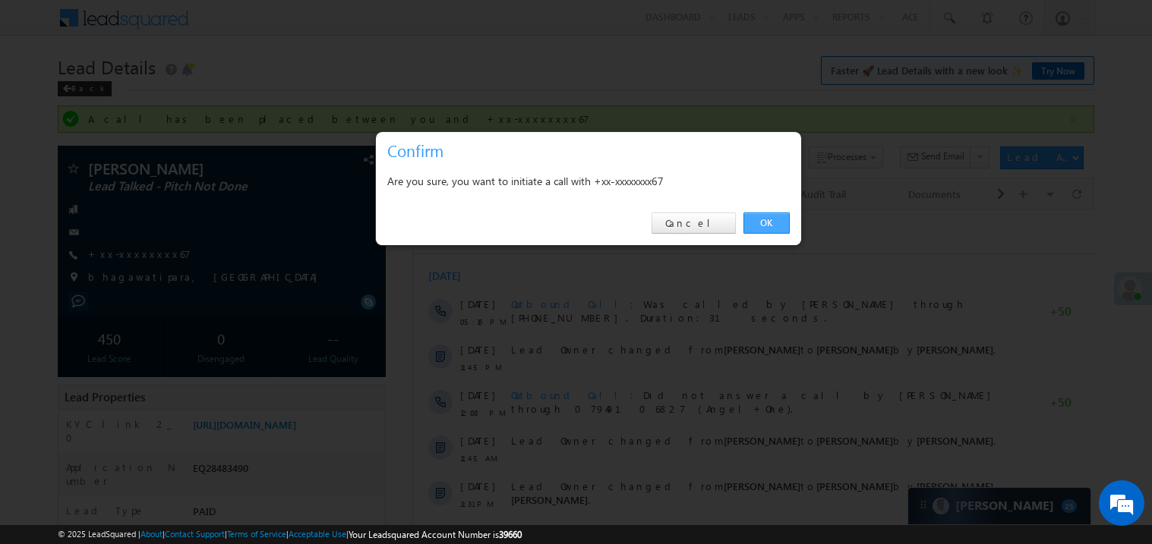
click at [764, 222] on link "OK" at bounding box center [766, 223] width 46 height 21
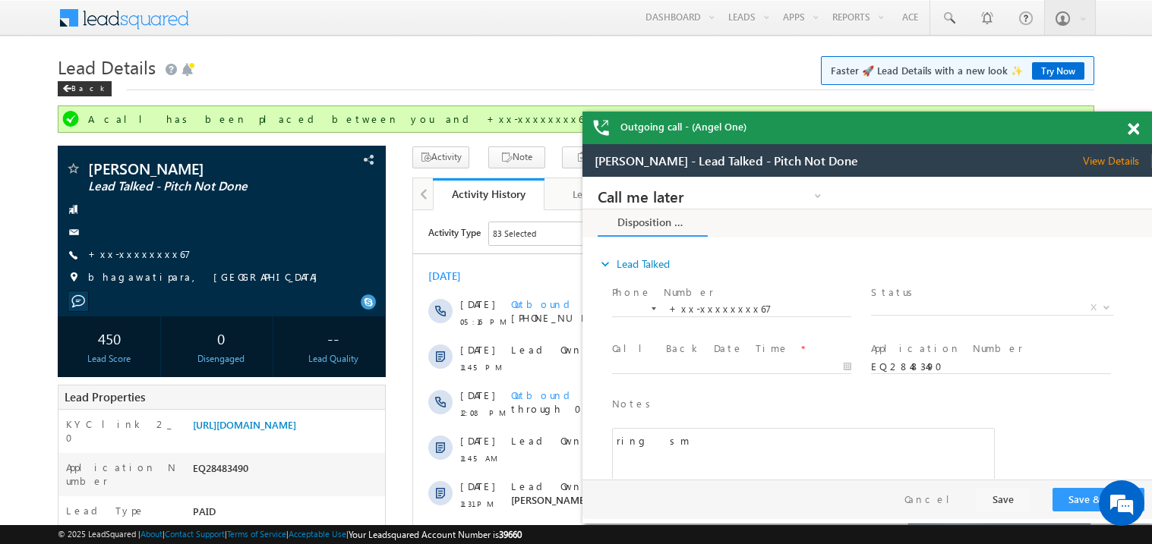
click at [1137, 128] on span at bounding box center [1132, 129] width 11 height 13
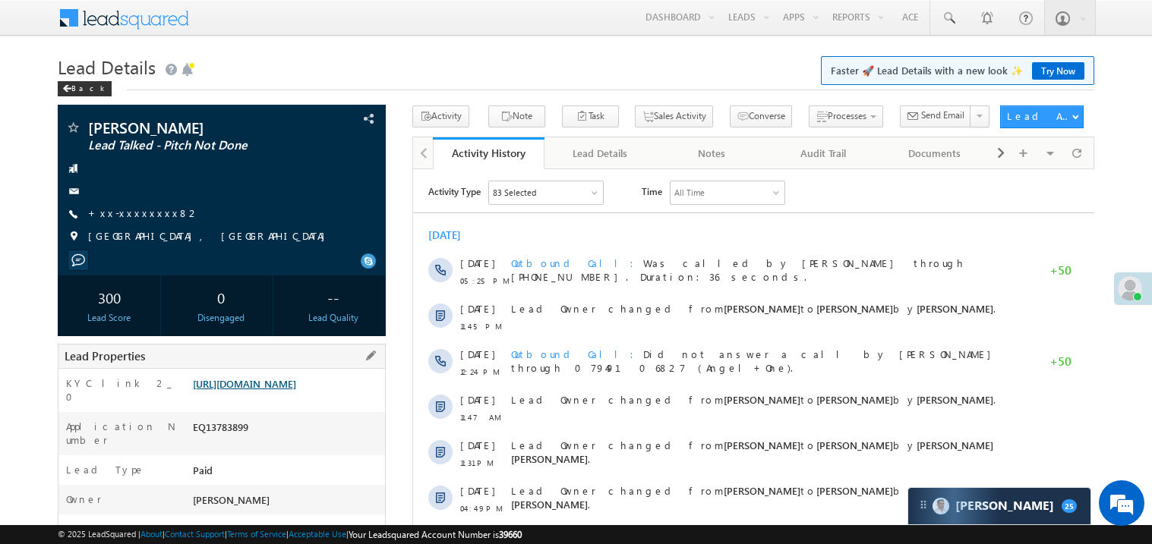
click at [283, 390] on link "https://angelbroking1-pk3em7sa.customui-test.leadsquared.com?leadId=0c81cd0e-c2…" at bounding box center [244, 383] width 103 height 13
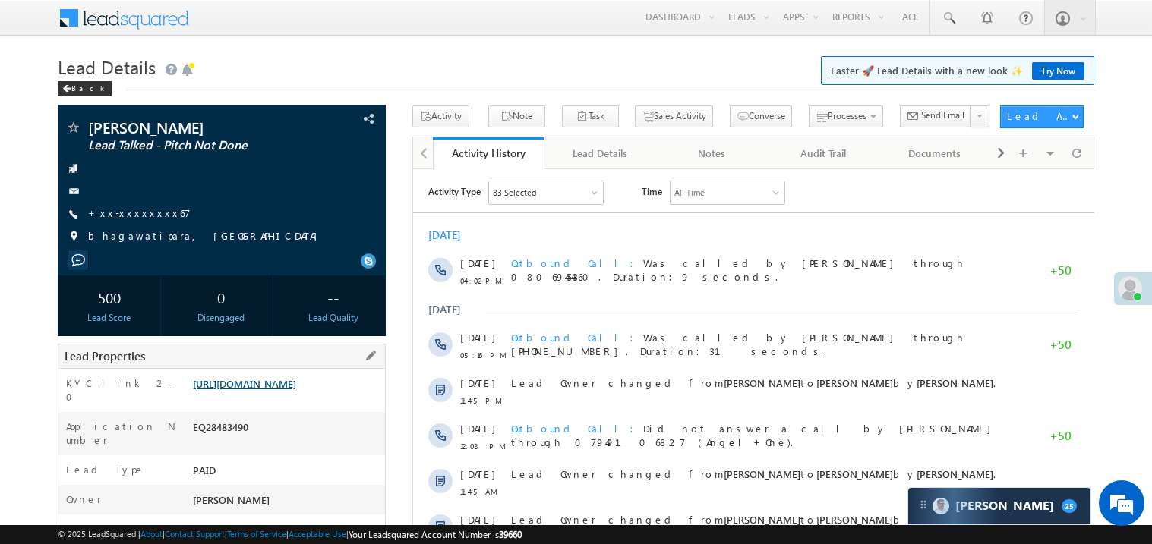
click at [285, 390] on link "[URL][DOMAIN_NAME]" at bounding box center [244, 383] width 103 height 13
click at [131, 217] on link "+xx-xxxxxxxx67" at bounding box center [139, 213] width 102 height 13
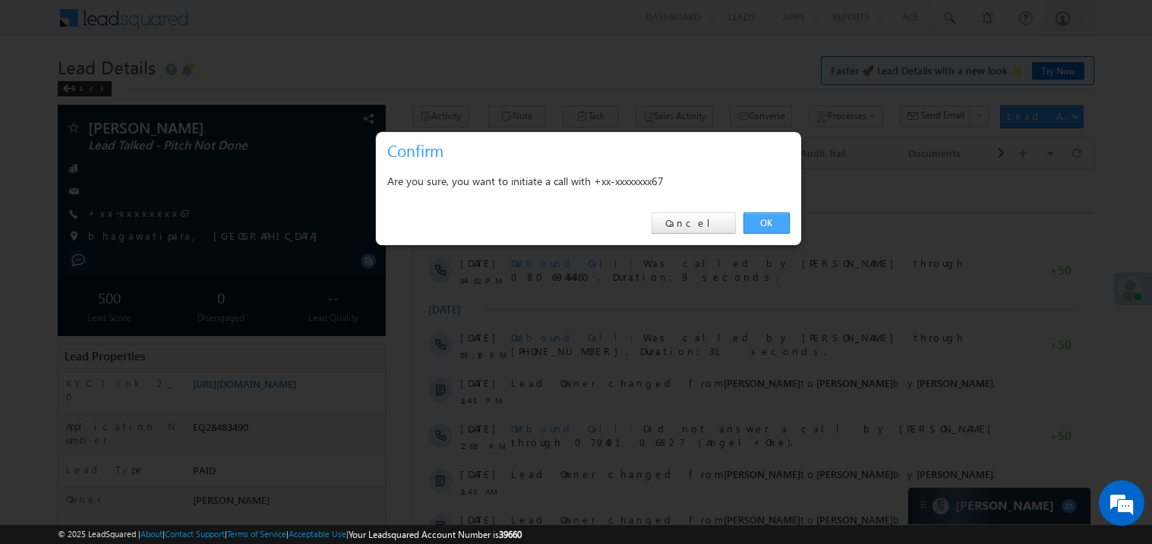
click at [761, 225] on link "OK" at bounding box center [766, 223] width 46 height 21
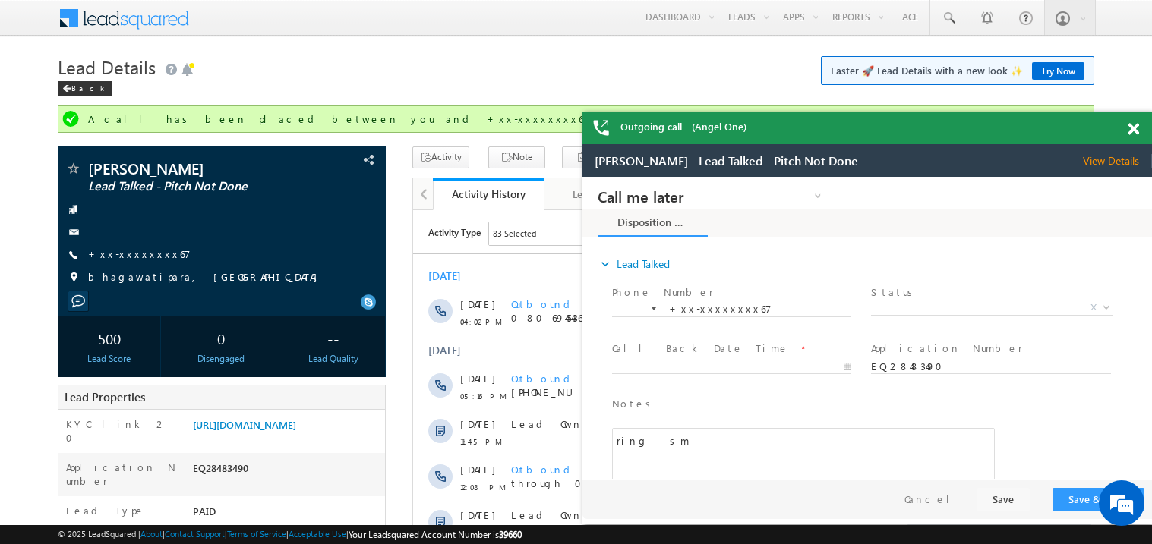
click at [1134, 126] on span at bounding box center [1132, 129] width 11 height 13
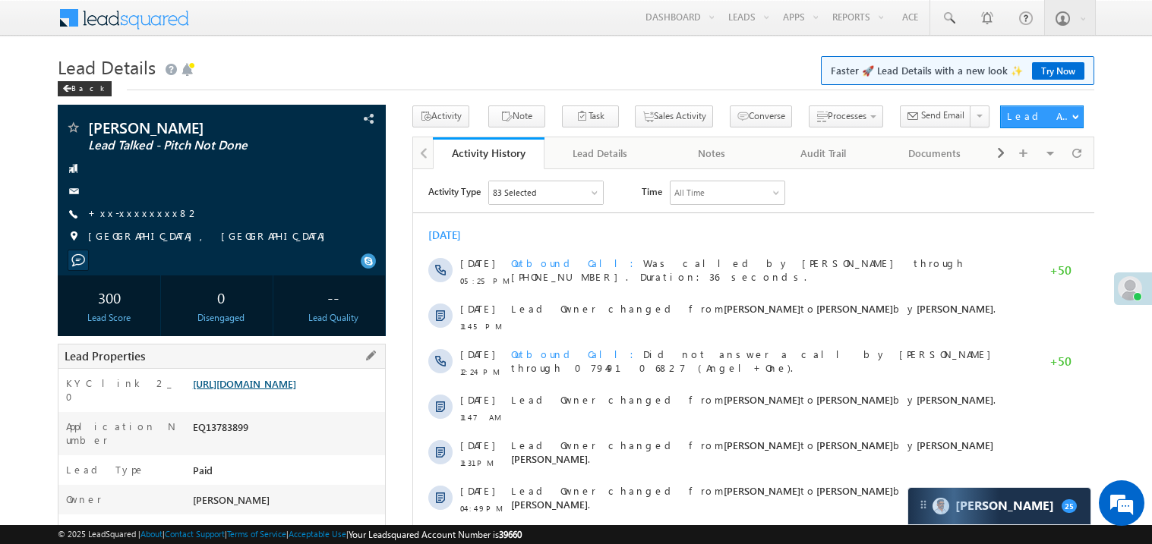
click at [250, 390] on link "[URL][DOMAIN_NAME]" at bounding box center [244, 383] width 103 height 13
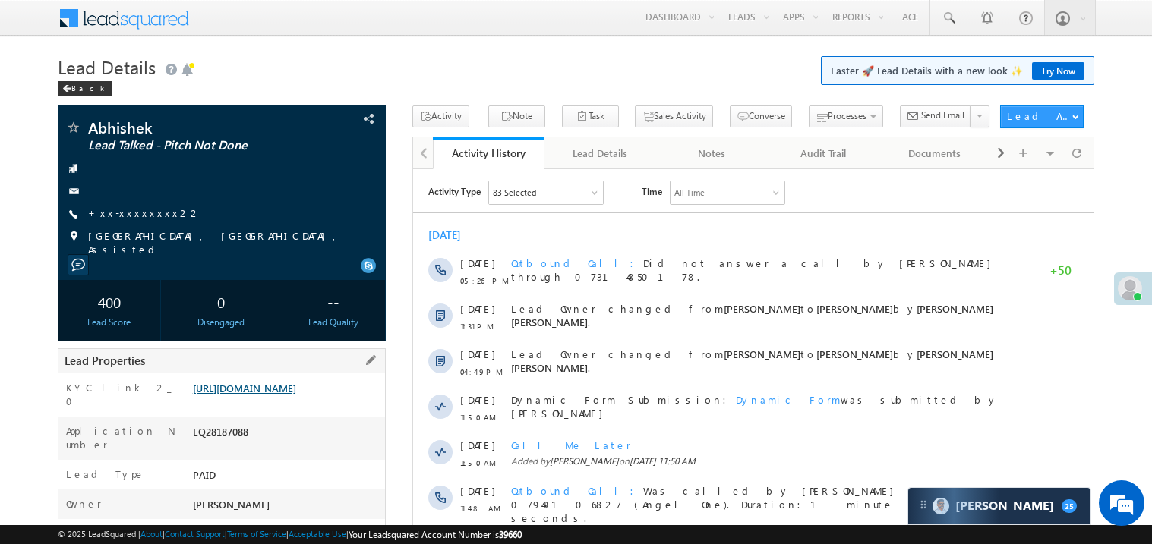
click at [296, 395] on link "[URL][DOMAIN_NAME]" at bounding box center [244, 388] width 103 height 13
click at [134, 215] on link "+xx-xxxxxxxx22" at bounding box center [144, 213] width 113 height 13
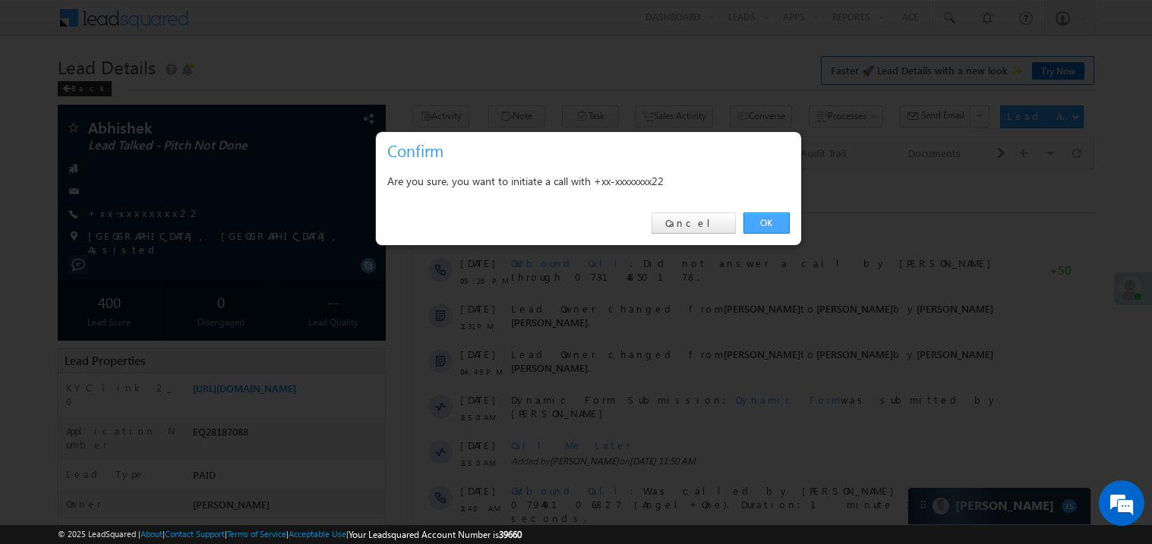
click at [762, 224] on link "OK" at bounding box center [766, 223] width 46 height 21
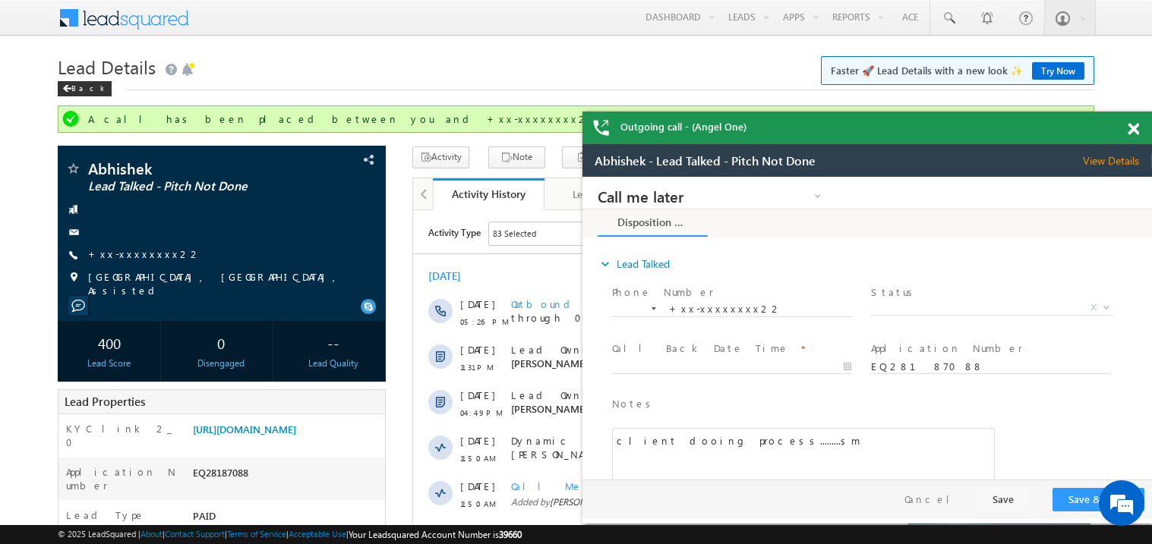
click at [1133, 128] on span at bounding box center [1132, 129] width 11 height 13
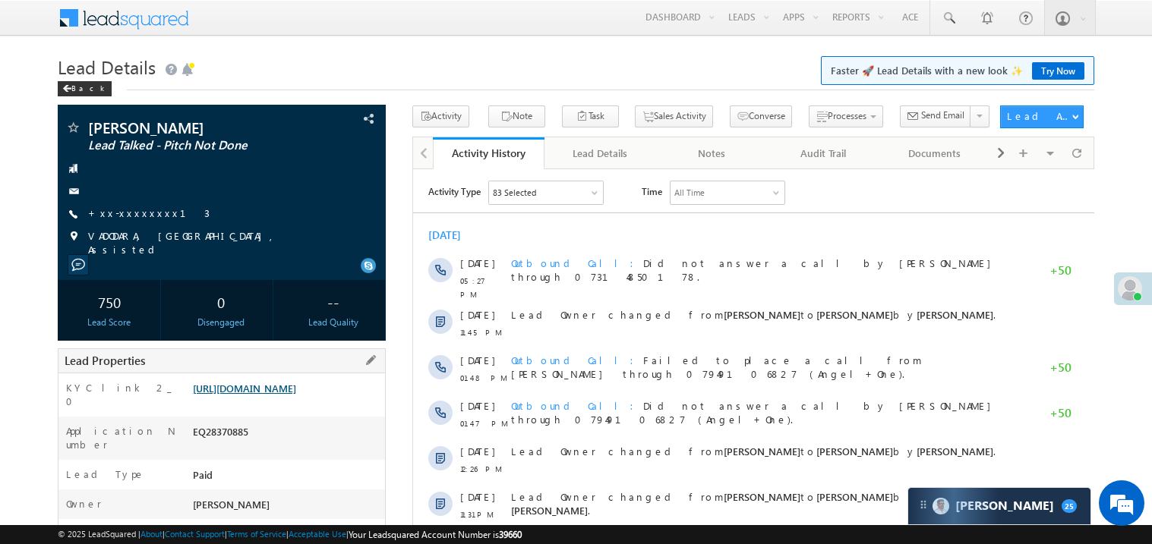
click at [286, 395] on link "https://angelbroking1-pk3em7sa.customui-test.leadsquared.com?leadId=0fad0630-5b…" at bounding box center [244, 388] width 103 height 13
click at [136, 210] on link "+xx-xxxxxxxx13" at bounding box center [148, 213] width 121 height 13
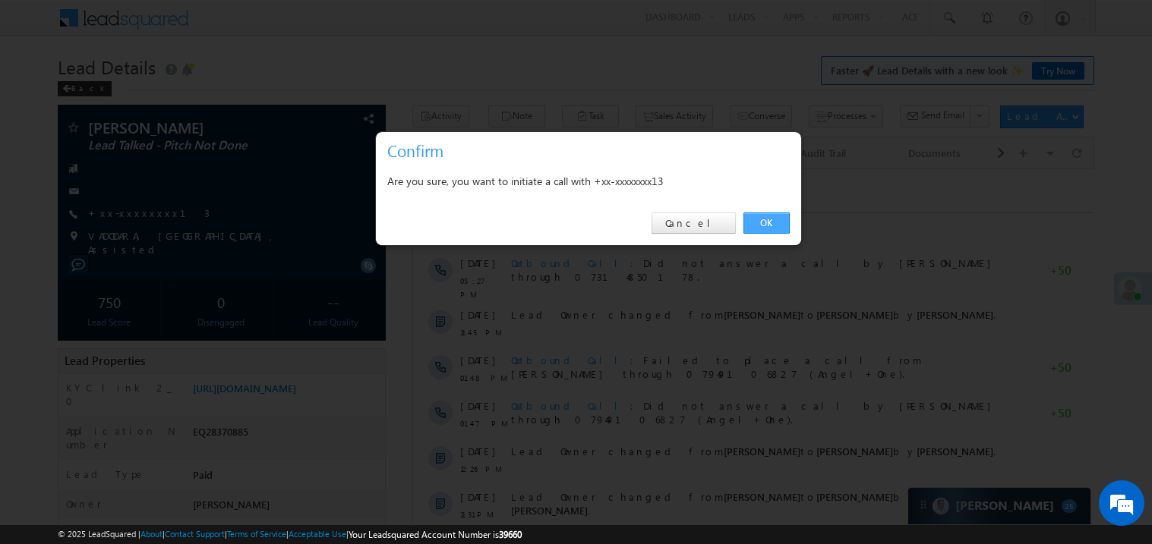
click at [766, 217] on link "OK" at bounding box center [766, 223] width 46 height 21
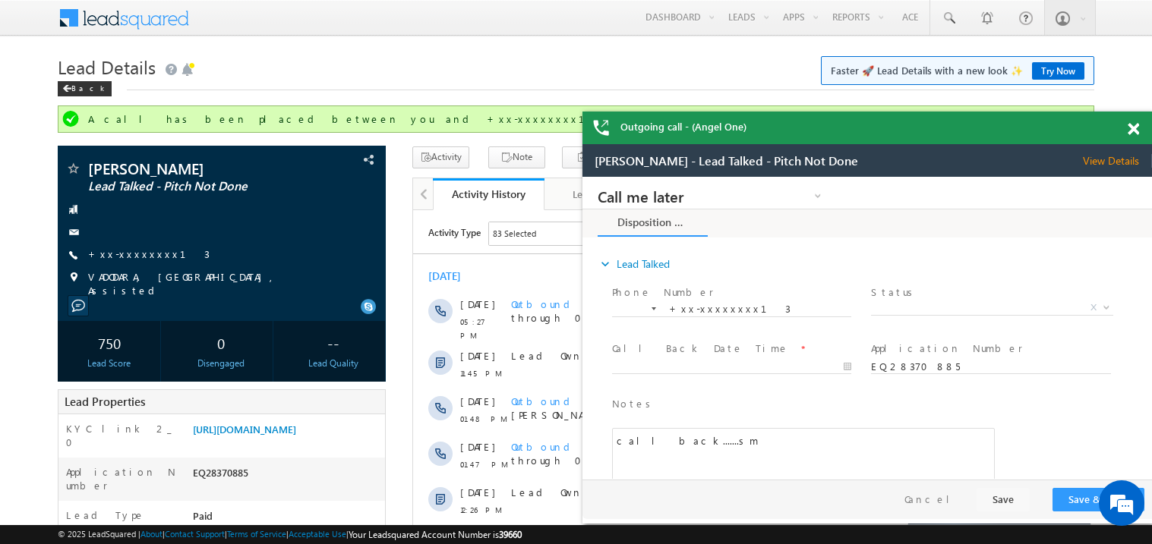
click at [547, 272] on div "[DATE]" at bounding box center [752, 276] width 681 height 14
click at [1141, 128] on div at bounding box center [1141, 127] width 20 height 30
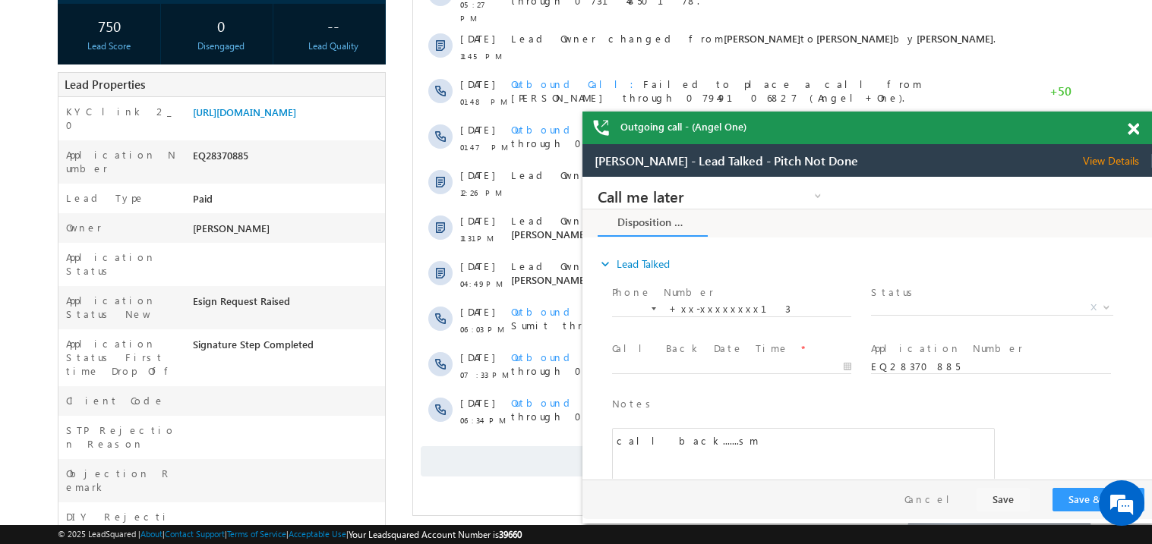
scroll to position [333, 0]
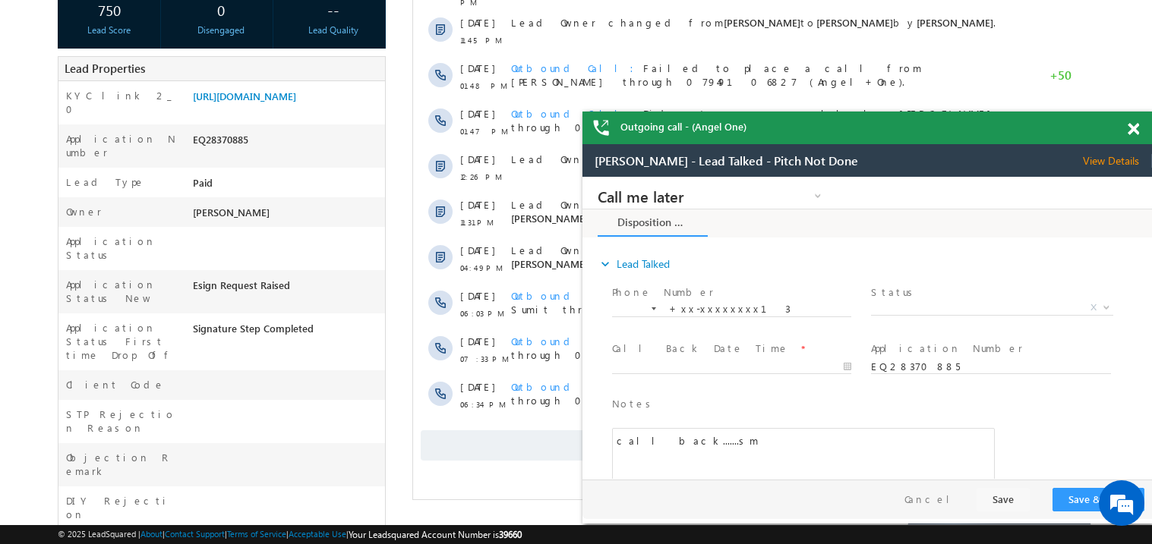
click at [1132, 128] on span at bounding box center [1132, 129] width 11 height 13
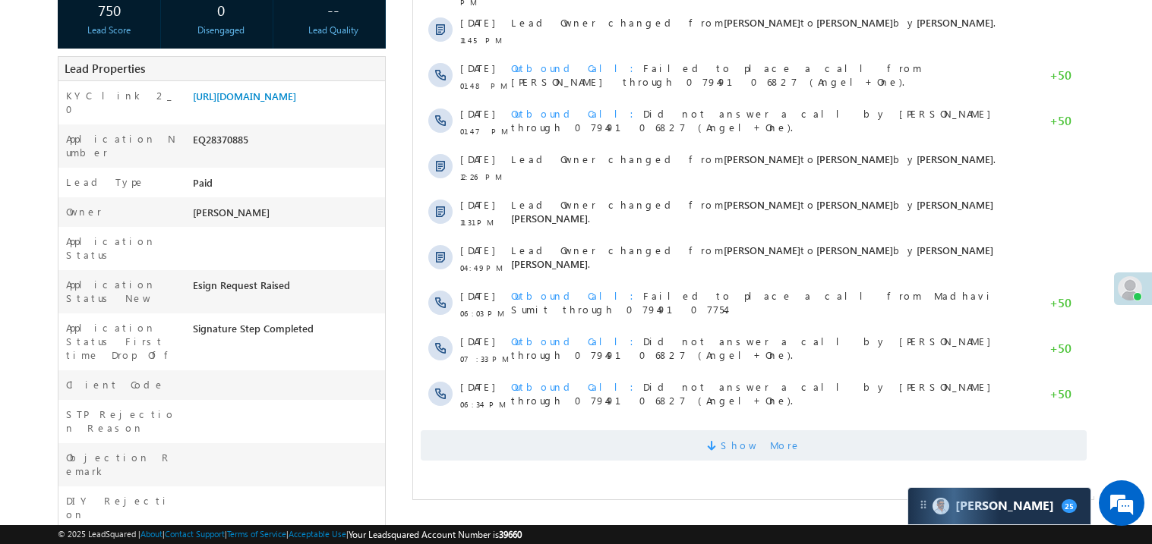
click at [711, 431] on span "Show More" at bounding box center [753, 445] width 666 height 30
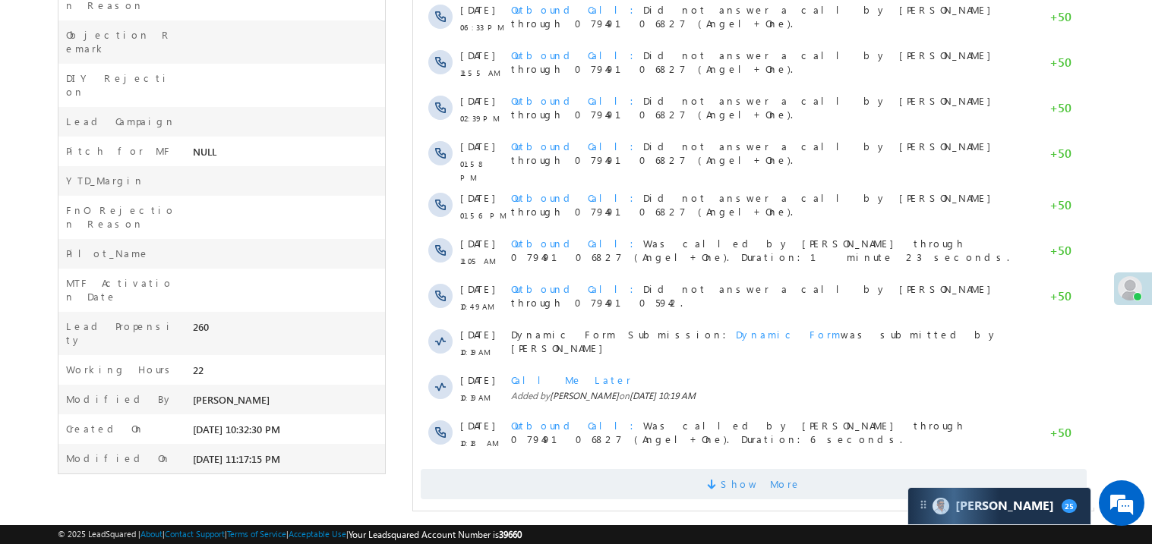
scroll to position [761, 0]
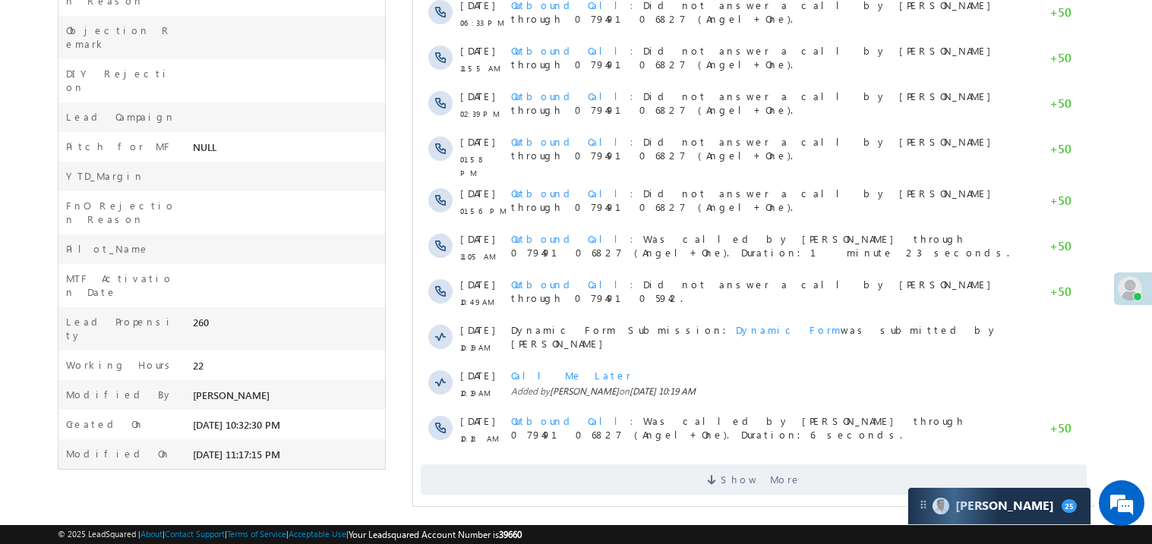
click at [685, 480] on span "Show More" at bounding box center [753, 480] width 666 height 30
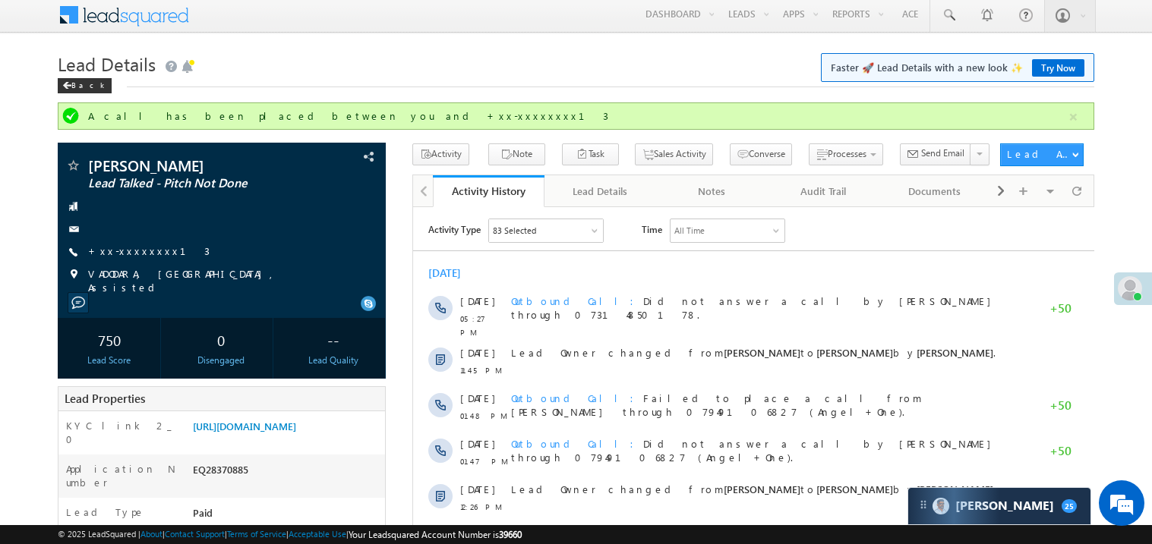
scroll to position [0, 0]
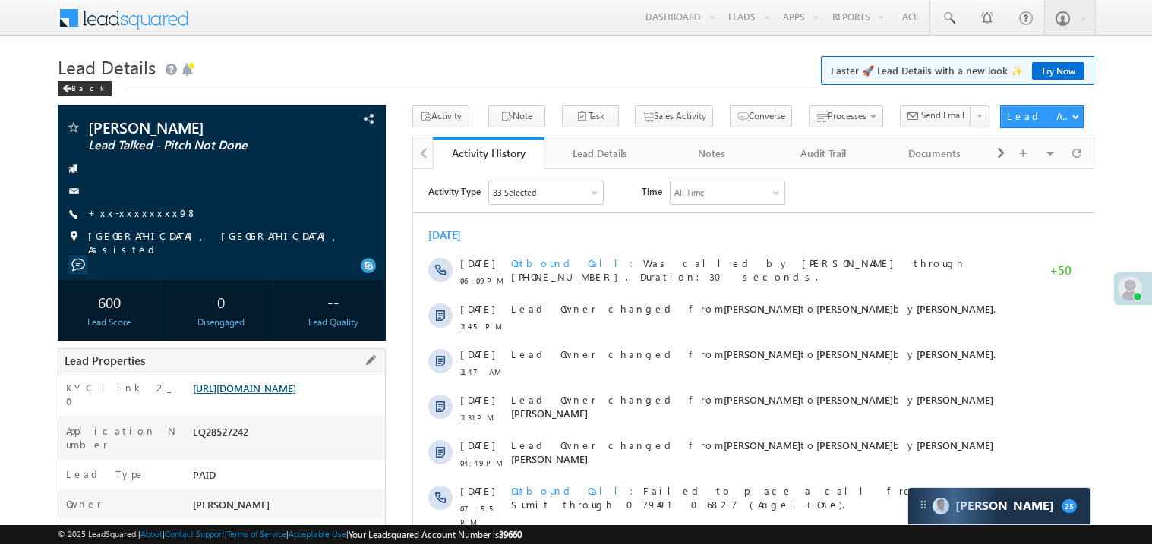
click at [279, 393] on link "[URL][DOMAIN_NAME]" at bounding box center [244, 388] width 103 height 13
click at [137, 207] on link "+xx-xxxxxxxx98" at bounding box center [142, 213] width 109 height 13
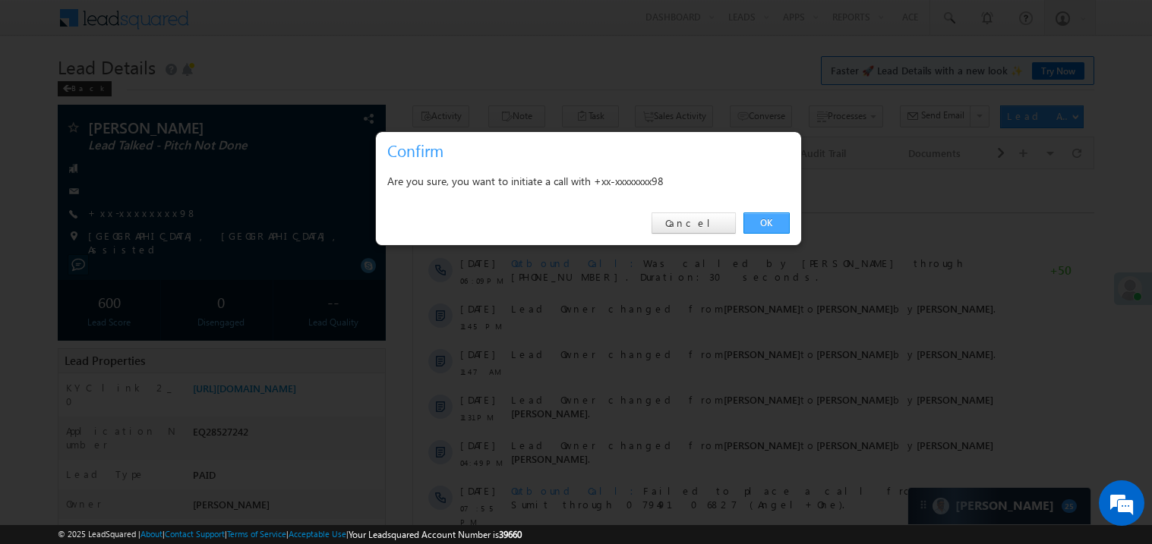
click at [765, 224] on link "OK" at bounding box center [766, 223] width 46 height 21
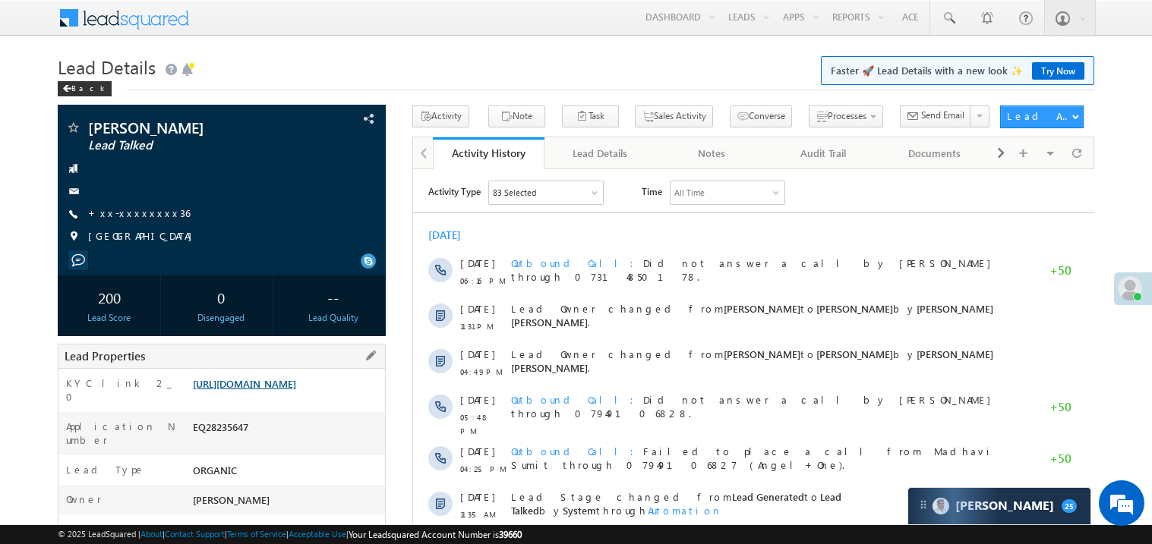
click at [292, 389] on link "https://angelbroking1-pk3em7sa.customui-test.leadsquared.com?leadId=3431112a-ad…" at bounding box center [244, 383] width 103 height 13
click at [148, 249] on div "Sumit Thakur Lead Talked +xx-xxxxxxxx36" at bounding box center [221, 186] width 313 height 132
click at [148, 216] on link "+xx-xxxxxxxx36" at bounding box center [139, 213] width 102 height 13
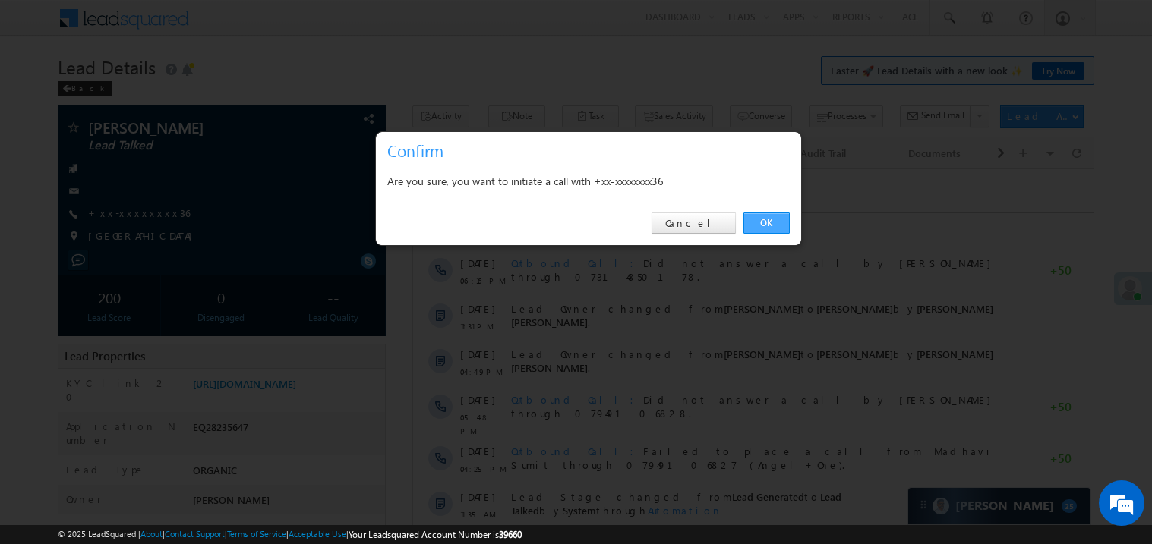
click at [765, 225] on link "OK" at bounding box center [766, 223] width 46 height 21
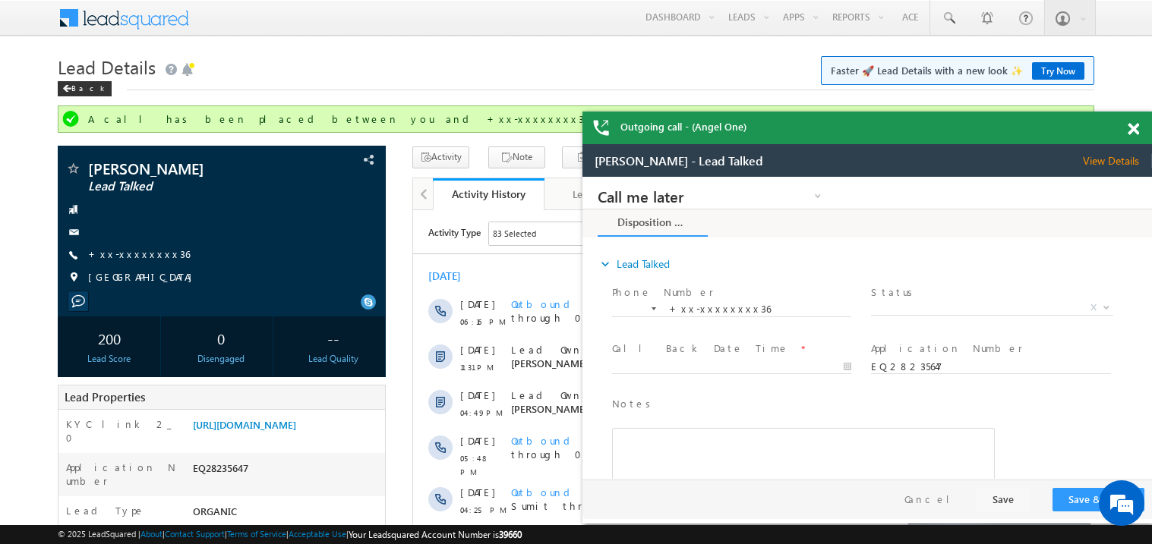
click at [1136, 129] on span at bounding box center [1132, 129] width 11 height 13
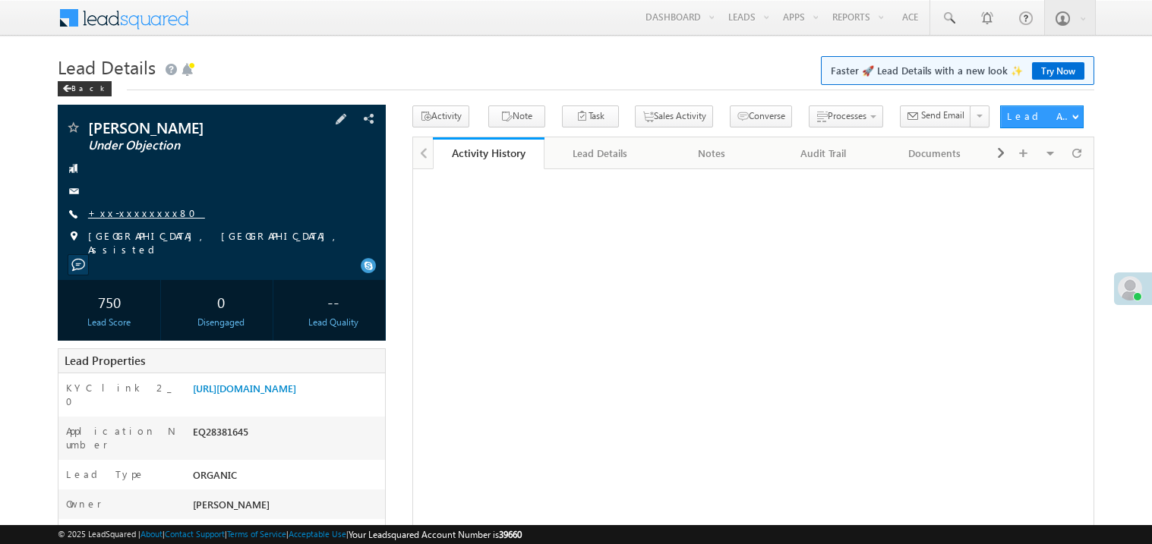
click at [137, 209] on link "+xx-xxxxxxxx80" at bounding box center [146, 213] width 117 height 13
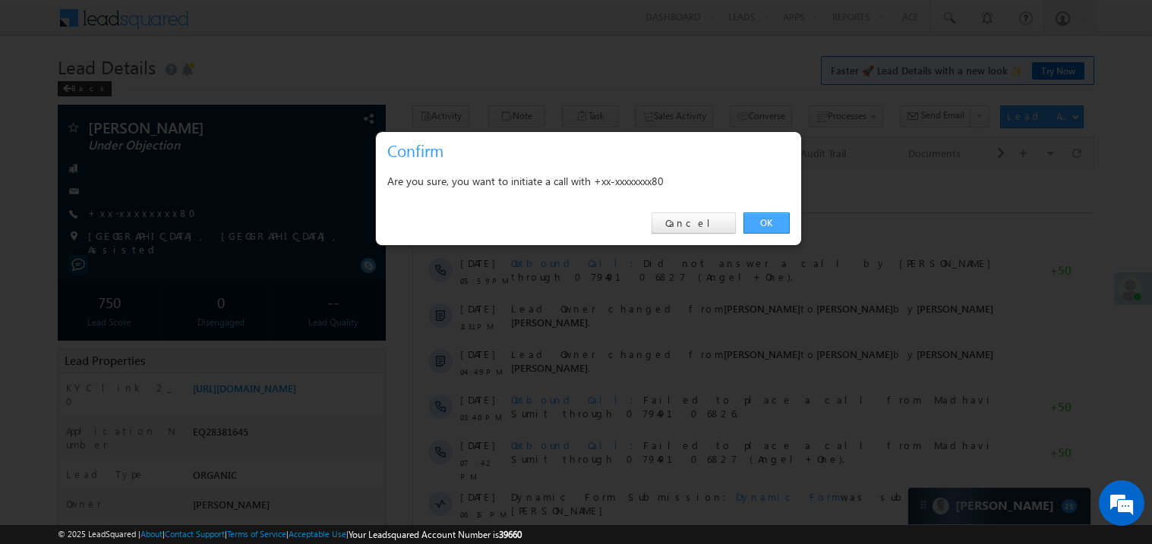
click at [764, 223] on link "OK" at bounding box center [766, 223] width 46 height 21
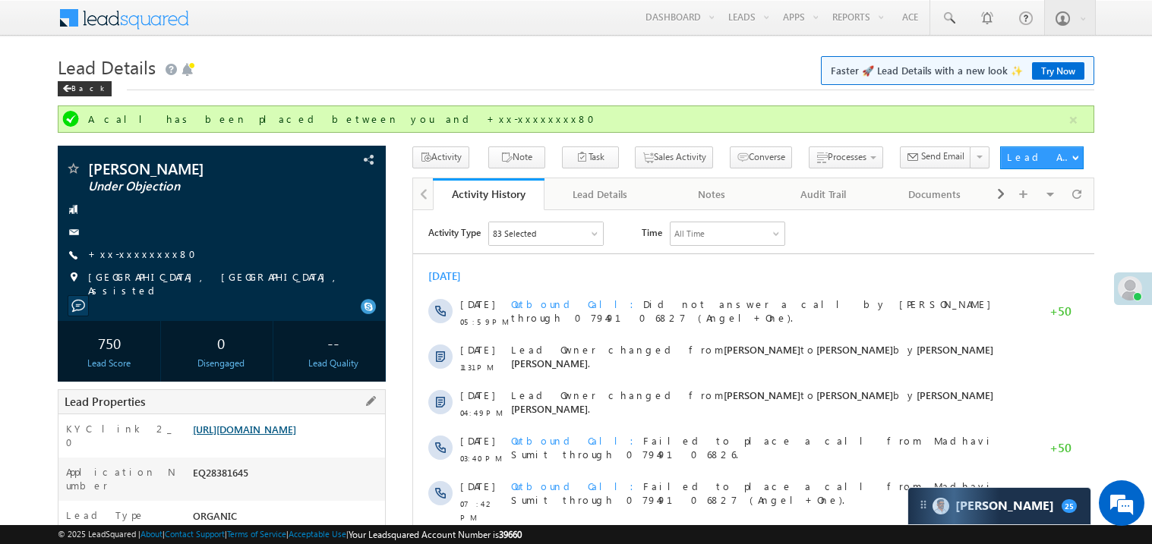
click at [284, 398] on div "Lead Properties" at bounding box center [222, 401] width 328 height 25
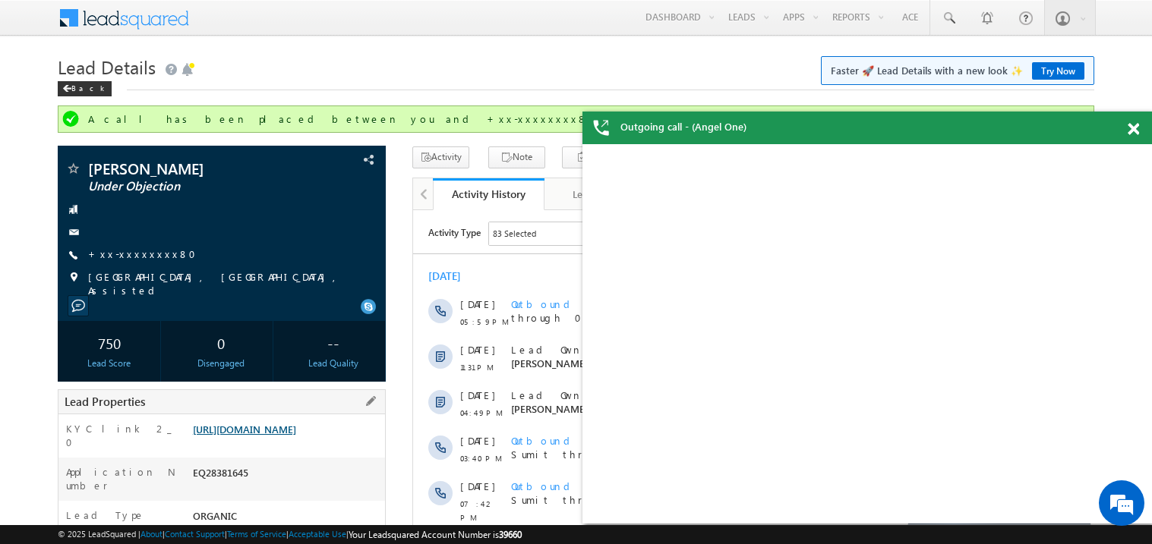
click at [282, 436] on link "[URL][DOMAIN_NAME]" at bounding box center [244, 429] width 103 height 13
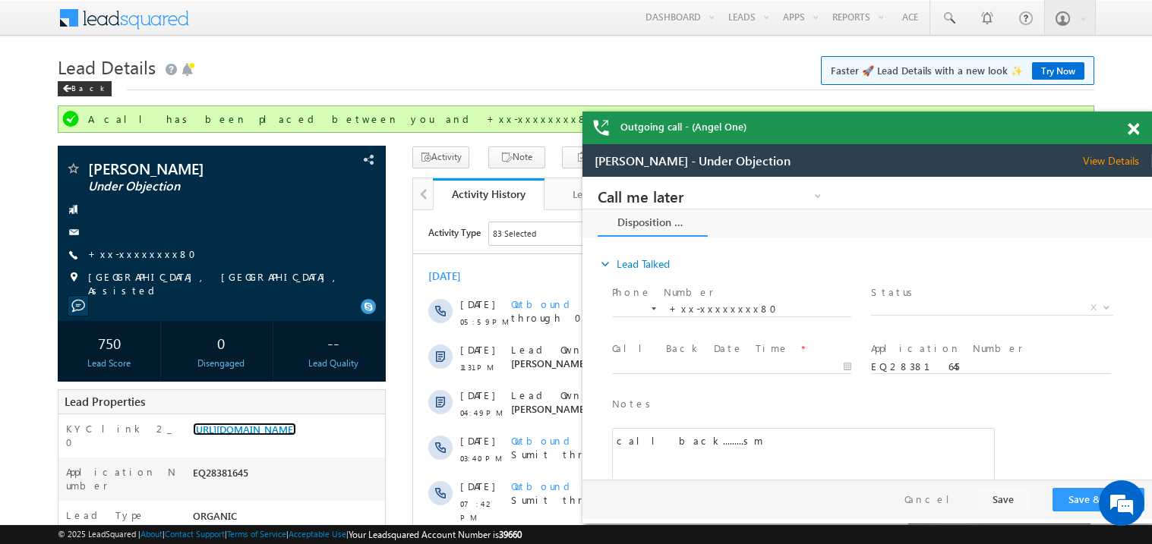
click at [1131, 131] on span at bounding box center [1132, 129] width 11 height 13
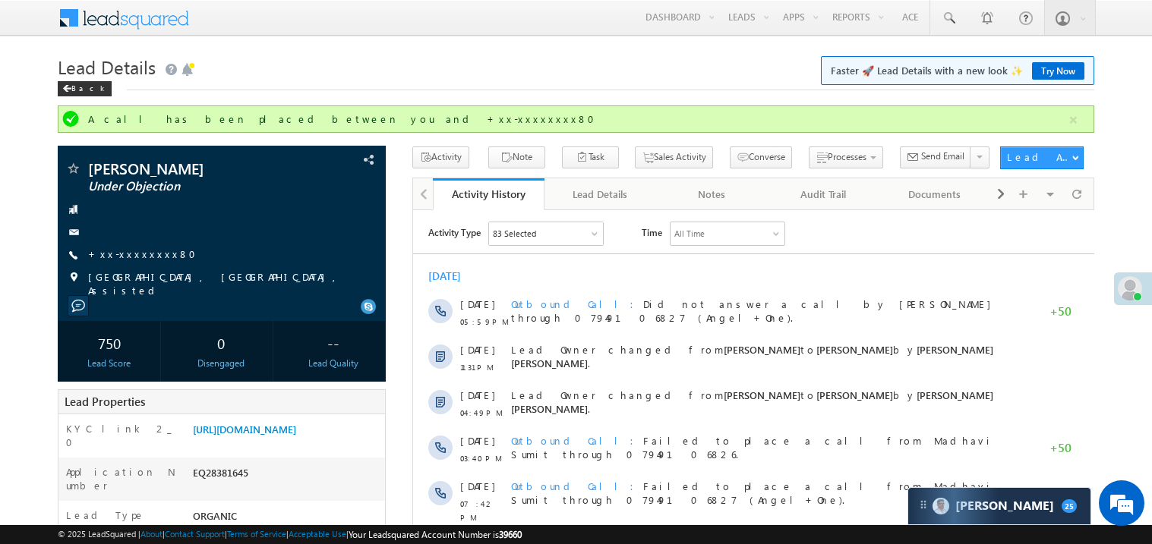
click at [613, 289] on div "Sep 2025 11 Sep 05:59 PM Outbound Call Did not answer a call by Madhavi Sumit t…" at bounding box center [752, 506] width 681 height 490
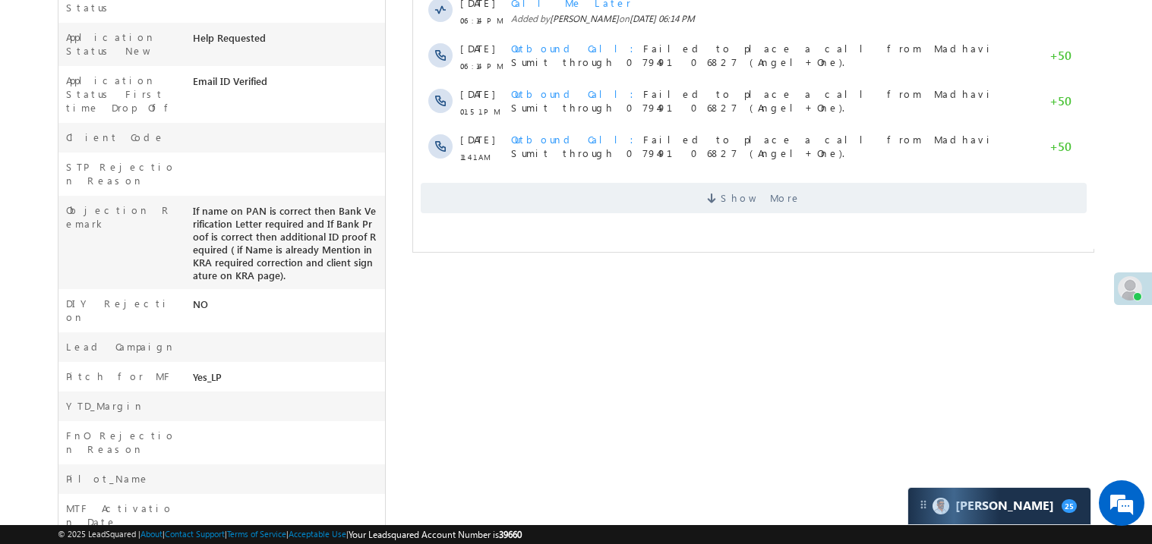
scroll to position [637, 0]
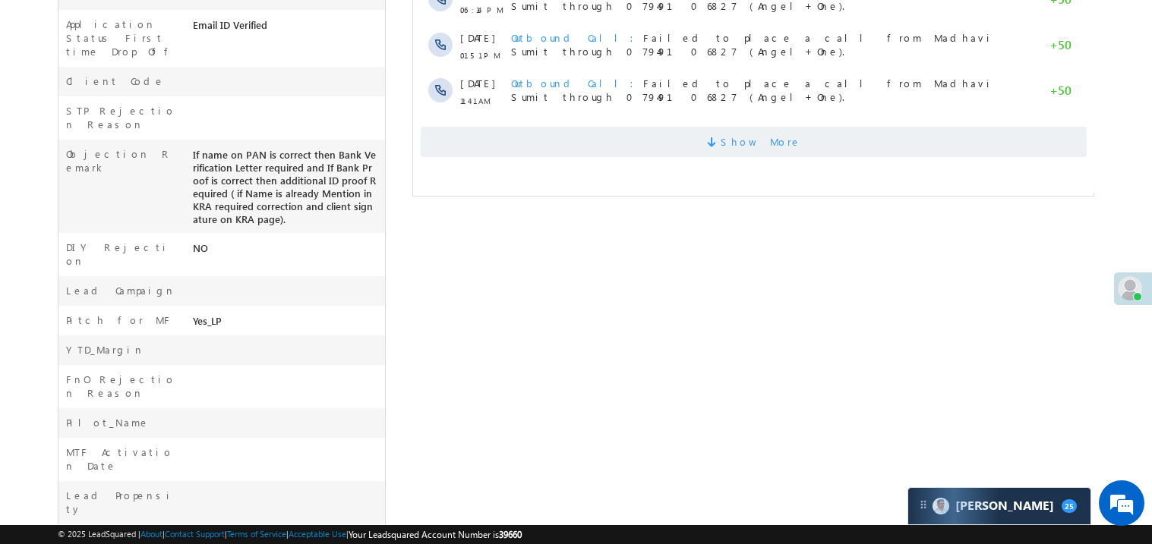
click at [561, 128] on span "Show More" at bounding box center [753, 142] width 666 height 30
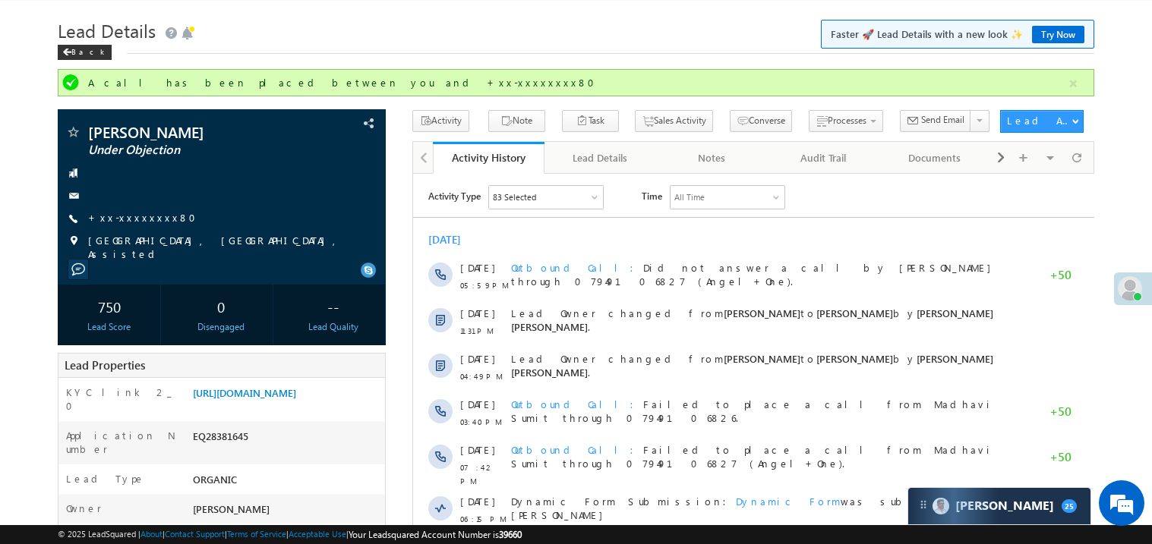
scroll to position [0, 0]
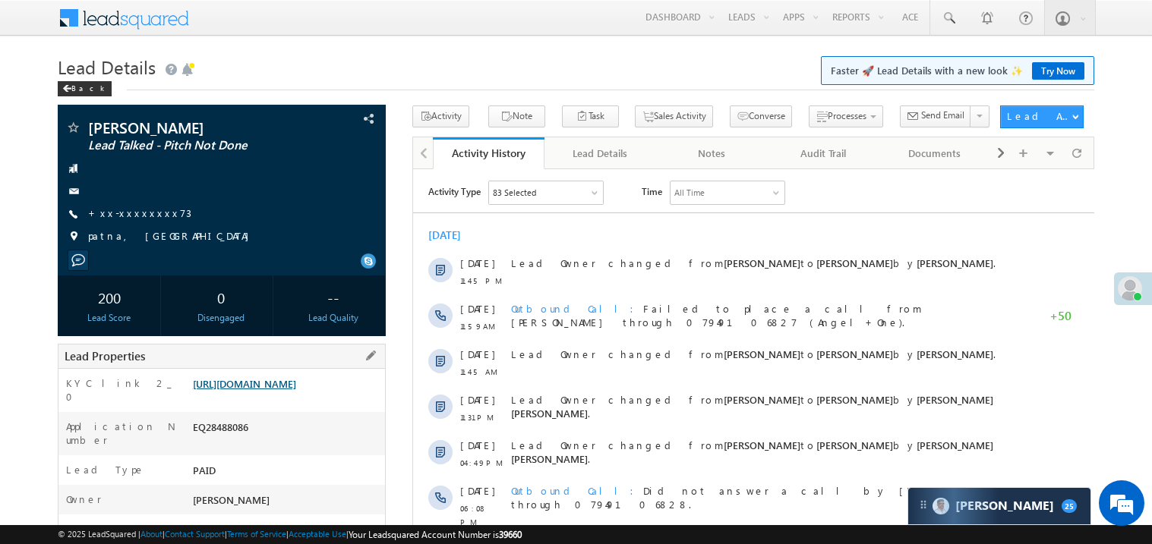
click at [292, 390] on link "[URL][DOMAIN_NAME]" at bounding box center [244, 383] width 103 height 13
click at [152, 222] on div "[PERSON_NAME] Lead Talked - Pitch Not Done +xx-xxxxxxxx73" at bounding box center [221, 186] width 313 height 132
click at [143, 215] on link "+xx-xxxxxxxx73" at bounding box center [139, 213] width 103 height 13
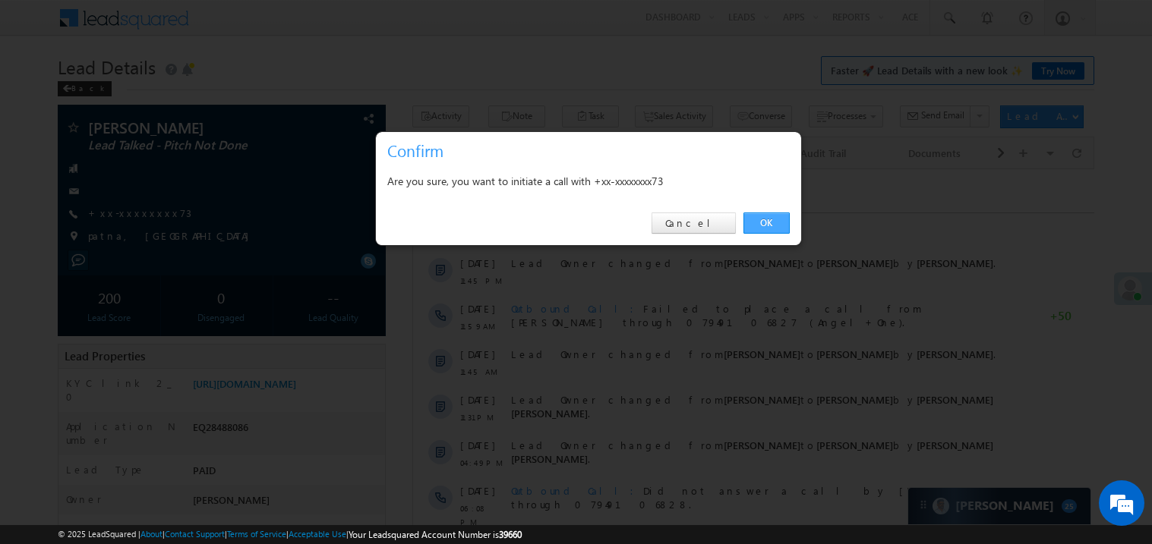
click at [766, 220] on link "OK" at bounding box center [766, 223] width 46 height 21
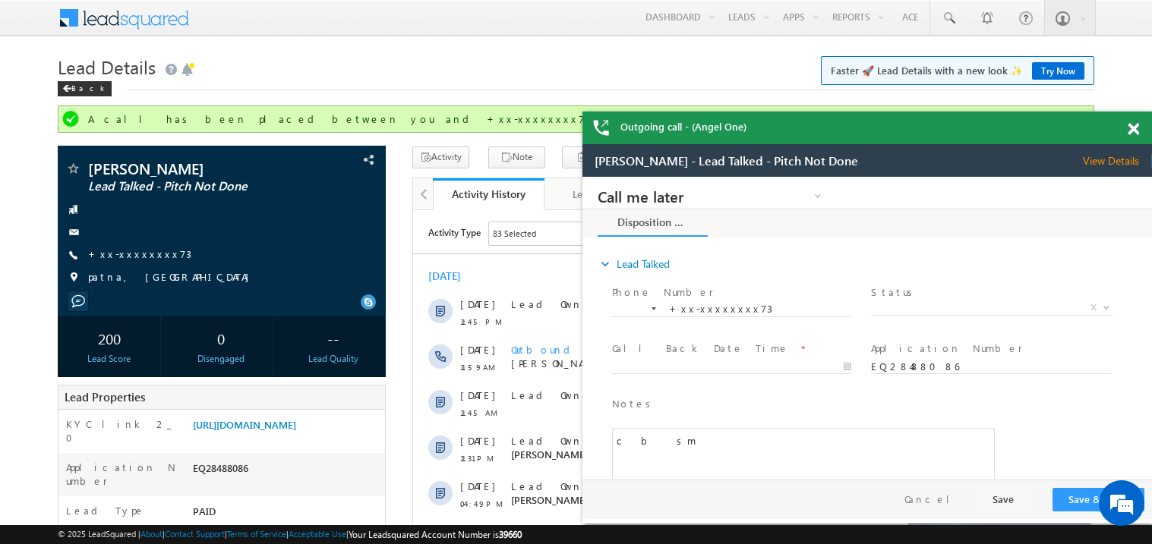
click at [1139, 126] on div at bounding box center [1141, 127] width 20 height 30
click at [1132, 133] on span at bounding box center [1132, 129] width 11 height 13
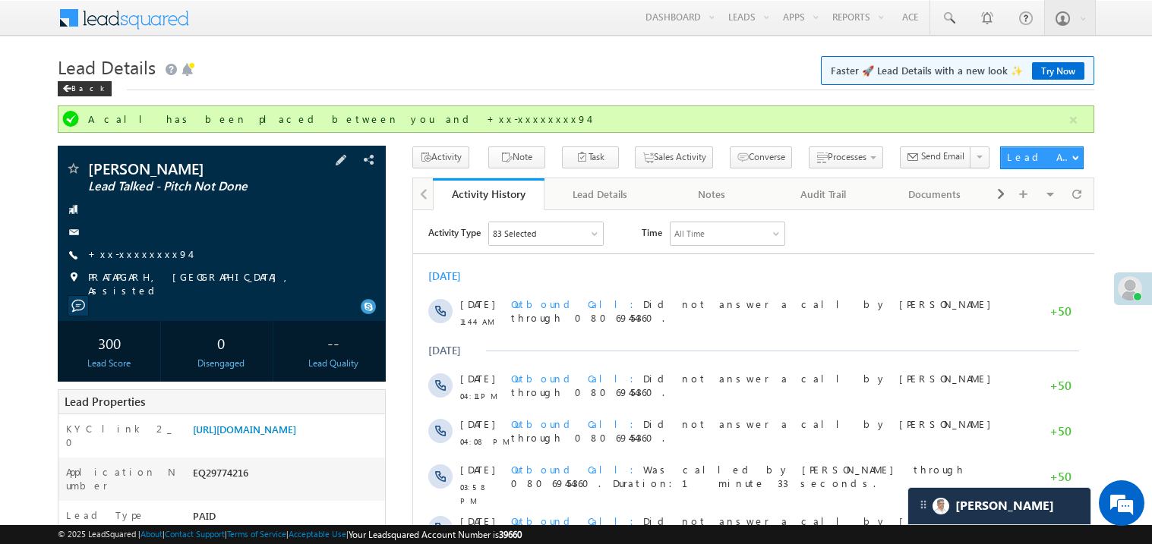
click at [134, 262] on span "+xx-xxxxxxxx94" at bounding box center [139, 255] width 102 height 15
click at [135, 251] on link "+xx-xxxxxxxx94" at bounding box center [139, 254] width 102 height 13
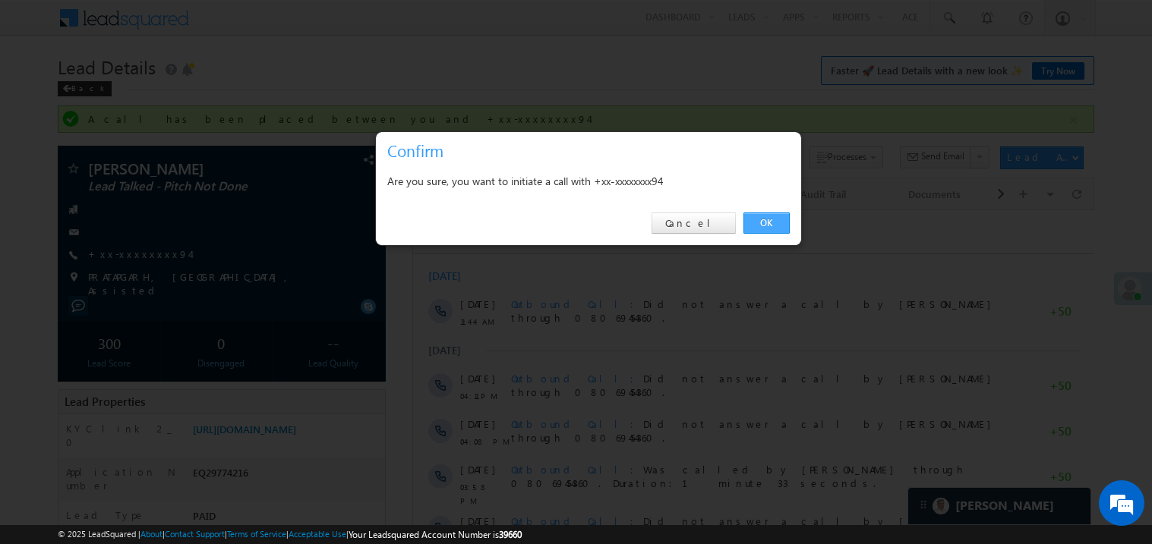
click at [771, 224] on link "OK" at bounding box center [766, 223] width 46 height 21
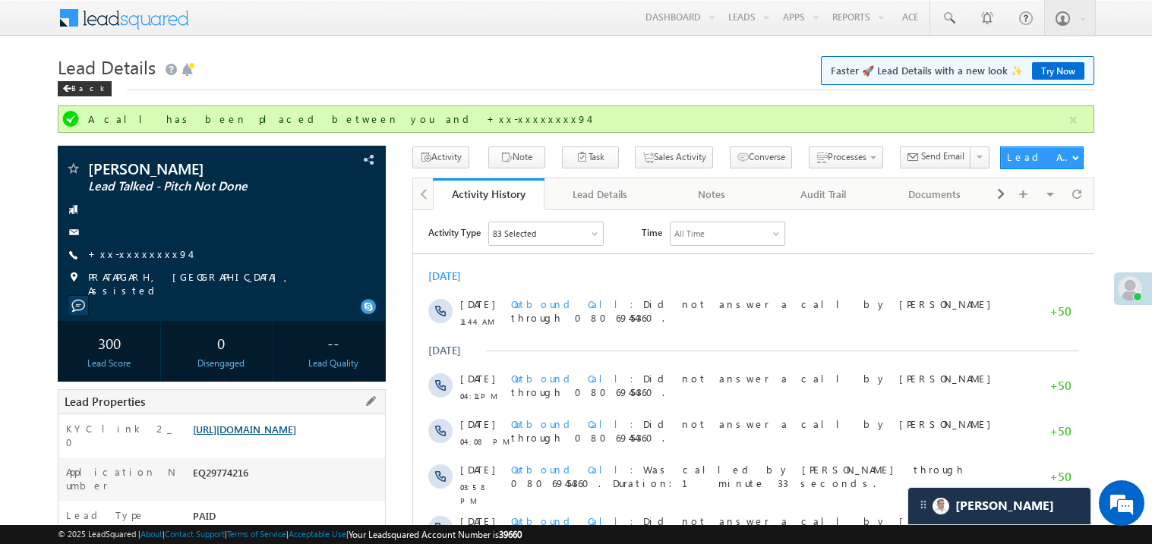
click at [296, 436] on link "https://angelbroking1-pk3em7sa.customui-test.leadsquared.com?leadId=68b6d4cb-5e…" at bounding box center [244, 429] width 103 height 13
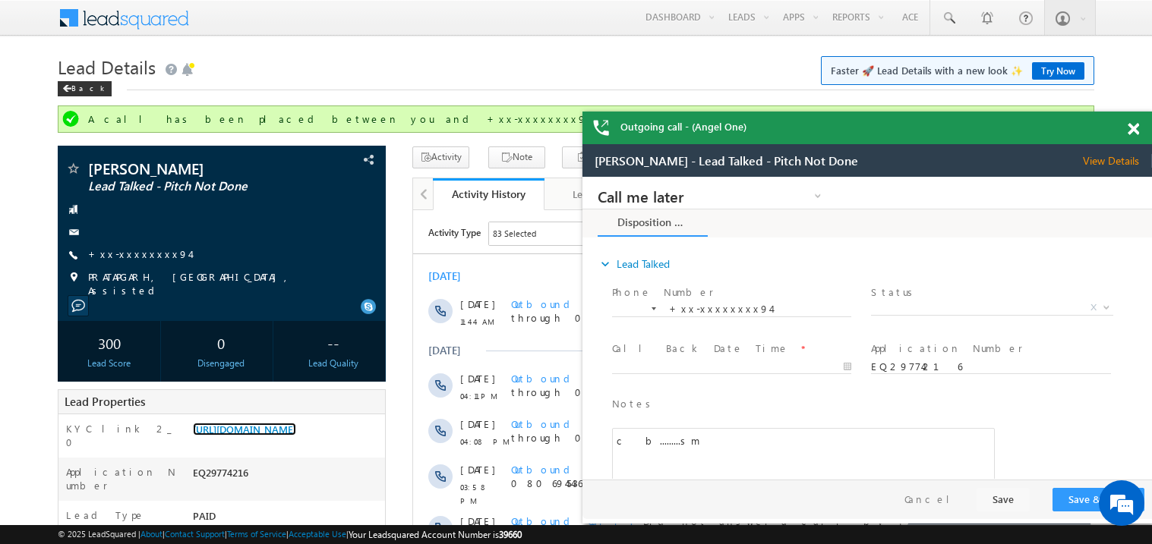
click at [1134, 125] on span at bounding box center [1132, 129] width 11 height 13
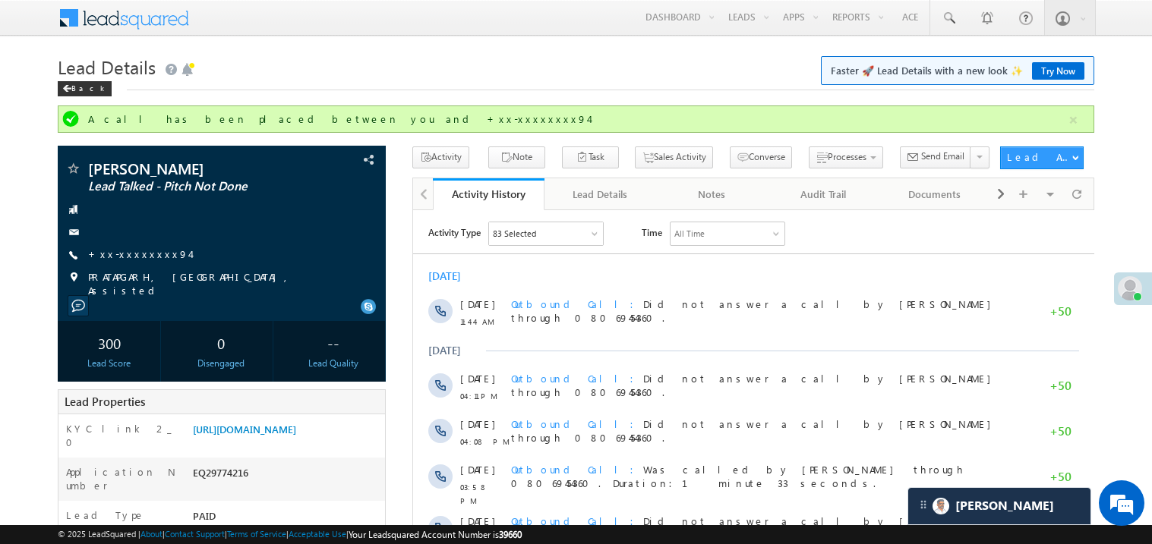
click at [1051, 74] on link "Try Now" at bounding box center [1058, 70] width 52 height 17
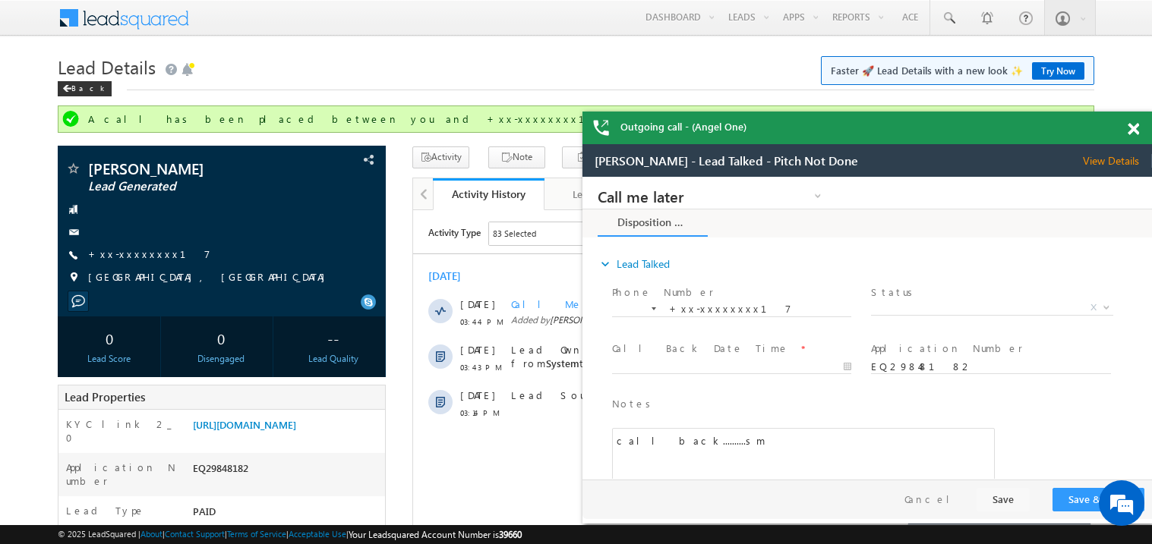
click at [1131, 130] on span at bounding box center [1132, 129] width 11 height 13
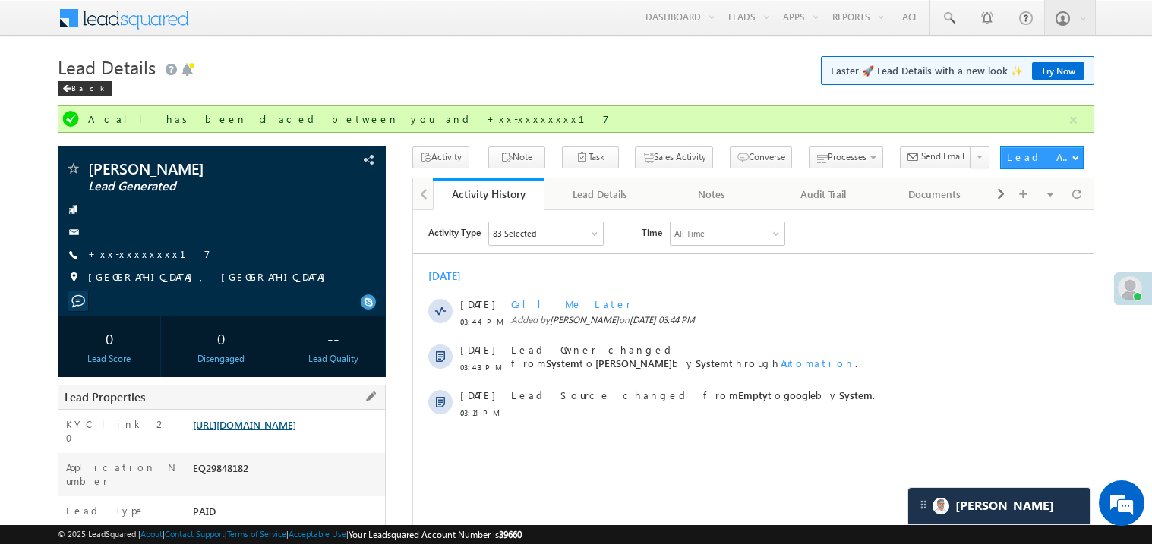
click at [296, 431] on link "[URL][DOMAIN_NAME]" at bounding box center [244, 424] width 103 height 13
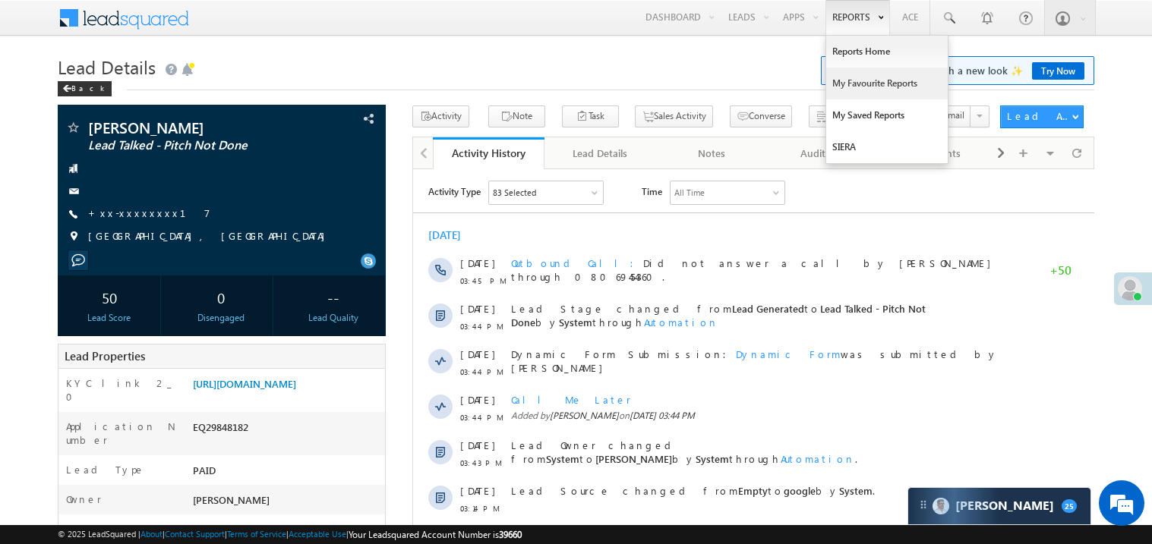
click at [850, 83] on link "My Favourite Reports" at bounding box center [886, 84] width 121 height 32
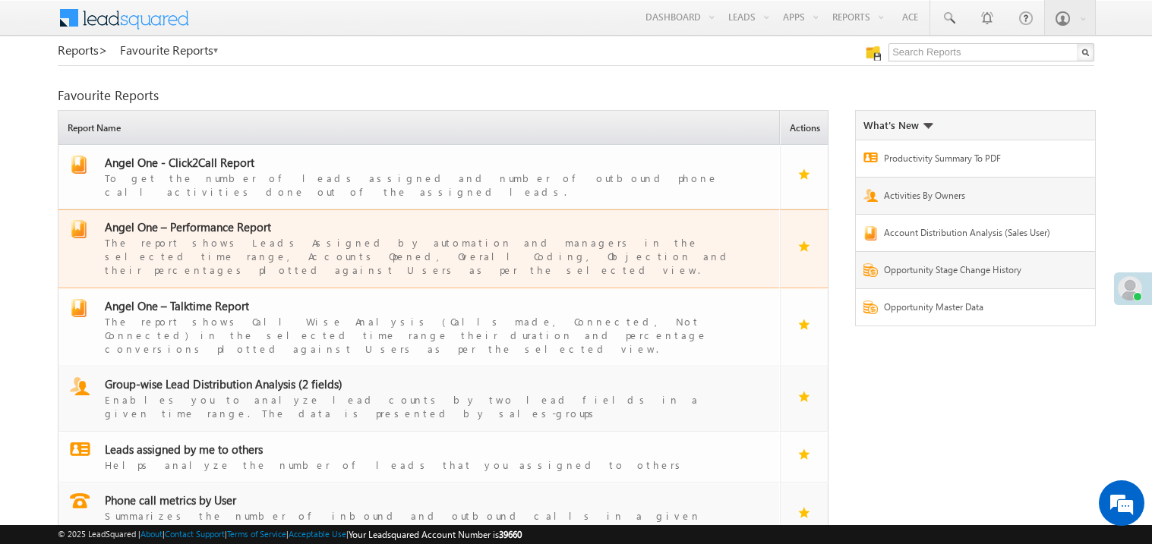
click at [229, 219] on span "Angel One – Performance Report" at bounding box center [188, 226] width 166 height 15
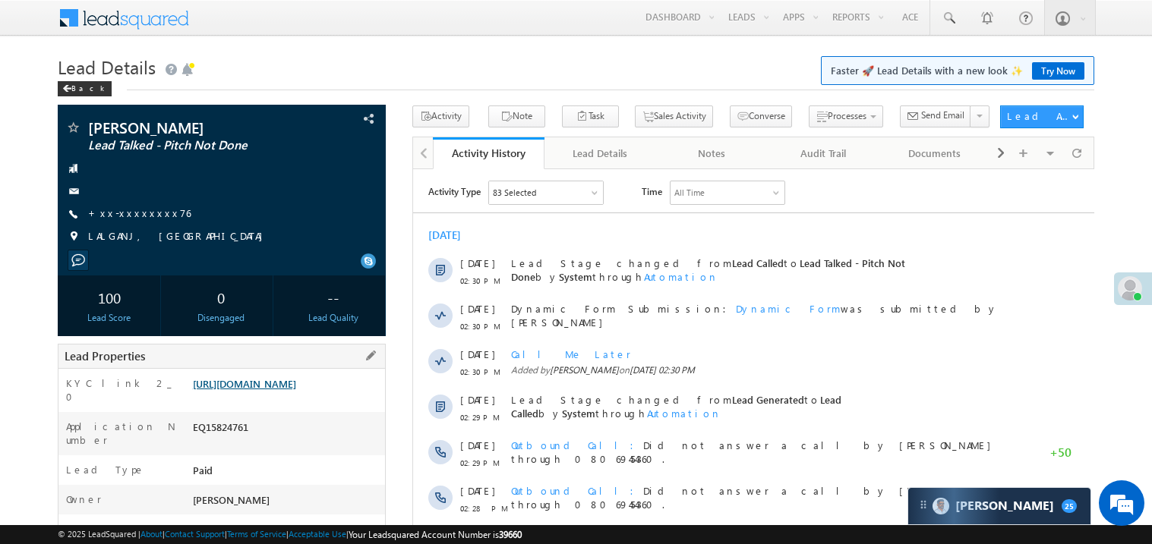
click at [296, 390] on link "[URL][DOMAIN_NAME]" at bounding box center [244, 383] width 103 height 13
click at [128, 215] on link "+xx-xxxxxxxx76" at bounding box center [139, 213] width 102 height 13
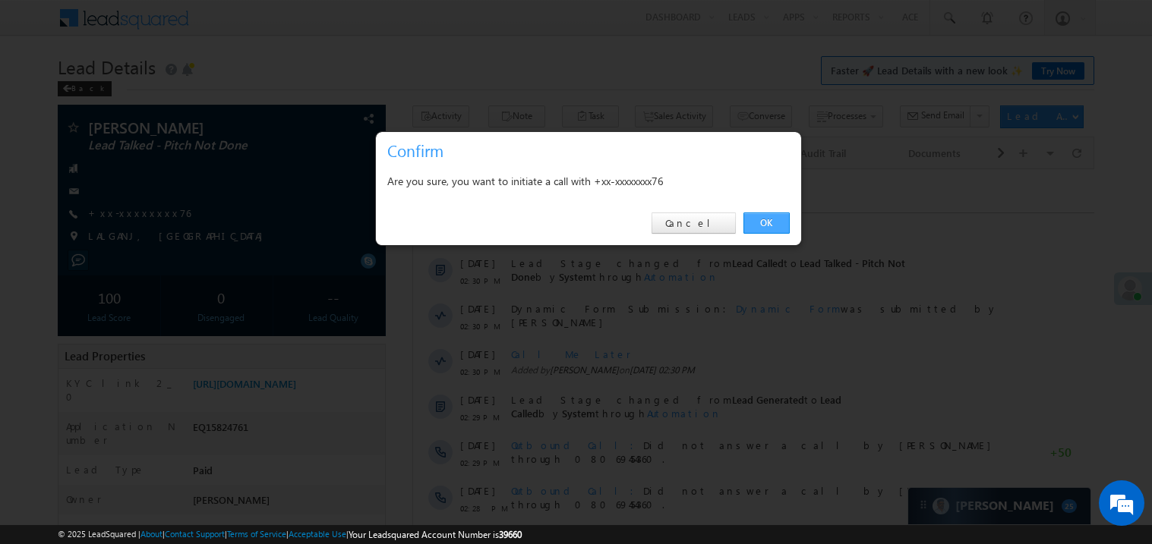
click at [762, 225] on link "OK" at bounding box center [766, 223] width 46 height 21
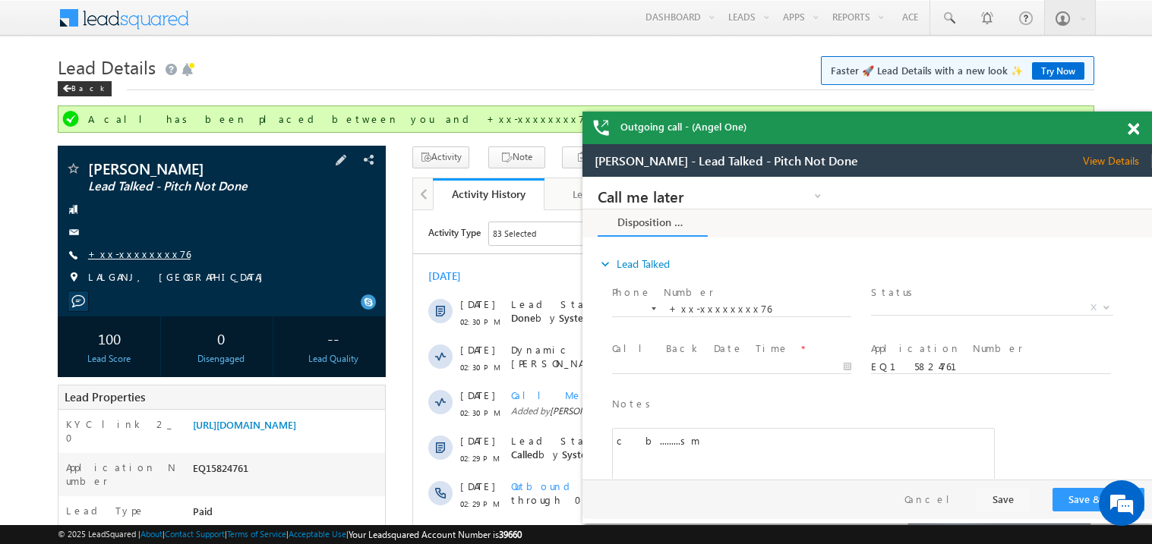
click at [143, 256] on link "+xx-xxxxxxxx76" at bounding box center [139, 254] width 102 height 13
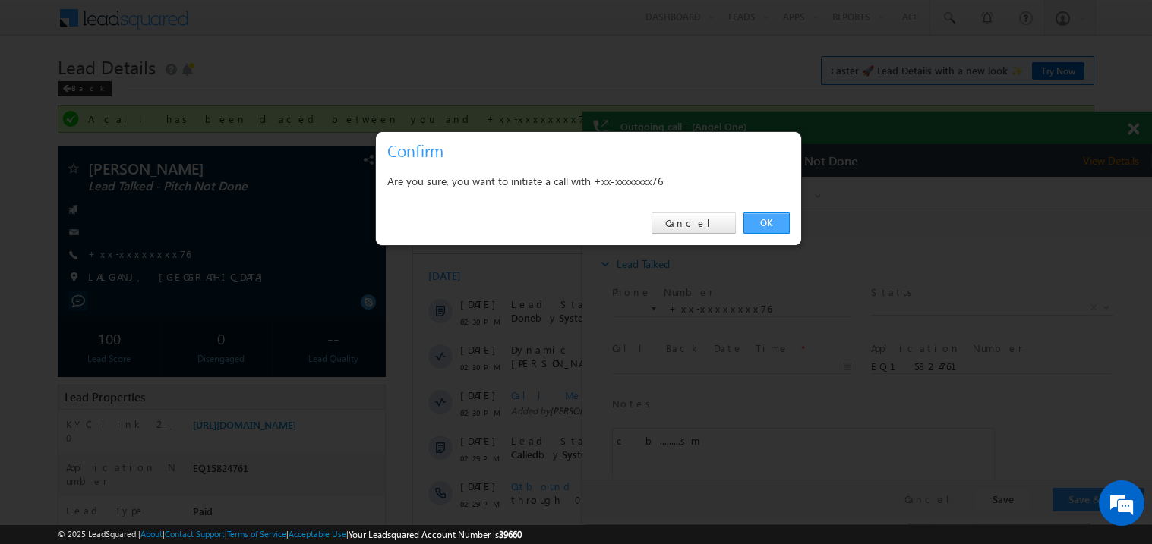
click at [765, 218] on link "OK" at bounding box center [766, 223] width 46 height 21
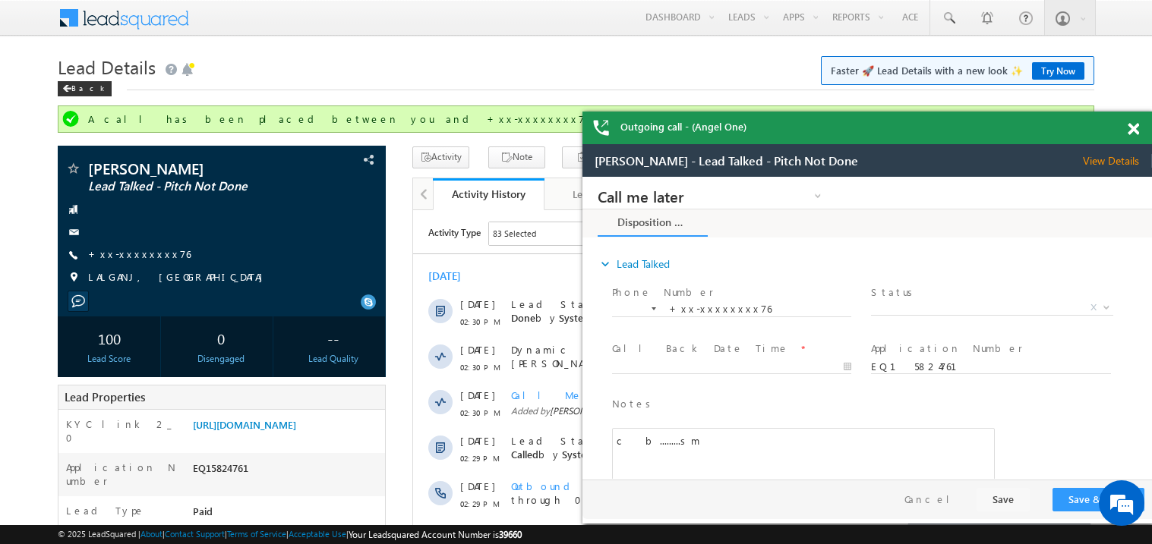
click at [1135, 129] on span at bounding box center [1132, 129] width 11 height 13
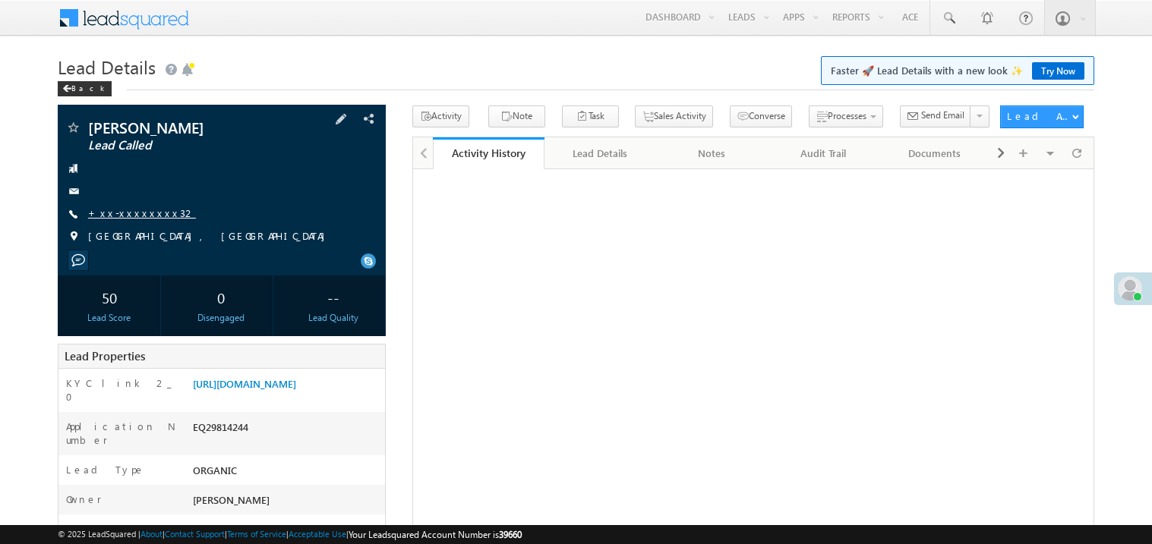
click at [141, 212] on link "+xx-xxxxxxxx32" at bounding box center [142, 213] width 108 height 13
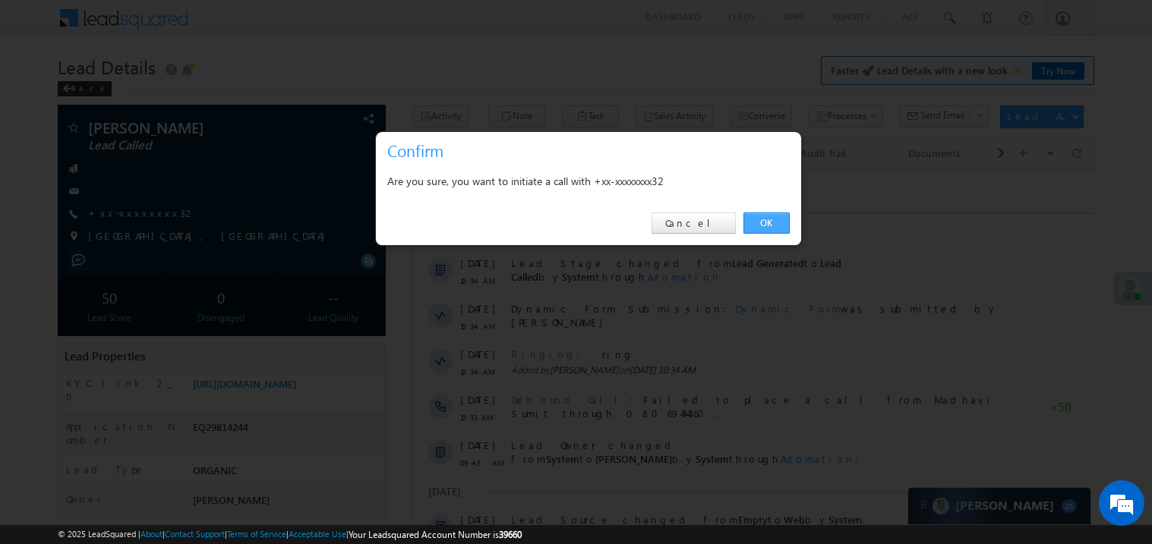
click at [760, 224] on link "OK" at bounding box center [766, 223] width 46 height 21
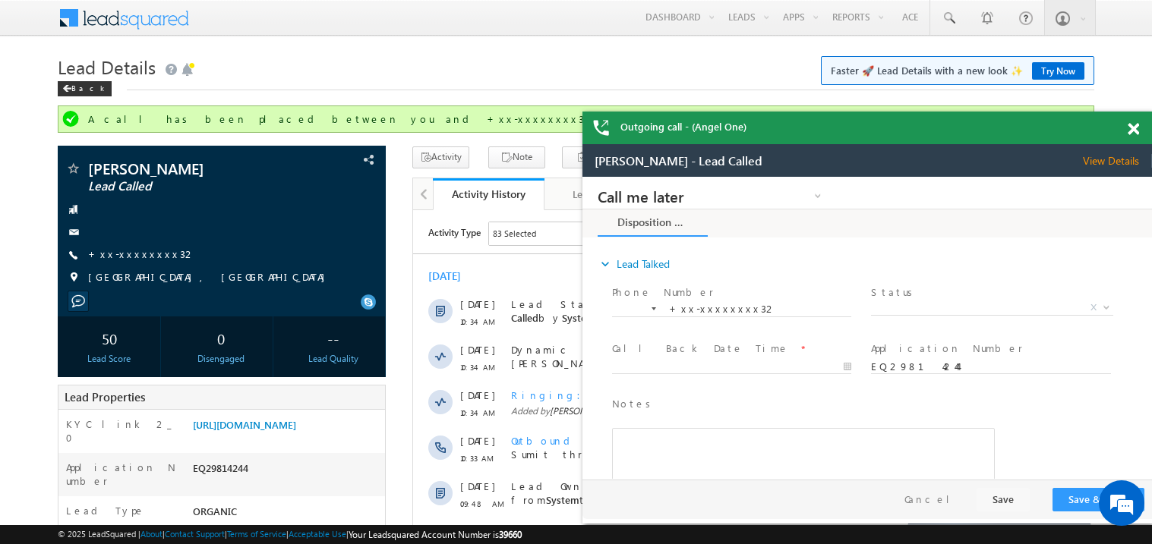
click at [1132, 131] on span at bounding box center [1132, 129] width 11 height 13
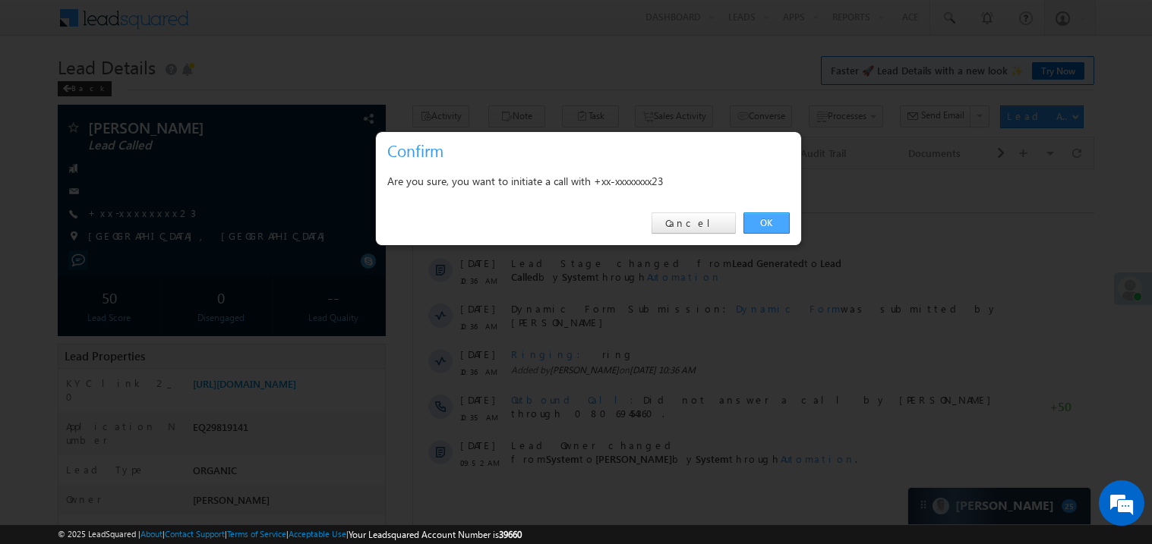
click at [766, 226] on link "OK" at bounding box center [766, 223] width 46 height 21
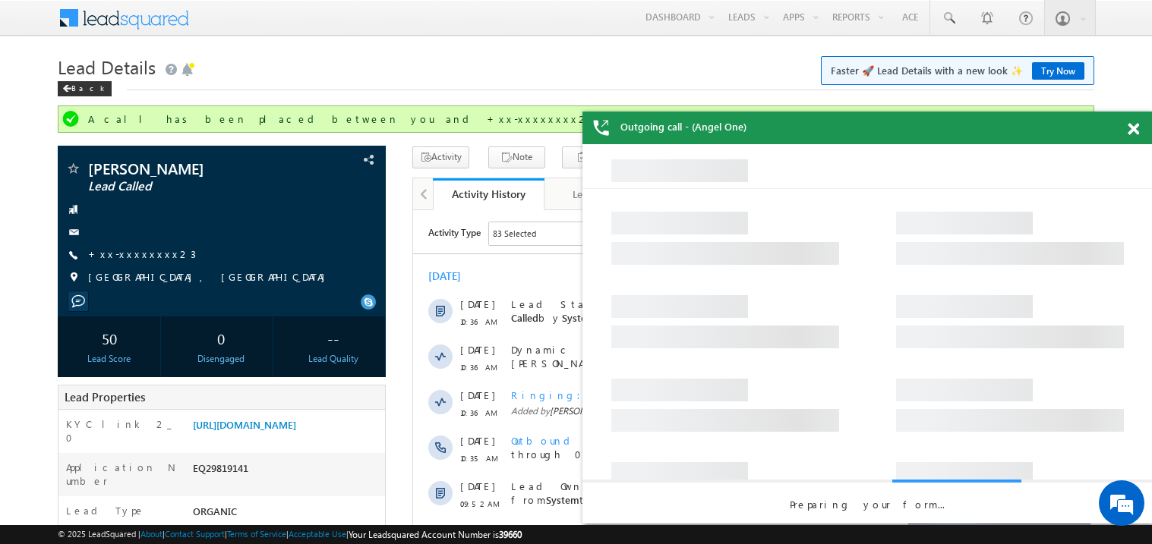
click at [1137, 128] on span at bounding box center [1132, 129] width 11 height 13
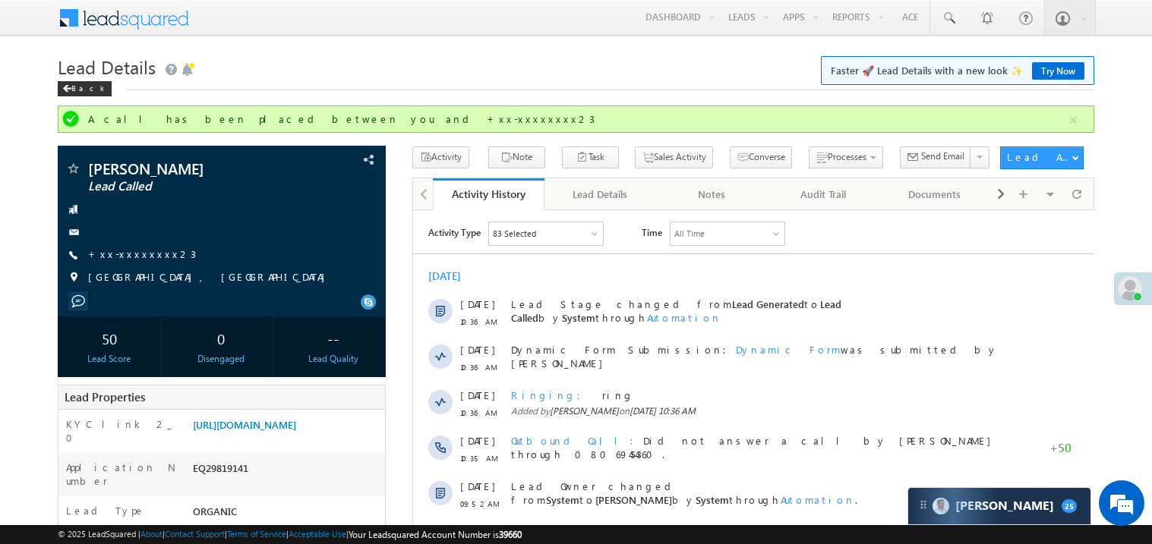
click at [581, 273] on div "[DATE]" at bounding box center [752, 276] width 681 height 14
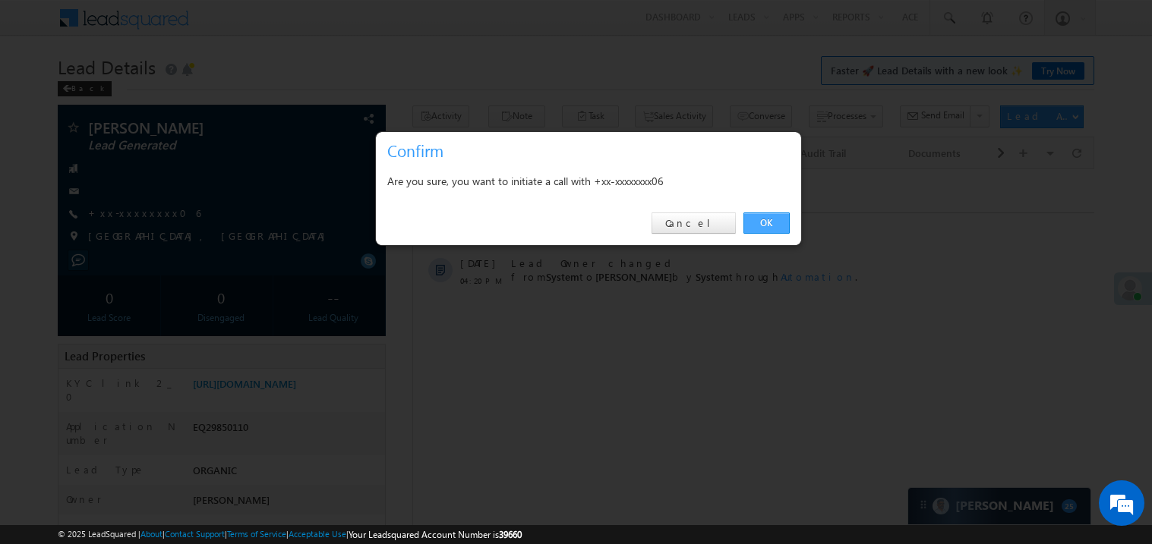
click at [768, 221] on link "OK" at bounding box center [766, 223] width 46 height 21
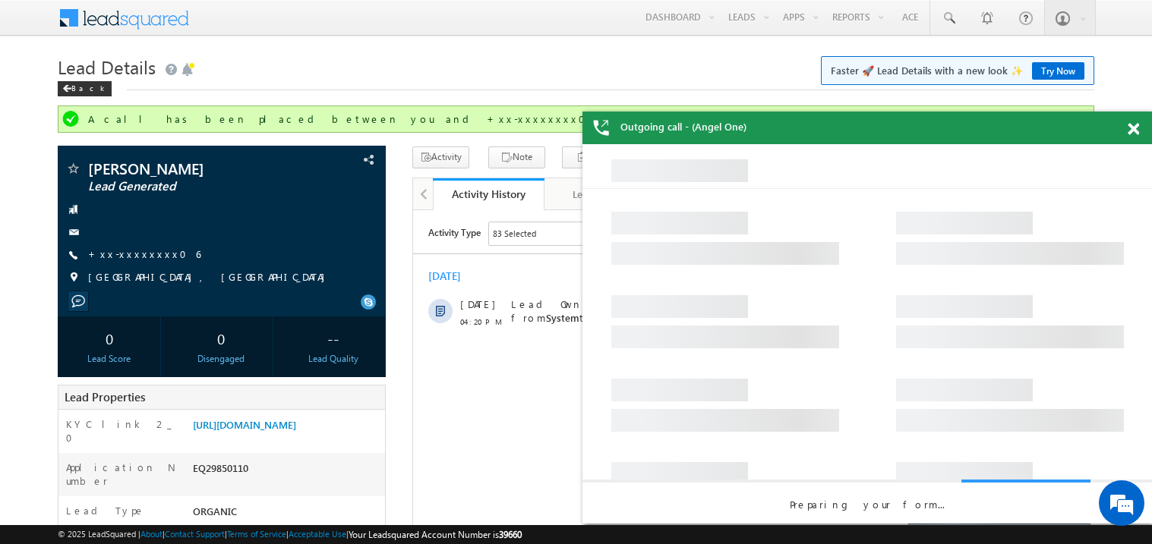
click at [1138, 131] on span at bounding box center [1132, 129] width 11 height 13
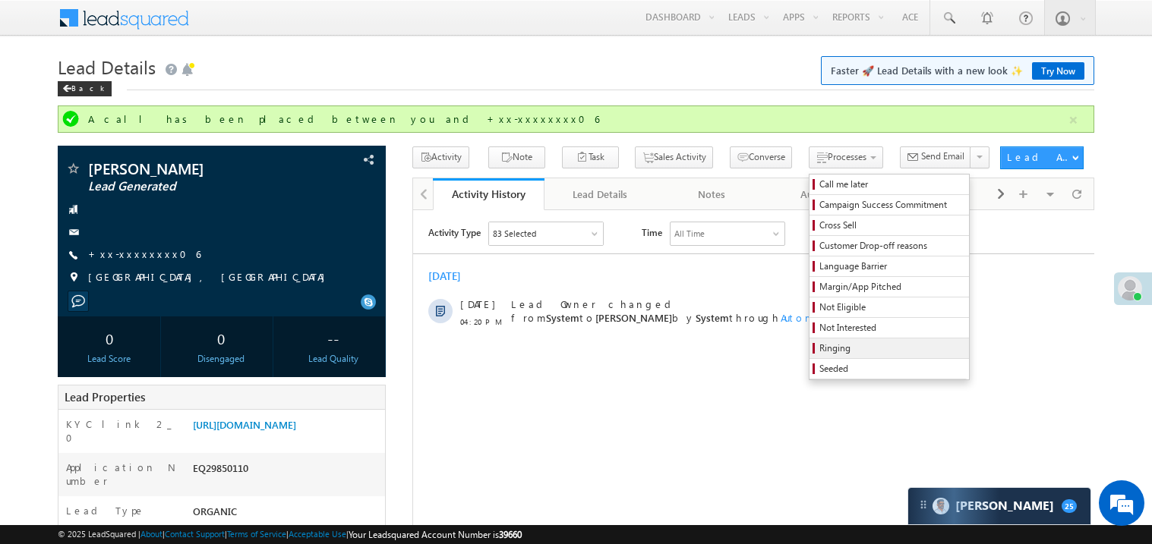
click at [828, 350] on span "Ringing" at bounding box center [891, 349] width 144 height 14
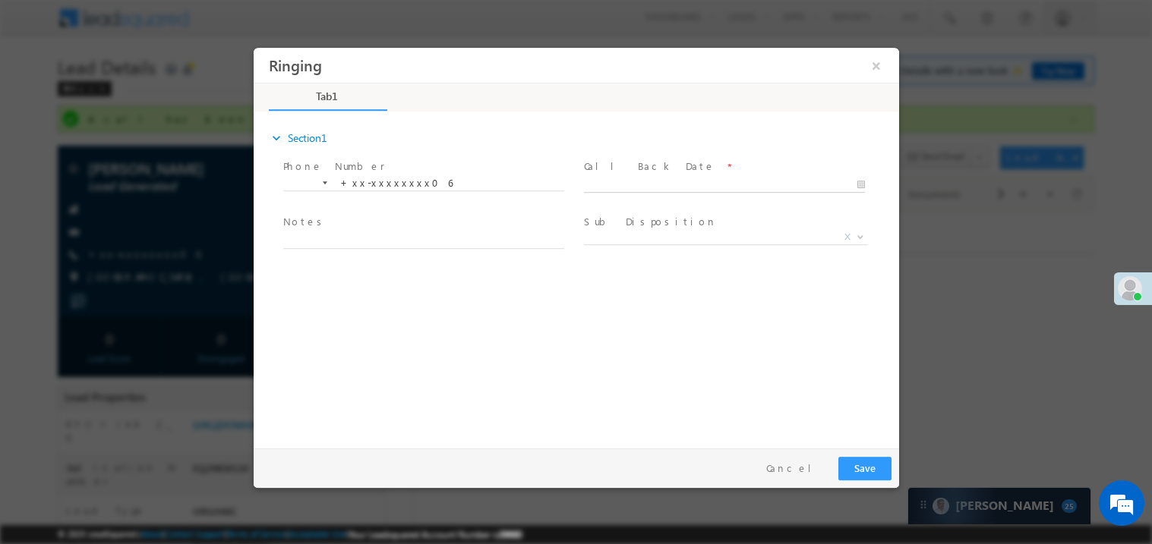
click at [632, 185] on body "Ringing ×" at bounding box center [575, 244] width 645 height 394
type input "[DATE] 4:31 PM"
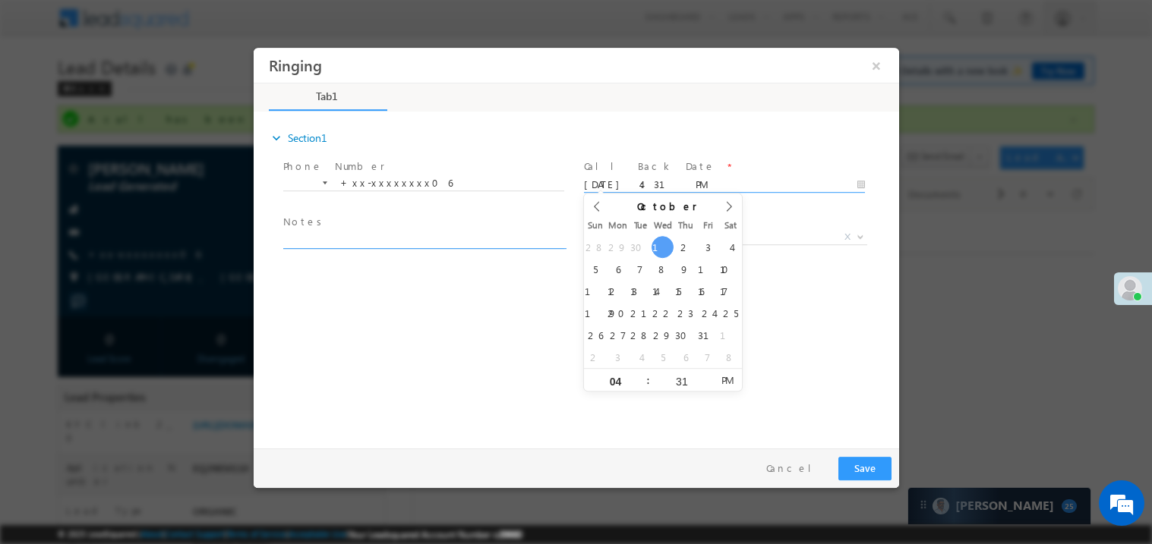
click at [303, 240] on textarea at bounding box center [422, 239] width 281 height 17
type textarea "ring"
click at [622, 226] on label "Sub Disposition" at bounding box center [649, 221] width 133 height 14
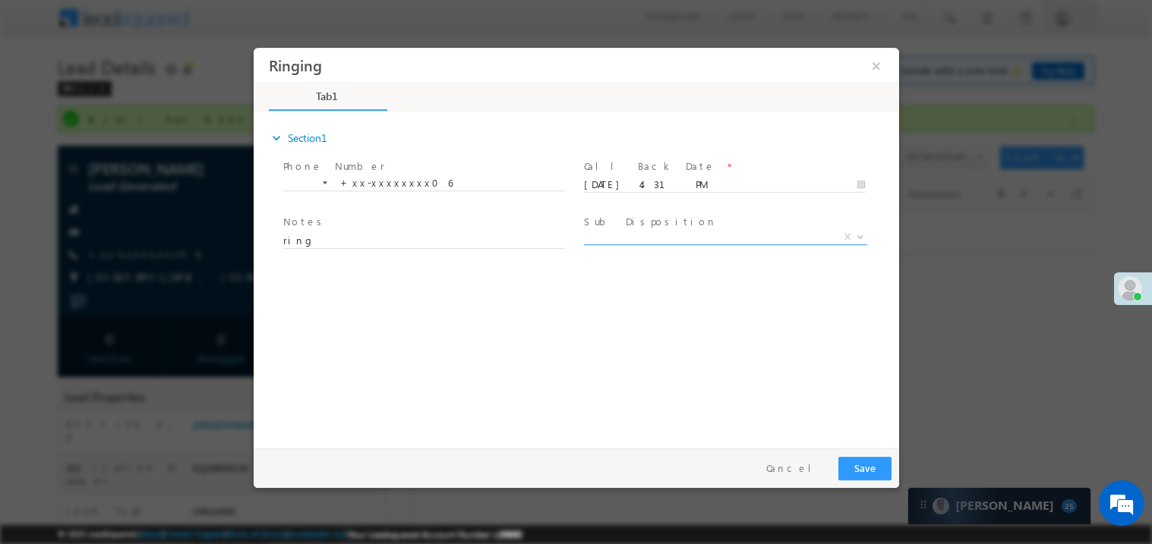
click at [620, 244] on span "X" at bounding box center [724, 239] width 283 height 15
click at [626, 235] on span "X" at bounding box center [724, 236] width 283 height 15
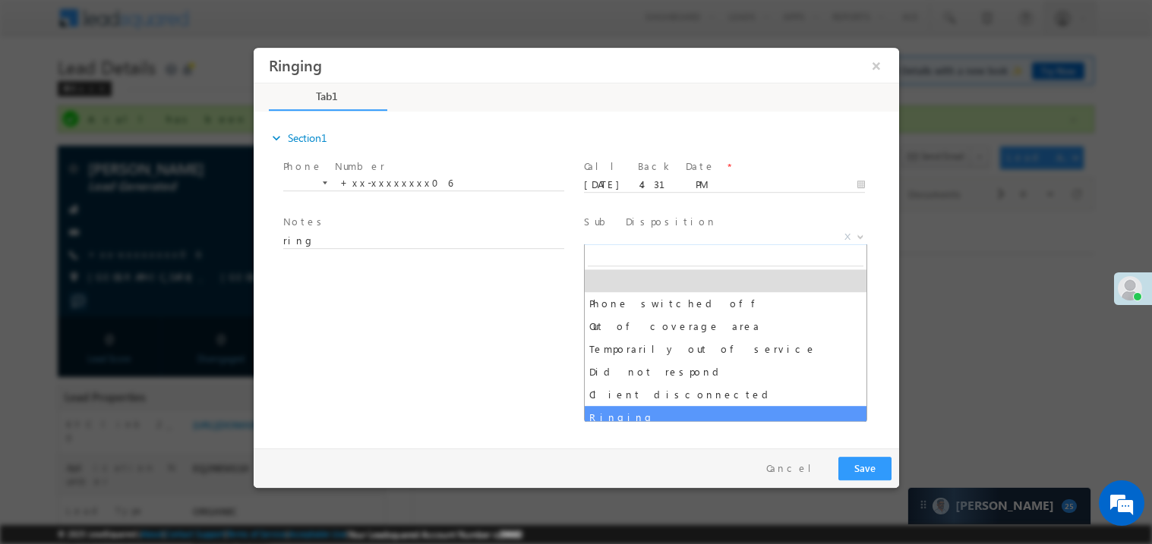
select select "Ringing"
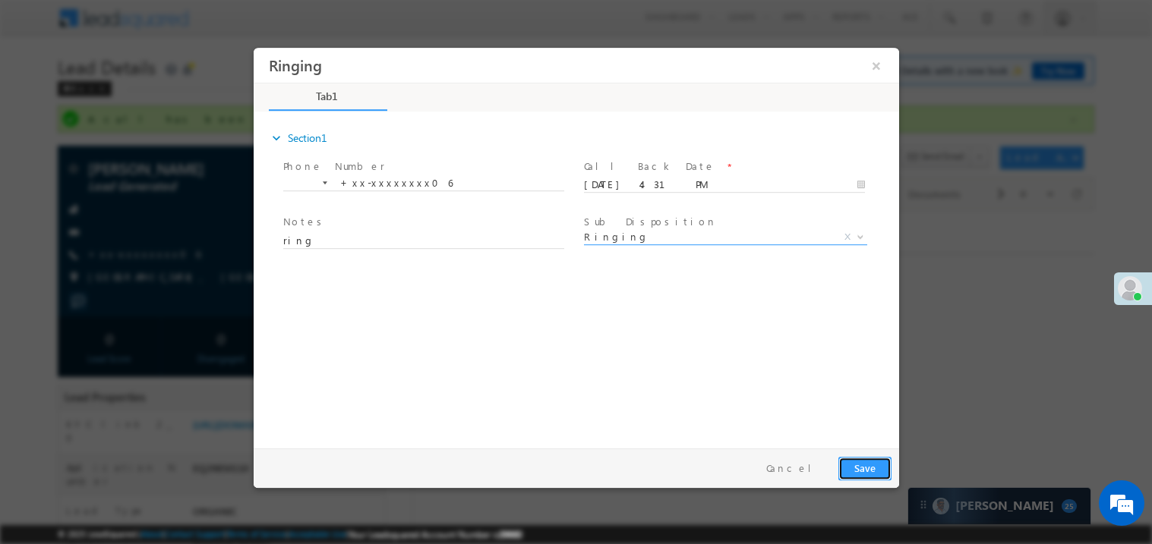
click at [866, 475] on button "Save" at bounding box center [863, 468] width 53 height 24
